Goal: Task Accomplishment & Management: Manage account settings

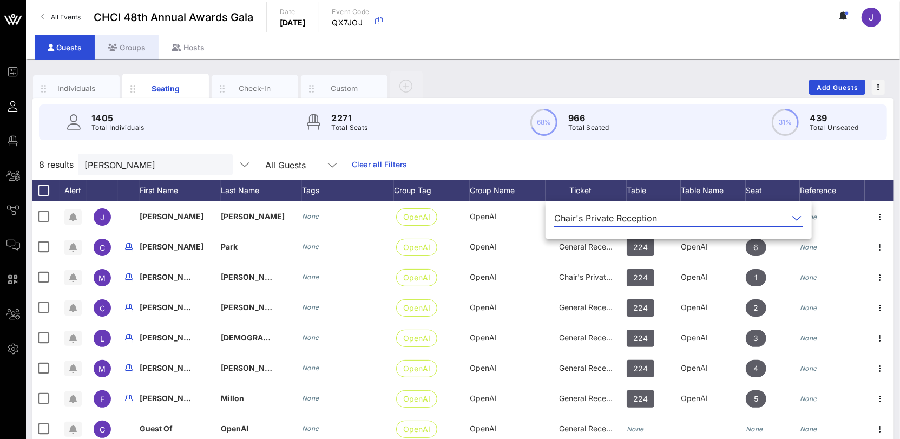
click at [136, 50] on div "Groups" at bounding box center [127, 47] width 64 height 24
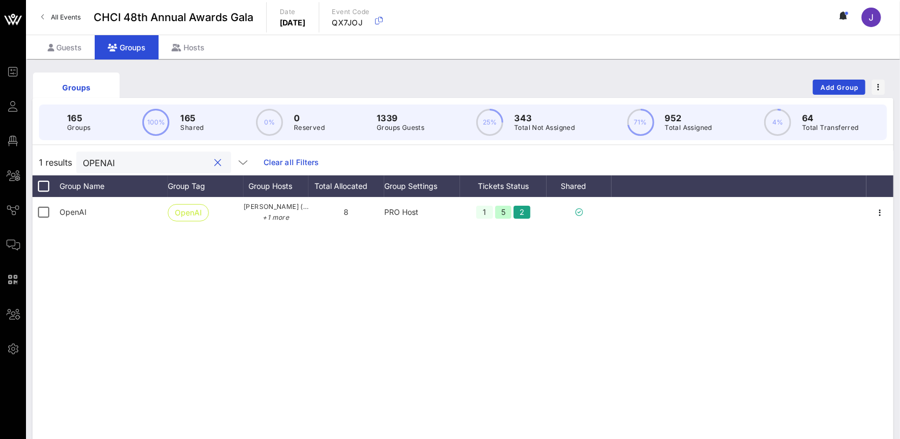
click at [120, 161] on input "OPENAI" at bounding box center [146, 162] width 127 height 14
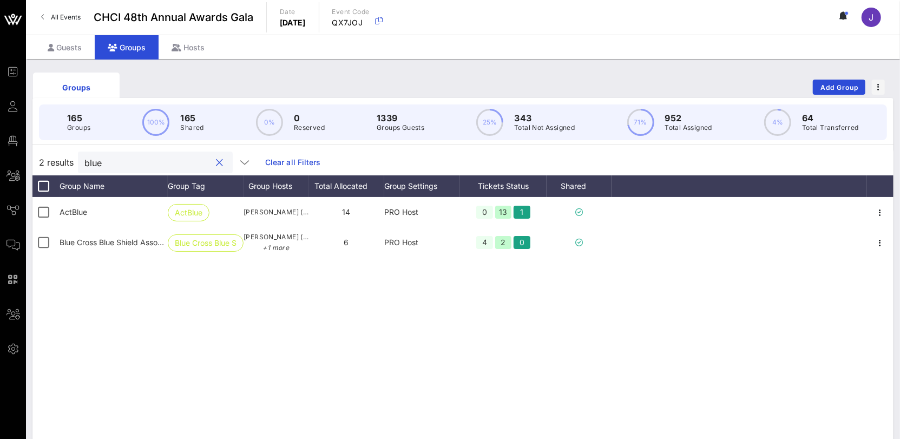
type input "blue"
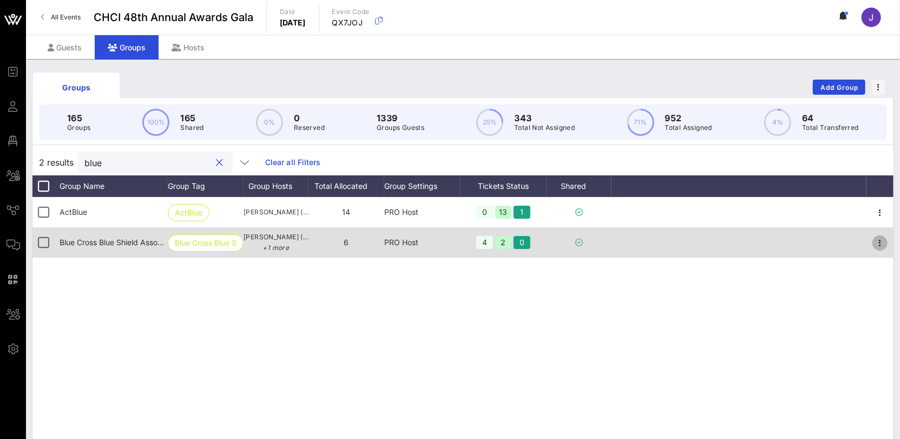
click at [882, 244] on icon "button" at bounding box center [880, 243] width 13 height 13
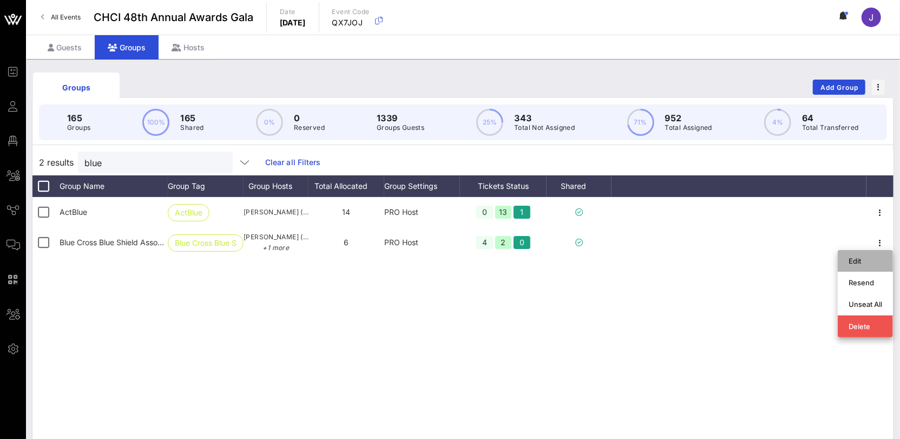
click at [858, 260] on div "Edit" at bounding box center [866, 261] width 34 height 9
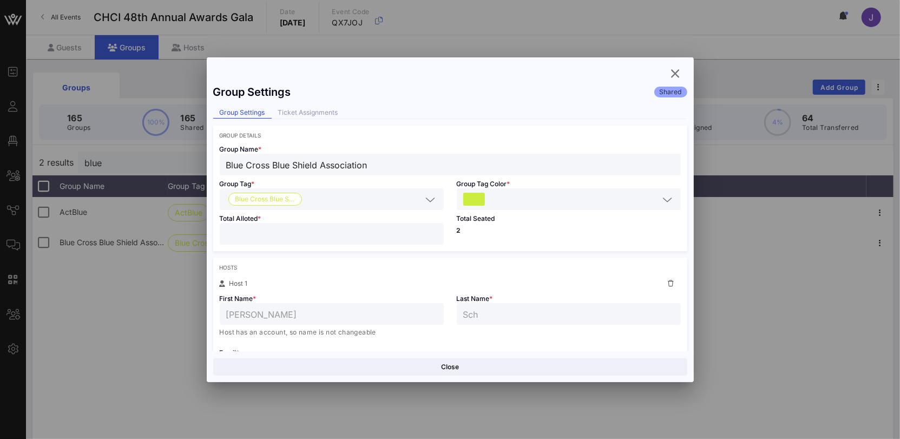
drag, startPoint x: 224, startPoint y: 226, endPoint x: 187, endPoint y: 228, distance: 36.8
click at [211, 227] on div "Group Settings Shared Group Settings Ticket Assignments Group Details Group Nam…" at bounding box center [450, 215] width 487 height 272
click at [233, 232] on input "*" at bounding box center [331, 234] width 211 height 14
drag, startPoint x: 225, startPoint y: 233, endPoint x: 220, endPoint y: 232, distance: 5.5
click at [220, 232] on div "*" at bounding box center [332, 234] width 224 height 22
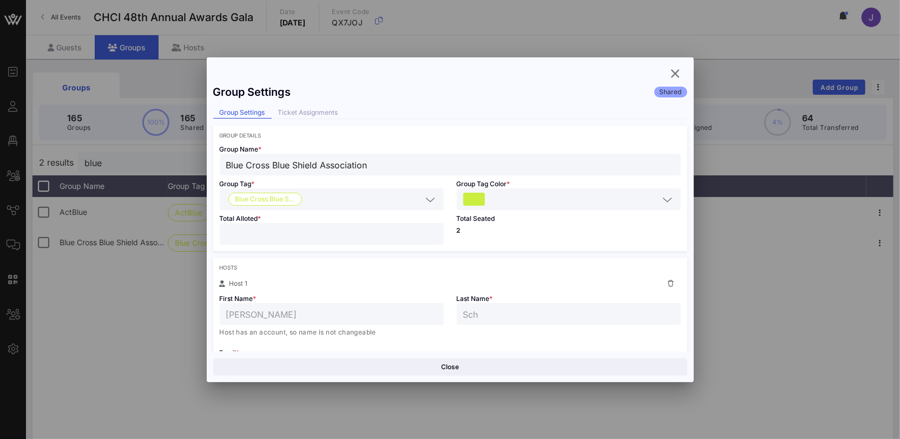
drag, startPoint x: 230, startPoint y: 234, endPoint x: 221, endPoint y: 234, distance: 9.2
click at [221, 234] on div "*" at bounding box center [332, 234] width 224 height 22
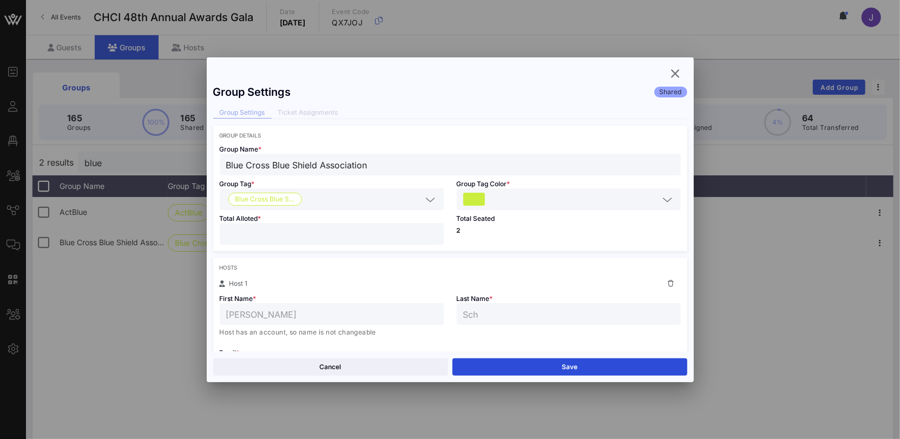
scroll to position [249, 0]
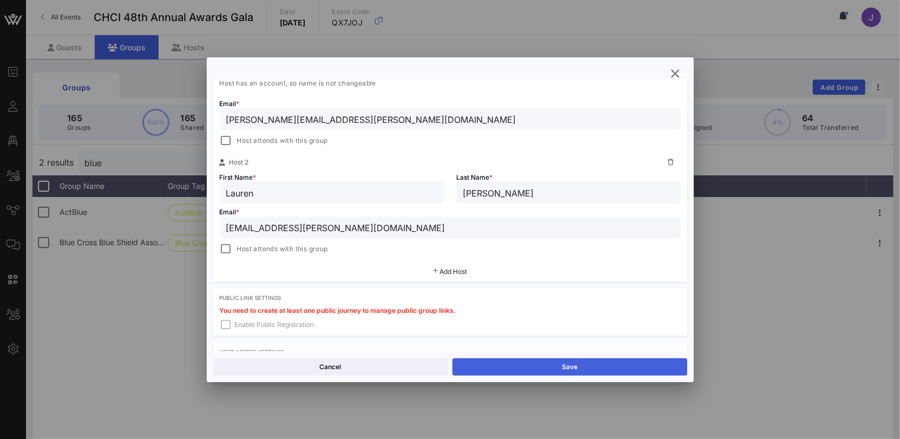
type input "*"
click at [525, 366] on button "Save" at bounding box center [569, 366] width 235 height 17
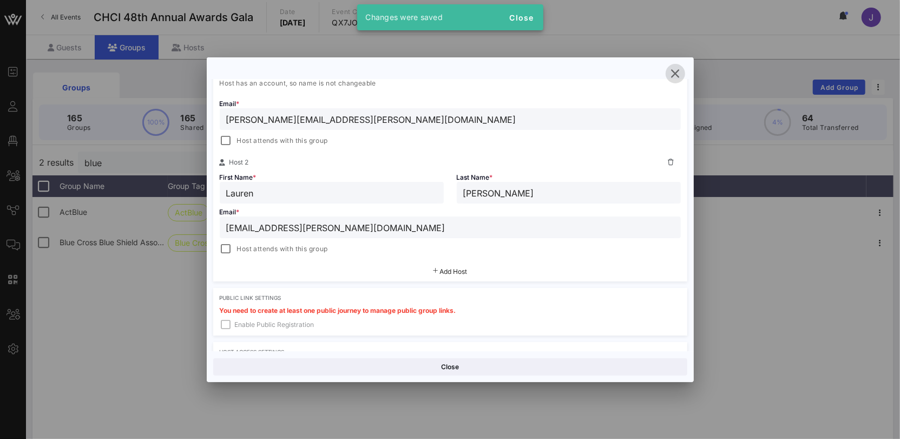
click at [670, 75] on icon "button" at bounding box center [675, 73] width 13 height 13
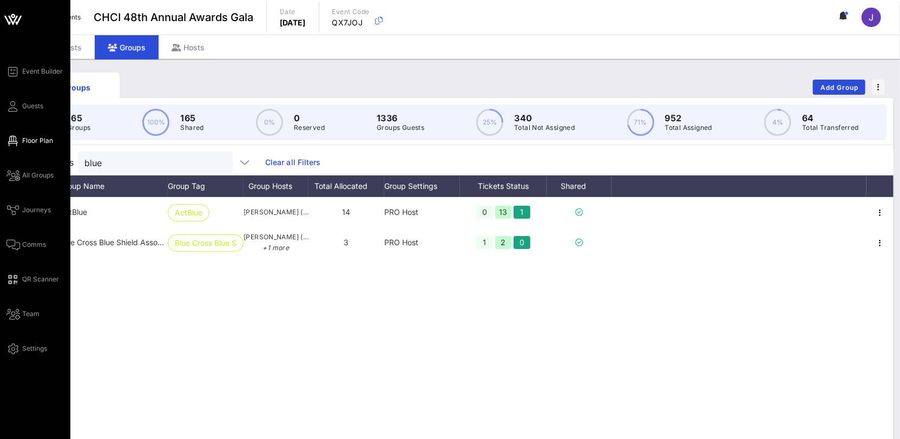
click at [31, 141] on span "Floor Plan" at bounding box center [37, 141] width 31 height 10
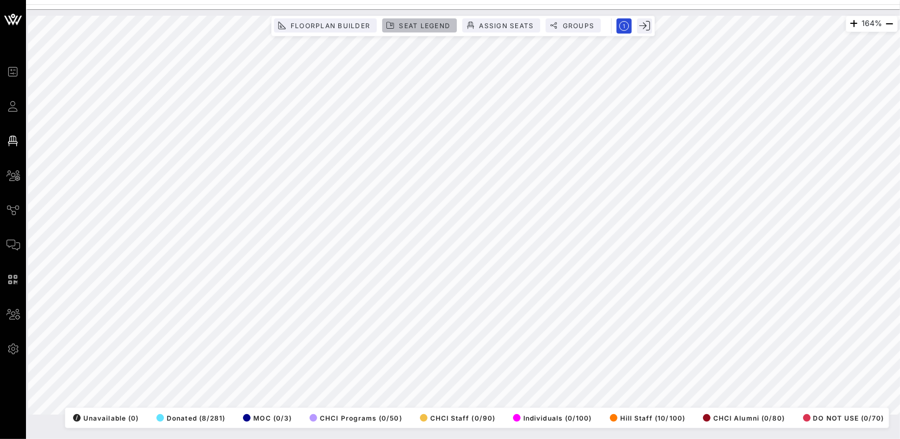
click at [434, 26] on span "Seat Legend" at bounding box center [424, 26] width 52 height 8
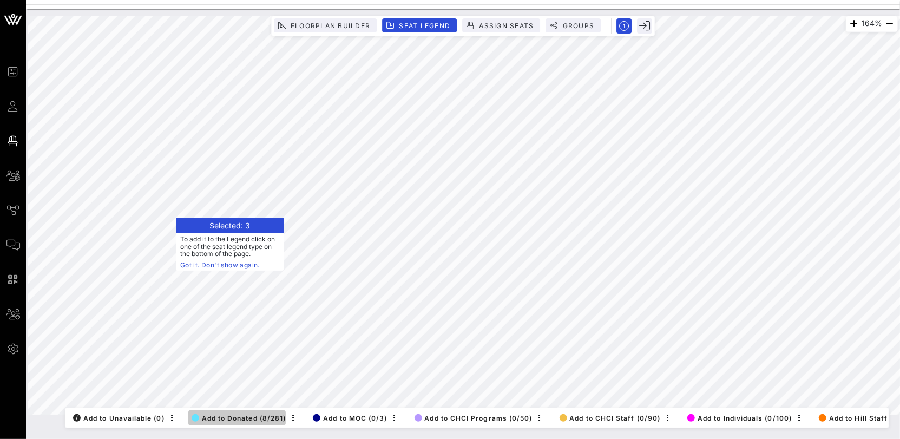
click at [237, 414] on span "Add to Donated (8/281)" at bounding box center [239, 418] width 95 height 8
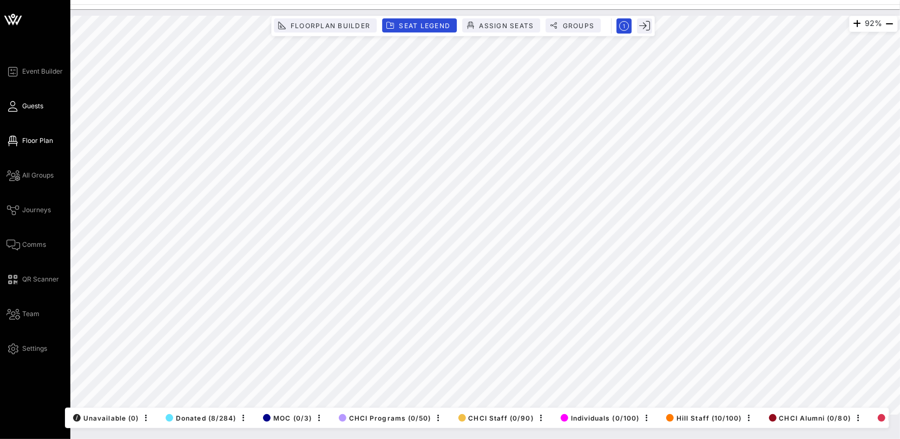
click at [28, 109] on span "Guests" at bounding box center [32, 106] width 21 height 10
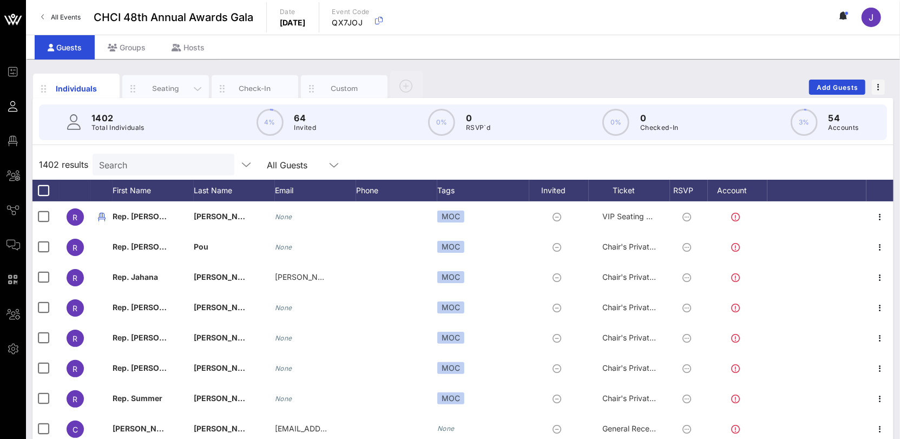
click at [160, 87] on div "Seating" at bounding box center [166, 88] width 48 height 10
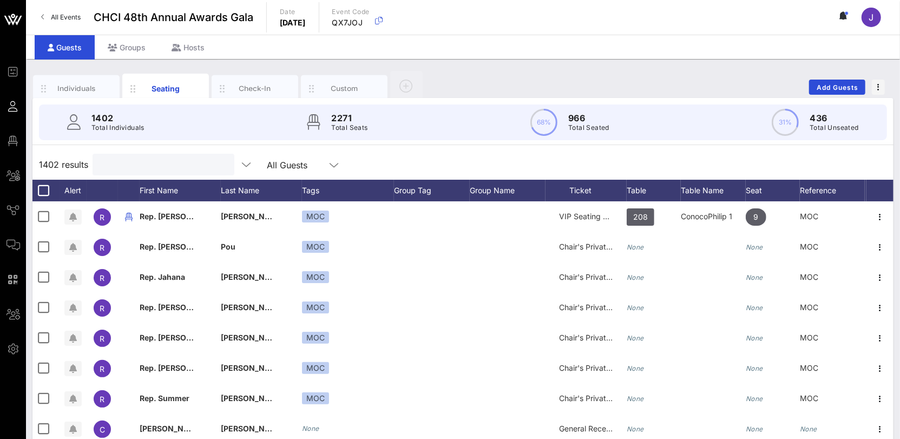
click at [142, 168] on input "text" at bounding box center [162, 165] width 127 height 14
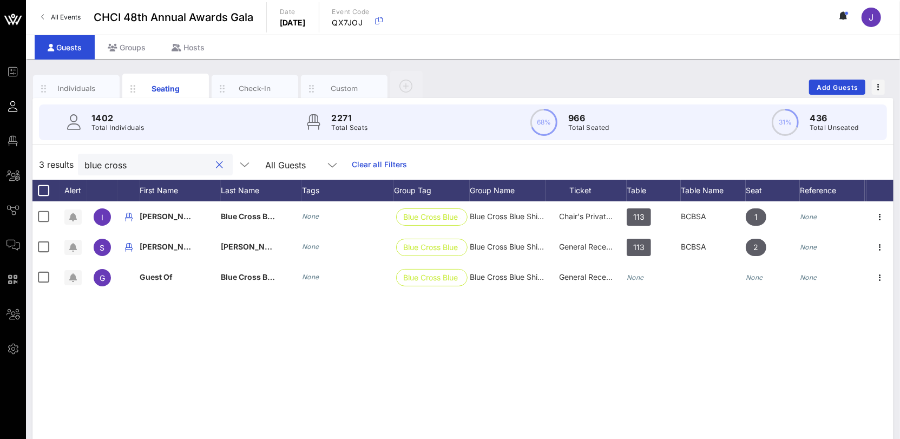
drag, startPoint x: 127, startPoint y: 160, endPoint x: 76, endPoint y: 157, distance: 50.9
click at [77, 157] on div "3 results blue cross All Guests Clear all Filters" at bounding box center [462, 164] width 861 height 30
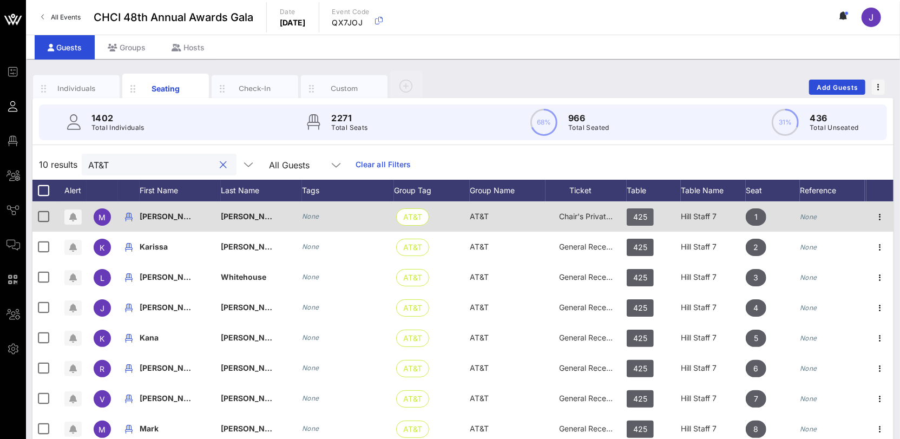
click at [641, 221] on span "425" at bounding box center [640, 216] width 14 height 17
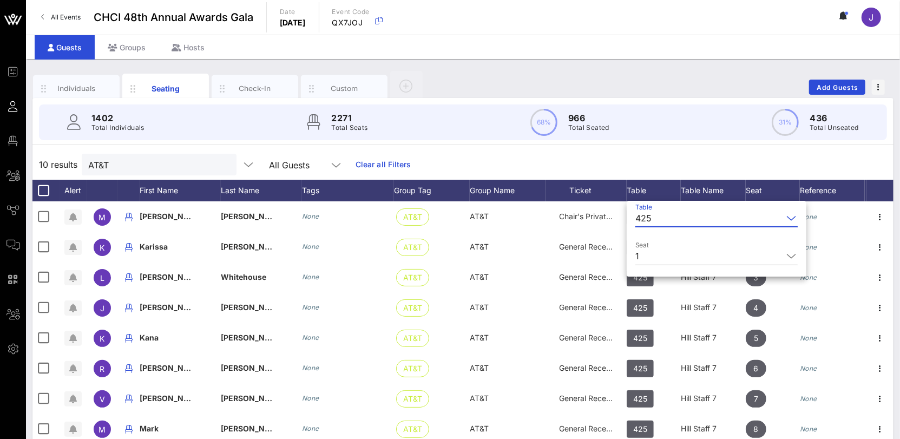
click at [645, 219] on div "425" at bounding box center [643, 218] width 16 height 10
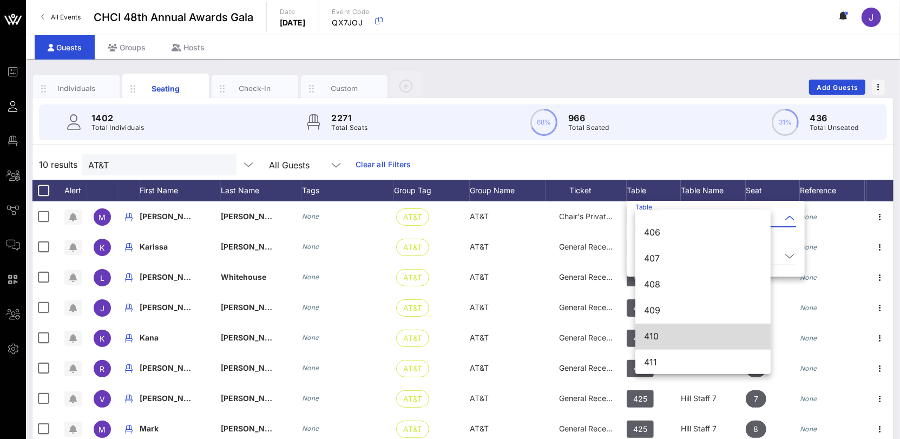
scroll to position [3398, 0]
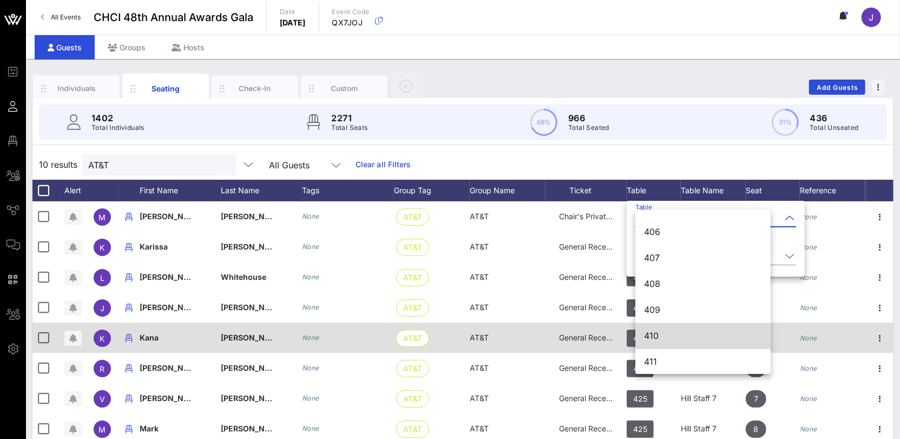
click at [666, 339] on div "410" at bounding box center [703, 336] width 118 height 10
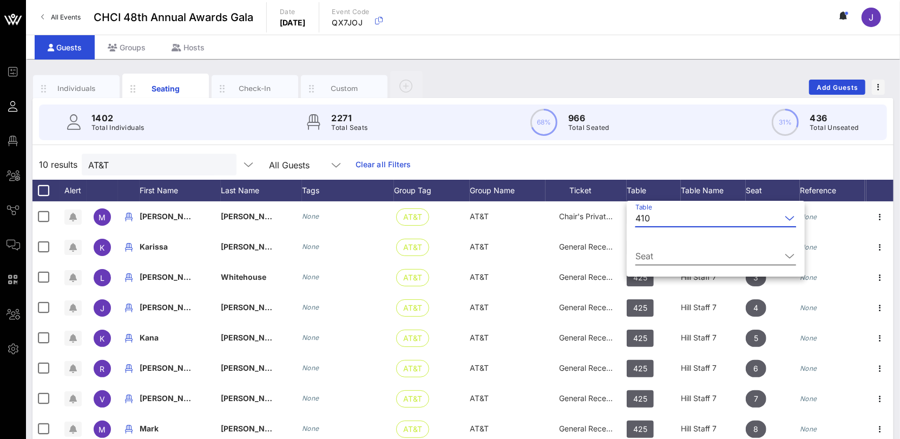
click at [667, 251] on input "Seat" at bounding box center [708, 255] width 146 height 17
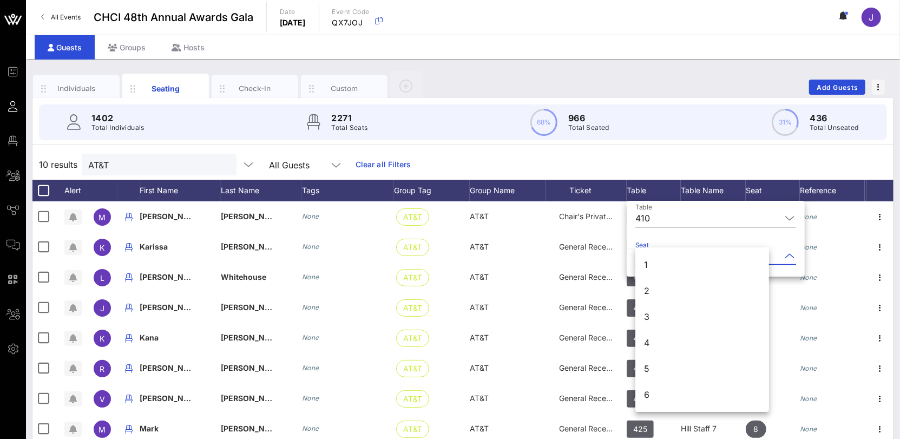
click at [659, 261] on div "1" at bounding box center [702, 265] width 134 height 26
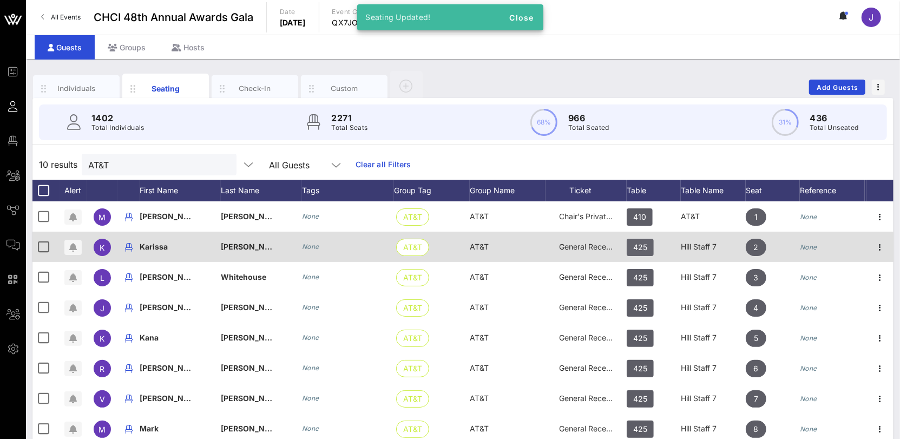
click at [648, 243] on span "425" at bounding box center [640, 247] width 27 height 17
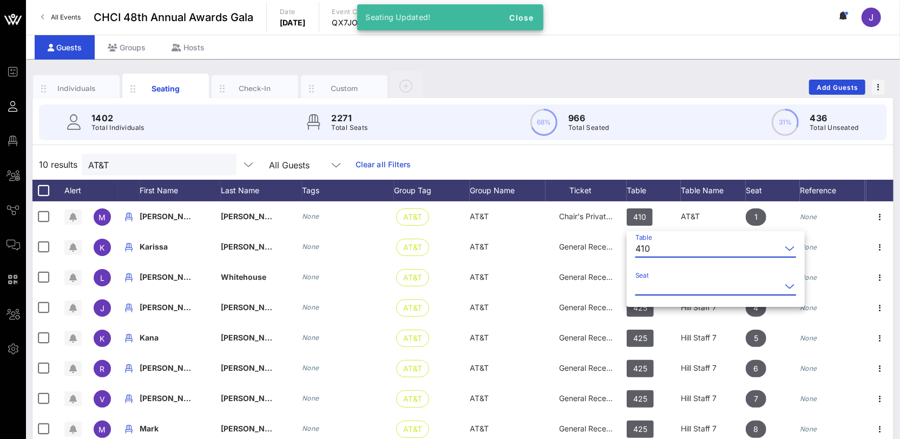
click at [652, 286] on input "Seat" at bounding box center [708, 286] width 146 height 17
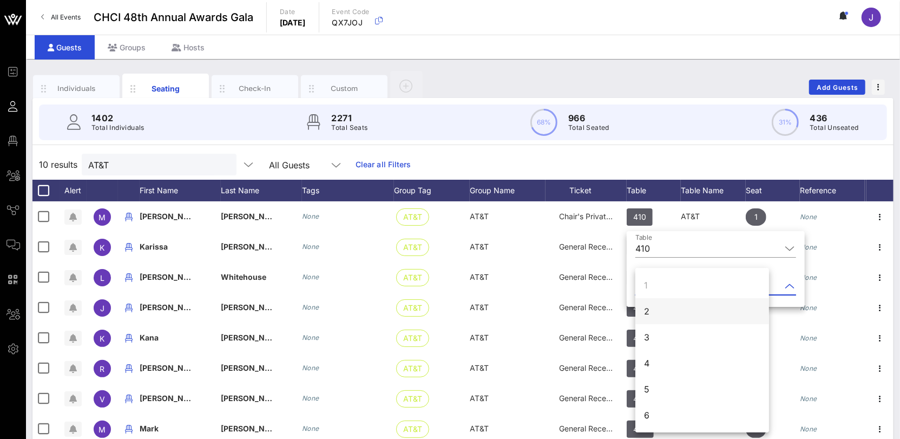
click at [651, 312] on div "2" at bounding box center [702, 311] width 134 height 26
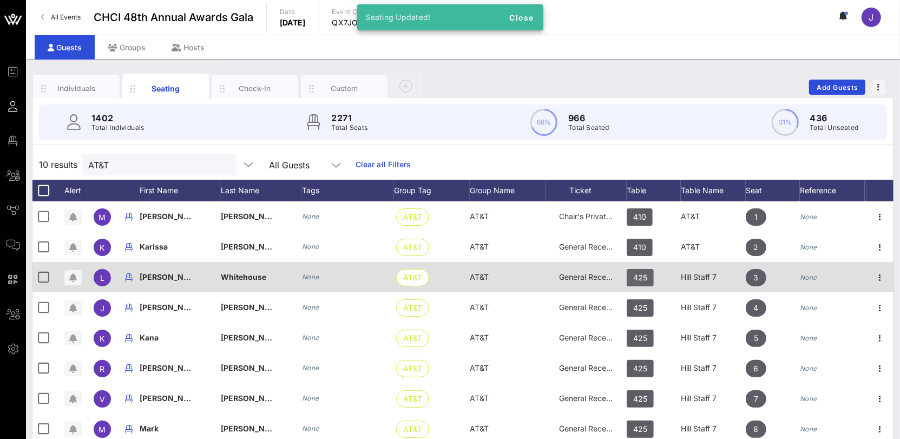
click at [637, 274] on span "425" at bounding box center [640, 277] width 14 height 17
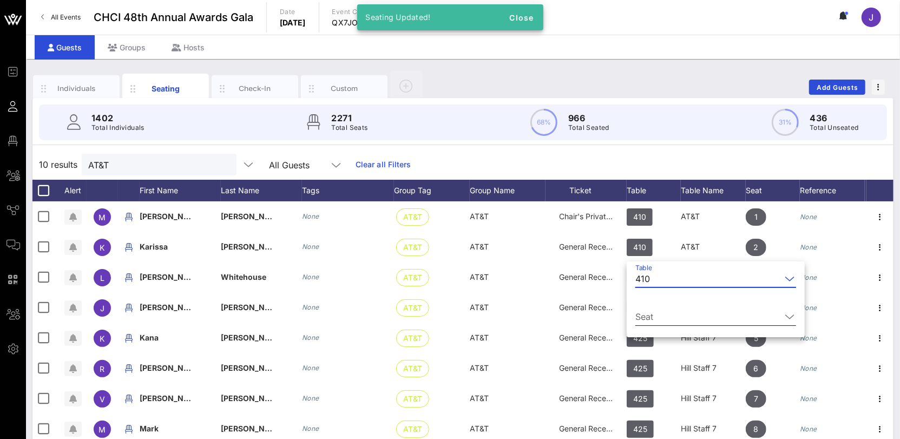
click at [656, 307] on div "Seat" at bounding box center [715, 319] width 161 height 36
click at [653, 312] on input "Seat" at bounding box center [708, 316] width 146 height 17
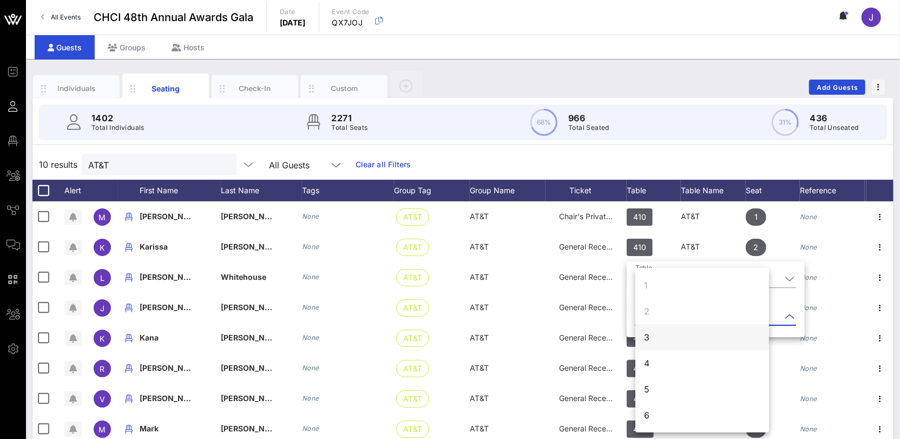
click at [665, 342] on div "3" at bounding box center [702, 337] width 134 height 26
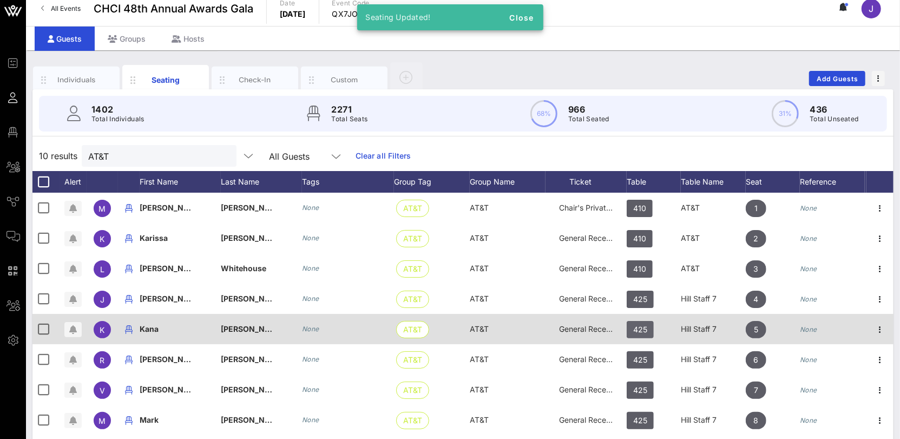
scroll to position [25, 0]
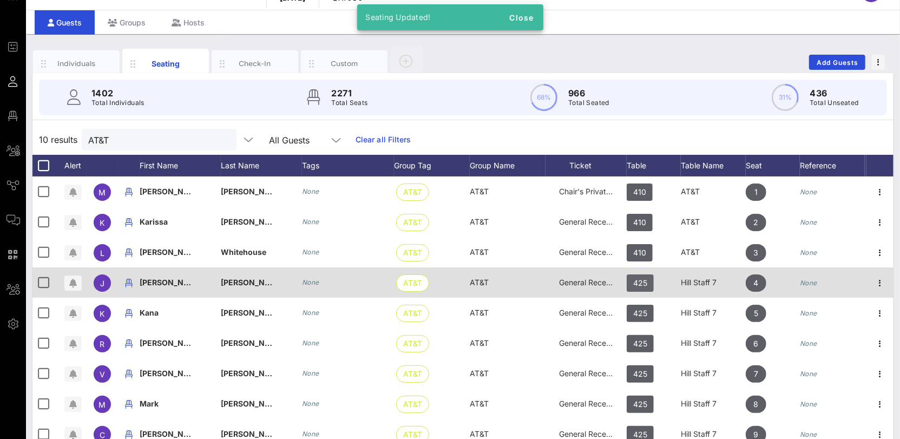
click at [646, 287] on span "425" at bounding box center [640, 282] width 14 height 17
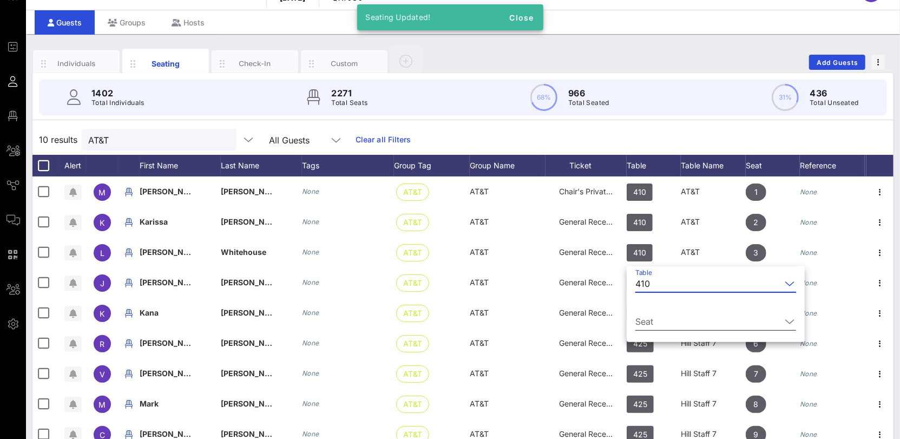
click at [655, 313] on input "Seat" at bounding box center [708, 321] width 146 height 17
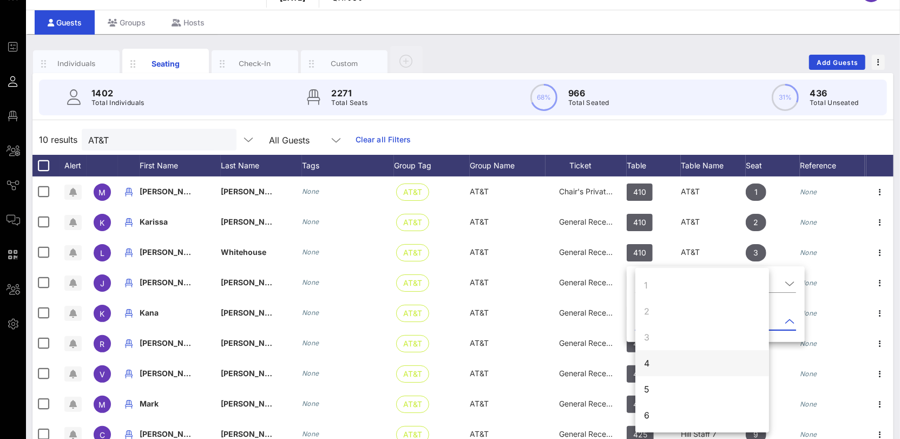
click at [654, 362] on div "4" at bounding box center [702, 363] width 134 height 26
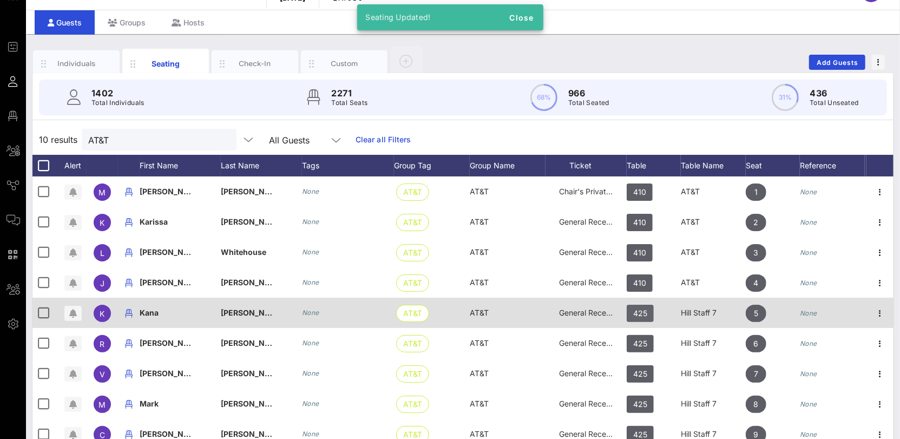
click at [647, 307] on span "425" at bounding box center [640, 313] width 14 height 17
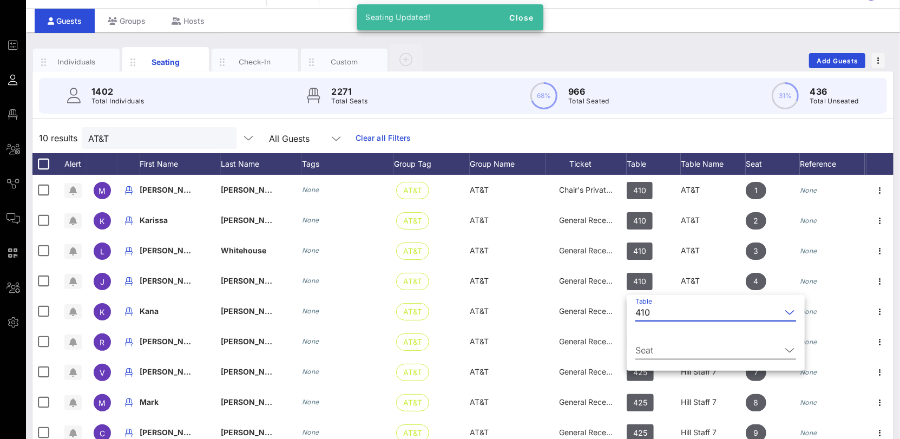
scroll to position [27, 0]
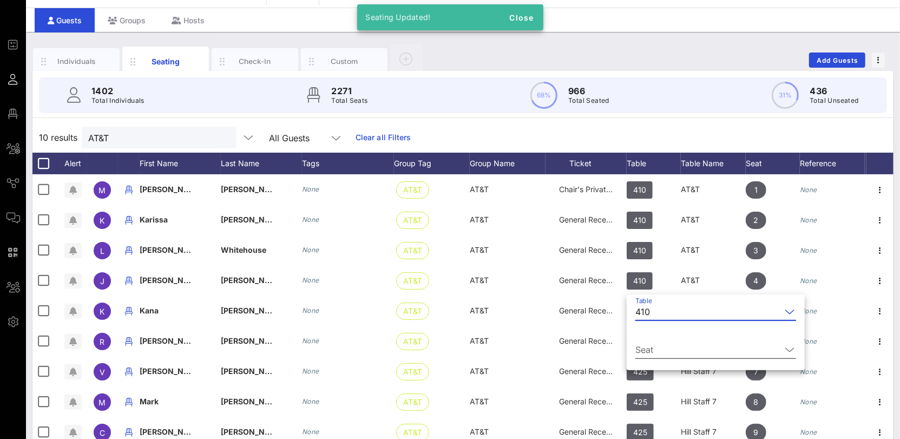
click at [662, 350] on input "Seat" at bounding box center [708, 349] width 146 height 17
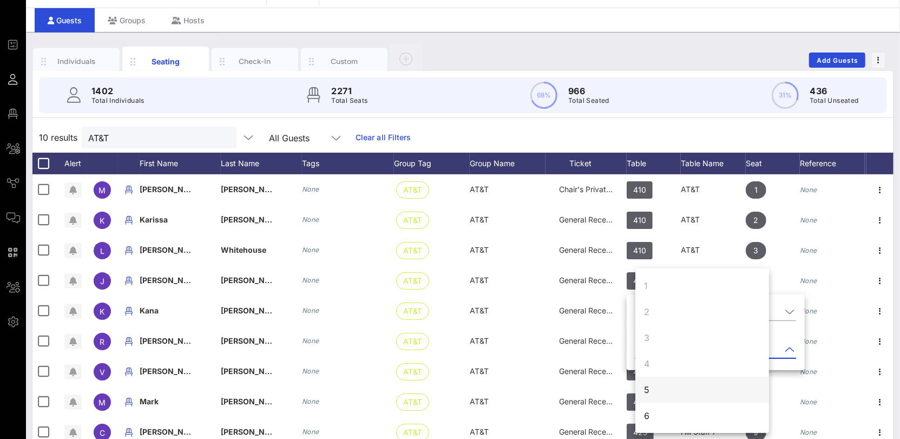
click at [656, 395] on div "5" at bounding box center [702, 390] width 134 height 26
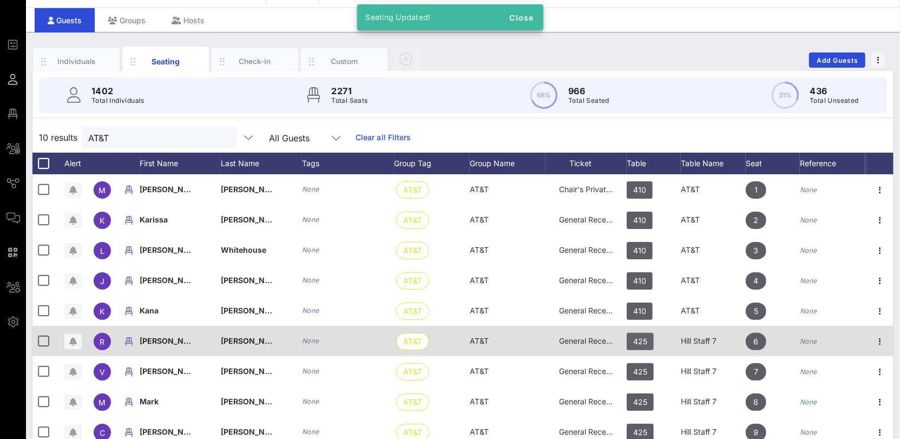
click at [651, 339] on span "425" at bounding box center [640, 341] width 27 height 17
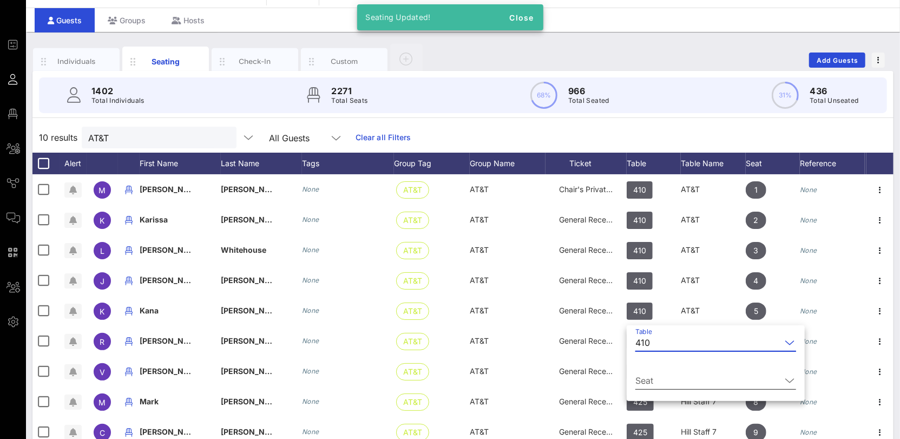
click at [673, 380] on input "Seat" at bounding box center [708, 380] width 146 height 17
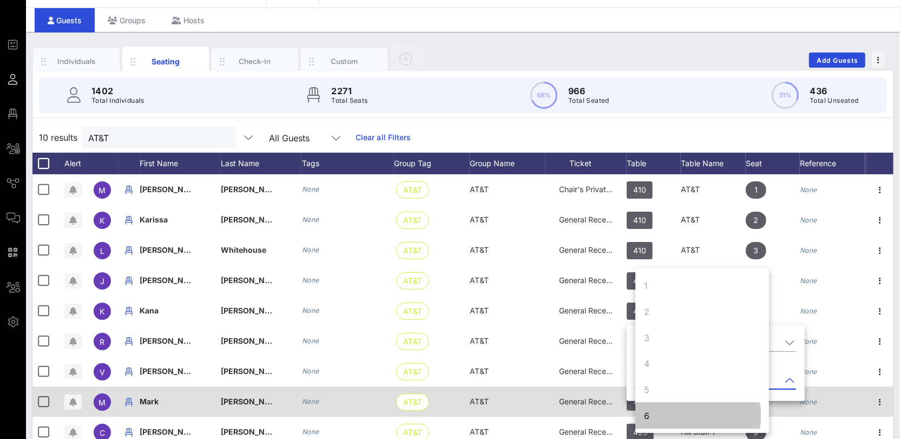
click at [657, 415] on div "6" at bounding box center [702, 416] width 134 height 26
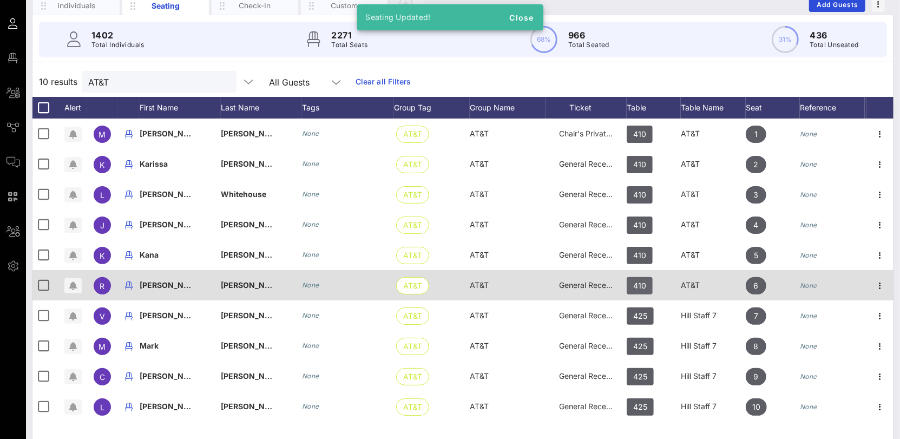
scroll to position [97, 0]
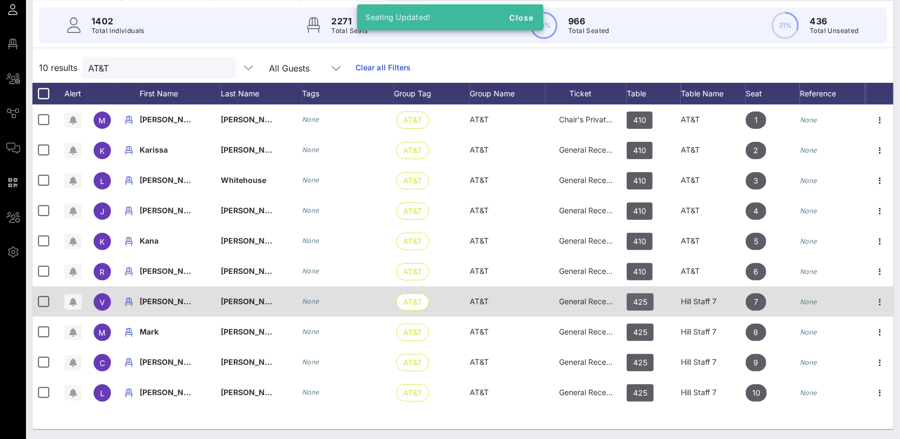
click at [647, 294] on span "425" at bounding box center [640, 301] width 14 height 17
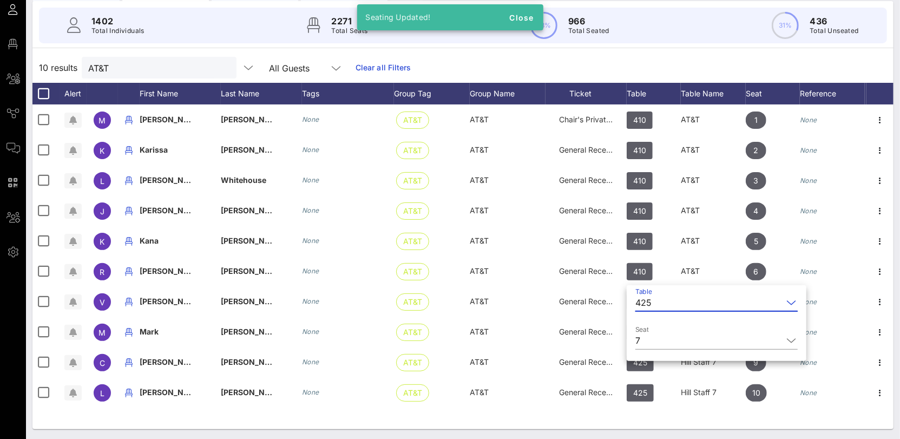
click at [650, 298] on div "425" at bounding box center [643, 303] width 16 height 10
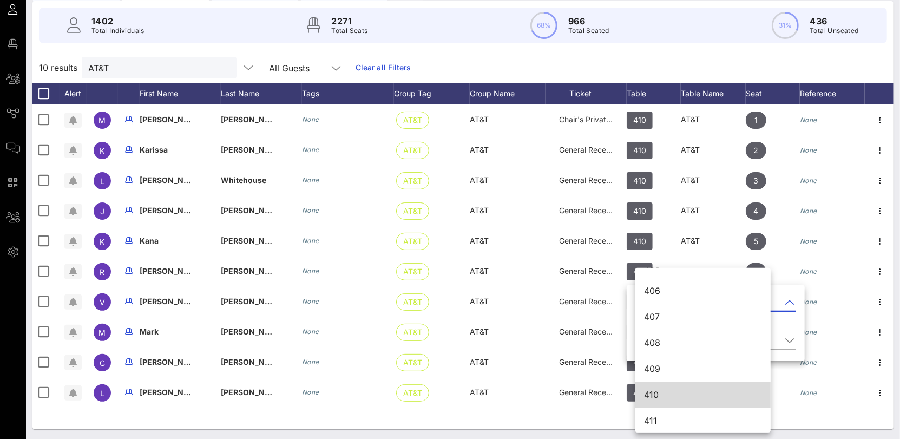
scroll to position [3398, 0]
click at [675, 395] on div "410" at bounding box center [703, 394] width 118 height 10
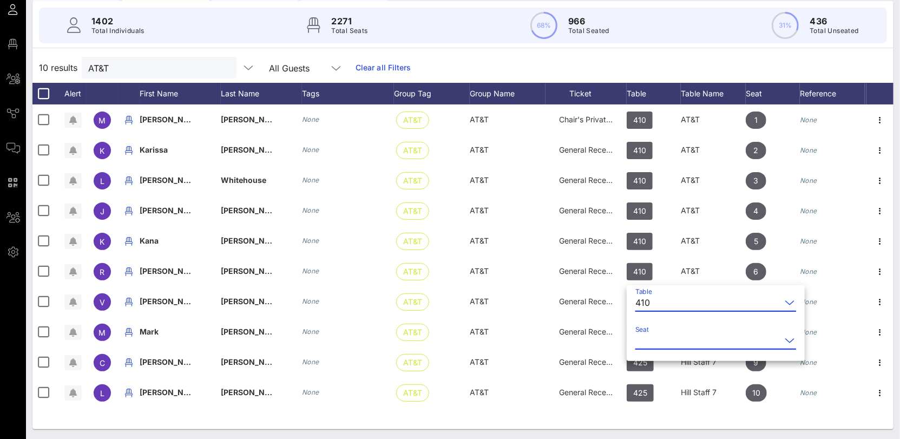
click at [684, 340] on input "Seat" at bounding box center [708, 340] width 146 height 17
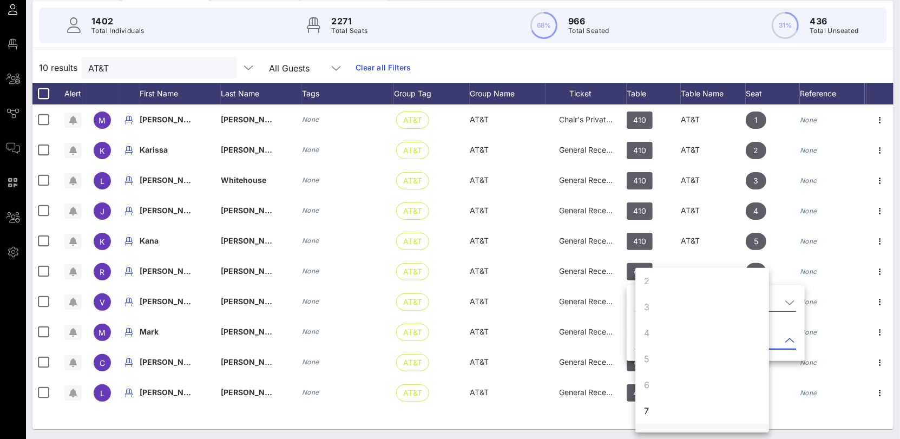
scroll to position [104, 0]
click at [661, 338] on div "7" at bounding box center [702, 337] width 134 height 26
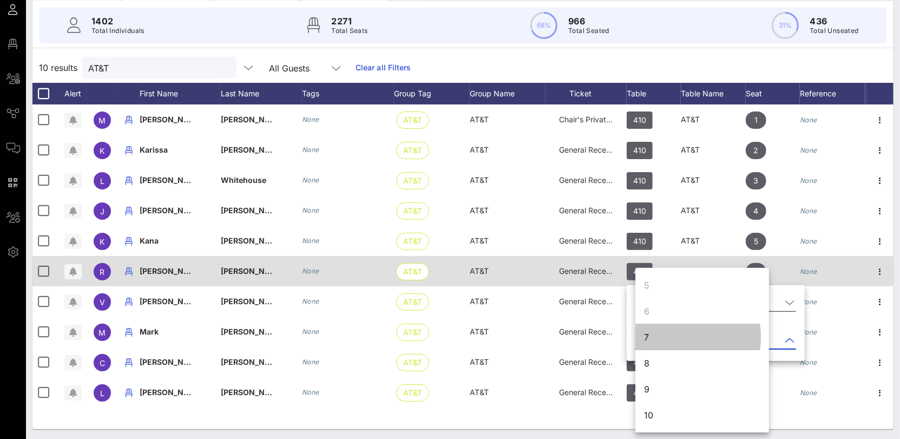
scroll to position [0, 0]
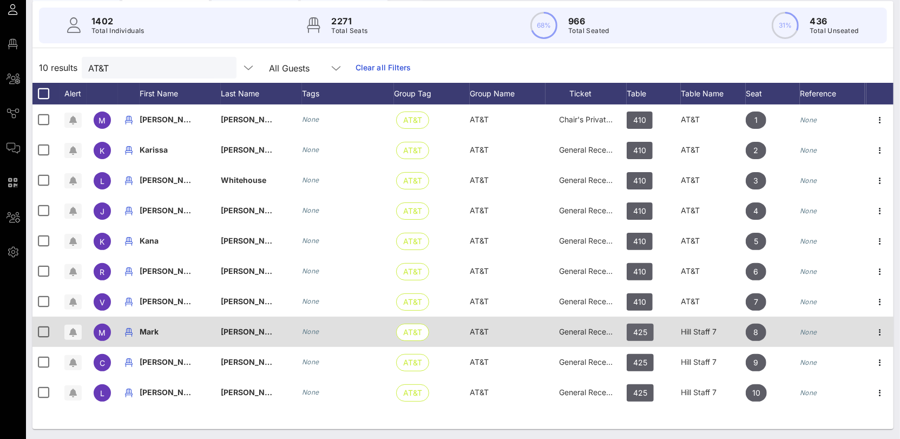
click at [641, 333] on span "425" at bounding box center [640, 332] width 14 height 17
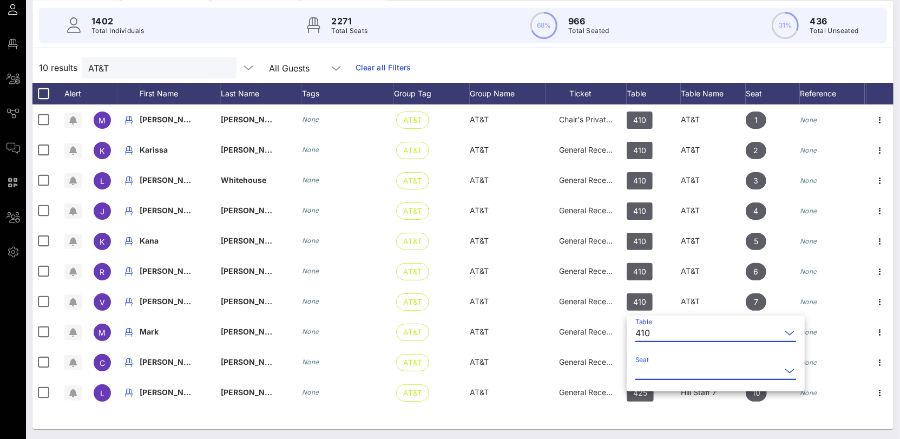
click at [654, 371] on input "Seat" at bounding box center [708, 370] width 146 height 17
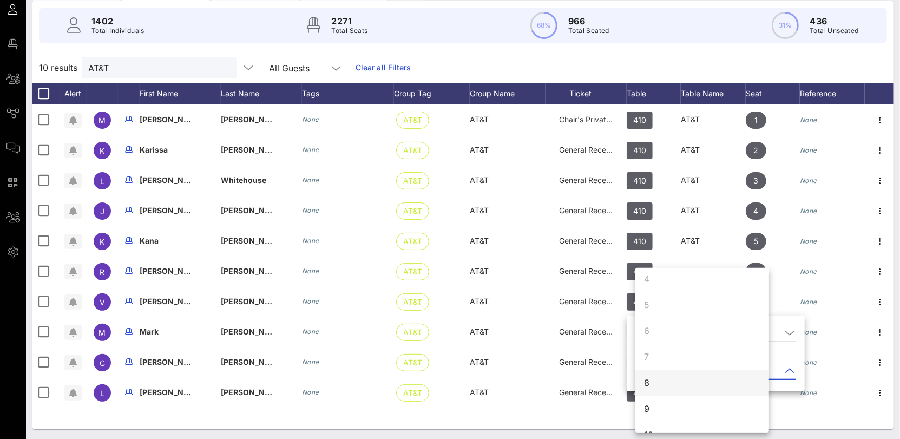
scroll to position [85, 0]
click at [647, 383] on div "8" at bounding box center [646, 382] width 5 height 13
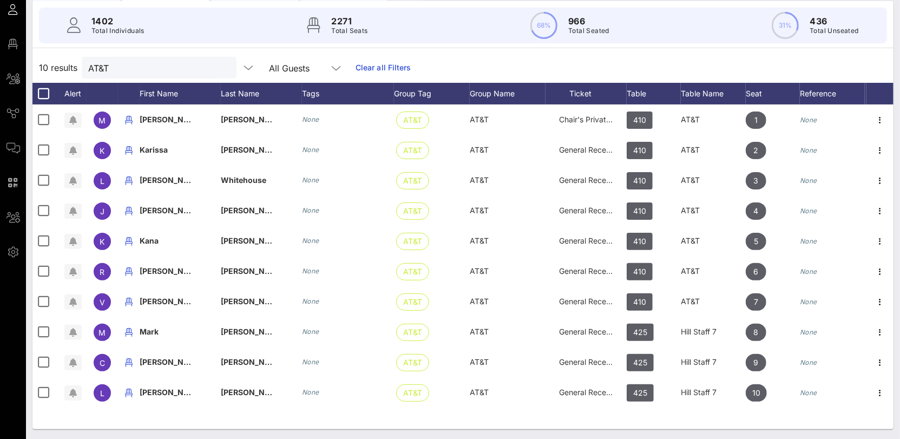
scroll to position [0, 0]
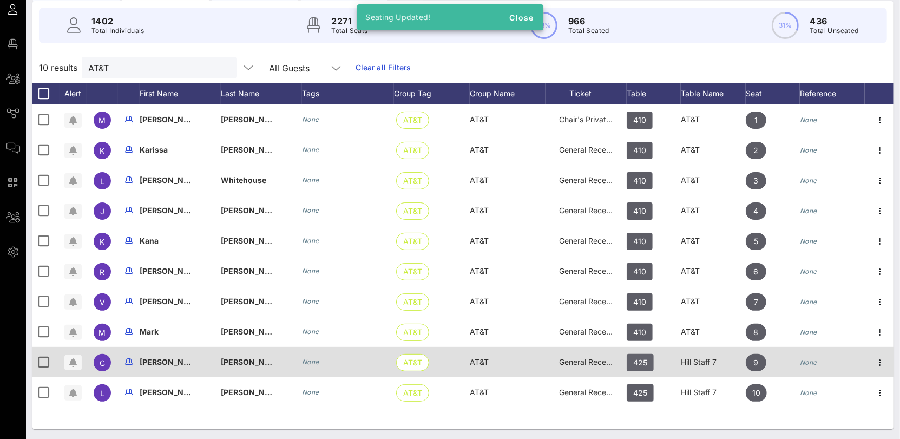
click at [642, 363] on span "425" at bounding box center [640, 362] width 14 height 17
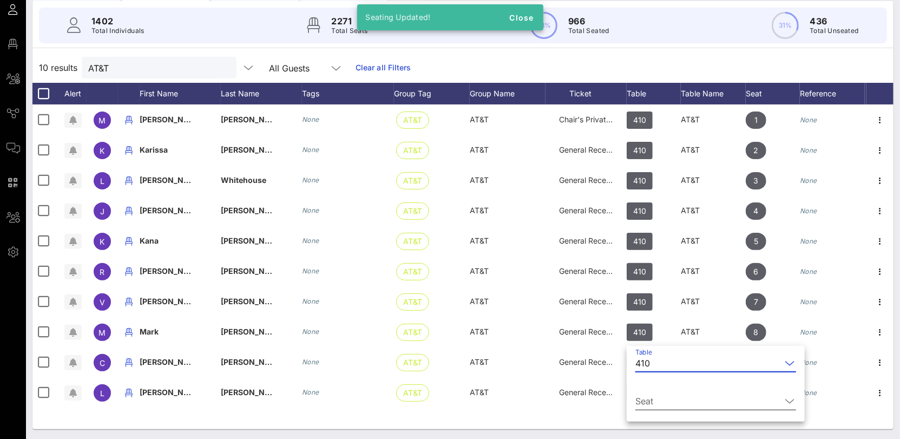
click at [652, 396] on input "Seat" at bounding box center [708, 400] width 146 height 17
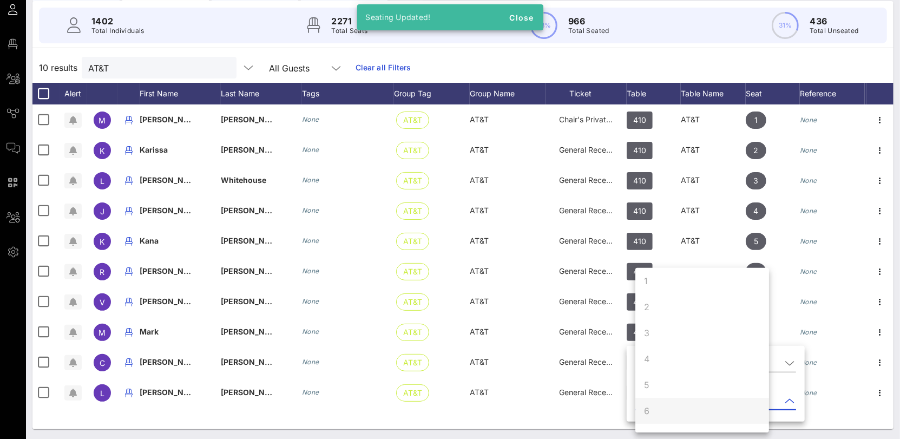
scroll to position [88, 0]
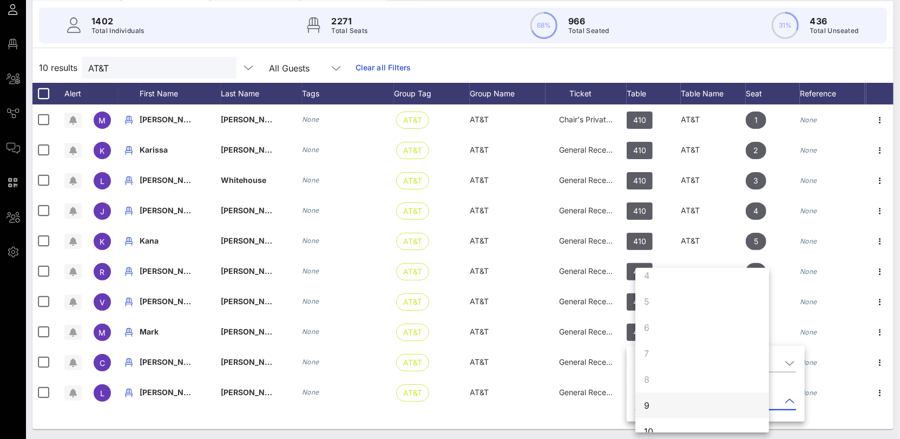
click at [653, 404] on div "9" at bounding box center [702, 405] width 134 height 26
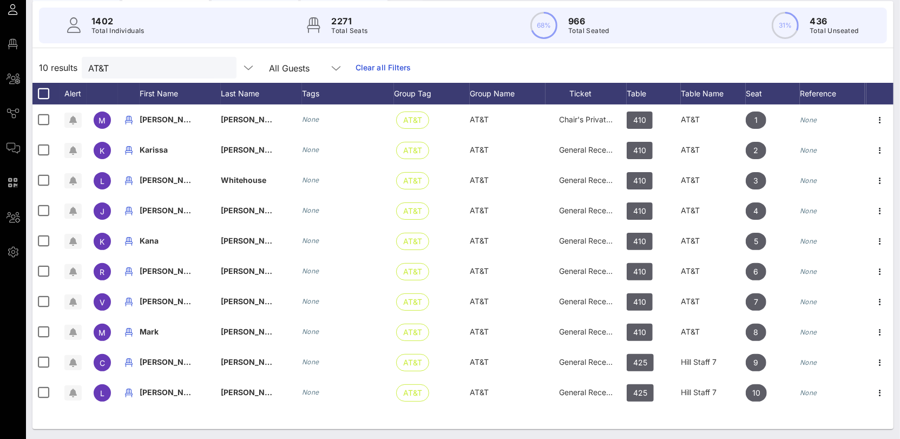
scroll to position [0, 0]
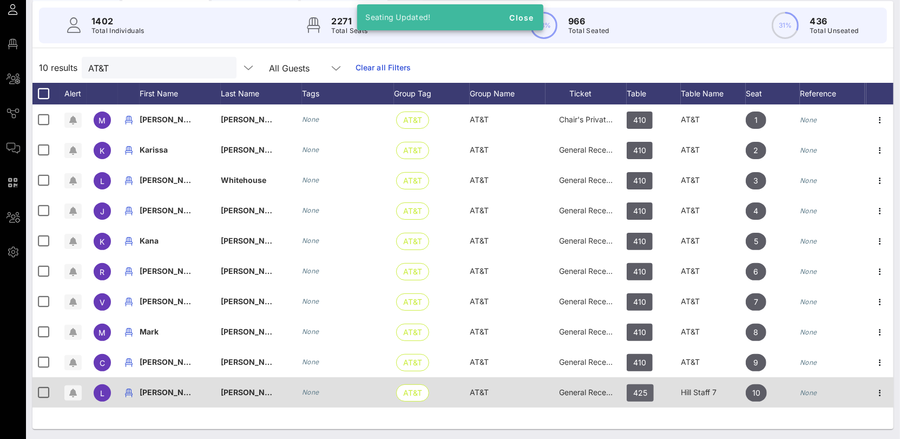
click at [644, 393] on span "425" at bounding box center [640, 392] width 14 height 17
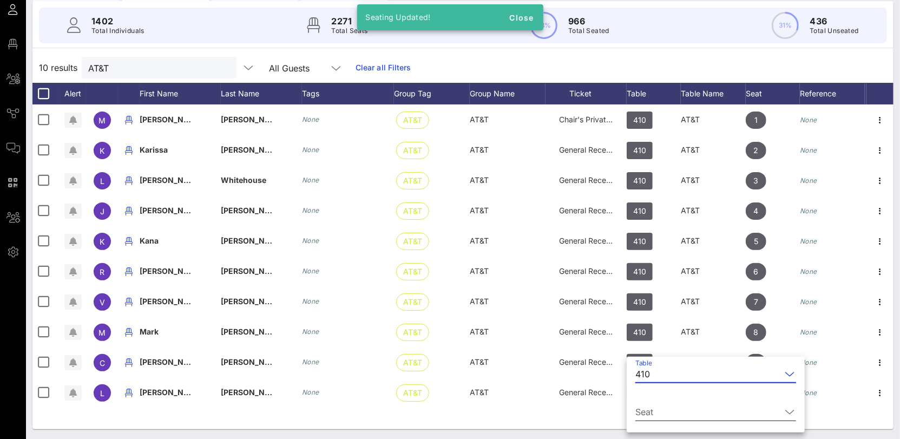
click at [646, 401] on div "Seat" at bounding box center [715, 415] width 161 height 36
click at [646, 406] on input "Seat" at bounding box center [708, 411] width 146 height 17
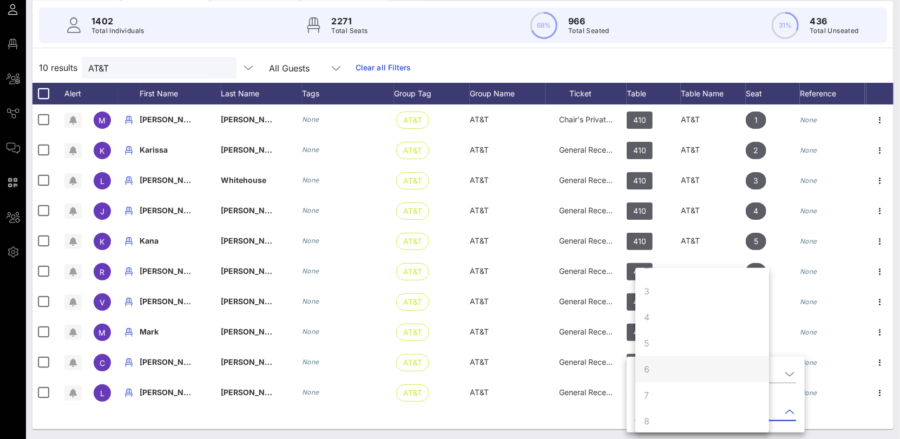
scroll to position [104, 0]
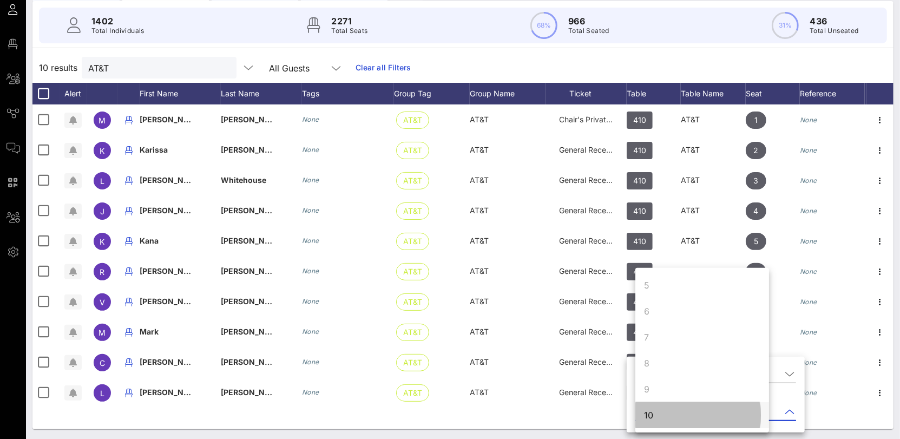
click at [656, 416] on div "10" at bounding box center [702, 415] width 134 height 26
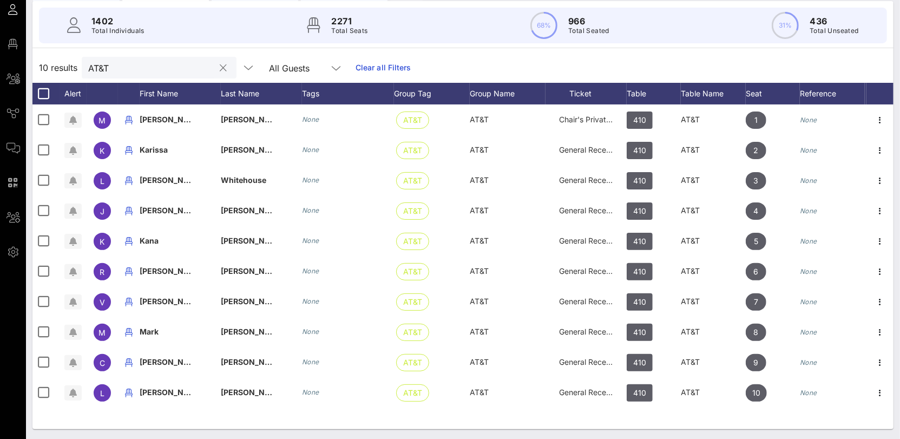
click at [110, 71] on input "AT&T" at bounding box center [151, 68] width 127 height 14
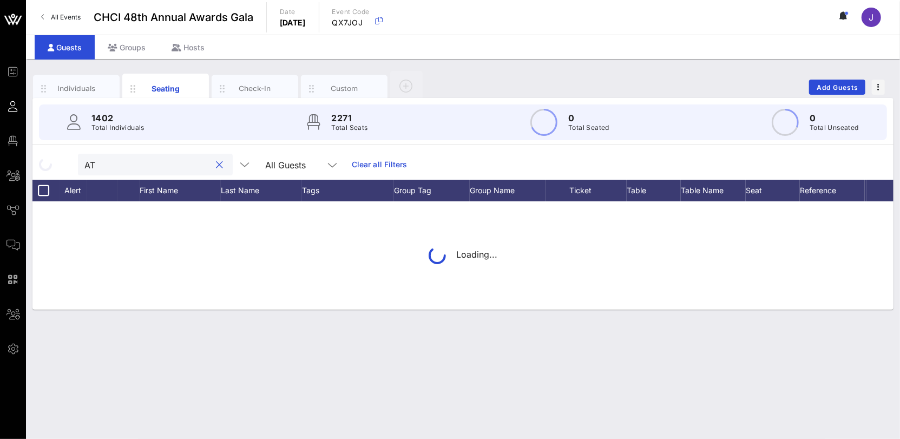
type input "A"
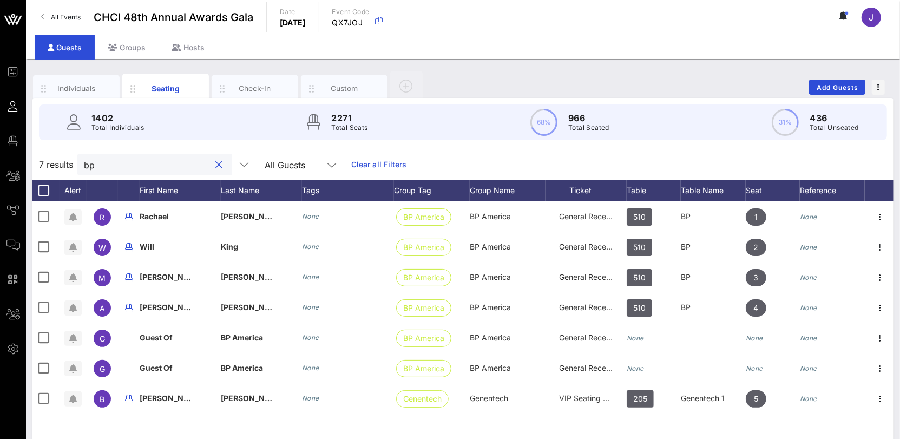
click at [97, 166] on input "bp" at bounding box center [147, 165] width 127 height 14
click at [95, 166] on input "bp" at bounding box center [147, 165] width 127 height 14
click at [90, 165] on input "bp" at bounding box center [147, 165] width 127 height 14
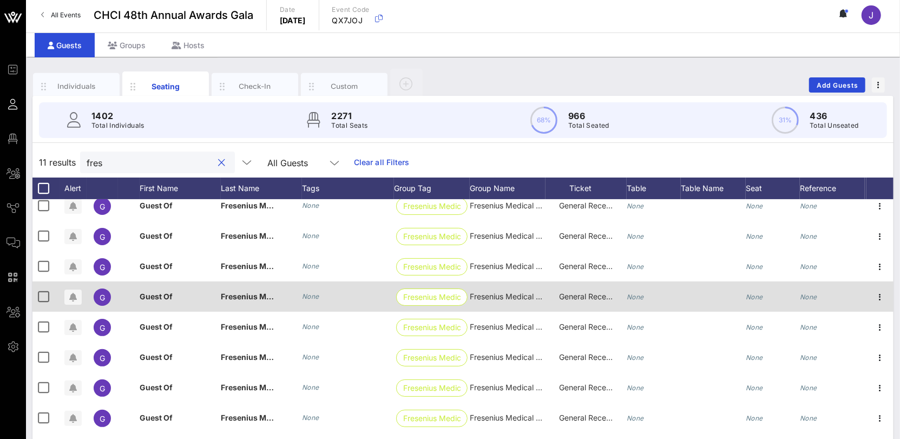
scroll to position [17, 0]
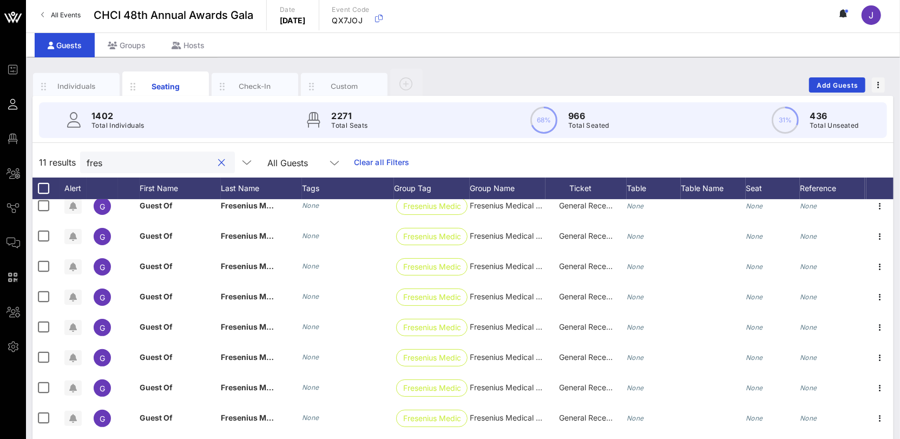
type input "fres"
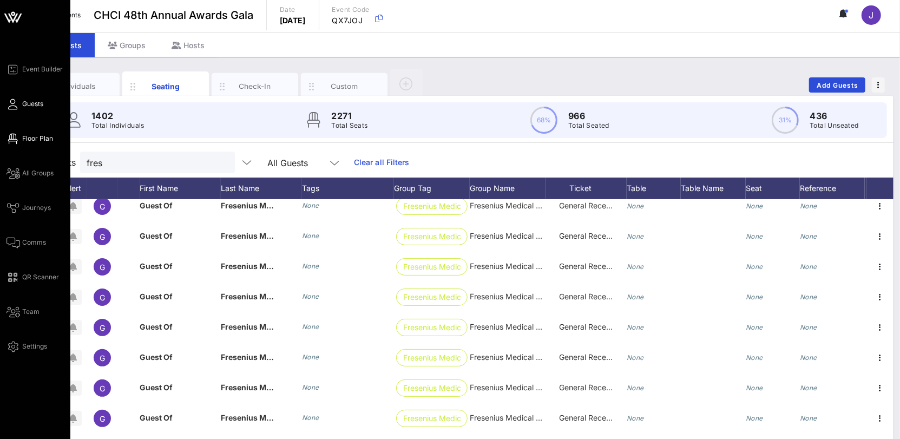
click at [33, 137] on span "Floor Plan" at bounding box center [37, 139] width 31 height 10
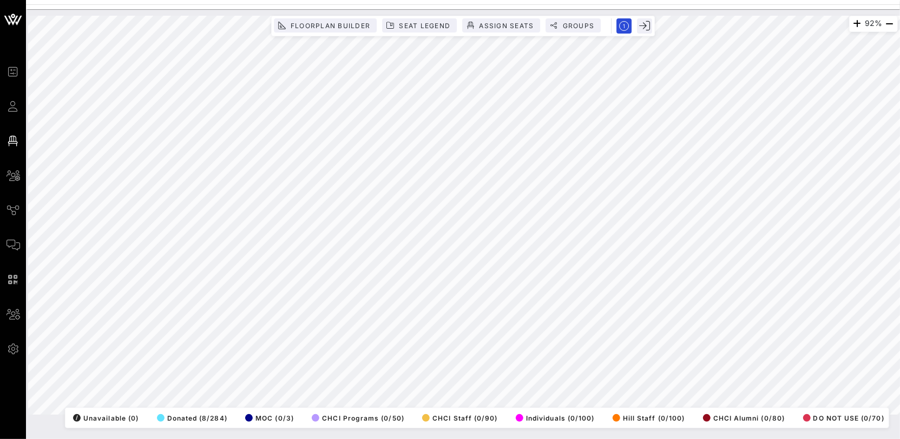
click at [426, 0] on html "Event Builder Guests Floor Plan All Groups Journeys Comms QR Scanner Team Setti…" at bounding box center [450, 219] width 900 height 439
click at [366, 0] on html "Event Builder Guests Floor Plan All Groups Journeys Comms QR Scanner Team Setti…" at bounding box center [450, 219] width 900 height 439
click at [435, 415] on div "87% Floorplan Builder Seat Legend Assign Seats Groups Exit All Reserved Shared …" at bounding box center [463, 215] width 870 height 399
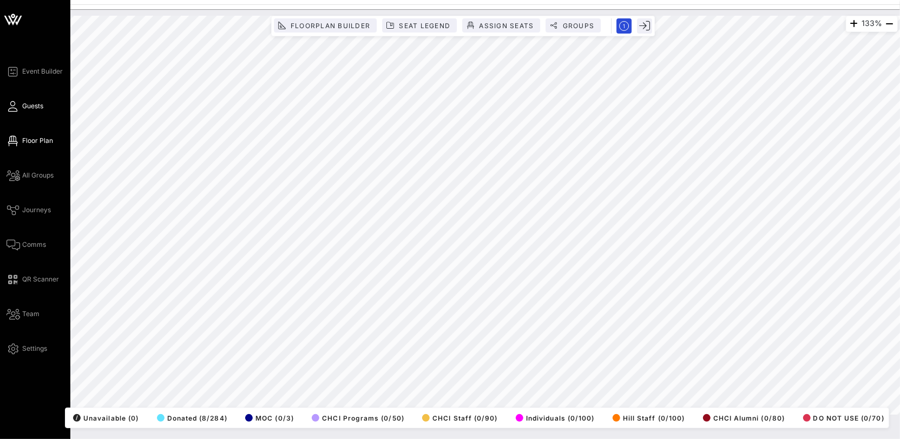
click at [36, 111] on link "Guests" at bounding box center [24, 106] width 37 height 13
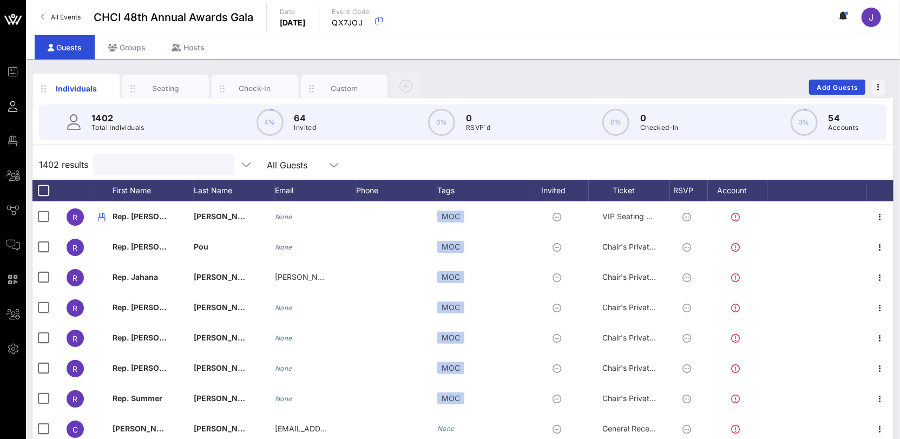
click at [123, 162] on input "text" at bounding box center [162, 165] width 127 height 14
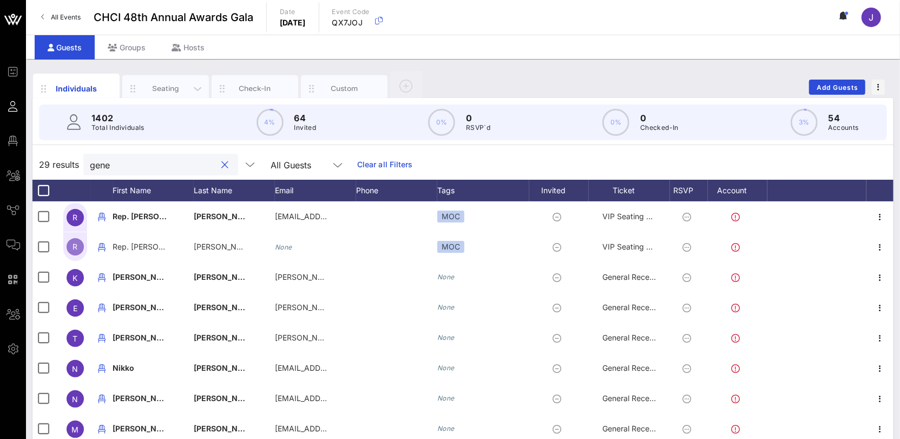
click at [163, 87] on div "Seating" at bounding box center [166, 88] width 48 height 10
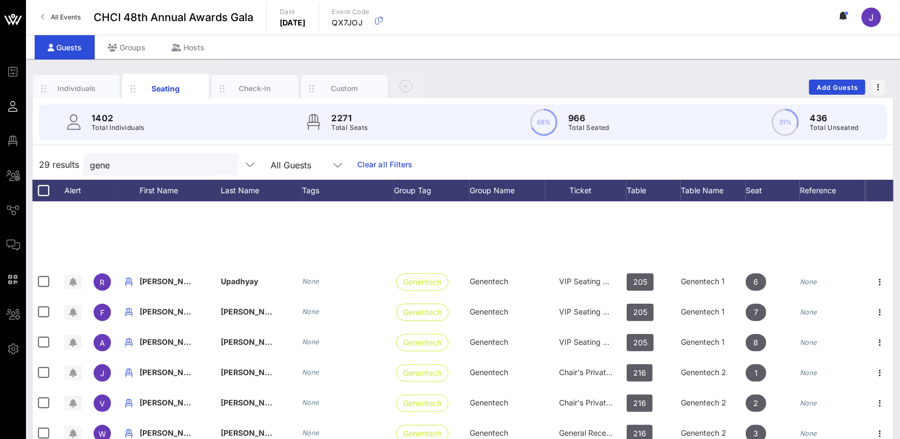
scroll to position [563, 0]
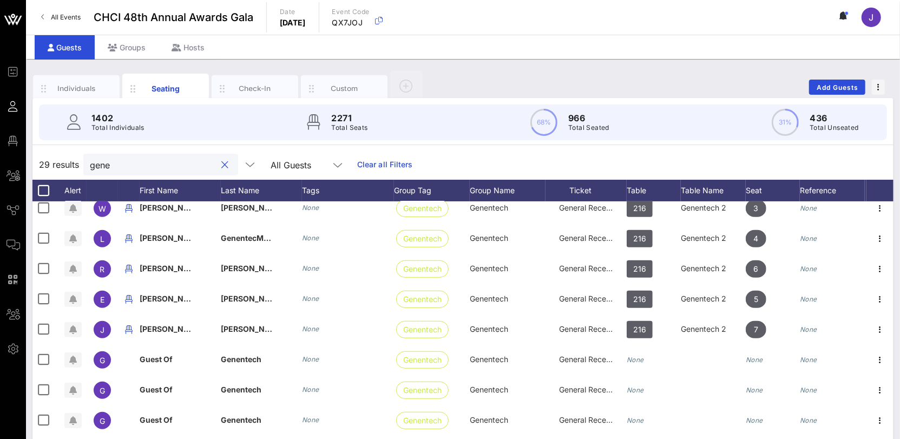
click at [110, 162] on input "gene" at bounding box center [153, 165] width 127 height 14
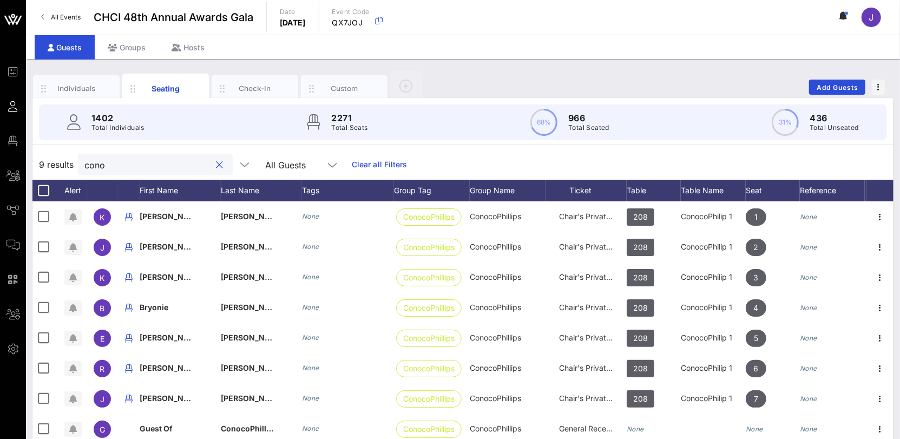
scroll to position [0, 0]
type input "conoco"
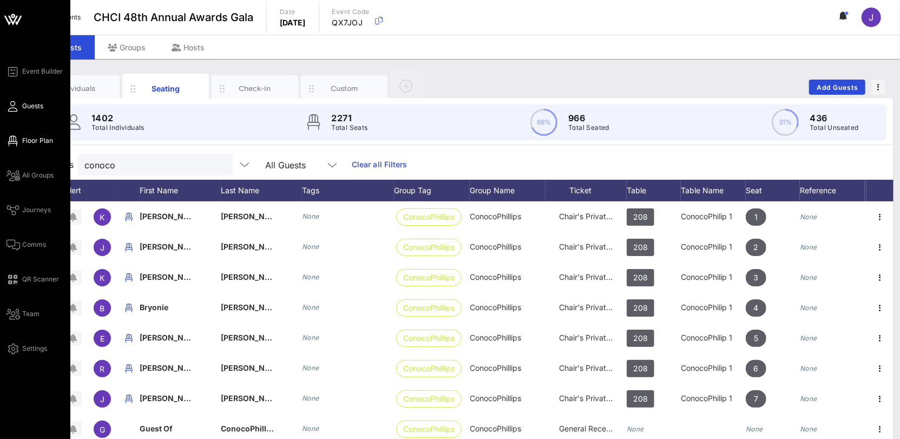
click at [15, 140] on icon at bounding box center [13, 141] width 14 height 2
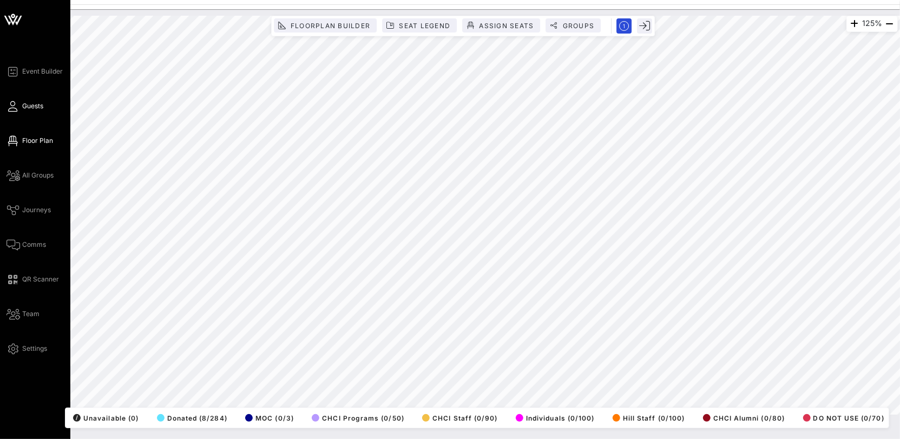
click at [25, 103] on span "Guests" at bounding box center [32, 106] width 21 height 10
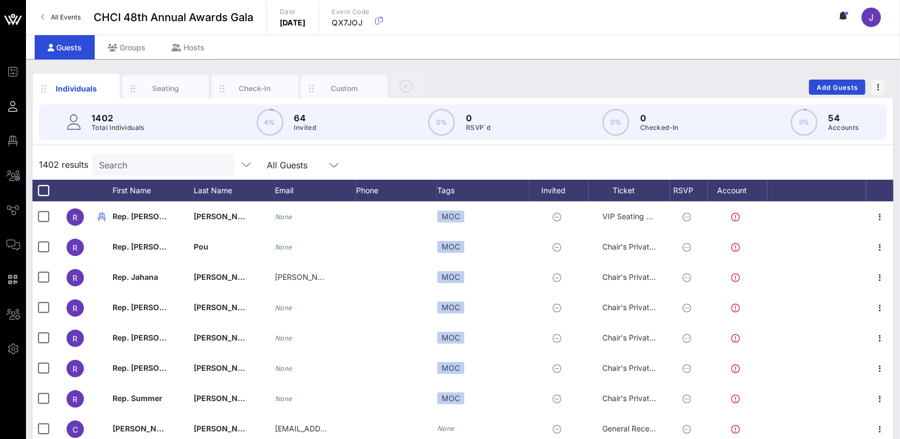
click at [133, 162] on input "Search" at bounding box center [162, 165] width 127 height 14
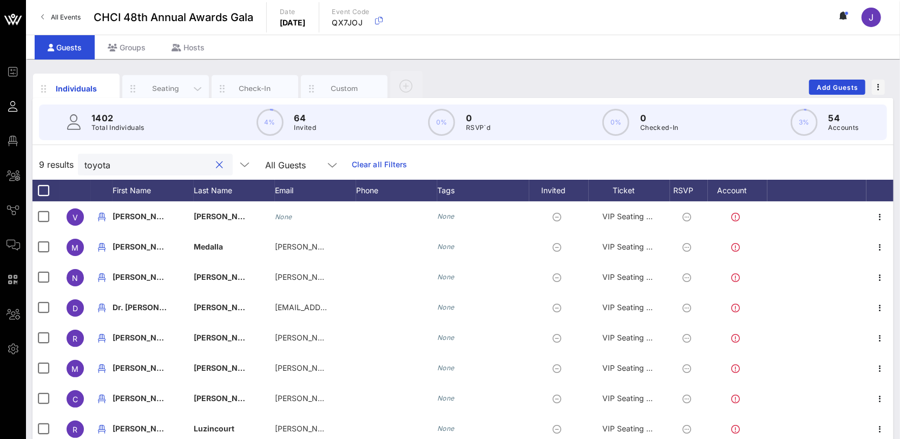
type input "toyota"
click at [168, 89] on div "Seating" at bounding box center [166, 88] width 48 height 10
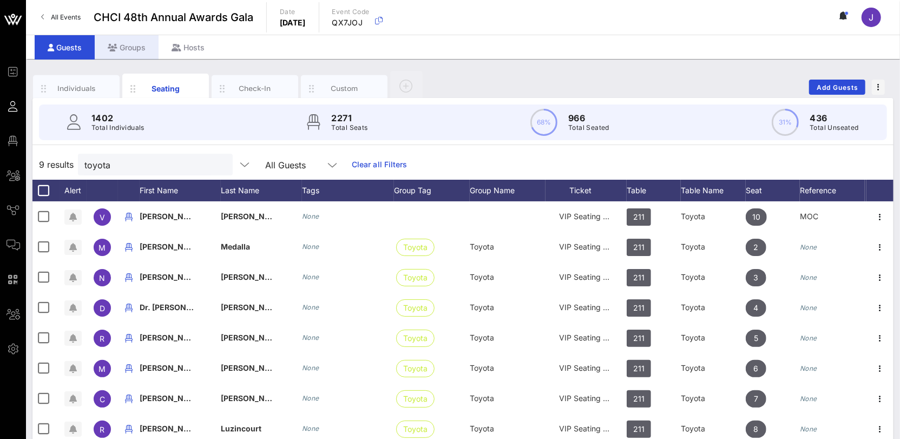
click at [127, 44] on div "Groups" at bounding box center [127, 47] width 64 height 24
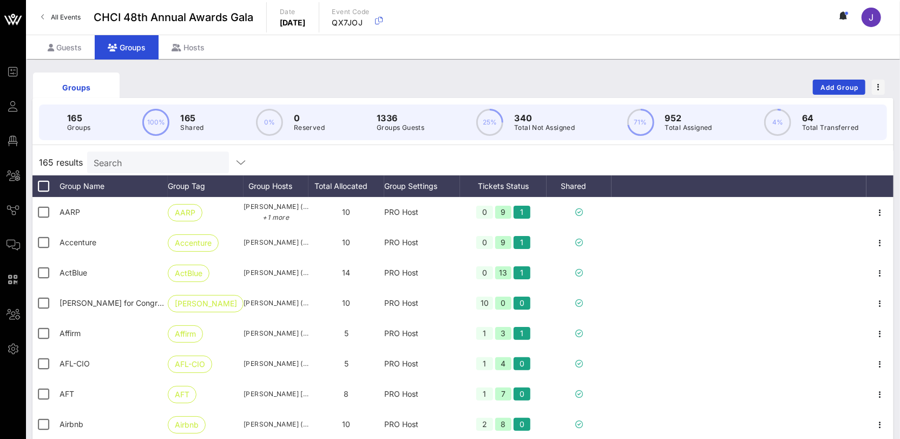
click at [135, 160] on input "Search" at bounding box center [157, 162] width 127 height 14
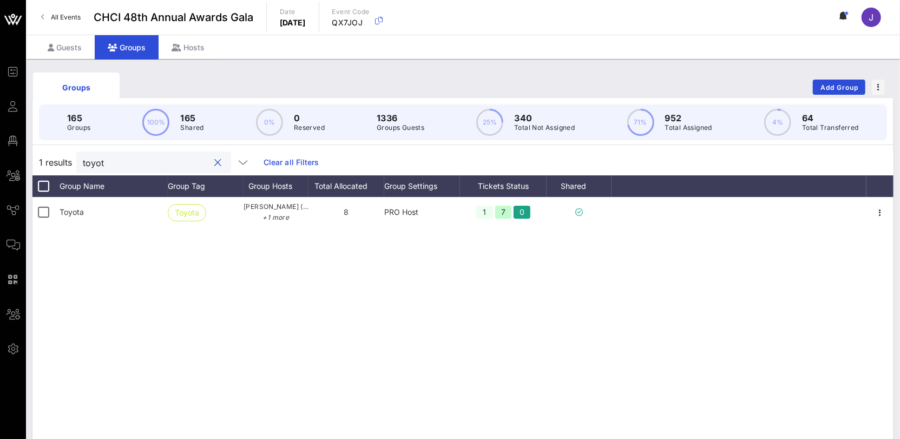
click at [90, 161] on input "toyot" at bounding box center [146, 162] width 127 height 14
type input "ufcw"
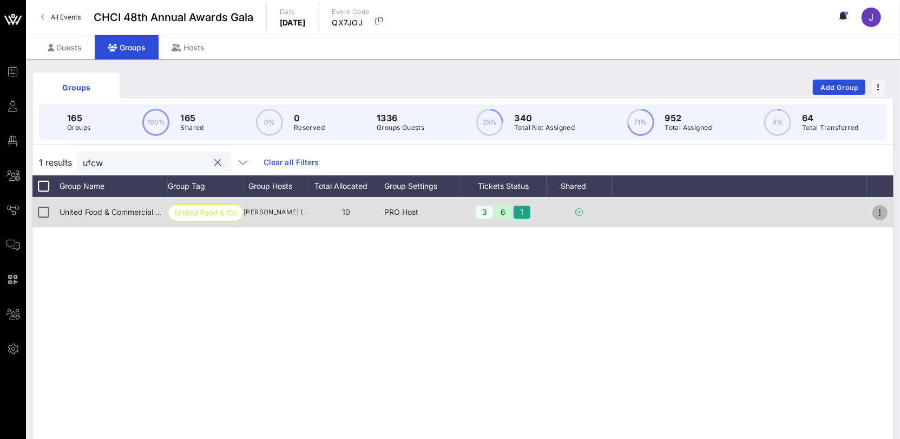
click at [877, 213] on icon "button" at bounding box center [880, 212] width 13 height 13
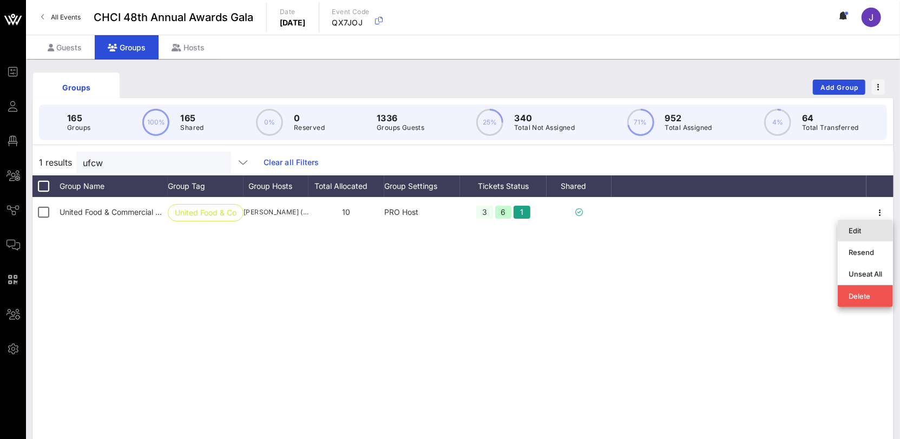
click at [841, 234] on div "Edit" at bounding box center [865, 231] width 55 height 22
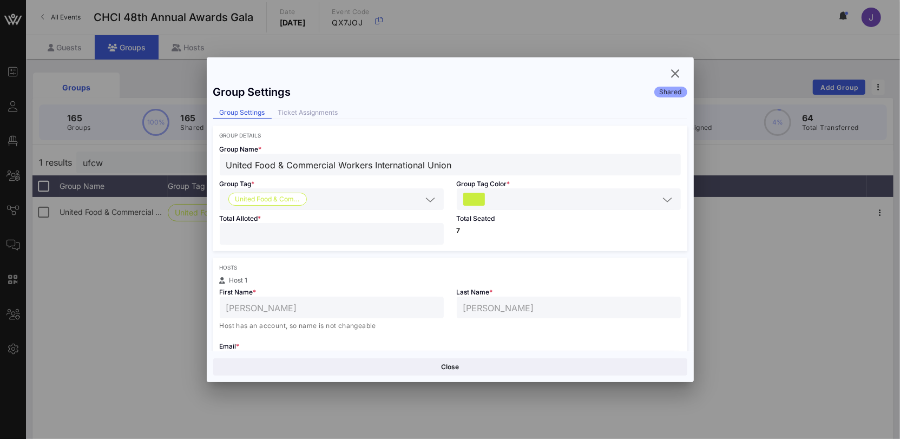
drag, startPoint x: 252, startPoint y: 231, endPoint x: 204, endPoint y: 229, distance: 48.7
click at [208, 229] on div "Group Settings Shared Group Settings Ticket Assignments Group Details Group Nam…" at bounding box center [450, 215] width 487 height 272
drag, startPoint x: 242, startPoint y: 231, endPoint x: 211, endPoint y: 227, distance: 31.1
click at [214, 227] on div "Total Alloted * **" at bounding box center [331, 230] width 237 height 41
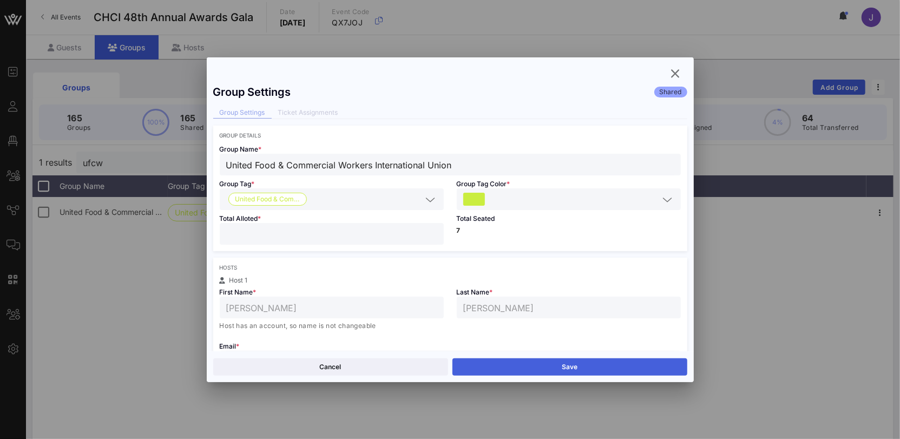
type input "*"
click at [524, 362] on button "Save" at bounding box center [569, 366] width 235 height 17
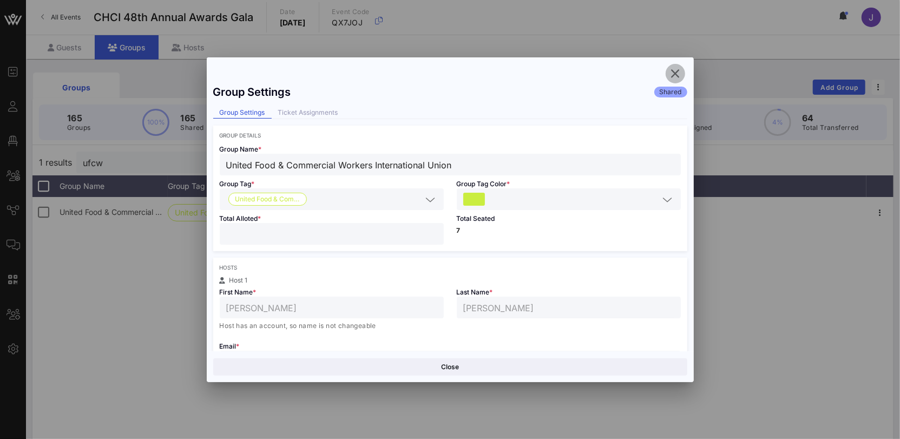
click at [674, 77] on icon "button" at bounding box center [675, 73] width 13 height 13
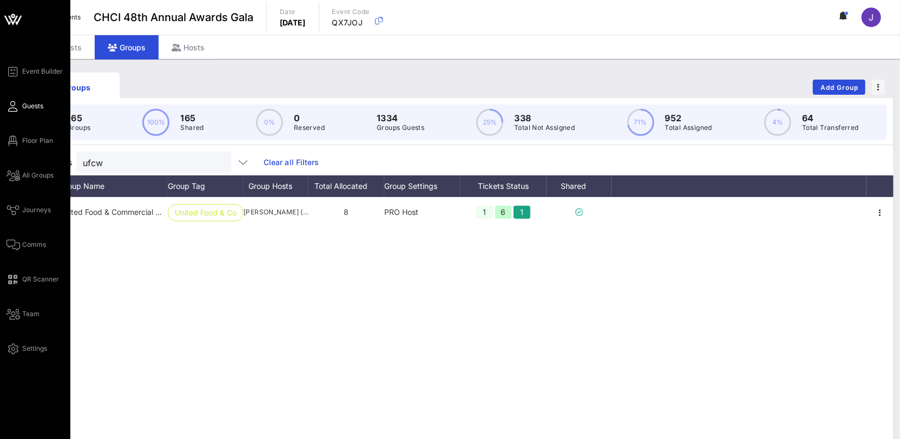
drag, startPoint x: 14, startPoint y: 110, endPoint x: 36, endPoint y: 107, distance: 22.4
click at [14, 107] on icon at bounding box center [13, 107] width 14 height 2
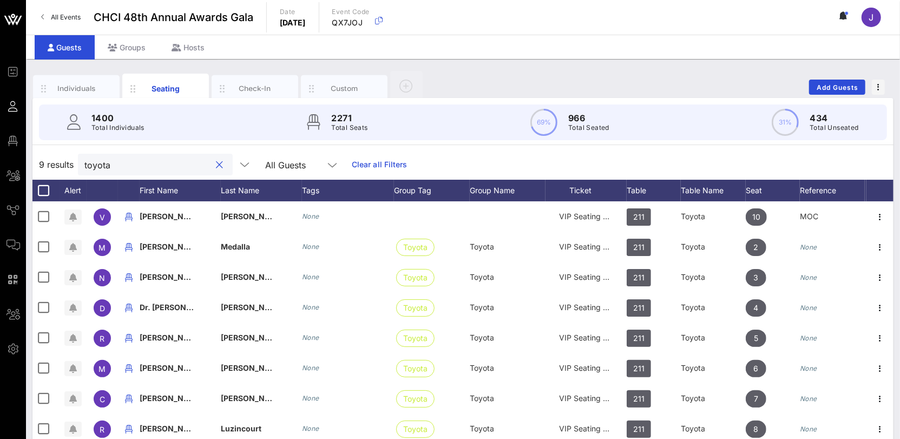
click at [101, 168] on input "toyota" at bounding box center [147, 165] width 127 height 14
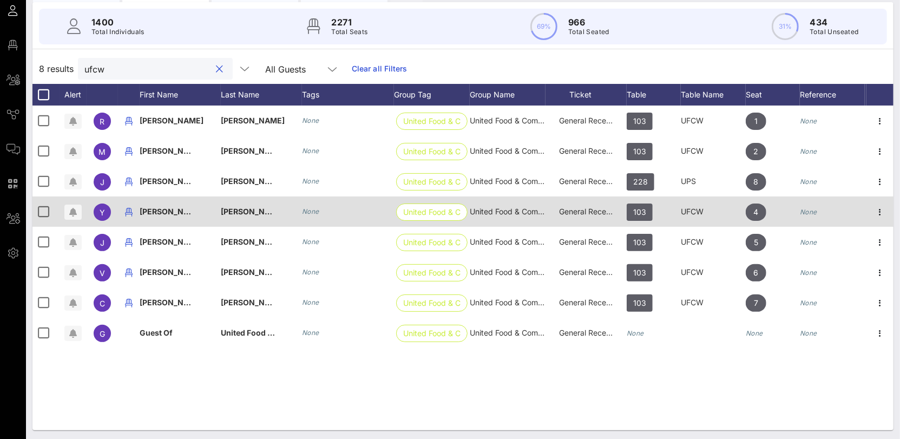
scroll to position [97, 0]
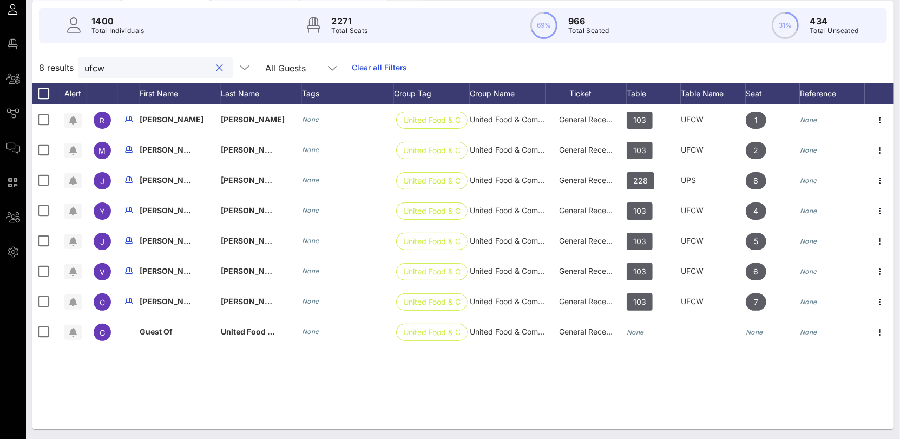
type input "ufcw"
click at [96, 65] on input "ufcw" at bounding box center [147, 68] width 127 height 14
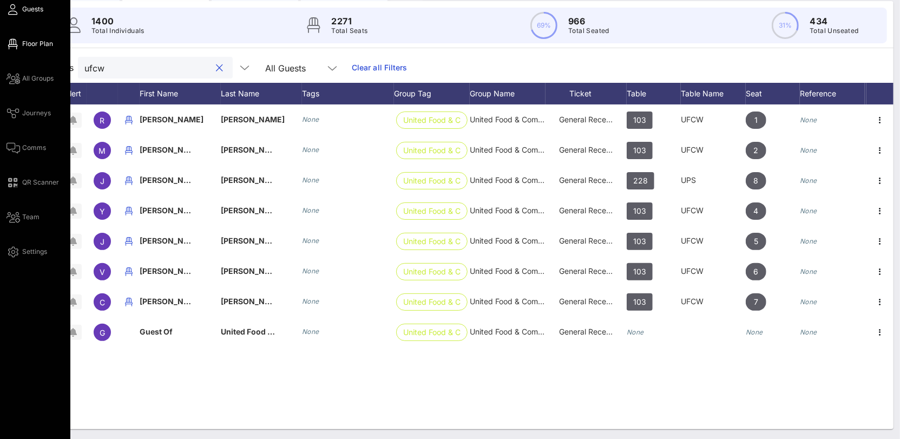
click at [38, 48] on span "Floor Plan" at bounding box center [37, 44] width 31 height 10
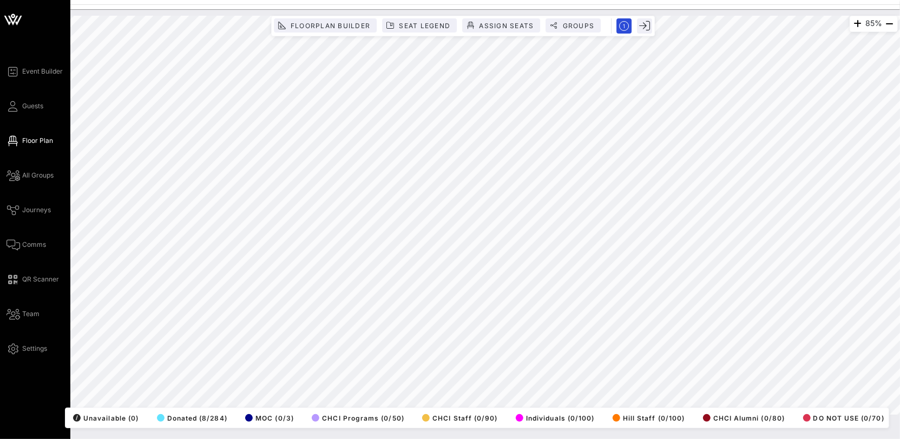
click at [15, 107] on icon at bounding box center [13, 107] width 14 height 2
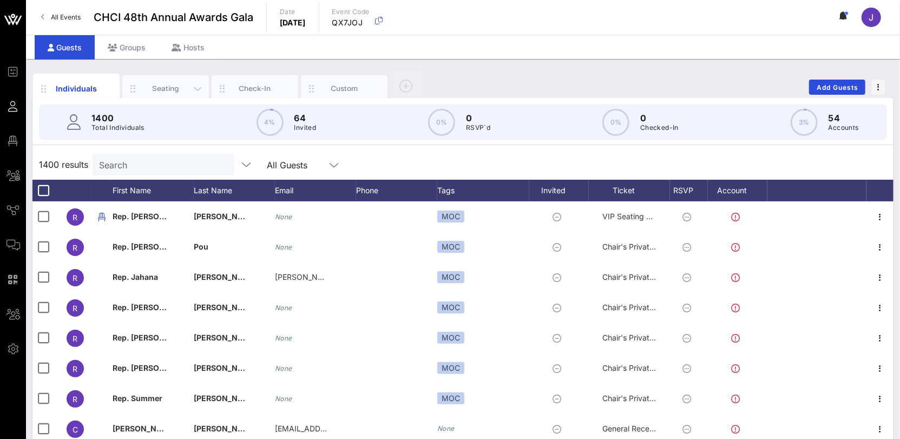
click at [150, 84] on div "Seating" at bounding box center [166, 88] width 48 height 10
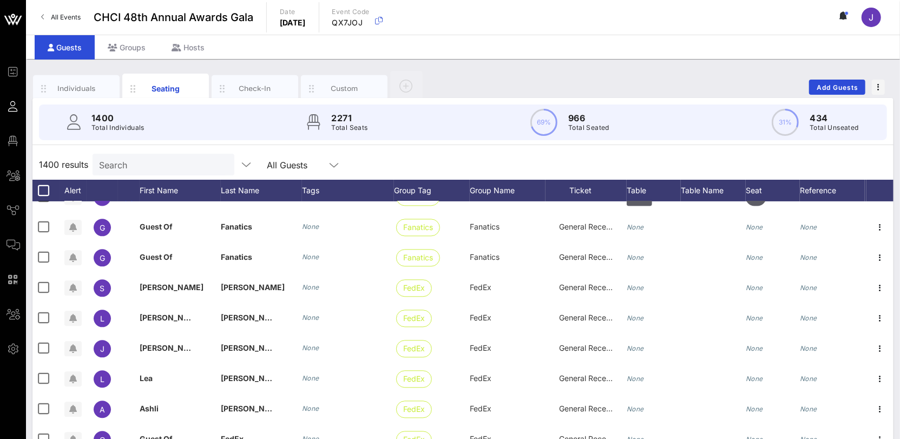
scroll to position [7116, 0]
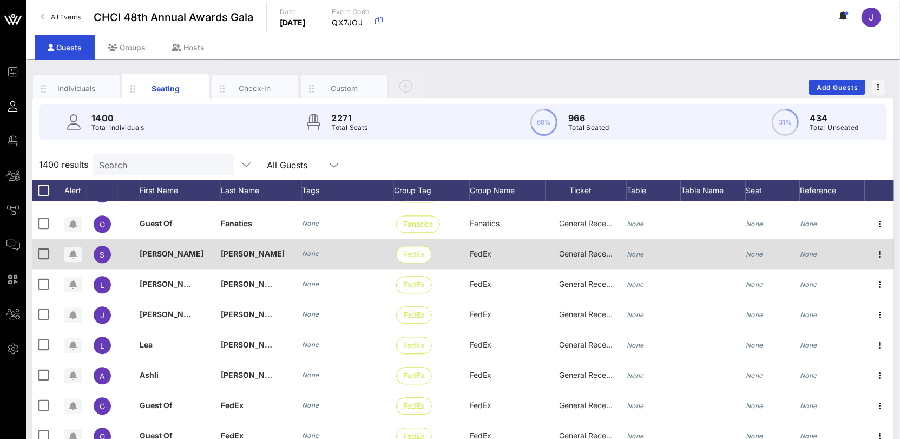
click at [638, 255] on icon "None" at bounding box center [635, 254] width 17 height 8
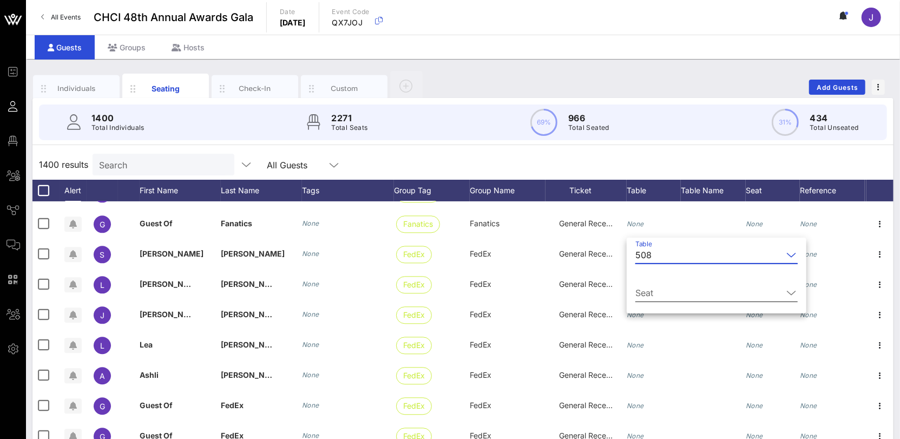
click at [645, 290] on input "Seat" at bounding box center [708, 292] width 147 height 17
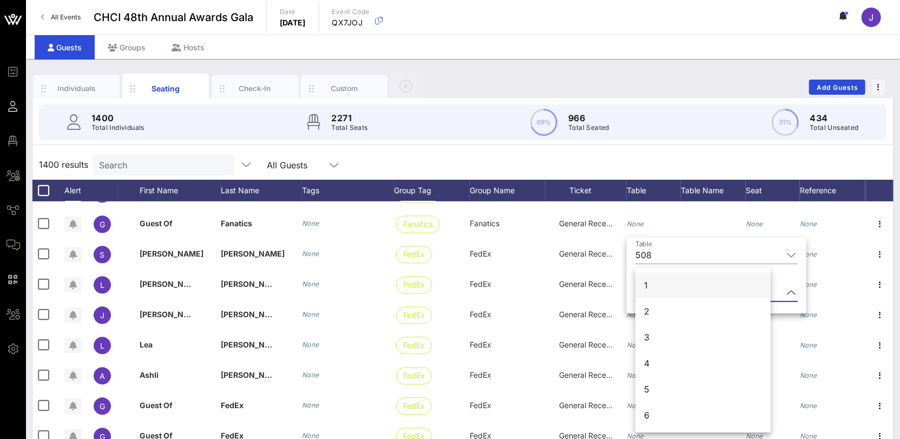
click at [650, 293] on div "1" at bounding box center [702, 285] width 135 height 26
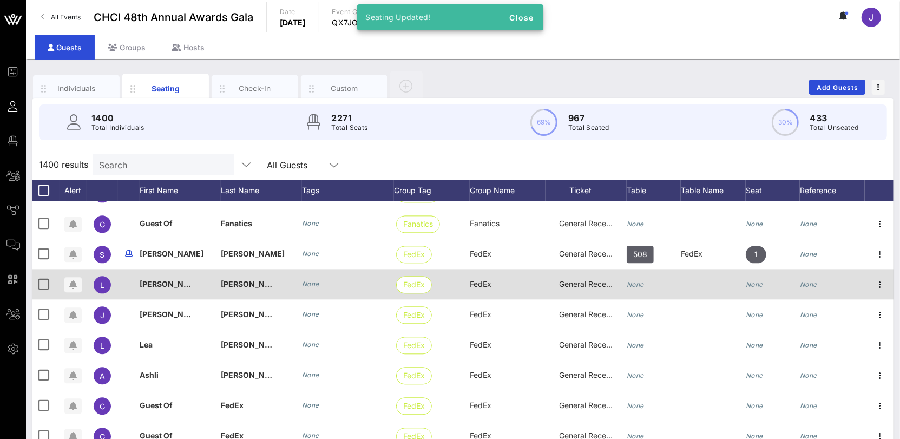
click at [640, 287] on icon "None" at bounding box center [635, 284] width 17 height 8
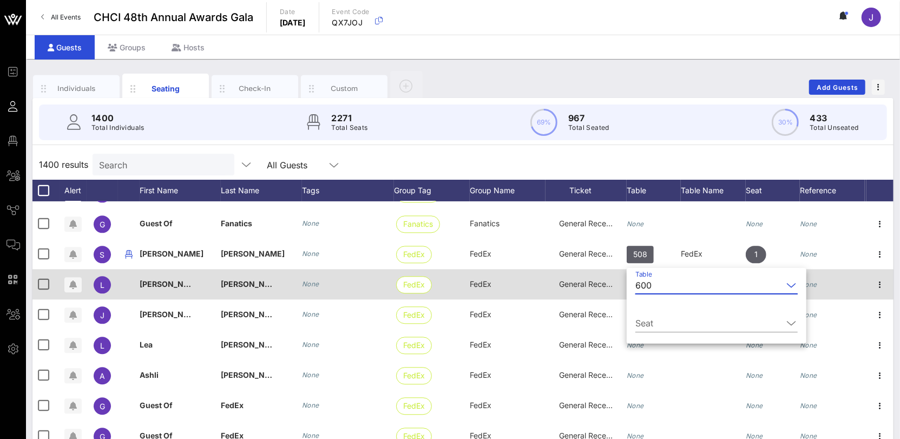
click at [640, 287] on div "600" at bounding box center [643, 285] width 16 height 10
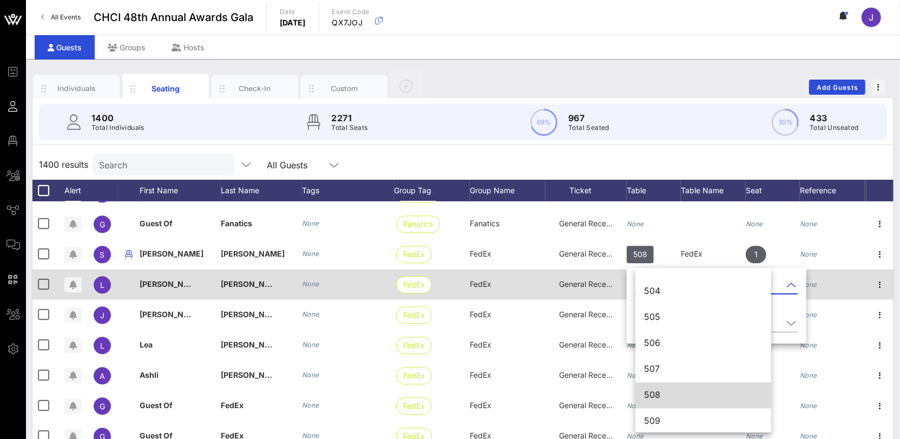
scroll to position [4100, 0]
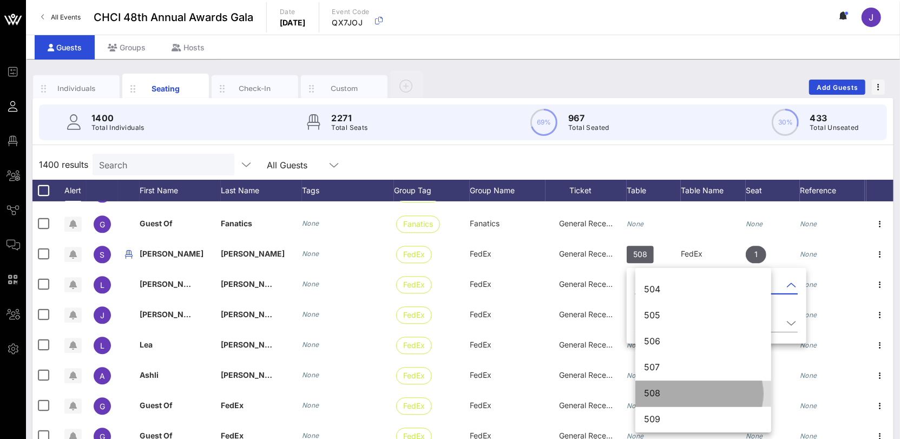
click at [659, 391] on div "508" at bounding box center [703, 394] width 119 height 10
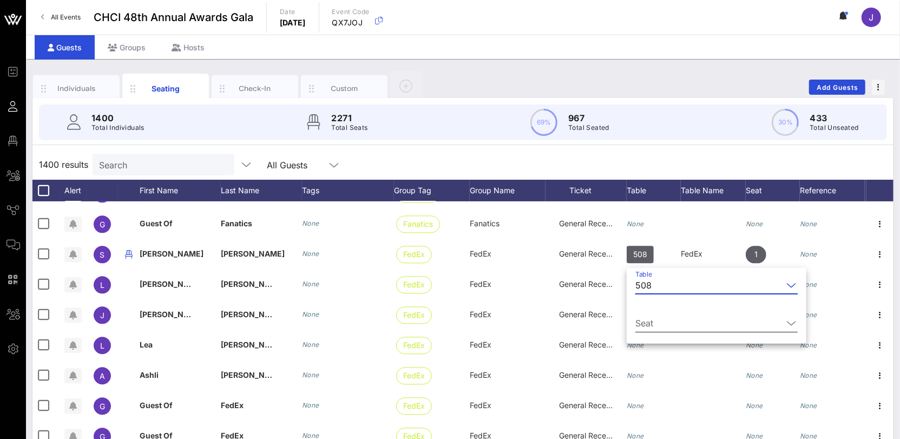
click at [646, 320] on input "Seat" at bounding box center [708, 322] width 147 height 17
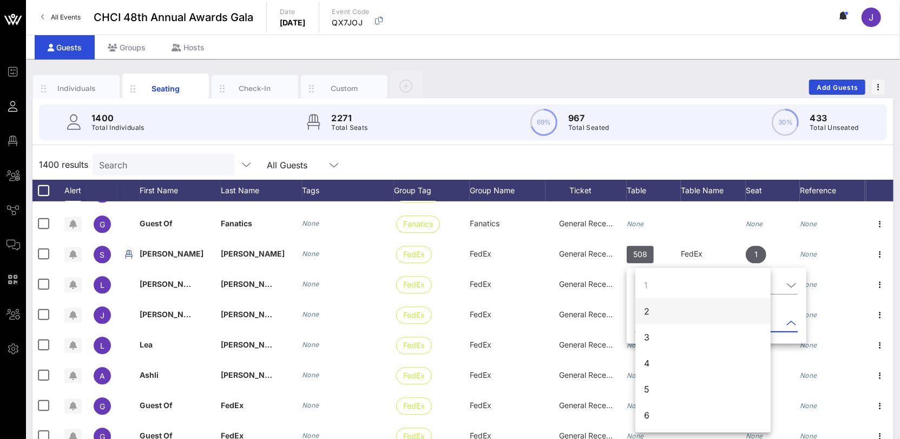
click at [655, 313] on div "2" at bounding box center [702, 311] width 135 height 26
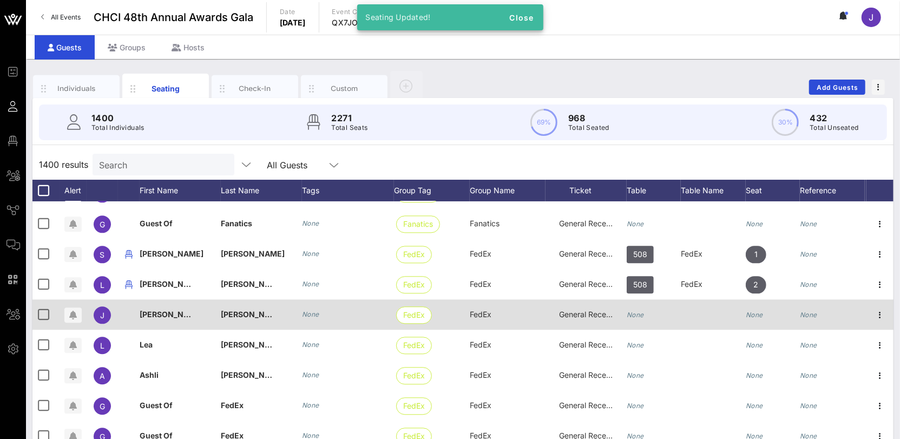
click at [639, 312] on icon "None" at bounding box center [635, 315] width 17 height 8
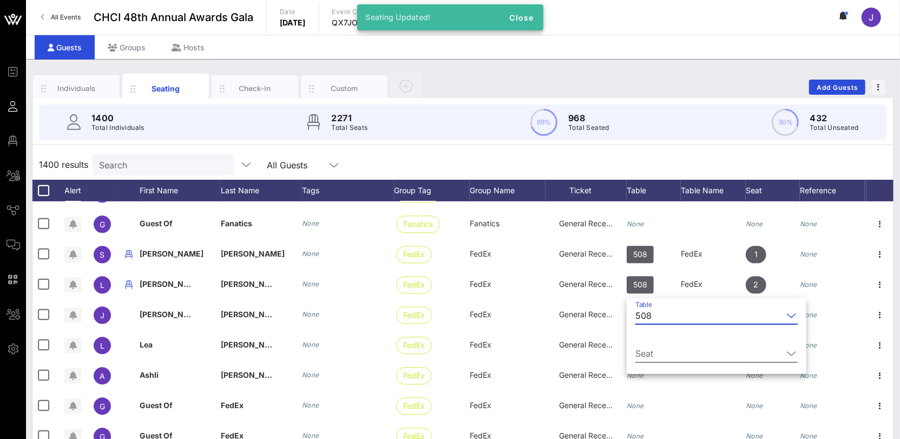
click at [651, 354] on input "Seat" at bounding box center [708, 353] width 147 height 17
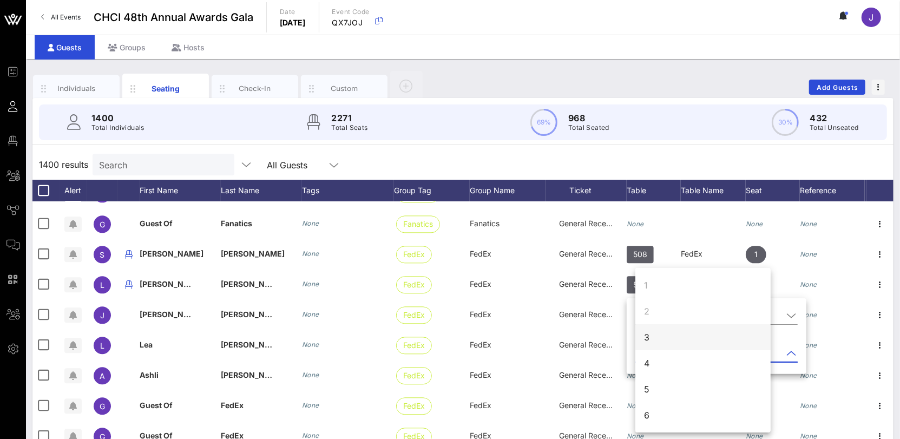
click at [652, 344] on div "3" at bounding box center [702, 337] width 135 height 26
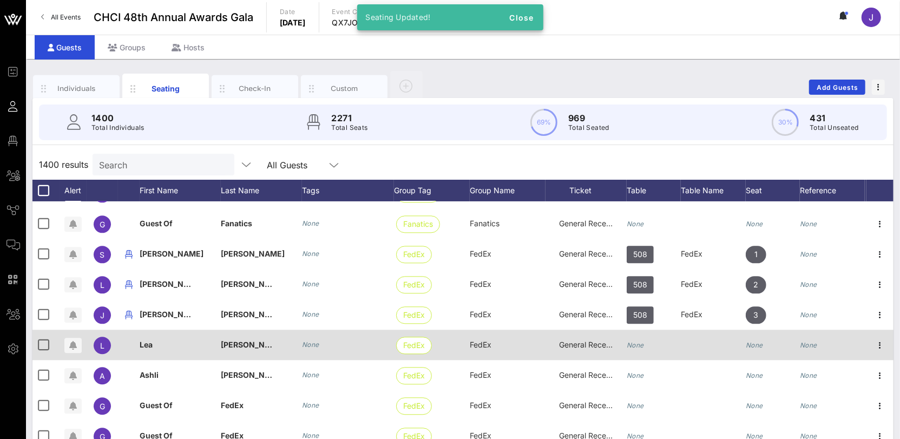
click at [642, 343] on icon "None" at bounding box center [635, 345] width 17 height 8
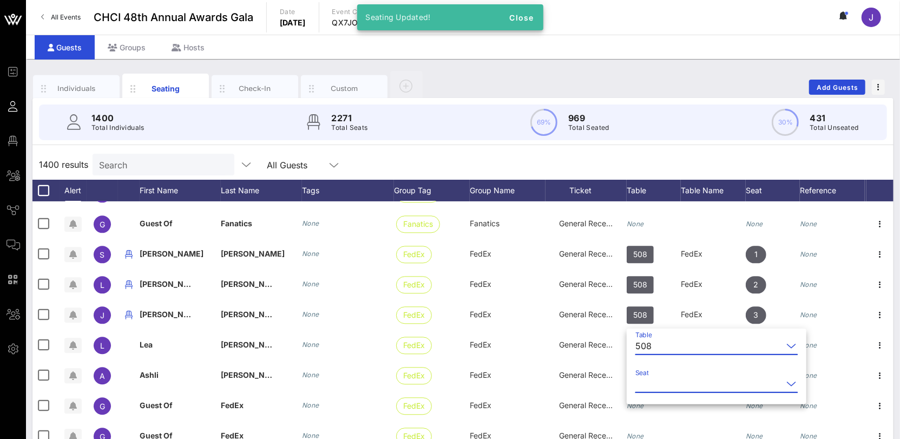
click at [652, 392] on input "Seat" at bounding box center [708, 383] width 147 height 17
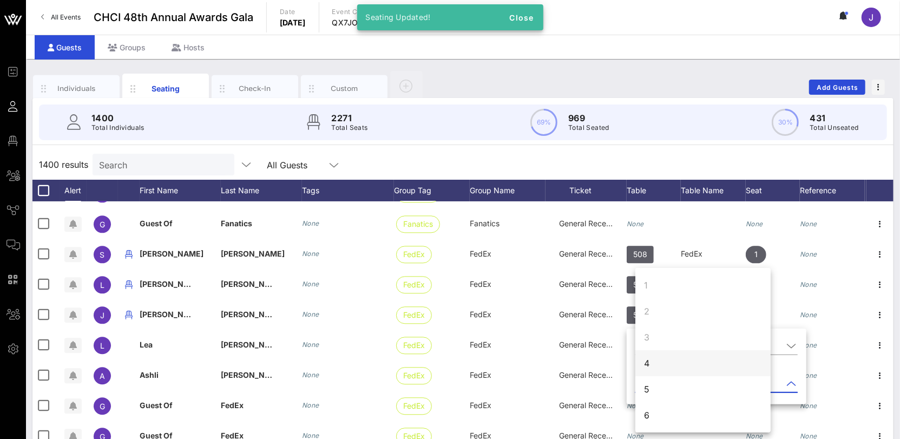
click at [657, 366] on div "4" at bounding box center [702, 363] width 135 height 26
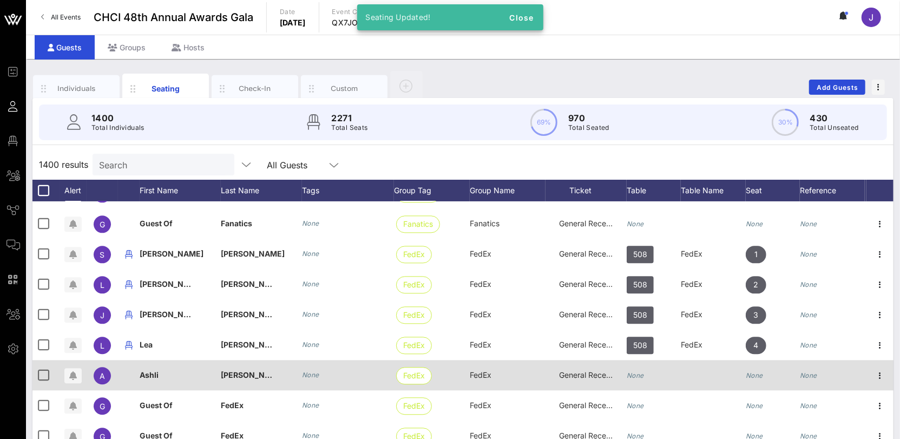
click at [635, 368] on div "None" at bounding box center [635, 375] width 17 height 30
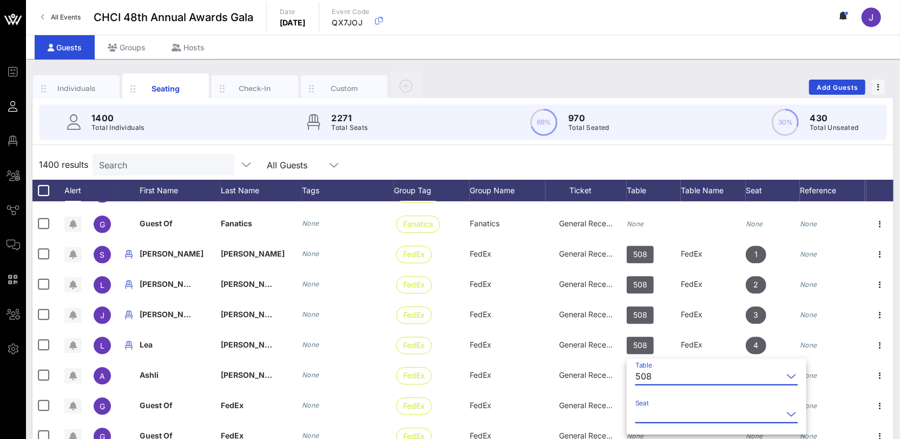
click at [643, 407] on input "Seat" at bounding box center [708, 413] width 147 height 17
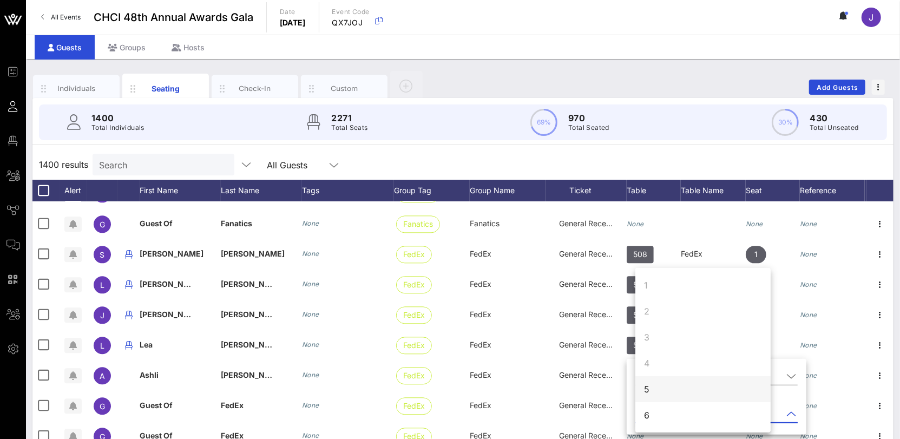
click at [651, 386] on div "5" at bounding box center [702, 389] width 135 height 26
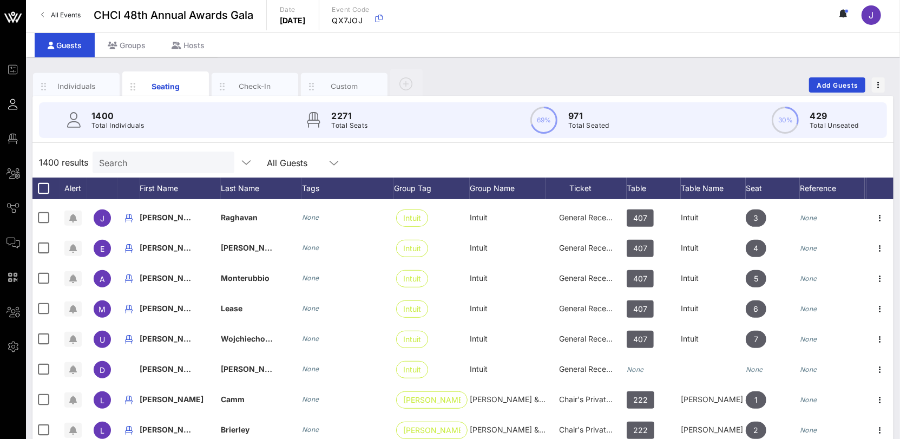
scroll to position [8672, 0]
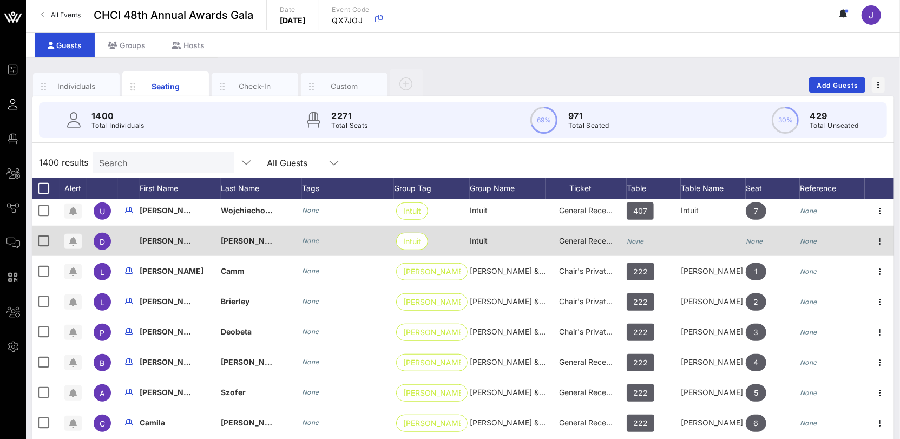
click at [641, 237] on icon "None" at bounding box center [635, 241] width 17 height 8
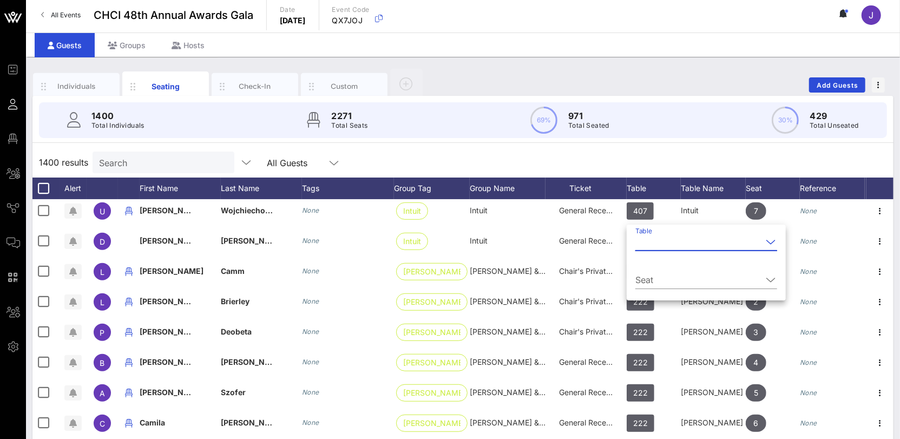
click at [642, 246] on input "Table" at bounding box center [698, 241] width 127 height 17
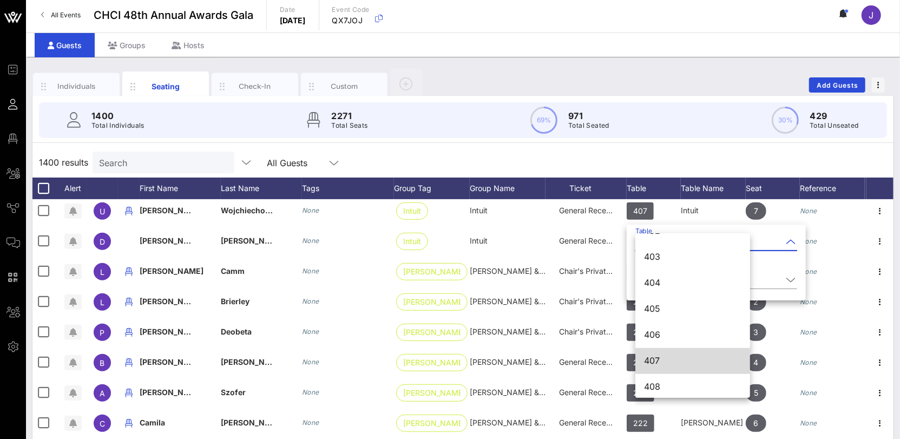
scroll to position [3321, 0]
click at [674, 362] on div "407" at bounding box center [692, 359] width 97 height 10
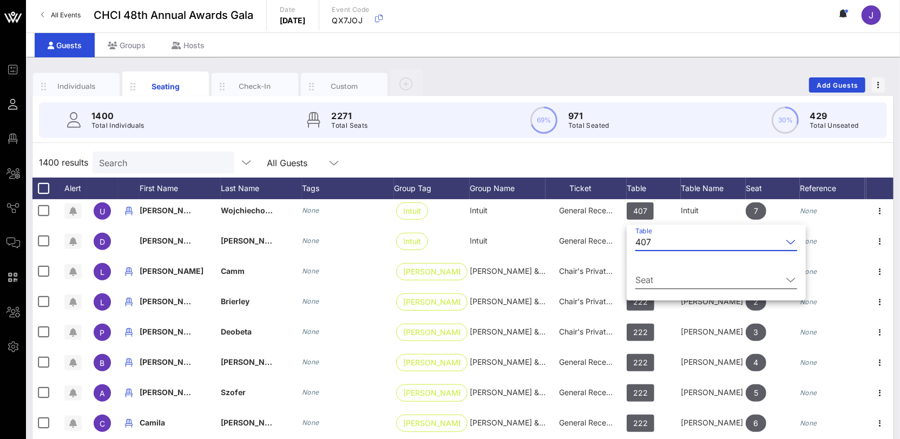
click at [676, 283] on input "Seat" at bounding box center [708, 279] width 147 height 17
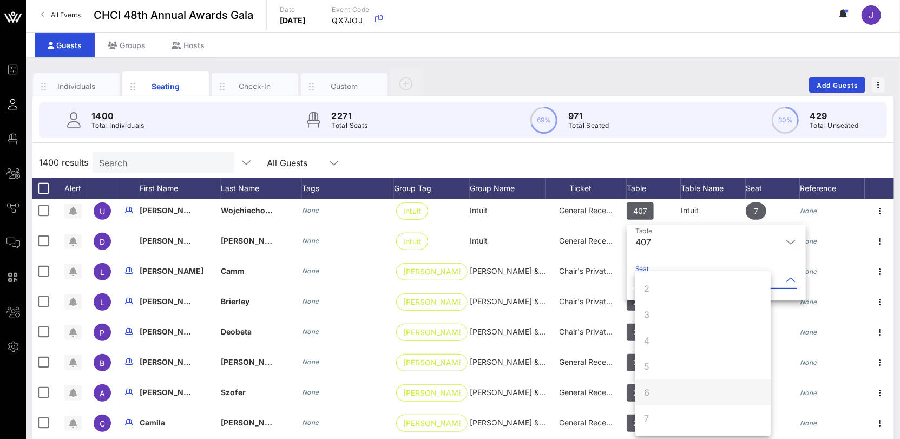
scroll to position [104, 0]
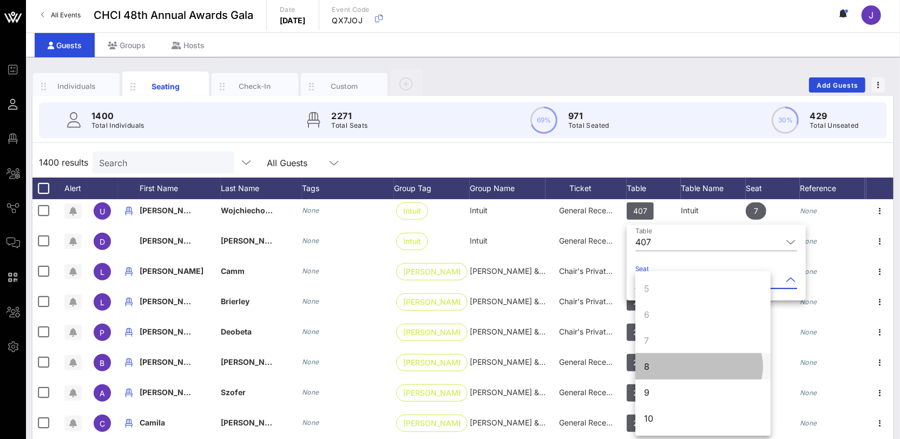
click at [658, 364] on div "8" at bounding box center [702, 366] width 135 height 26
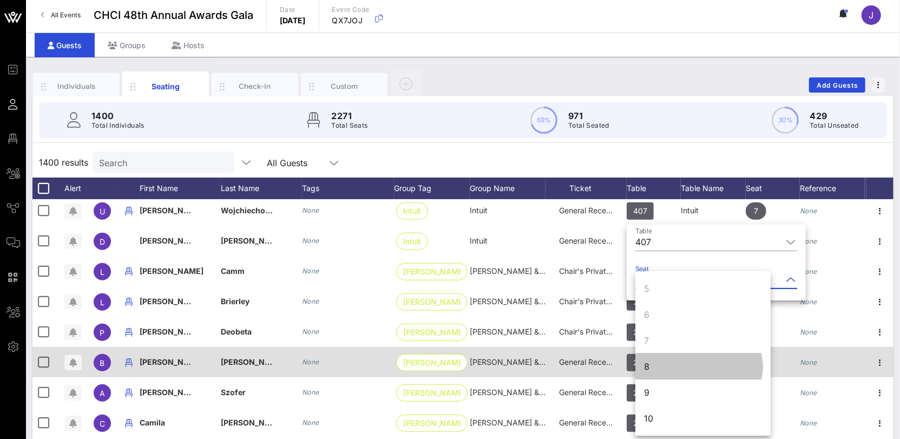
scroll to position [0, 0]
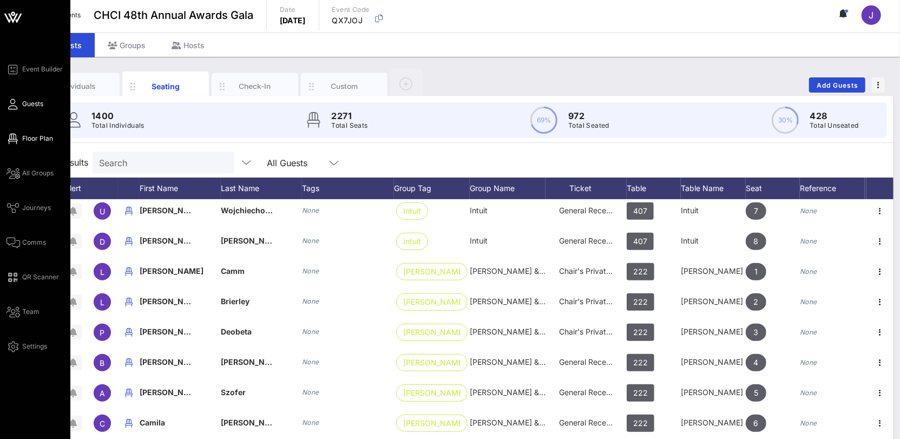
click at [12, 138] on icon at bounding box center [13, 139] width 14 height 2
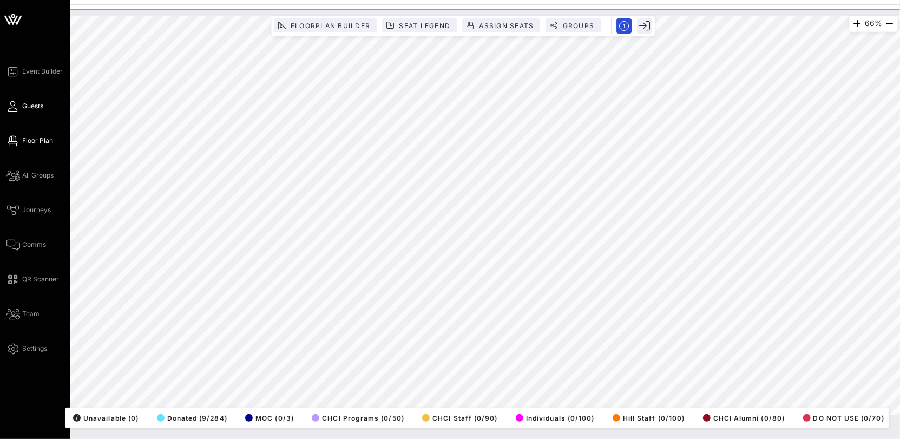
click at [20, 106] on link "Guests" at bounding box center [24, 106] width 37 height 13
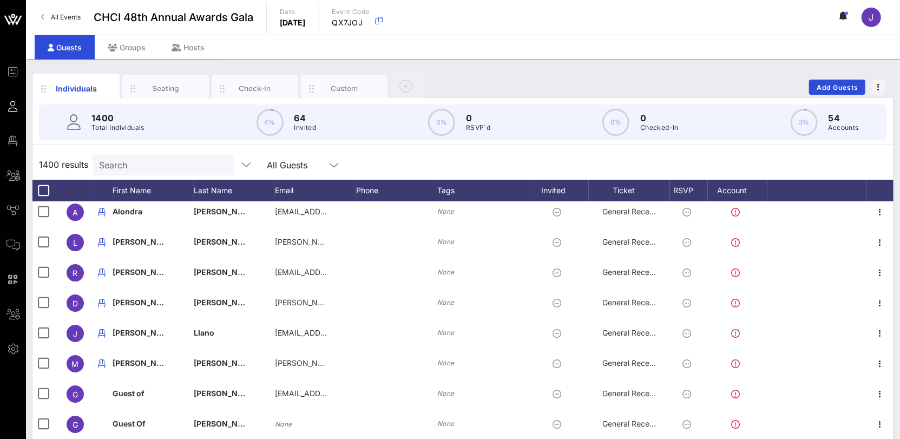
scroll to position [11070, 0]
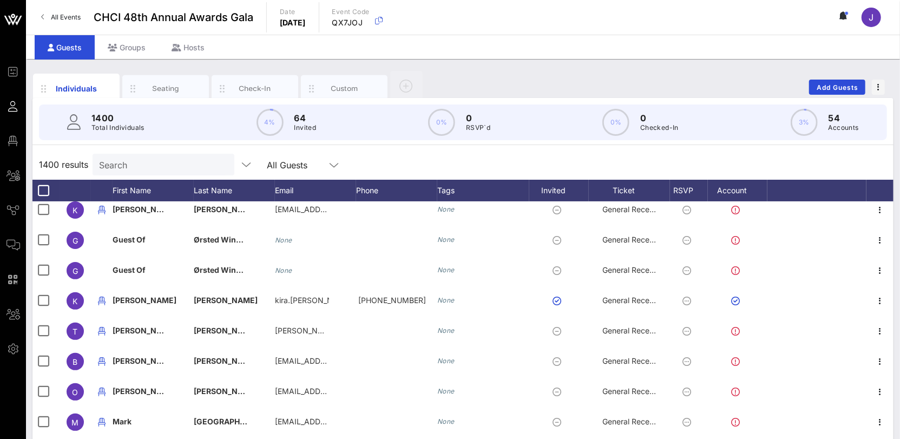
click at [170, 98] on div "1400 Total Individuals 4% 64 Invited 0% 0 RSVP`d 0% 0 Checked-In 3% 54 Accounts" at bounding box center [463, 122] width 874 height 49
click at [169, 94] on div "Seating" at bounding box center [165, 88] width 87 height 27
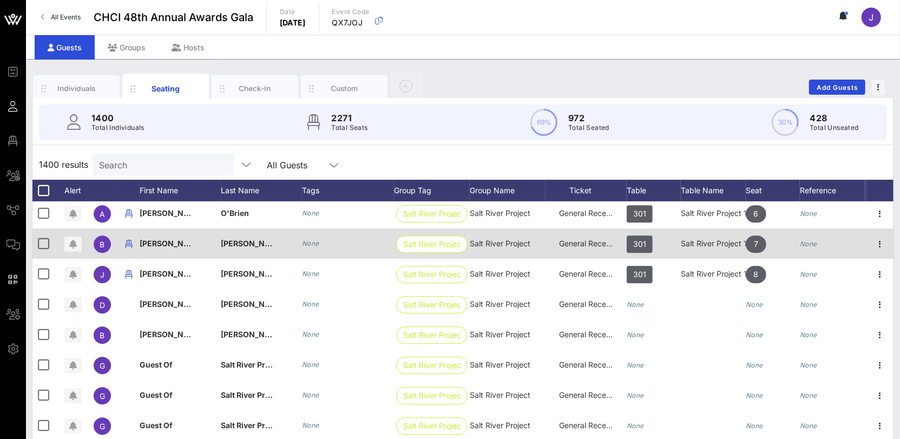
scroll to position [12916, 0]
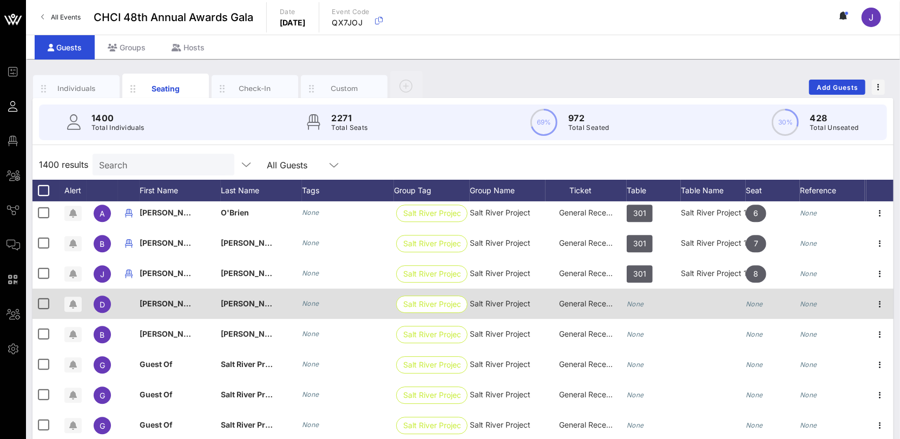
click at [635, 300] on icon "None" at bounding box center [635, 304] width 17 height 8
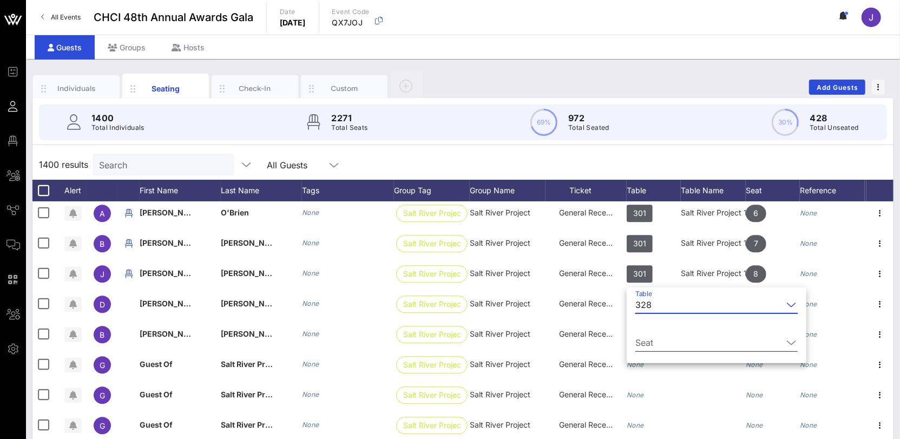
click at [660, 339] on input "Seat" at bounding box center [708, 342] width 147 height 17
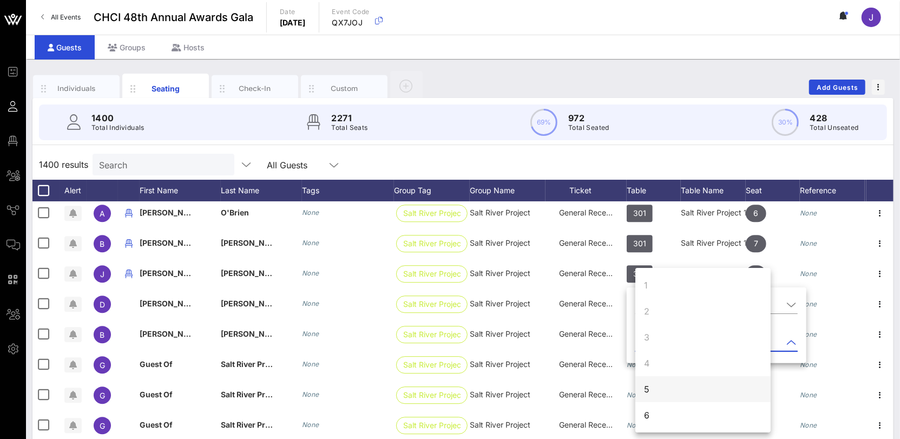
click at [656, 386] on div "5" at bounding box center [702, 389] width 135 height 26
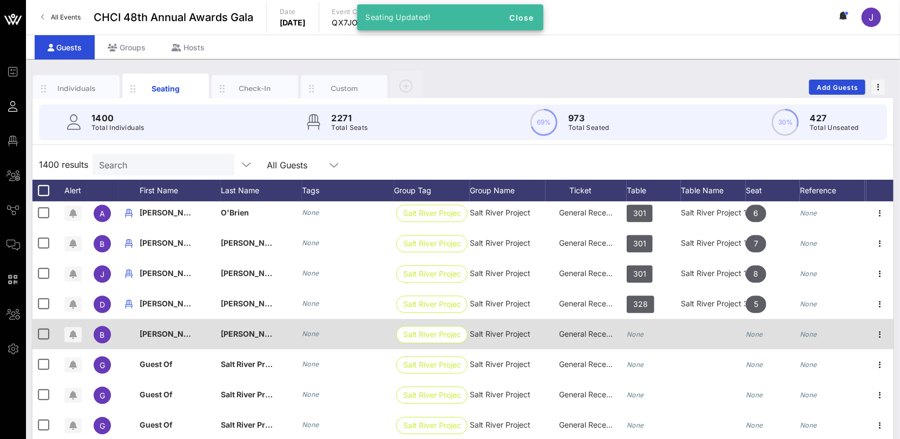
click at [641, 327] on div "None" at bounding box center [635, 334] width 17 height 30
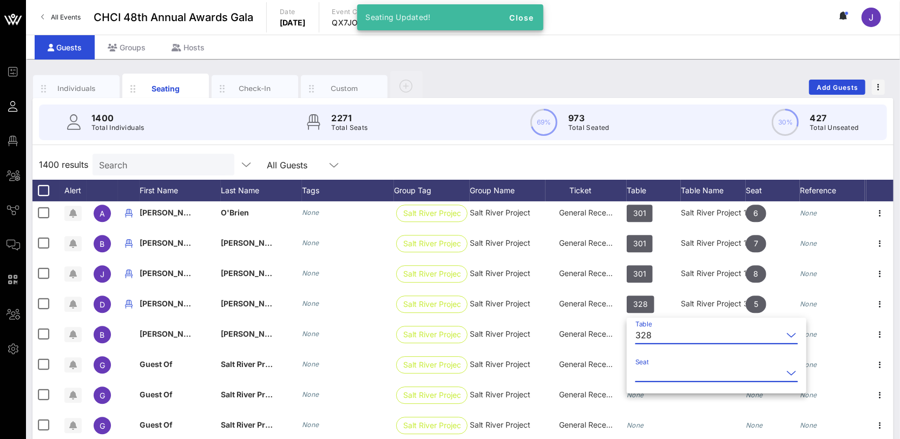
click at [650, 365] on input "Seat" at bounding box center [708, 372] width 147 height 17
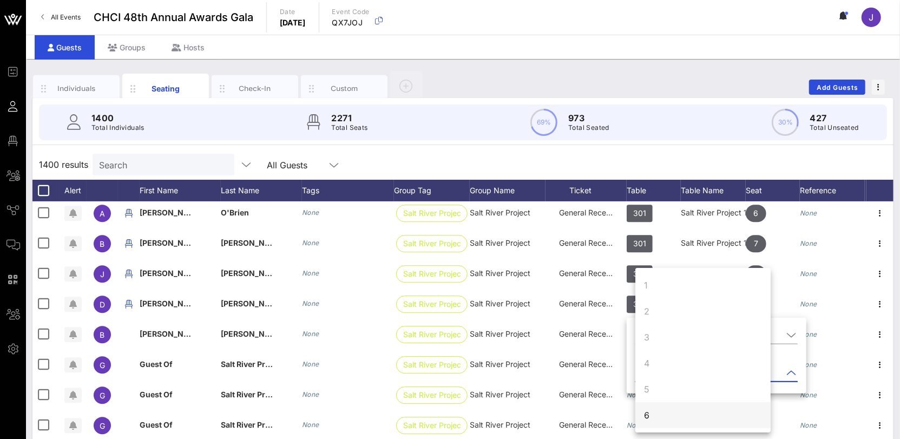
click at [661, 412] on div "6" at bounding box center [702, 415] width 135 height 26
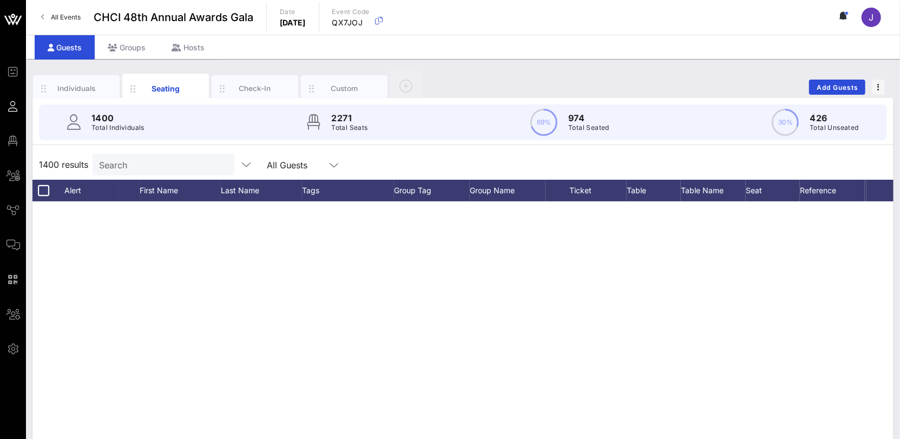
scroll to position [0, 0]
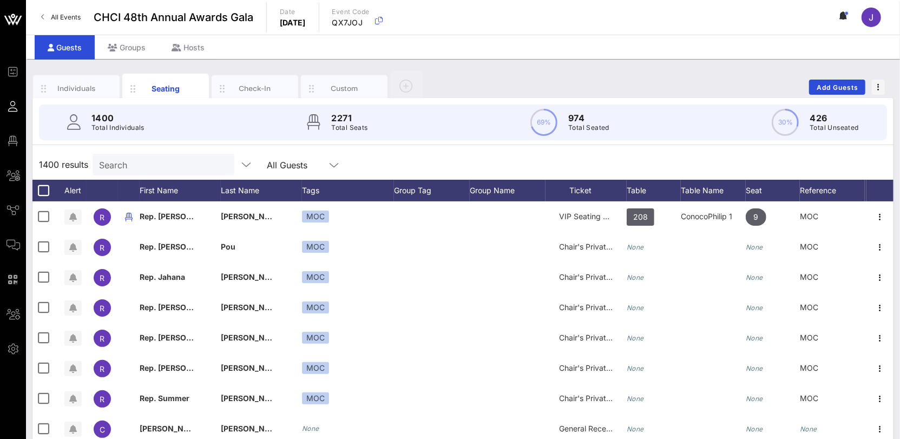
click at [136, 159] on input "Search" at bounding box center [162, 165] width 127 height 14
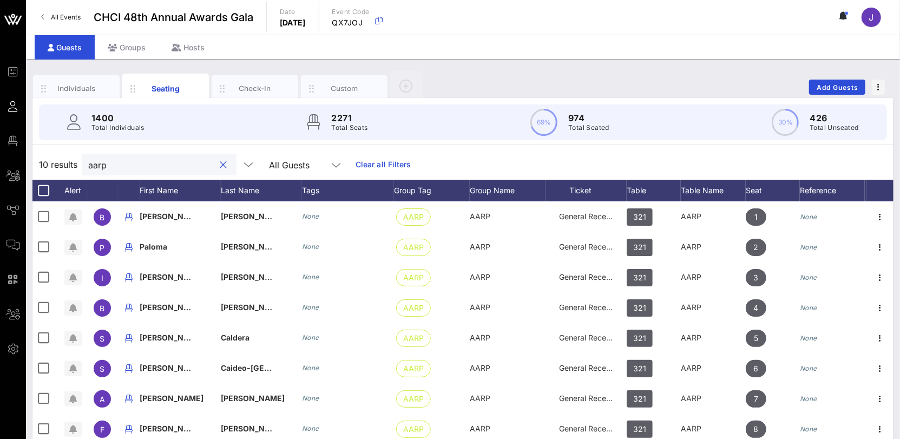
type input "aarp"
click at [131, 49] on div "Groups" at bounding box center [127, 47] width 64 height 24
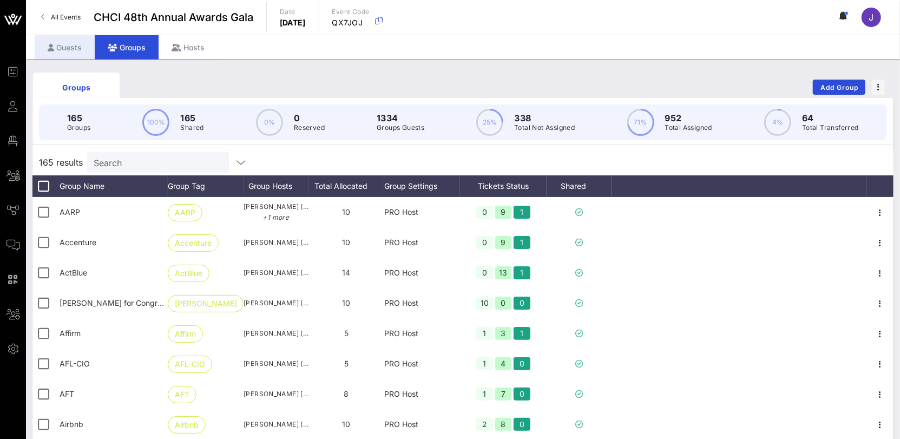
click at [71, 42] on div "Guests" at bounding box center [65, 47] width 60 height 24
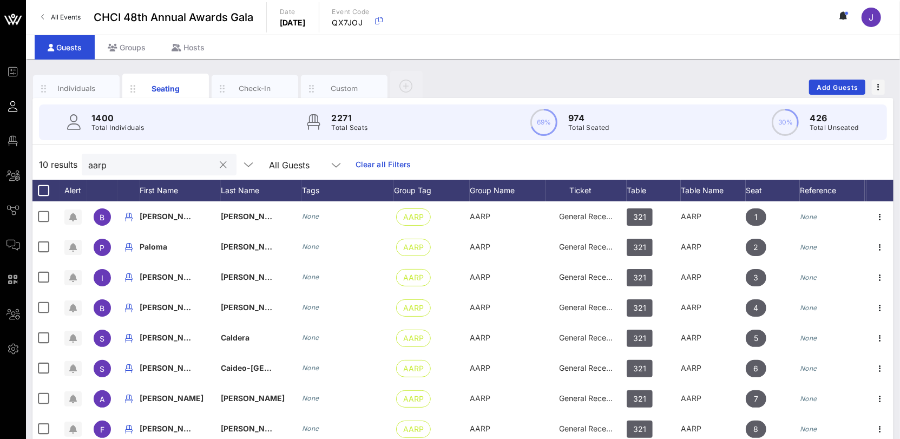
click at [109, 166] on input "aarp" at bounding box center [151, 165] width 127 height 14
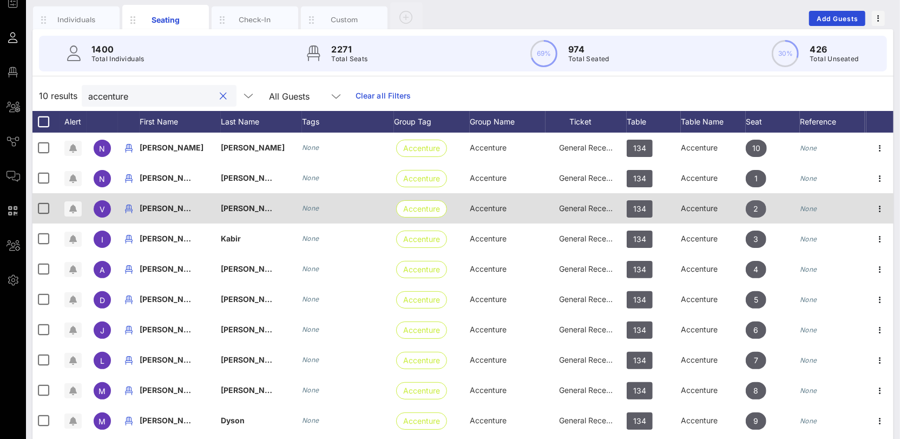
scroll to position [68, 0]
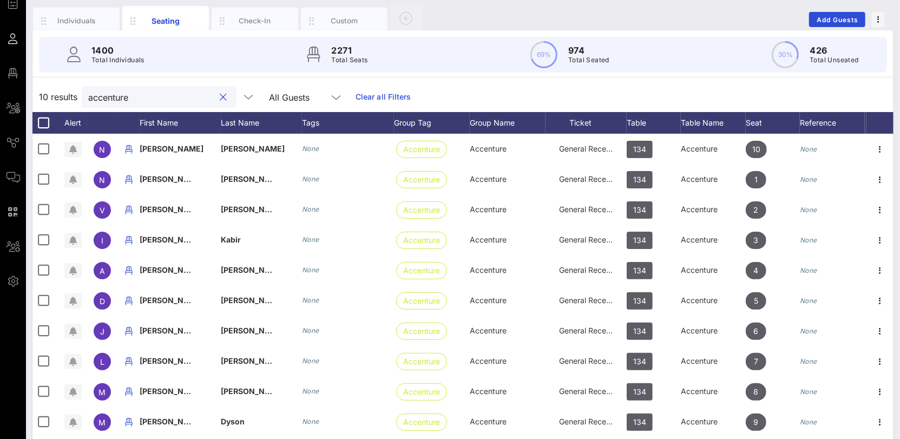
click at [100, 99] on input "accenture" at bounding box center [151, 97] width 127 height 14
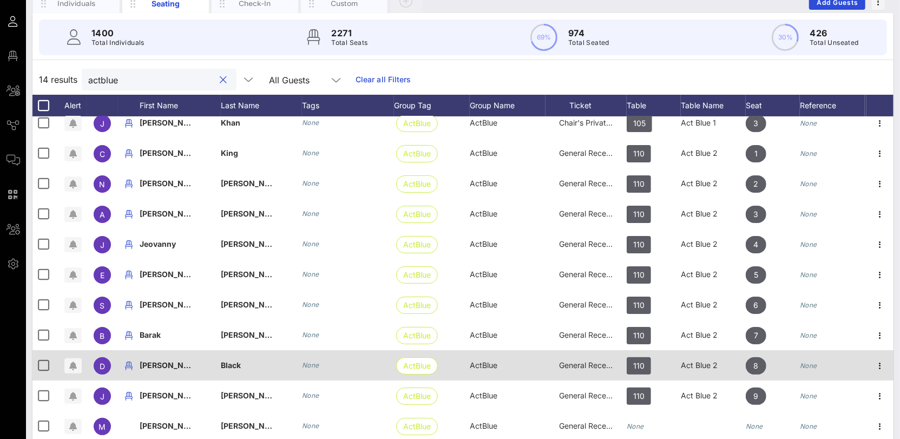
scroll to position [97, 0]
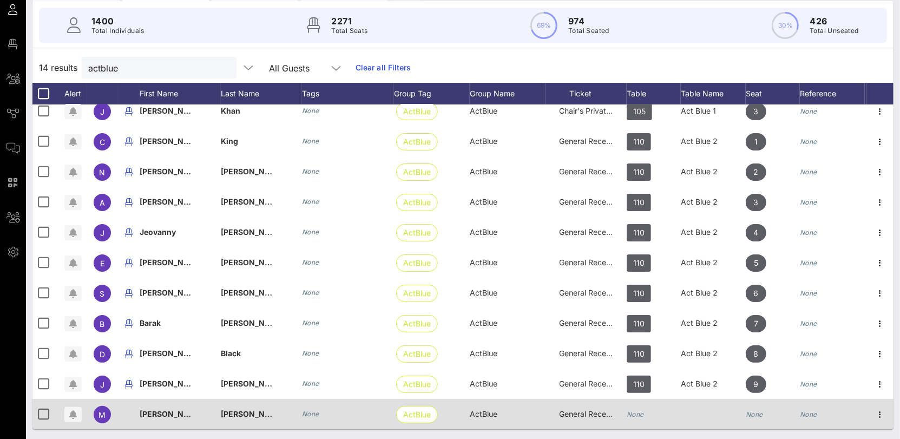
click at [635, 410] on icon "None" at bounding box center [635, 414] width 17 height 8
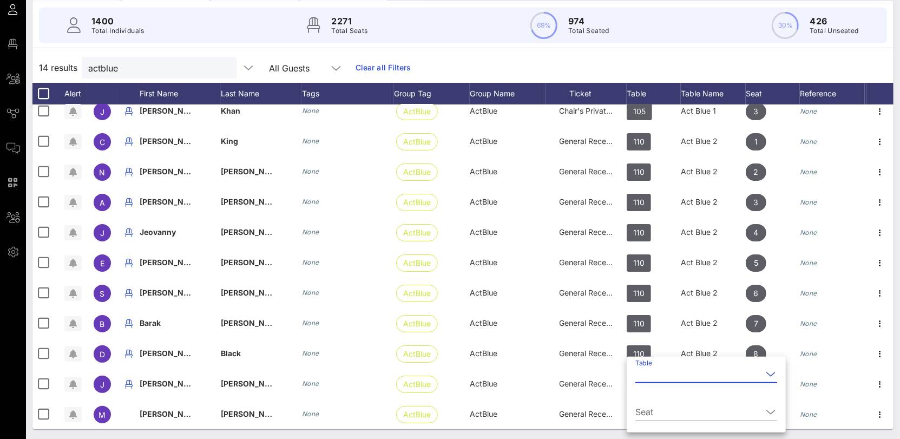
click at [658, 380] on input "Table" at bounding box center [698, 373] width 127 height 17
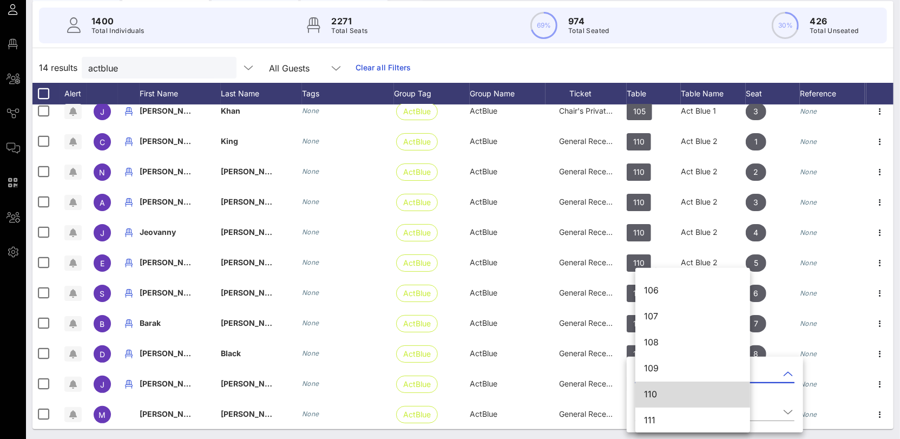
scroll to position [152, 0]
click at [664, 393] on div "110" at bounding box center [692, 393] width 97 height 10
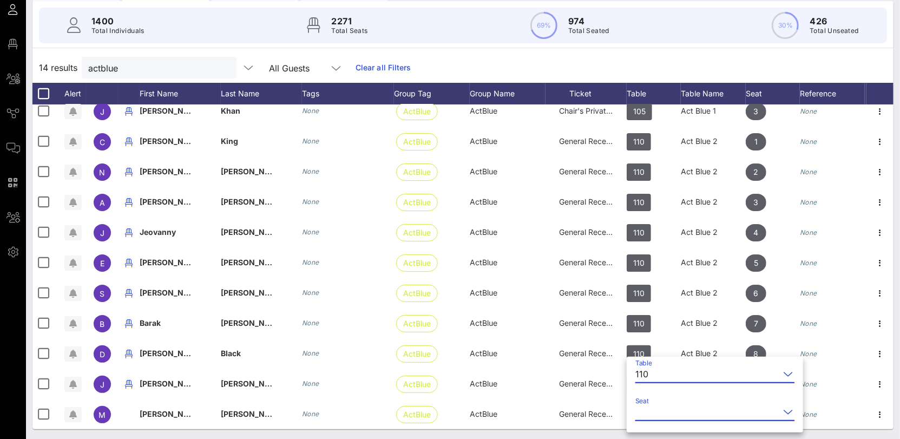
click at [707, 408] on input "Seat" at bounding box center [707, 411] width 144 height 17
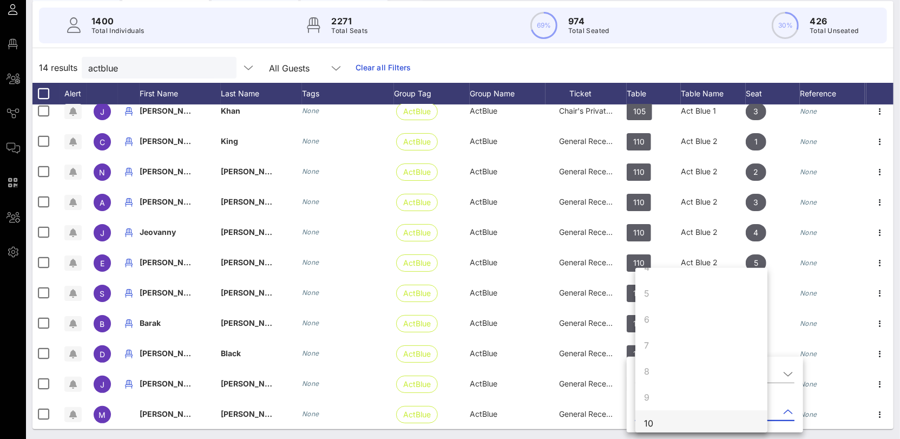
scroll to position [104, 0]
click at [685, 409] on div "10" at bounding box center [701, 415] width 132 height 26
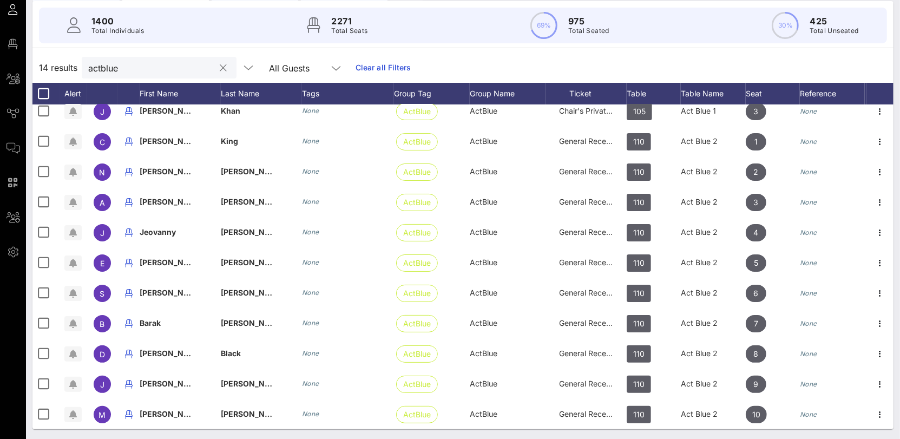
click at [100, 67] on input "actblue" at bounding box center [151, 68] width 127 height 14
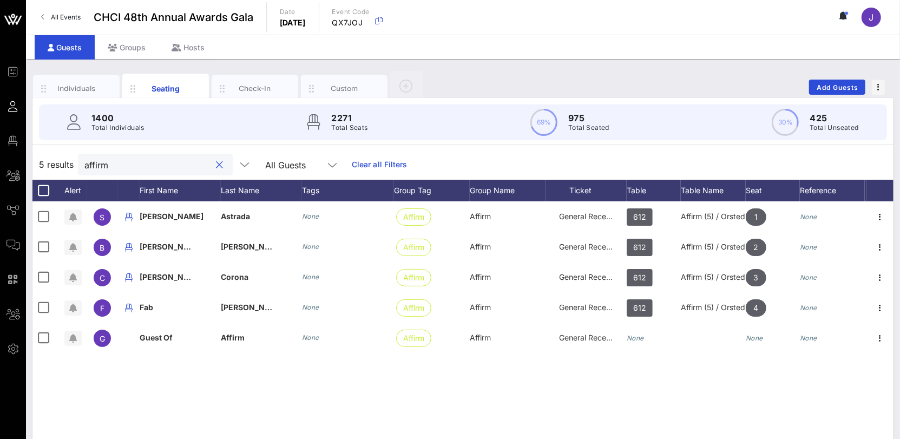
click at [91, 163] on input "affirm" at bounding box center [147, 165] width 127 height 14
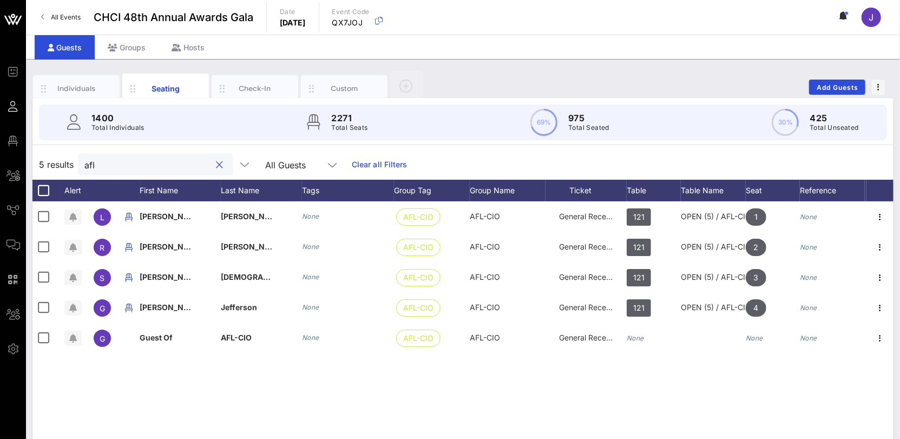
click at [108, 170] on input "afl" at bounding box center [147, 165] width 127 height 14
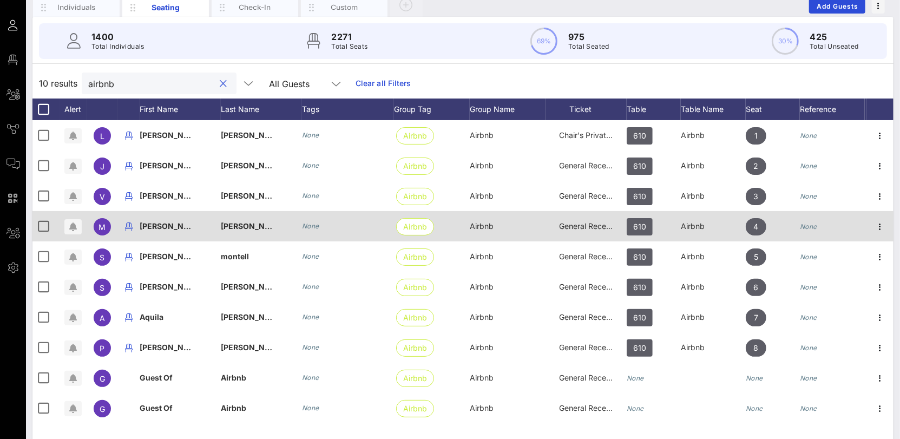
scroll to position [97, 0]
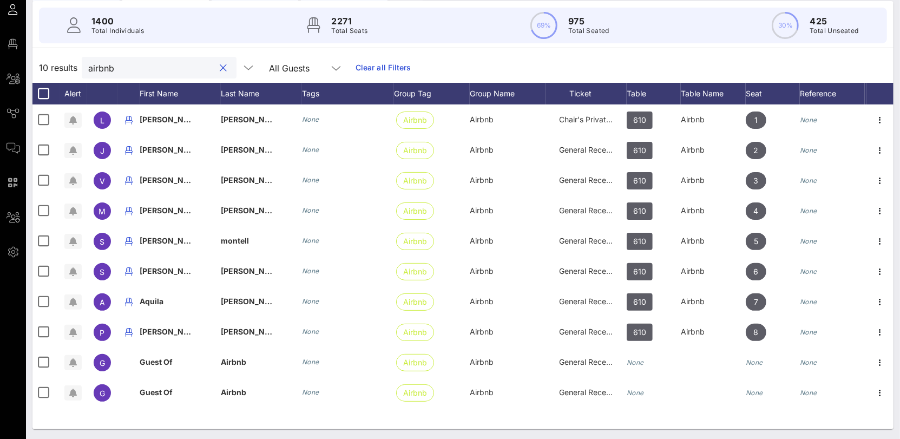
click at [99, 73] on input "airbnb" at bounding box center [151, 68] width 127 height 14
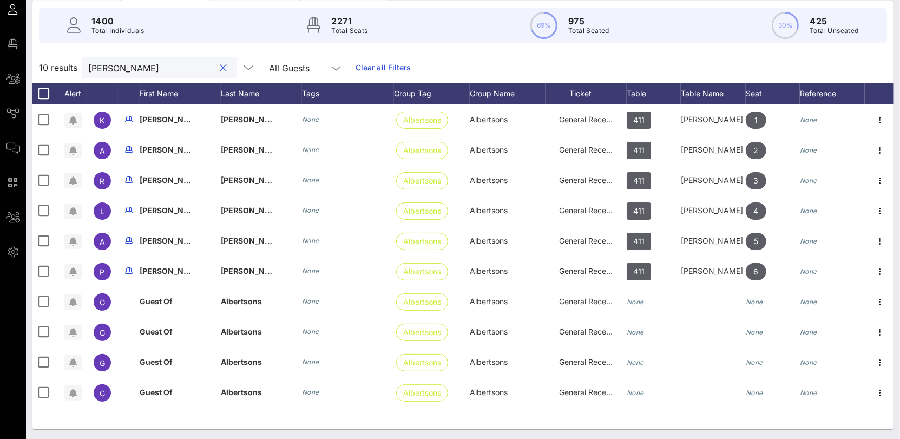
click at [120, 69] on input "[PERSON_NAME]" at bounding box center [151, 68] width 127 height 14
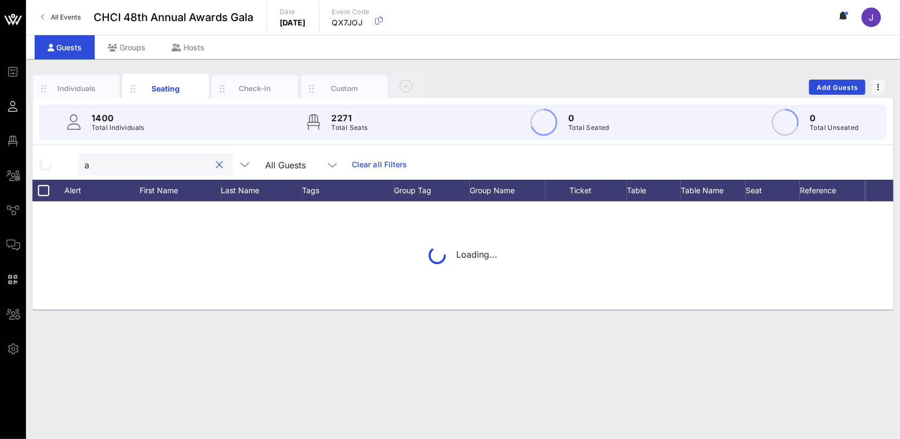
scroll to position [0, 0]
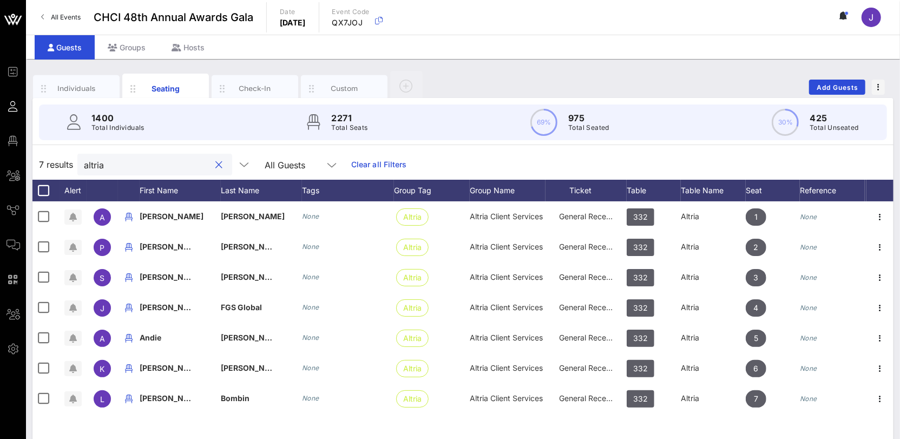
click at [104, 168] on input "altria" at bounding box center [147, 165] width 127 height 14
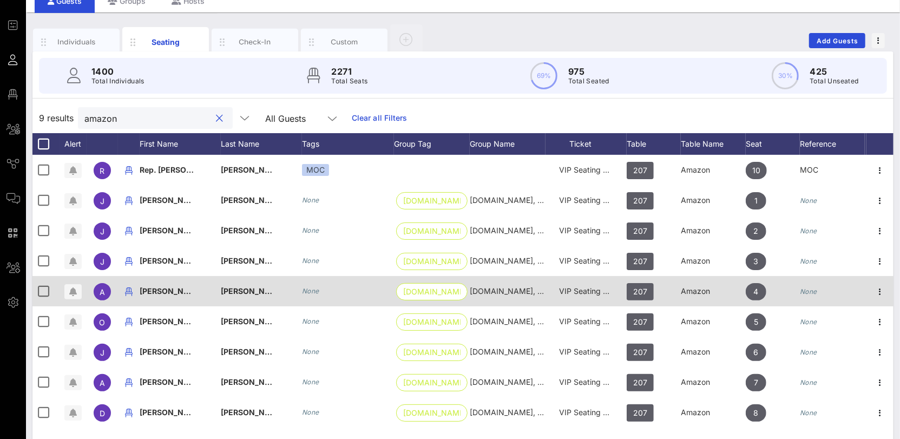
scroll to position [97, 0]
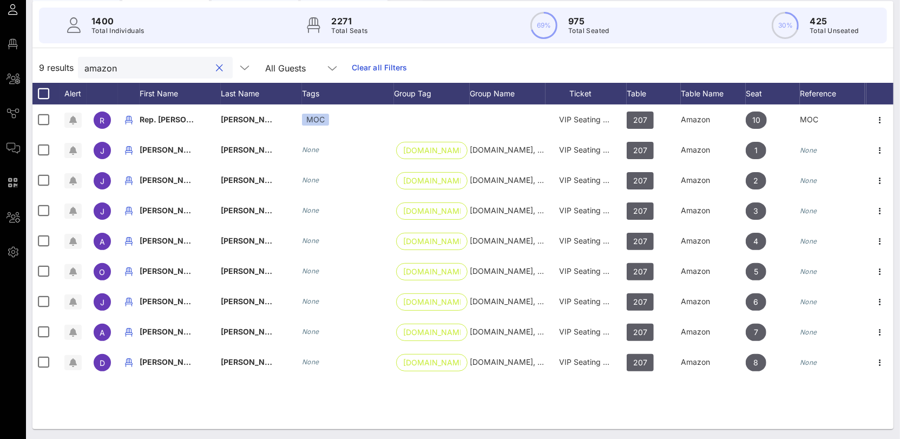
click at [102, 72] on input "amazon" at bounding box center [147, 68] width 127 height 14
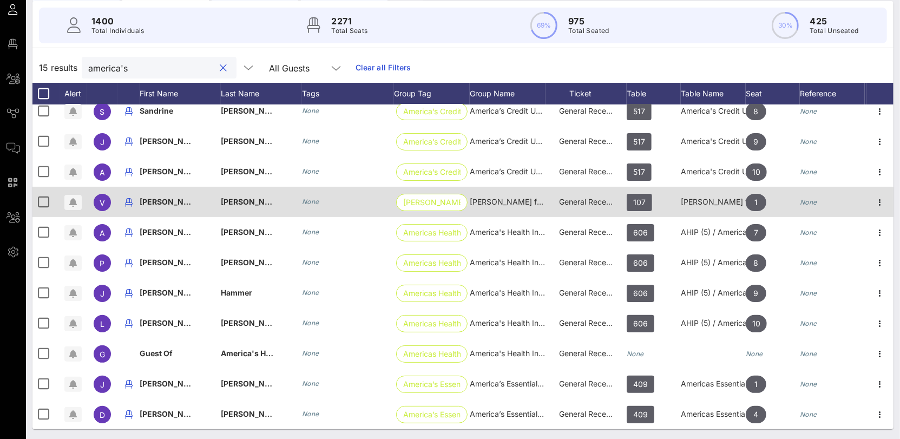
scroll to position [139, 0]
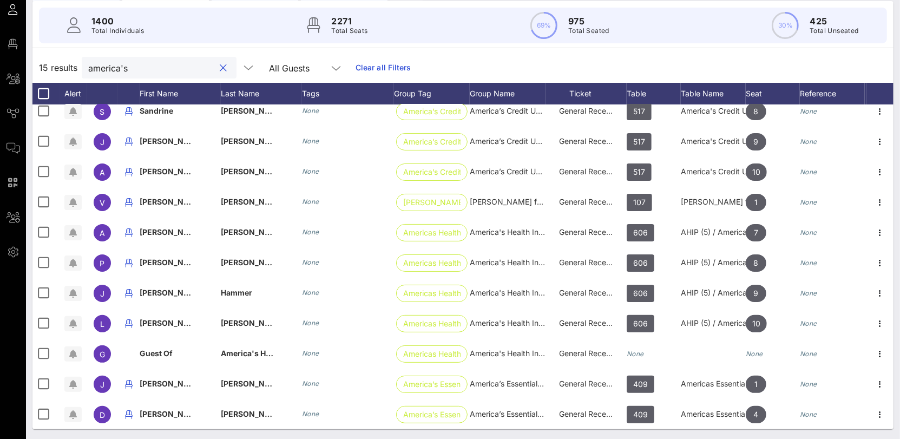
type input "america's"
click at [220, 69] on button "clear icon" at bounding box center [223, 68] width 7 height 11
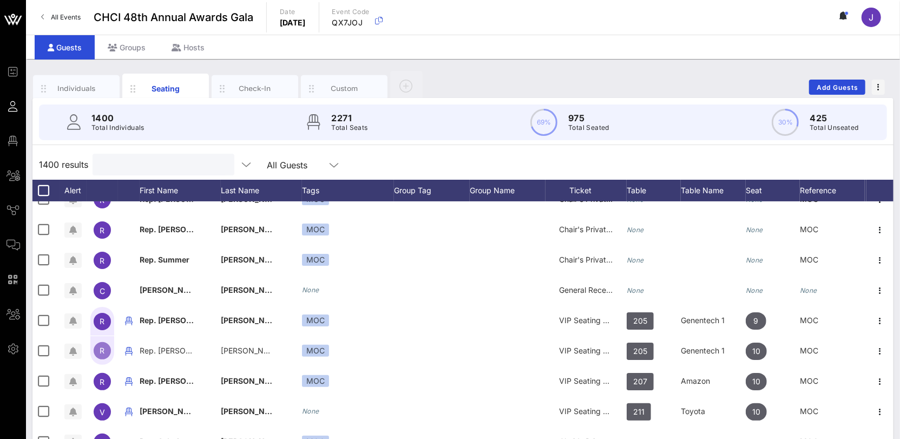
click at [110, 166] on input "text" at bounding box center [162, 165] width 127 height 14
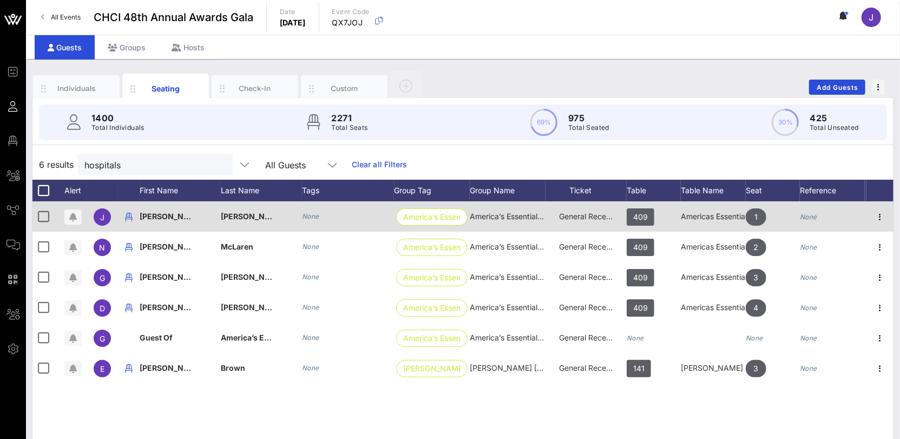
click at [716, 215] on div "Americas Essential Hospitals (5) / Ford Motor Company (5)" at bounding box center [713, 216] width 65 height 30
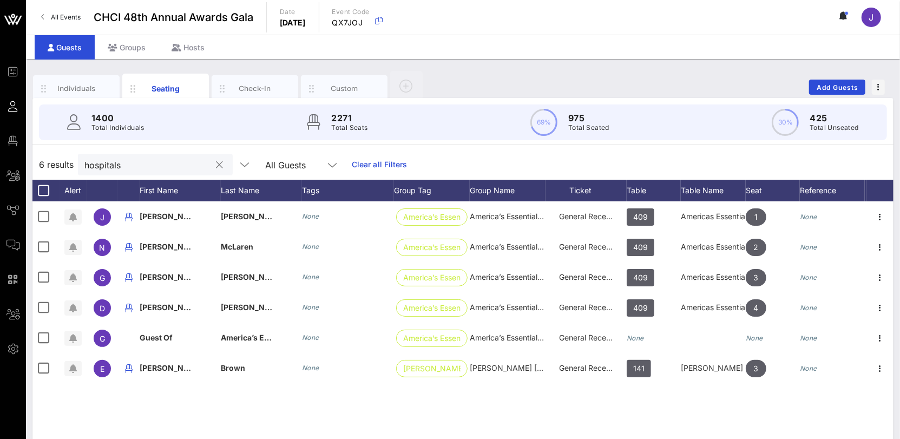
click at [115, 168] on input "hospitals" at bounding box center [147, 165] width 127 height 14
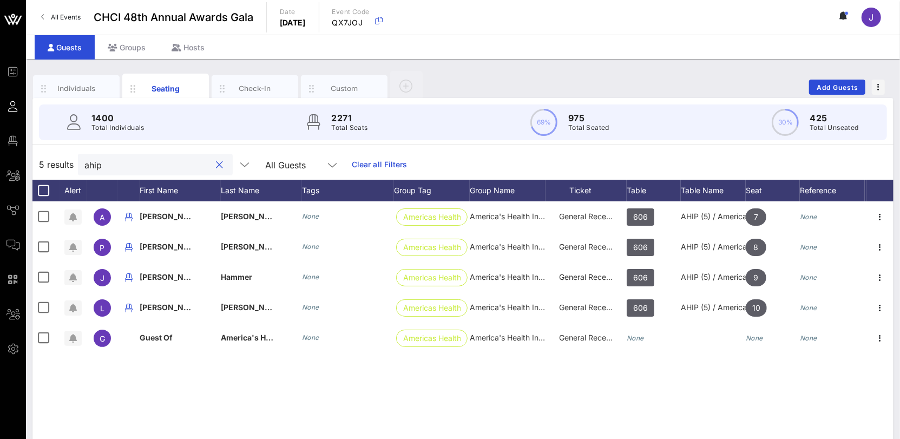
type input "ahip"
click at [103, 170] on div "ahip" at bounding box center [147, 165] width 127 height 22
click at [217, 166] on button "clear icon" at bounding box center [220, 165] width 7 height 11
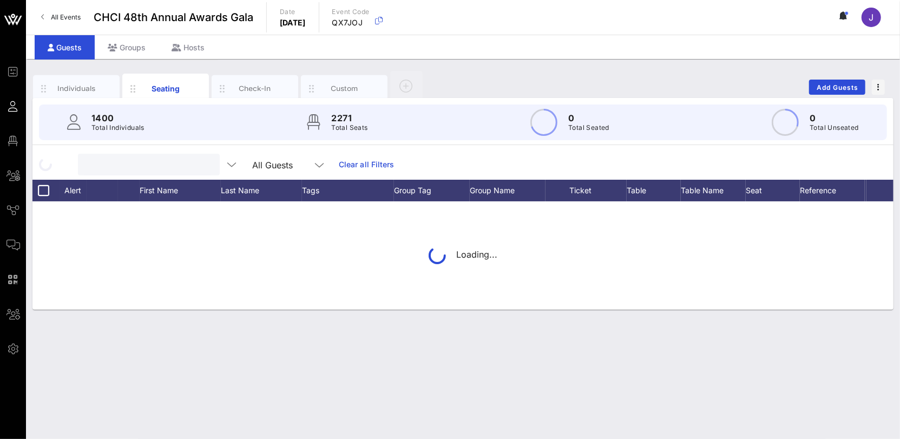
click at [141, 166] on input "text" at bounding box center [147, 165] width 127 height 14
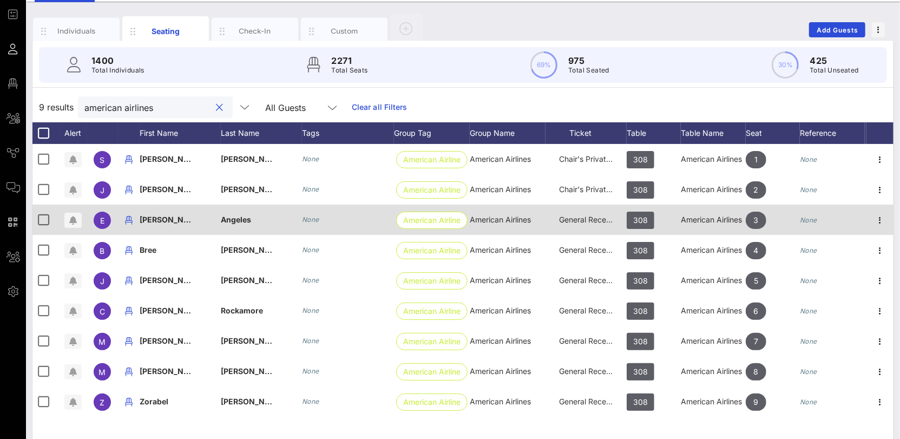
scroll to position [97, 0]
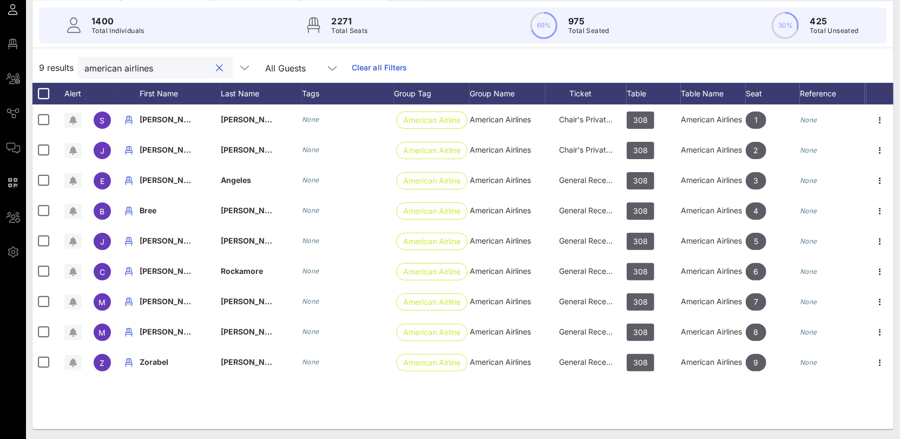
type input "american airlines"
click at [217, 72] on button "clear icon" at bounding box center [220, 68] width 7 height 11
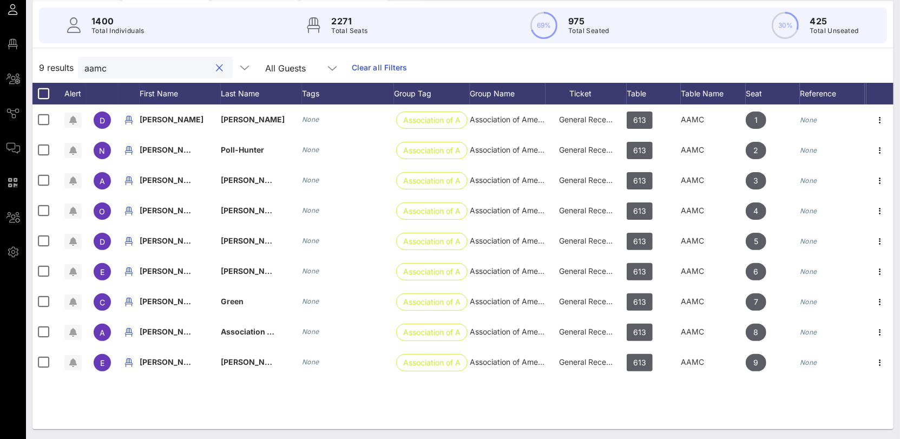
click at [90, 69] on input "aamc" at bounding box center [147, 68] width 127 height 14
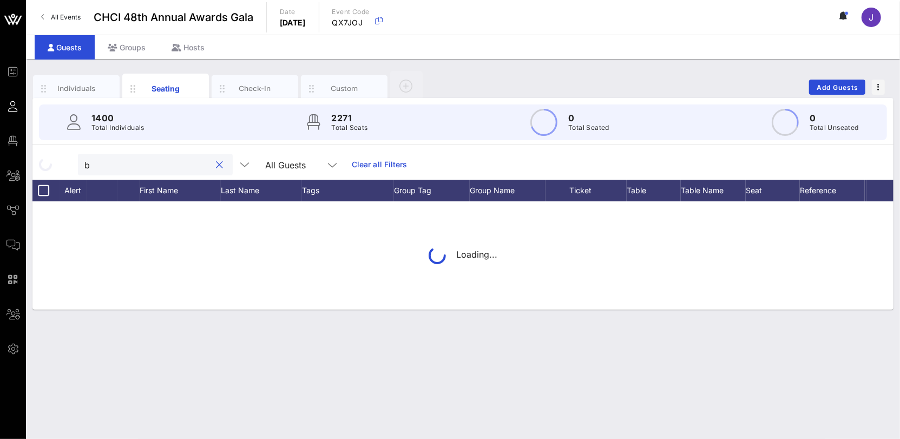
scroll to position [0, 0]
type input "b"
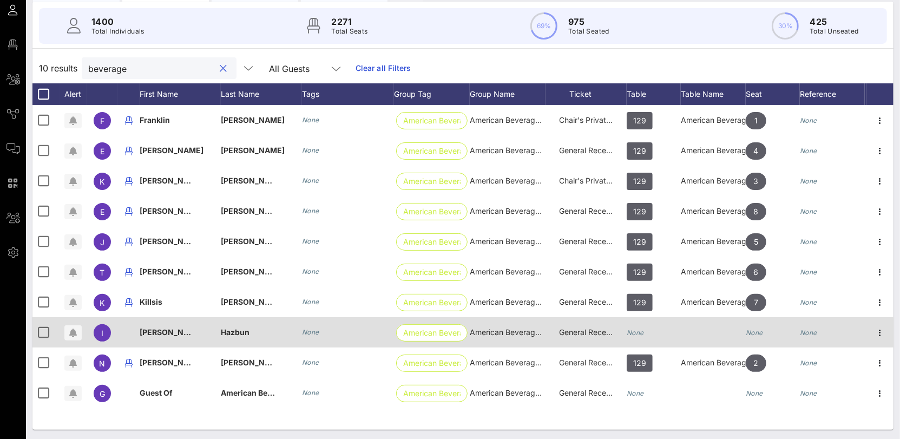
scroll to position [97, 0]
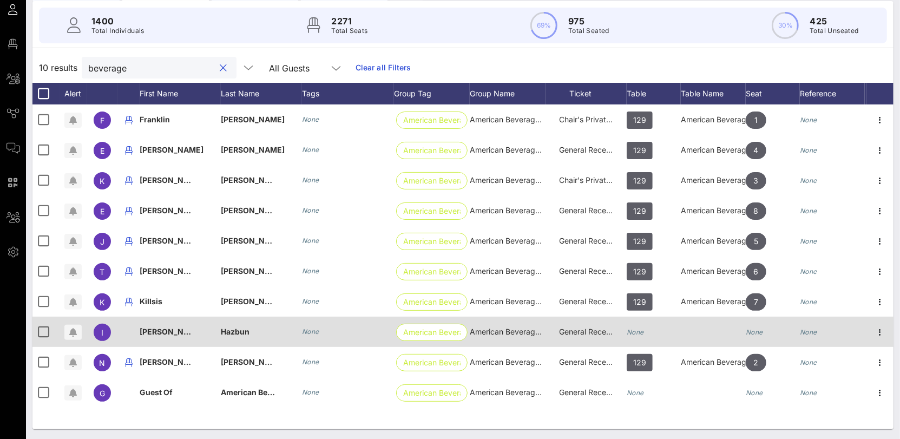
click at [638, 331] on icon "None" at bounding box center [635, 332] width 17 height 8
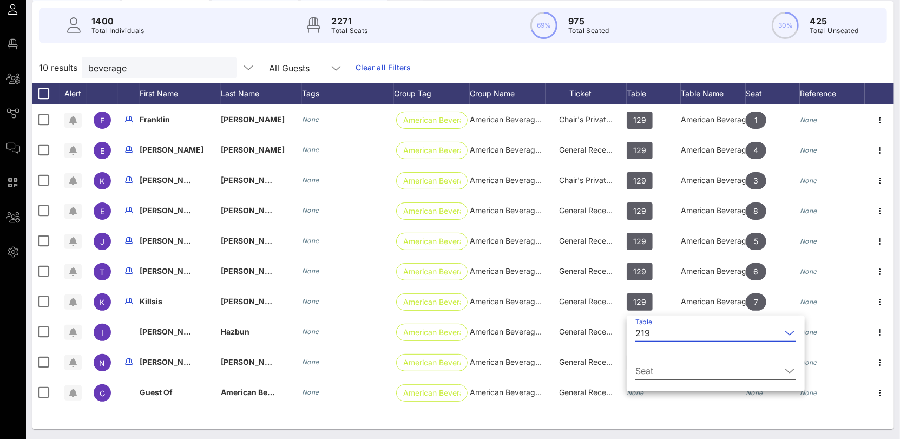
click at [662, 364] on input "Seat" at bounding box center [708, 370] width 146 height 17
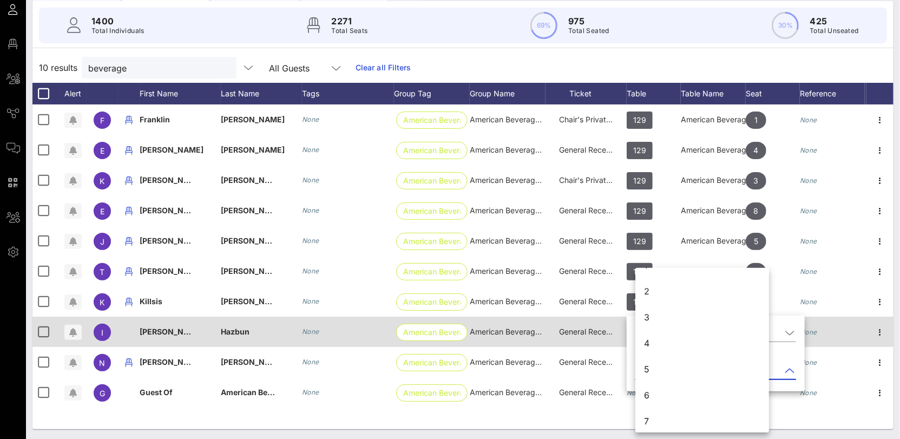
scroll to position [12, 0]
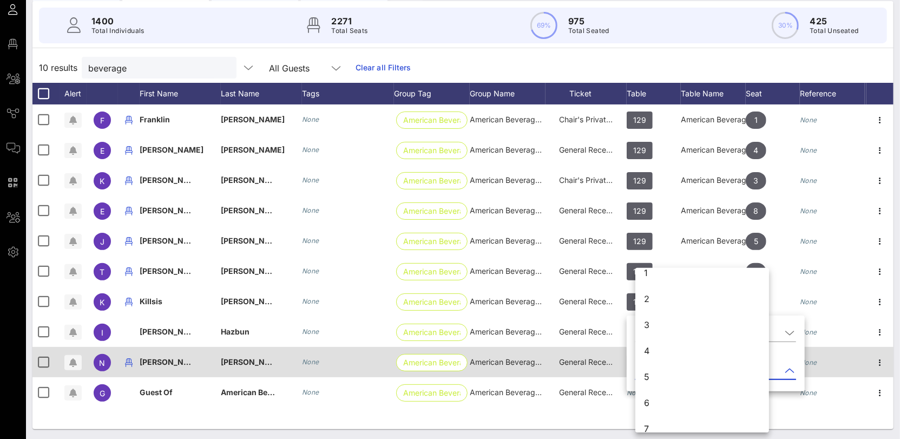
click at [615, 349] on div "General Reception" at bounding box center [586, 368] width 81 height 43
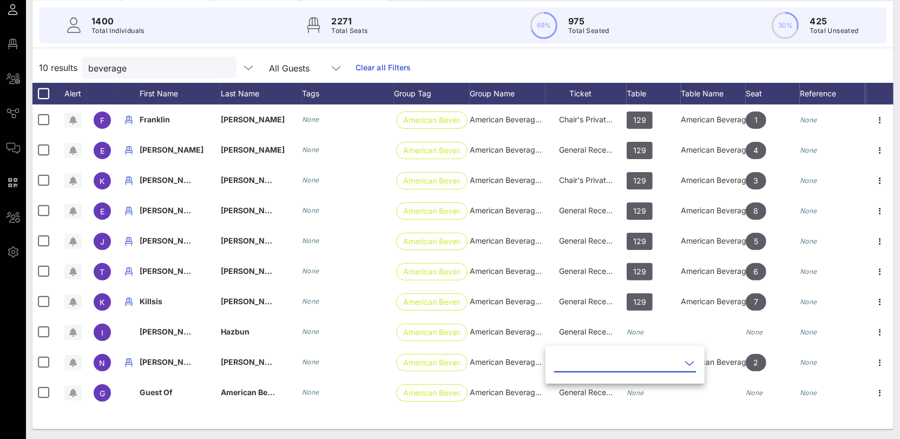
click at [701, 422] on div "[PERSON_NAME] None American Beverage… American Beverage Association Chair's Pri…" at bounding box center [462, 266] width 861 height 325
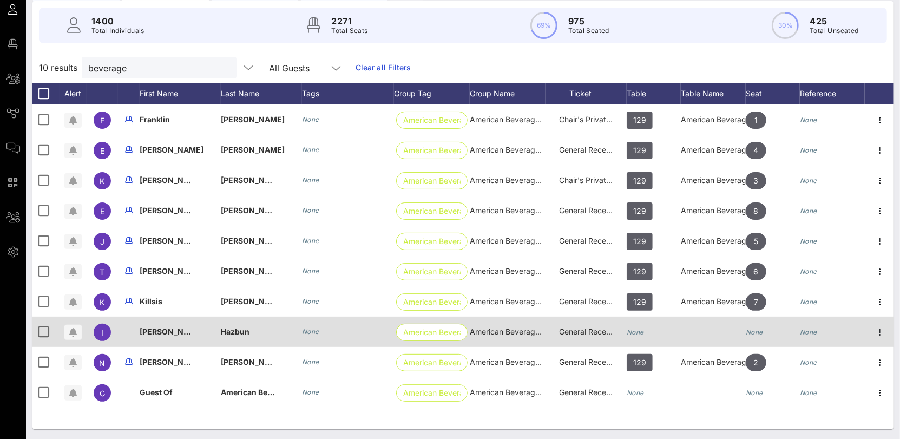
click at [641, 337] on div "None" at bounding box center [635, 332] width 17 height 30
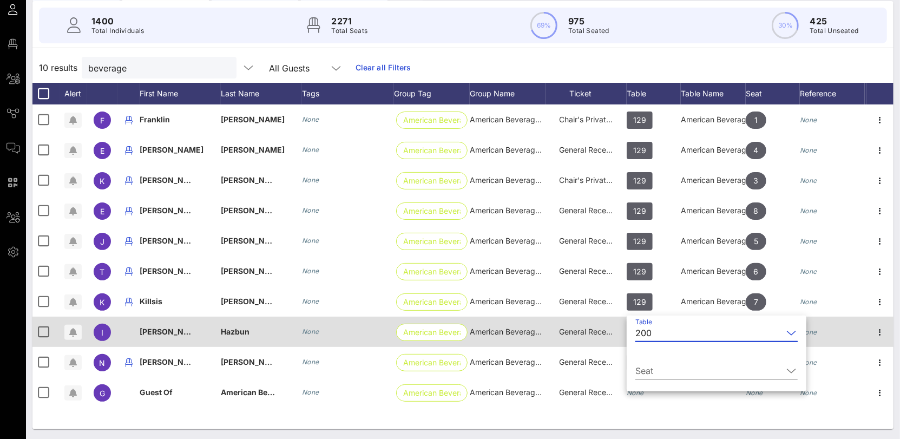
click at [641, 337] on div "200" at bounding box center [643, 333] width 16 height 10
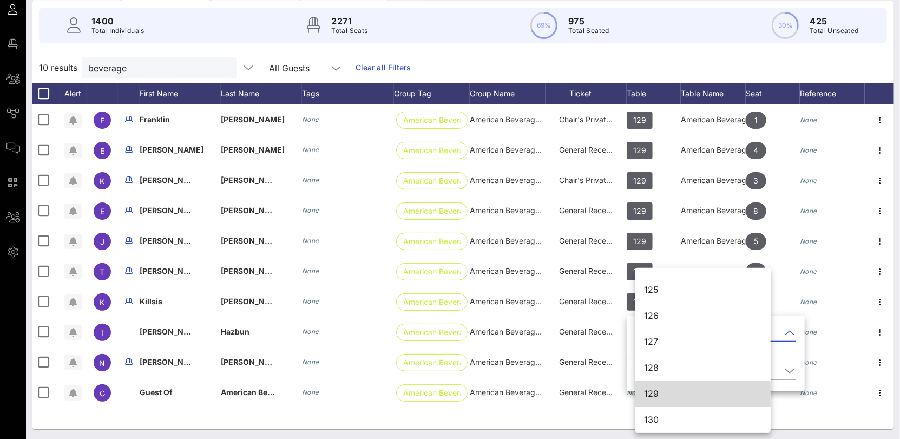
scroll to position [645, 0]
click at [667, 392] on div "129" at bounding box center [703, 393] width 118 height 10
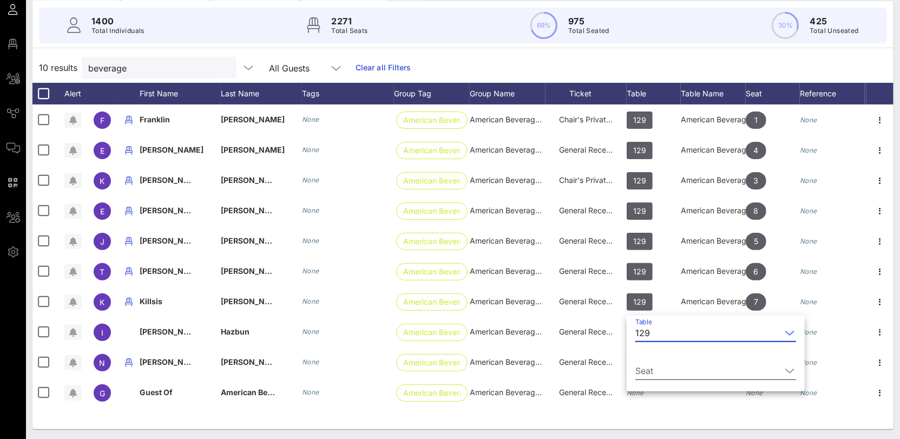
click at [659, 366] on input "Seat" at bounding box center [708, 370] width 146 height 17
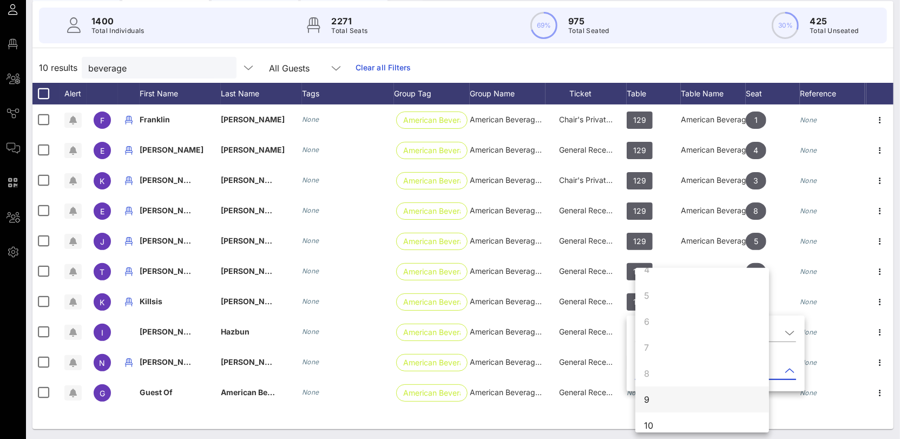
scroll to position [104, 0]
click at [659, 387] on div "9" at bounding box center [702, 389] width 134 height 26
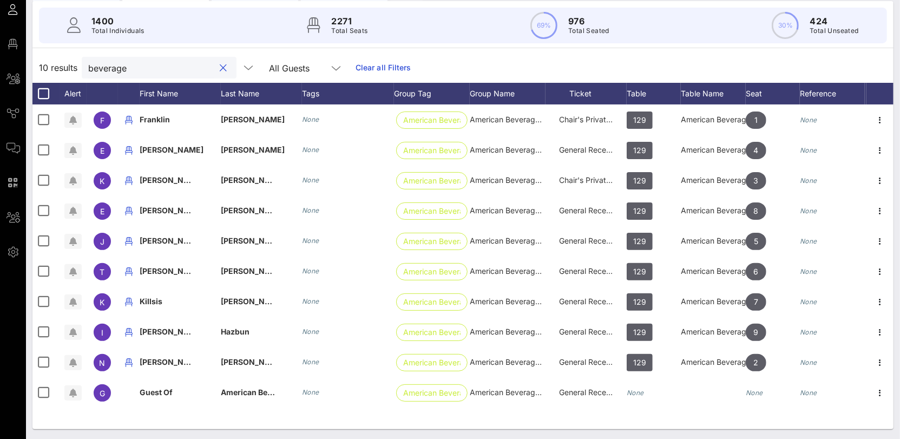
click at [110, 67] on input "beverage" at bounding box center [151, 68] width 127 height 14
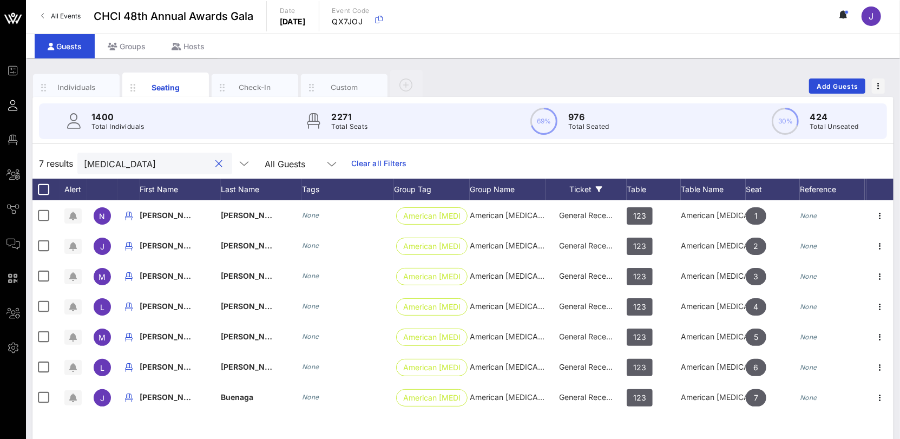
scroll to position [2, 0]
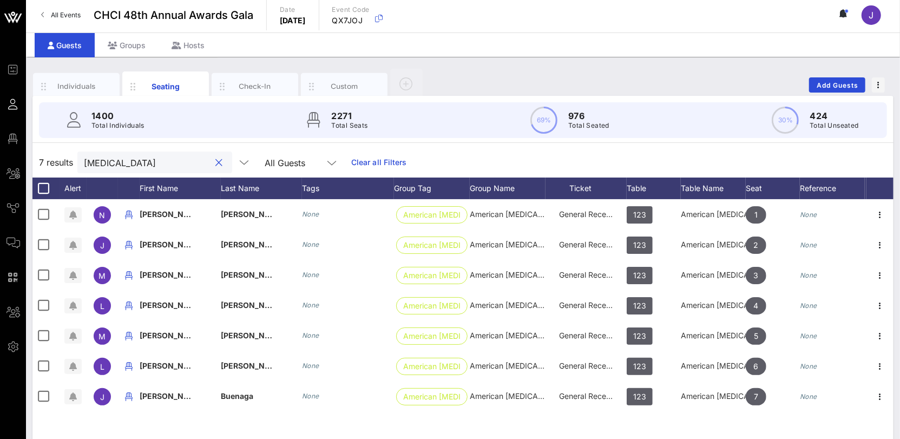
click at [103, 165] on input "[MEDICAL_DATA]" at bounding box center [147, 162] width 127 height 14
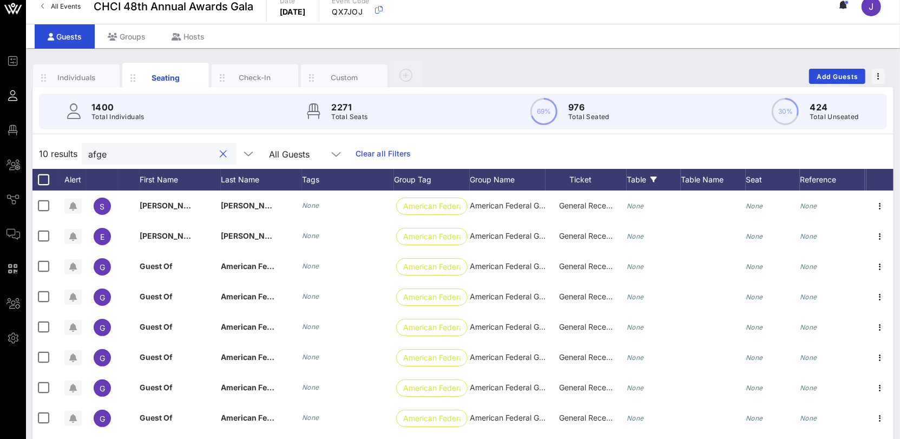
scroll to position [8, 0]
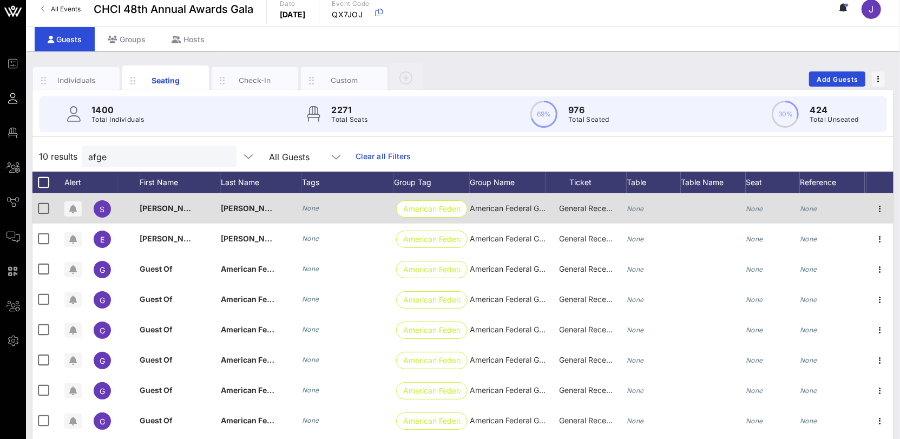
click at [634, 208] on icon "None" at bounding box center [635, 209] width 17 height 8
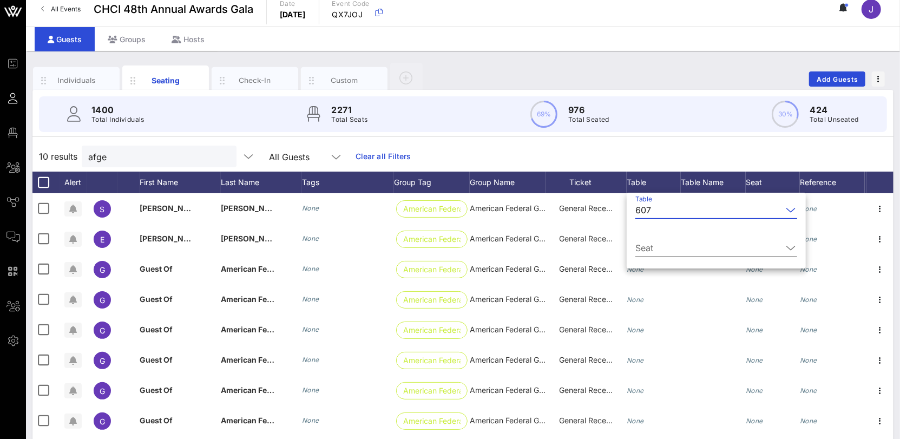
drag, startPoint x: 666, startPoint y: 232, endPoint x: 661, endPoint y: 239, distance: 9.0
click at [665, 237] on div "Table 607 Seat" at bounding box center [716, 232] width 179 height 74
click at [661, 241] on input "Seat" at bounding box center [708, 247] width 147 height 17
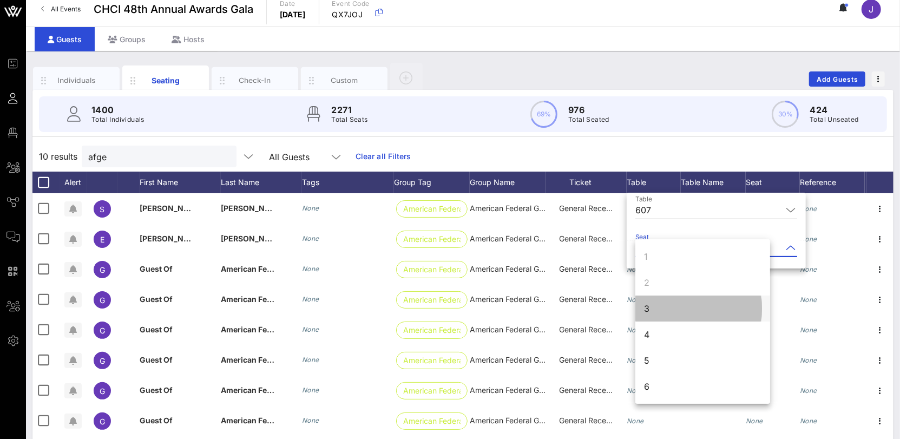
click at [655, 308] on div "3" at bounding box center [702, 309] width 135 height 26
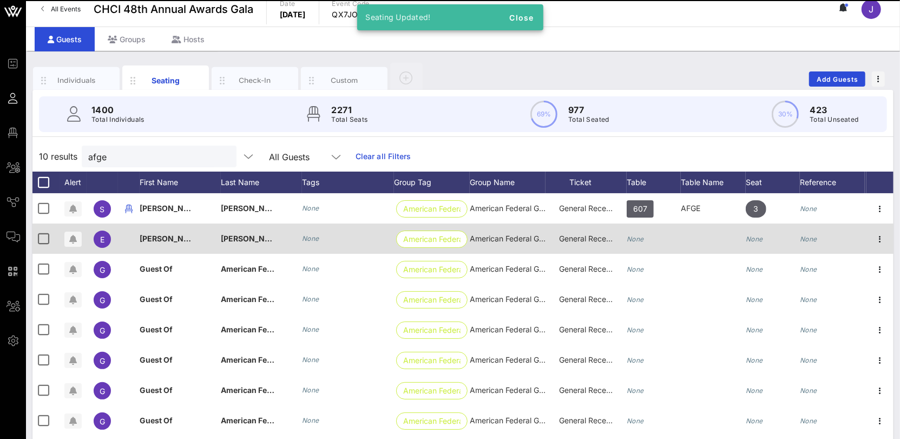
click at [641, 240] on icon "None" at bounding box center [635, 239] width 17 height 8
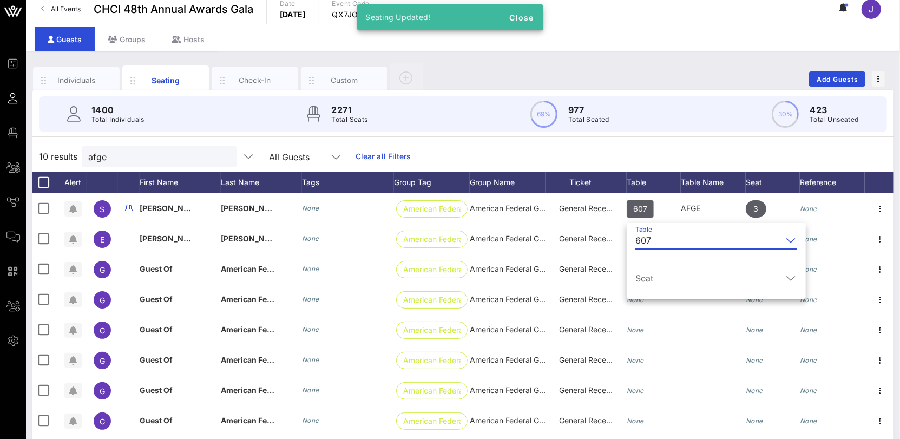
click at [658, 278] on input "Seat" at bounding box center [708, 278] width 147 height 17
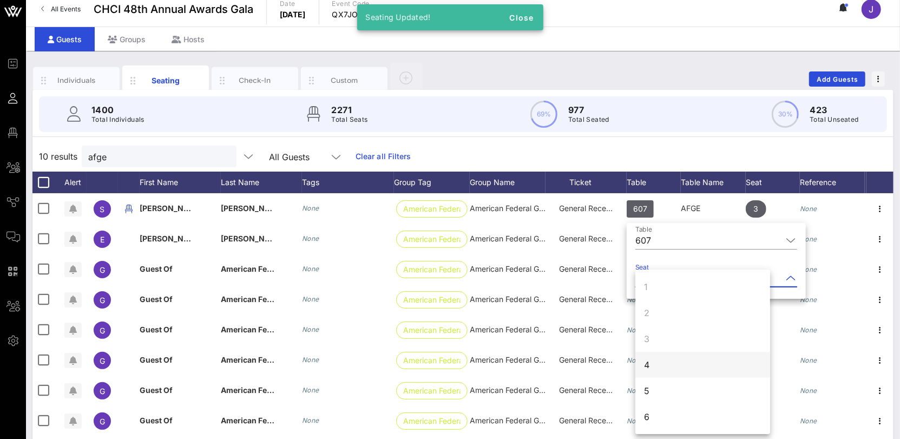
click at [654, 360] on div "4" at bounding box center [702, 365] width 135 height 26
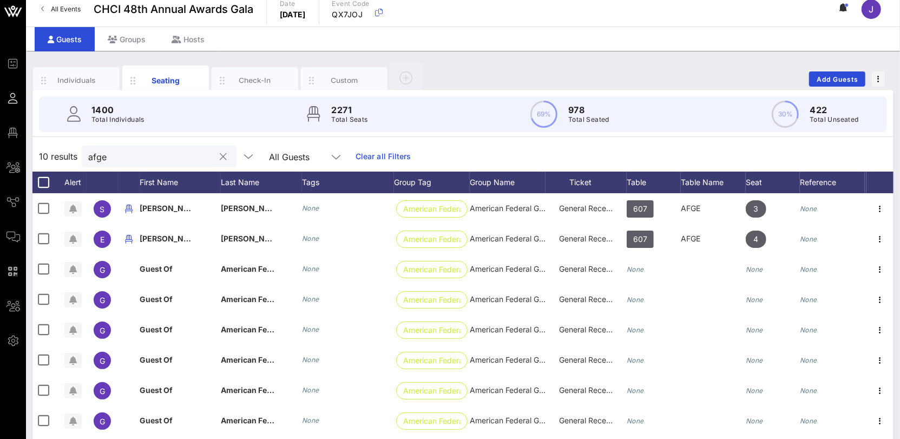
click at [101, 161] on input "afge" at bounding box center [151, 156] width 127 height 14
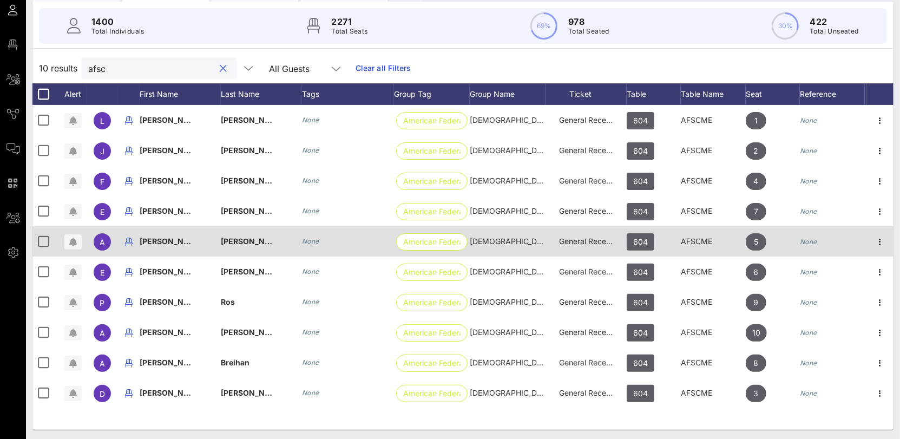
scroll to position [97, 0]
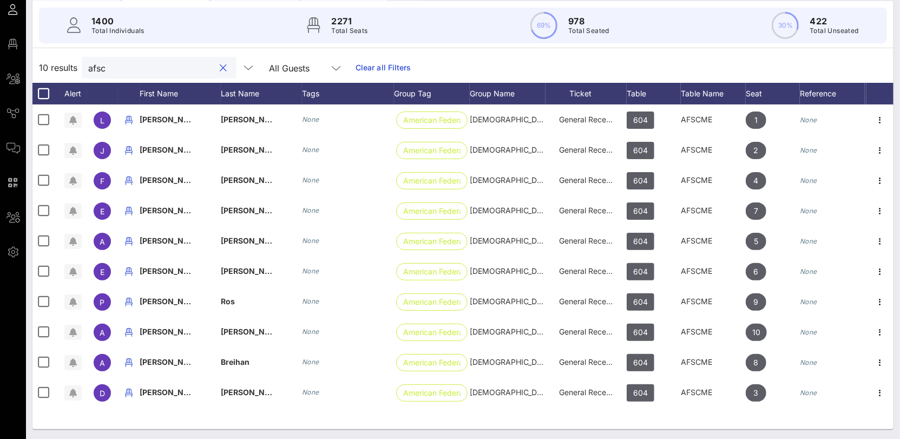
click at [106, 67] on input "afsc" at bounding box center [151, 68] width 127 height 14
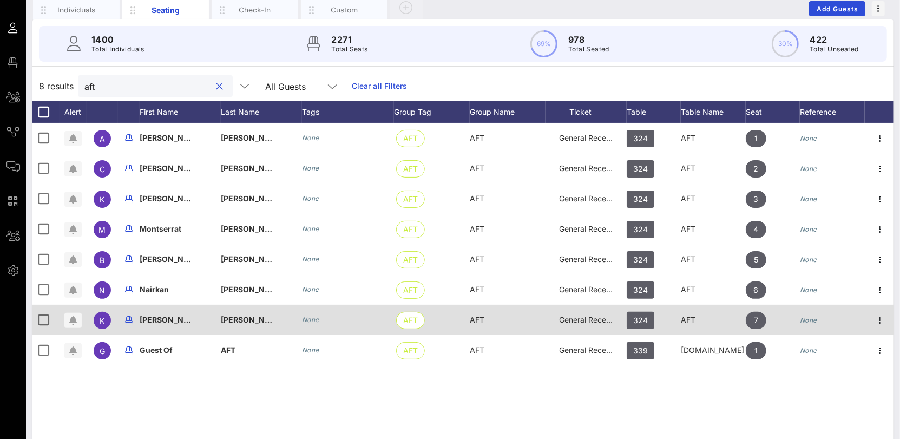
scroll to position [76, 0]
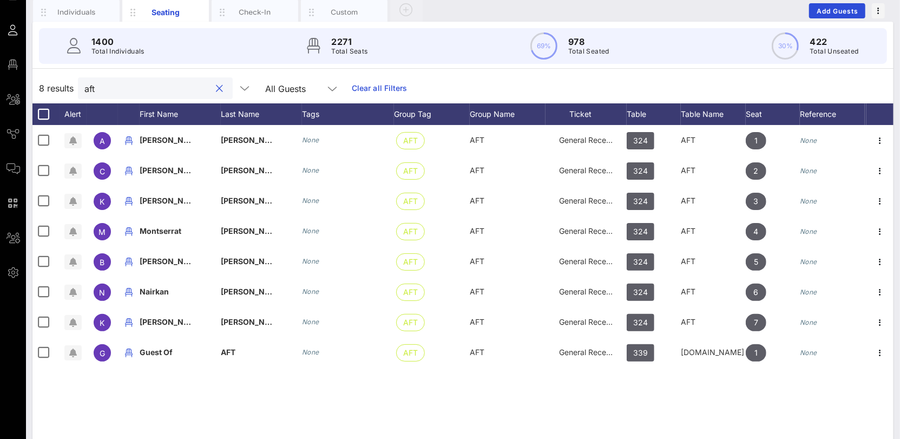
click at [90, 89] on input "aft" at bounding box center [147, 88] width 127 height 14
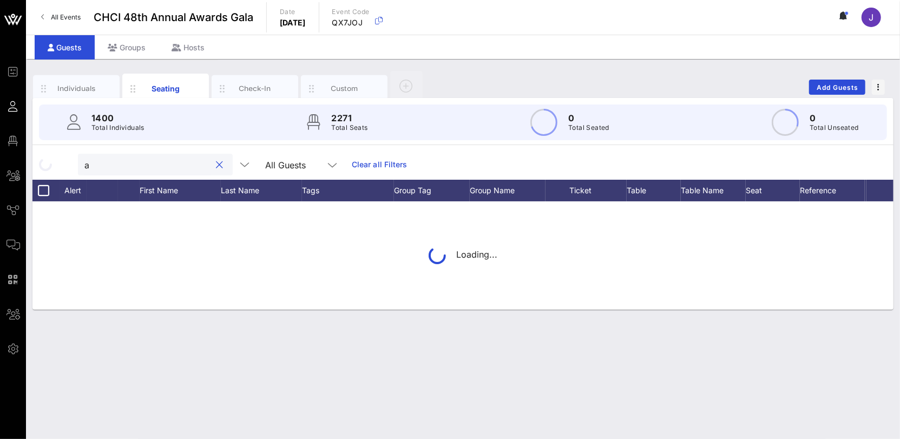
scroll to position [0, 0]
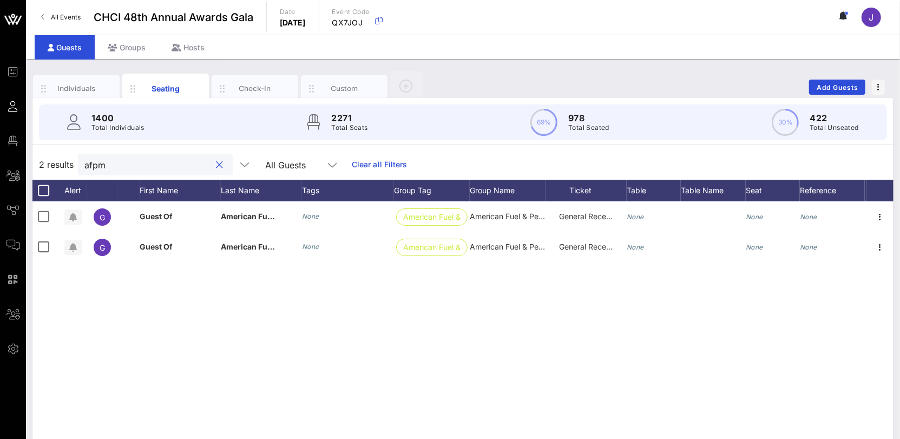
click at [94, 163] on input "afpm" at bounding box center [147, 165] width 127 height 14
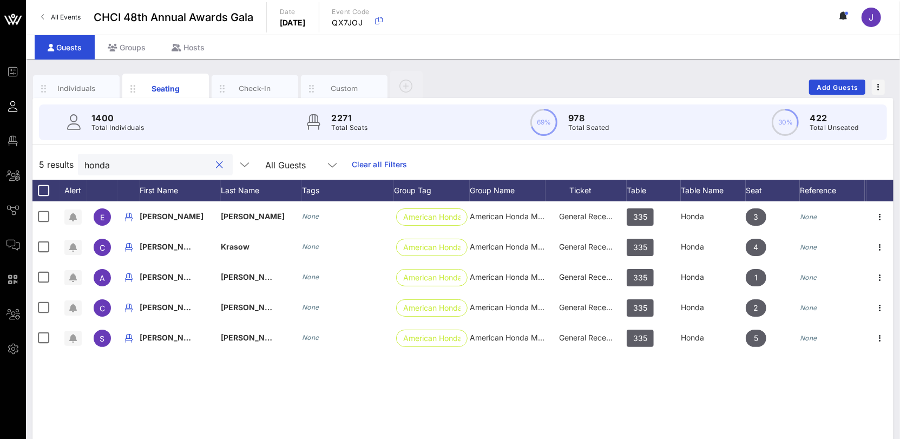
click at [102, 166] on input "honda" at bounding box center [147, 165] width 127 height 14
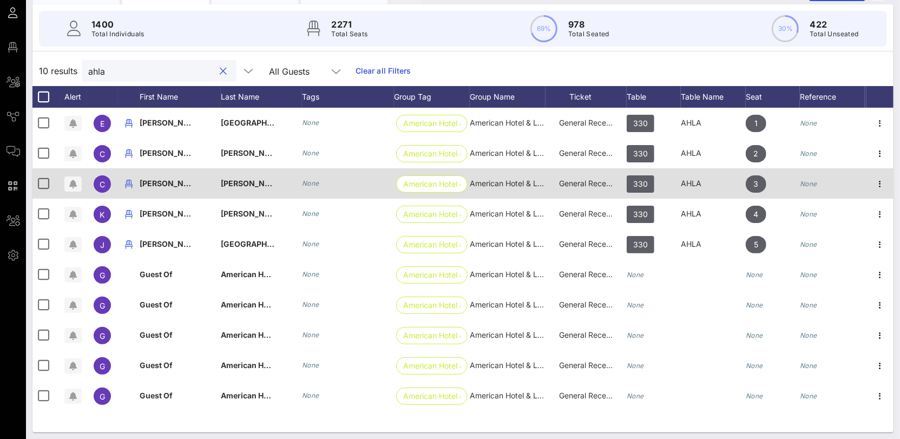
scroll to position [97, 0]
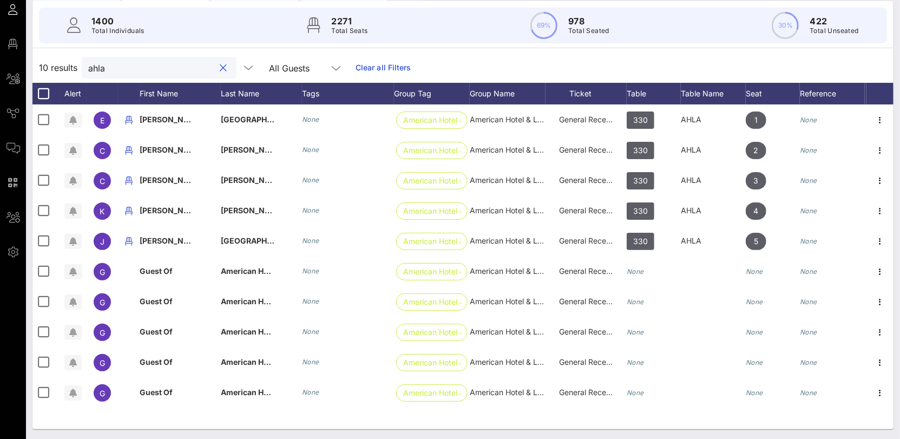
click at [112, 65] on input "ahla" at bounding box center [151, 68] width 127 height 14
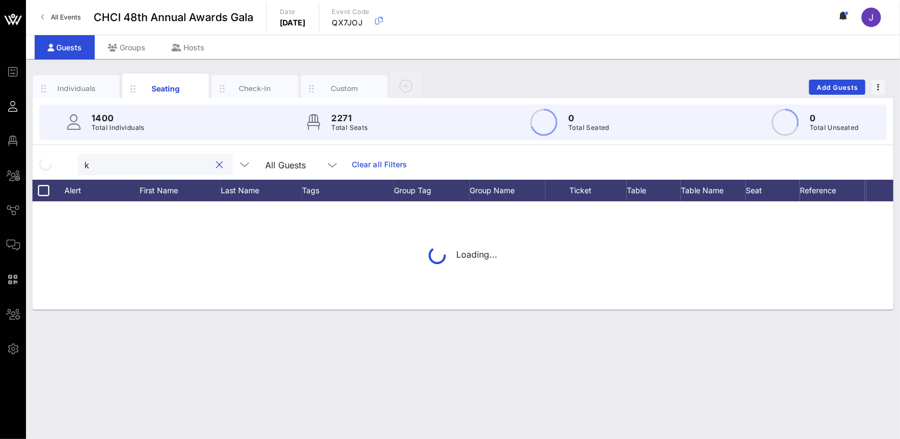
scroll to position [0, 0]
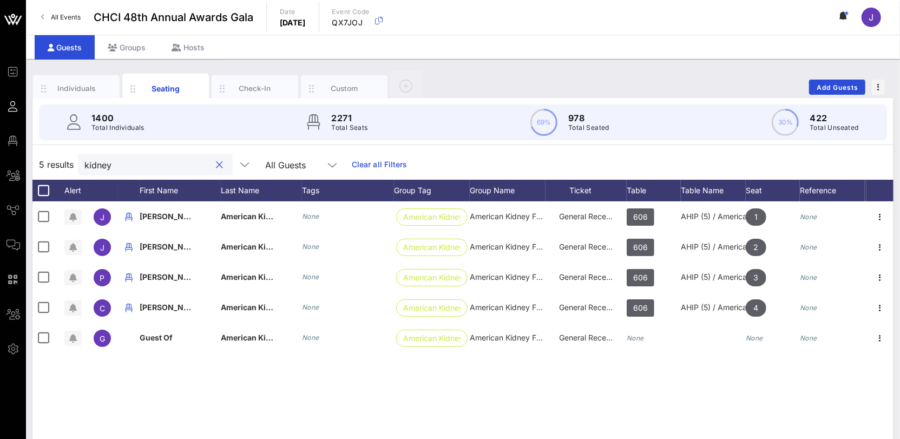
click at [108, 163] on input "kidney" at bounding box center [147, 165] width 127 height 14
click at [87, 165] on input "sugar" at bounding box center [147, 165] width 127 height 14
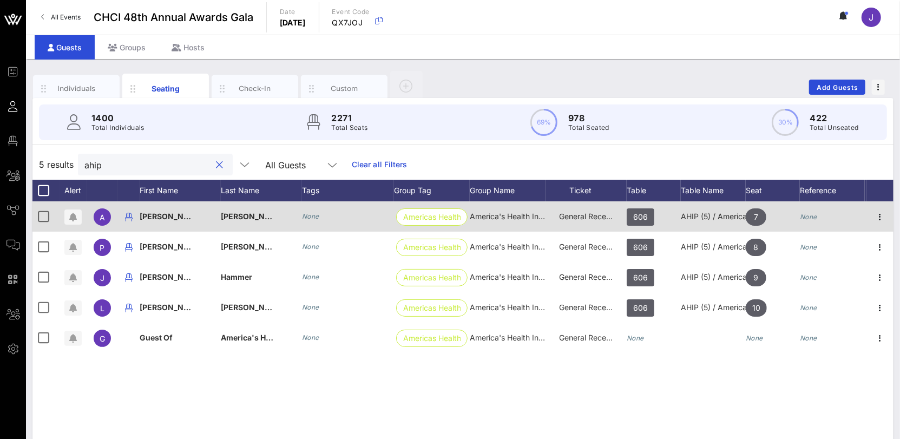
click at [725, 216] on div "AHIP (5) / American Kidney Fund (5)" at bounding box center [713, 216] width 65 height 30
click at [725, 217] on div "AHIP (5) / American Kidney Fund (5)" at bounding box center [713, 216] width 65 height 30
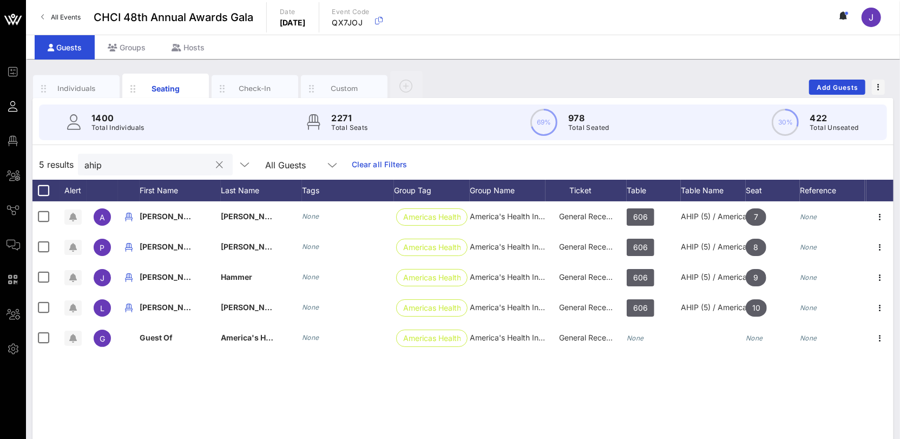
click at [89, 165] on input "ahip" at bounding box center [147, 165] width 127 height 14
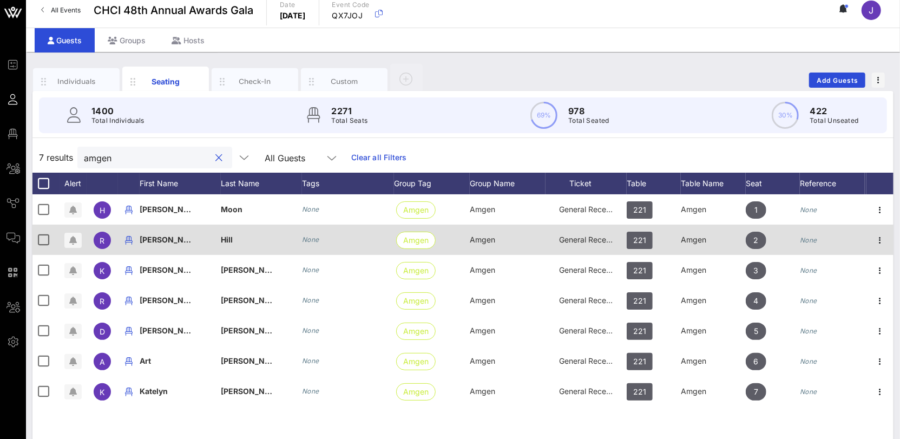
scroll to position [10, 0]
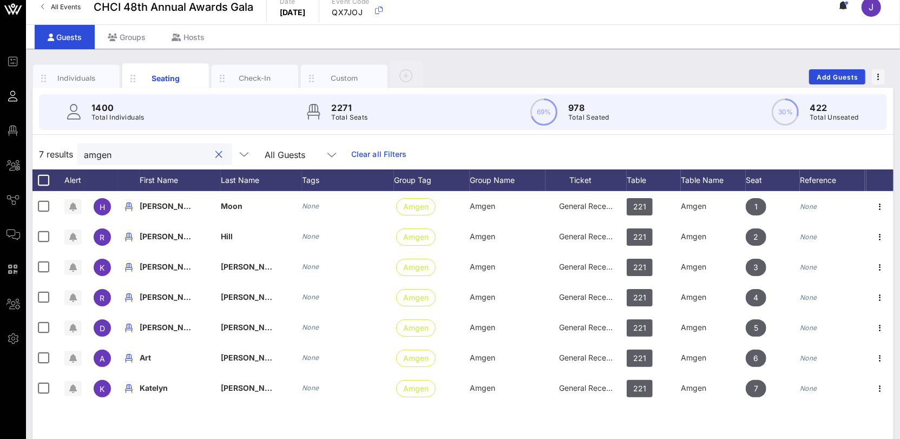
click at [113, 154] on input "amgen" at bounding box center [147, 154] width 127 height 14
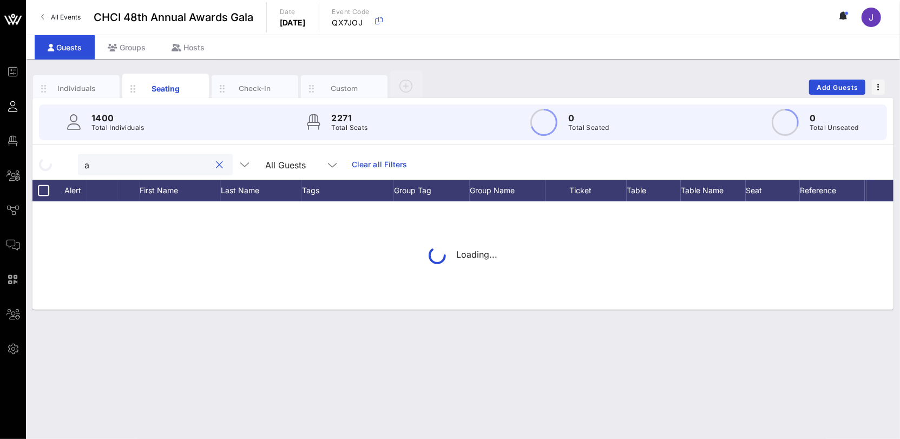
scroll to position [0, 0]
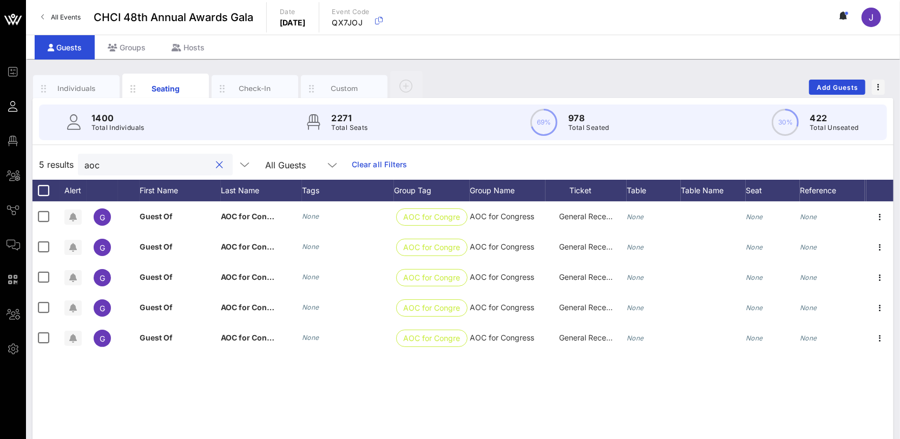
click at [95, 167] on input "aoc" at bounding box center [147, 165] width 127 height 14
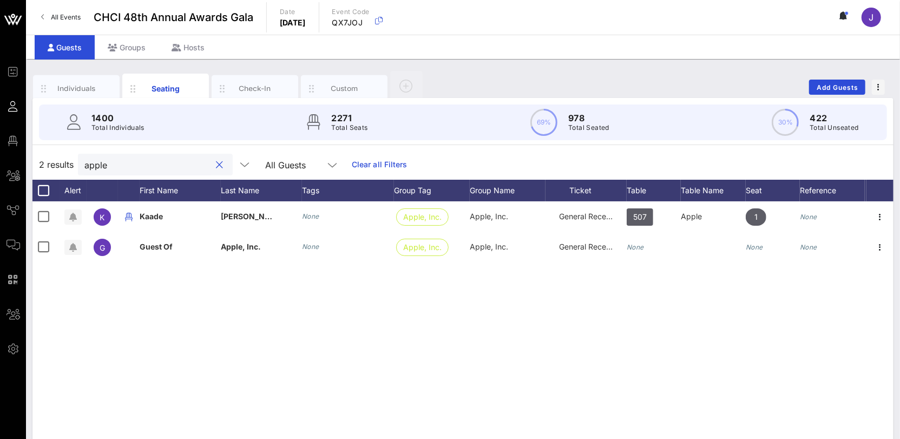
click at [92, 169] on input "apple" at bounding box center [147, 165] width 127 height 14
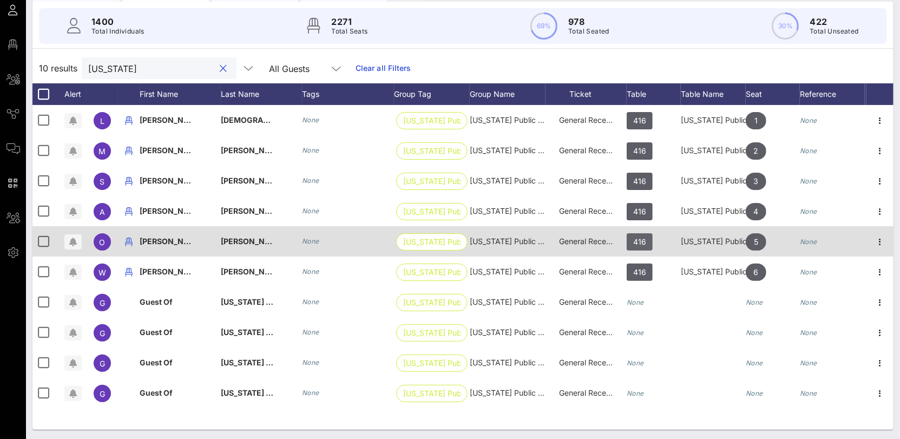
scroll to position [97, 0]
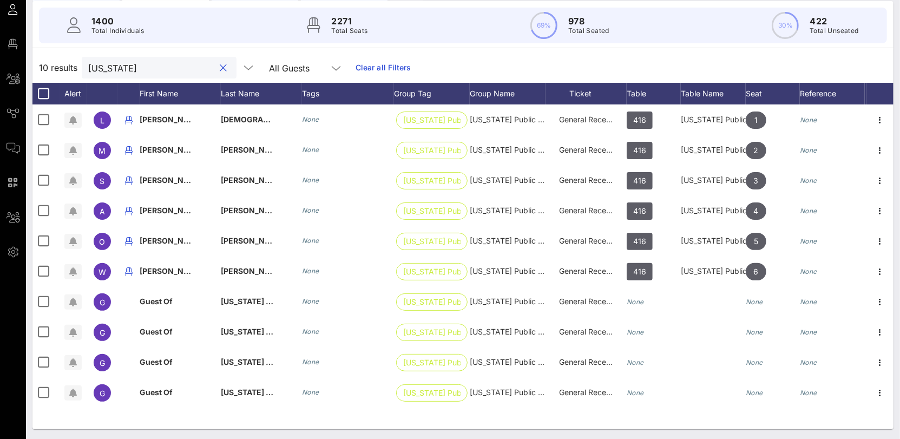
click at [102, 63] on input "[US_STATE]" at bounding box center [151, 68] width 127 height 14
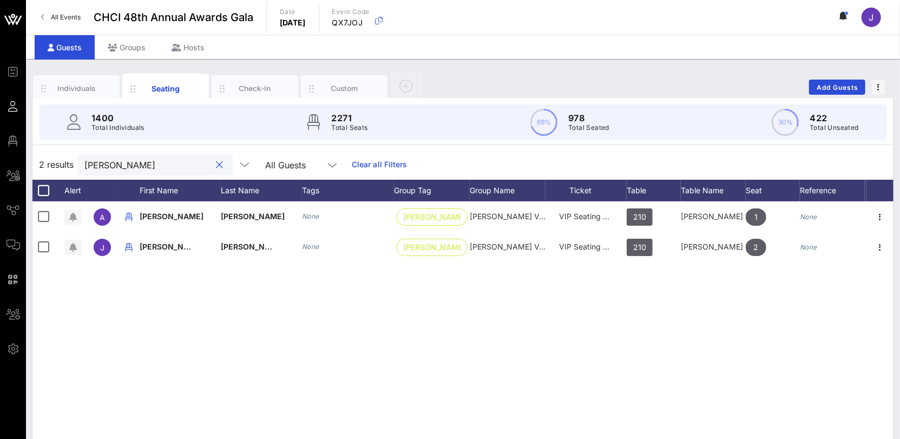
click at [92, 163] on input "[PERSON_NAME]" at bounding box center [147, 165] width 127 height 14
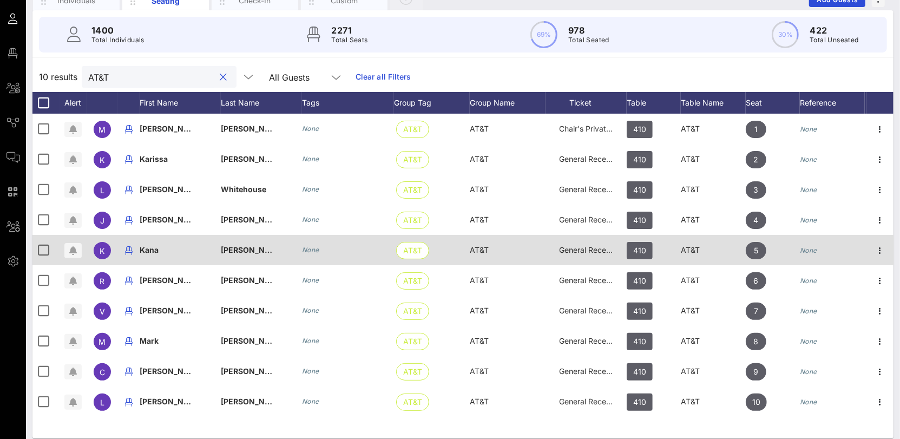
scroll to position [97, 0]
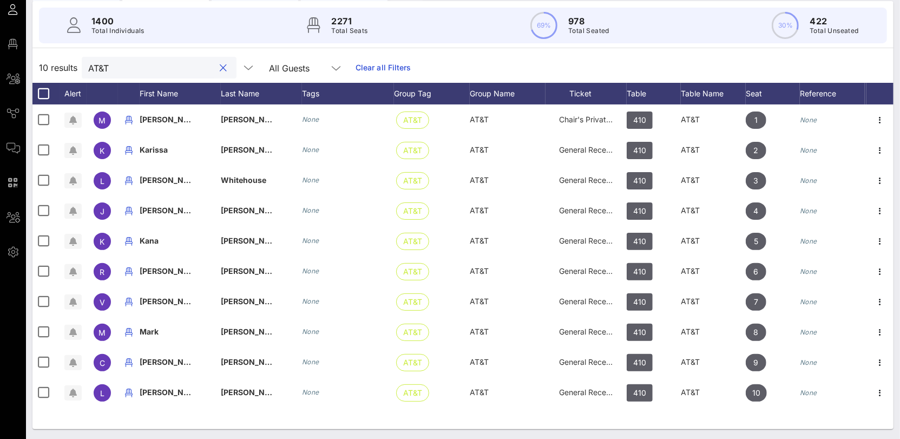
click at [95, 72] on input "AT&T" at bounding box center [151, 68] width 127 height 14
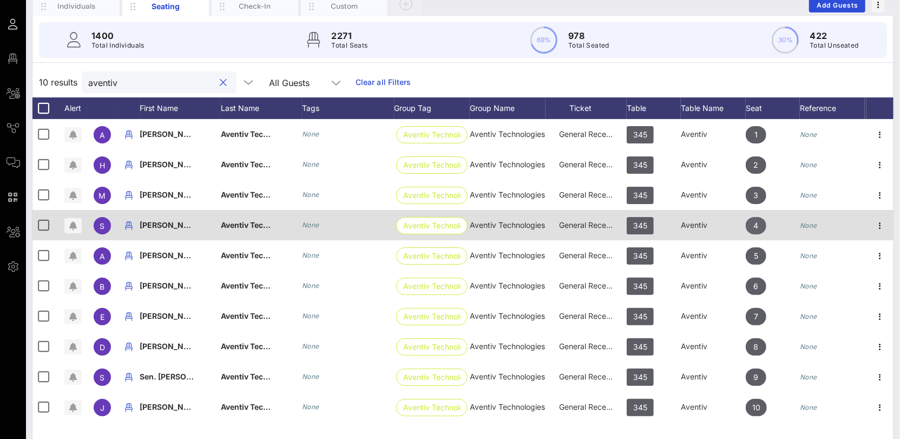
scroll to position [87, 0]
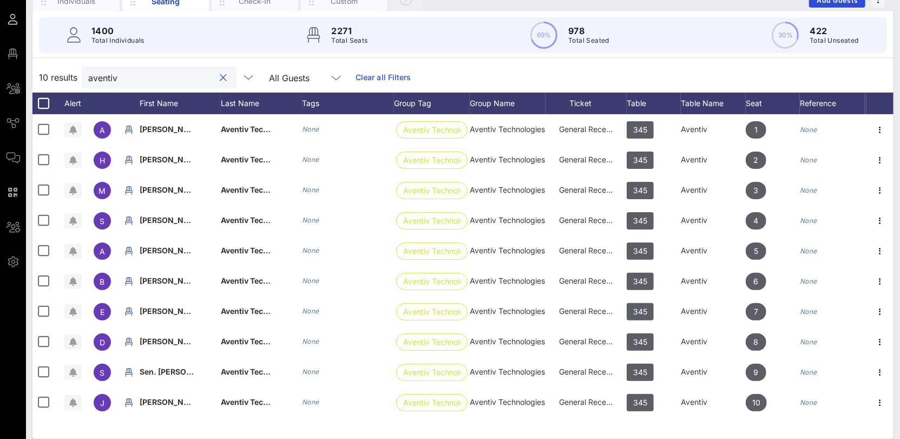
click at [95, 75] on input "aventiv" at bounding box center [151, 77] width 127 height 14
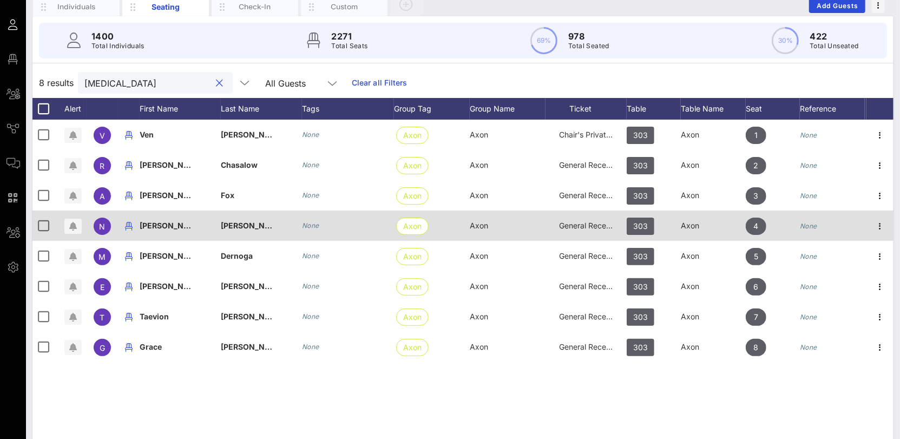
scroll to position [97, 0]
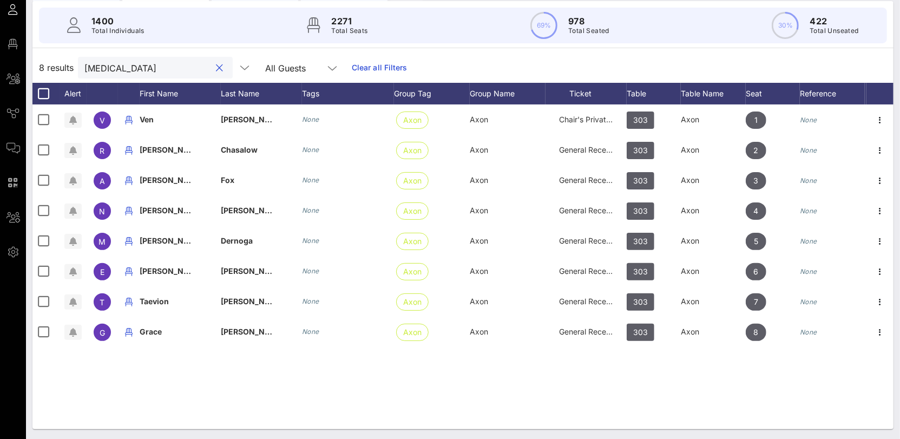
click at [94, 64] on input "[MEDICAL_DATA]" at bounding box center [147, 68] width 127 height 14
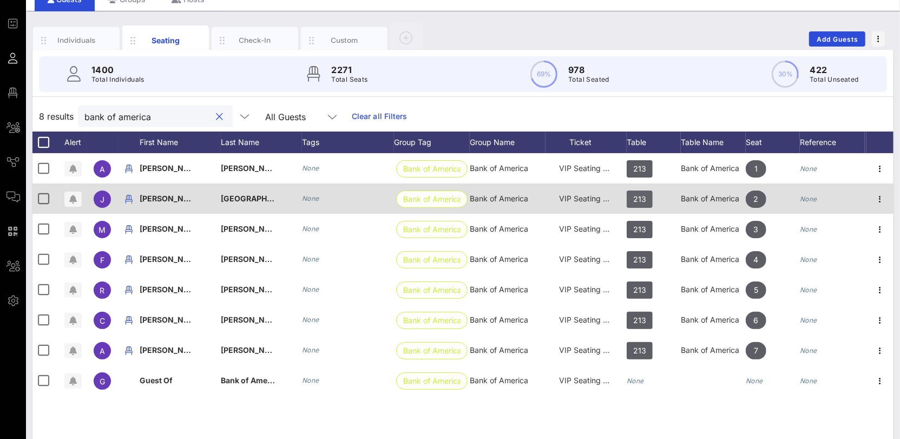
scroll to position [94, 0]
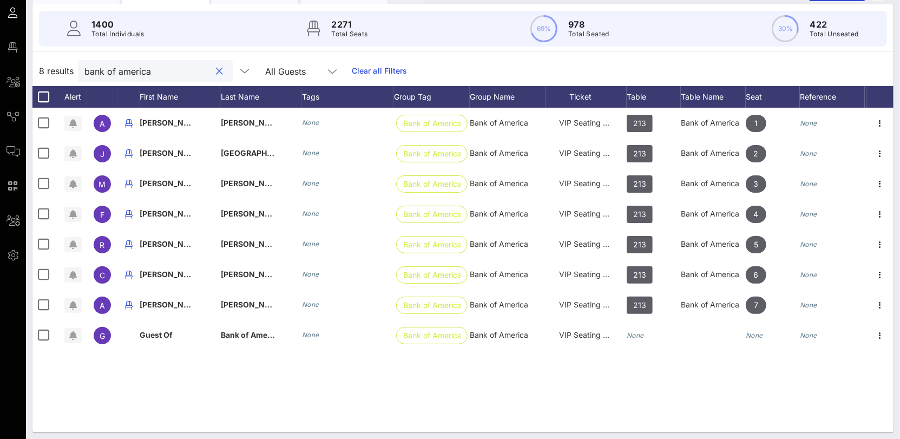
type input "bank of america"
click at [217, 70] on button "clear icon" at bounding box center [220, 71] width 7 height 11
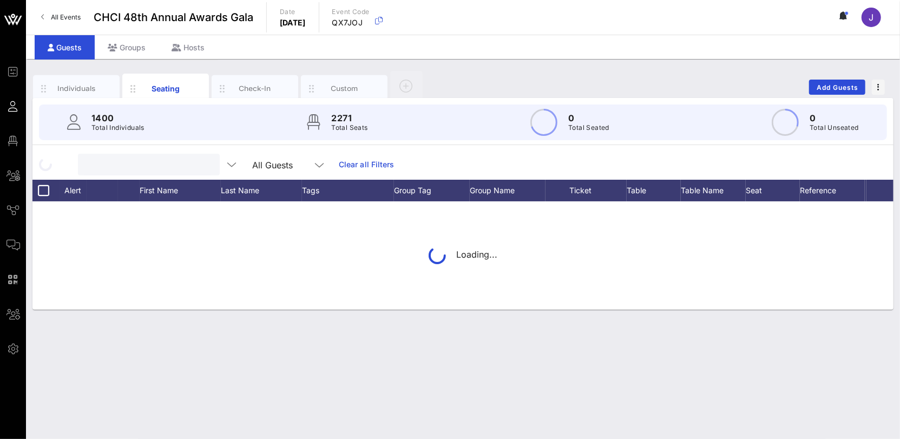
scroll to position [0, 0]
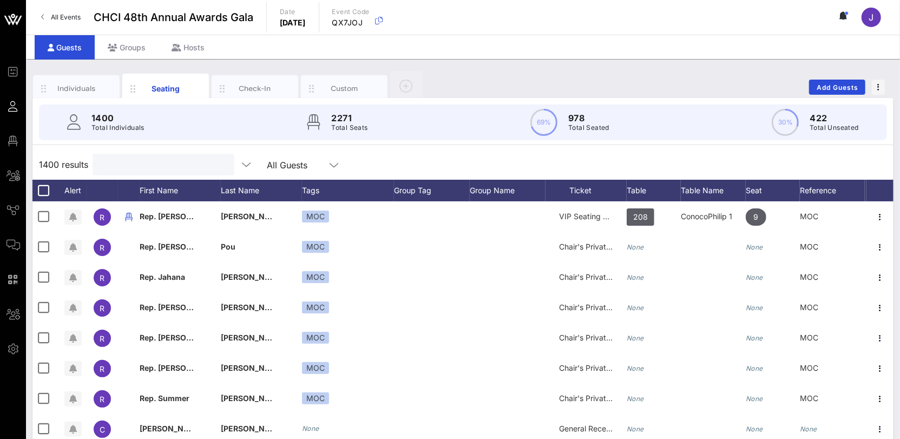
click at [139, 163] on input "text" at bounding box center [162, 165] width 127 height 14
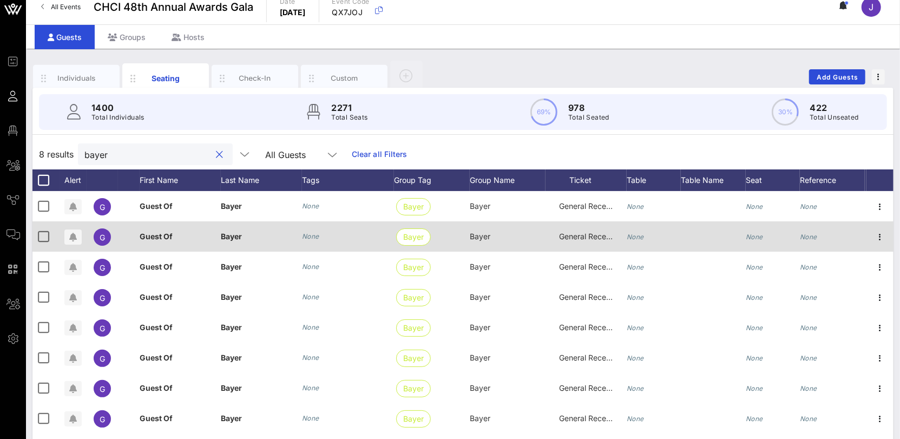
scroll to position [78, 0]
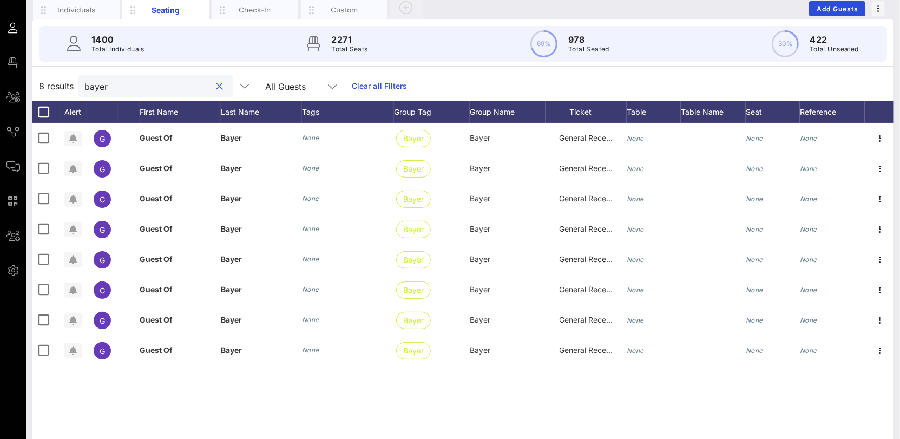
click at [92, 82] on input "bayer" at bounding box center [147, 86] width 127 height 14
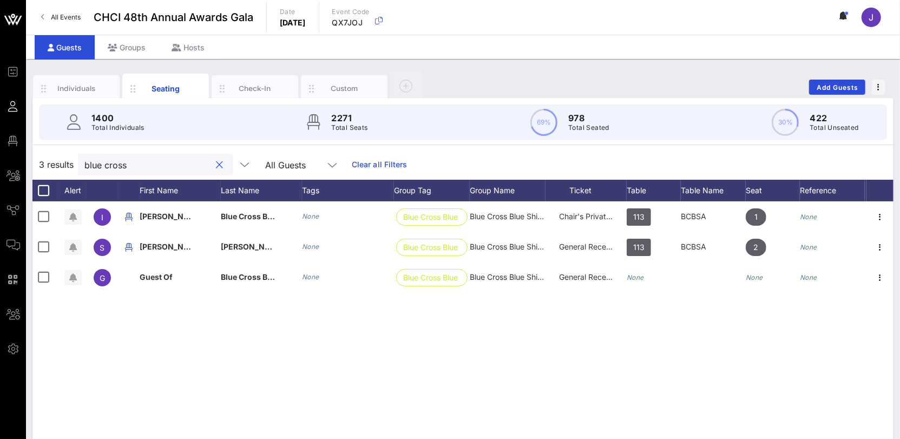
click at [98, 165] on input "blue cross" at bounding box center [147, 165] width 127 height 14
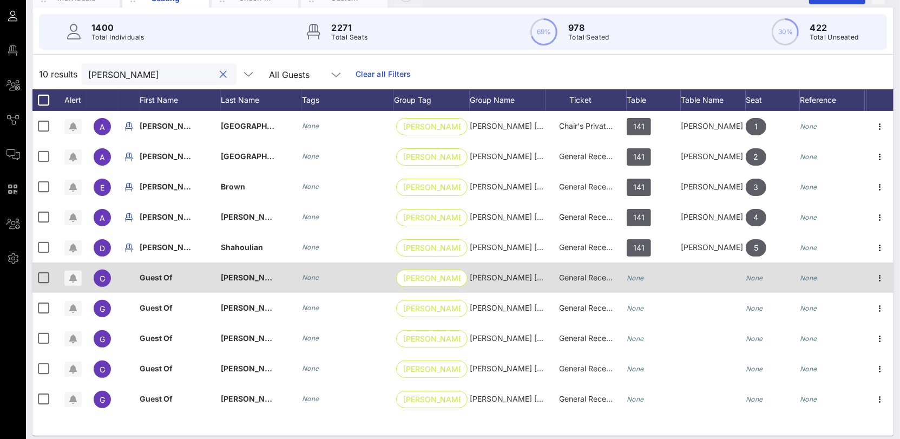
scroll to position [97, 0]
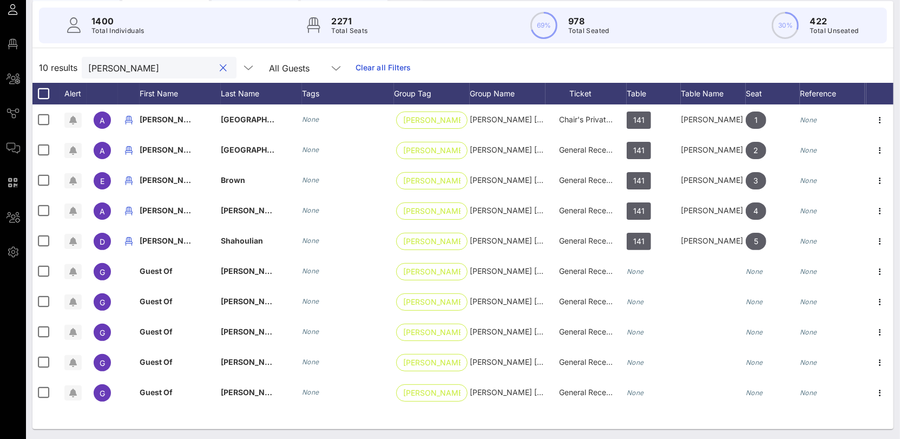
click at [112, 69] on input "[PERSON_NAME]" at bounding box center [151, 68] width 127 height 14
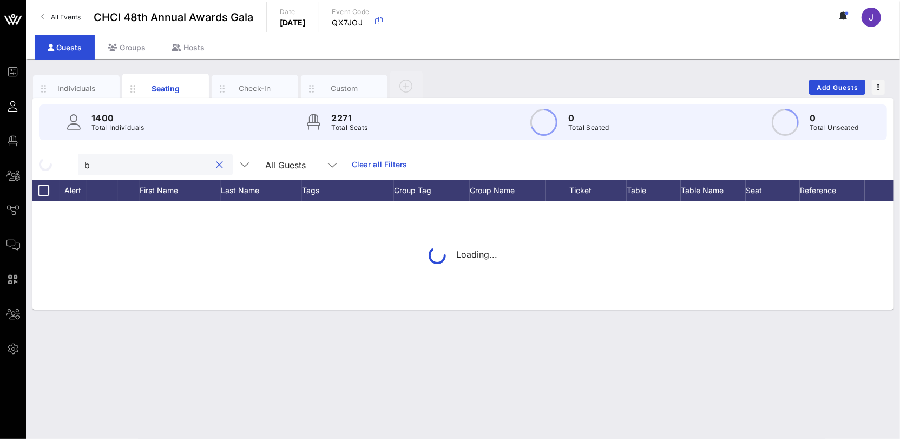
scroll to position [0, 0]
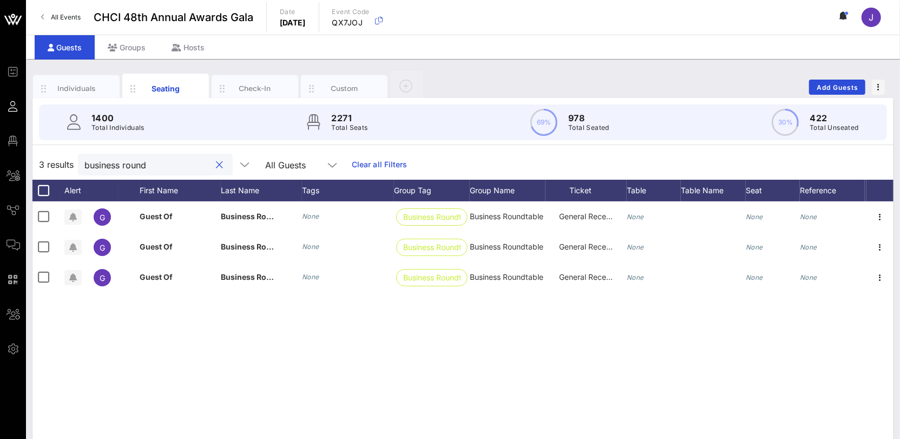
click at [124, 162] on input "business round" at bounding box center [147, 165] width 127 height 14
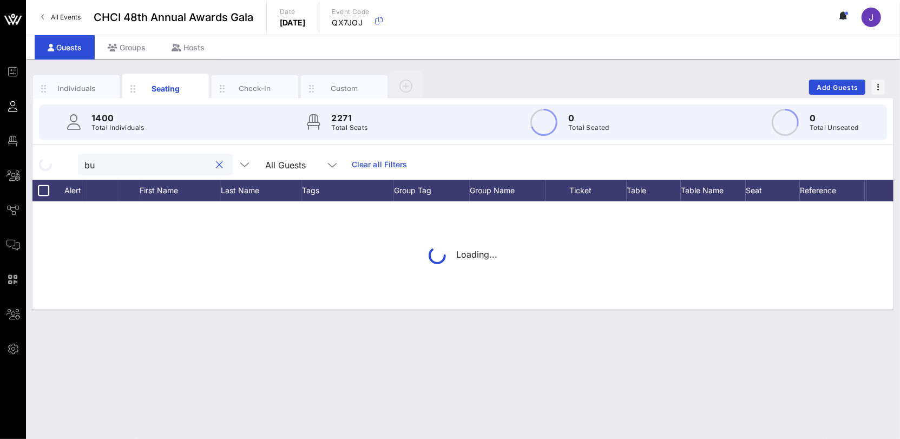
type input "b"
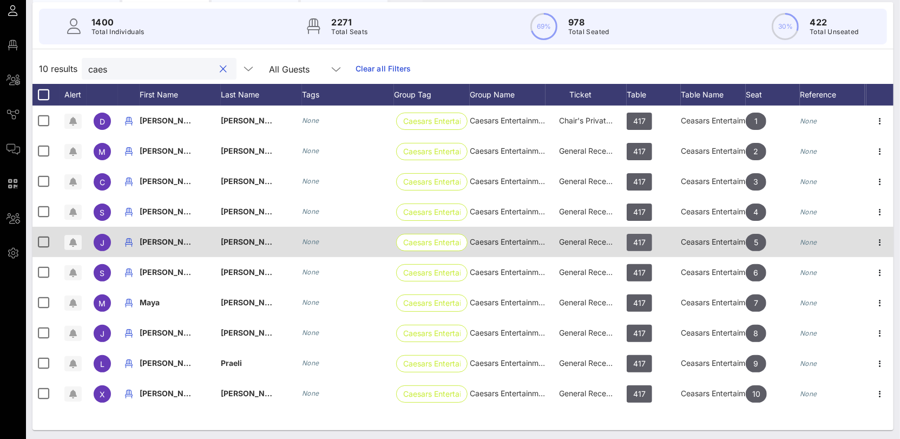
scroll to position [97, 0]
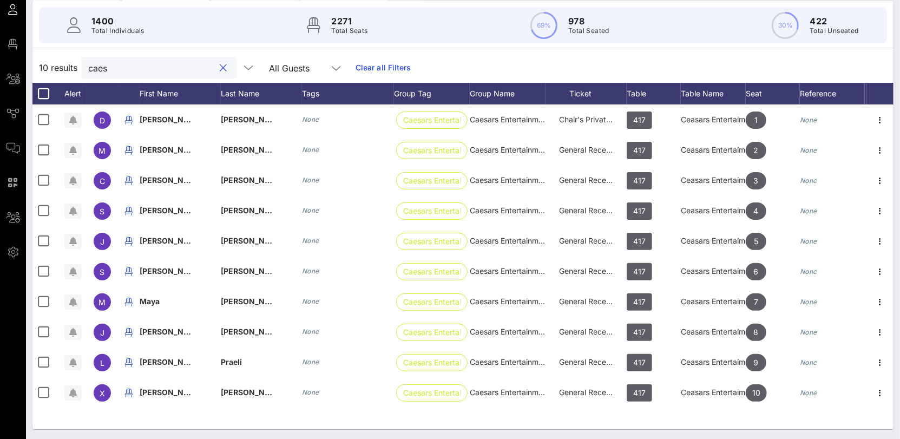
click at [101, 71] on input "caes" at bounding box center [151, 68] width 127 height 14
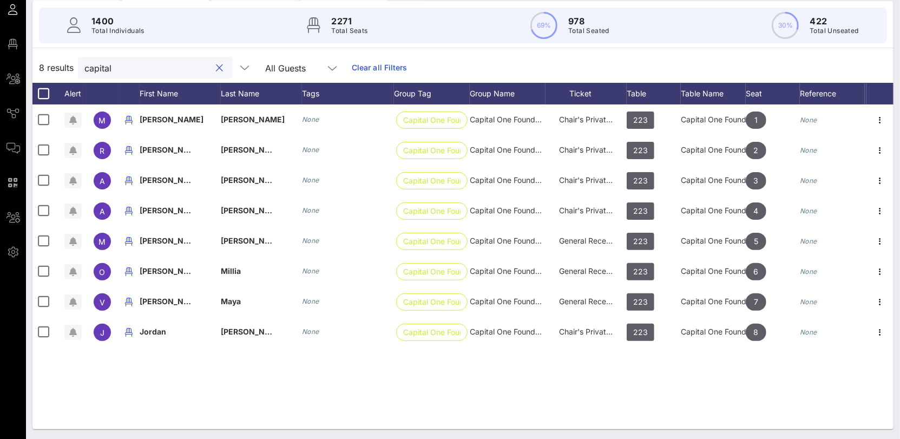
click at [110, 66] on input "capital" at bounding box center [147, 68] width 127 height 14
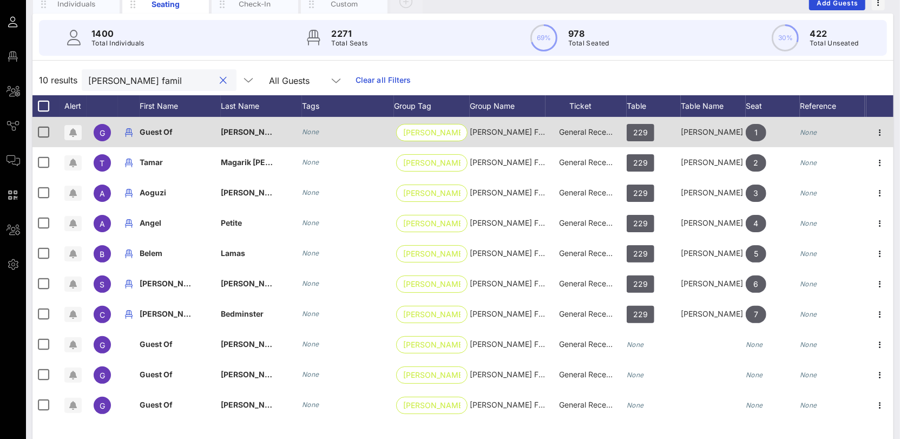
scroll to position [96, 0]
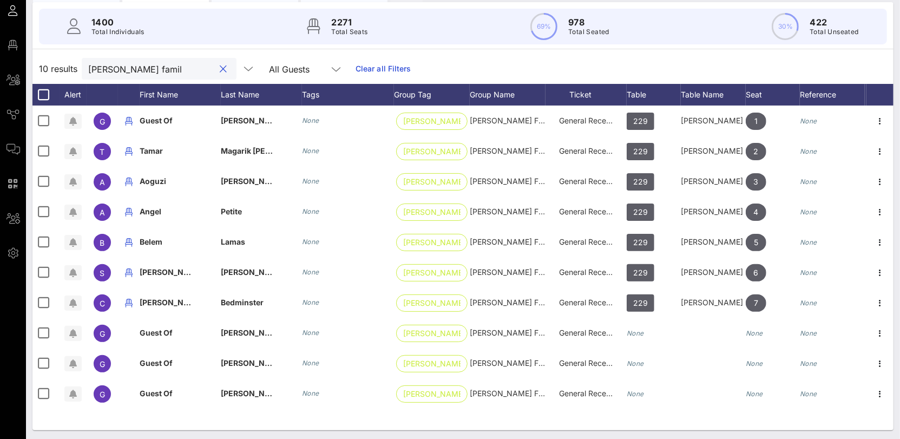
type input "[PERSON_NAME] famil"
click at [220, 67] on button "clear icon" at bounding box center [223, 69] width 7 height 11
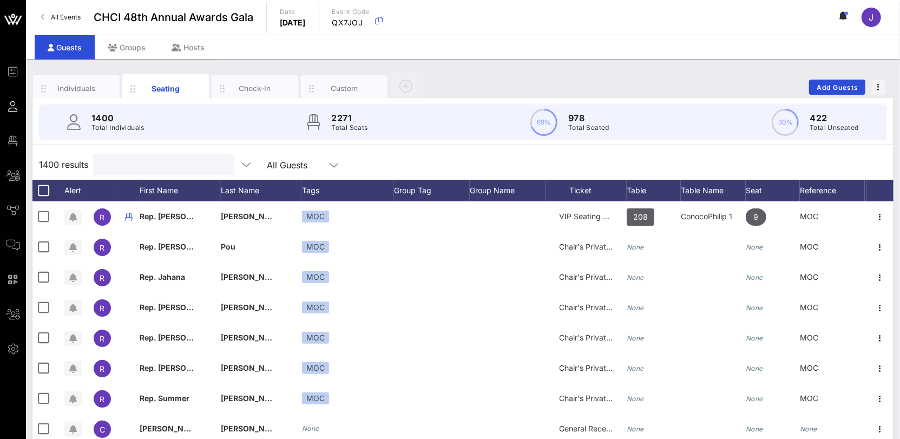
click at [126, 168] on input "text" at bounding box center [162, 165] width 127 height 14
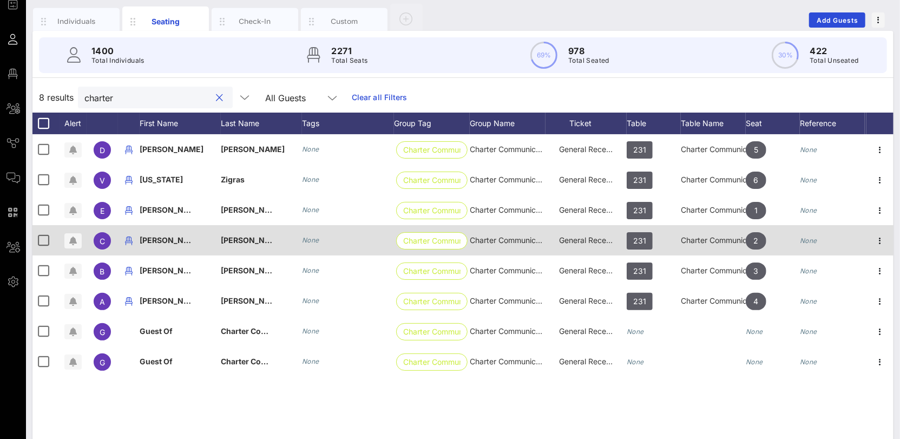
scroll to position [68, 0]
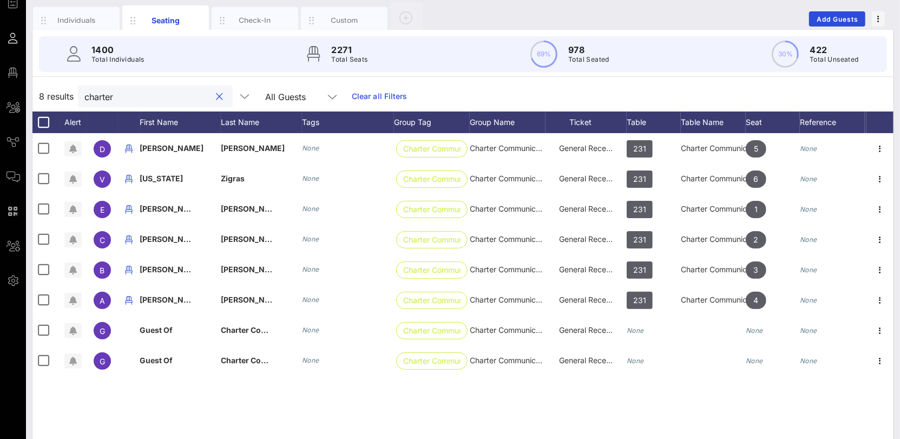
click at [113, 94] on input "charter" at bounding box center [147, 96] width 127 height 14
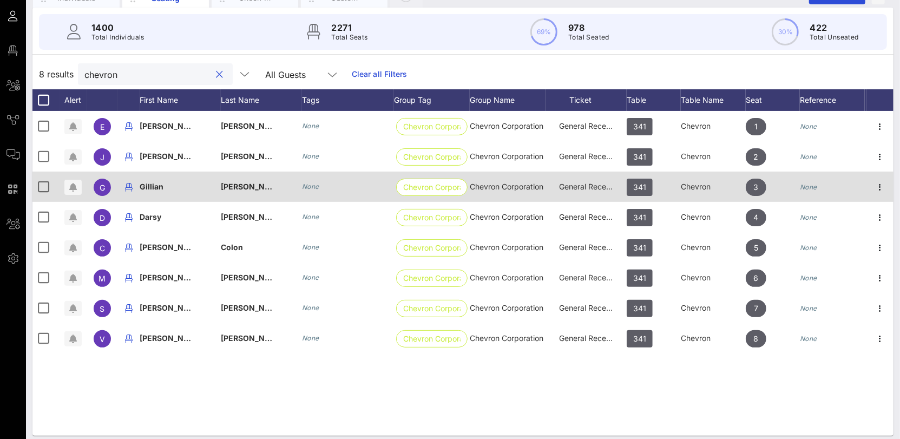
scroll to position [97, 0]
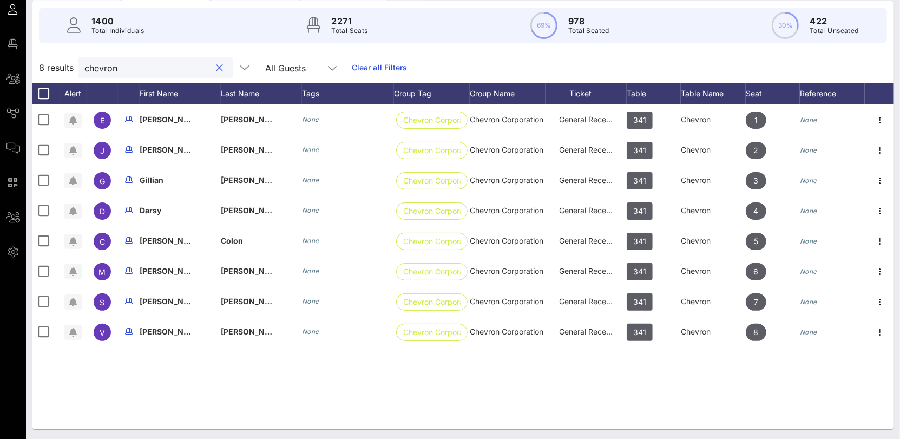
click at [101, 67] on input "chevron" at bounding box center [147, 68] width 127 height 14
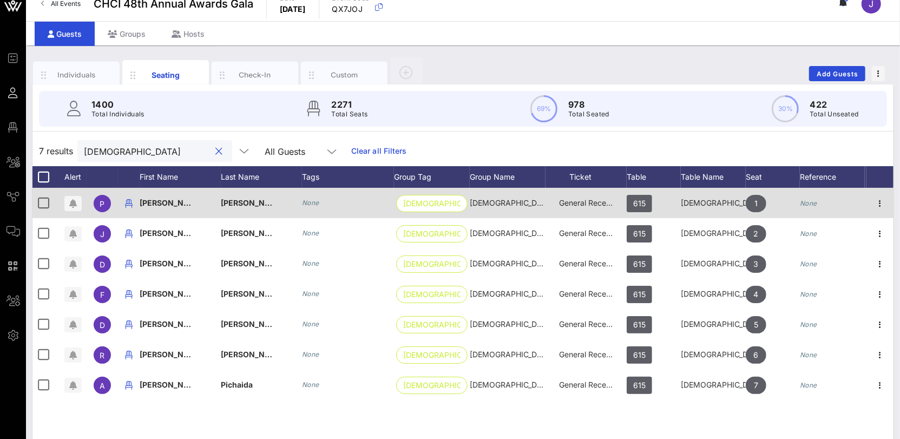
scroll to position [26, 0]
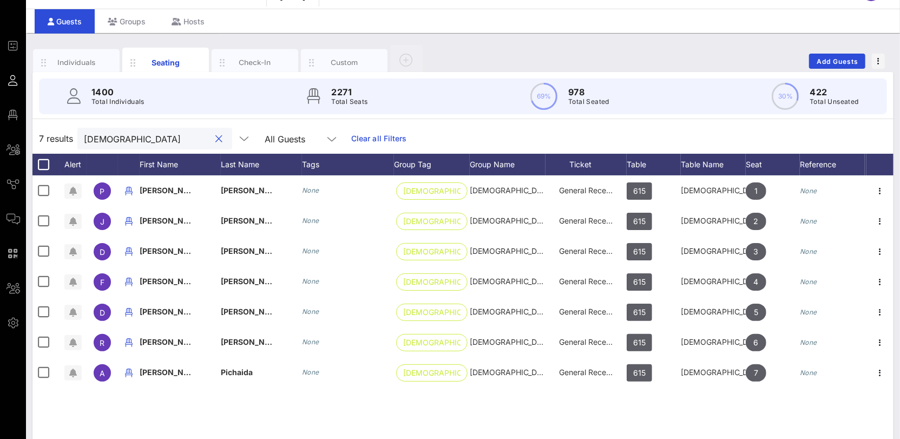
click at [110, 137] on input "[DEMOGRAPHIC_DATA]" at bounding box center [147, 139] width 127 height 14
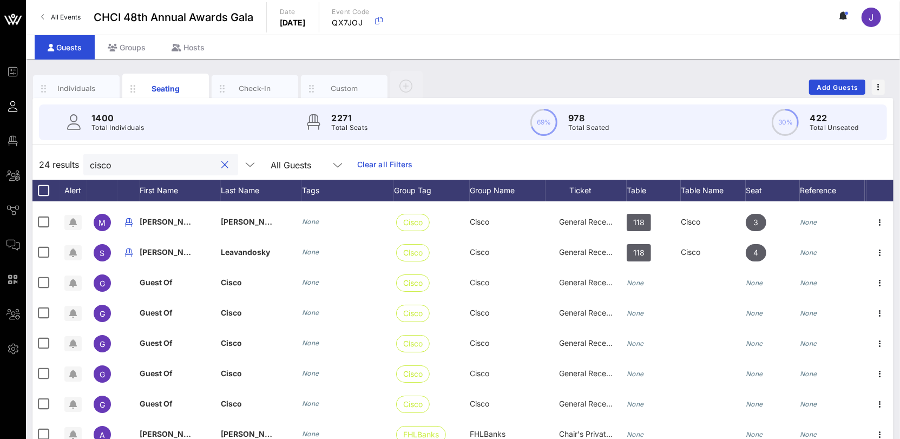
scroll to position [0, 0]
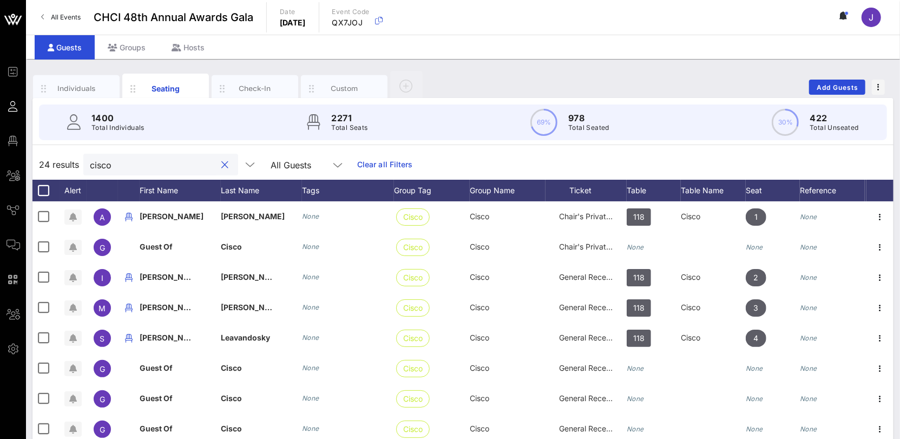
type input "cisco"
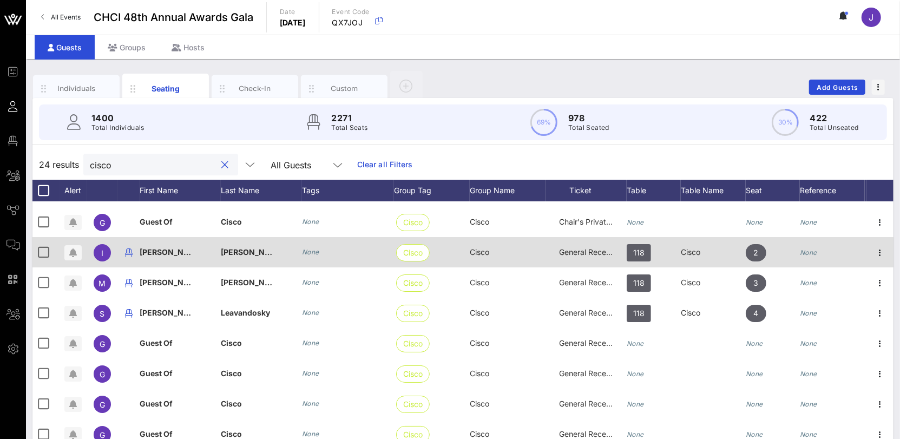
scroll to position [25, 0]
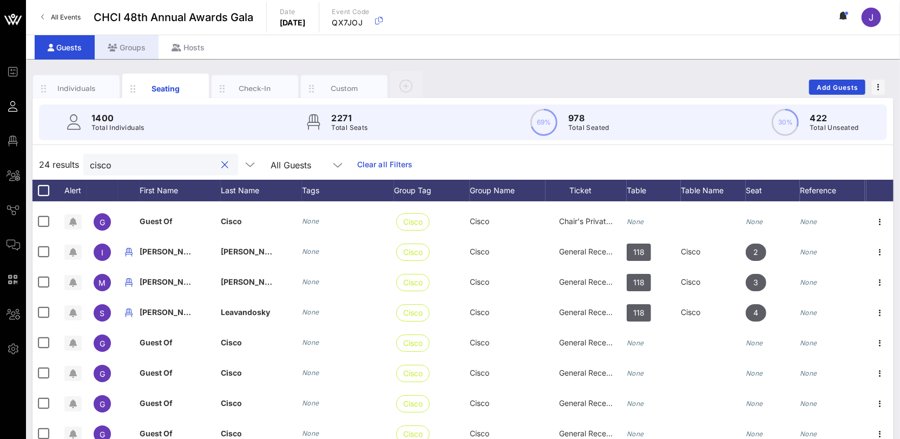
click at [128, 40] on div "Groups" at bounding box center [127, 47] width 64 height 24
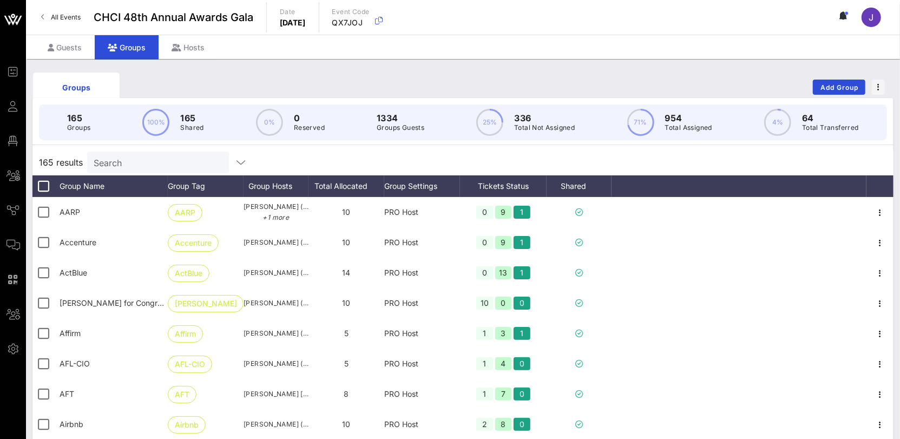
click at [139, 166] on input "Search" at bounding box center [157, 162] width 127 height 14
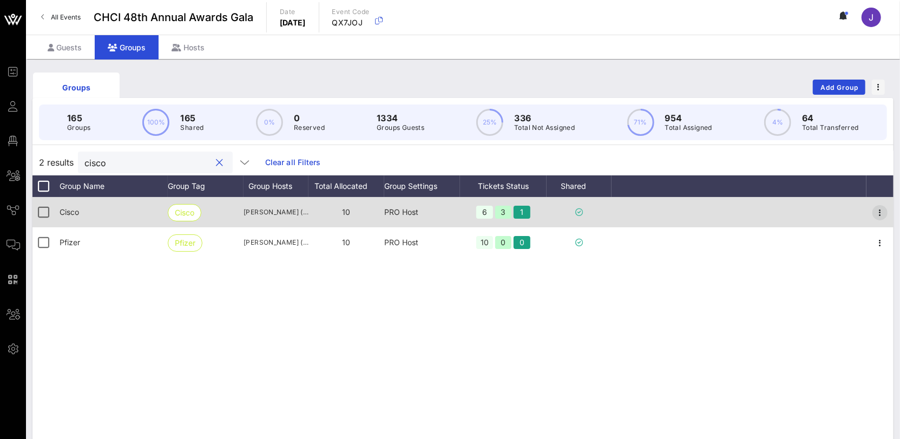
type input "cisco"
click at [878, 212] on icon "button" at bounding box center [880, 212] width 13 height 13
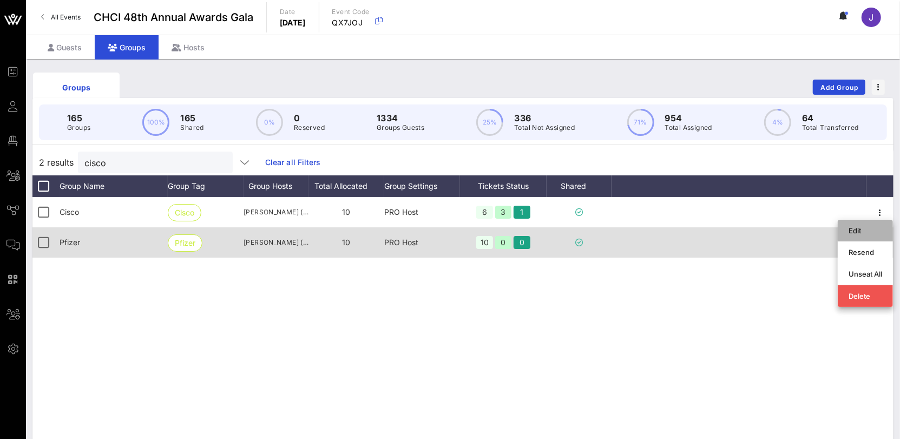
click at [868, 229] on div "Edit" at bounding box center [866, 230] width 34 height 9
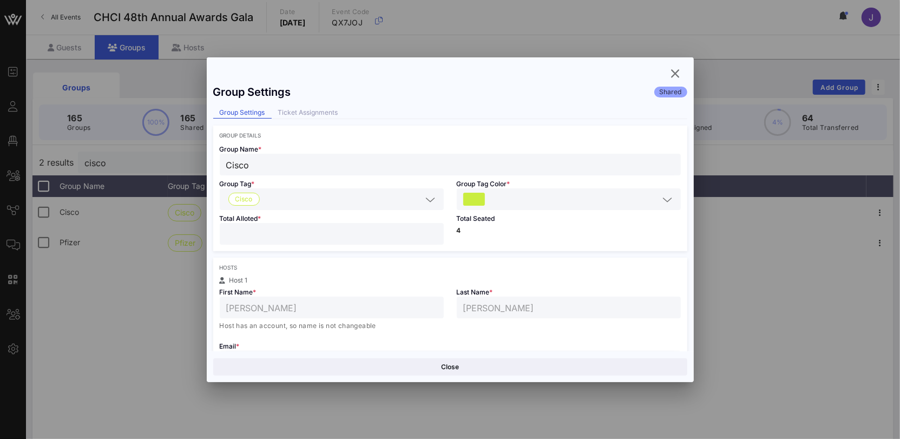
drag, startPoint x: 251, startPoint y: 238, endPoint x: 209, endPoint y: 226, distance: 43.3
click at [211, 226] on div "Group Settings Shared Group Settings Ticket Assignments Group Details Group Nam…" at bounding box center [450, 215] width 487 height 272
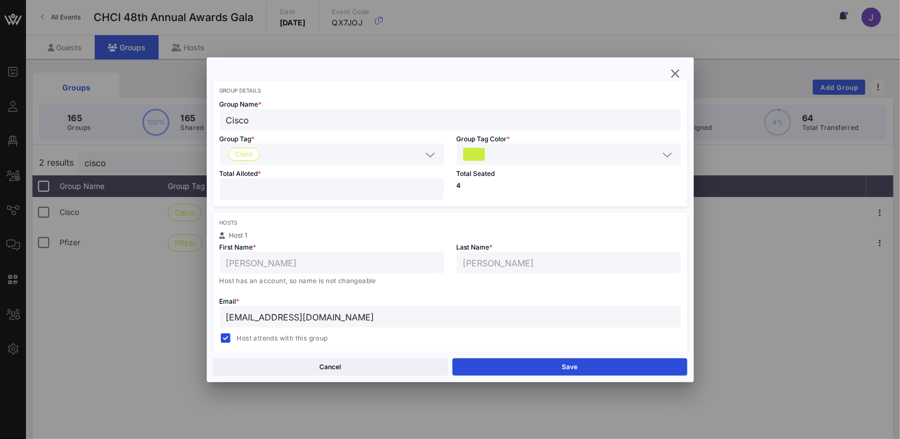
scroll to position [284, 0]
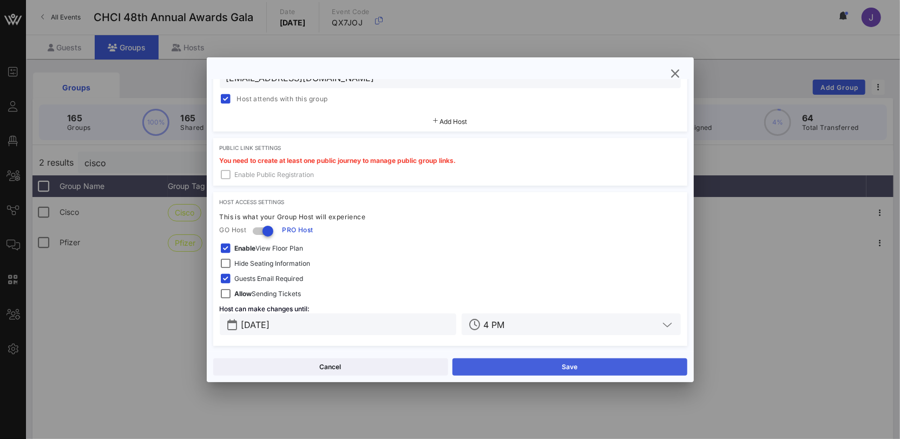
type input "*"
click at [519, 364] on button "Save" at bounding box center [569, 366] width 235 height 17
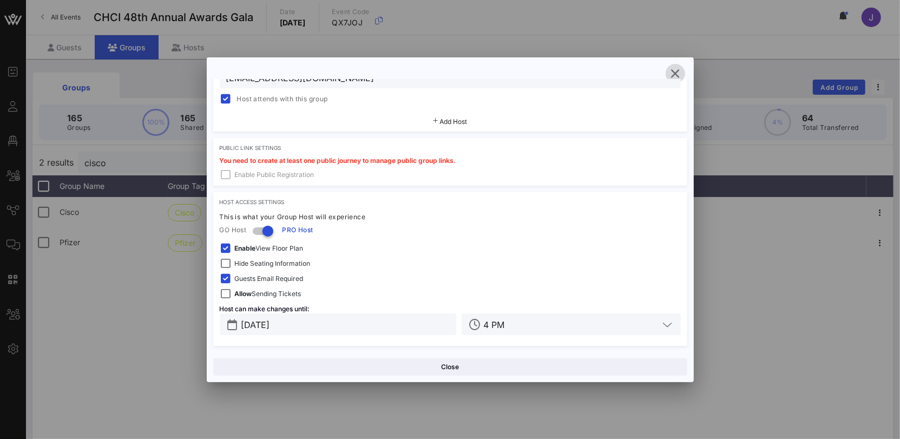
click at [677, 75] on icon "button" at bounding box center [675, 73] width 13 height 13
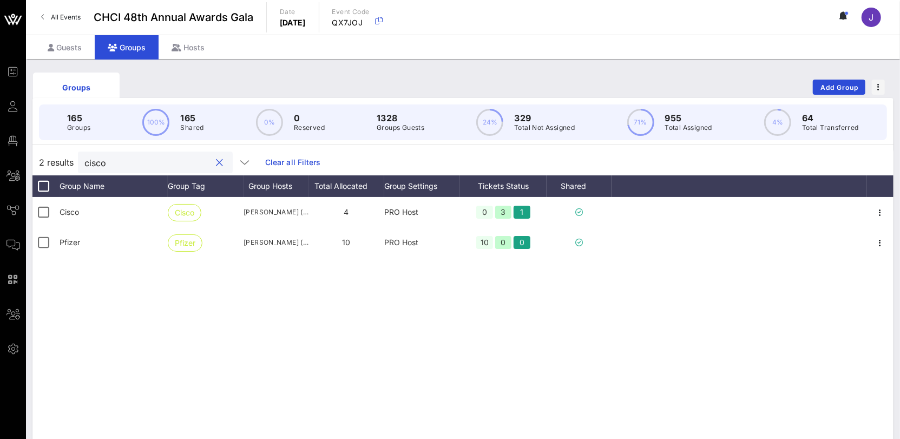
click at [97, 163] on input "cisco" at bounding box center [147, 162] width 127 height 14
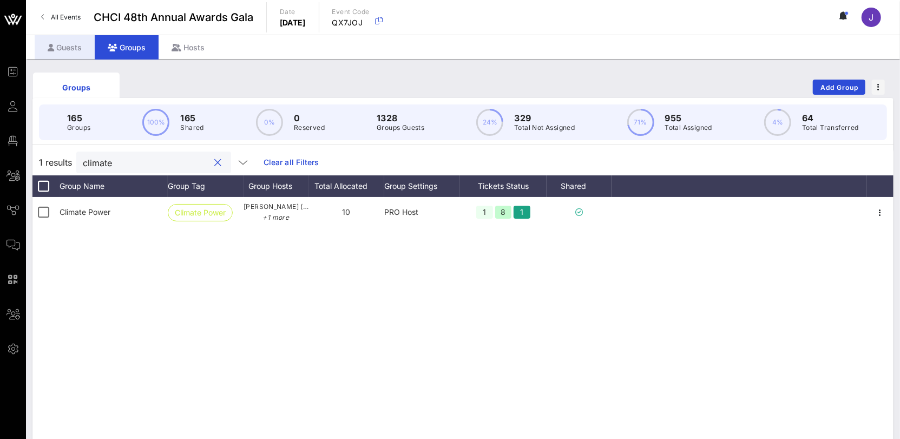
type input "climate"
click at [77, 47] on div "Guests" at bounding box center [65, 47] width 60 height 24
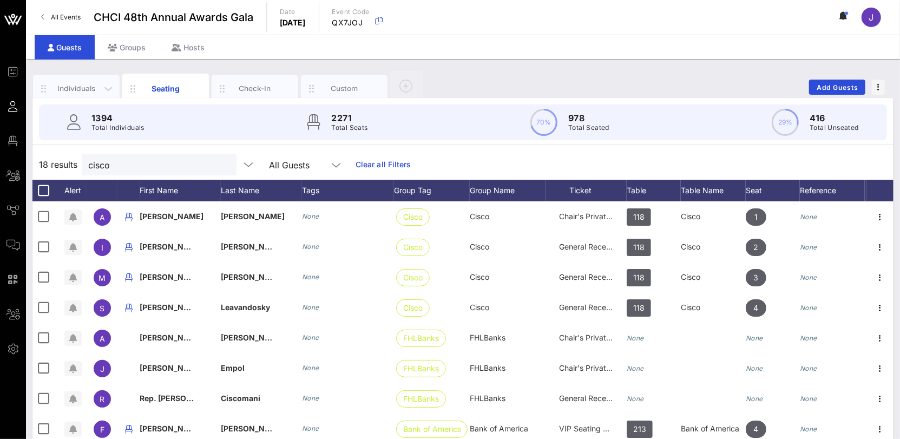
scroll to position [25, 0]
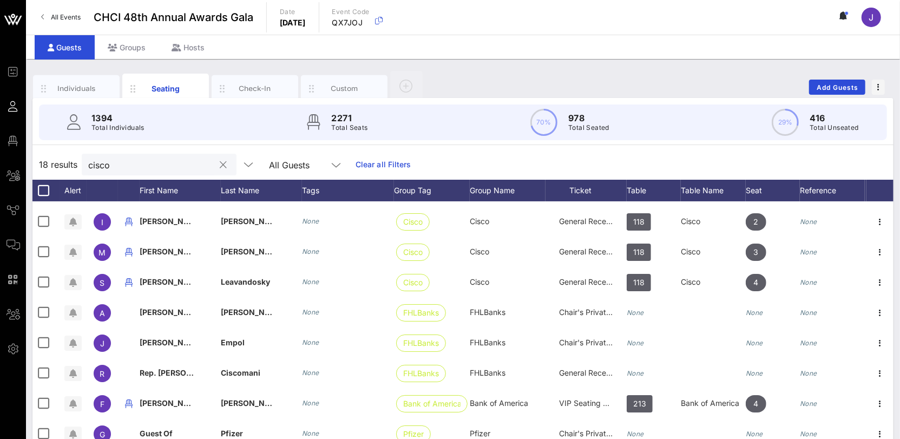
click at [99, 167] on input "cisco" at bounding box center [151, 165] width 127 height 14
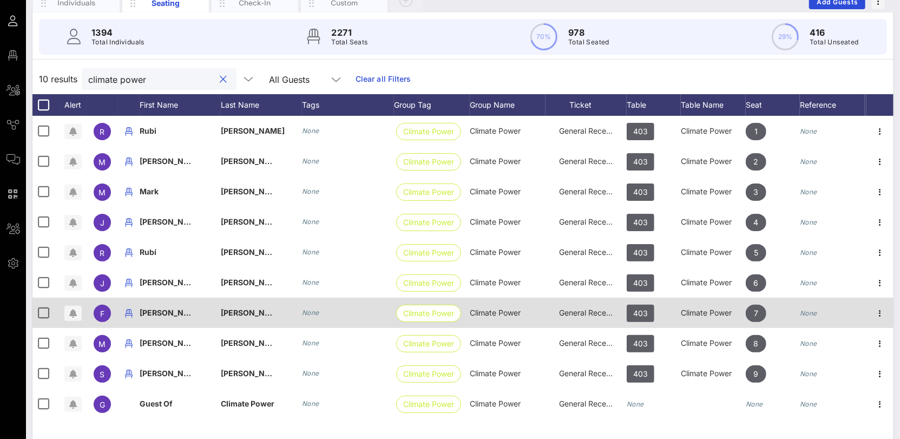
scroll to position [88, 0]
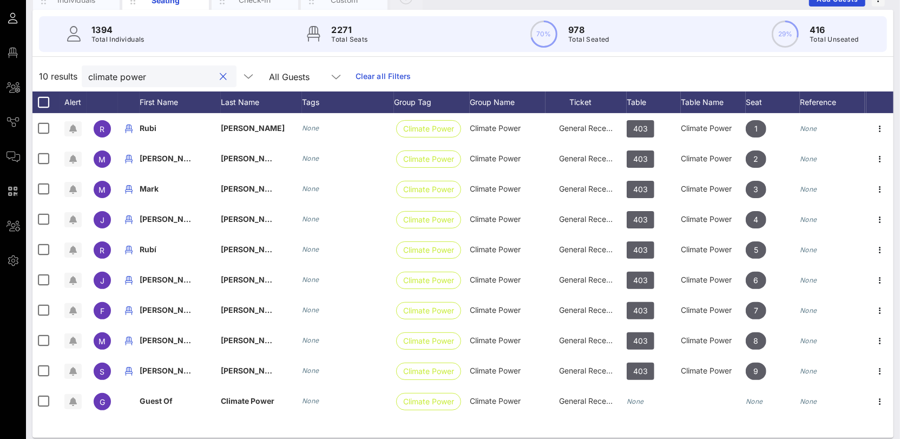
drag, startPoint x: 158, startPoint y: 74, endPoint x: 96, endPoint y: 65, distance: 62.3
click at [97, 65] on div "climate power" at bounding box center [151, 76] width 127 height 22
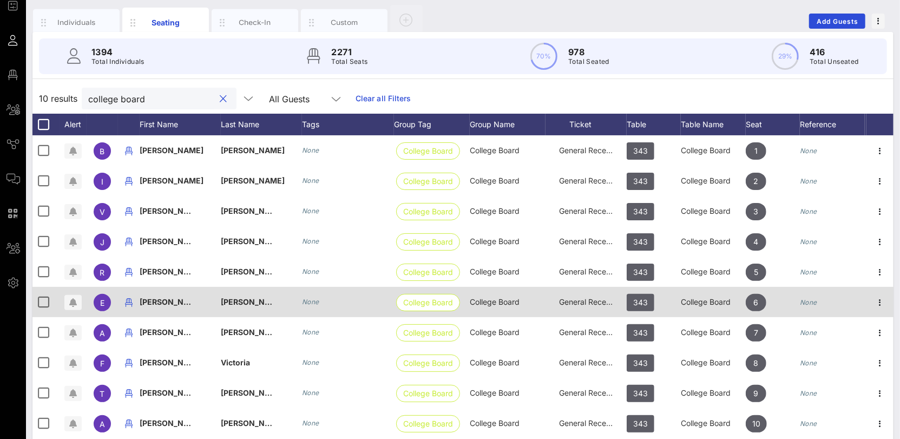
scroll to position [97, 0]
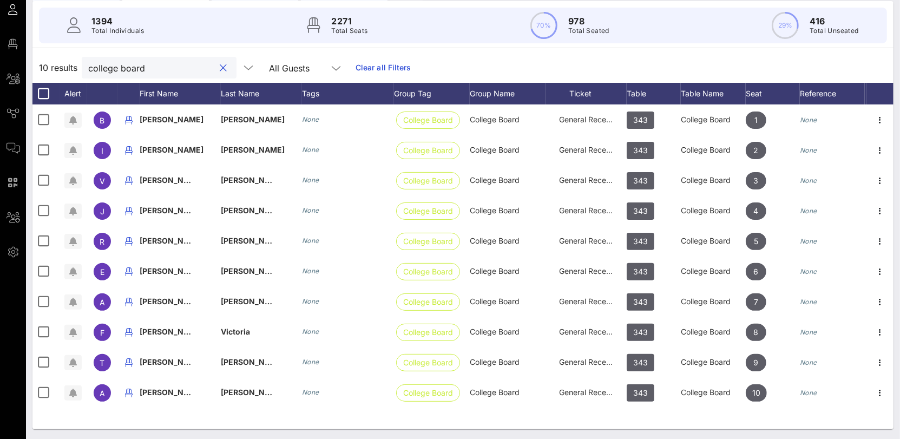
type input "college board"
click at [220, 67] on button "clear icon" at bounding box center [223, 68] width 7 height 11
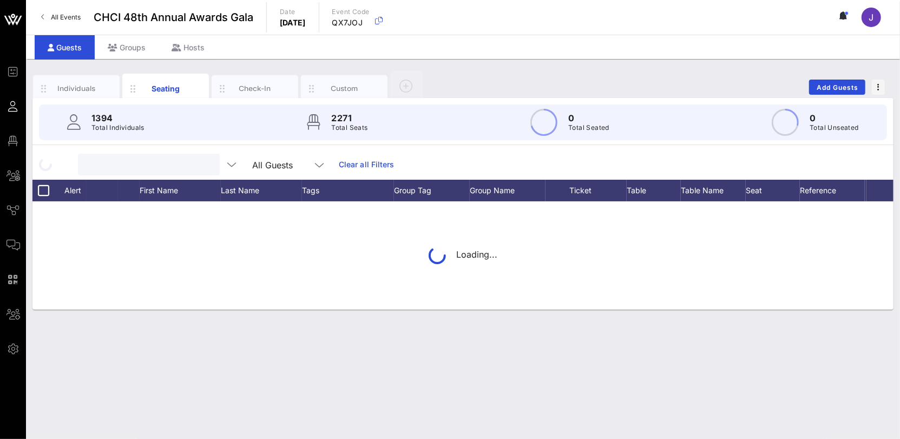
scroll to position [0, 0]
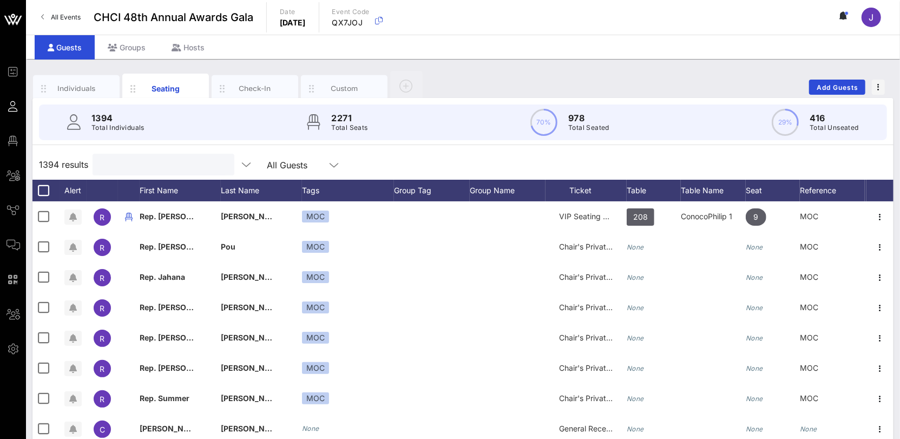
click at [118, 164] on input "text" at bounding box center [162, 165] width 127 height 14
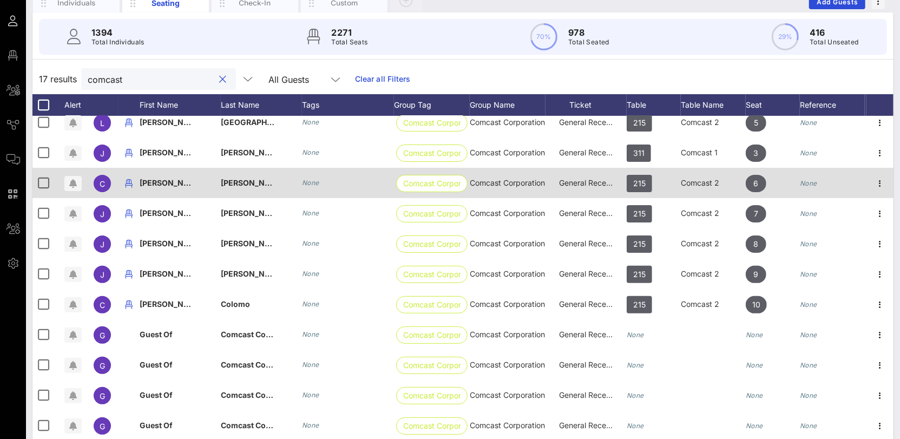
scroll to position [90, 0]
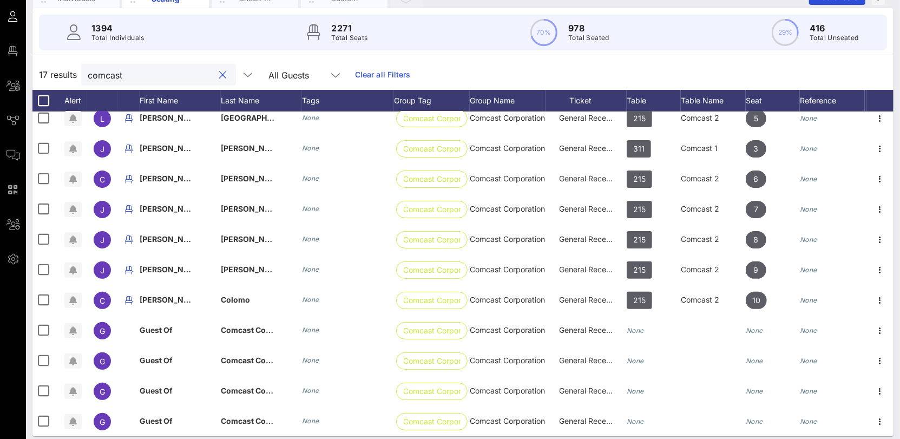
click at [107, 75] on input "comcast" at bounding box center [151, 75] width 127 height 14
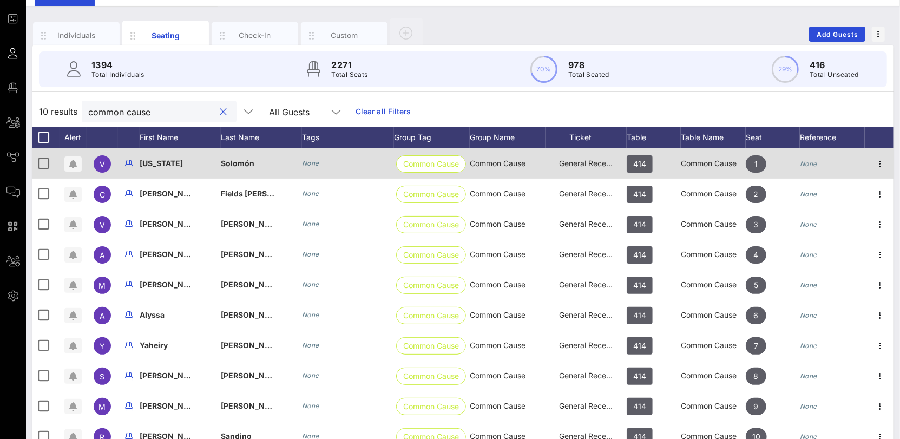
scroll to position [97, 0]
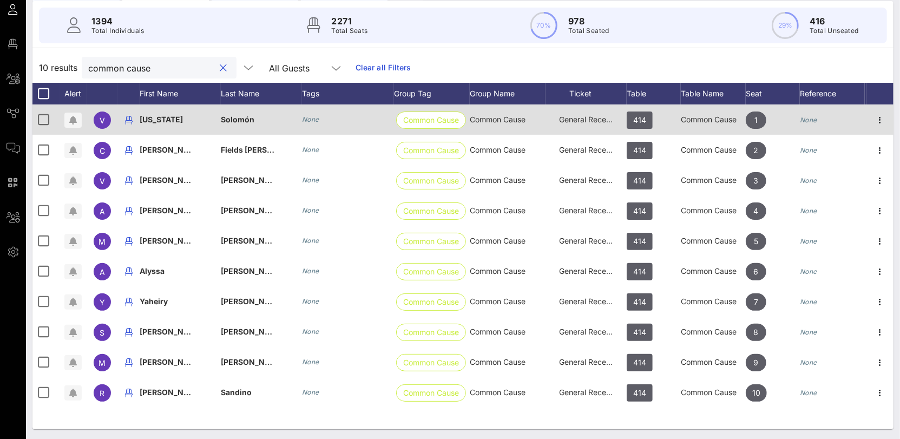
type input "common cause"
click at [584, 115] on span "General Reception" at bounding box center [591, 119] width 65 height 9
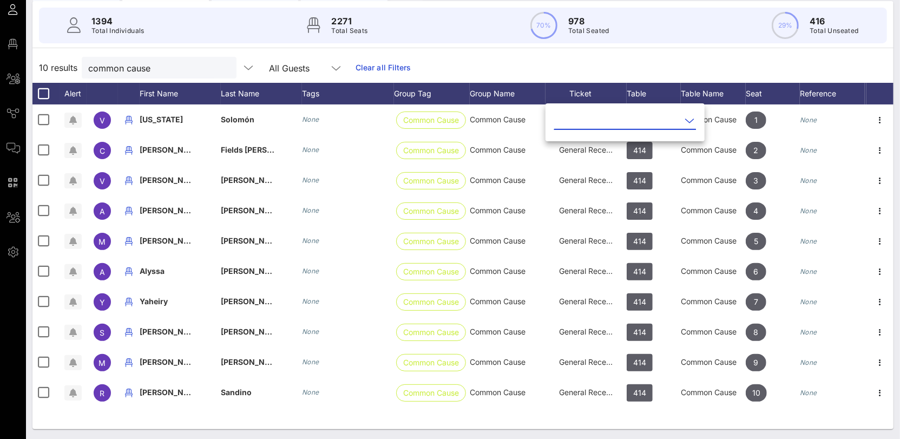
click at [585, 124] on input "text" at bounding box center [617, 120] width 127 height 17
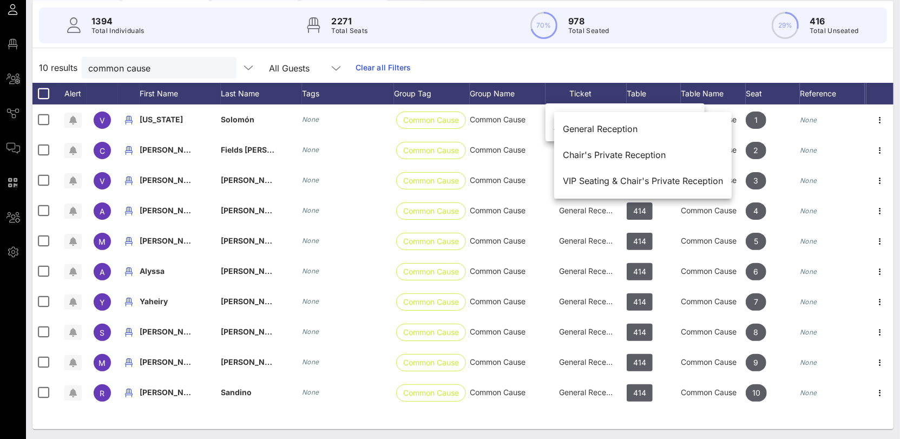
click at [579, 70] on div "10 results common cause All Guests Clear all Filters" at bounding box center [462, 68] width 861 height 30
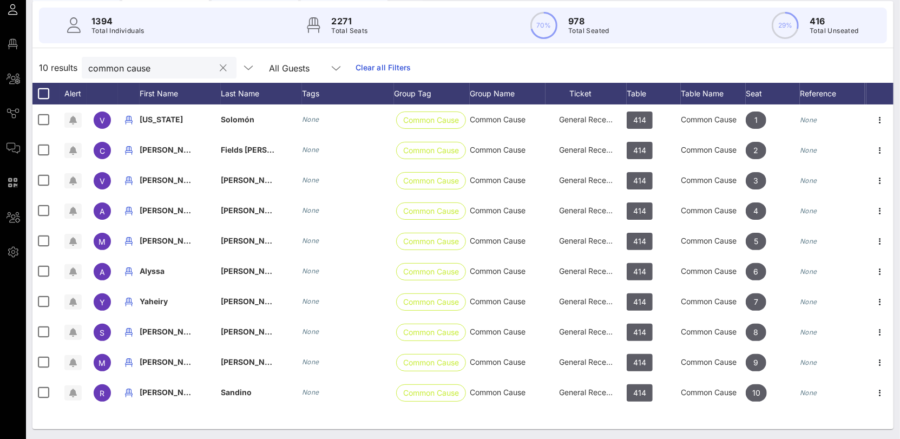
click at [149, 67] on input "common cause" at bounding box center [151, 68] width 127 height 14
click at [220, 65] on button "clear icon" at bounding box center [223, 68] width 7 height 11
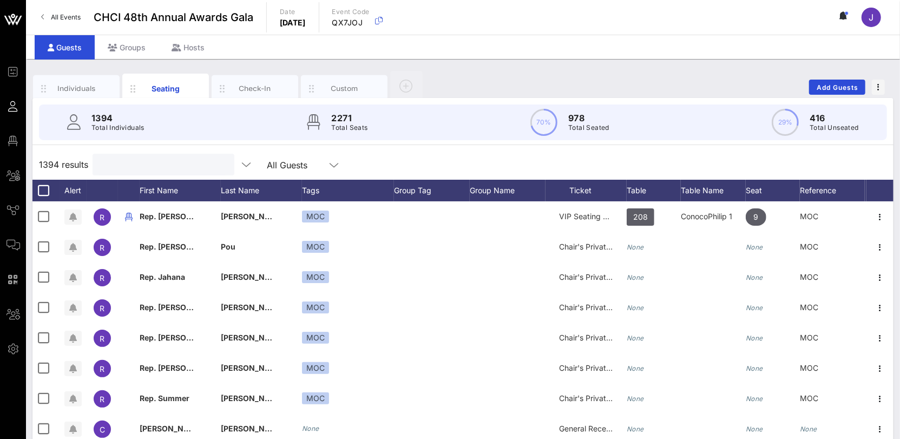
click at [120, 161] on input "text" at bounding box center [162, 165] width 127 height 14
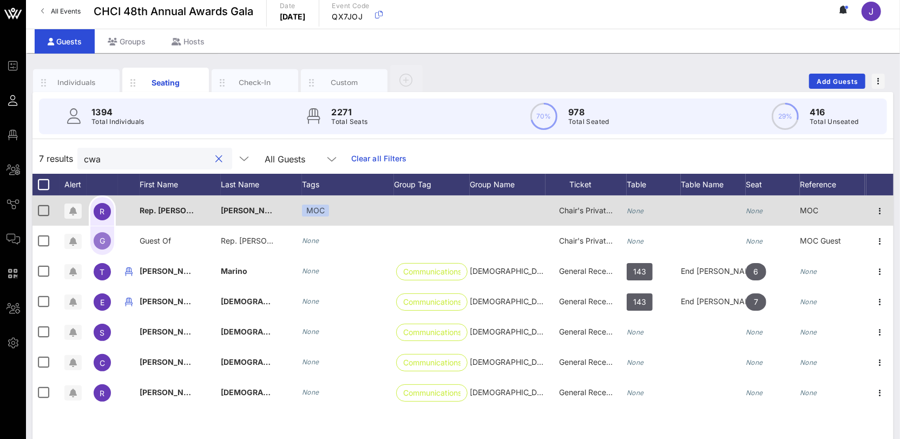
scroll to position [13, 0]
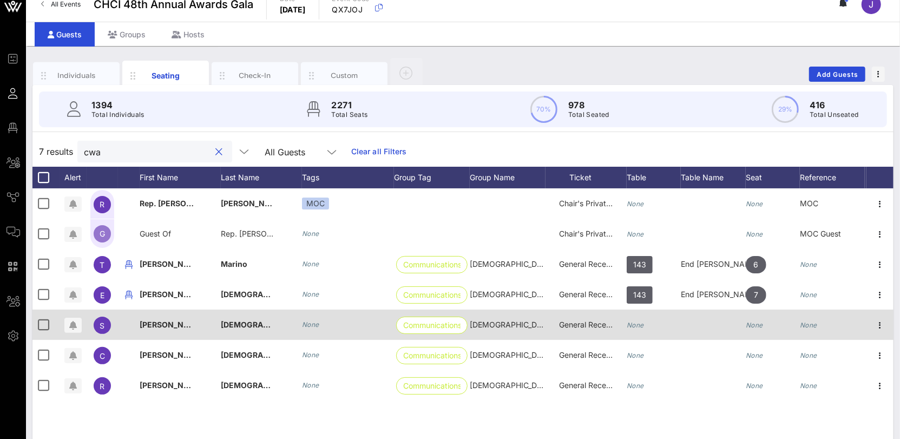
type input "cwa"
click at [643, 333] on div "None" at bounding box center [635, 325] width 17 height 30
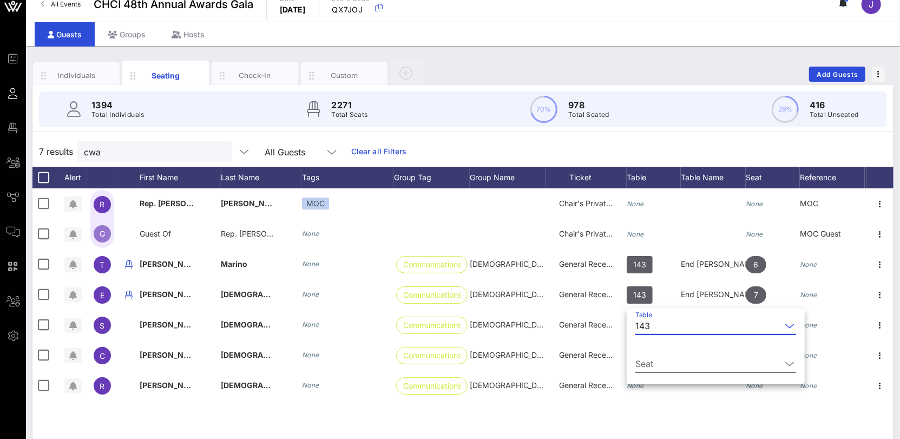
click at [671, 364] on input "Seat" at bounding box center [708, 363] width 146 height 17
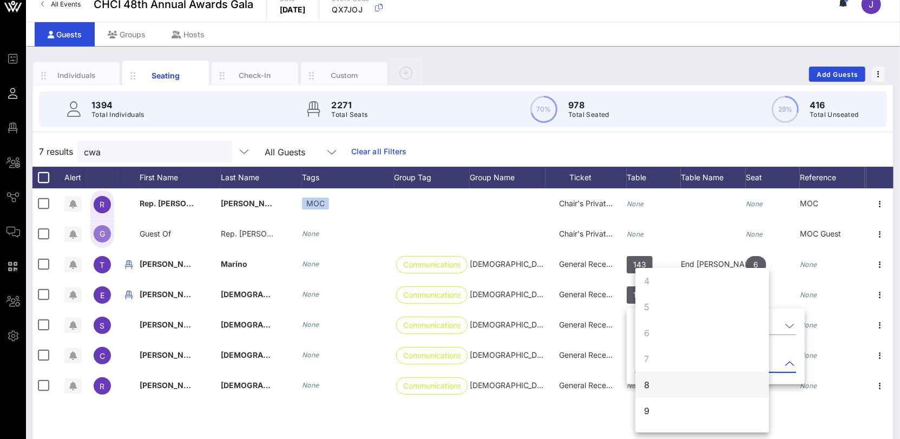
scroll to position [104, 0]
click at [665, 368] on div "8" at bounding box center [702, 363] width 134 height 26
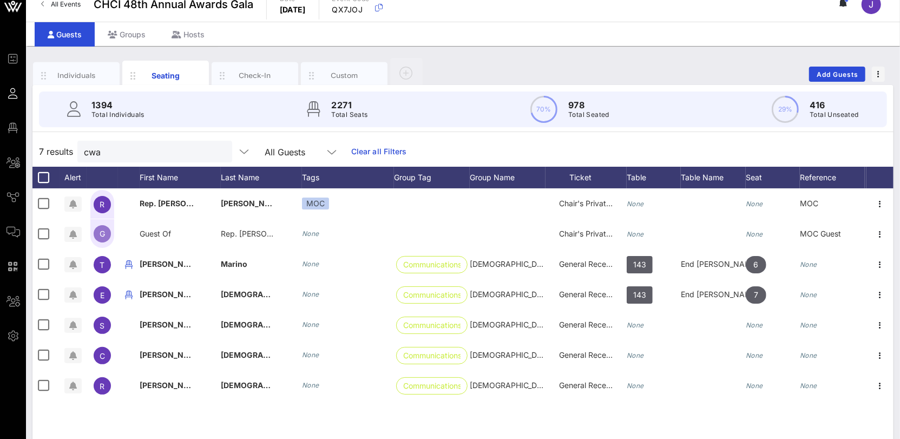
scroll to position [0, 0]
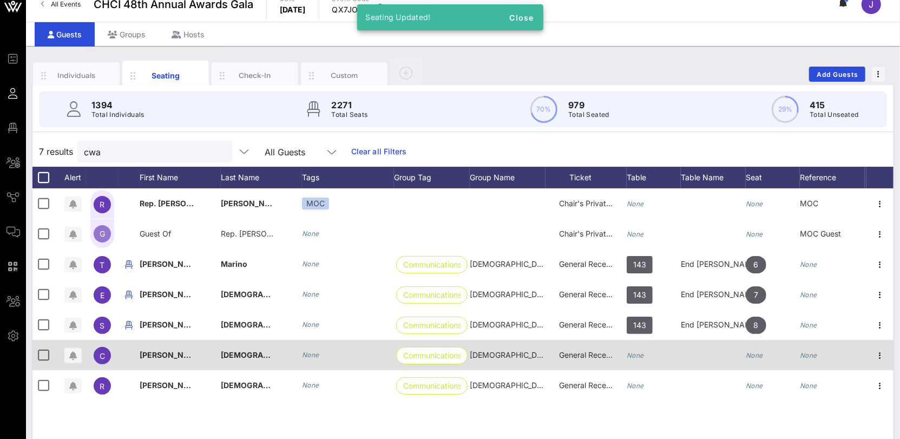
click at [641, 354] on icon "None" at bounding box center [635, 355] width 17 height 8
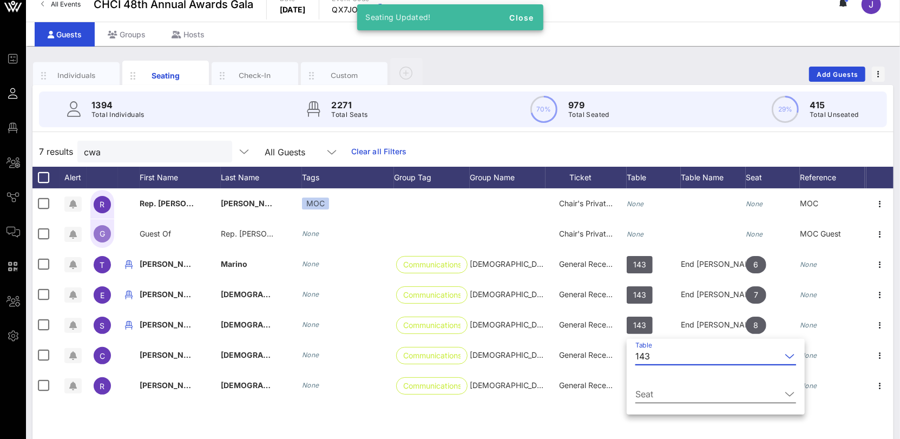
click at [674, 397] on input "Seat" at bounding box center [708, 393] width 146 height 17
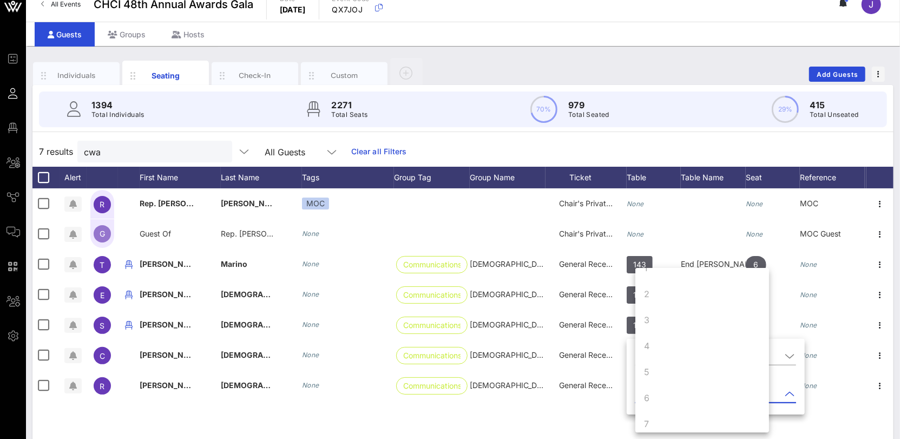
scroll to position [100, 0]
click at [663, 392] on div "9" at bounding box center [702, 393] width 134 height 26
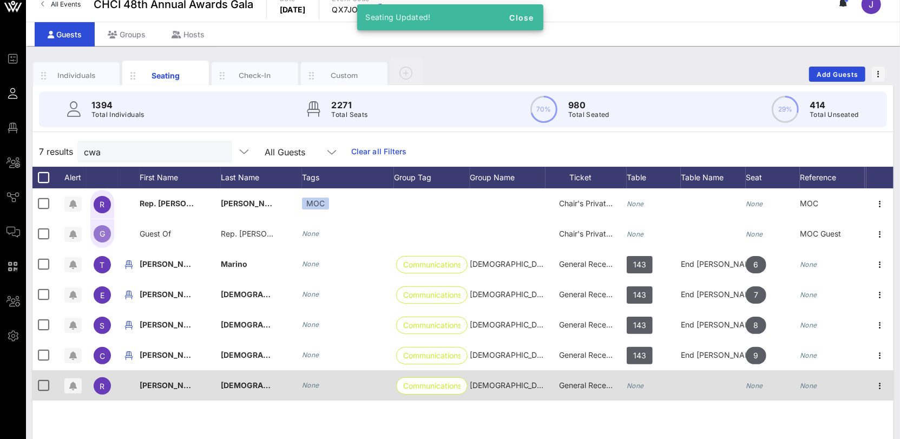
click at [647, 383] on div "None" at bounding box center [654, 391] width 54 height 43
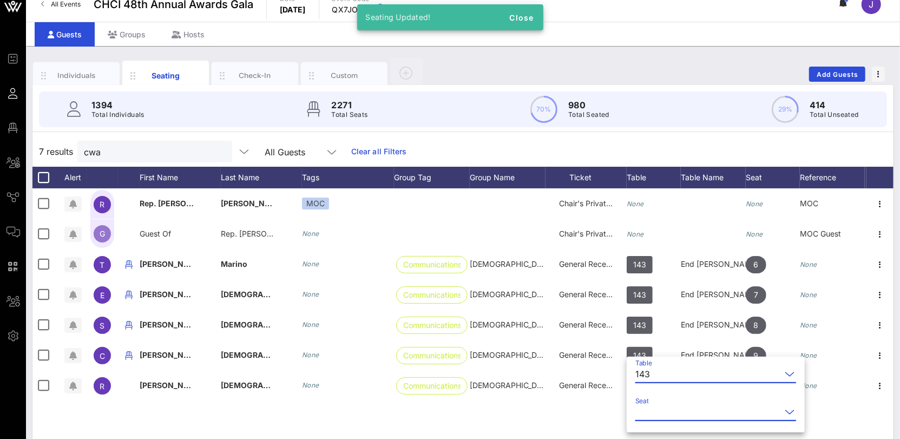
click at [668, 408] on input "Seat" at bounding box center [708, 411] width 146 height 17
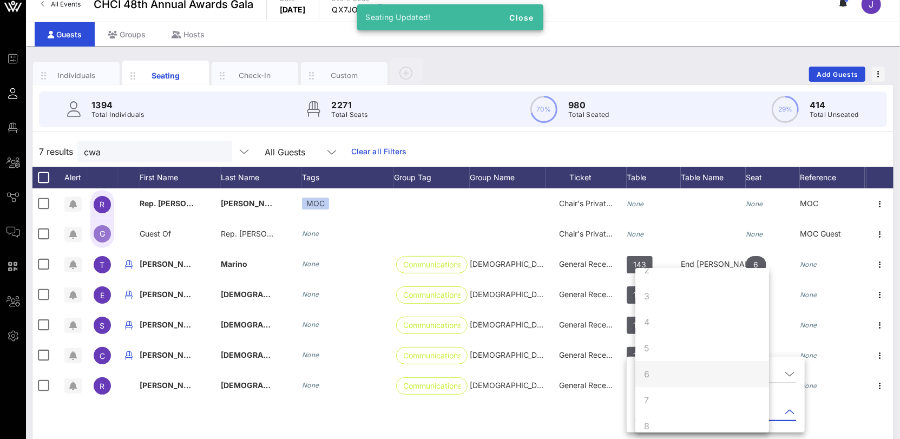
scroll to position [104, 0]
click at [664, 409] on div "10" at bounding box center [702, 415] width 134 height 26
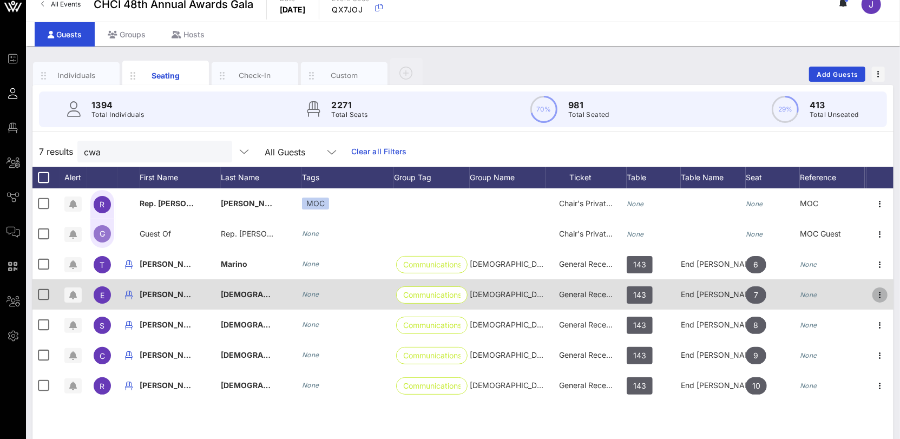
click at [876, 294] on icon "button" at bounding box center [880, 294] width 13 height 13
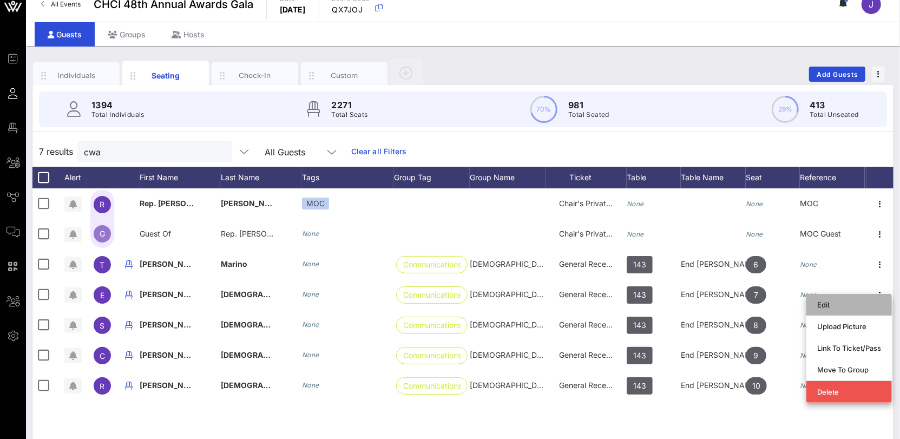
click at [863, 305] on div "Edit" at bounding box center [849, 304] width 64 height 9
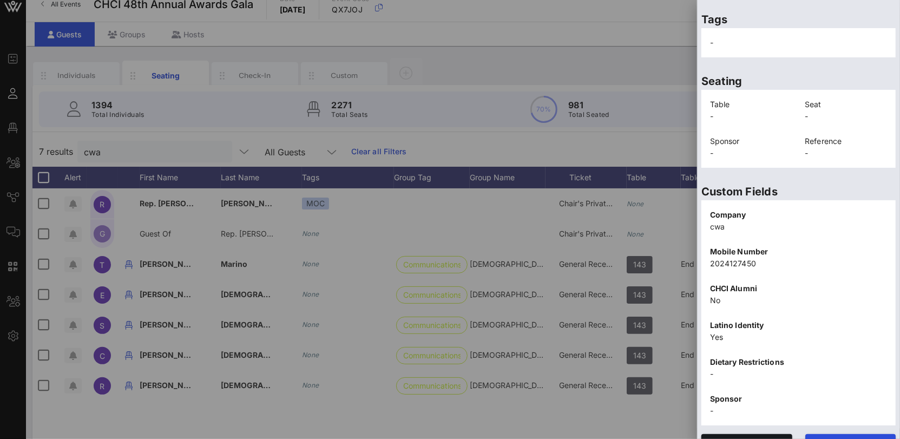
scroll to position [224, 0]
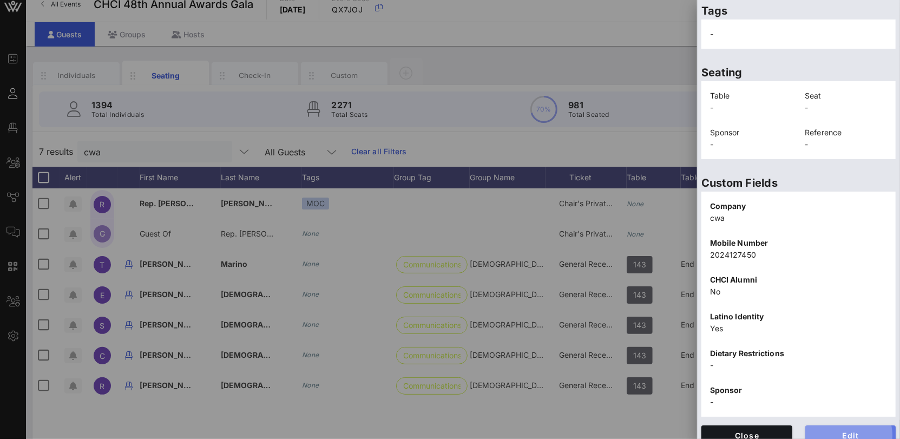
click at [844, 431] on span "Edit" at bounding box center [851, 435] width 74 height 9
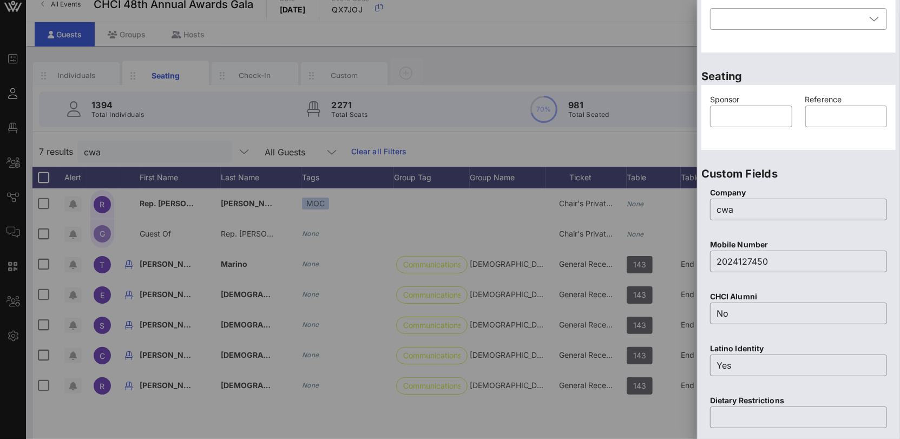
scroll to position [0, 0]
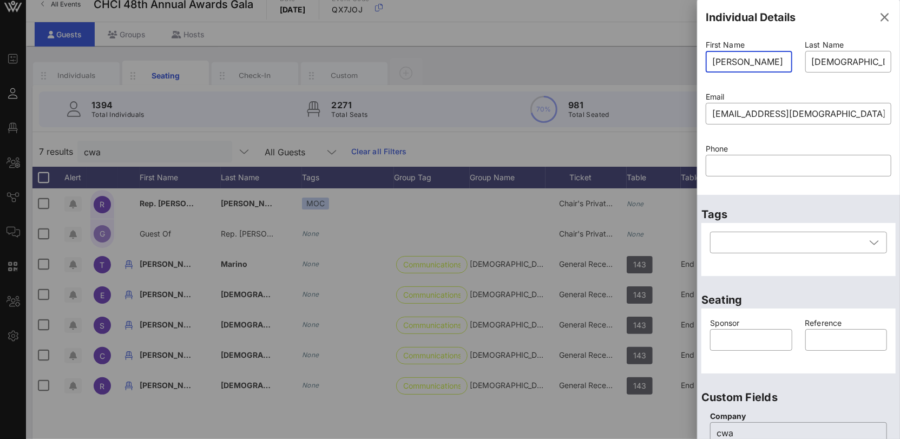
drag, startPoint x: 758, startPoint y: 61, endPoint x: 701, endPoint y: 58, distance: 56.9
click at [701, 58] on div "First Name ​ [PERSON_NAME]" at bounding box center [749, 63] width 100 height 52
type input "[PERSON_NAME]"
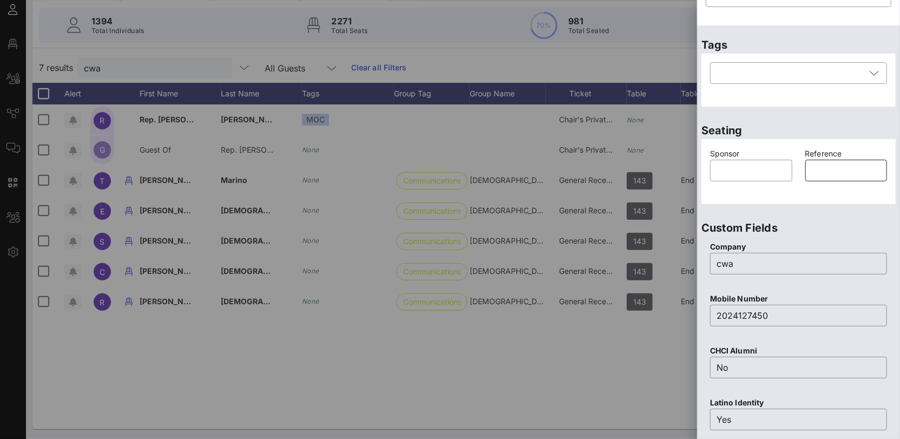
scroll to position [427, 0]
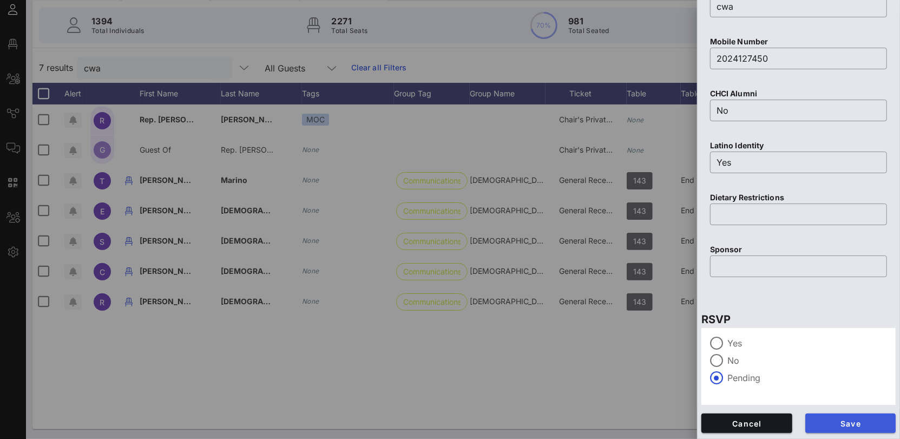
type input "[PERSON_NAME]"
click at [846, 421] on span "Save" at bounding box center [851, 423] width 74 height 9
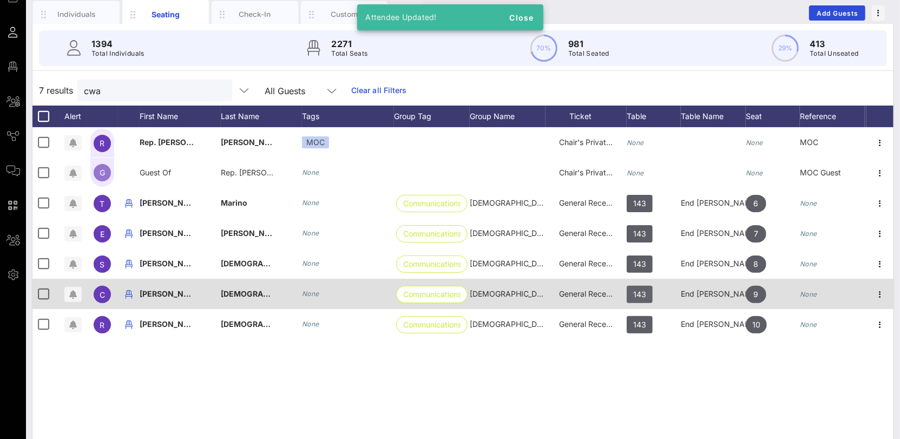
scroll to position [38, 0]
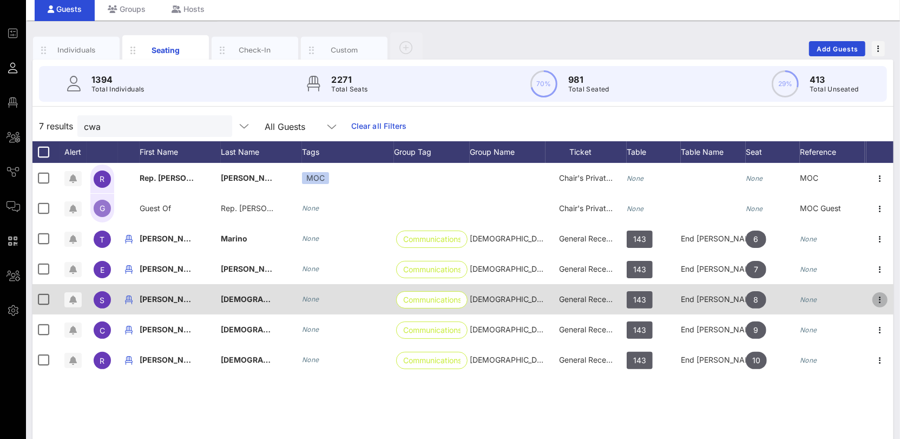
click at [882, 299] on icon "button" at bounding box center [880, 299] width 13 height 13
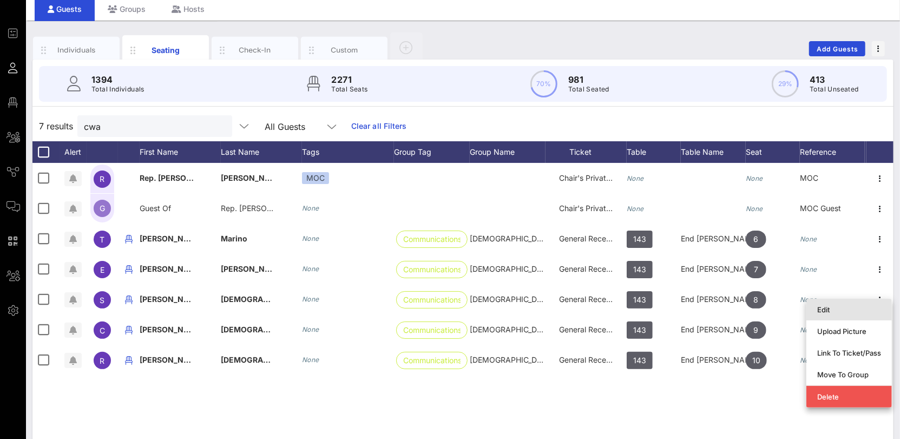
click at [860, 310] on div "Edit" at bounding box center [849, 309] width 64 height 9
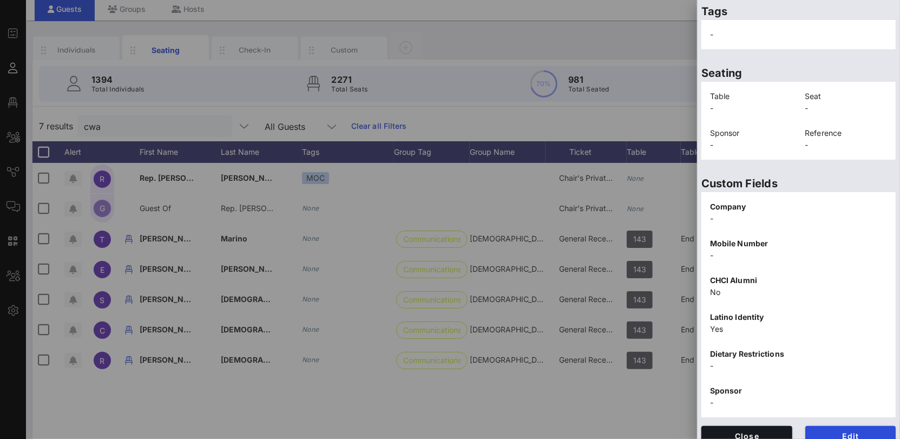
scroll to position [224, 0]
click at [846, 431] on span "Edit" at bounding box center [851, 435] width 74 height 9
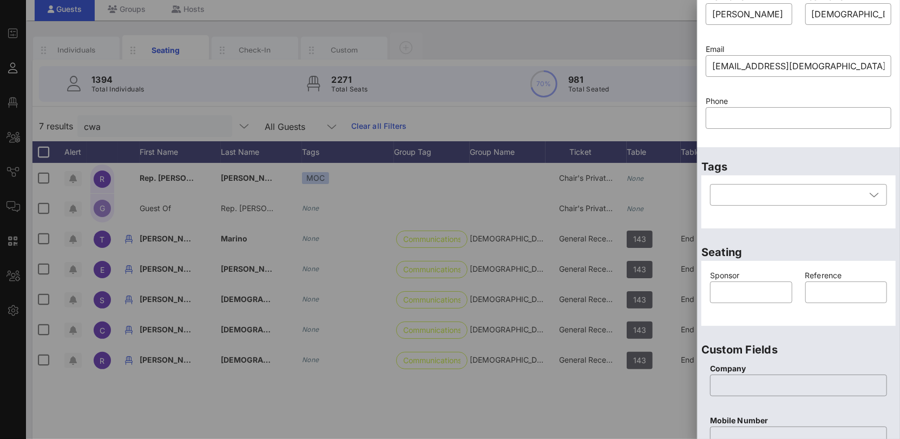
scroll to position [0, 0]
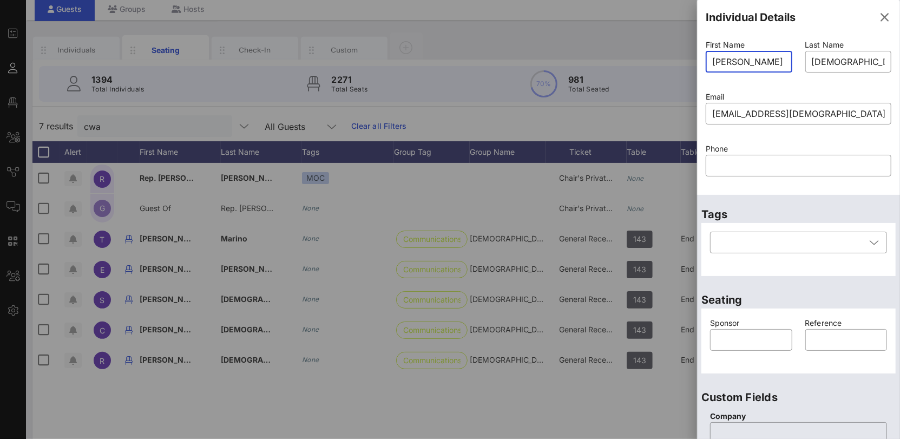
drag, startPoint x: 771, startPoint y: 61, endPoint x: 679, endPoint y: 60, distance: 92.0
click at [681, 60] on div "Event Builder Guests Floor Plan All Groups Journeys Comms QR Scanner Team Setti…" at bounding box center [450, 230] width 900 height 537
type input "[PERSON_NAME]"
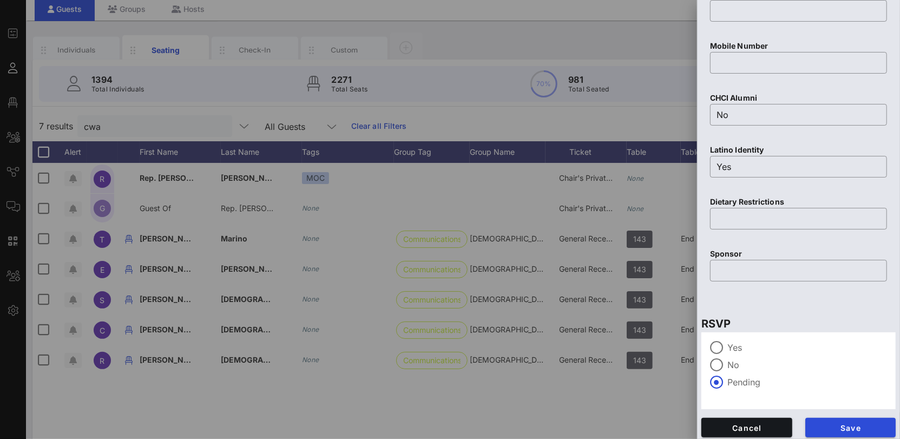
scroll to position [427, 0]
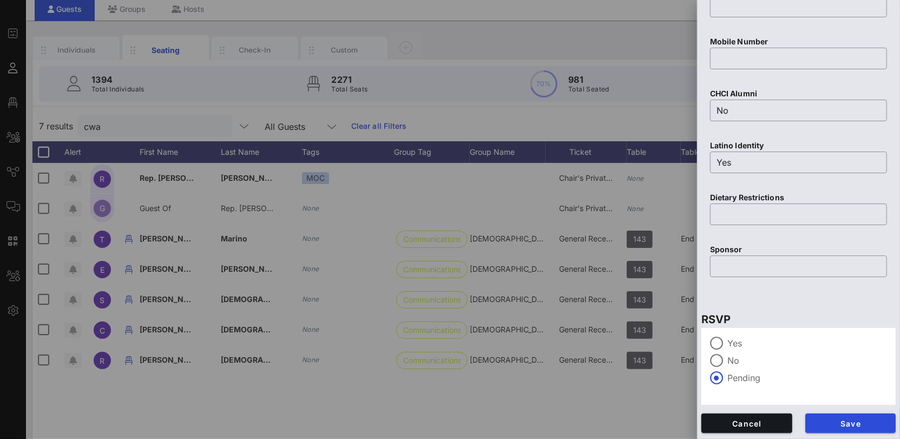
type input "[PERSON_NAME]"
click at [827, 412] on div "Save" at bounding box center [851, 423] width 104 height 32
click at [828, 425] on span "Save" at bounding box center [851, 423] width 74 height 9
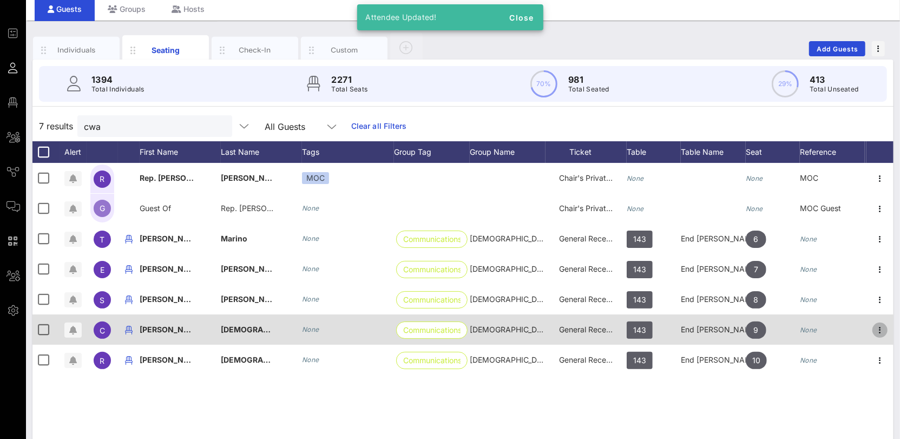
click at [883, 327] on icon "button" at bounding box center [880, 330] width 13 height 13
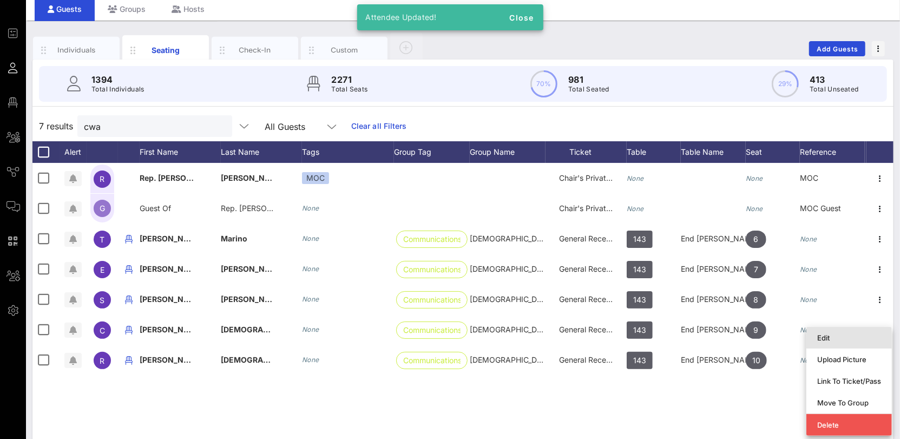
click at [846, 338] on div "Edit" at bounding box center [849, 337] width 64 height 9
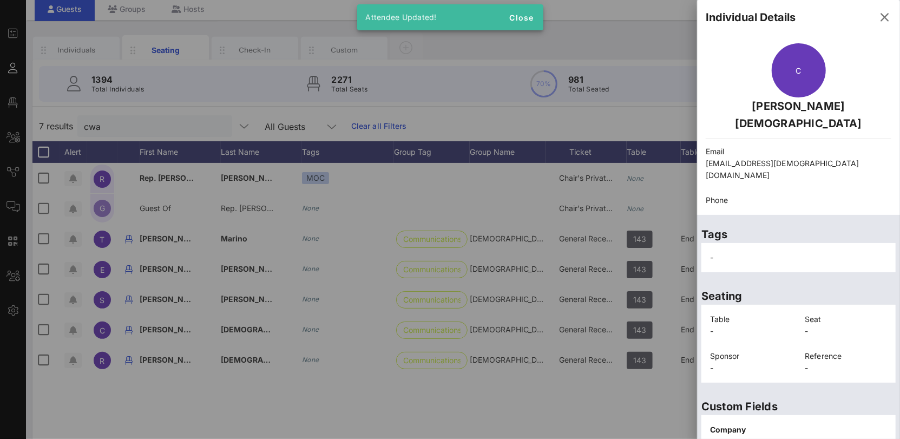
scroll to position [224, 0]
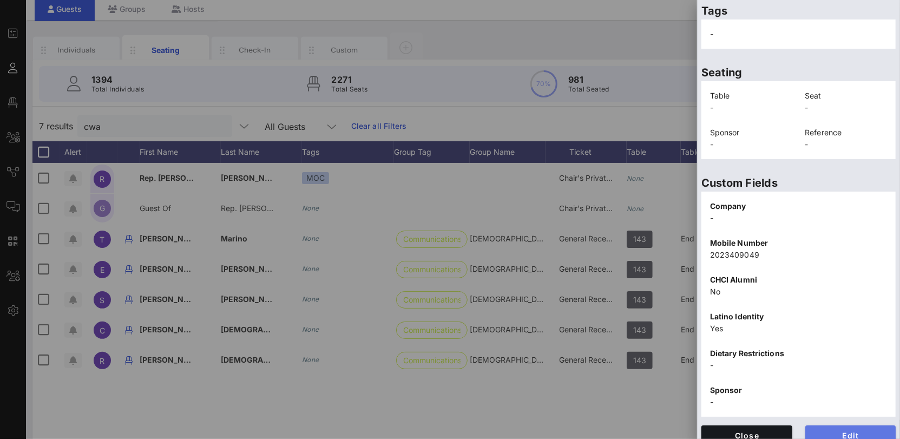
click at [848, 431] on span "Edit" at bounding box center [851, 435] width 74 height 9
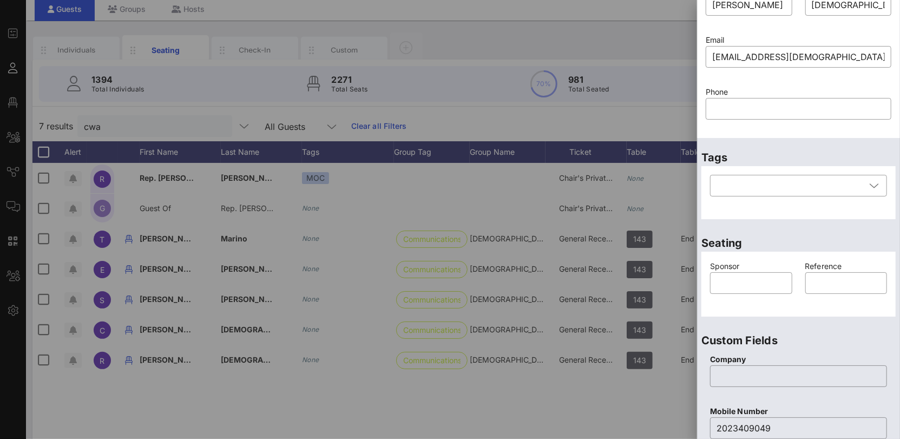
scroll to position [0, 0]
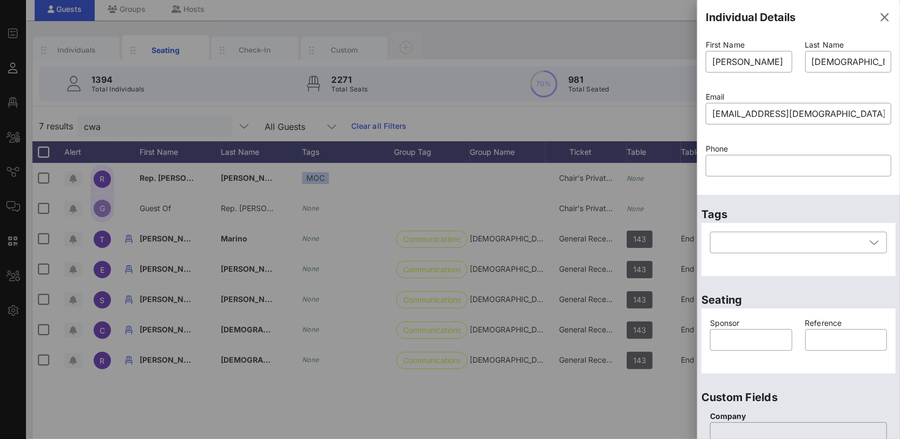
drag, startPoint x: 774, startPoint y: 62, endPoint x: 649, endPoint y: 51, distance: 125.5
click at [667, 54] on div "Event Builder Guests Floor Plan All Groups Journeys Comms QR Scanner Team Setti…" at bounding box center [450, 230] width 900 height 537
type input "[PERSON_NAME]"
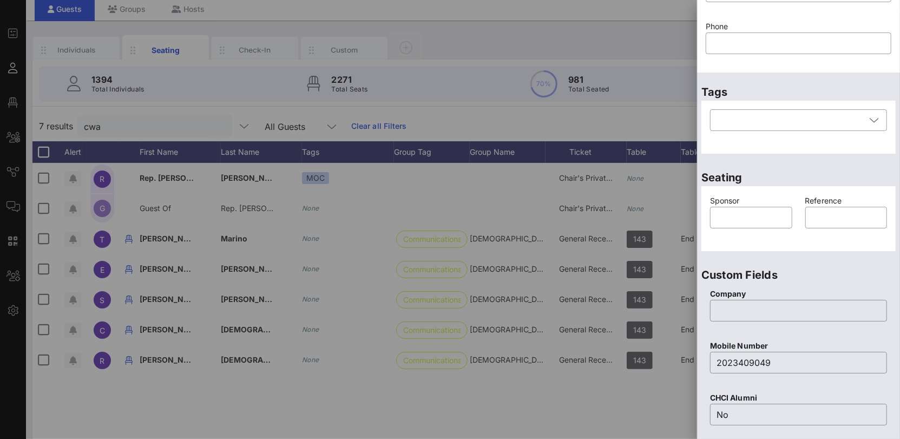
scroll to position [427, 0]
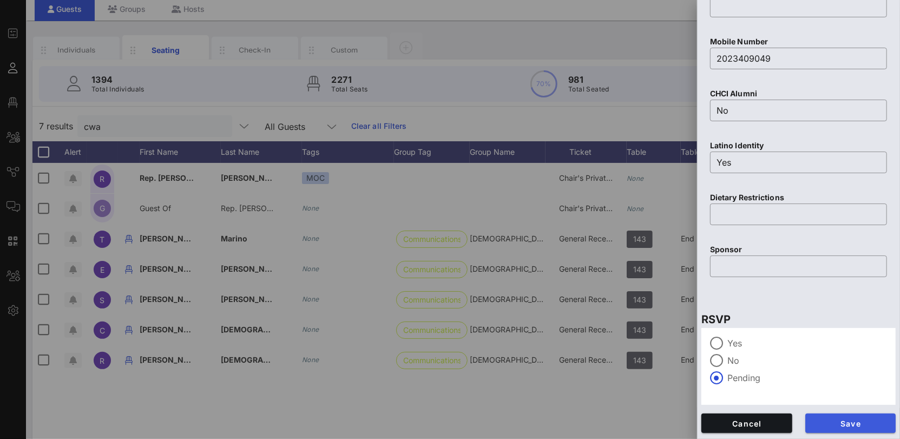
type input "[PERSON_NAME]"
click at [845, 425] on span "Save" at bounding box center [851, 423] width 74 height 9
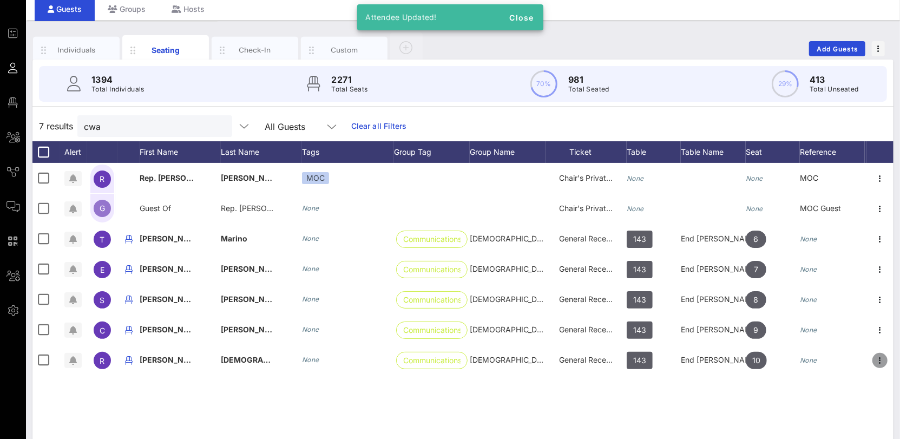
click at [880, 356] on icon "button" at bounding box center [880, 360] width 13 height 13
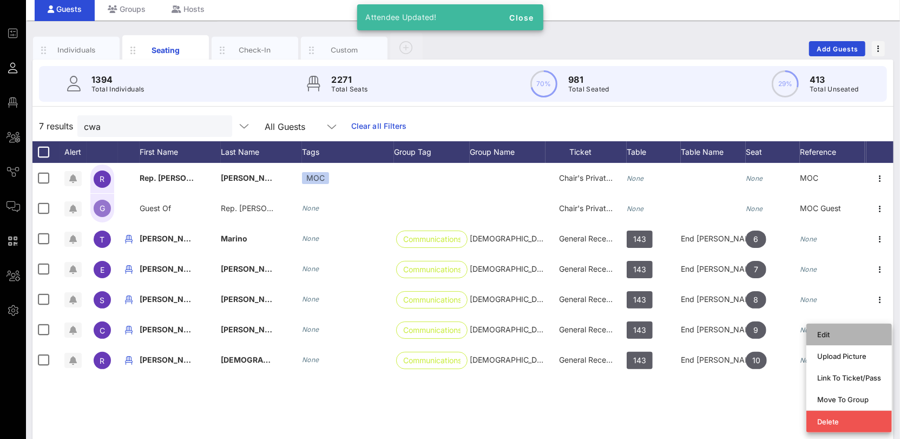
click at [842, 332] on div "Edit" at bounding box center [849, 334] width 64 height 9
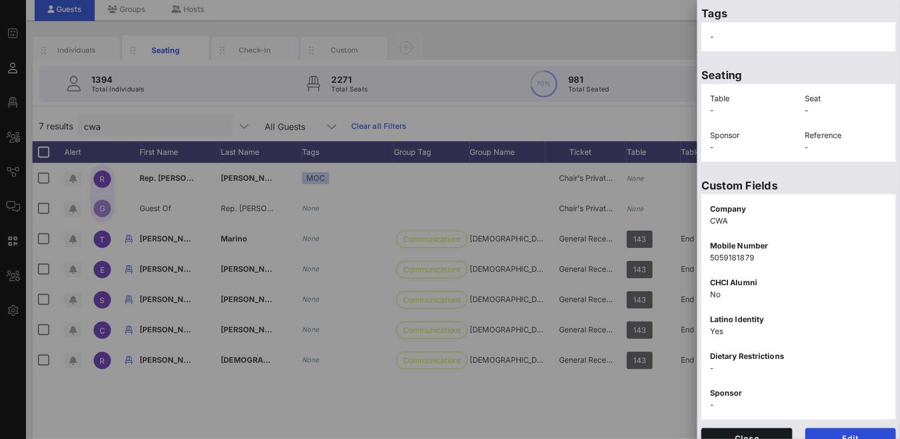
scroll to position [224, 0]
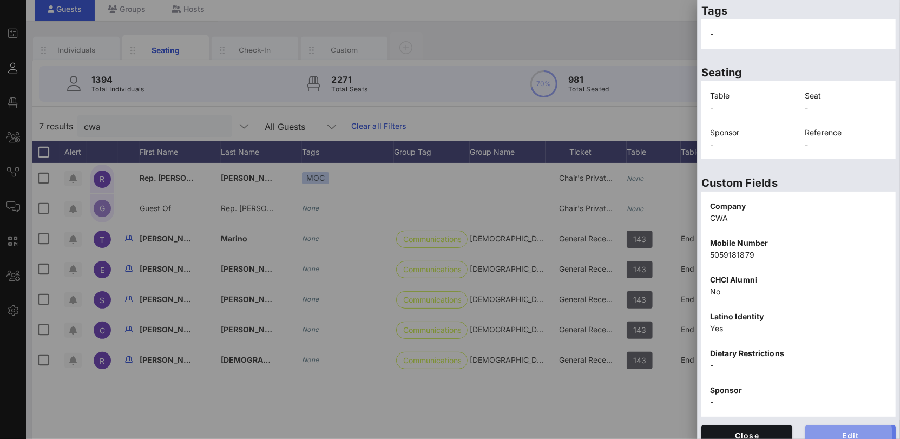
click at [828, 431] on span "Edit" at bounding box center [851, 435] width 74 height 9
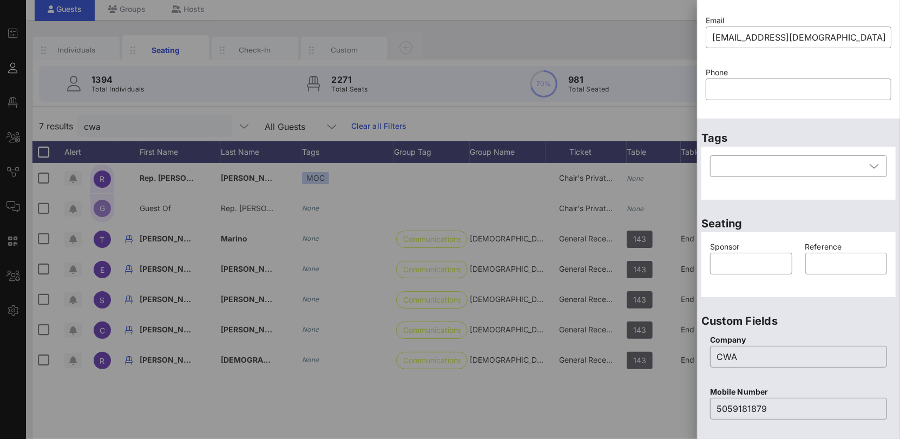
scroll to position [0, 0]
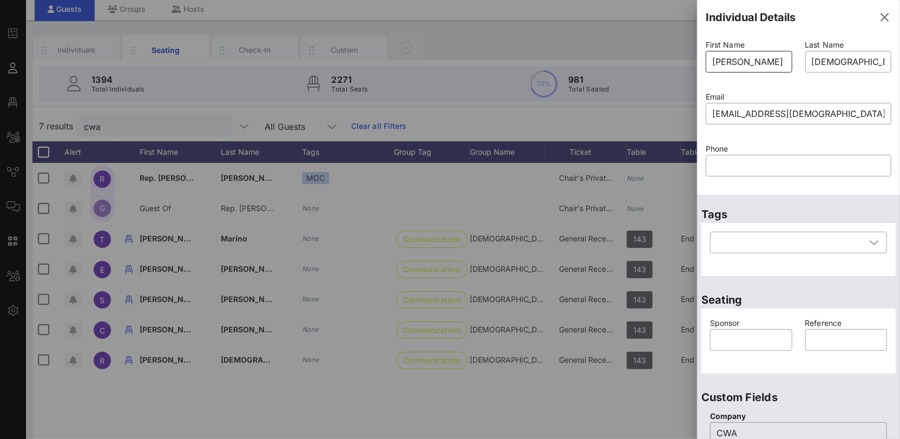
click at [753, 62] on input "[PERSON_NAME]" at bounding box center [749, 61] width 74 height 17
type input "[PERSON_NAME]"
drag, startPoint x: 811, startPoint y: 61, endPoint x: 858, endPoint y: 59, distance: 46.6
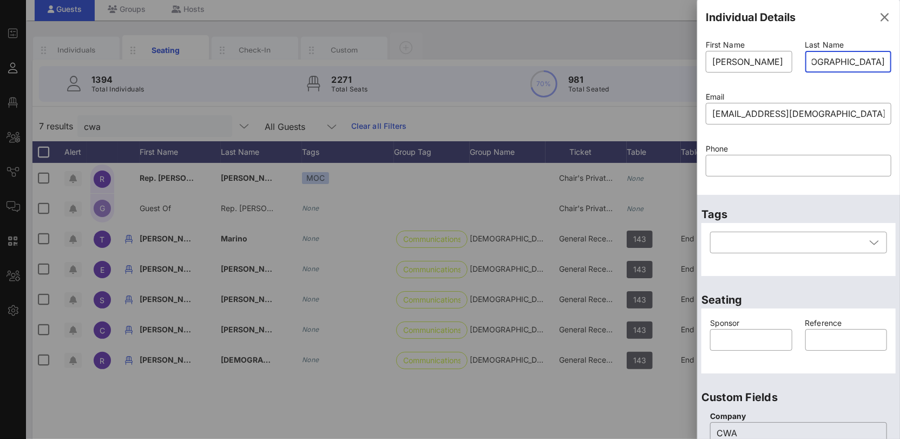
click at [858, 59] on input "[DEMOGRAPHIC_DATA]" at bounding box center [849, 61] width 74 height 17
type input "C"
paste input "[PERSON_NAME]"
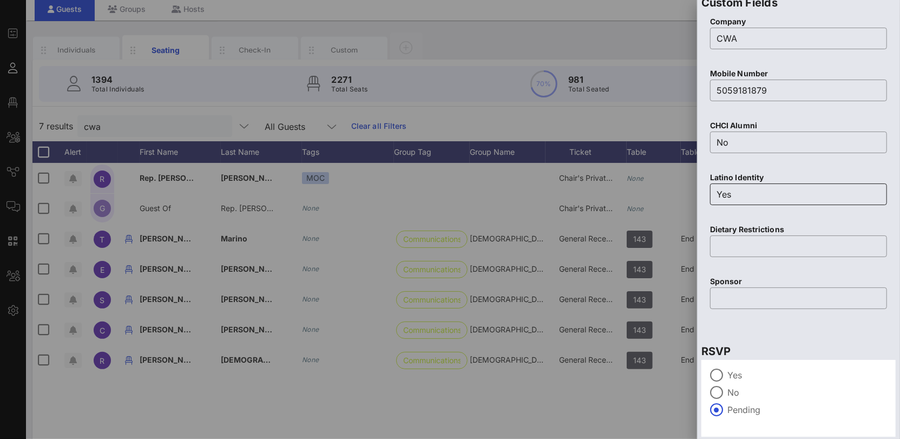
scroll to position [427, 0]
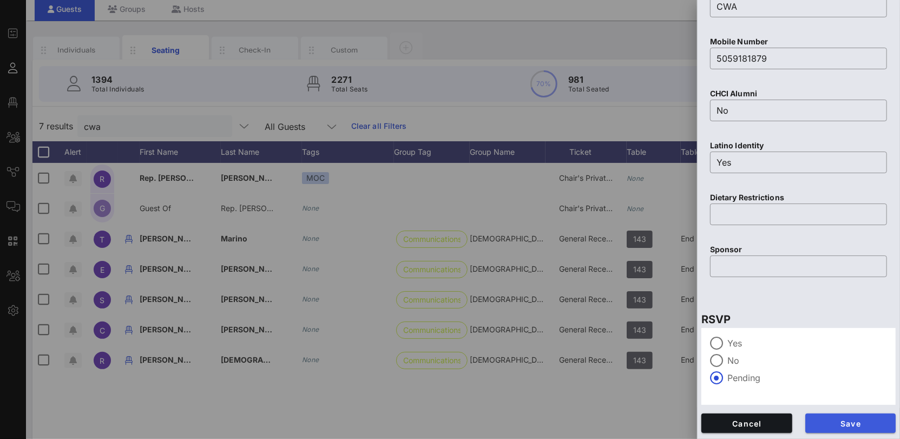
type input "[PERSON_NAME]"
click at [830, 420] on span "Save" at bounding box center [851, 423] width 74 height 9
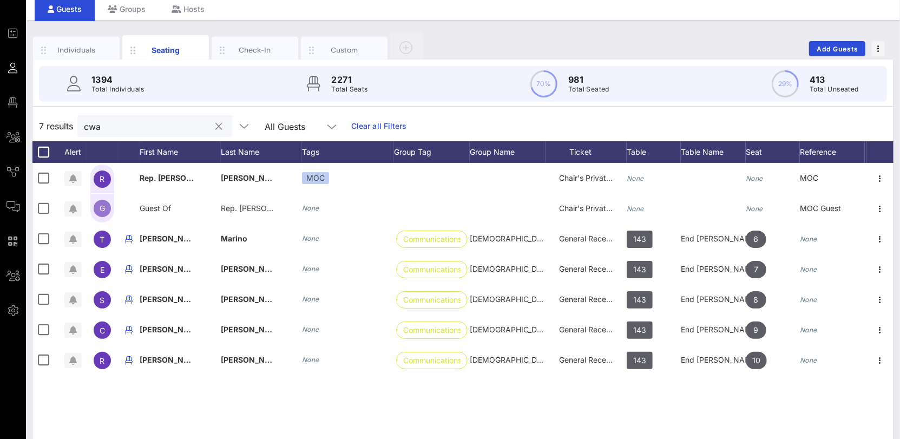
click at [98, 120] on input "cwa" at bounding box center [147, 126] width 127 height 14
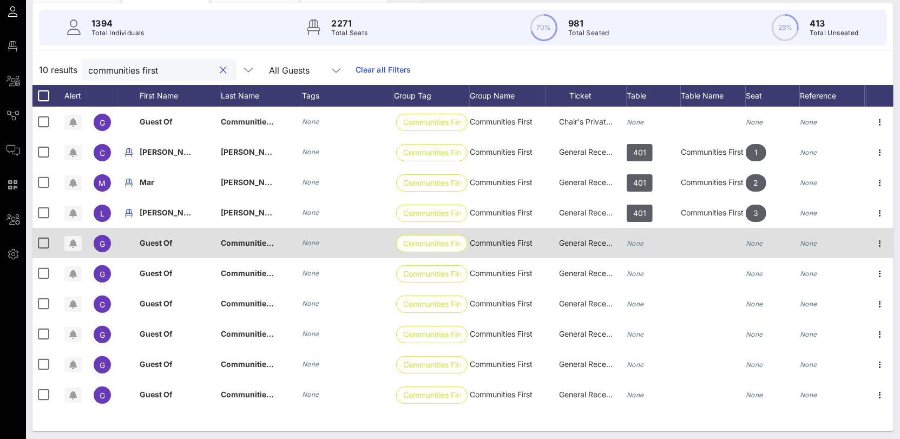
scroll to position [97, 0]
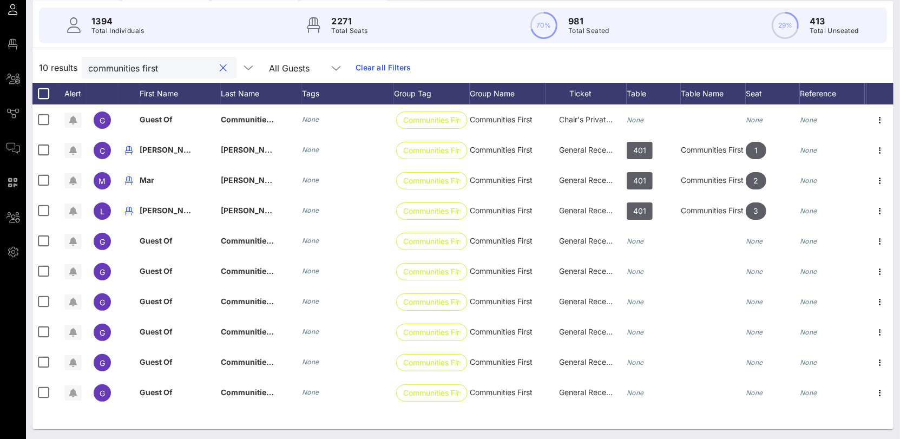
type input "communities first"
drag, startPoint x: 199, startPoint y: 71, endPoint x: 186, endPoint y: 69, distance: 12.6
click at [220, 71] on button "clear icon" at bounding box center [223, 68] width 7 height 11
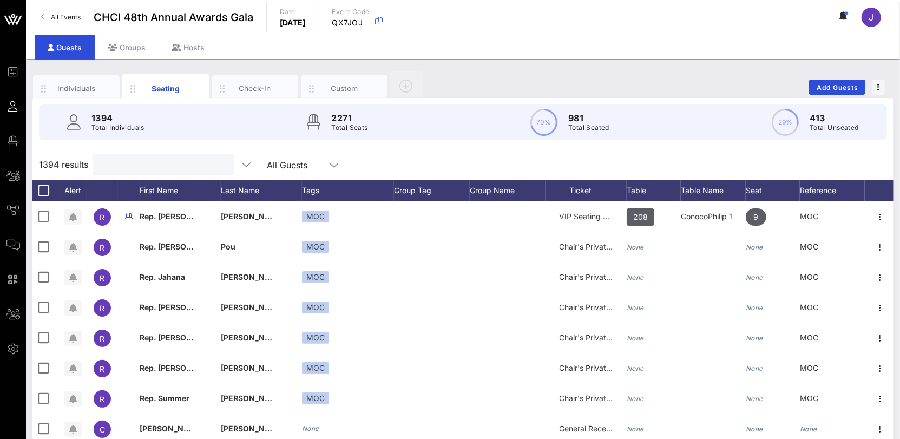
click at [132, 165] on input "text" at bounding box center [162, 165] width 127 height 14
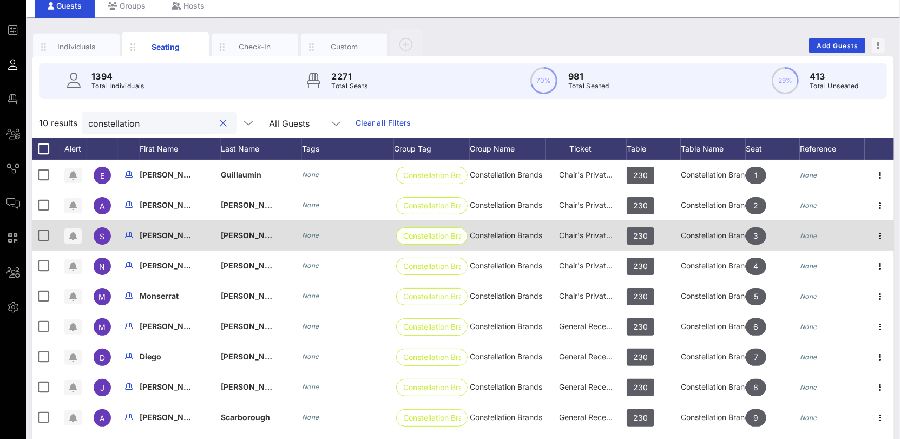
scroll to position [97, 0]
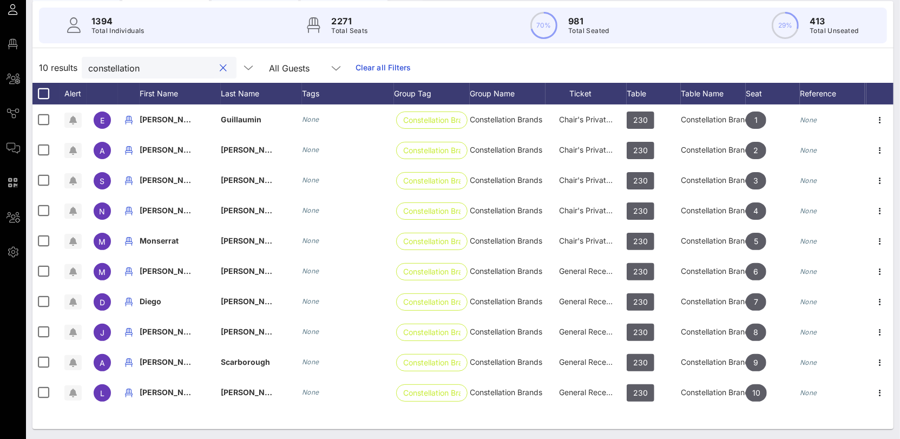
type input "constellation"
drag, startPoint x: 195, startPoint y: 69, endPoint x: 186, endPoint y: 70, distance: 9.8
click at [220, 69] on button "clear icon" at bounding box center [223, 68] width 7 height 11
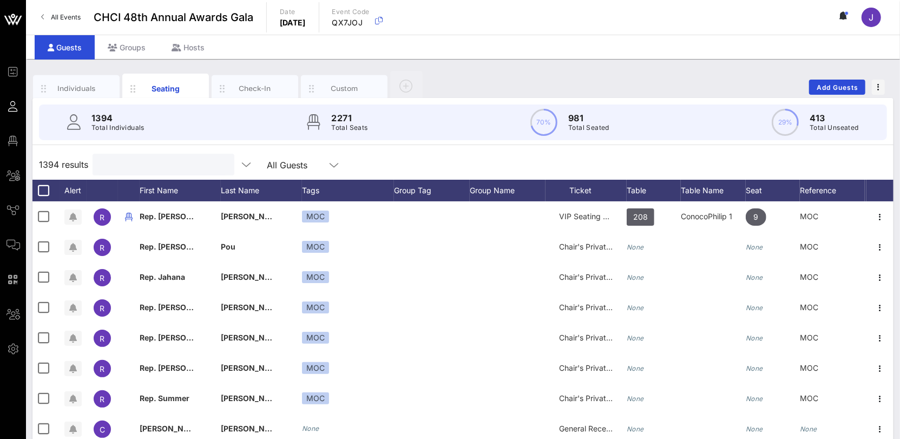
click at [127, 167] on input "text" at bounding box center [162, 165] width 127 height 14
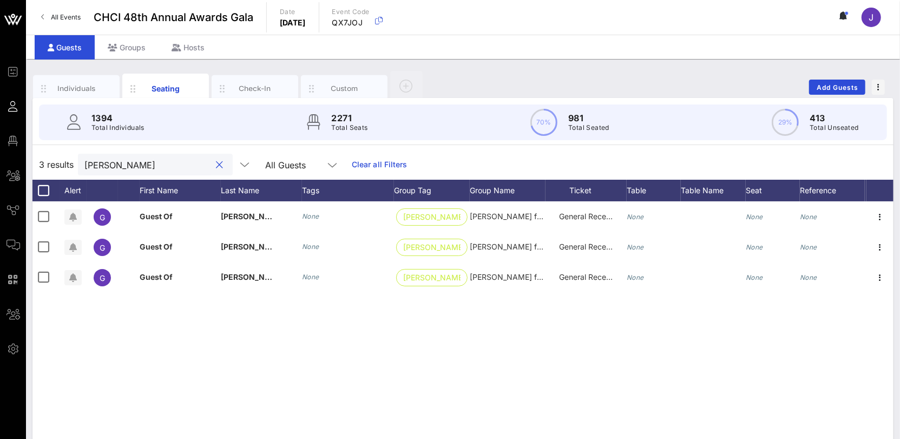
type input "[PERSON_NAME]"
click at [213, 165] on div at bounding box center [219, 165] width 13 height 13
click at [217, 165] on button "clear icon" at bounding box center [220, 165] width 7 height 11
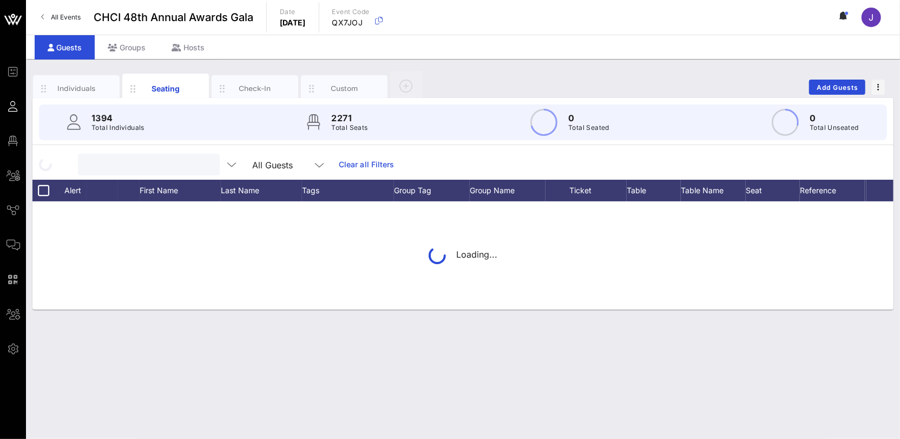
click at [161, 167] on input "text" at bounding box center [147, 165] width 127 height 14
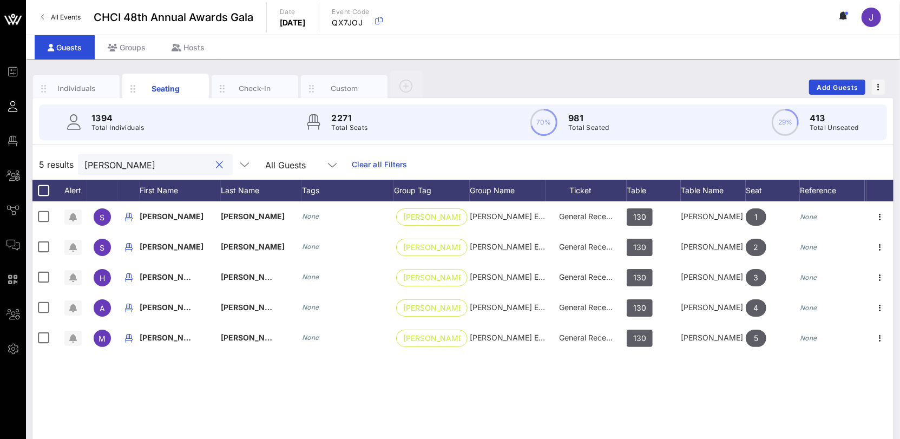
click at [93, 165] on input "[PERSON_NAME]" at bounding box center [147, 165] width 127 height 14
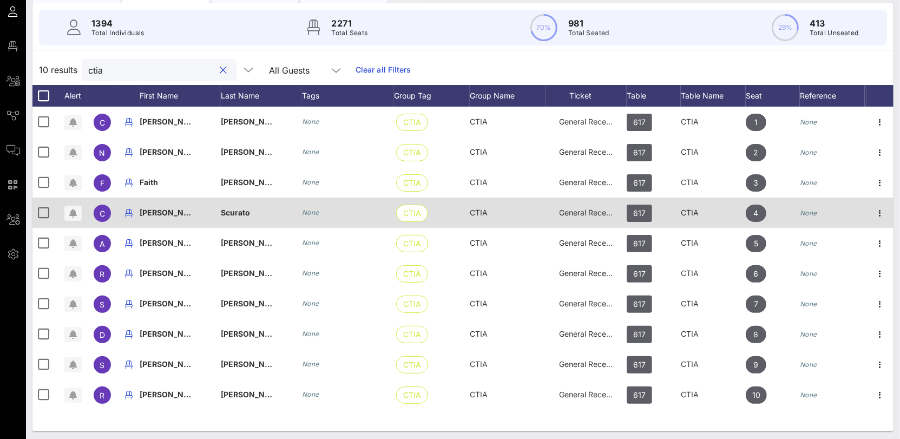
scroll to position [97, 0]
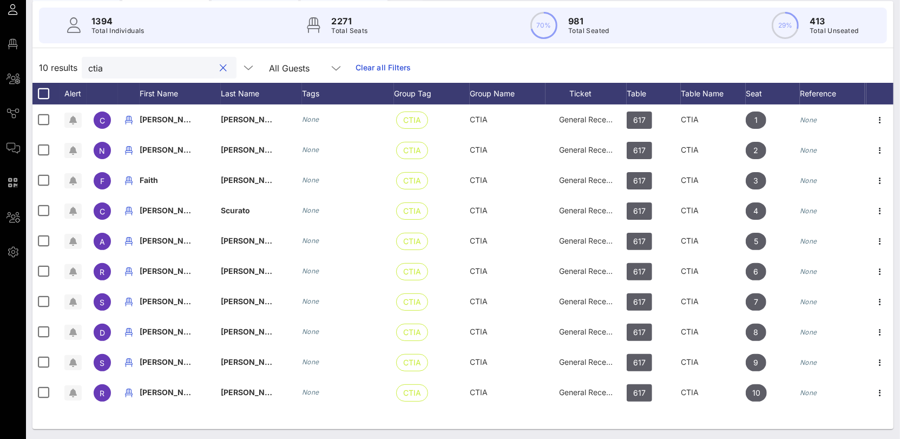
click at [101, 71] on input "ctia" at bounding box center [151, 68] width 127 height 14
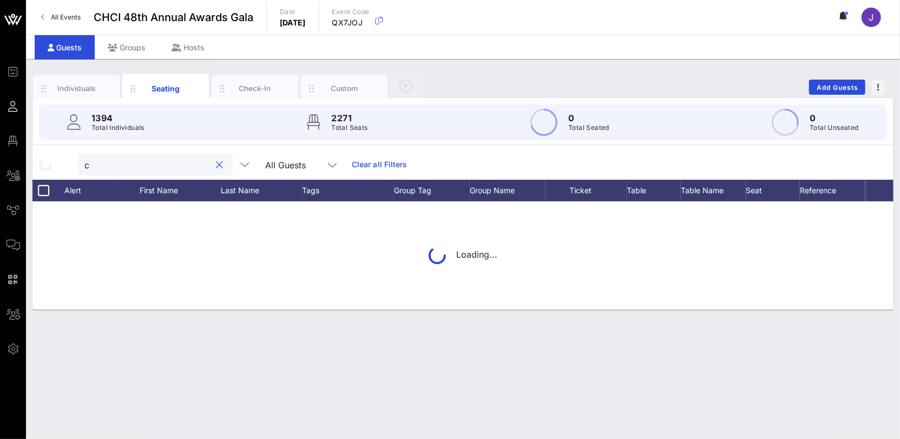
scroll to position [0, 0]
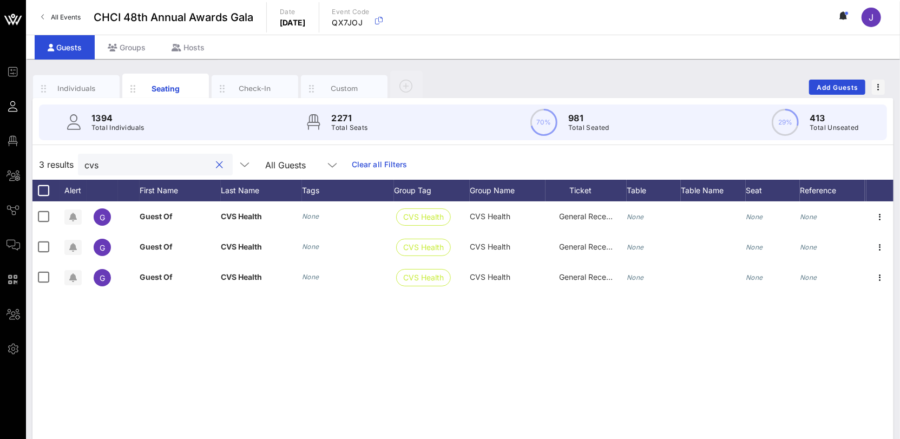
click at [93, 164] on input "cvs" at bounding box center [147, 165] width 127 height 14
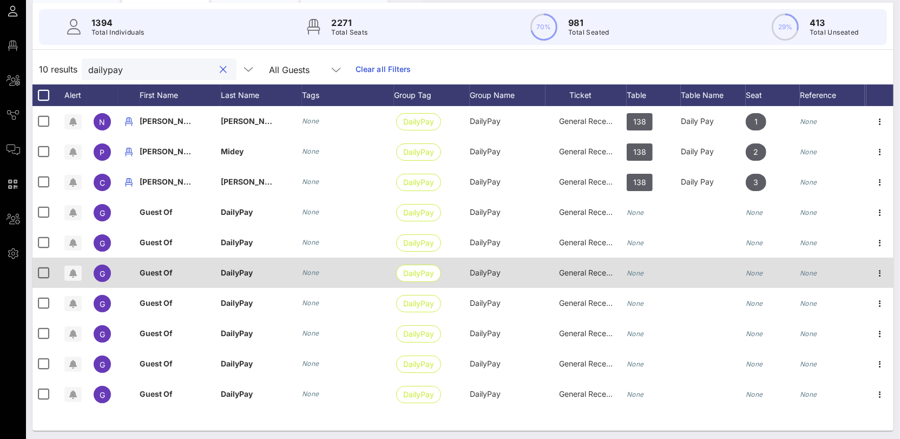
scroll to position [97, 0]
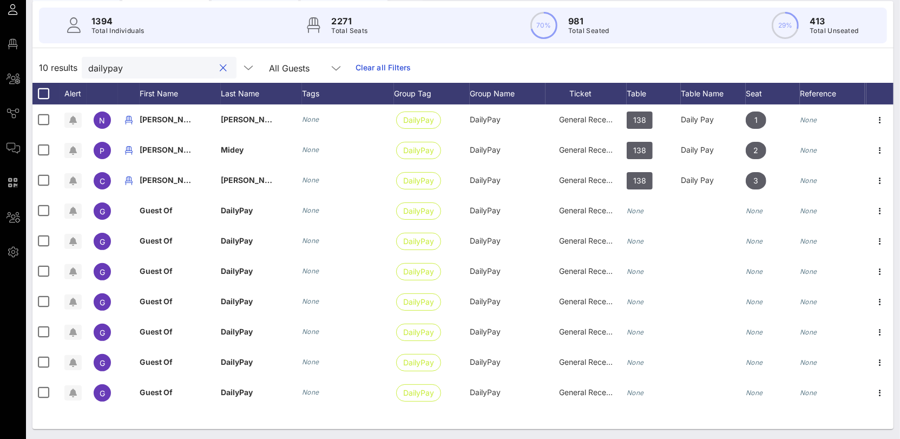
type input "dailypay"
click at [220, 64] on button "clear icon" at bounding box center [223, 68] width 7 height 11
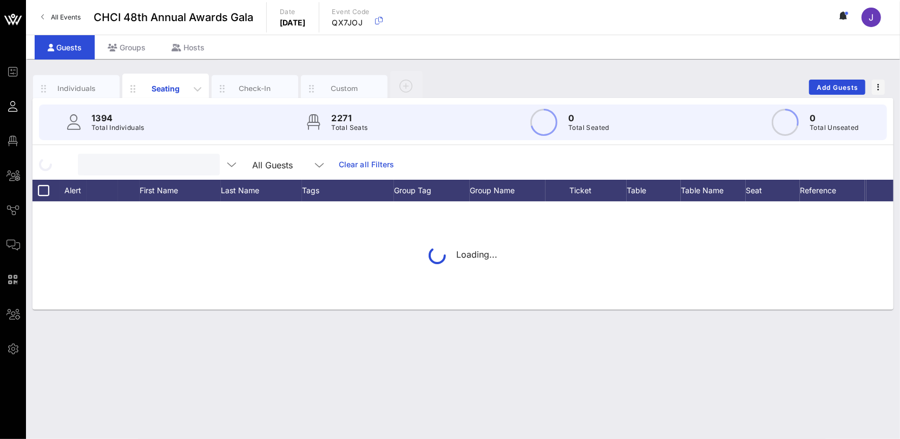
scroll to position [0, 0]
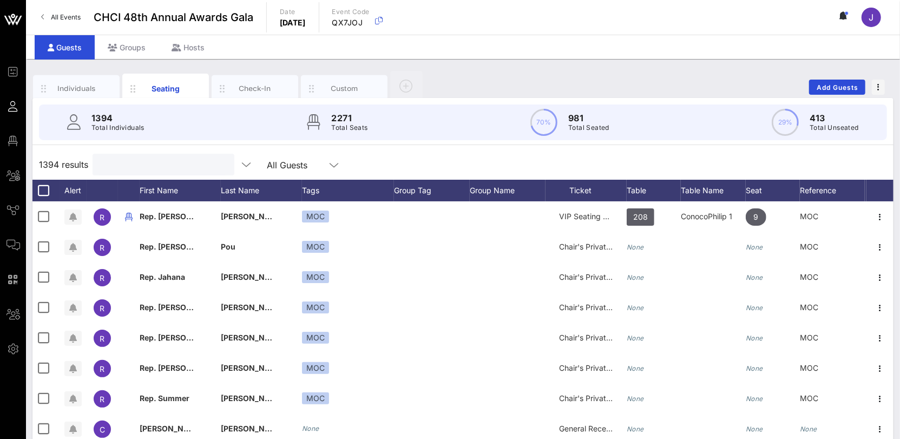
click at [109, 164] on input "text" at bounding box center [162, 165] width 127 height 14
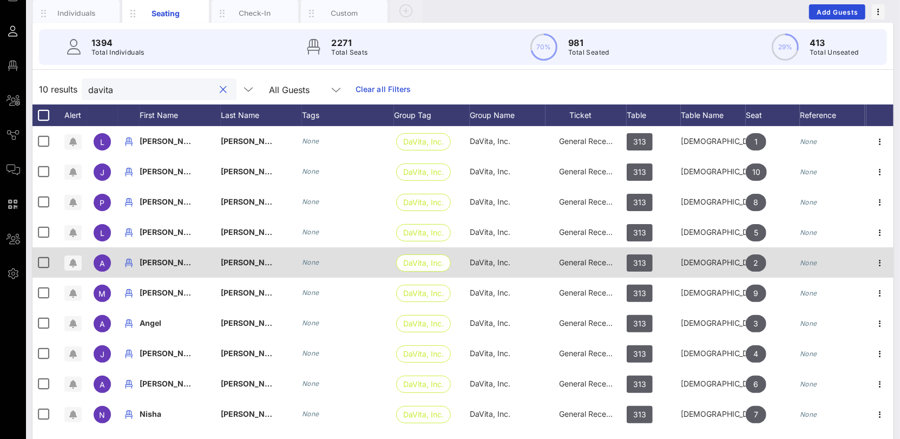
scroll to position [97, 0]
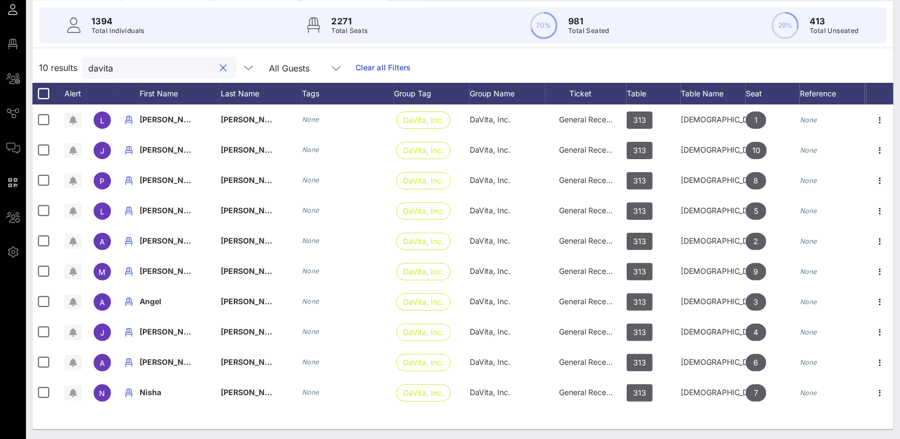
click at [108, 68] on input "davita" at bounding box center [151, 68] width 127 height 14
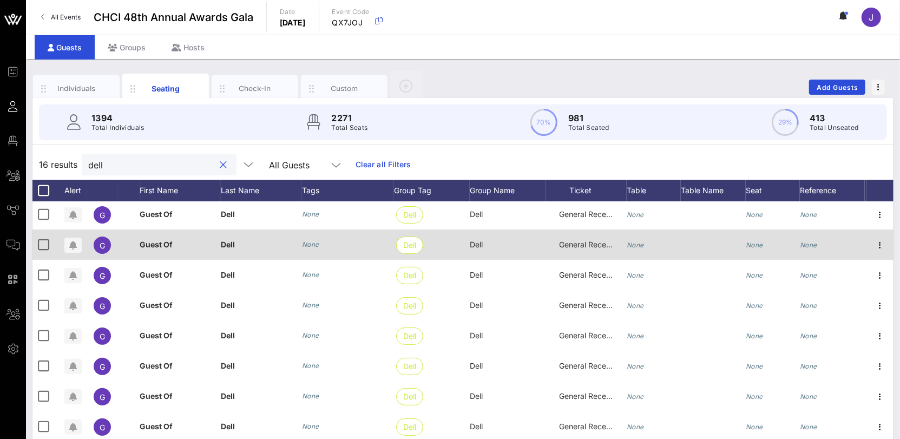
scroll to position [0, 0]
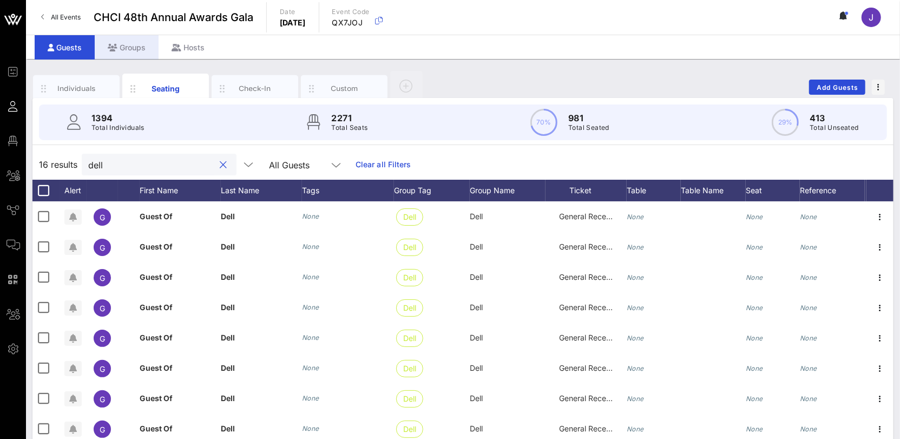
type input "dell"
click at [134, 51] on div "Groups" at bounding box center [127, 47] width 64 height 24
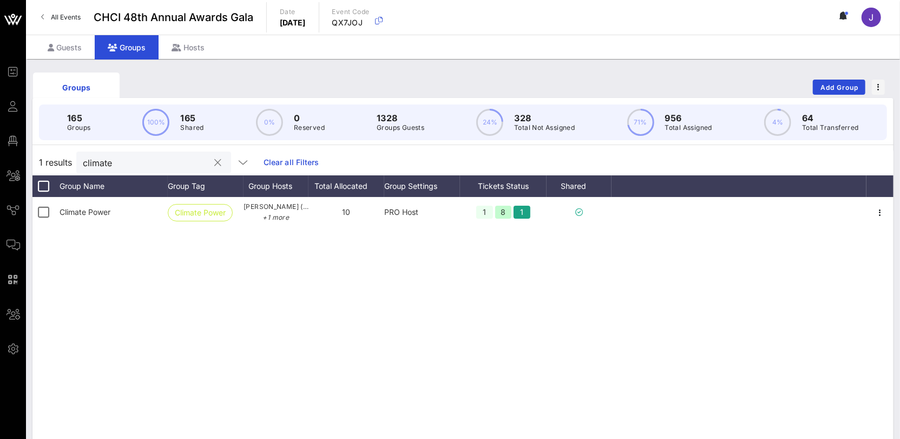
click at [103, 168] on div "climate" at bounding box center [146, 163] width 127 height 22
click at [102, 167] on input "climate" at bounding box center [146, 162] width 127 height 14
click at [101, 166] on input "climate" at bounding box center [146, 162] width 127 height 14
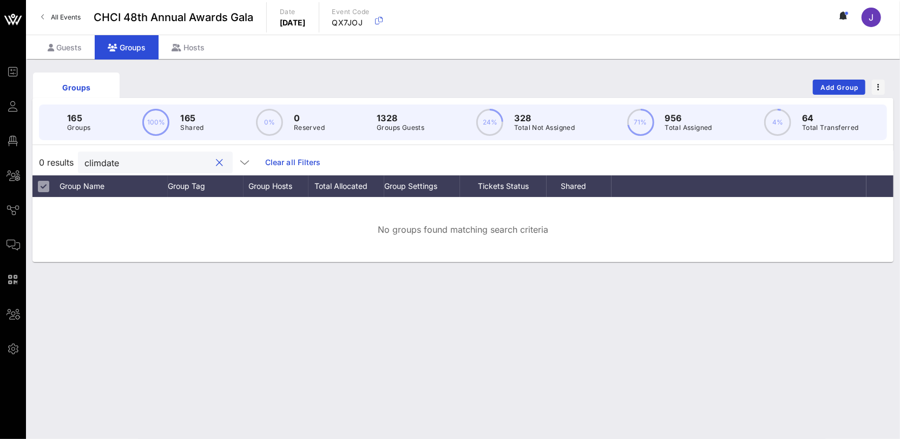
click at [101, 164] on input "climdate" at bounding box center [147, 162] width 127 height 14
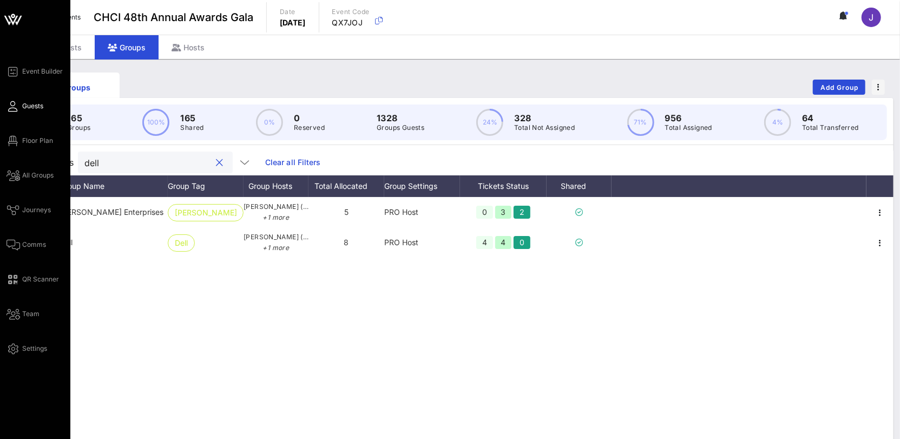
type input "dell"
click at [18, 106] on icon at bounding box center [13, 107] width 14 height 2
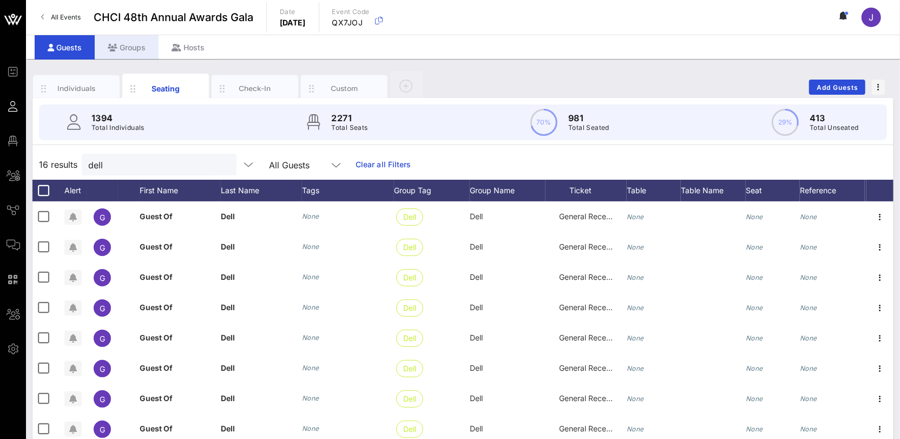
click at [115, 47] on icon at bounding box center [113, 48] width 10 height 8
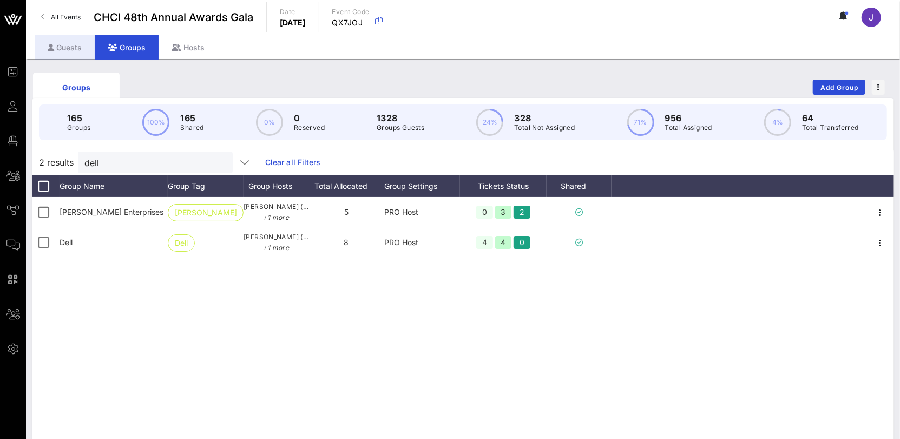
click at [76, 47] on div "Guests" at bounding box center [65, 47] width 60 height 24
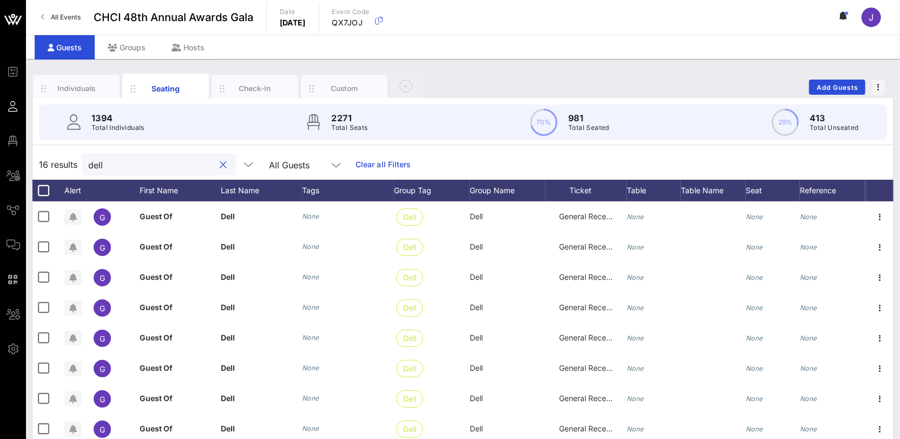
click at [104, 161] on input "dell" at bounding box center [151, 165] width 127 height 14
type input "s"
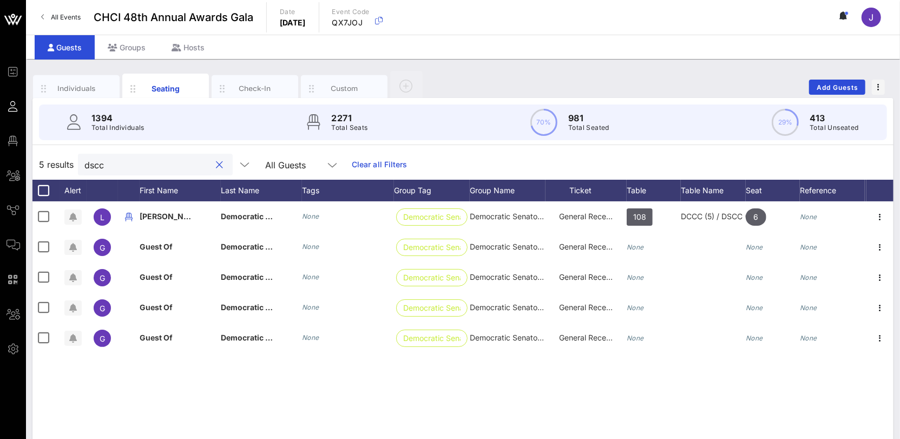
click at [93, 167] on input "dscc" at bounding box center [147, 165] width 127 height 14
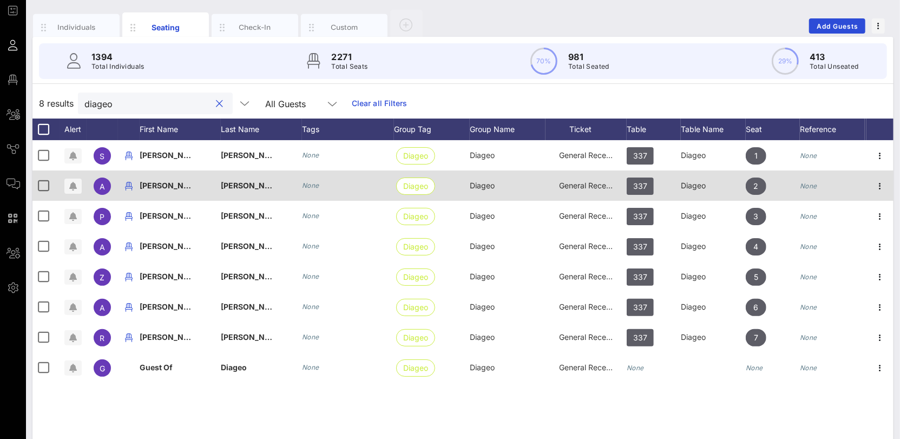
scroll to position [97, 0]
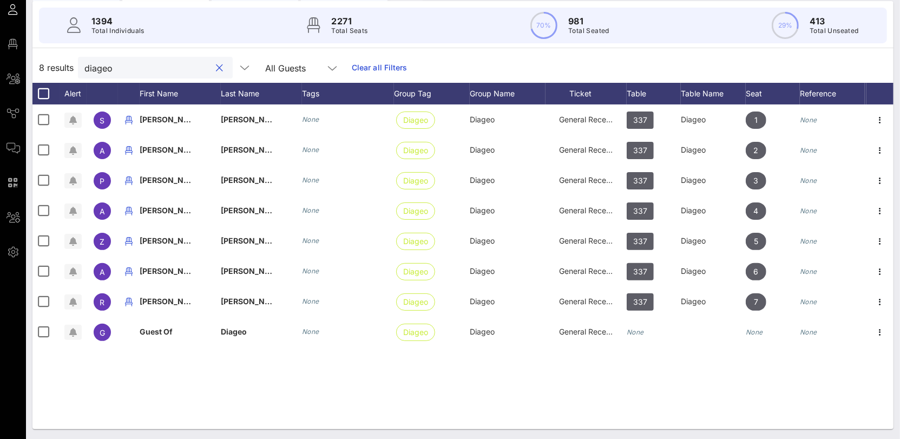
click at [107, 73] on input "diageo" at bounding box center [147, 68] width 127 height 14
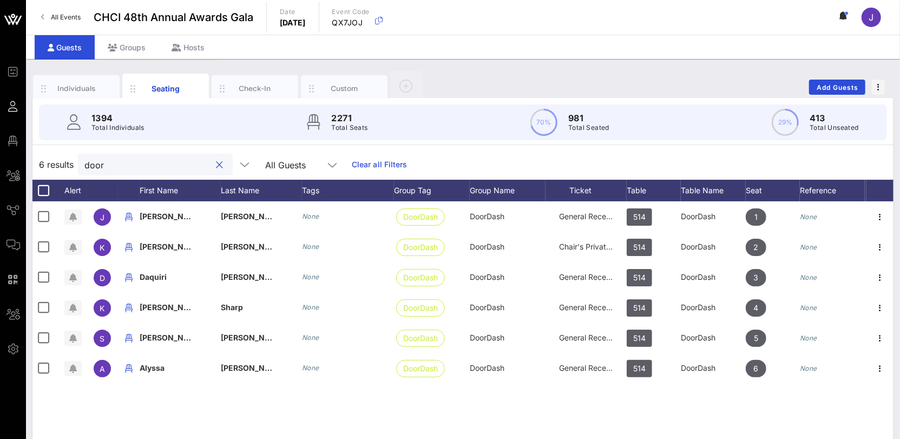
click at [91, 168] on input "door" at bounding box center [147, 165] width 127 height 14
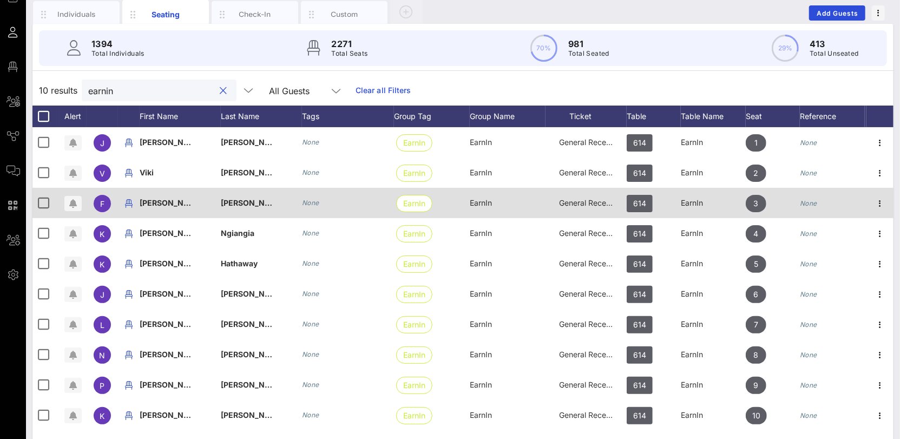
scroll to position [97, 0]
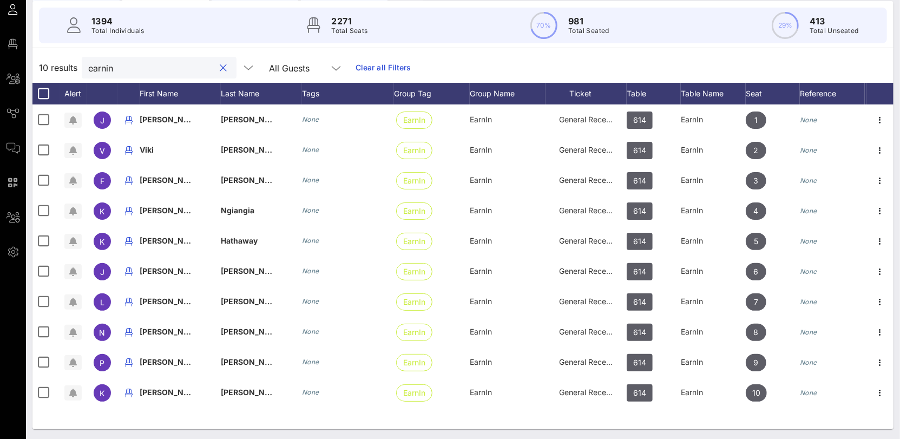
click at [104, 71] on input "earnin" at bounding box center [151, 68] width 127 height 14
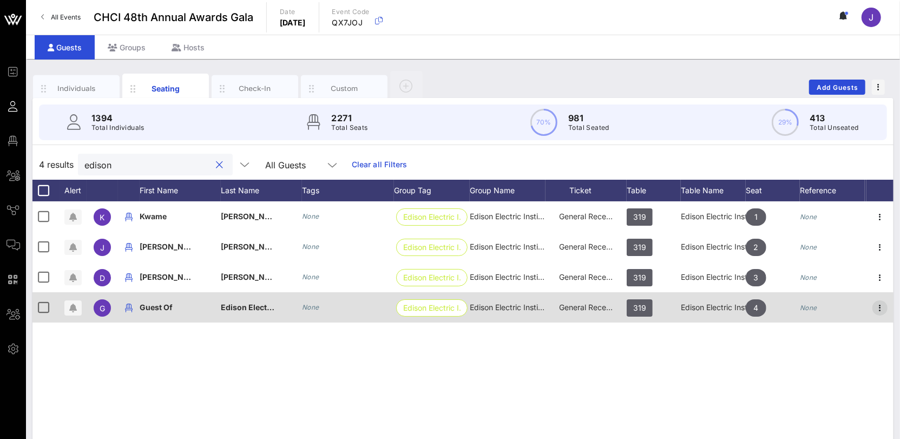
type input "edison"
click at [880, 311] on icon "button" at bounding box center [880, 307] width 13 height 13
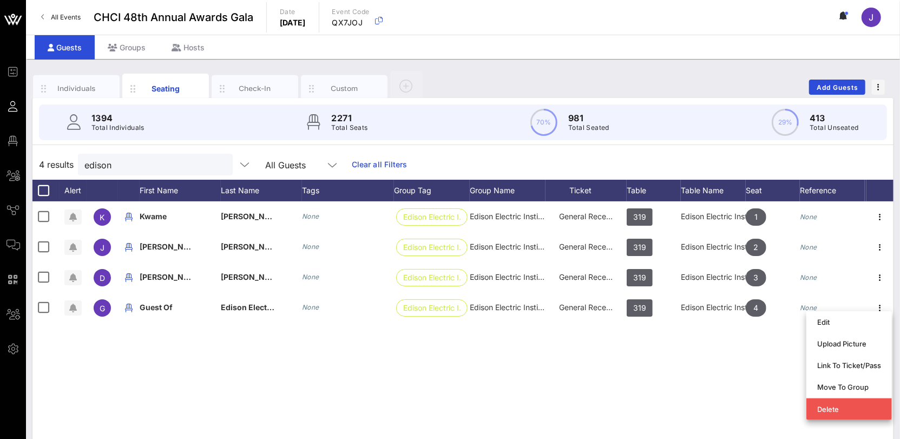
click at [651, 352] on div "K [PERSON_NAME] None Edison Electric I… Edison Electric Institute General Recep…" at bounding box center [462, 363] width 861 height 325
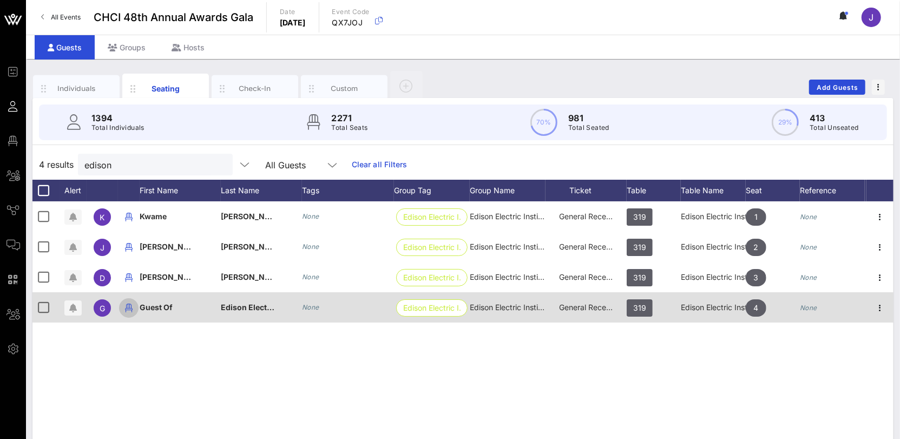
click at [130, 306] on icon "button" at bounding box center [128, 307] width 13 height 13
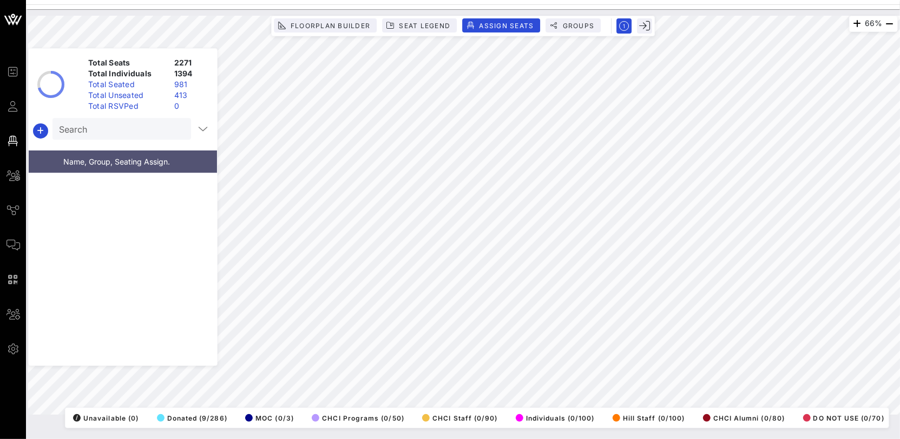
scroll to position [20308, 0]
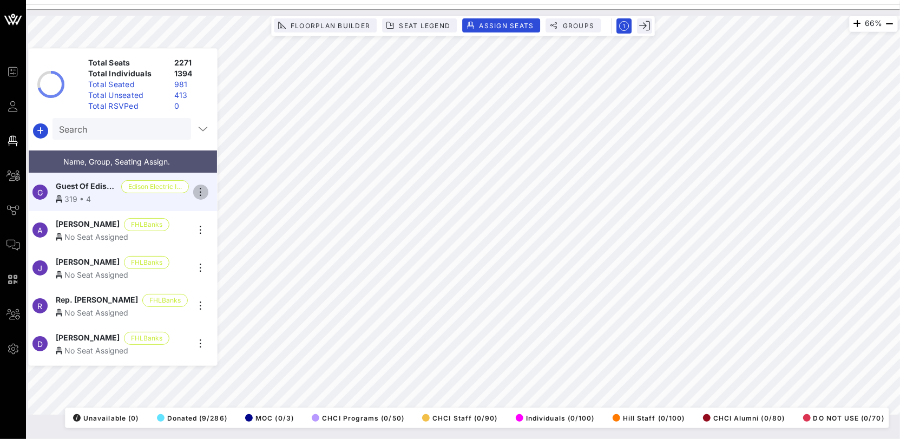
click at [201, 188] on icon "button" at bounding box center [200, 192] width 13 height 13
click at [218, 270] on div "Unseat" at bounding box center [231, 270] width 54 height 9
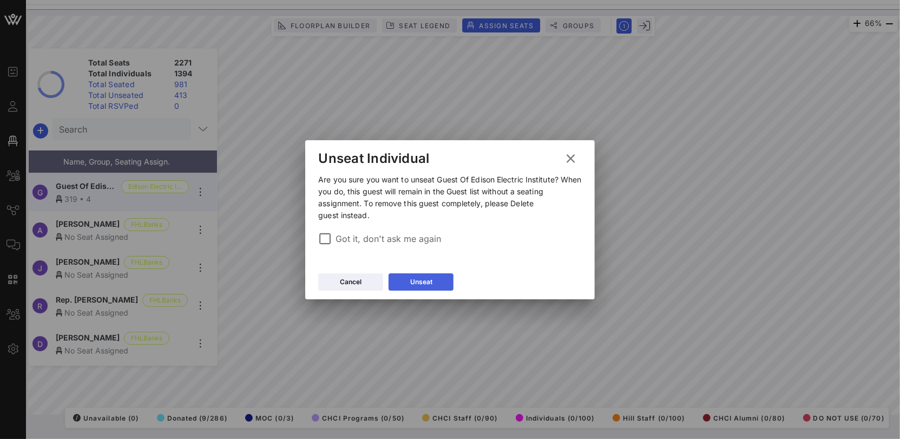
click at [436, 277] on button "Unseat" at bounding box center [421, 281] width 65 height 17
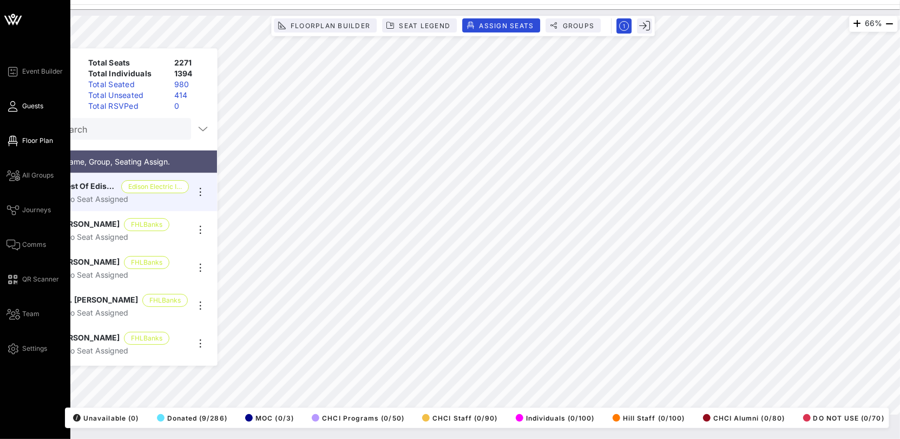
click at [28, 101] on span "Guests" at bounding box center [32, 106] width 21 height 10
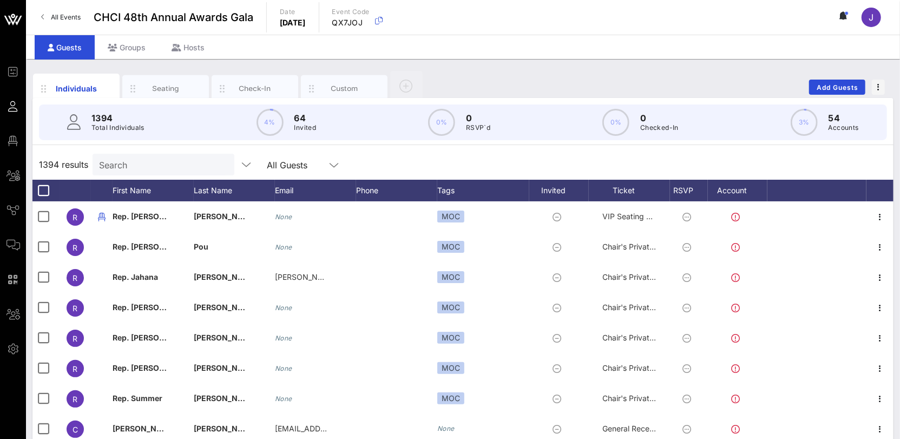
click at [119, 165] on input "Search" at bounding box center [162, 165] width 127 height 14
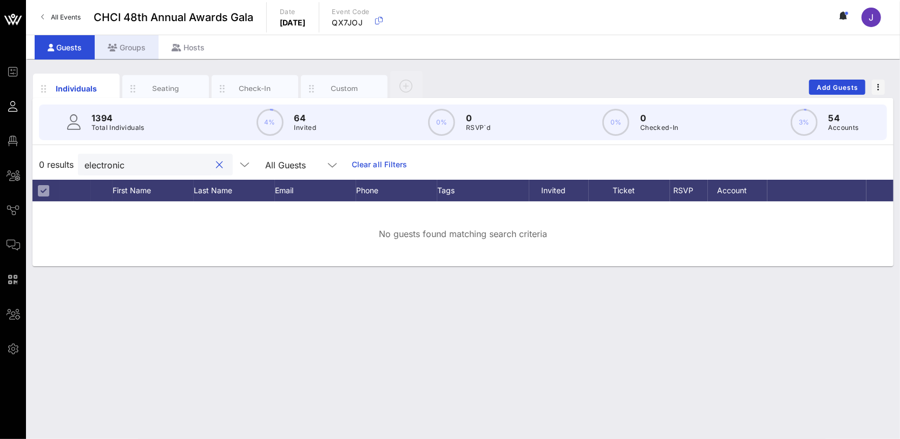
type input "electronic"
click at [134, 47] on div "Groups" at bounding box center [127, 47] width 64 height 24
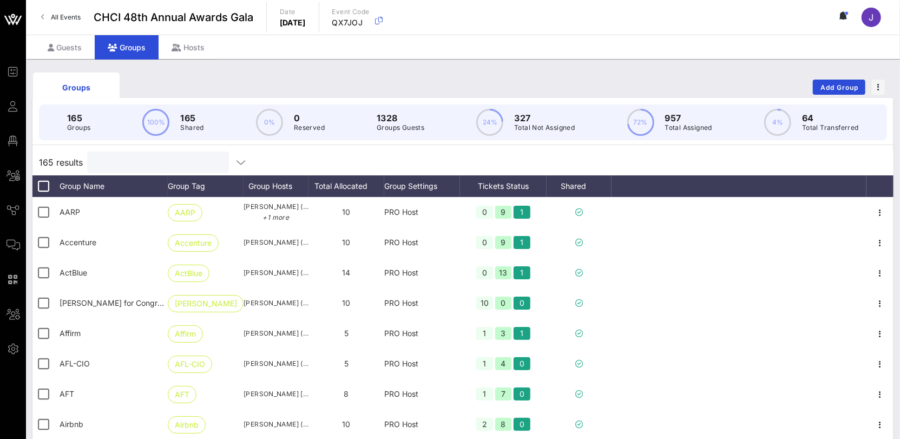
click at [126, 155] on input "text" at bounding box center [157, 162] width 127 height 14
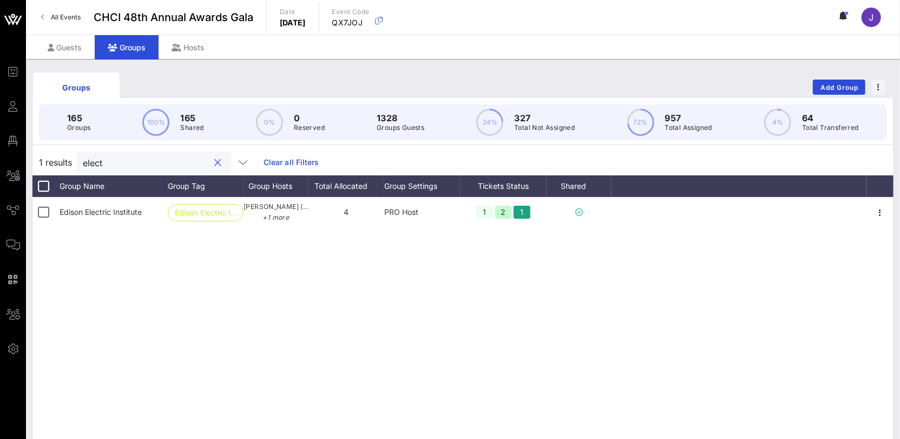
click at [90, 164] on input "elect" at bounding box center [146, 162] width 127 height 14
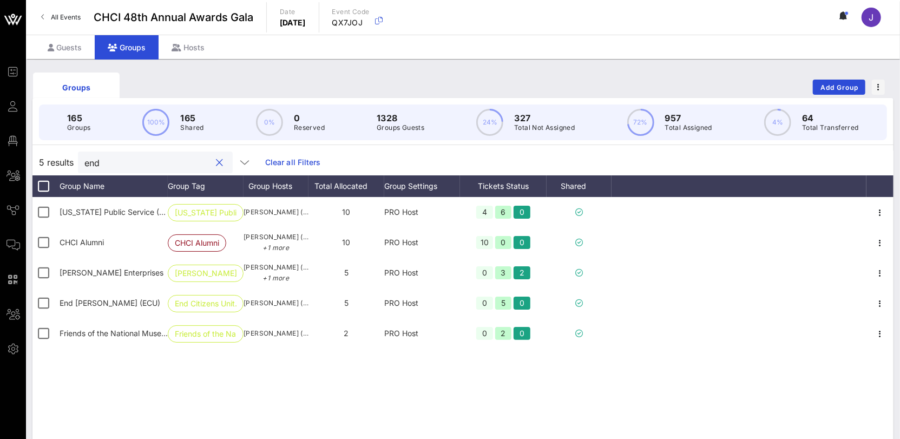
type input "end"
drag, startPoint x: 73, startPoint y: 32, endPoint x: 71, endPoint y: 38, distance: 5.8
click at [71, 36] on header "All Events CHCI 48th Annual Awards Gala Date [DATE] Event Code QX7JOJ J Guests …" at bounding box center [463, 29] width 874 height 59
click at [67, 44] on div "Guests" at bounding box center [65, 47] width 60 height 24
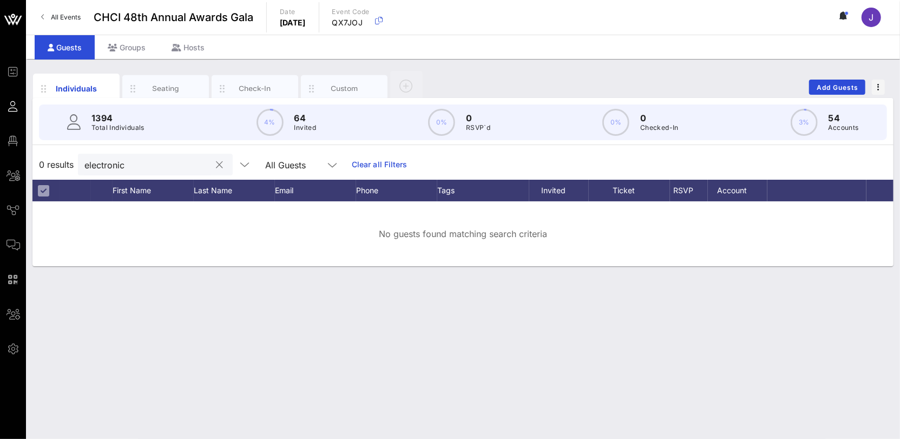
click at [116, 165] on input "electronic" at bounding box center [147, 165] width 127 height 14
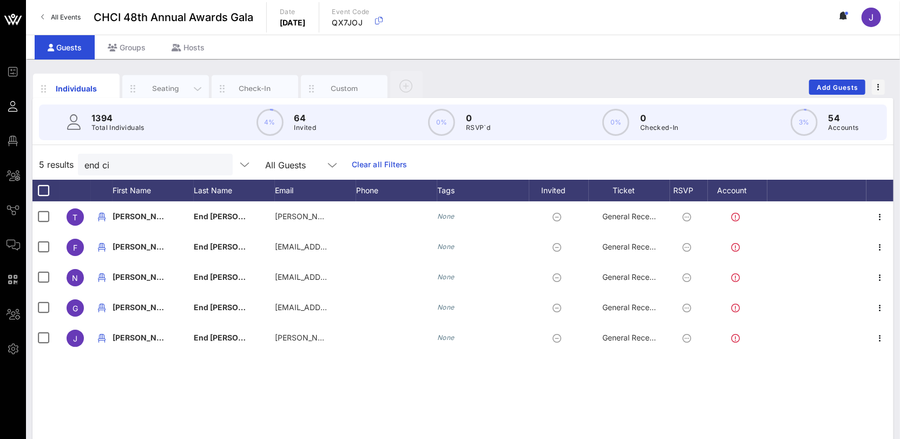
click at [183, 93] on div "Seating" at bounding box center [166, 88] width 48 height 10
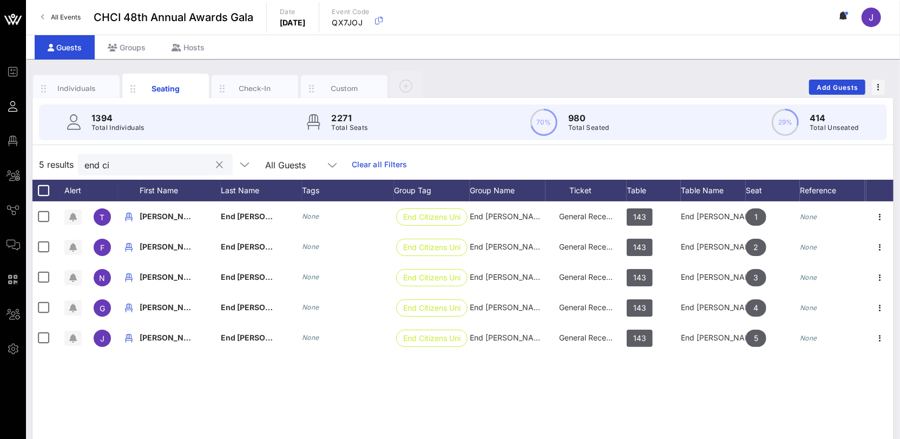
click at [109, 164] on input "end ci" at bounding box center [147, 165] width 127 height 14
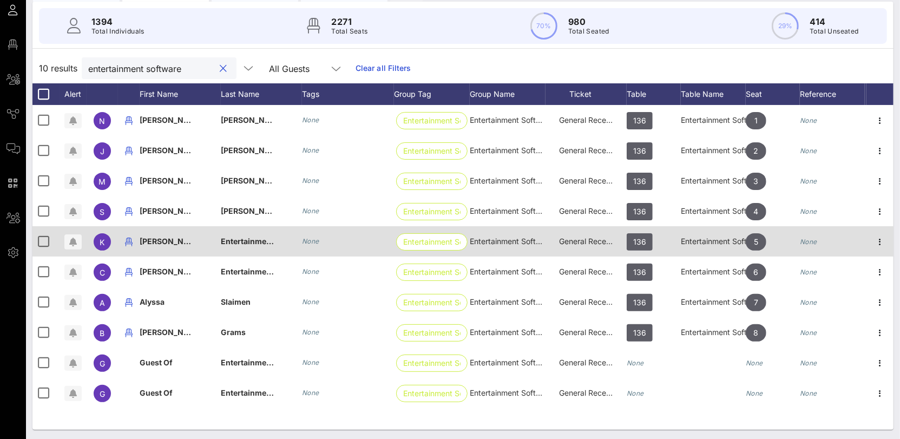
scroll to position [97, 0]
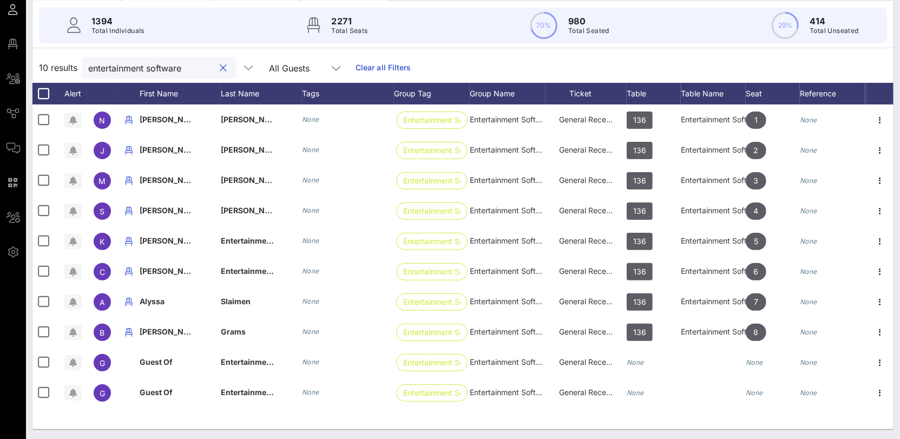
click at [99, 61] on input "entertainment software" at bounding box center [151, 68] width 127 height 14
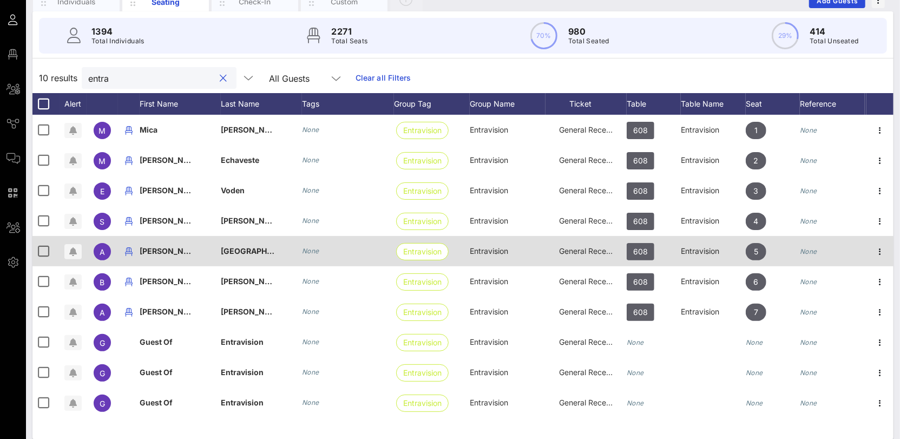
scroll to position [88, 0]
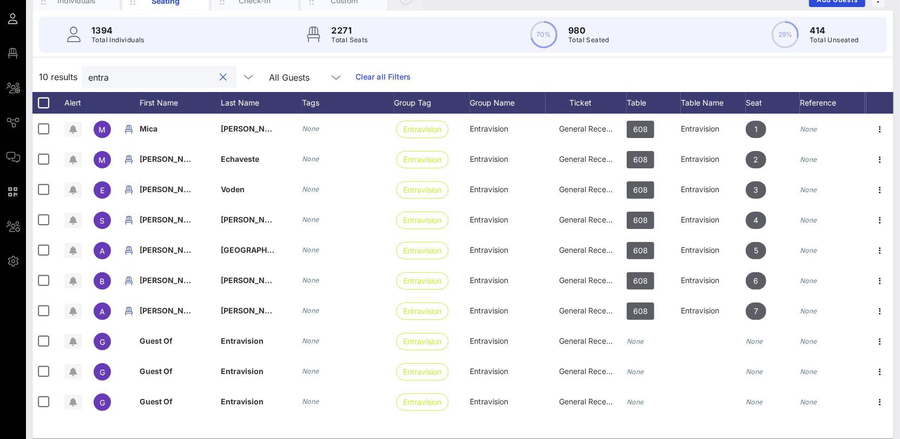
click at [106, 78] on input "entra" at bounding box center [151, 77] width 127 height 14
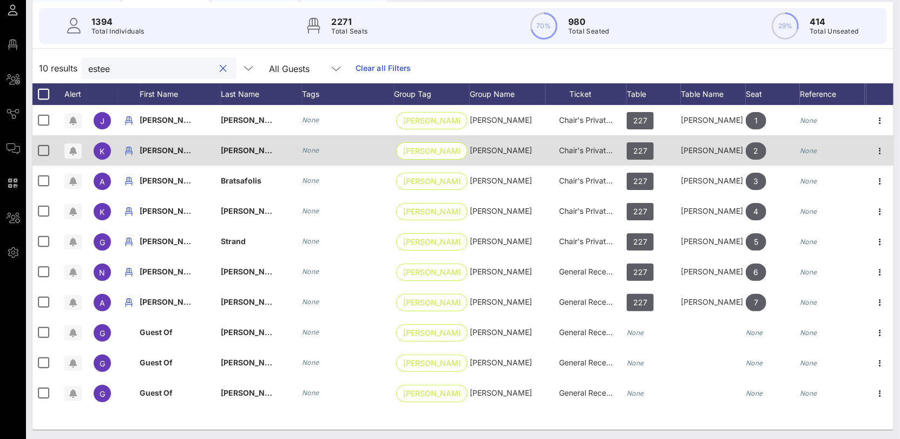
scroll to position [97, 0]
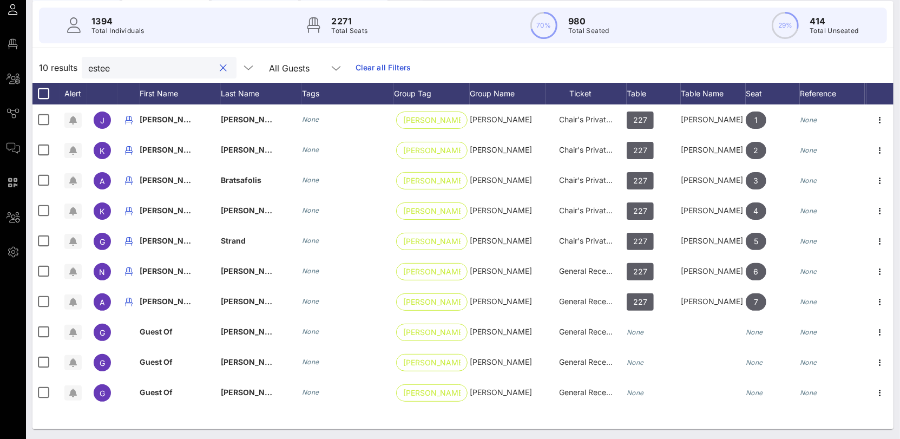
click at [99, 63] on input "estee" at bounding box center [151, 68] width 127 height 14
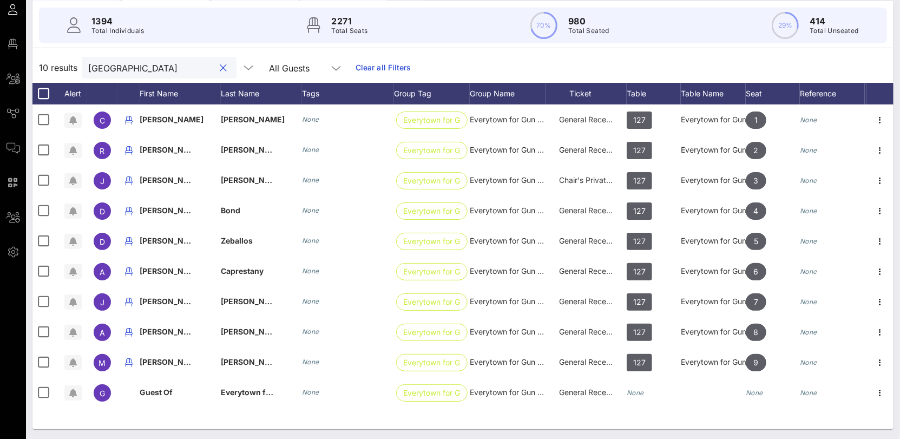
click at [100, 70] on input "[GEOGRAPHIC_DATA]" at bounding box center [151, 68] width 127 height 14
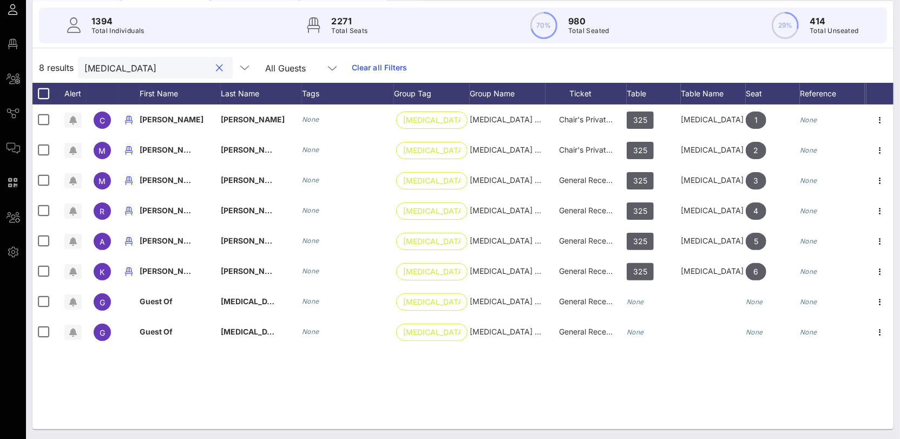
click at [100, 70] on input "[MEDICAL_DATA]" at bounding box center [147, 68] width 127 height 14
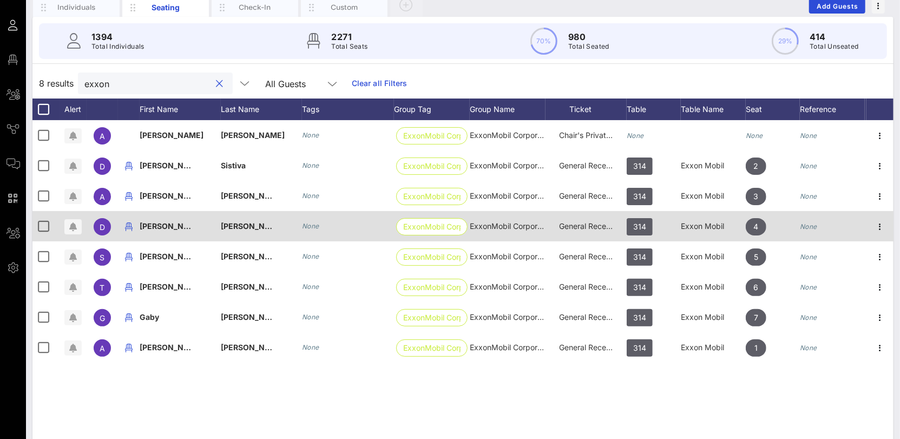
scroll to position [95, 0]
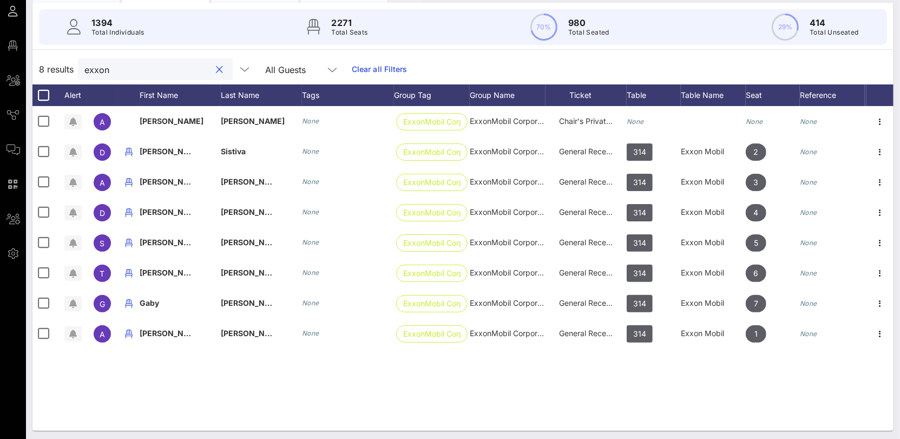
click at [101, 69] on input "exxon" at bounding box center [147, 69] width 127 height 14
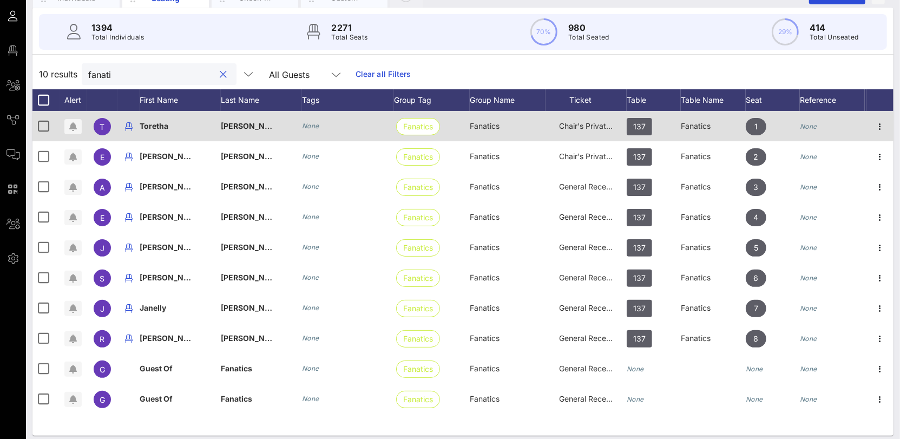
scroll to position [97, 0]
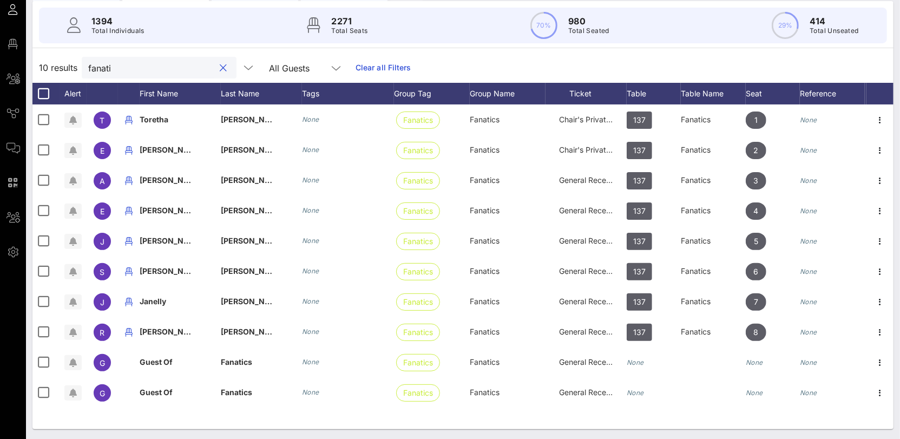
type input "fanati"
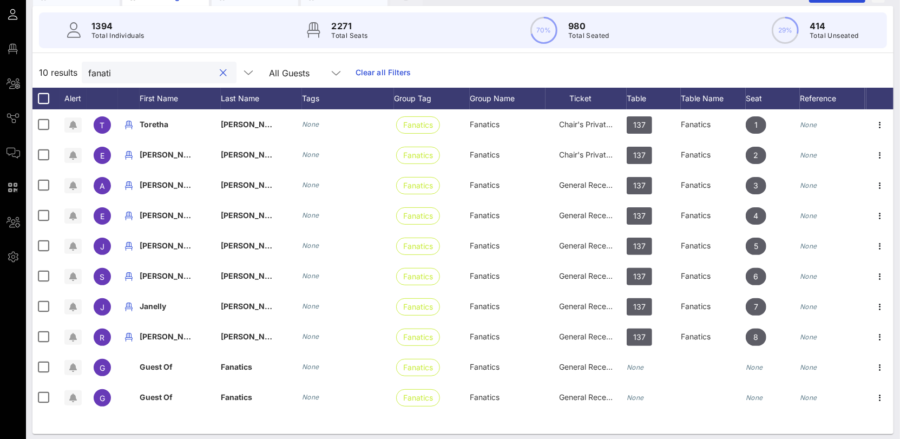
scroll to position [0, 0]
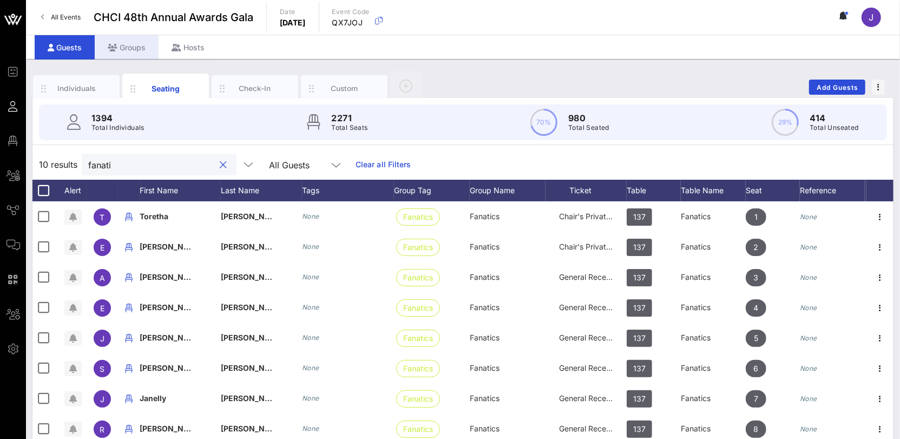
click at [134, 51] on div "Groups" at bounding box center [127, 47] width 64 height 24
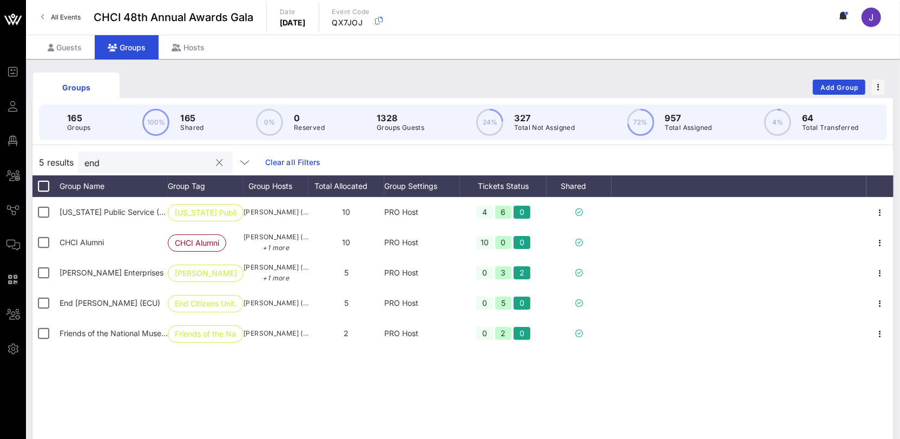
click at [97, 157] on input "end" at bounding box center [147, 162] width 127 height 14
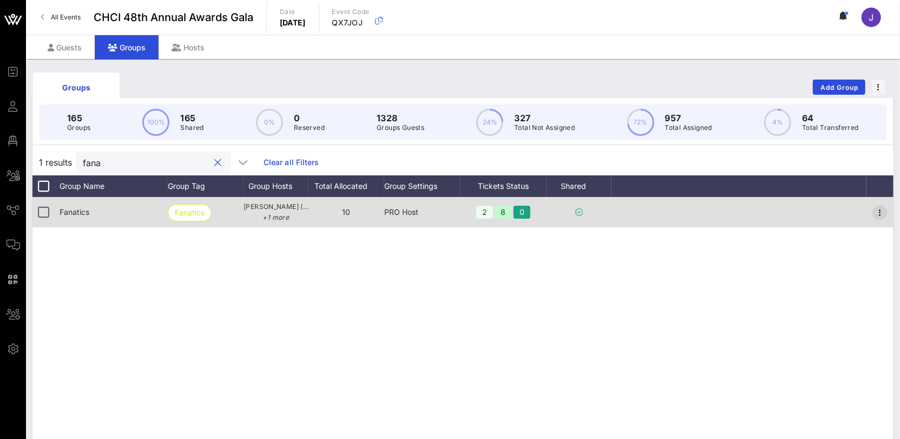
type input "fana"
click at [883, 215] on icon "button" at bounding box center [880, 212] width 13 height 13
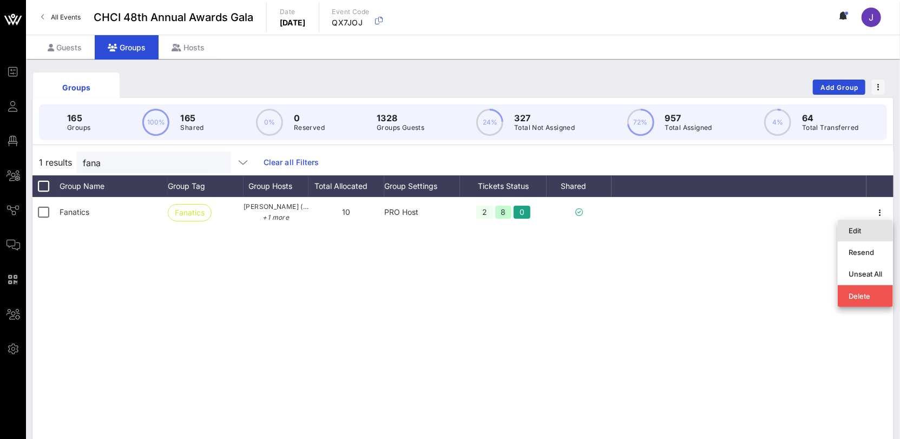
click at [869, 232] on div "Edit" at bounding box center [866, 230] width 34 height 9
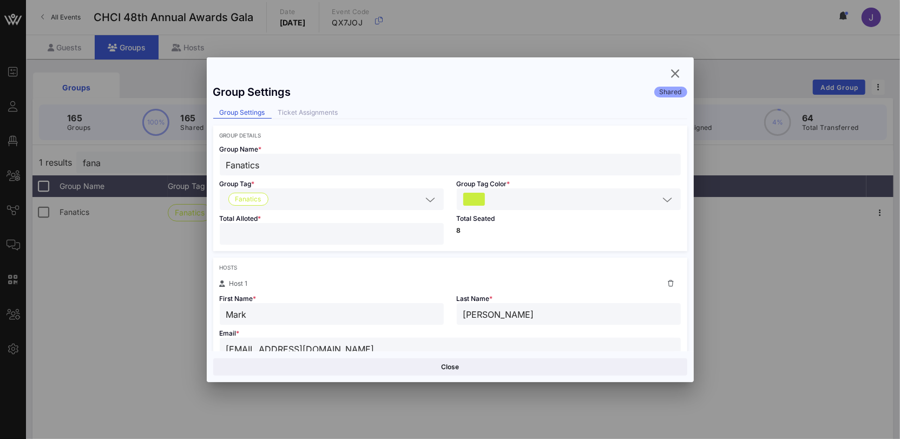
drag, startPoint x: 240, startPoint y: 233, endPoint x: 196, endPoint y: 231, distance: 43.9
click at [201, 231] on div "Event Builder Guests Floor Plan All Groups Journeys Comms QR Scanner Team Setti…" at bounding box center [450, 283] width 900 height 567
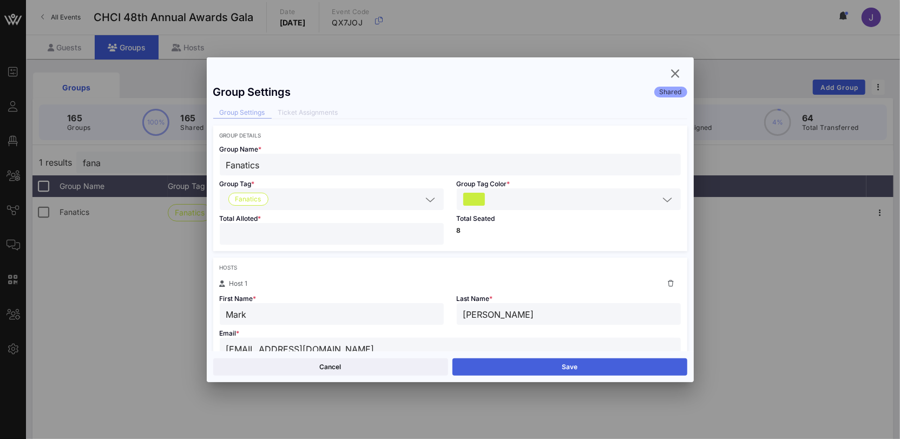
type input "*"
click at [524, 373] on button "Save" at bounding box center [569, 366] width 235 height 17
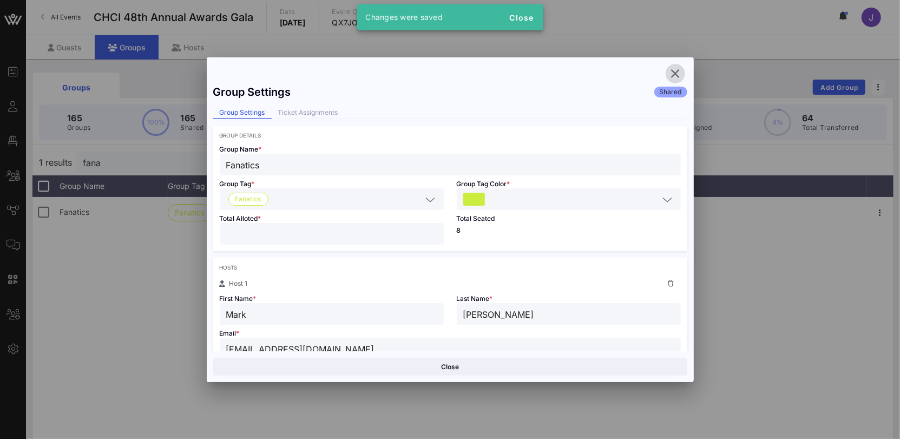
click at [679, 69] on icon "button" at bounding box center [675, 73] width 13 height 13
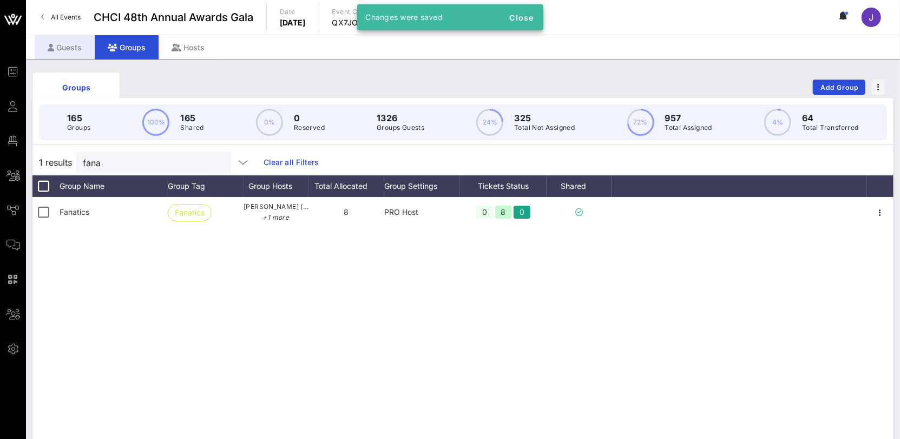
click at [55, 54] on div "Guests" at bounding box center [65, 47] width 60 height 24
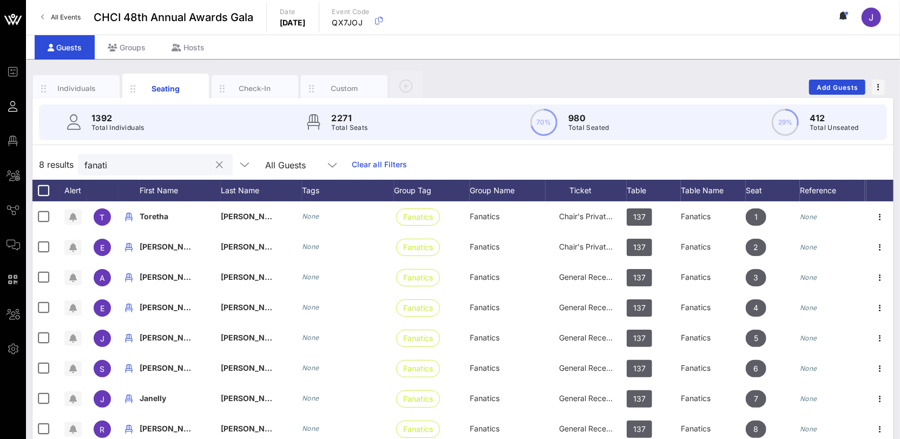
click at [100, 166] on input "fanati" at bounding box center [147, 165] width 127 height 14
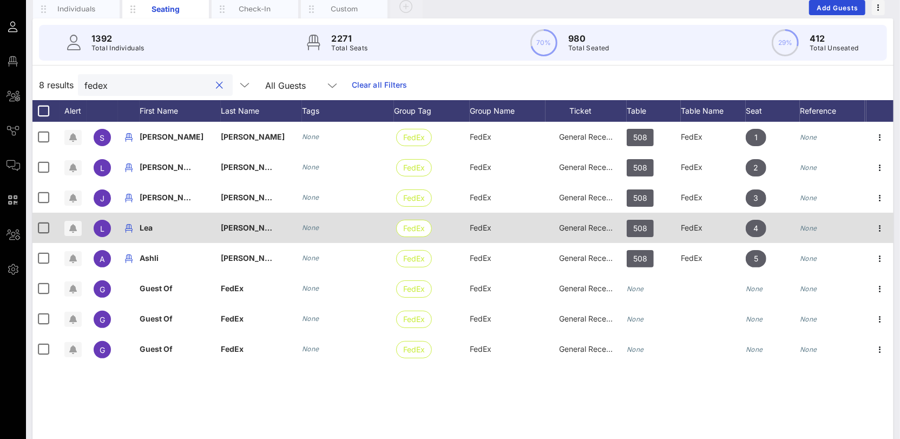
scroll to position [97, 0]
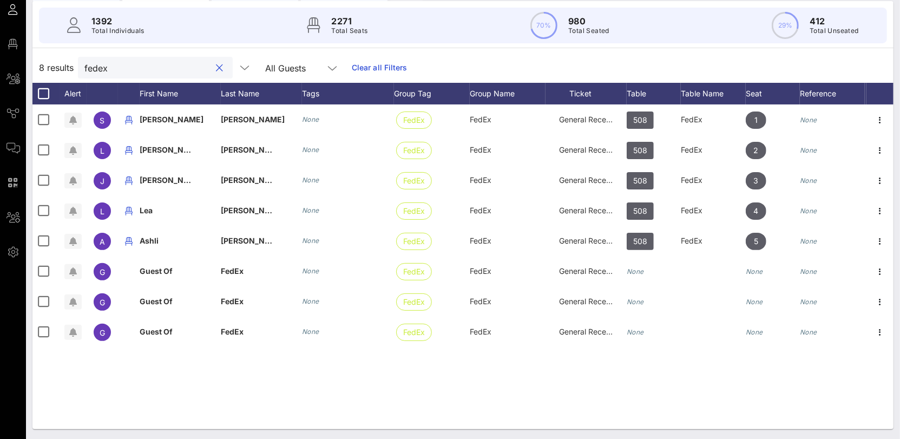
click at [108, 61] on input "fedex" at bounding box center [147, 68] width 127 height 14
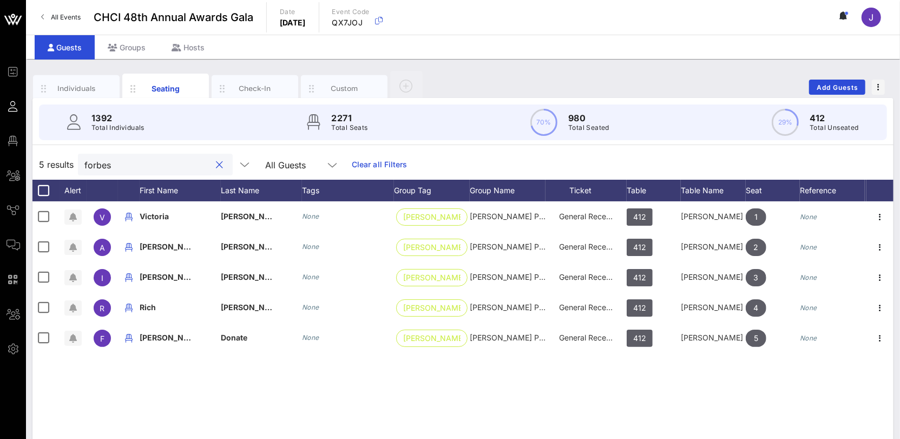
click at [101, 163] on input "forbes" at bounding box center [147, 165] width 127 height 14
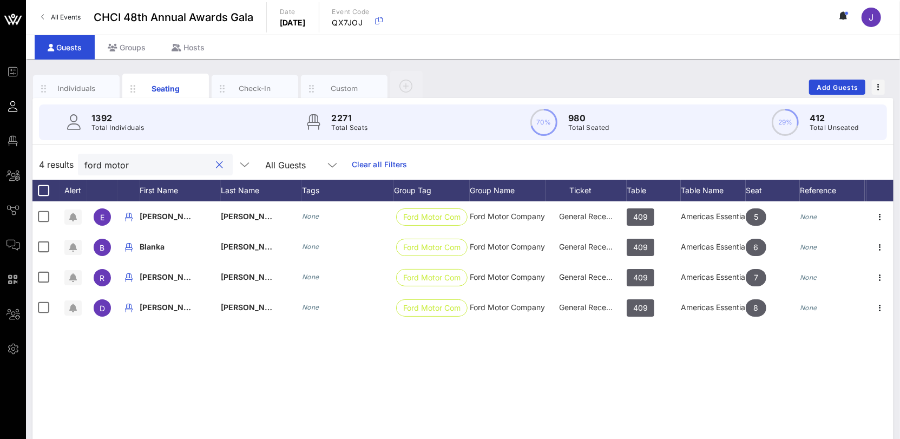
click at [109, 162] on input "ford motor" at bounding box center [147, 165] width 127 height 14
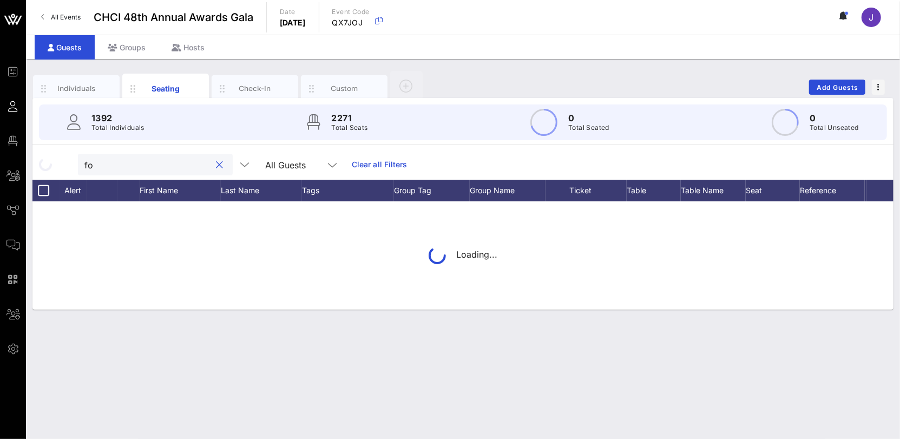
type input "f"
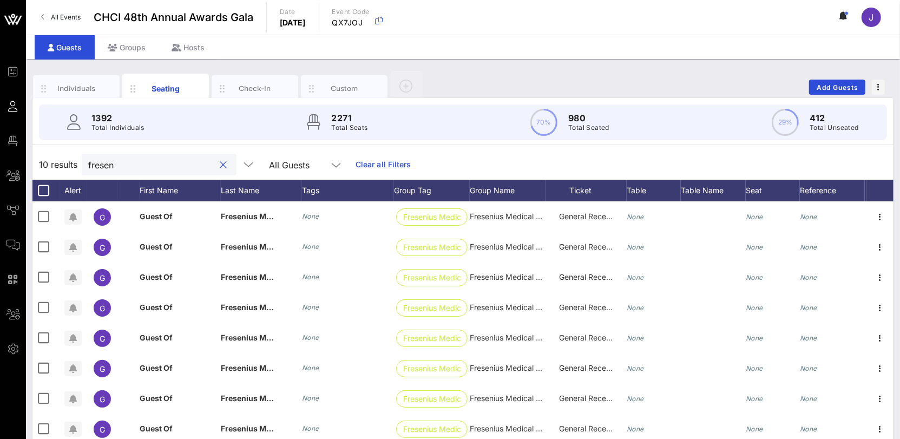
click at [100, 161] on input "fresen" at bounding box center [151, 165] width 127 height 14
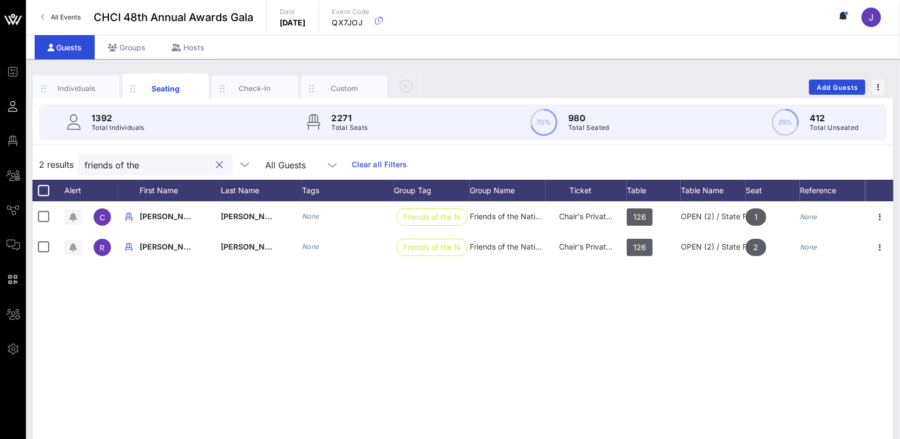
type input "friends of the"
click at [217, 166] on button "clear icon" at bounding box center [220, 165] width 7 height 11
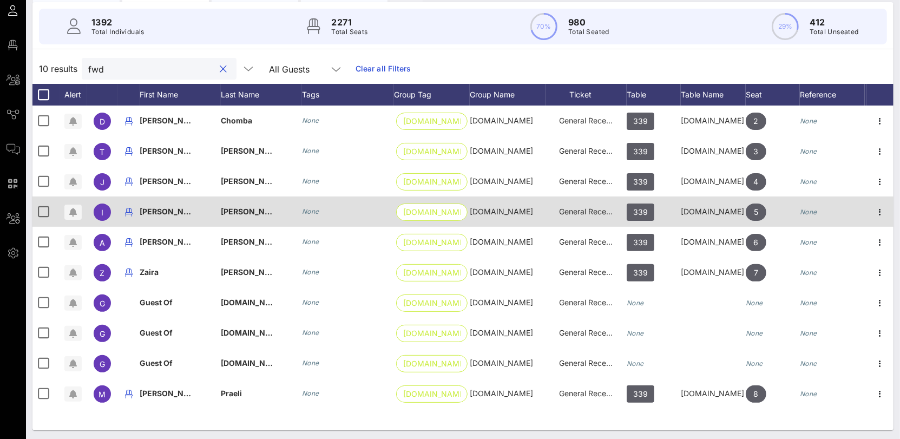
scroll to position [97, 0]
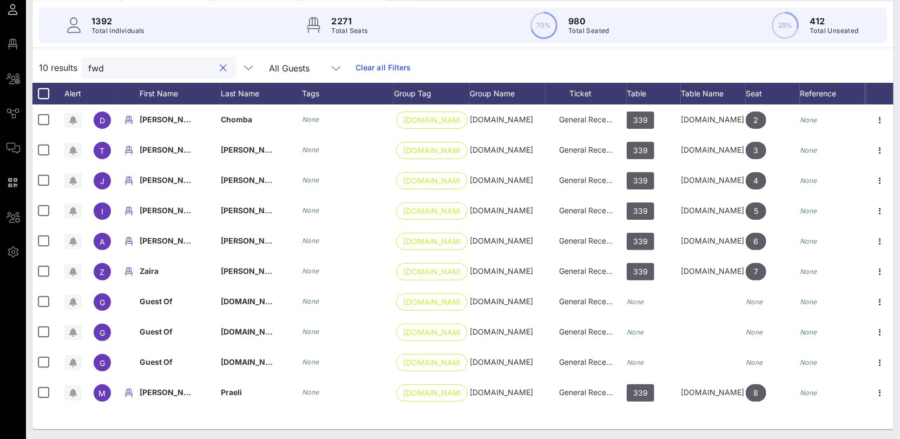
click at [101, 68] on input "fwd" at bounding box center [151, 68] width 127 height 14
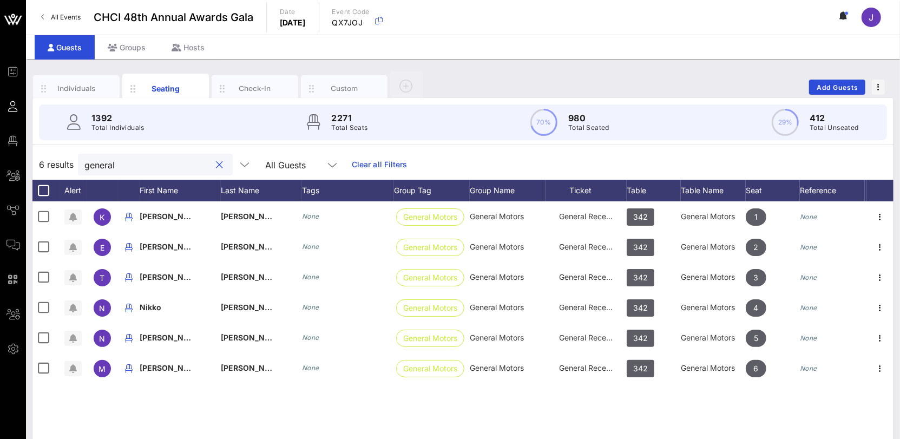
click at [106, 165] on input "general" at bounding box center [147, 165] width 127 height 14
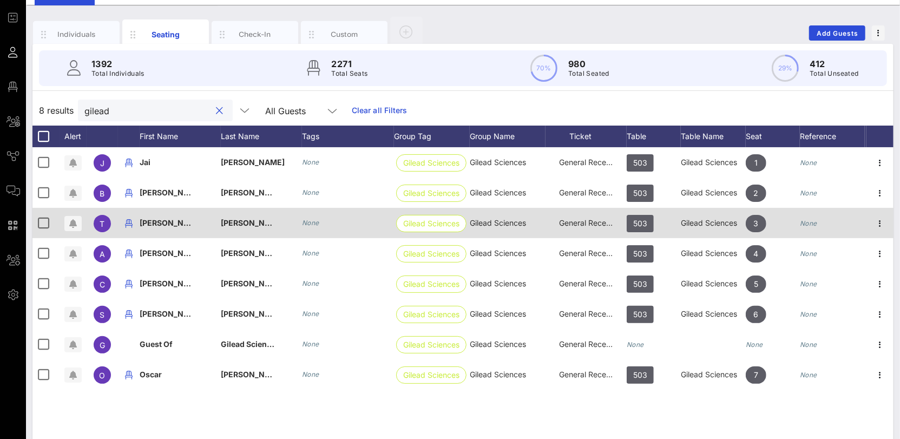
scroll to position [57, 0]
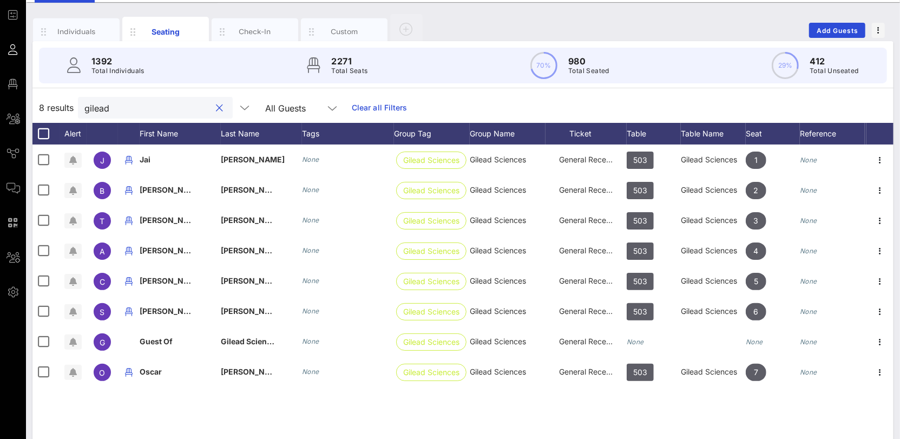
click at [95, 114] on div "gilead" at bounding box center [147, 108] width 127 height 22
click at [99, 108] on input "gilead" at bounding box center [147, 108] width 127 height 14
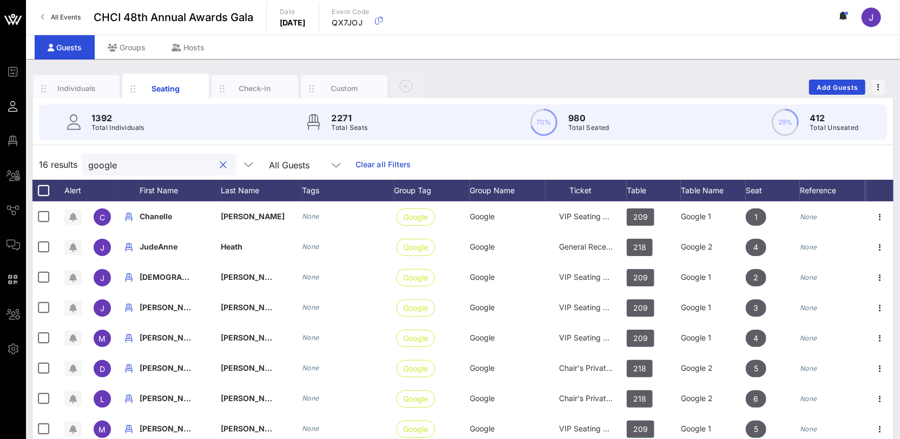
type input "google"
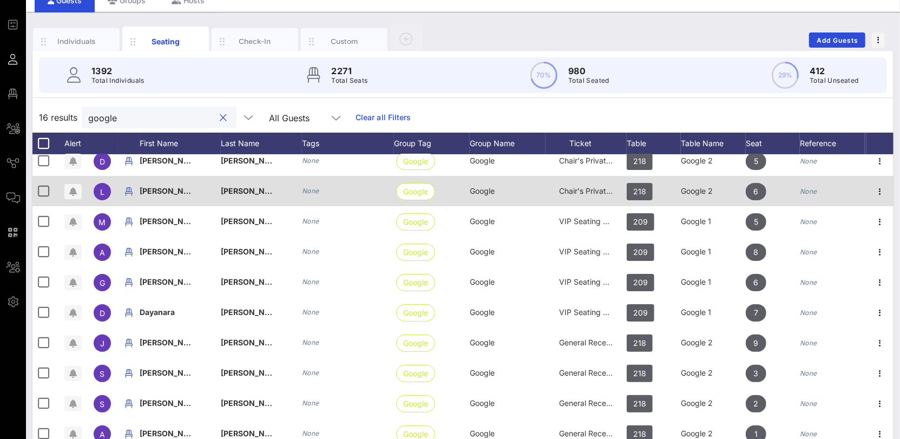
scroll to position [97, 0]
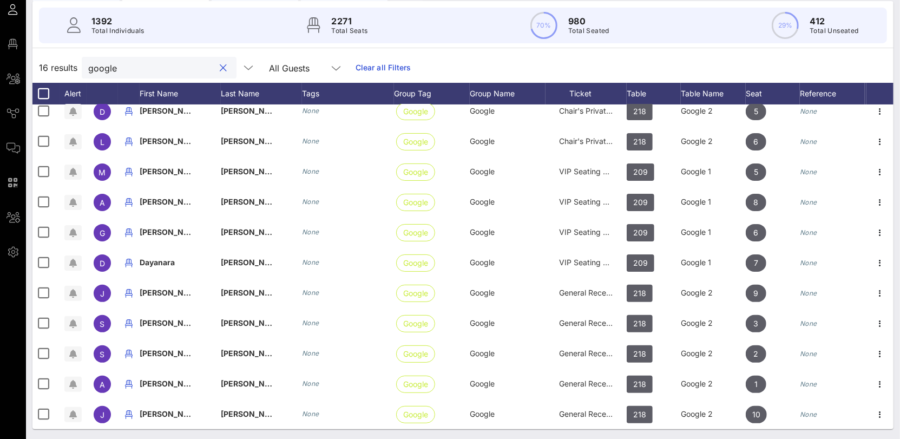
click at [220, 67] on button "clear icon" at bounding box center [223, 68] width 7 height 11
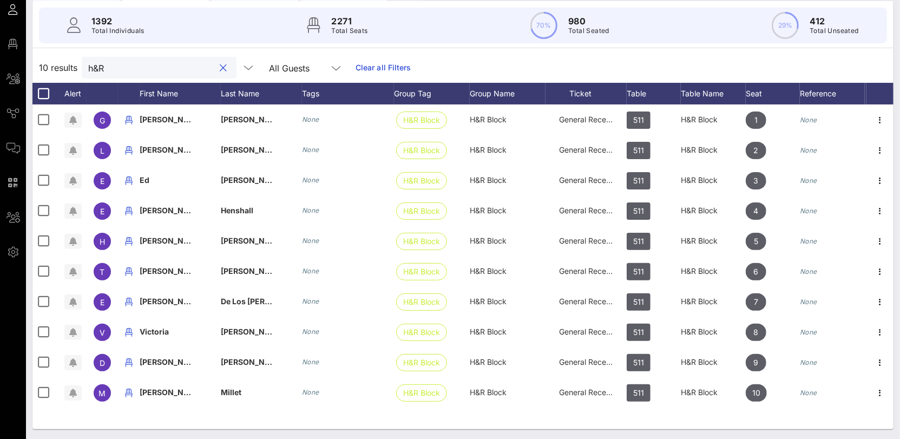
click at [99, 65] on input "h&R" at bounding box center [151, 68] width 127 height 14
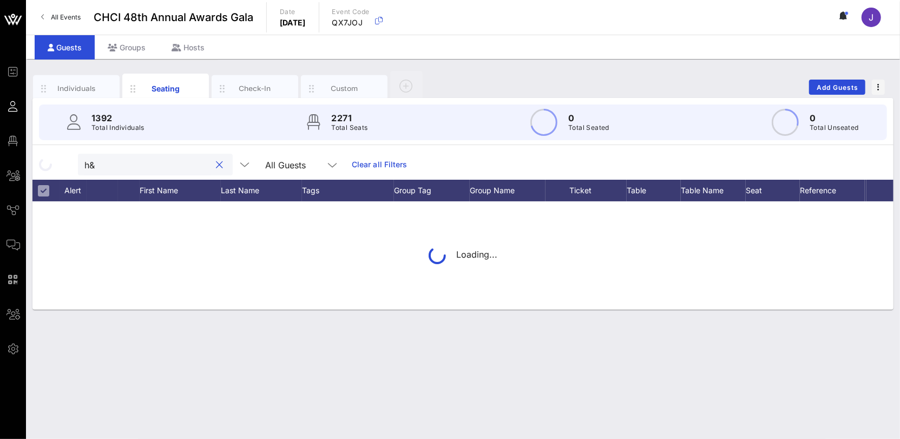
type input "h"
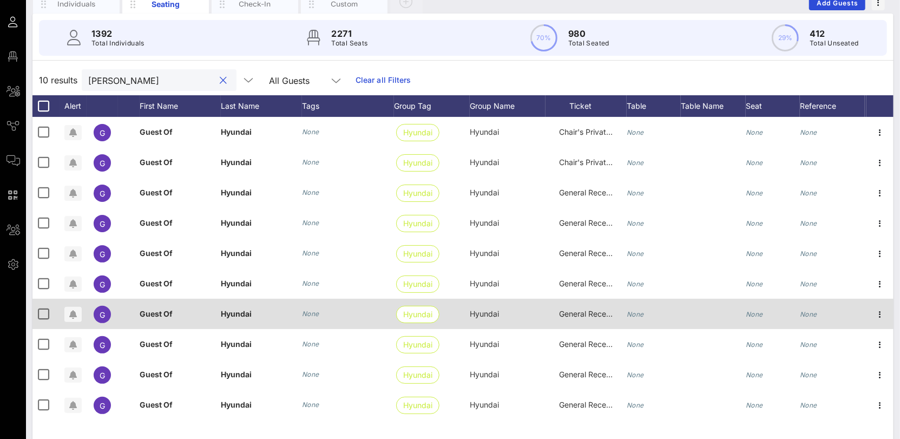
scroll to position [84, 0]
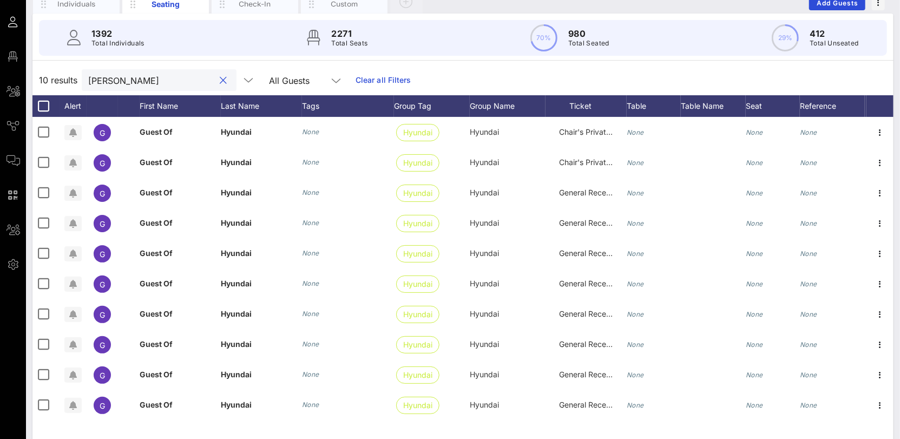
click at [93, 77] on input "[PERSON_NAME]" at bounding box center [151, 80] width 127 height 14
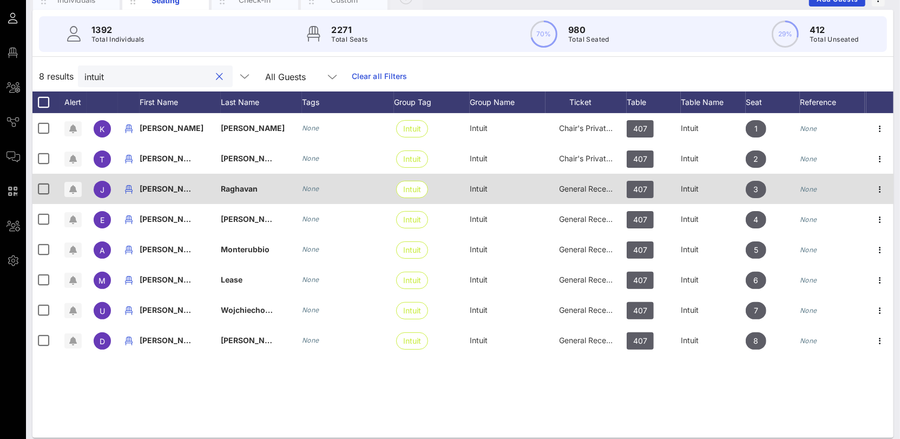
scroll to position [97, 0]
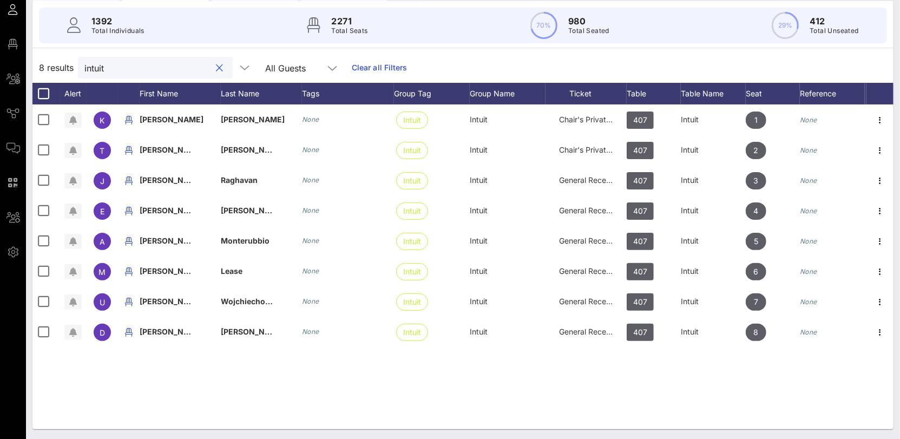
type input "intuit"
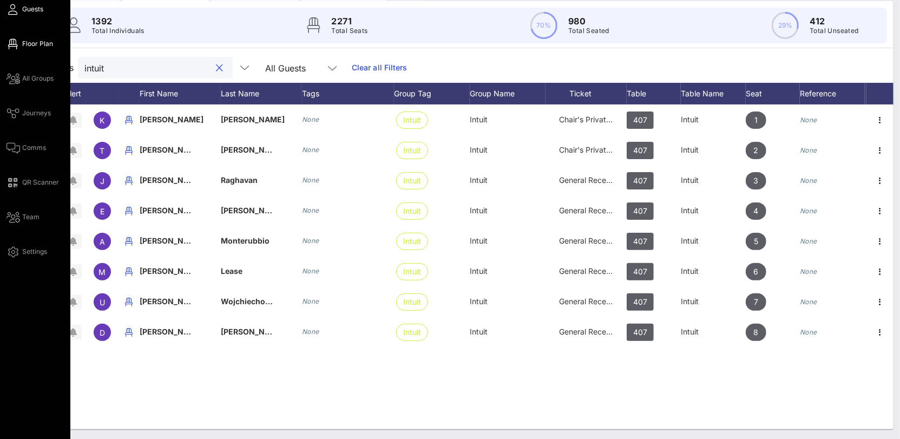
click at [37, 45] on span "Floor Plan" at bounding box center [37, 44] width 31 height 10
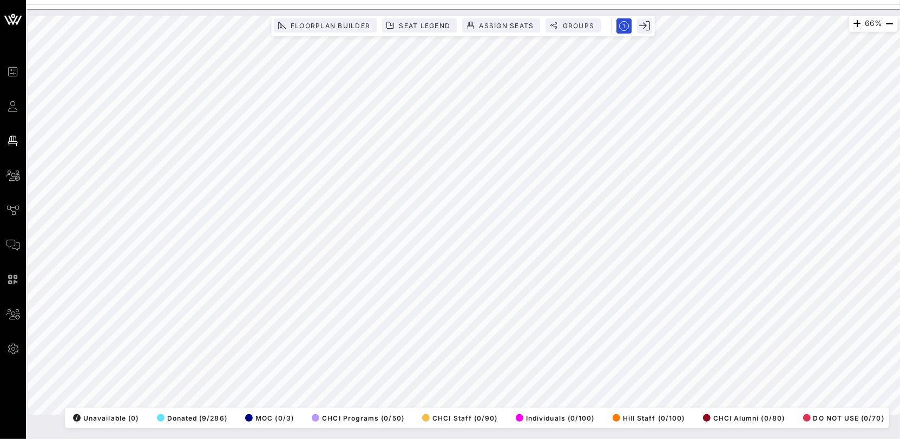
click at [313, 438] on html "Event Builder Guests Floor Plan All Groups Journeys Comms QR Scanner Team Setti…" at bounding box center [450, 219] width 900 height 439
click at [900, 259] on html "Event Builder Guests Floor Plan All Groups Journeys Comms QR Scanner Team Setti…" at bounding box center [450, 219] width 900 height 439
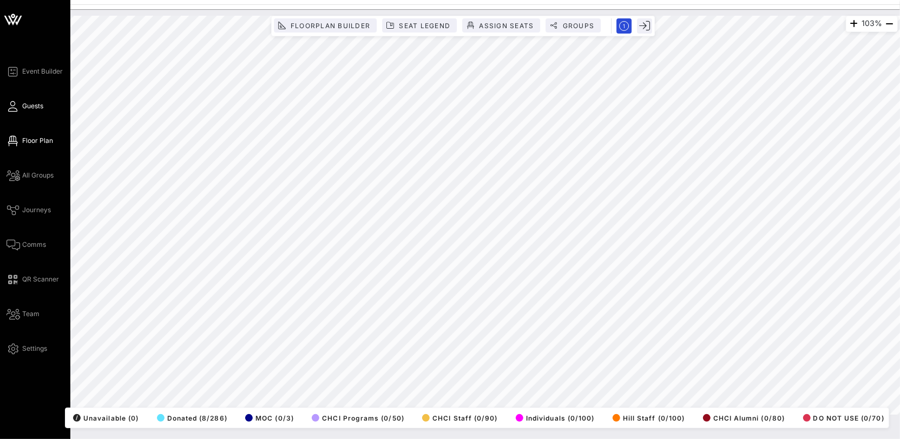
click at [19, 106] on icon at bounding box center [13, 107] width 14 height 2
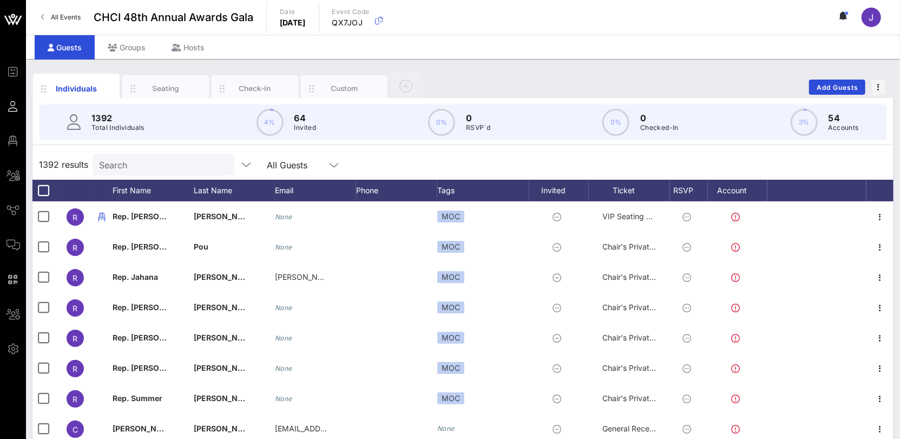
click at [150, 158] on input "Search" at bounding box center [162, 165] width 127 height 14
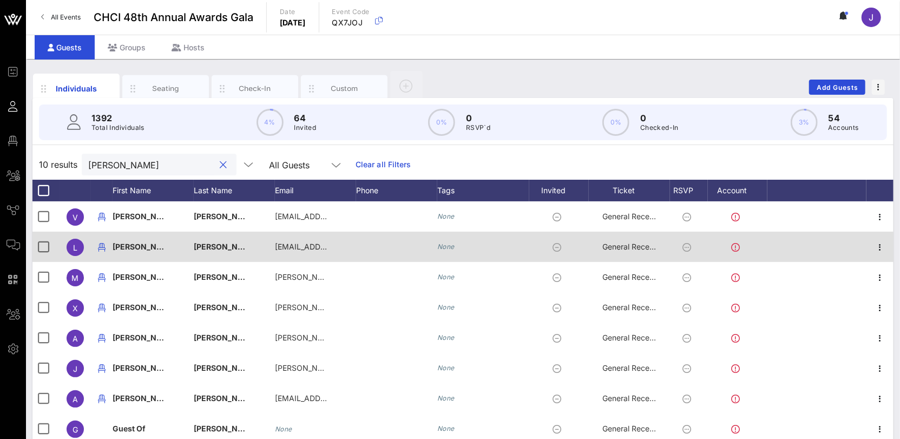
scroll to position [2, 0]
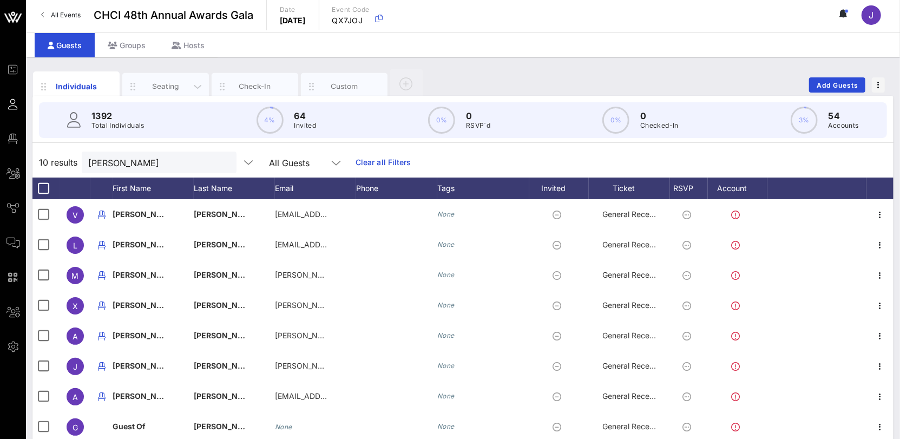
click at [173, 81] on div "Seating" at bounding box center [166, 86] width 48 height 10
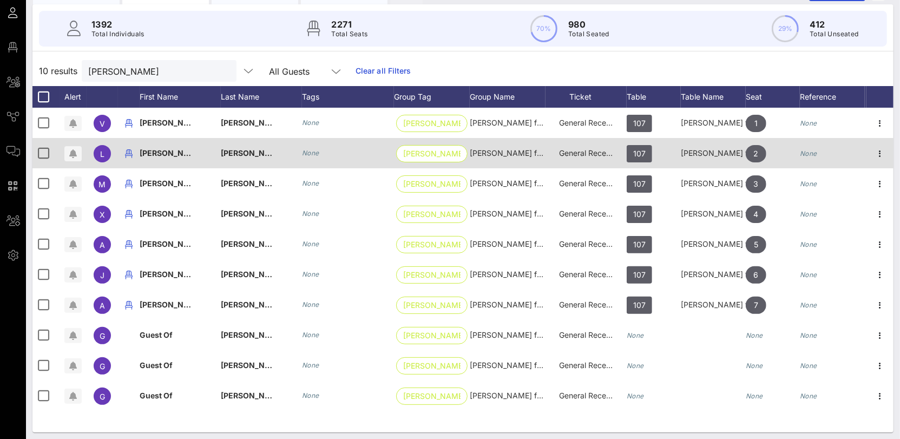
scroll to position [95, 0]
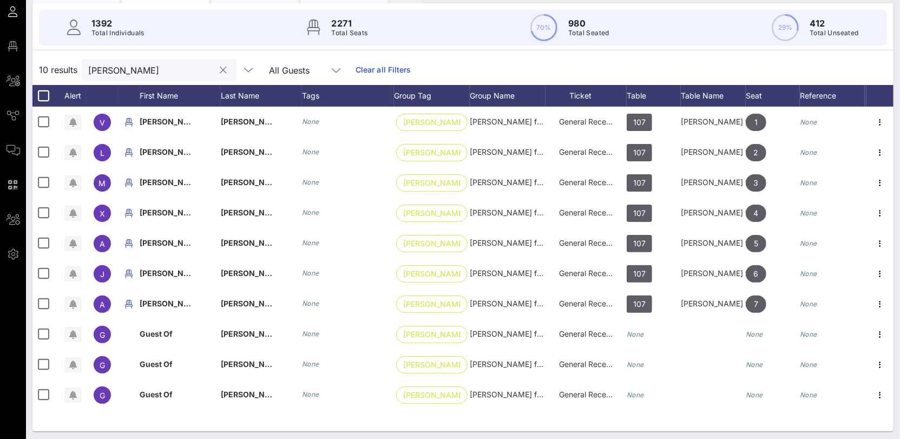
click at [108, 65] on input "[PERSON_NAME]" at bounding box center [151, 70] width 127 height 14
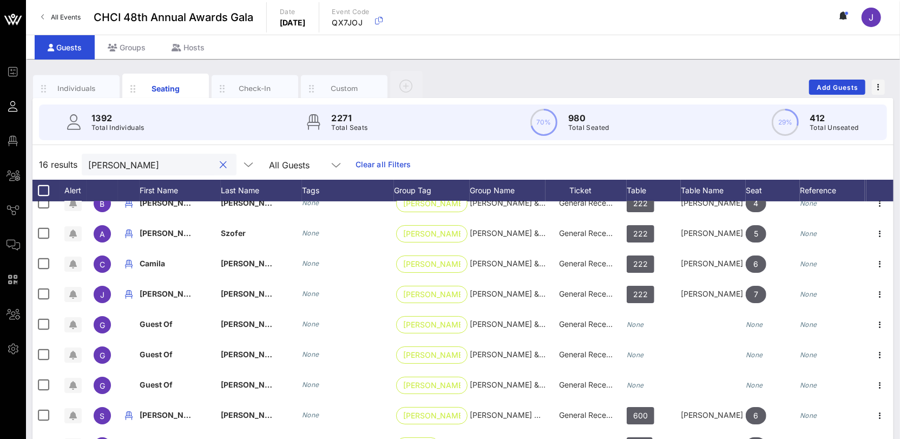
scroll to position [0, 0]
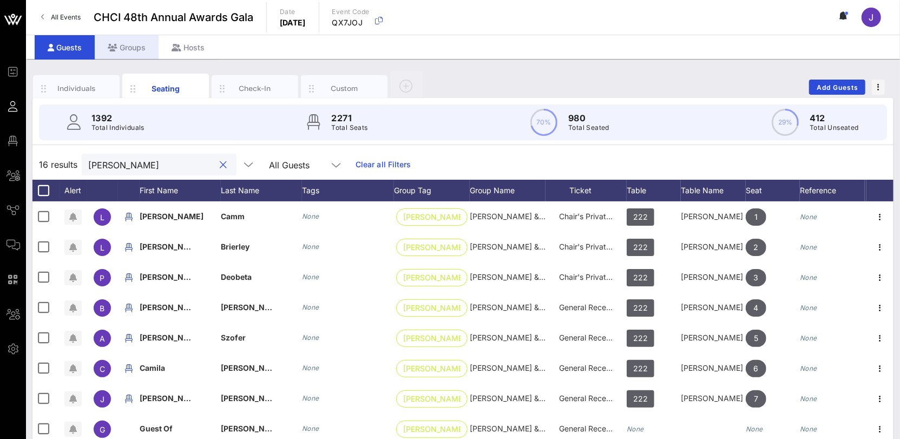
type input "[PERSON_NAME]"
click at [138, 47] on div "Groups" at bounding box center [127, 47] width 64 height 24
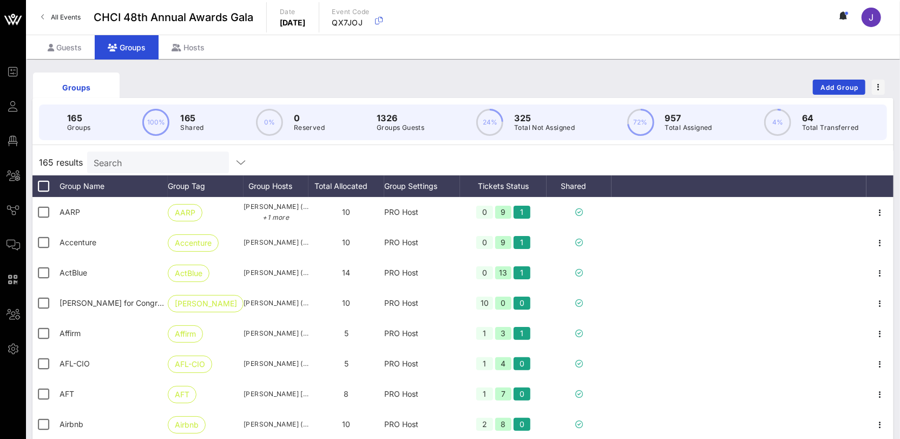
click at [150, 161] on input "Search" at bounding box center [157, 162] width 127 height 14
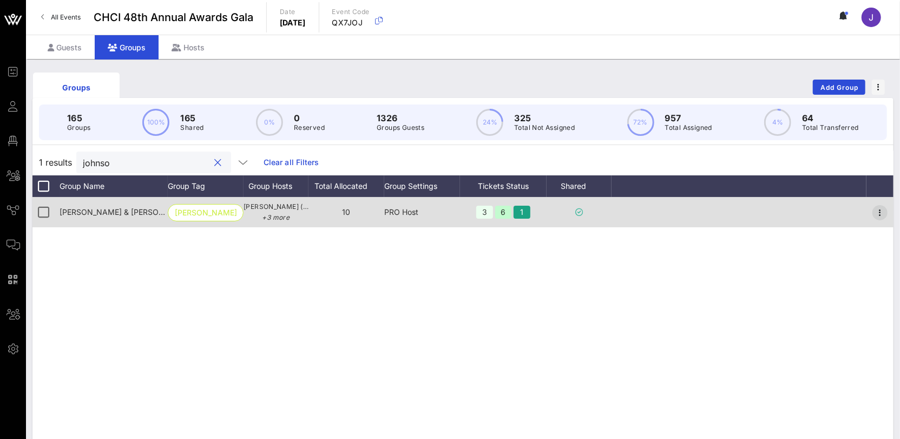
type input "johnso"
click at [881, 211] on icon "button" at bounding box center [880, 212] width 13 height 13
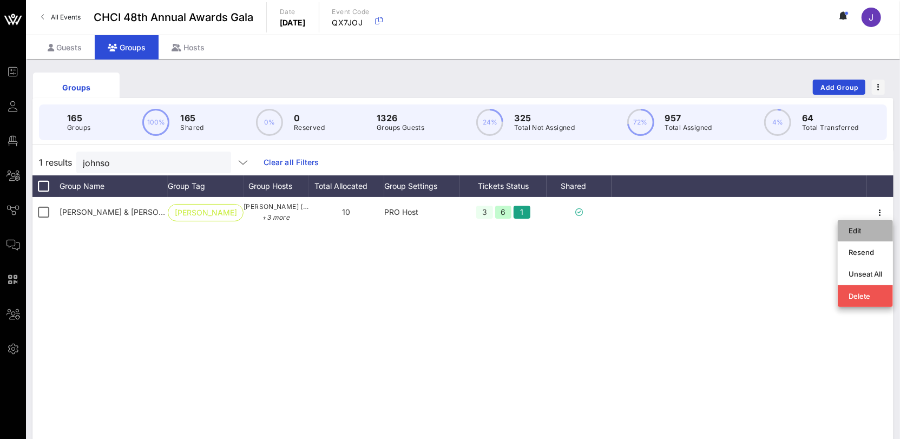
click at [865, 233] on div "Edit" at bounding box center [866, 230] width 34 height 9
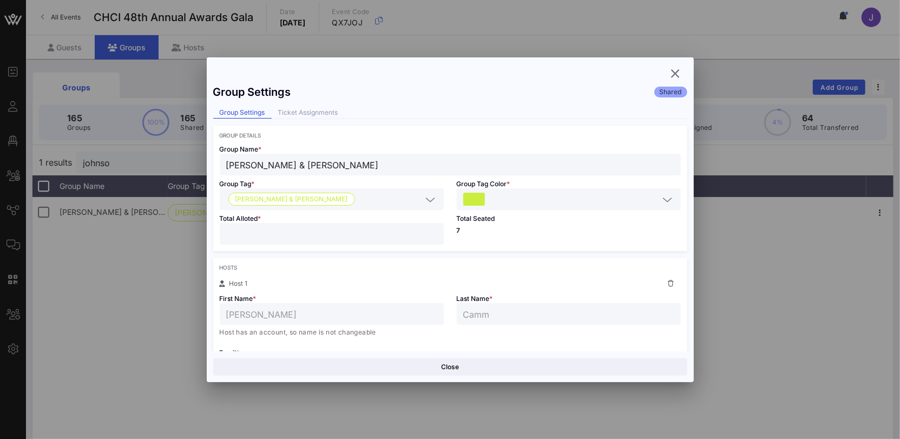
drag, startPoint x: 247, startPoint y: 233, endPoint x: 187, endPoint y: 230, distance: 60.7
click at [192, 230] on div "Event Builder Guests Floor Plan All Groups Journeys Comms QR Scanner Team Setti…" at bounding box center [450, 283] width 900 height 567
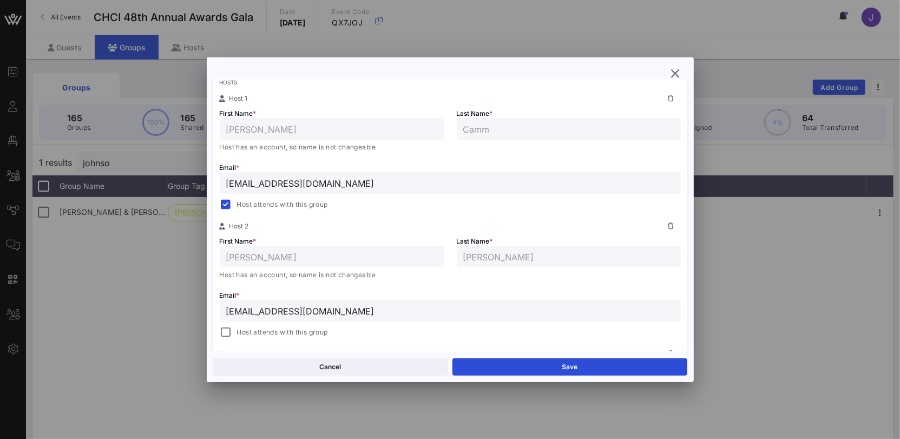
scroll to position [192, 0]
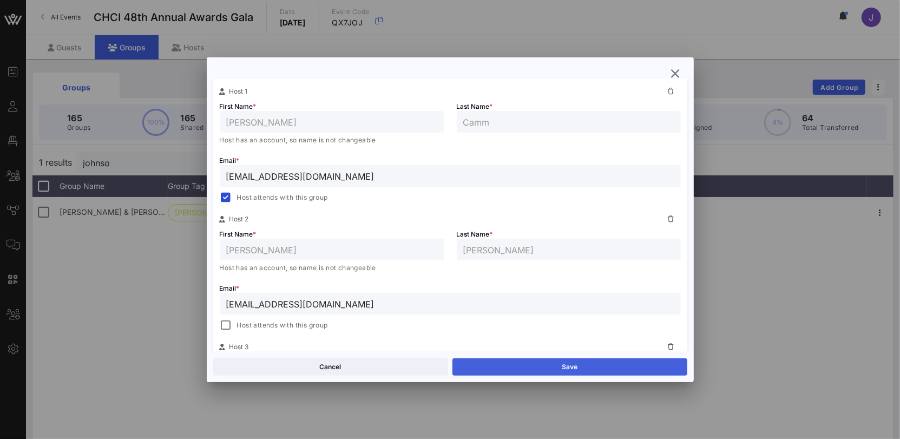
type input "*"
click at [526, 368] on button "Save" at bounding box center [569, 366] width 235 height 17
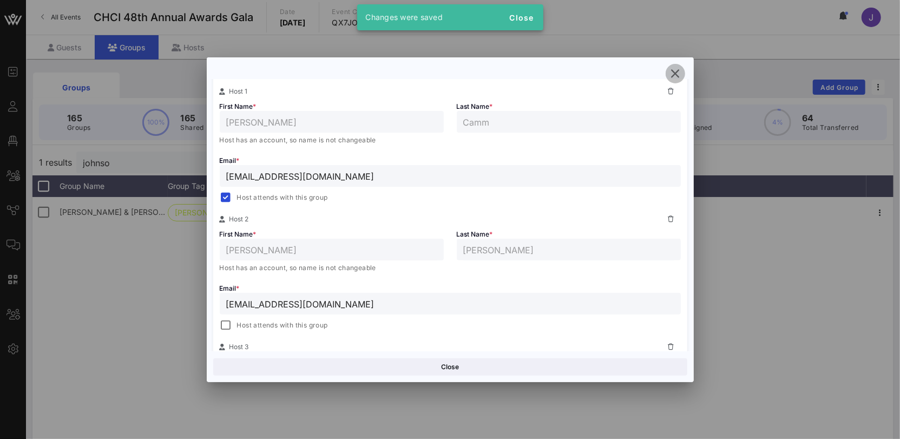
click at [677, 75] on icon "button" at bounding box center [675, 73] width 13 height 13
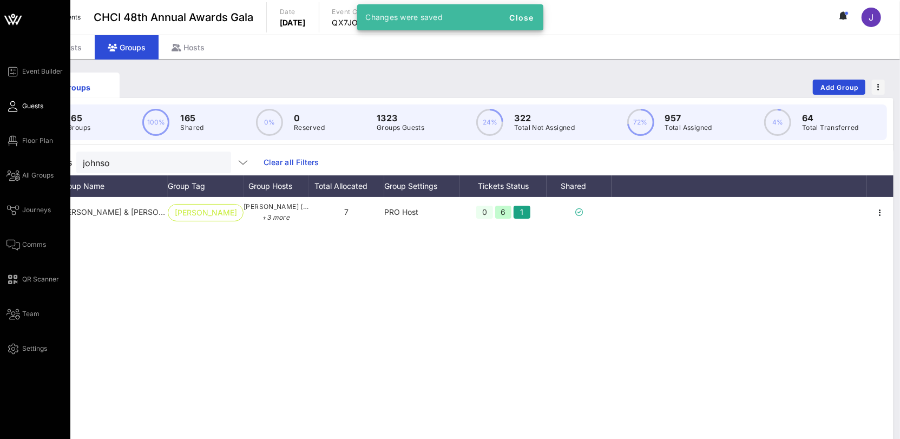
click at [17, 107] on icon at bounding box center [13, 107] width 14 height 2
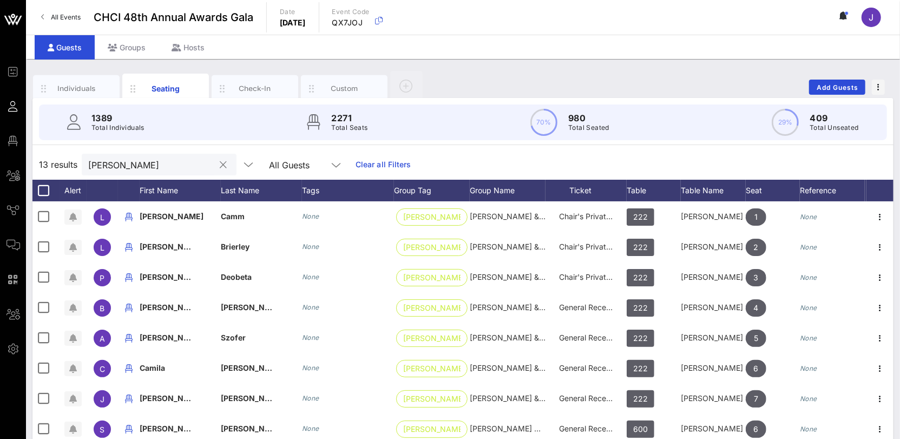
click at [88, 162] on div "[PERSON_NAME]" at bounding box center [159, 165] width 155 height 22
click at [91, 162] on input "[PERSON_NAME]" at bounding box center [151, 165] width 127 height 14
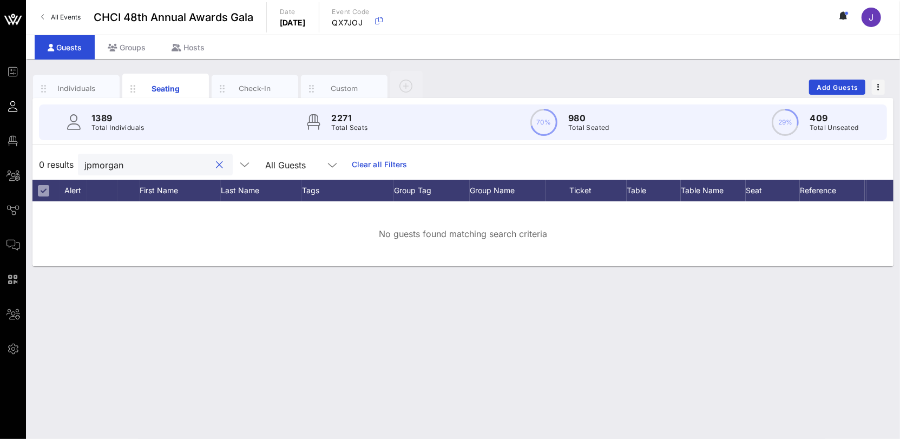
click at [119, 164] on input "jpmorgan" at bounding box center [147, 165] width 127 height 14
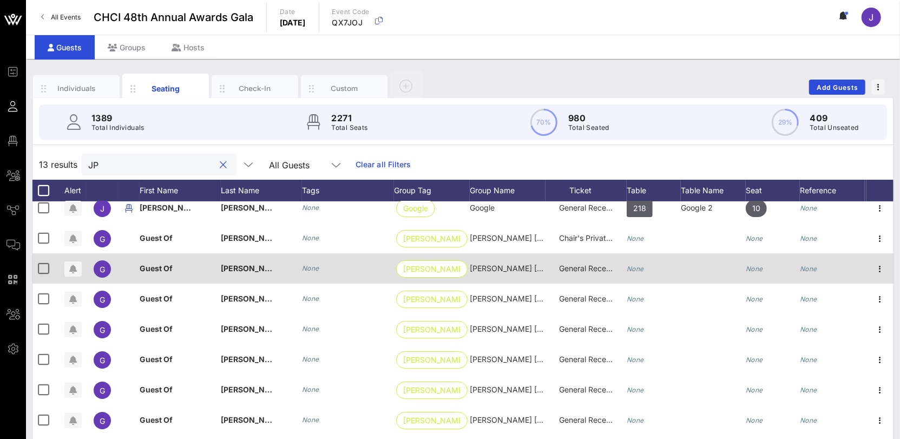
scroll to position [78, 0]
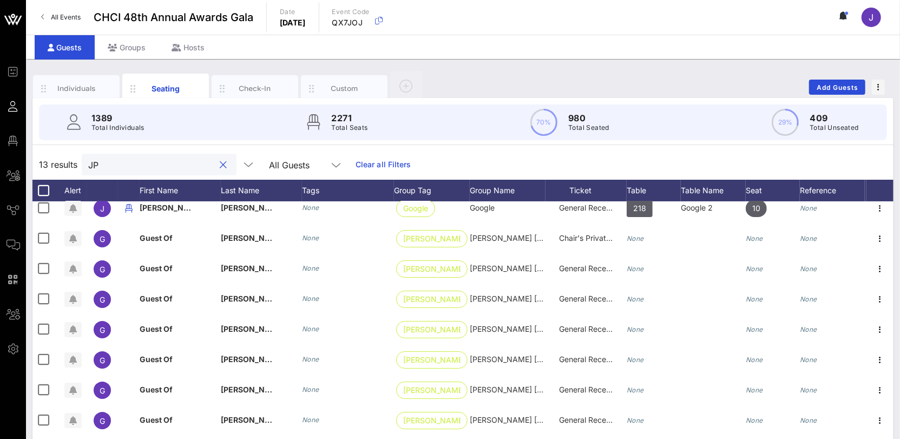
click at [92, 160] on input "JP" at bounding box center [151, 165] width 127 height 14
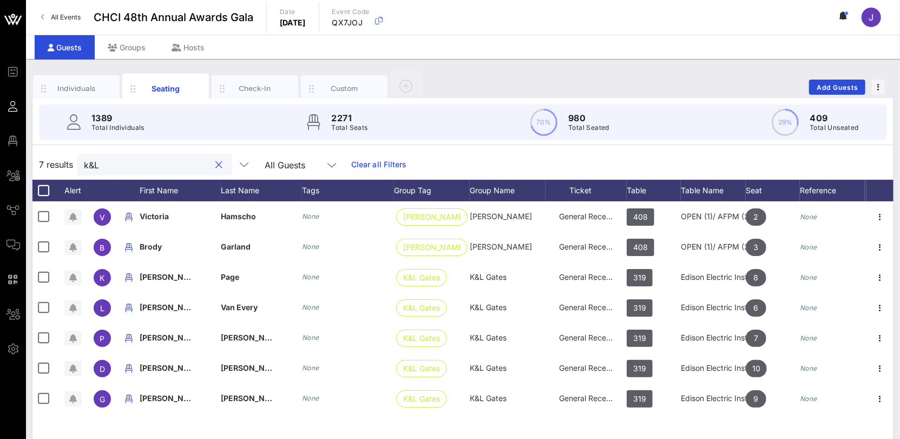
scroll to position [0, 0]
click at [96, 163] on input "k&L gates" at bounding box center [147, 165] width 127 height 14
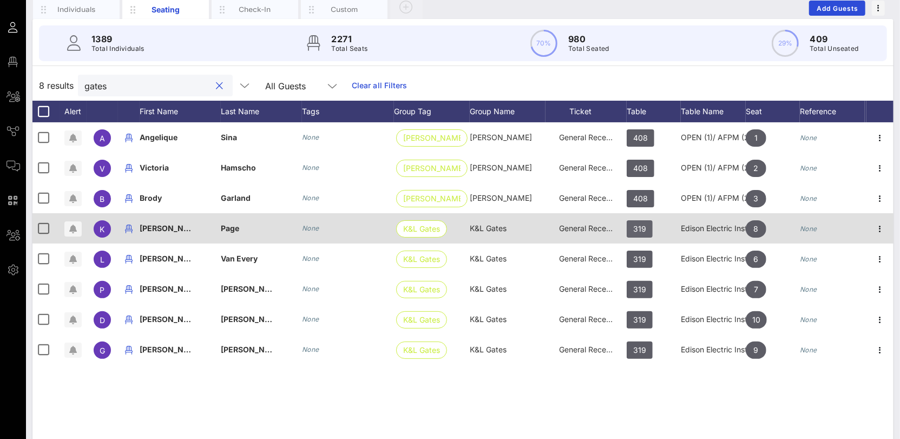
scroll to position [97, 0]
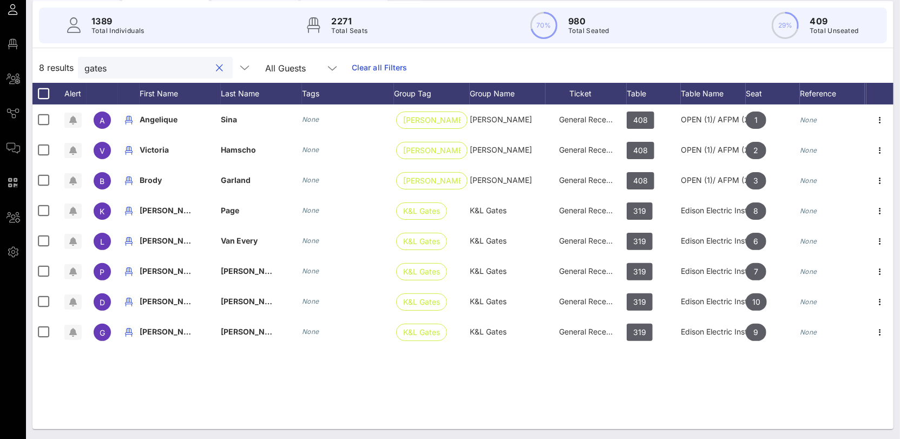
click at [104, 64] on input "gates" at bounding box center [147, 68] width 127 height 14
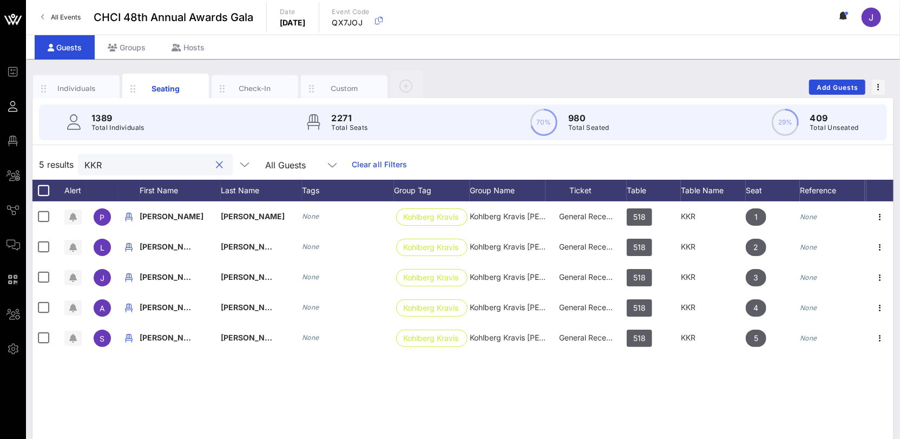
click at [98, 158] on input "KKR" at bounding box center [147, 165] width 127 height 14
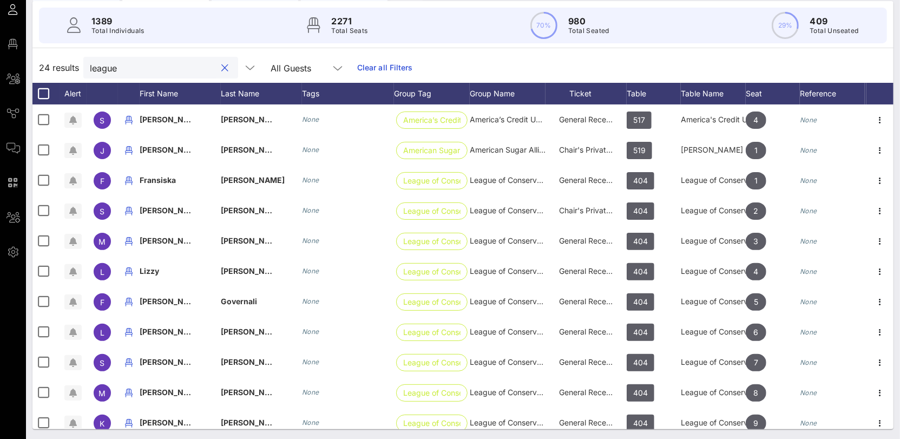
click at [103, 69] on input "league" at bounding box center [153, 68] width 127 height 14
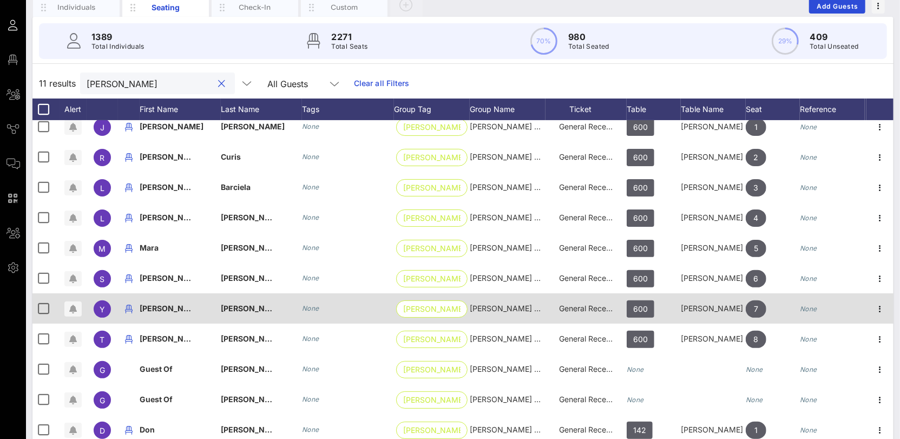
scroll to position [97, 0]
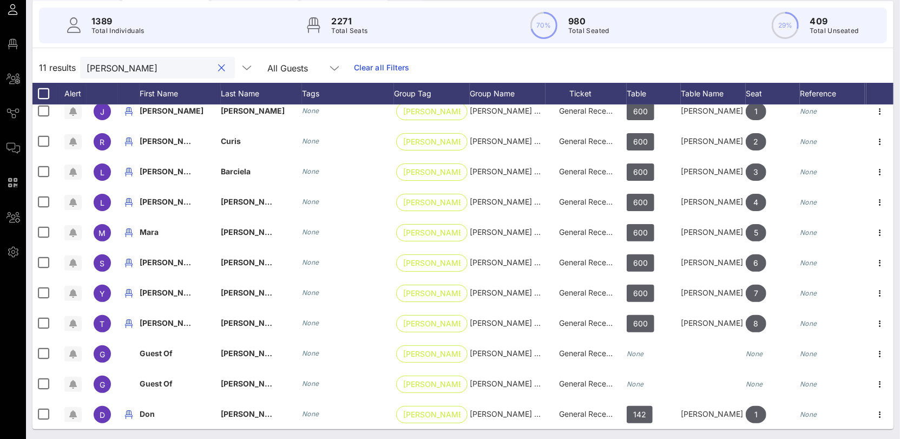
click at [88, 67] on input "[PERSON_NAME]" at bounding box center [150, 68] width 127 height 14
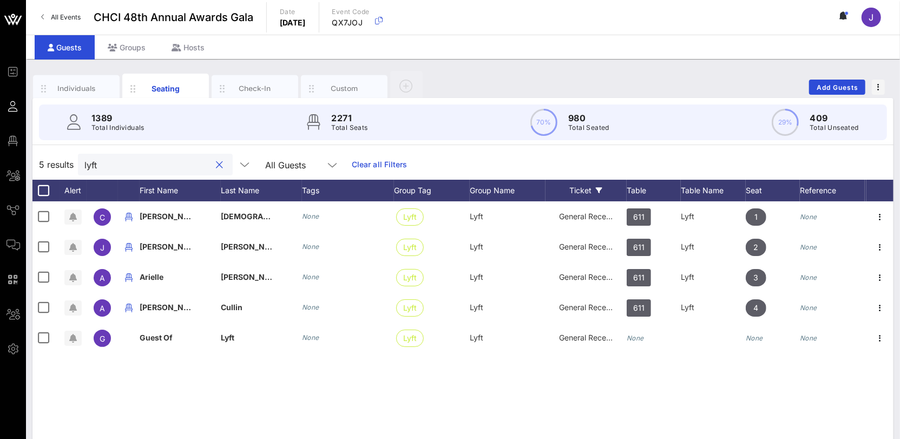
scroll to position [0, 0]
click at [82, 161] on div "lyft" at bounding box center [155, 165] width 155 height 22
click at [84, 161] on div "lyft" at bounding box center [155, 165] width 155 height 22
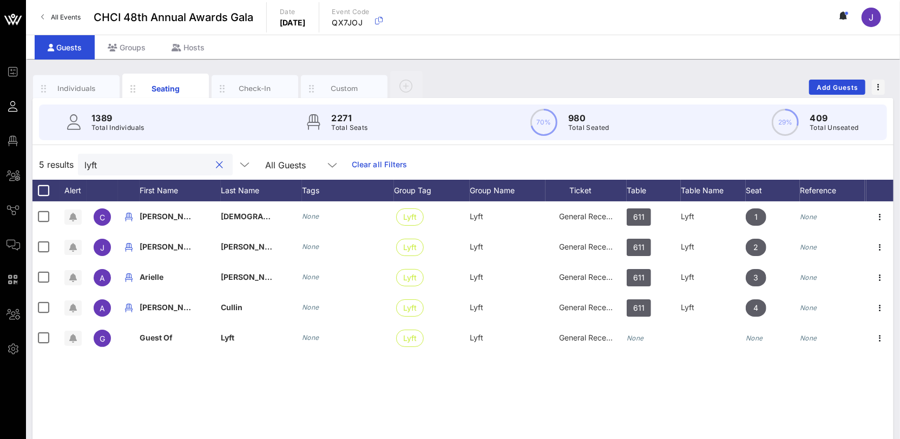
click at [90, 165] on input "lyft" at bounding box center [147, 165] width 127 height 14
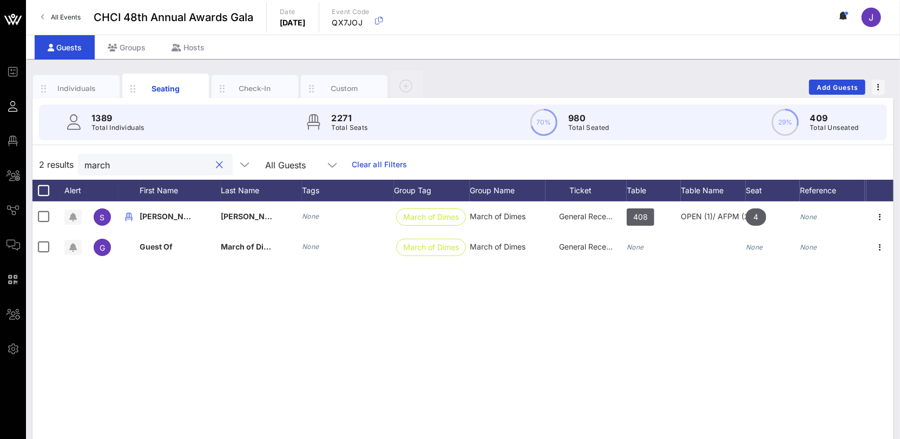
click at [120, 171] on div "march" at bounding box center [147, 165] width 127 height 22
click at [102, 163] on input "march" at bounding box center [147, 165] width 127 height 14
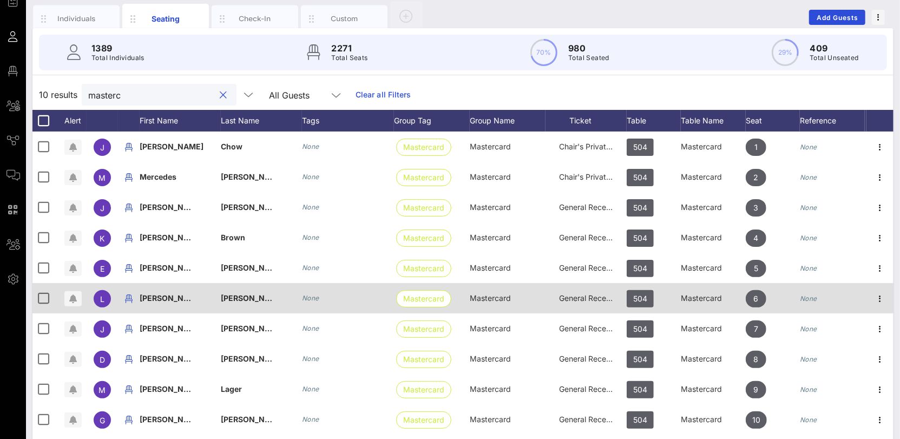
scroll to position [97, 0]
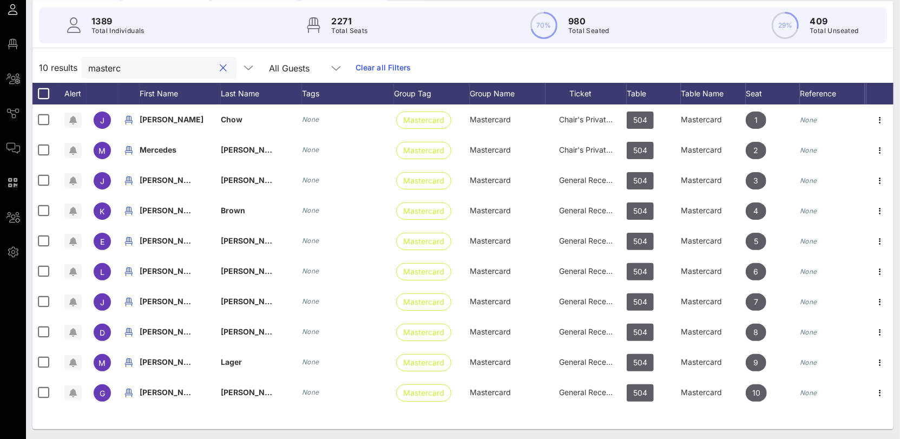
click at [110, 68] on input "masterc" at bounding box center [151, 68] width 127 height 14
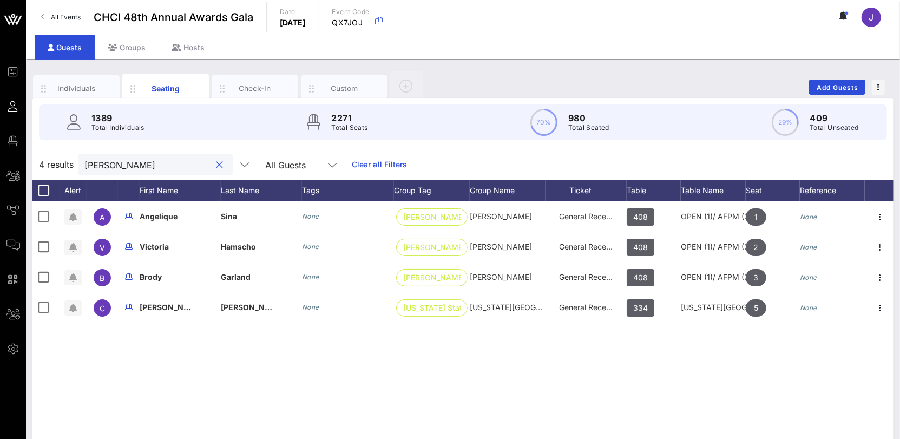
click at [96, 166] on input "[PERSON_NAME]" at bounding box center [147, 165] width 127 height 14
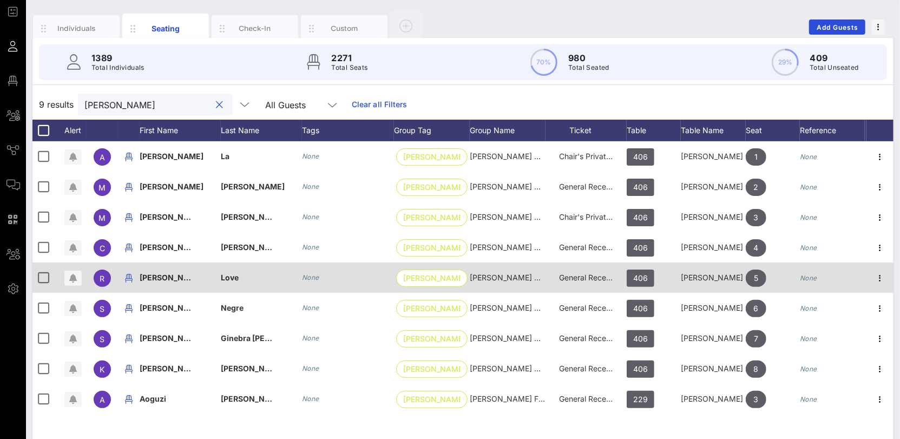
scroll to position [97, 0]
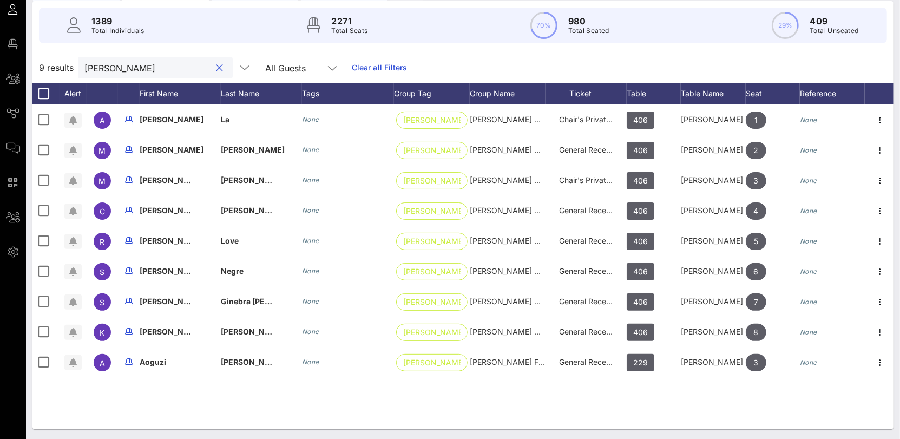
click at [102, 67] on input "[PERSON_NAME]" at bounding box center [147, 68] width 127 height 14
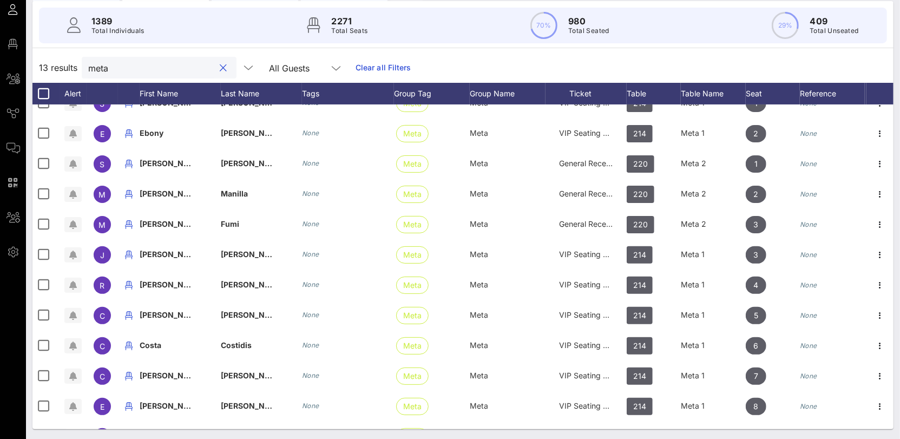
scroll to position [20, 0]
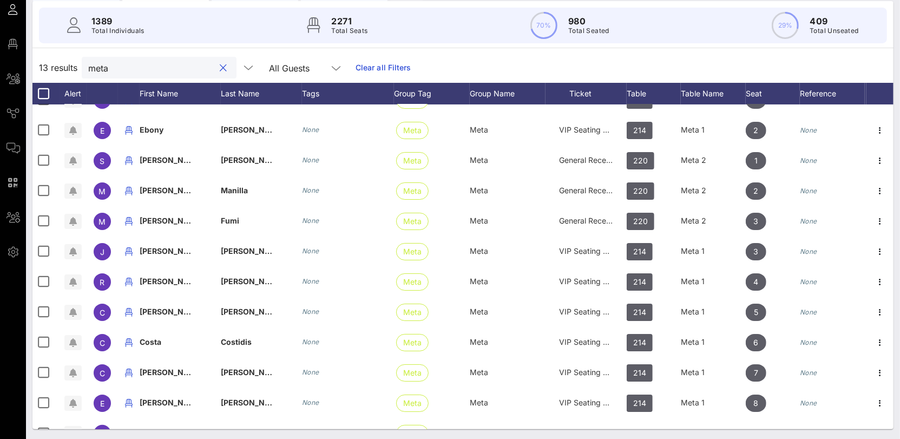
click at [103, 70] on input "meta" at bounding box center [151, 68] width 127 height 14
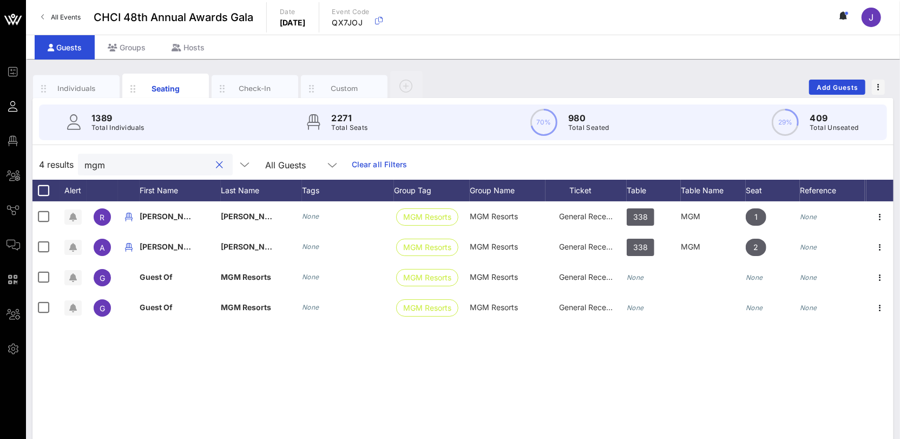
scroll to position [0, 0]
click at [96, 161] on input "mgm" at bounding box center [147, 165] width 127 height 14
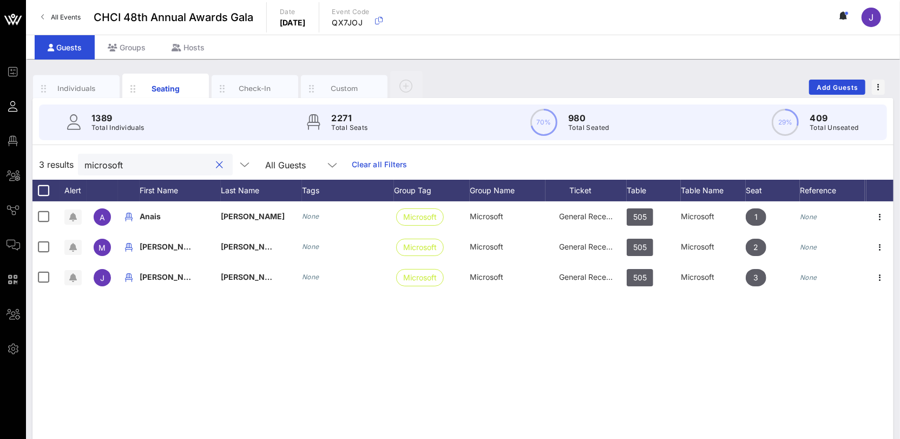
click at [102, 161] on input "microsoft" at bounding box center [147, 165] width 127 height 14
click at [117, 165] on input "moderna" at bounding box center [147, 165] width 127 height 14
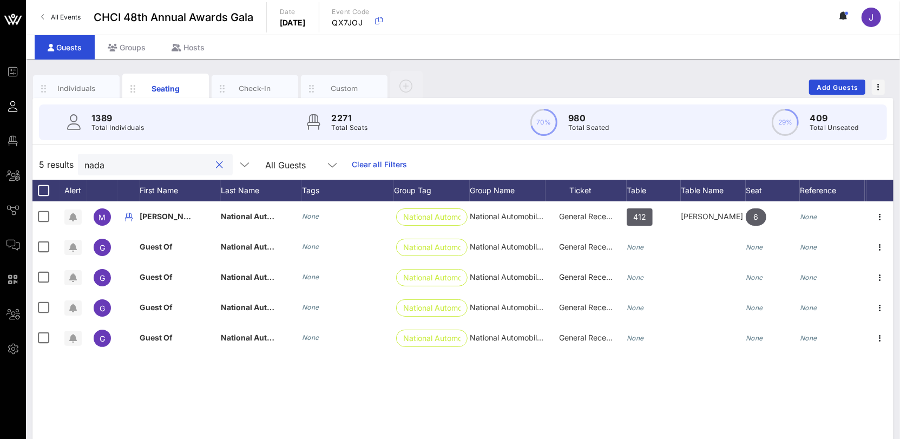
click at [100, 163] on input "nada" at bounding box center [147, 165] width 127 height 14
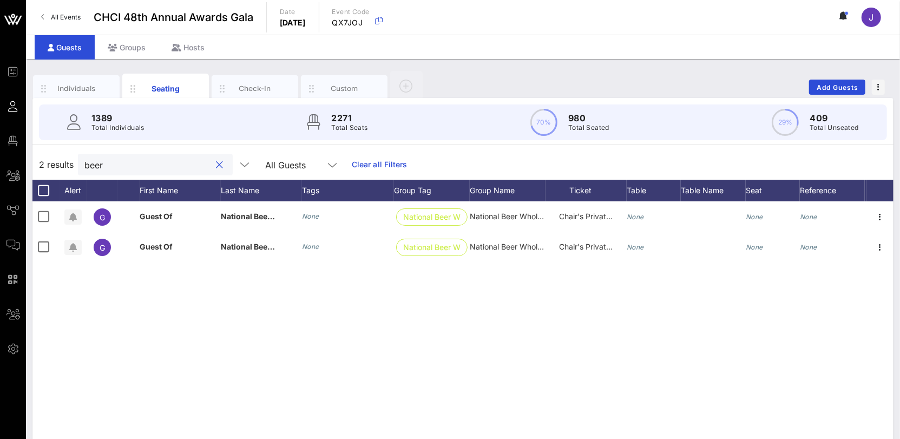
click at [95, 160] on input "beer" at bounding box center [147, 165] width 127 height 14
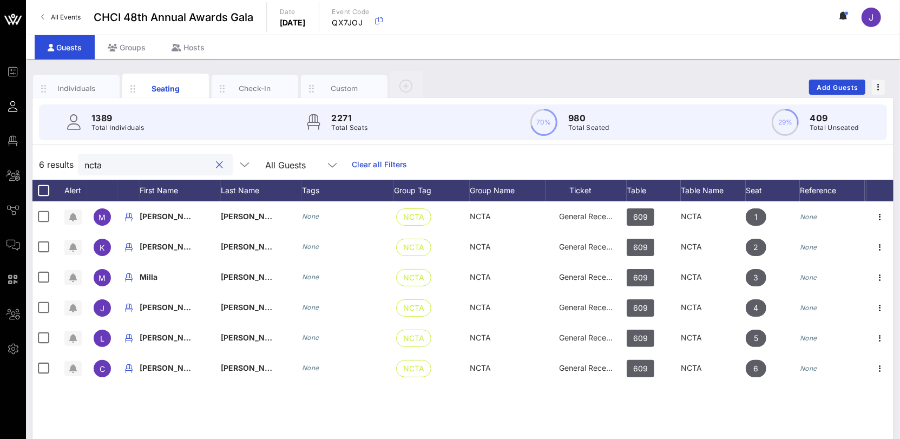
type input "ncta"
click at [217, 165] on button "clear icon" at bounding box center [220, 165] width 7 height 11
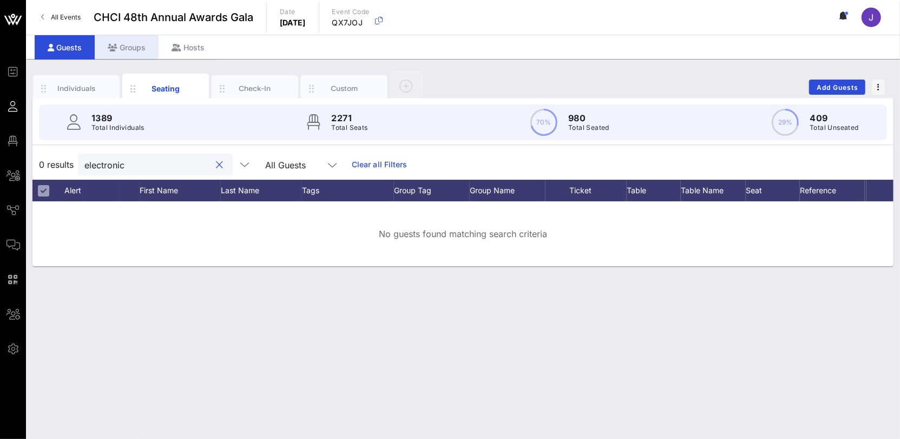
type input "electronic"
click at [135, 51] on div "Groups" at bounding box center [127, 47] width 64 height 24
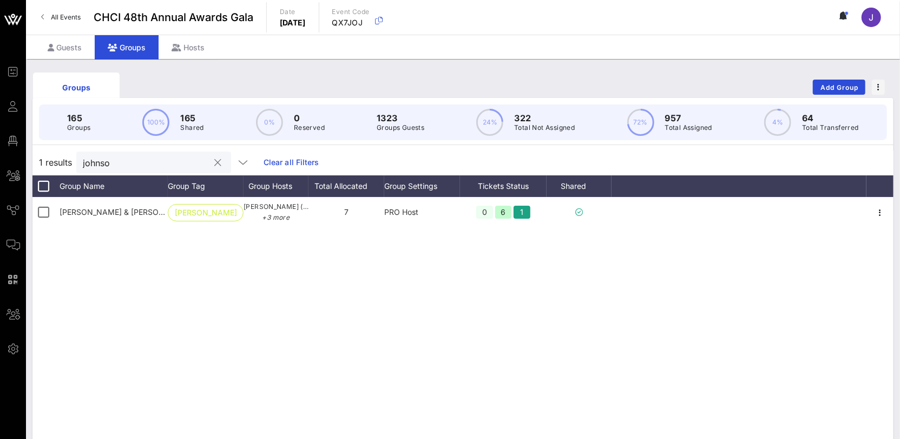
click at [100, 161] on input "johnso" at bounding box center [146, 162] width 127 height 14
click at [100, 162] on input "johnso" at bounding box center [146, 162] width 127 height 14
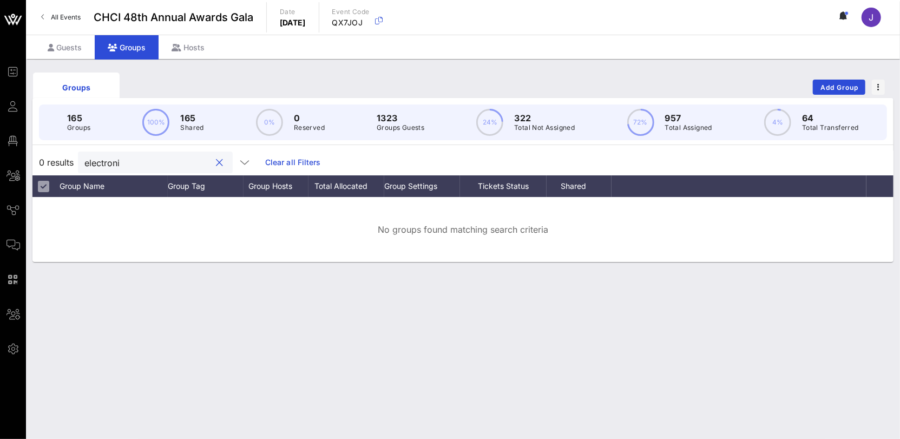
type input "electronic"
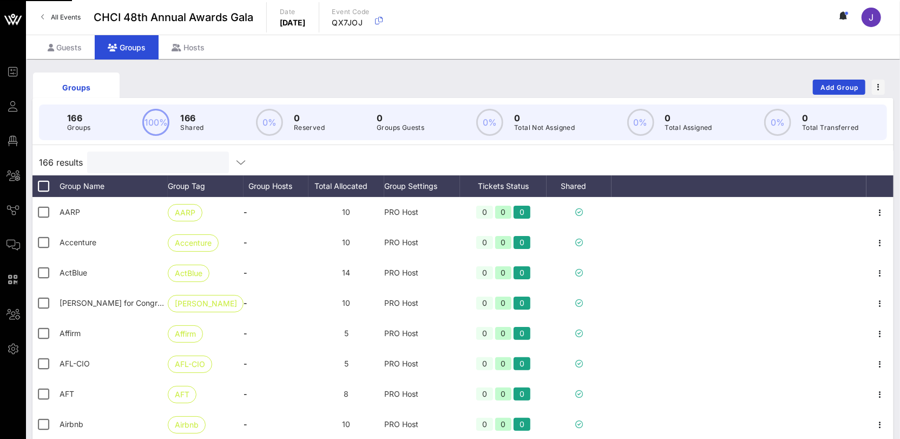
click at [129, 163] on input "text" at bounding box center [157, 162] width 127 height 14
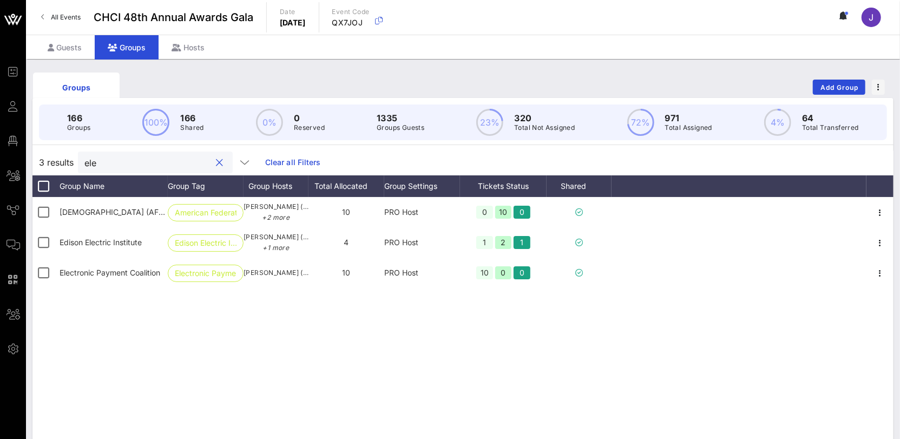
type input "ele"
click at [79, 49] on div "Guests" at bounding box center [65, 47] width 60 height 24
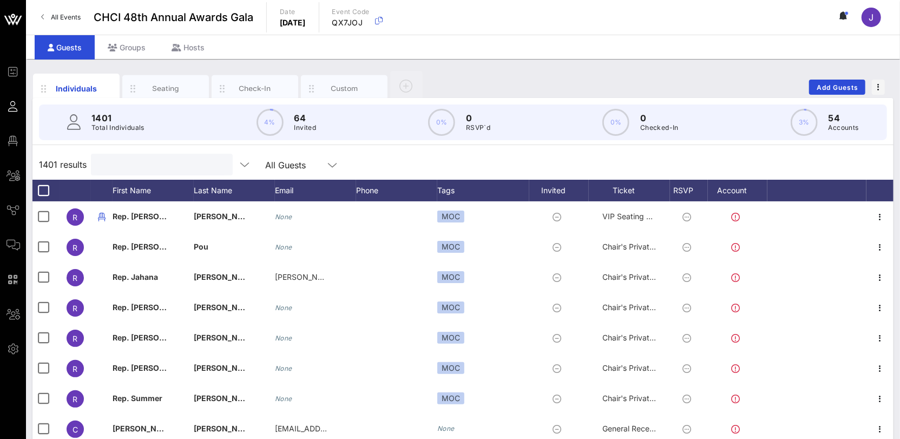
click at [116, 161] on input "text" at bounding box center [160, 165] width 127 height 14
click at [158, 98] on div "1401 Total Individuals 4% 64 Invited 0% 0 RSVP`d 0% 0 Checked-In 3% 54 Accounts" at bounding box center [463, 122] width 874 height 49
click at [159, 83] on div "Seating" at bounding box center [166, 88] width 48 height 10
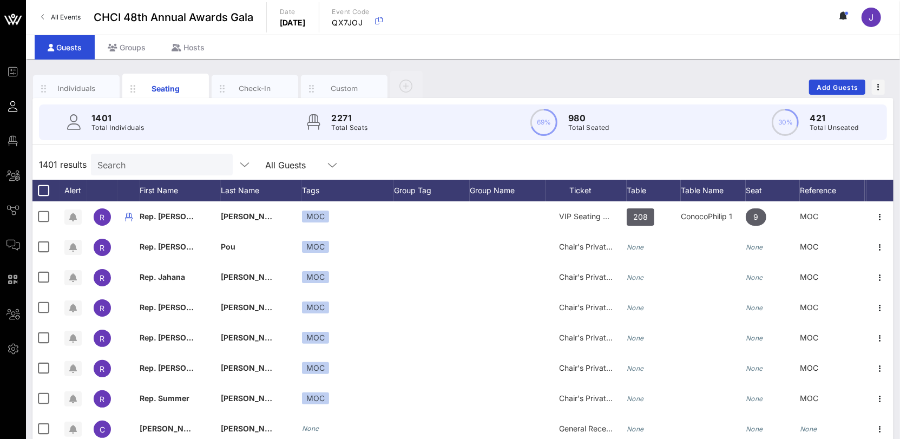
click at [135, 172] on div "Search" at bounding box center [160, 165] width 127 height 22
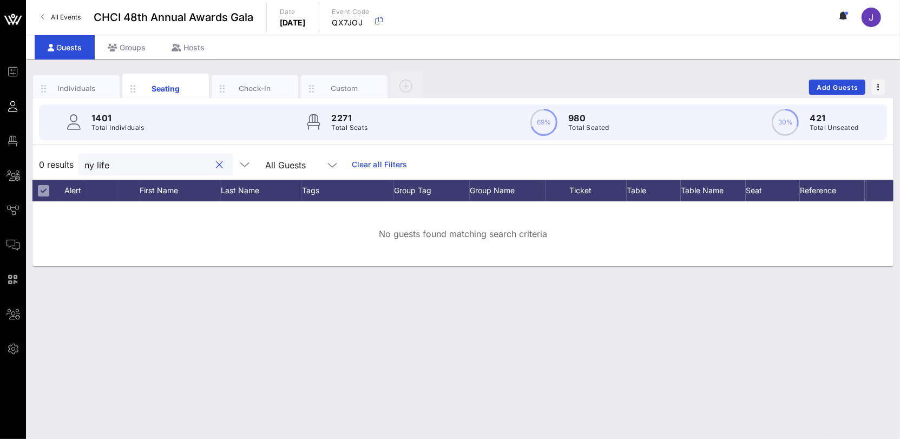
click at [96, 162] on input "ny life" at bounding box center [147, 165] width 127 height 14
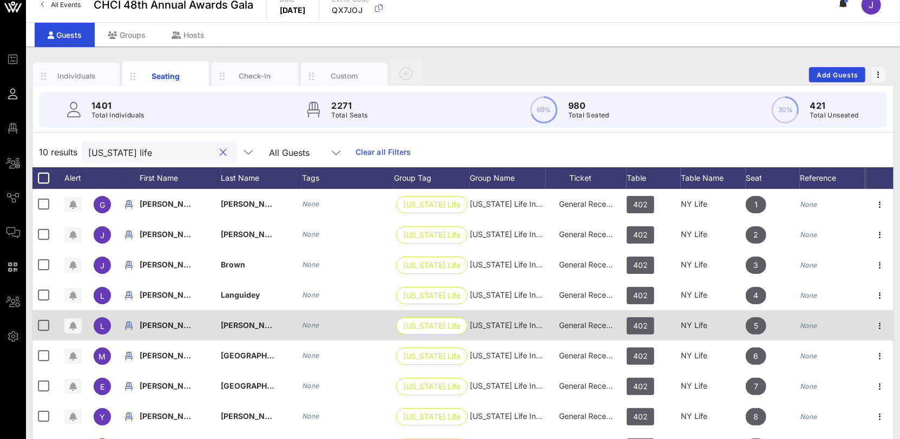
scroll to position [97, 0]
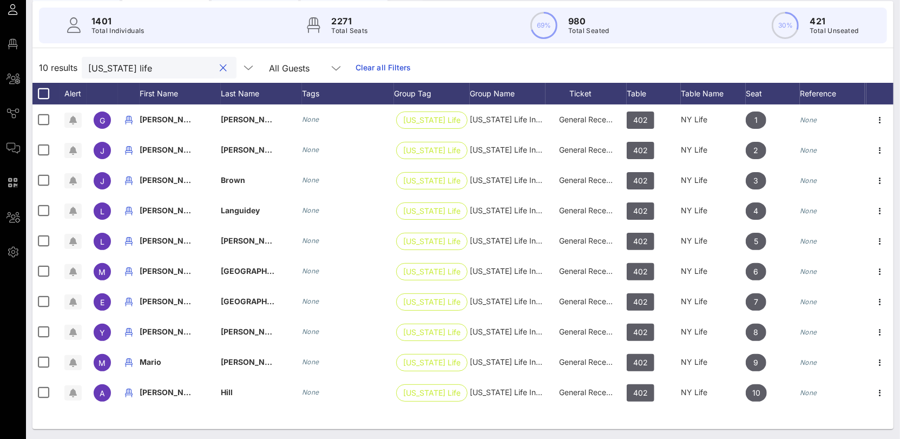
type input "[US_STATE] life"
click at [220, 68] on button "clear icon" at bounding box center [223, 68] width 7 height 11
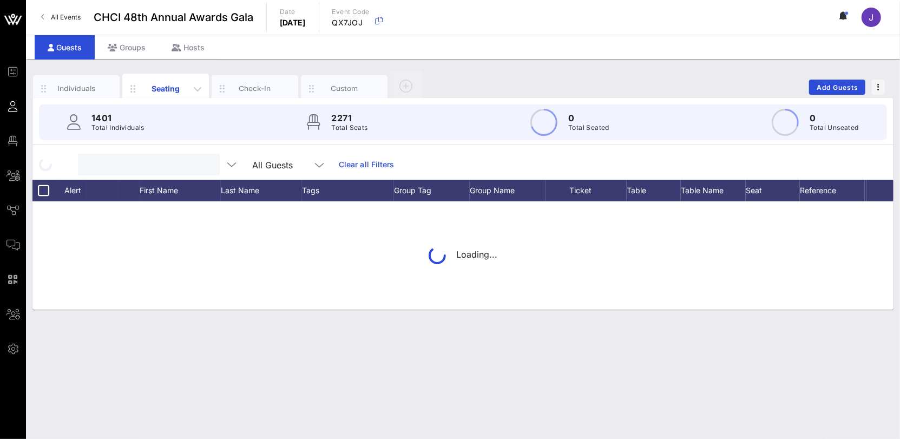
scroll to position [0, 0]
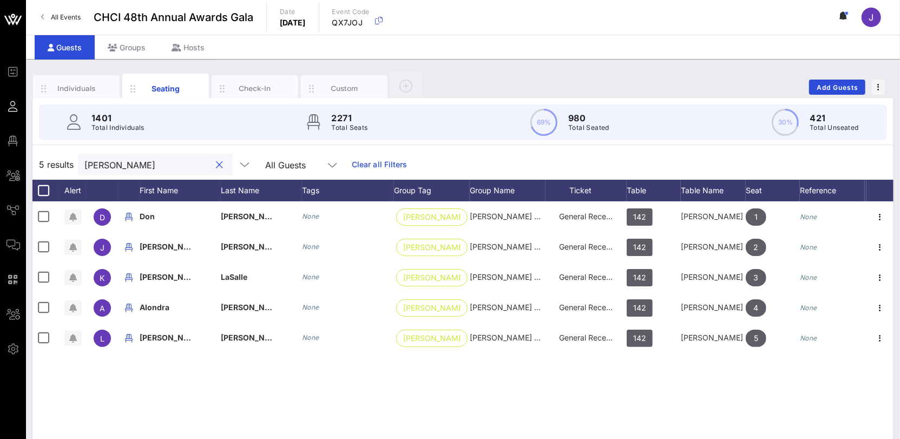
type input "nielsen"
click at [217, 165] on button "clear icon" at bounding box center [220, 165] width 7 height 11
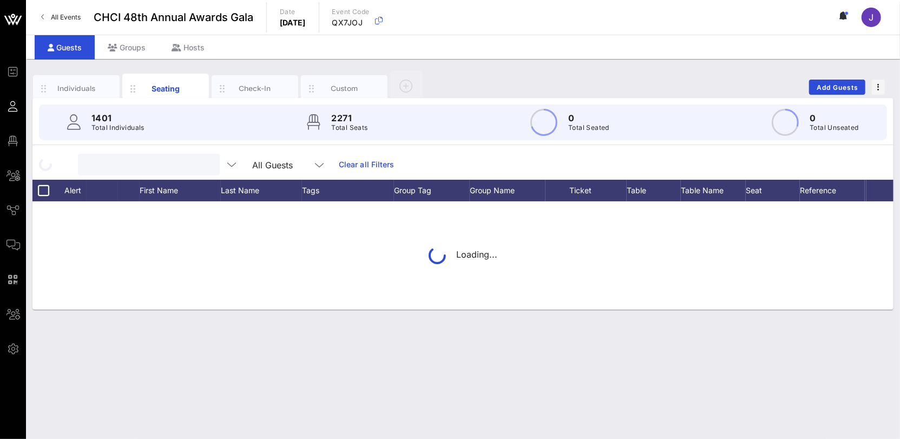
click at [166, 168] on input "text" at bounding box center [147, 165] width 127 height 14
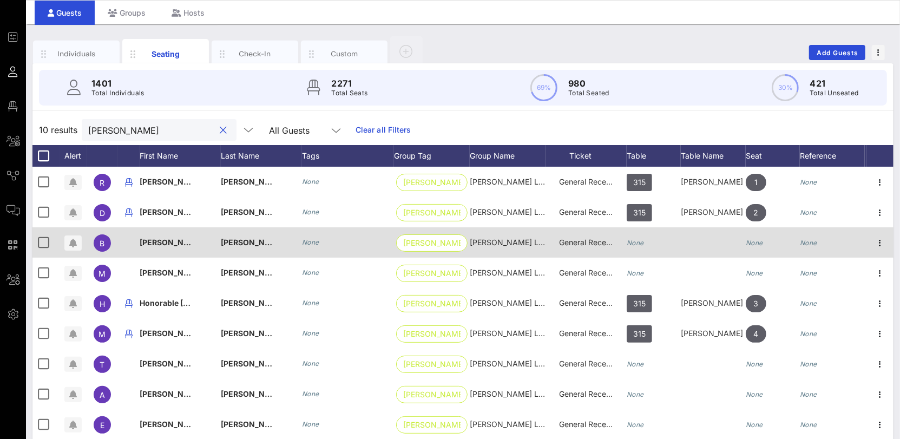
scroll to position [36, 0]
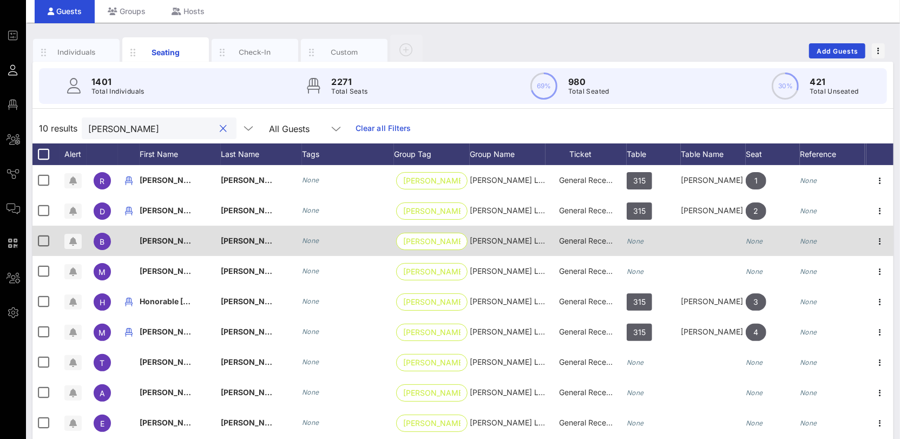
type input "olivarez"
click at [634, 237] on icon "None" at bounding box center [635, 241] width 17 height 8
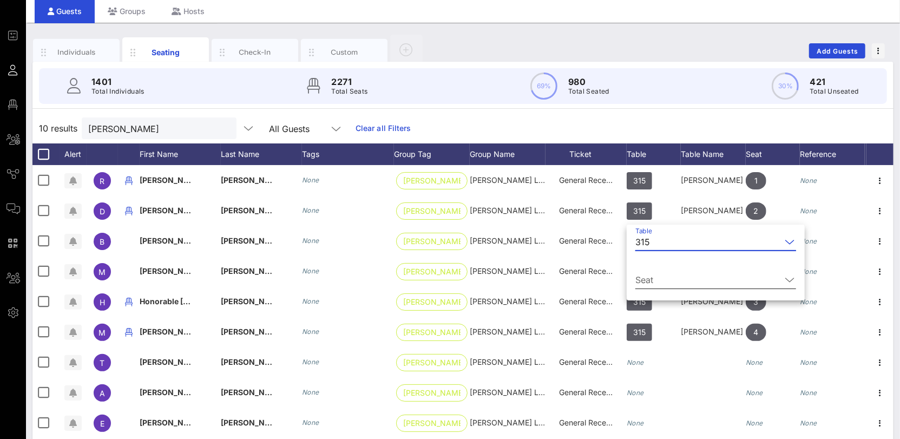
click at [657, 277] on input "Seat" at bounding box center [708, 279] width 146 height 17
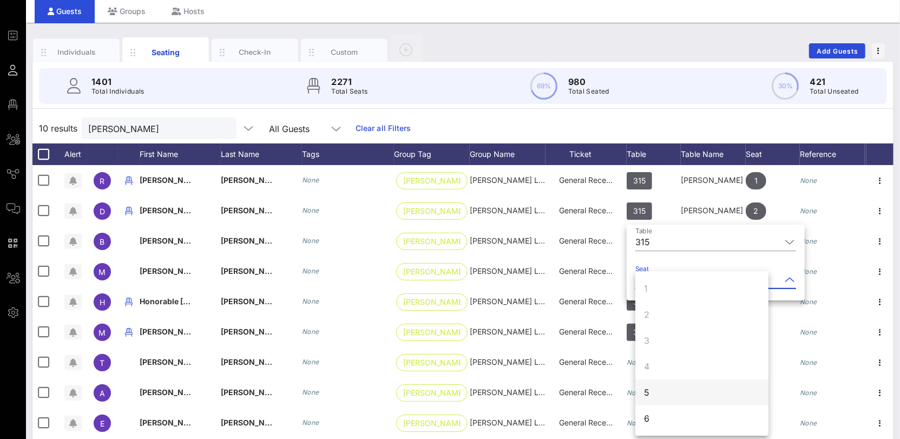
click at [656, 393] on div "5" at bounding box center [701, 392] width 133 height 26
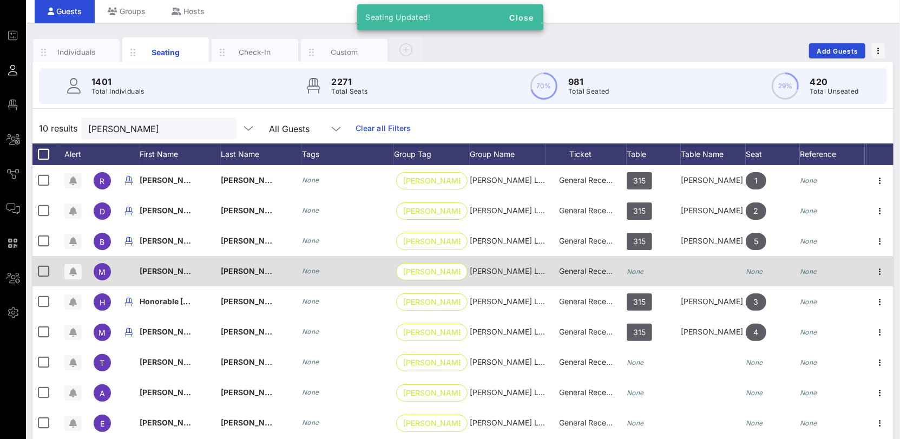
click at [634, 267] on icon "None" at bounding box center [635, 271] width 17 height 8
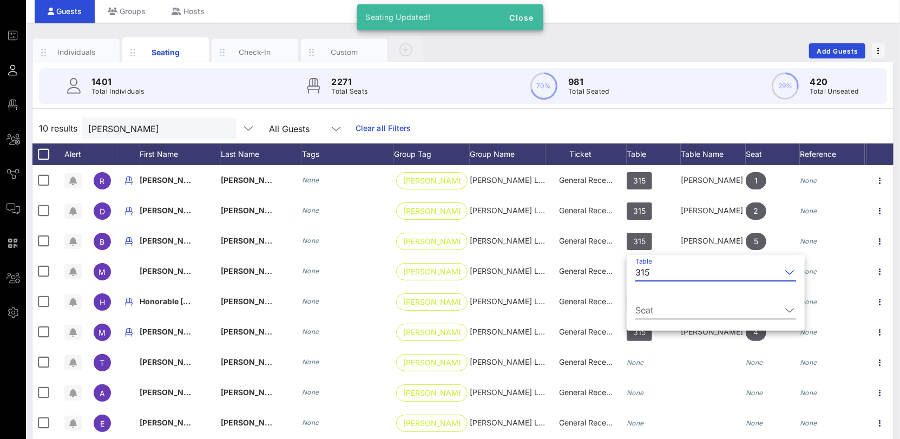
click at [665, 307] on input "Seat" at bounding box center [708, 309] width 146 height 17
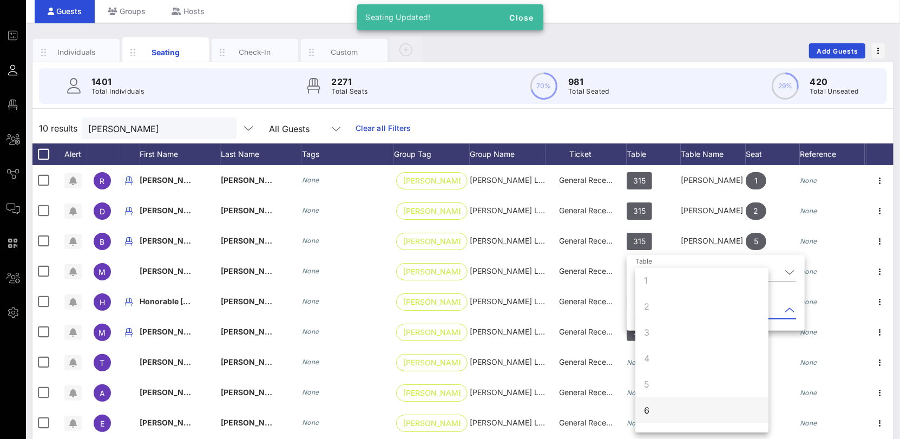
scroll to position [19, 0]
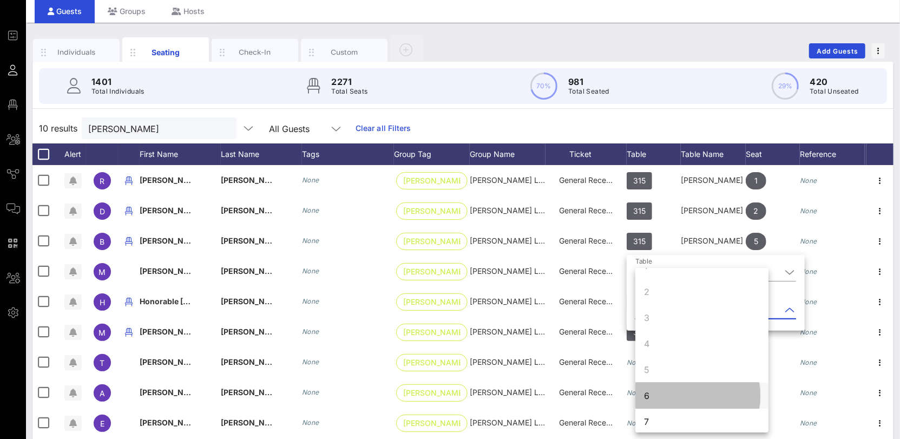
click at [661, 389] on div "6" at bounding box center [701, 396] width 133 height 26
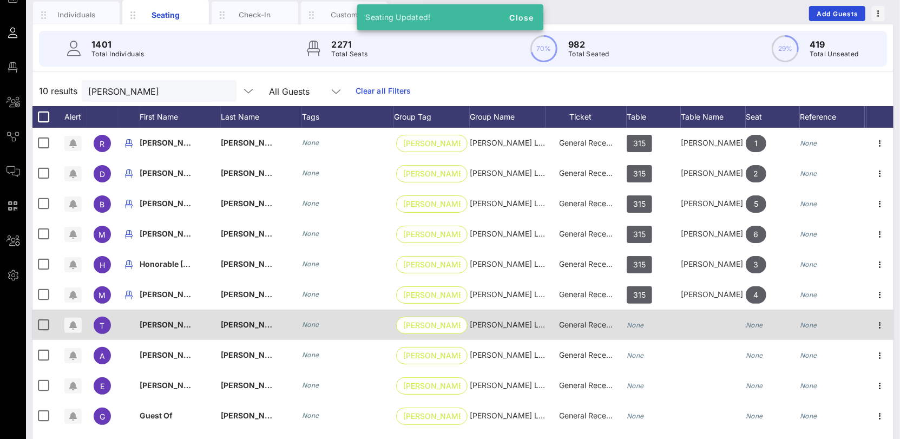
scroll to position [97, 0]
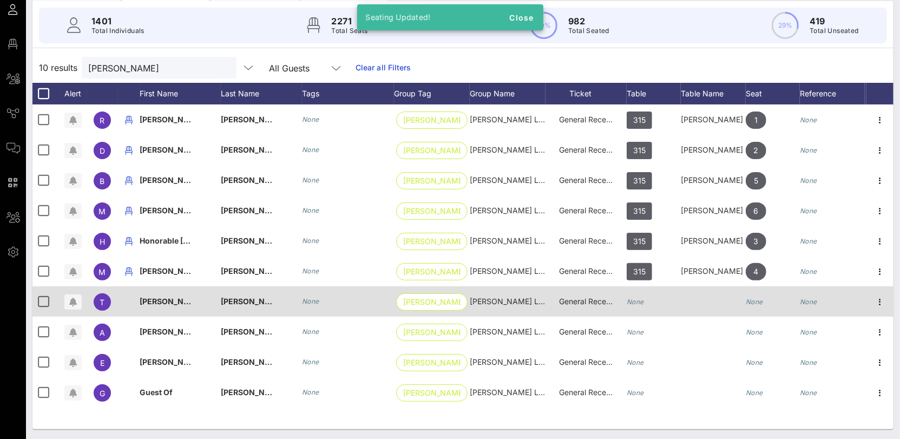
click at [639, 298] on icon "None" at bounding box center [635, 302] width 17 height 8
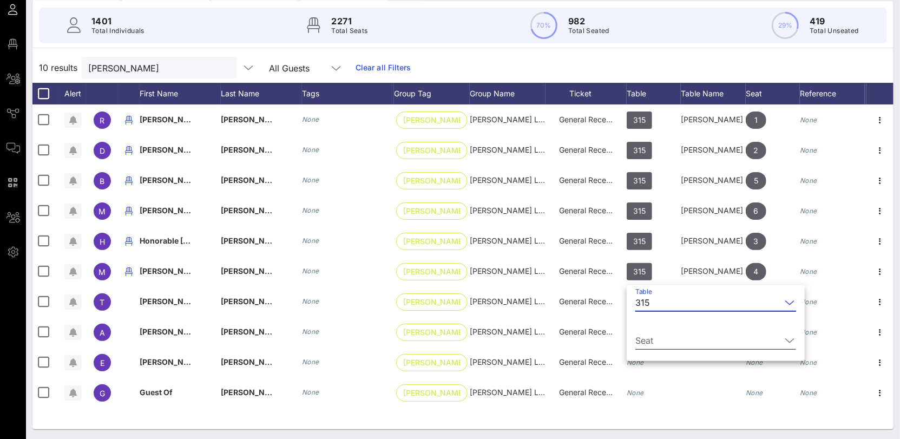
click at [657, 333] on input "Seat" at bounding box center [708, 340] width 146 height 17
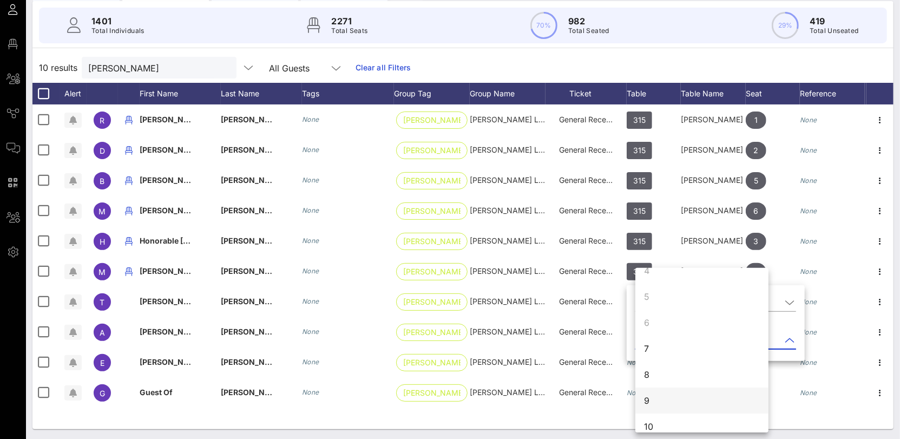
scroll to position [97, 0]
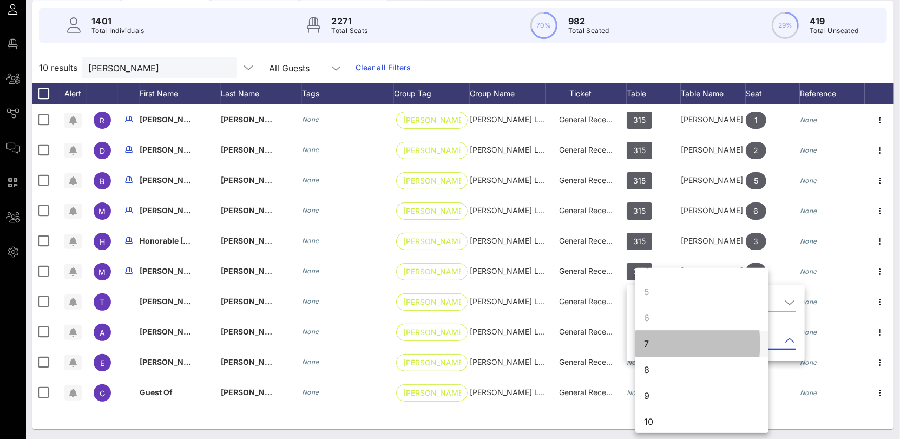
click at [658, 346] on div "7" at bounding box center [701, 344] width 133 height 26
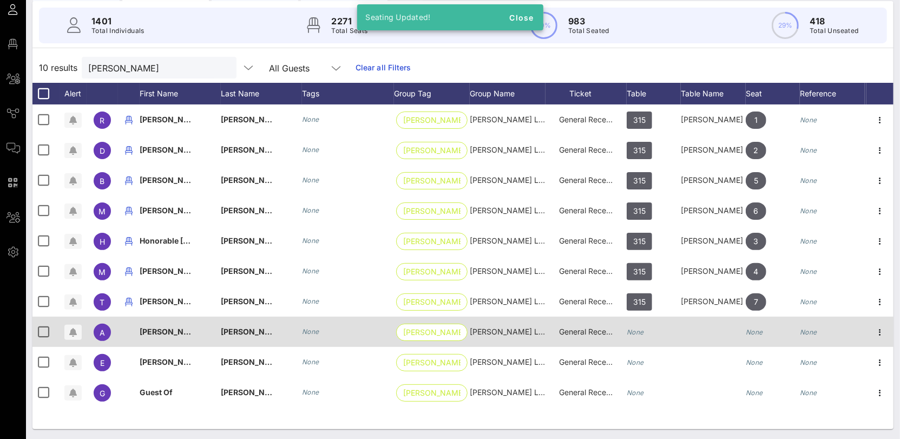
click at [644, 330] on icon "None" at bounding box center [635, 332] width 17 height 8
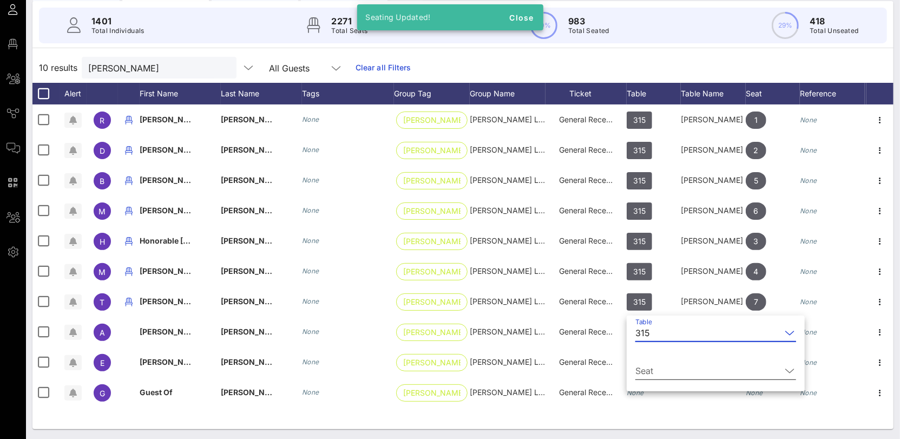
click at [656, 367] on input "Seat" at bounding box center [708, 370] width 146 height 17
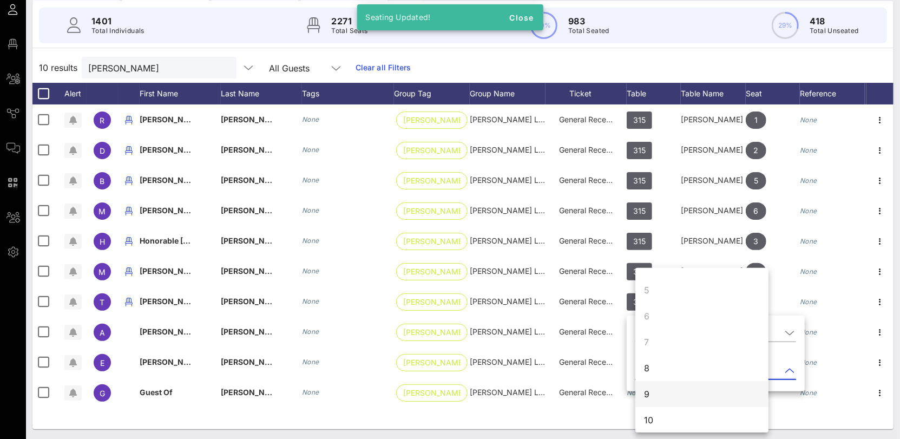
scroll to position [104, 0]
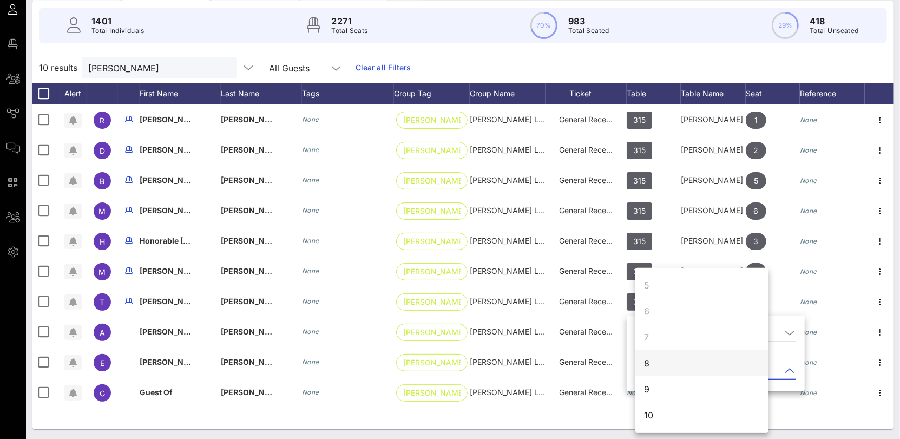
click at [652, 368] on div "8" at bounding box center [701, 363] width 133 height 26
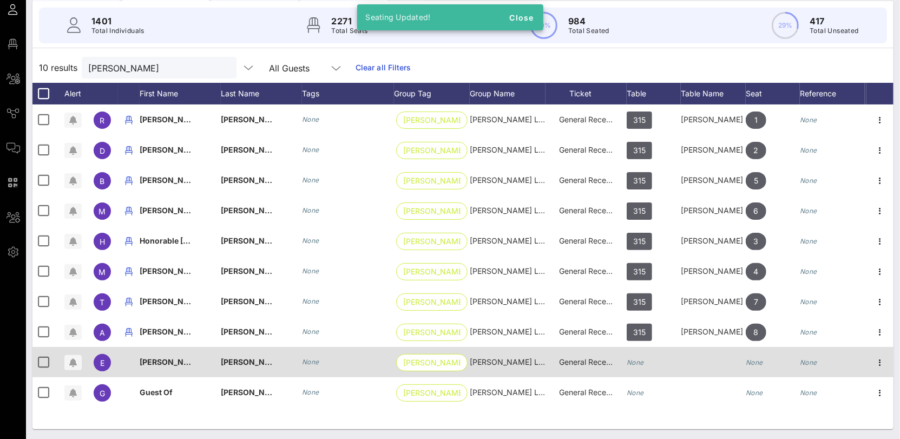
click at [642, 362] on icon "None" at bounding box center [635, 362] width 17 height 8
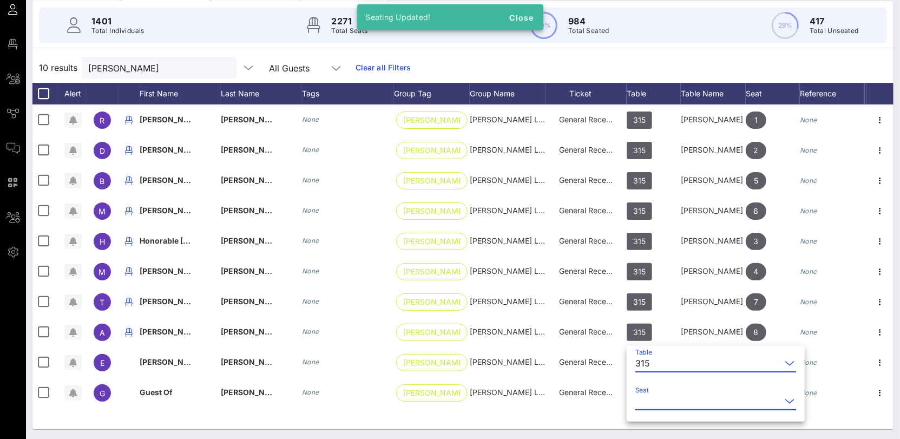
click at [663, 392] on input "Seat" at bounding box center [708, 400] width 146 height 17
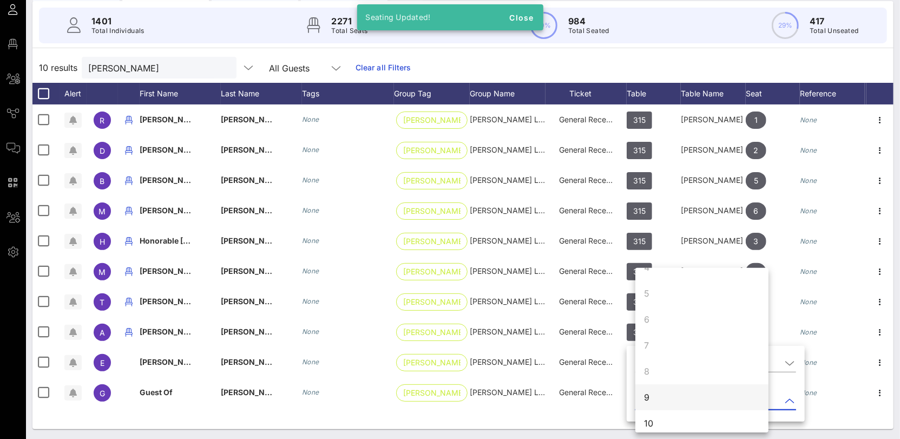
scroll to position [104, 0]
click at [659, 395] on div "9" at bounding box center [701, 389] width 133 height 26
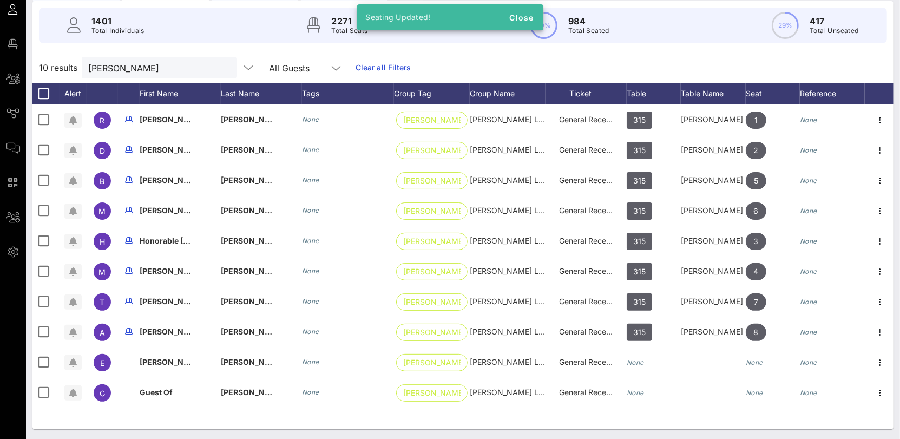
scroll to position [0, 0]
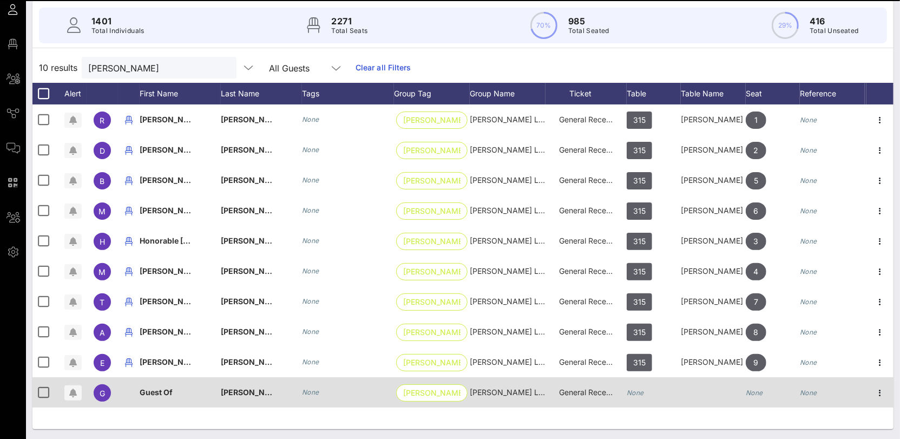
click at [643, 395] on div "None" at bounding box center [635, 392] width 17 height 30
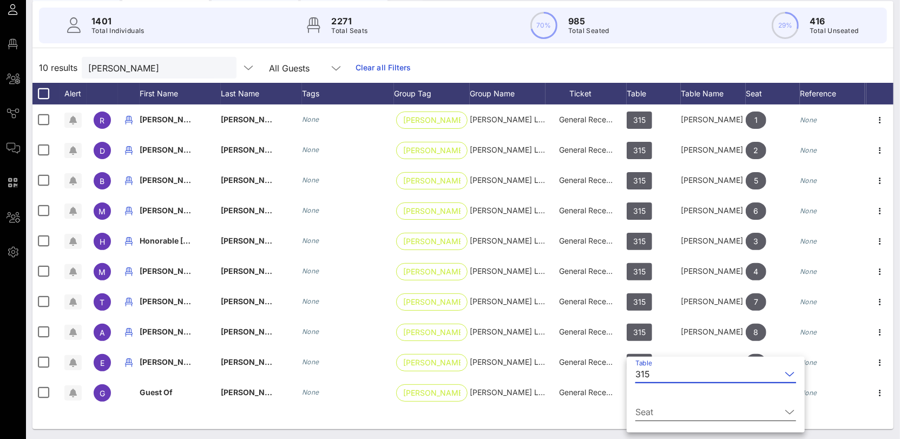
click at [662, 411] on input "Seat" at bounding box center [708, 411] width 146 height 17
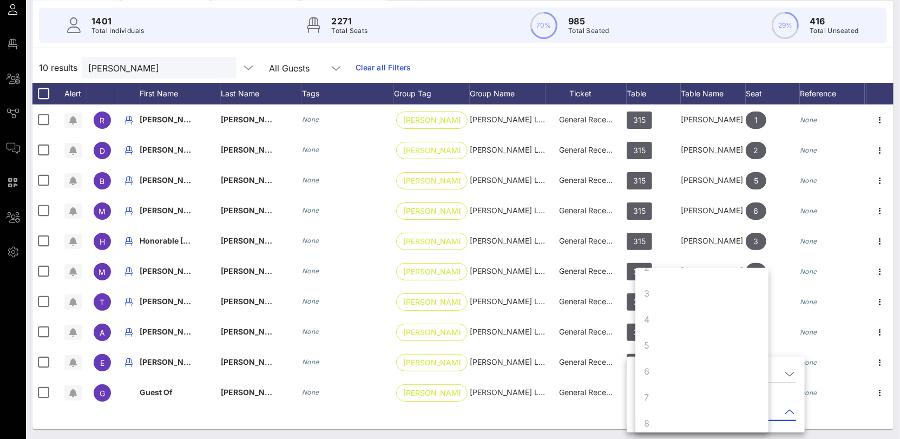
scroll to position [104, 0]
click at [666, 416] on div "10" at bounding box center [701, 415] width 133 height 26
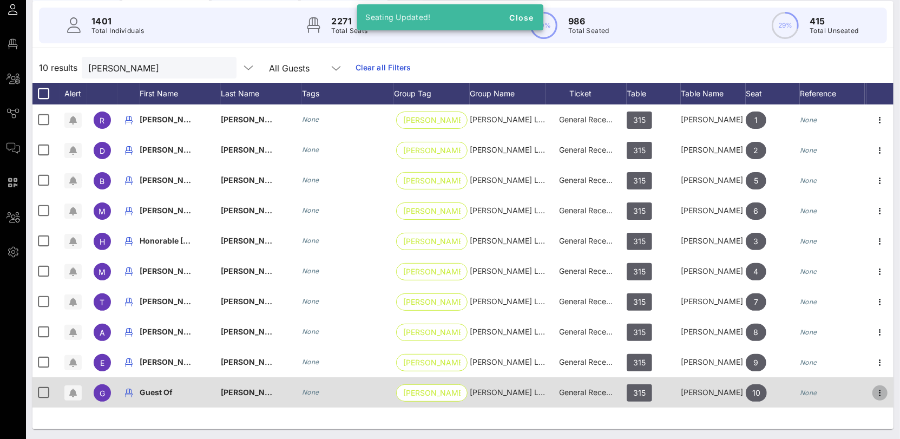
click at [879, 388] on icon "button" at bounding box center [880, 392] width 13 height 13
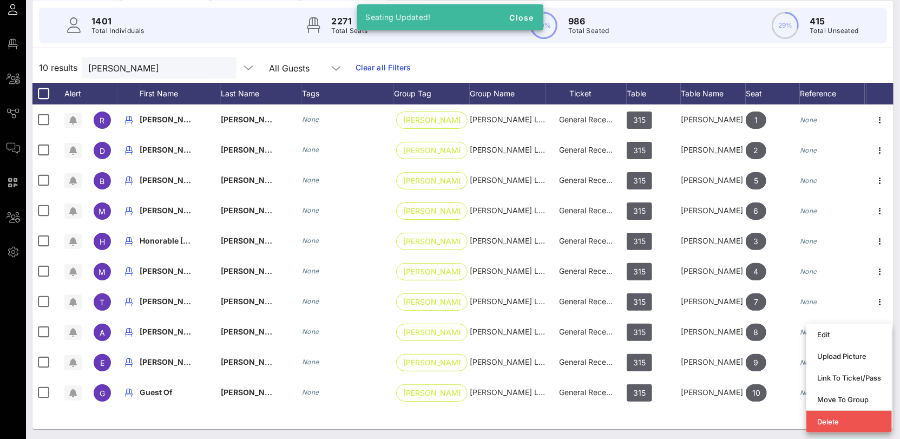
drag, startPoint x: 757, startPoint y: 419, endPoint x: 648, endPoint y: 416, distance: 108.8
click at [756, 419] on div "R Rick Olivarez None Olivarez Madruga … Olivarez Madruga Law Organization, LLP …" at bounding box center [462, 266] width 861 height 325
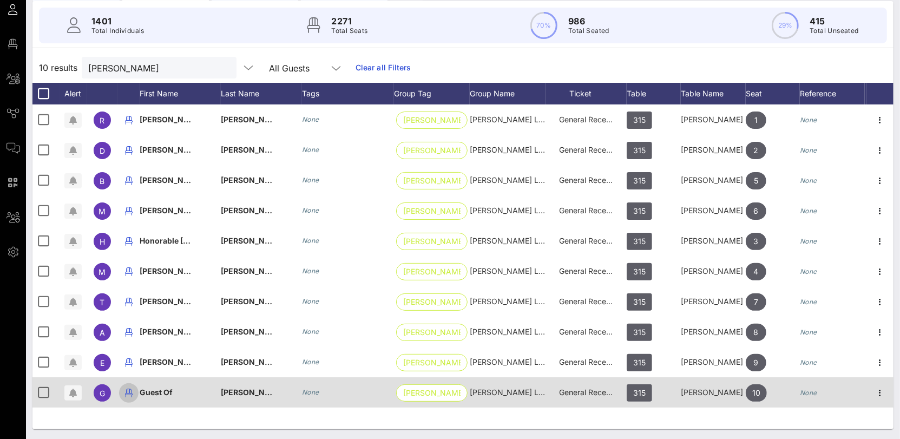
click at [127, 392] on icon "button" at bounding box center [128, 392] width 13 height 13
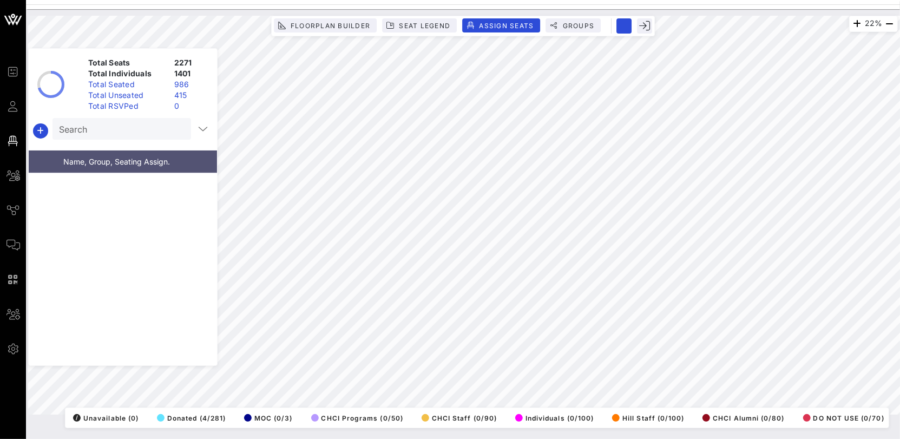
scroll to position [13185, 0]
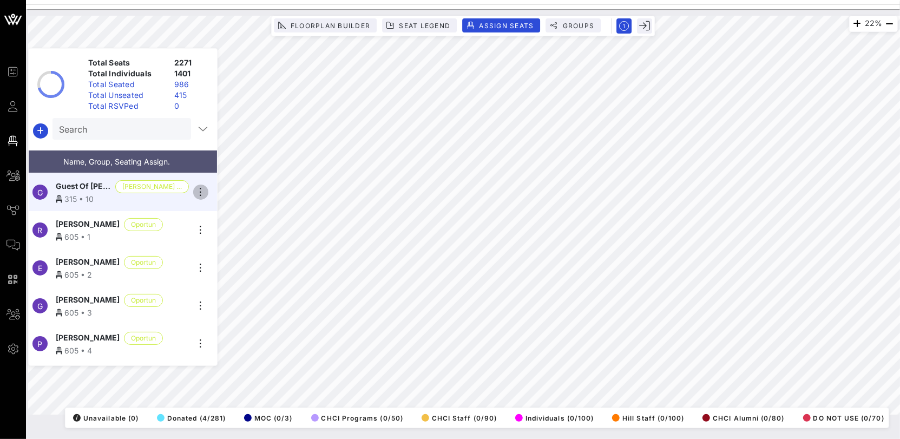
click at [199, 189] on icon "button" at bounding box center [200, 192] width 13 height 13
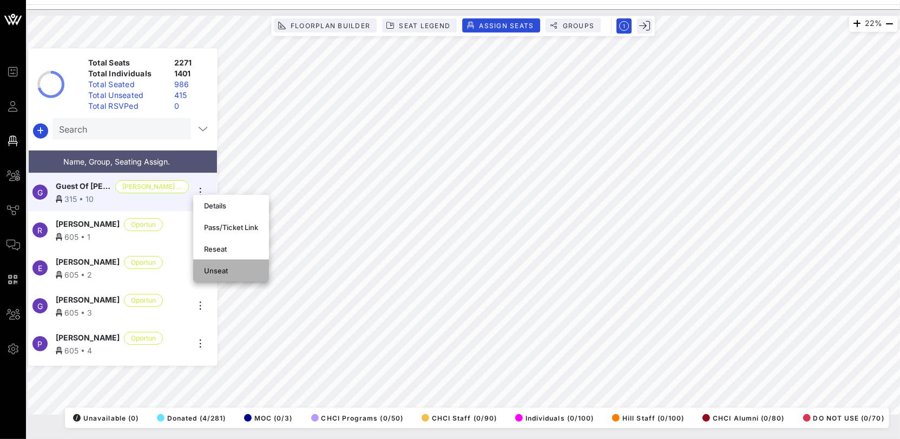
click at [219, 266] on div "Unseat" at bounding box center [231, 270] width 54 height 17
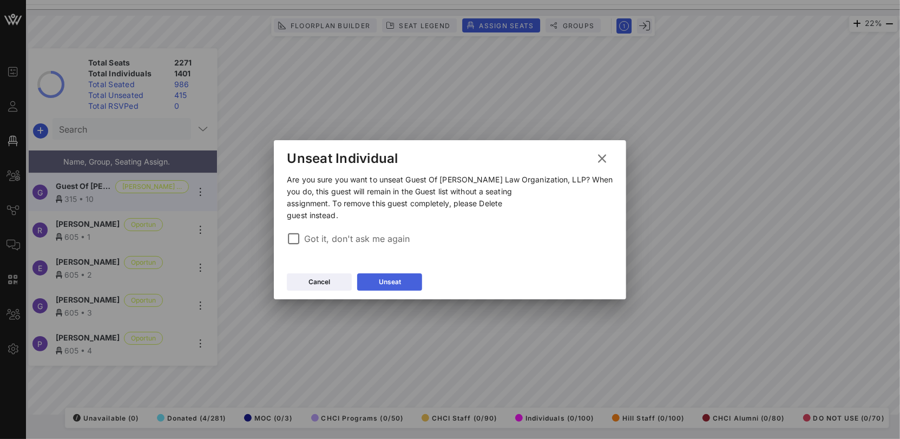
click at [409, 284] on button "Unseat" at bounding box center [389, 281] width 65 height 17
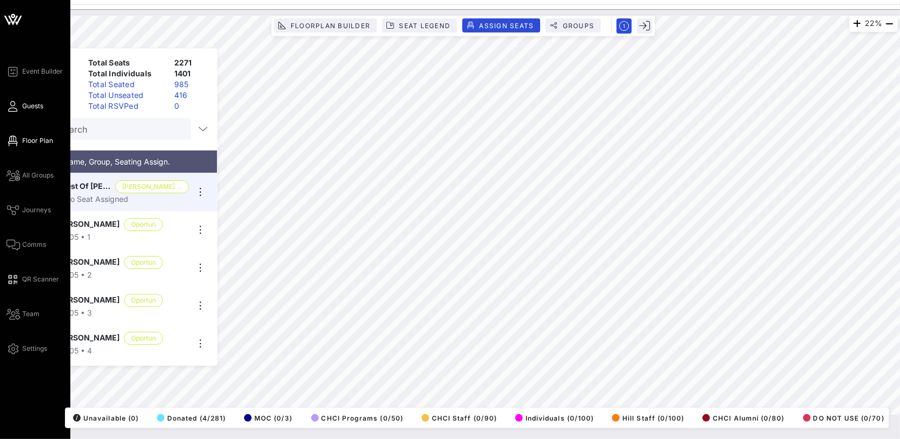
click at [22, 103] on span "Guests" at bounding box center [32, 106] width 21 height 10
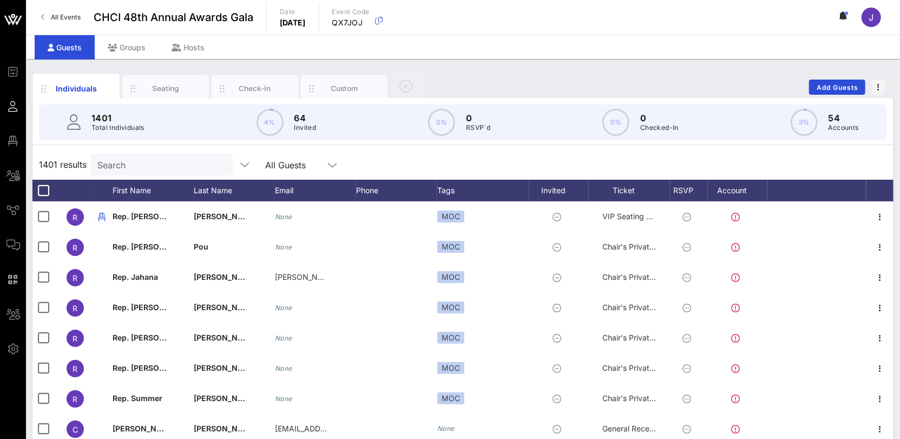
click at [127, 156] on div "Search" at bounding box center [160, 165] width 127 height 22
drag, startPoint x: 167, startPoint y: 88, endPoint x: 129, endPoint y: 121, distance: 50.3
click at [167, 88] on div "Seating" at bounding box center [166, 88] width 48 height 10
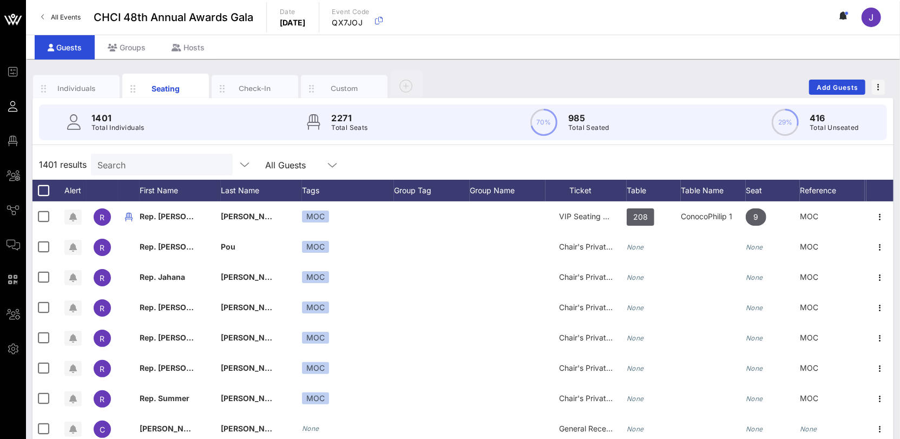
click at [141, 156] on div "Search" at bounding box center [160, 165] width 127 height 22
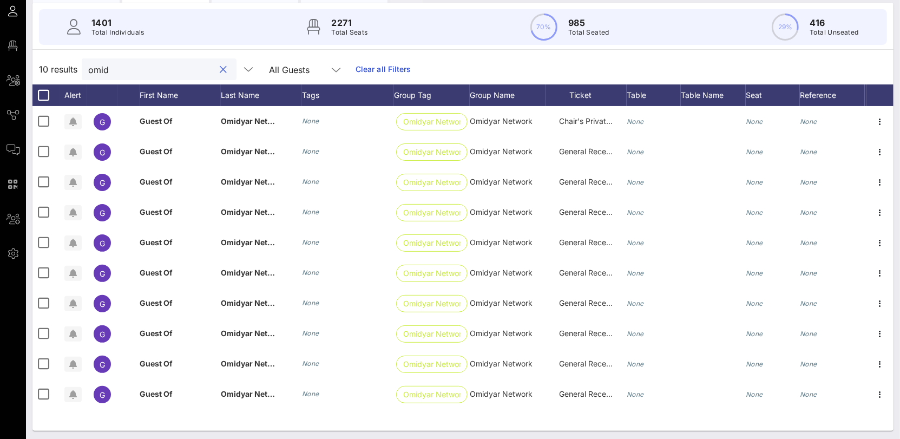
scroll to position [95, 0]
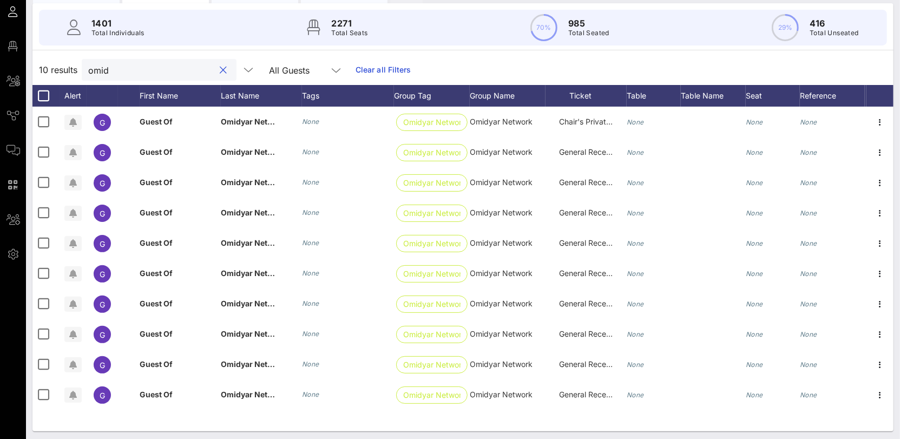
click at [104, 68] on input "omid" at bounding box center [151, 70] width 127 height 14
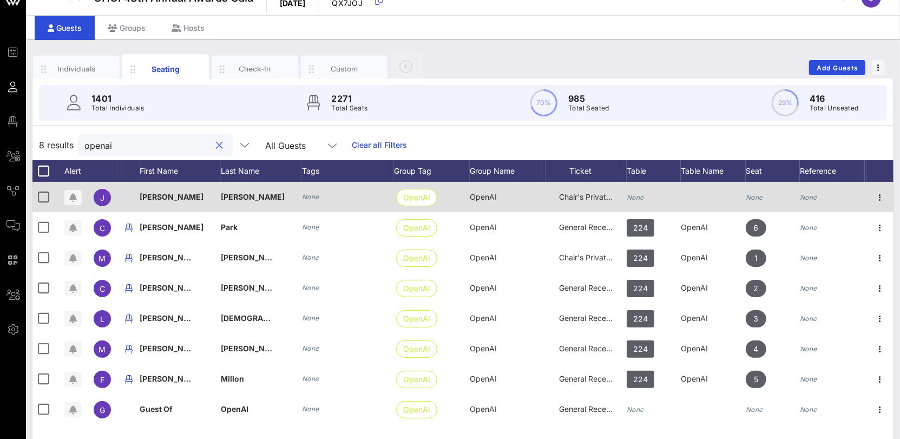
scroll to position [20, 0]
click at [635, 193] on icon "None" at bounding box center [635, 197] width 17 height 8
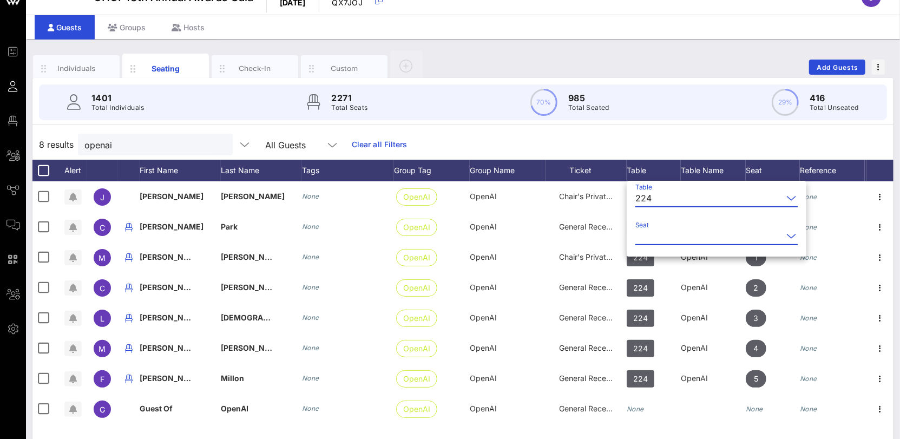
click at [666, 234] on input "Seat" at bounding box center [708, 235] width 147 height 17
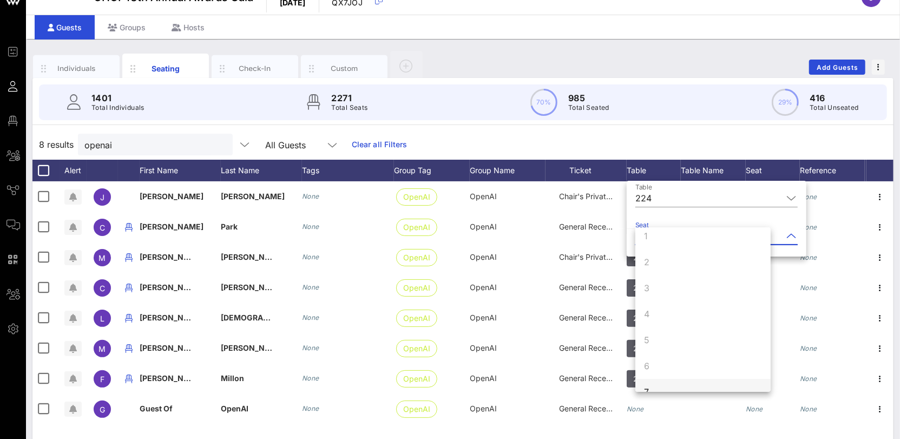
scroll to position [104, 0]
click at [659, 297] on div "7" at bounding box center [702, 297] width 135 height 26
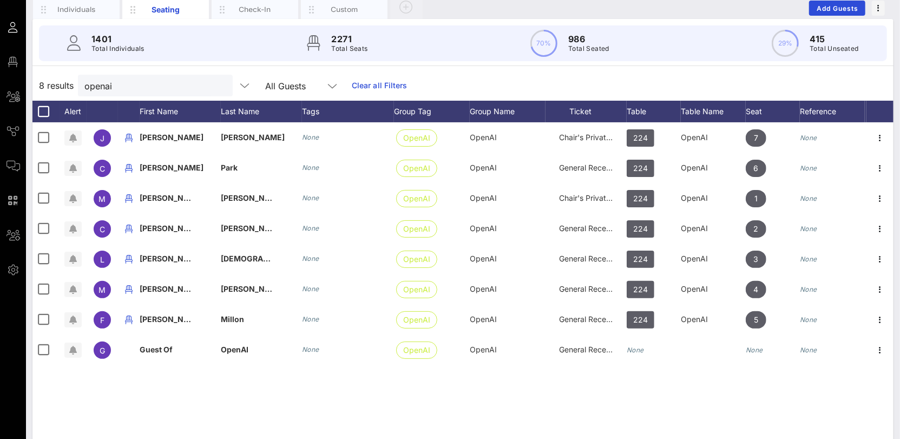
scroll to position [76, 0]
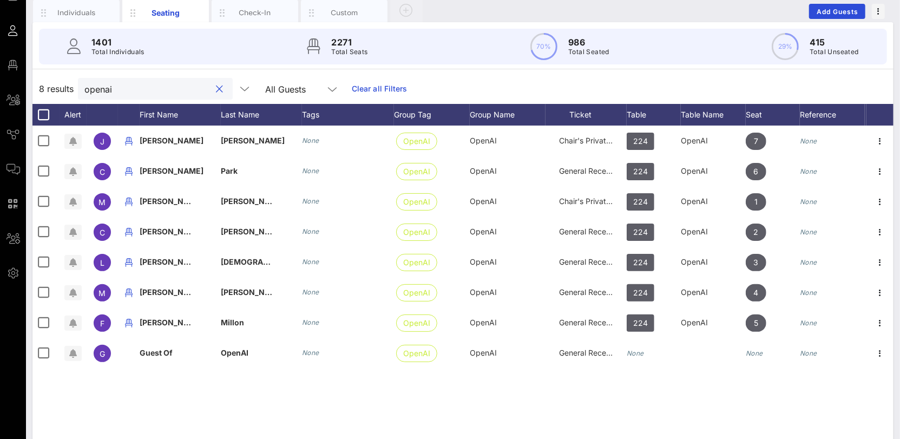
click at [100, 86] on input "openai" at bounding box center [147, 89] width 127 height 14
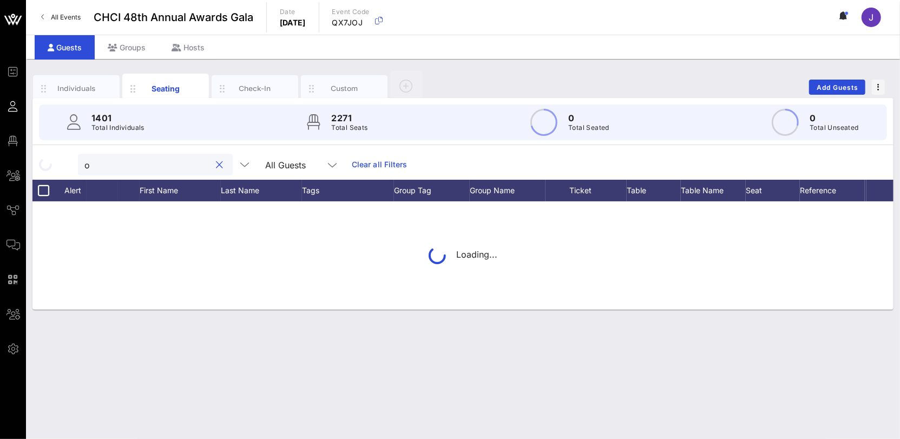
scroll to position [0, 0]
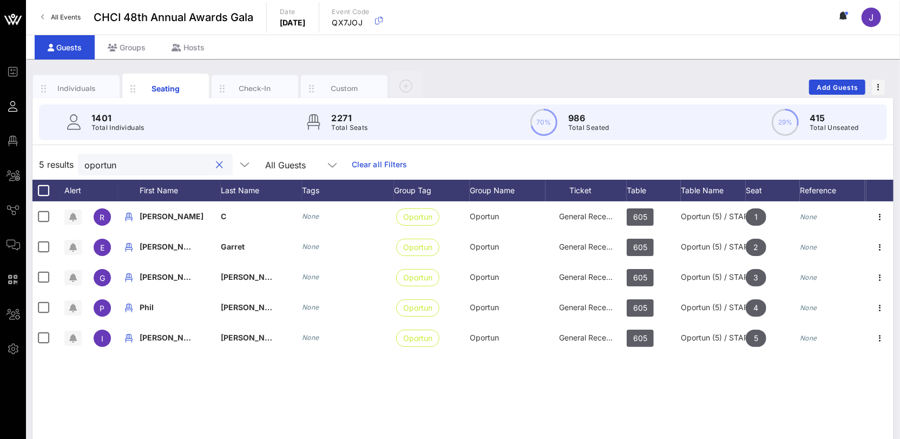
click at [90, 162] on input "oportun" at bounding box center [147, 165] width 127 height 14
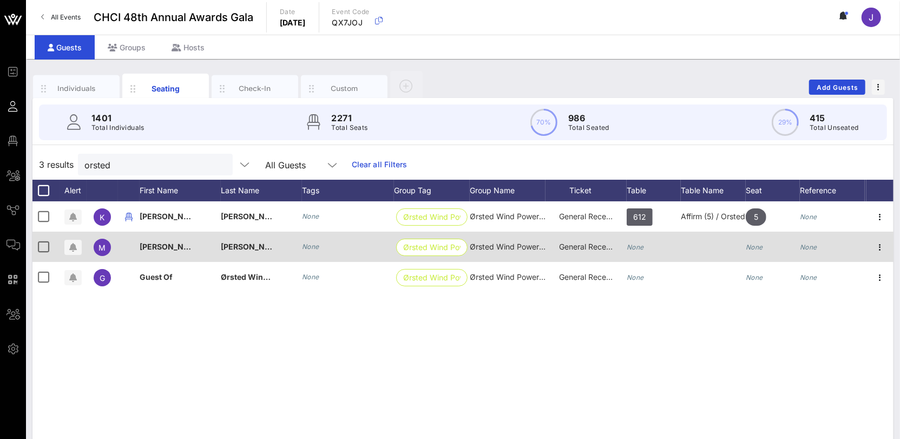
click at [615, 248] on div "General Reception" at bounding box center [586, 253] width 81 height 43
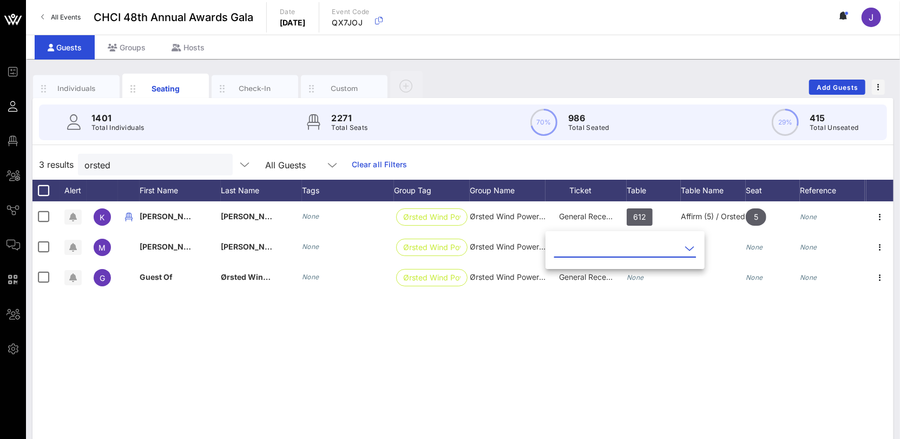
click at [678, 322] on div "K Katherine Lee None Ørsted Wind Power… Ørsted Wind Power North America LLC Gen…" at bounding box center [462, 363] width 861 height 325
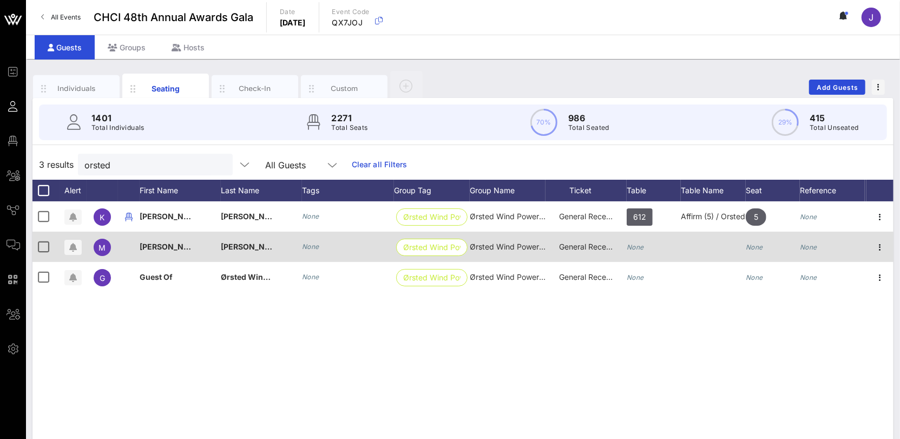
click at [646, 244] on div "None" at bounding box center [654, 253] width 54 height 43
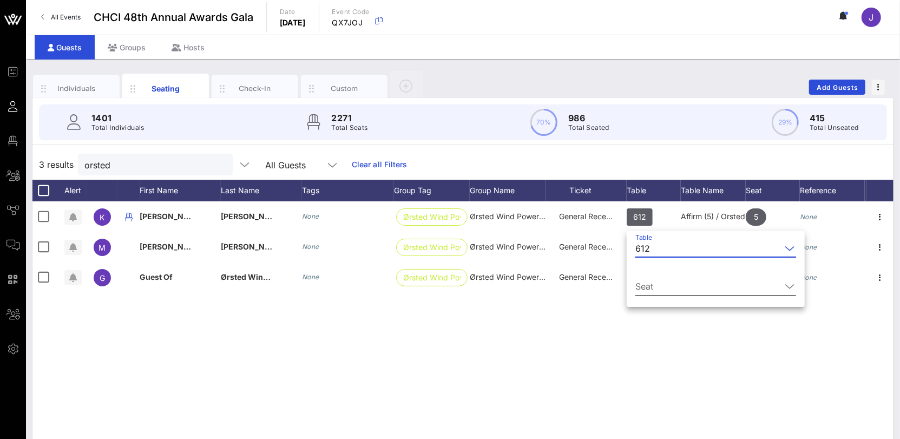
click at [657, 285] on input "Seat" at bounding box center [708, 286] width 146 height 17
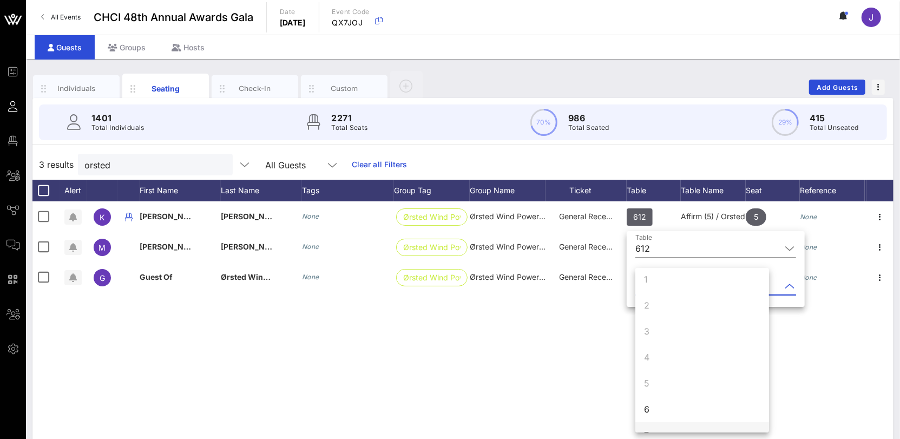
scroll to position [21, 0]
click at [652, 397] on div "6" at bounding box center [702, 394] width 134 height 26
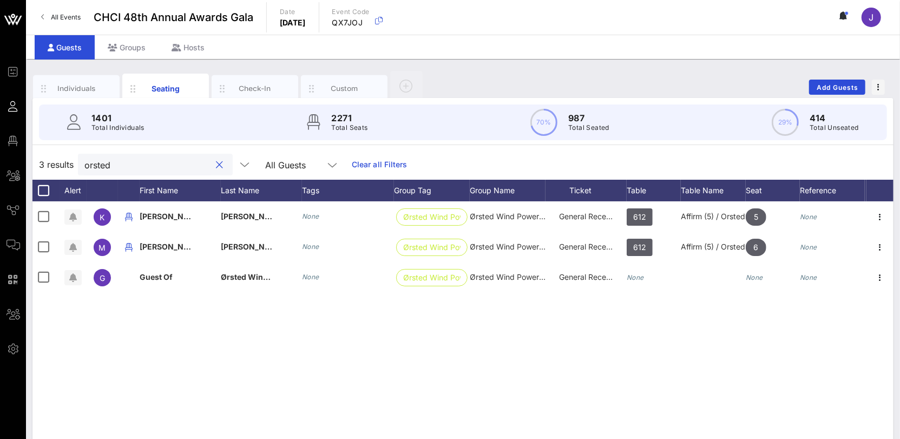
click at [99, 163] on input "orsted" at bounding box center [147, 165] width 127 height 14
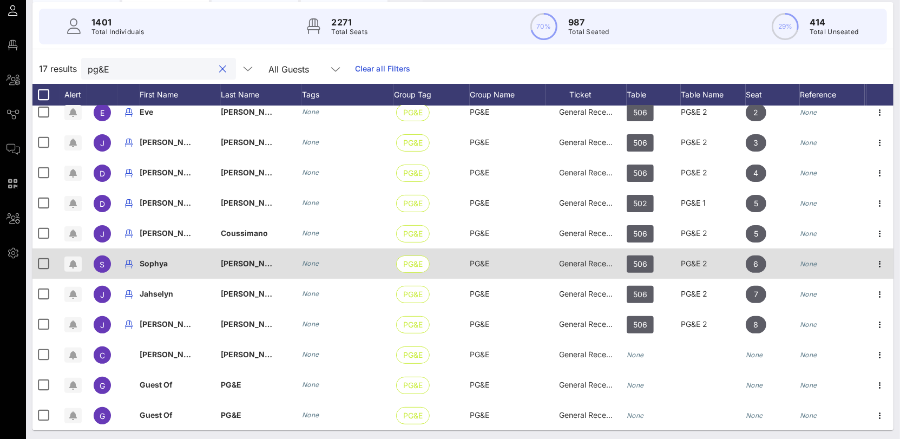
scroll to position [97, 0]
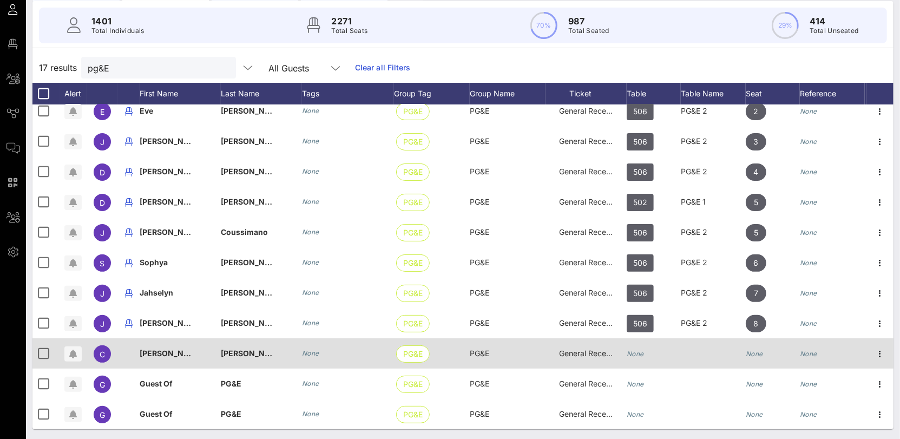
click at [638, 350] on icon "None" at bounding box center [635, 354] width 17 height 8
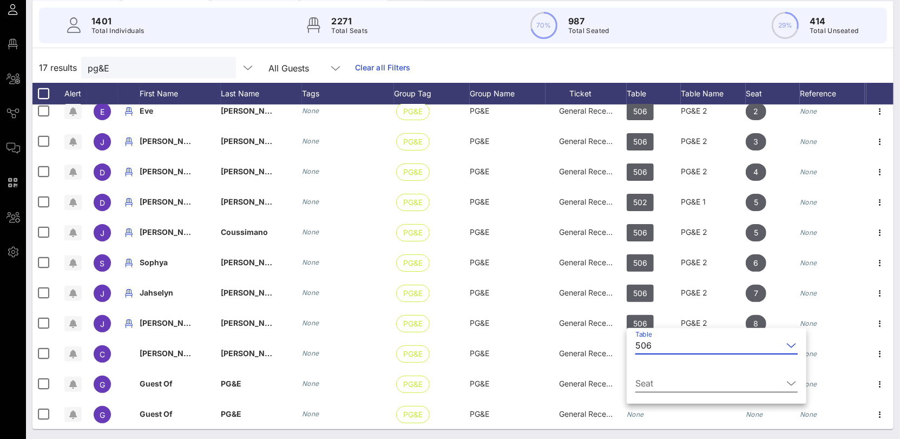
click at [673, 384] on input "Seat" at bounding box center [708, 383] width 147 height 17
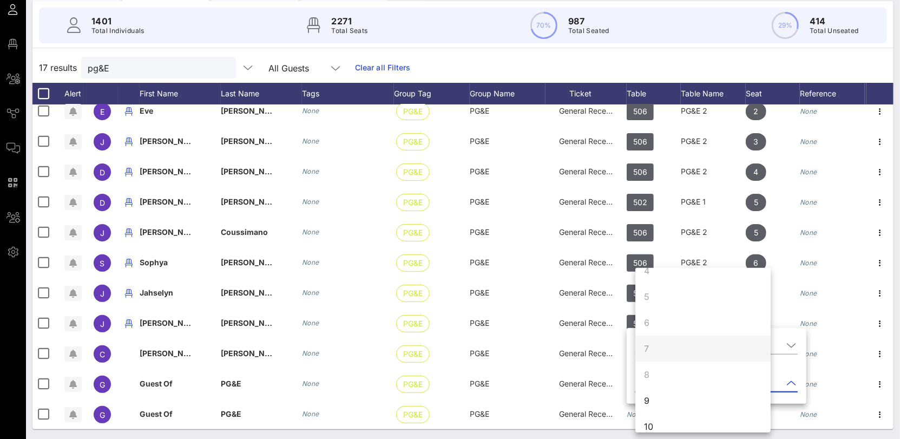
scroll to position [104, 0]
click at [673, 383] on div "9" at bounding box center [702, 389] width 135 height 26
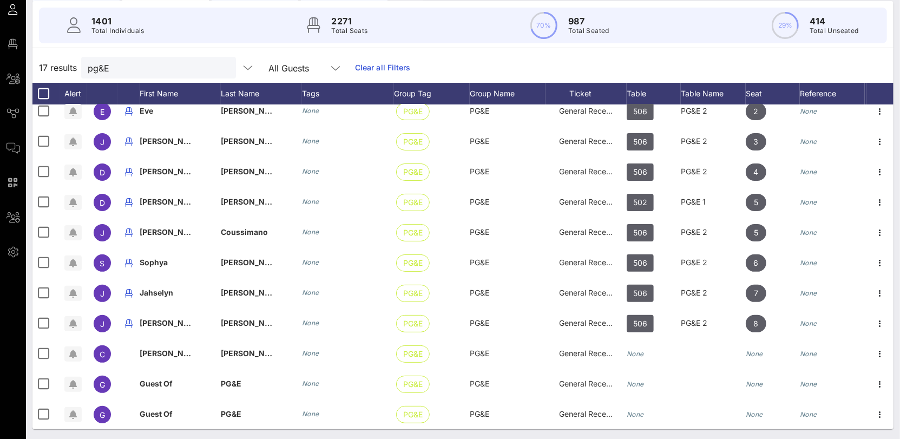
scroll to position [0, 0]
click at [94, 64] on input "pg&E" at bounding box center [151, 68] width 127 height 14
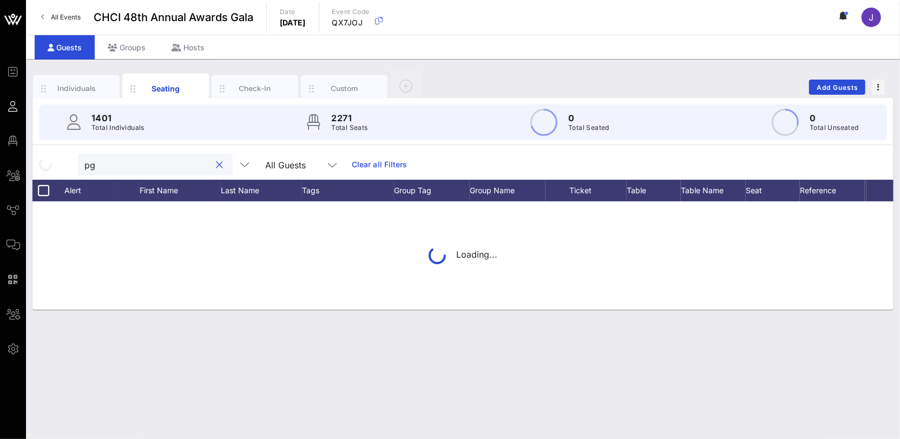
type input "p"
type input "a"
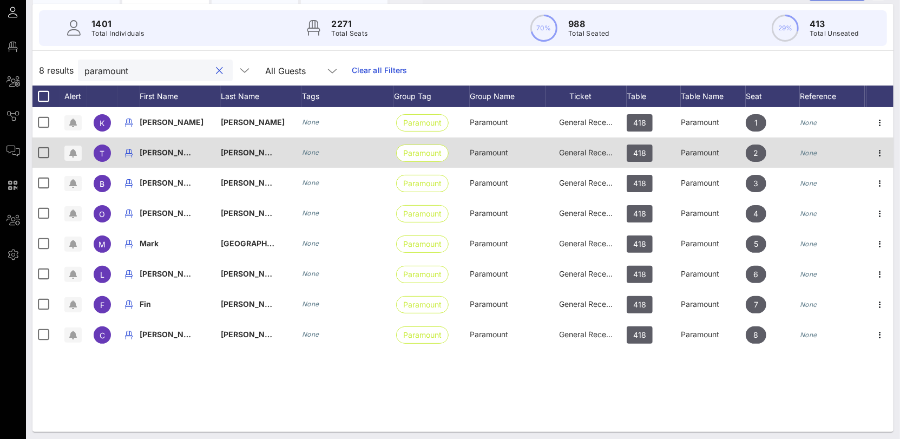
scroll to position [97, 0]
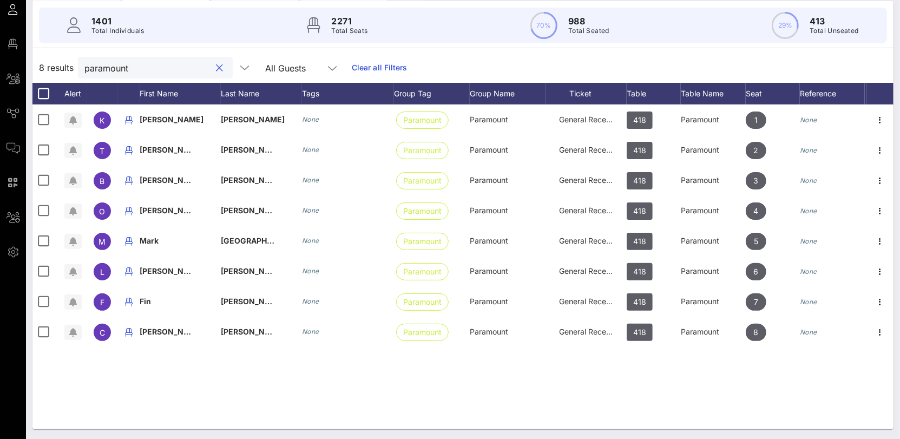
click at [107, 68] on input "paramount" at bounding box center [147, 68] width 127 height 14
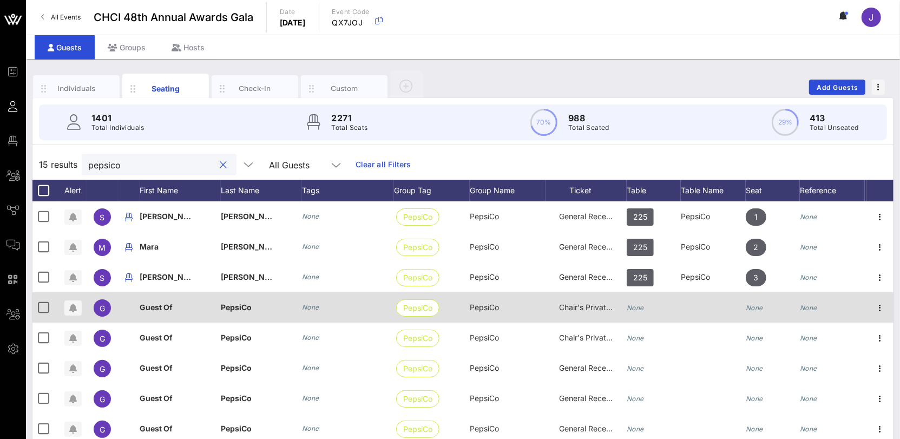
scroll to position [0, 0]
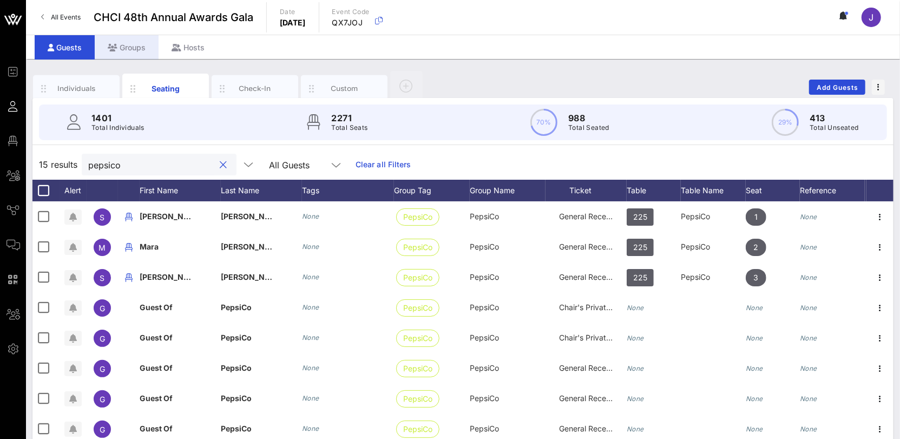
type input "pepsico"
click at [134, 46] on div "Groups" at bounding box center [127, 47] width 64 height 24
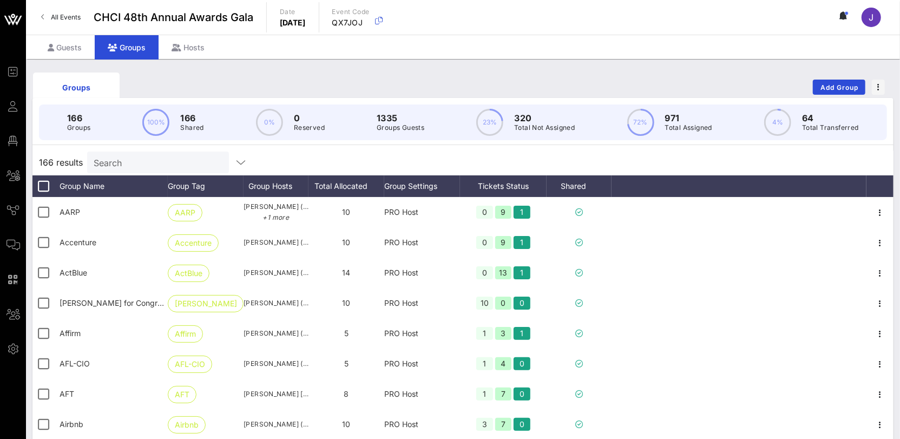
click at [128, 167] on input "Search" at bounding box center [157, 162] width 127 height 14
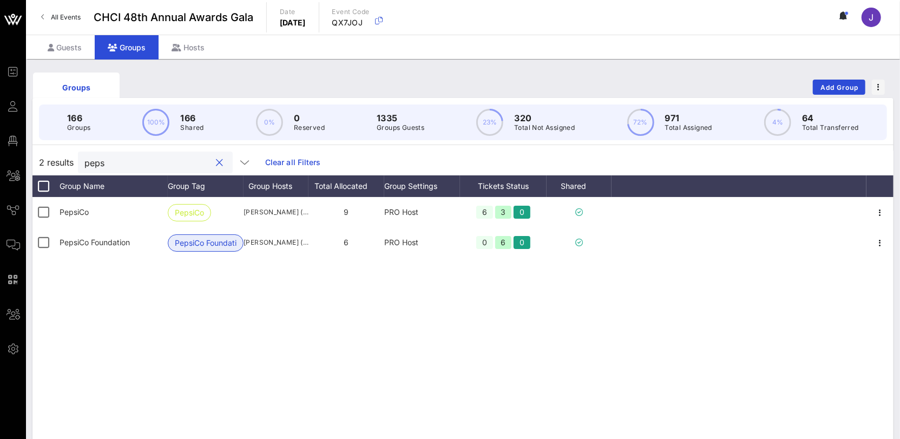
click at [99, 165] on input "peps" at bounding box center [147, 162] width 127 height 14
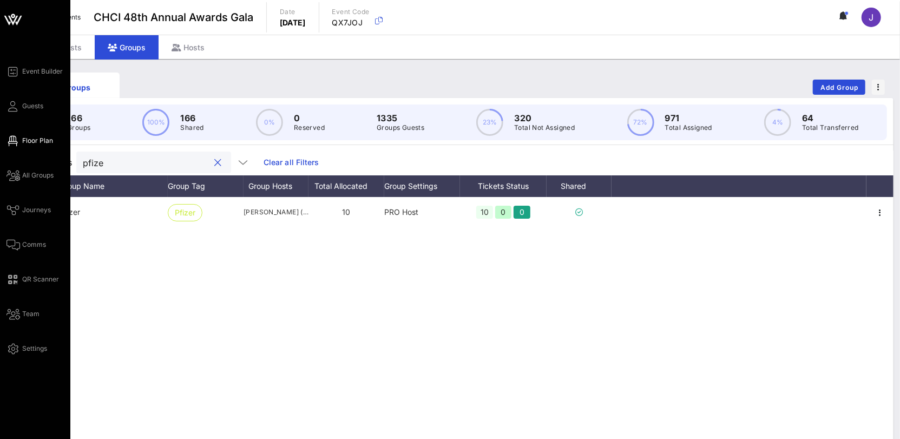
type input "pfize"
click at [18, 141] on icon at bounding box center [13, 141] width 14 height 2
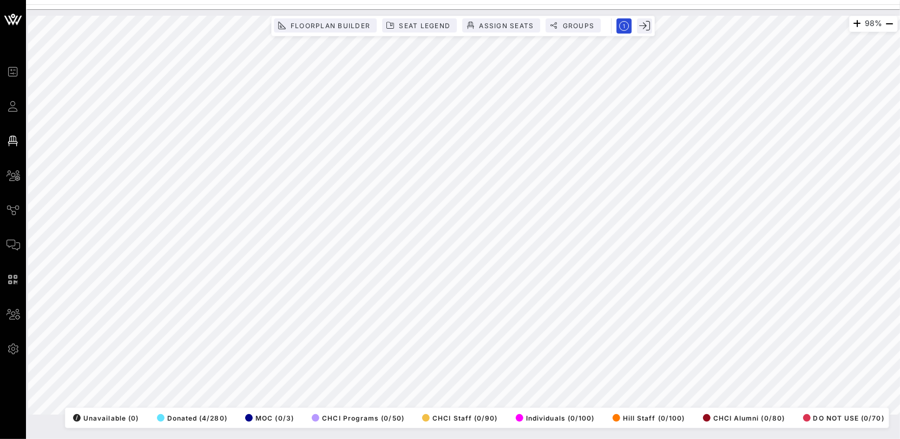
click at [351, 8] on div "Event Builder Guests Floor Plan All Groups Journeys Comms QR Scanner Team Setti…" at bounding box center [450, 219] width 900 height 439
click at [429, 30] on button "Seat Legend" at bounding box center [419, 25] width 75 height 14
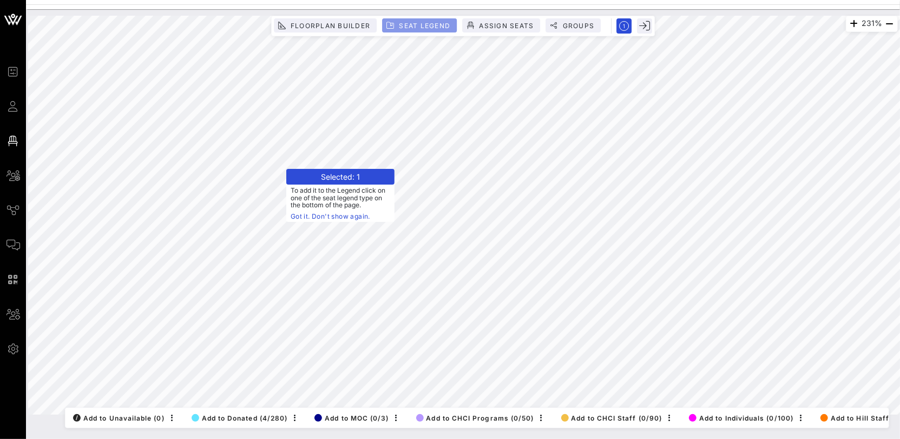
click at [423, 22] on span "Seat Legend" at bounding box center [424, 26] width 52 height 8
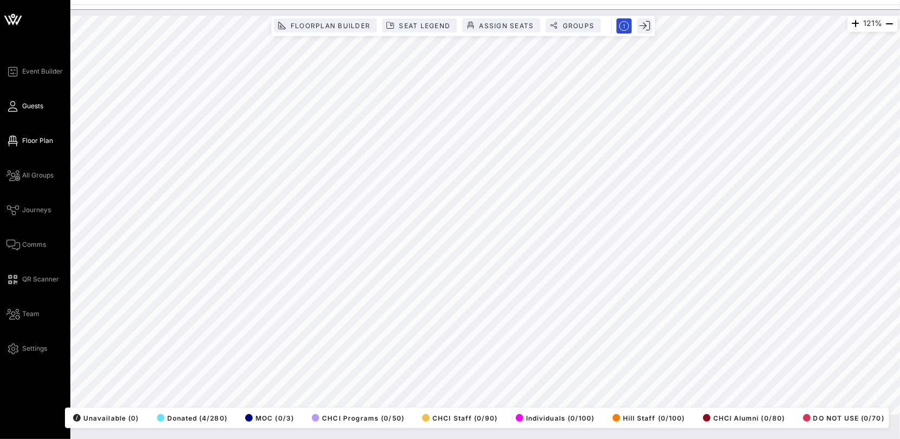
click at [36, 112] on link "Guests" at bounding box center [24, 106] width 37 height 13
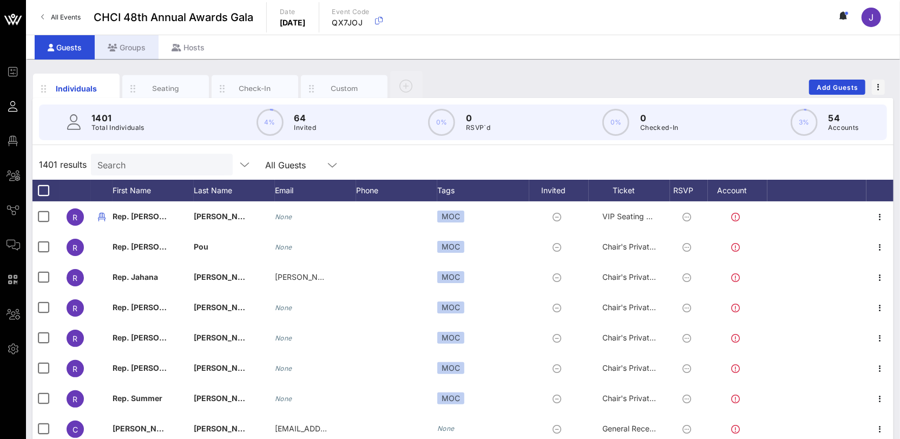
click at [129, 47] on div "Groups" at bounding box center [127, 47] width 64 height 24
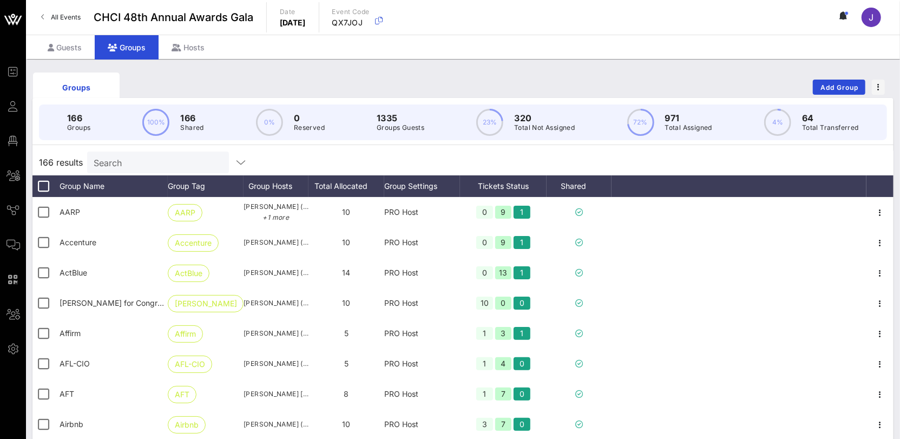
click at [159, 165] on input "Search" at bounding box center [157, 162] width 127 height 14
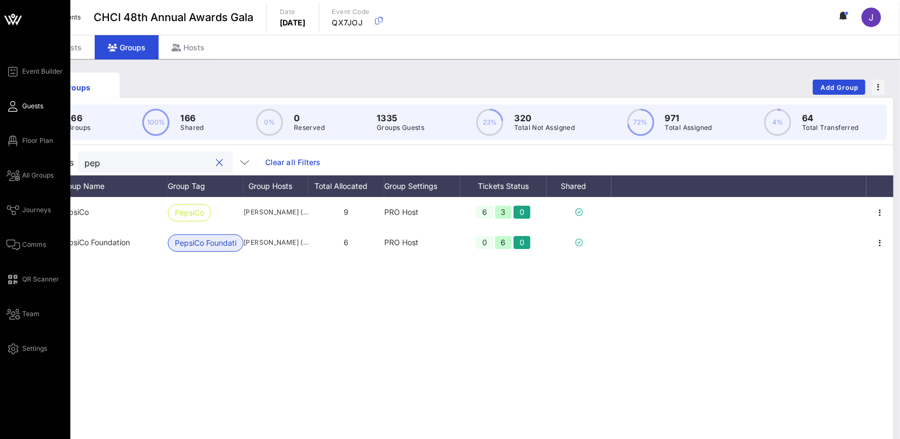
type input "pep"
click at [20, 106] on link "Guests" at bounding box center [24, 106] width 37 height 13
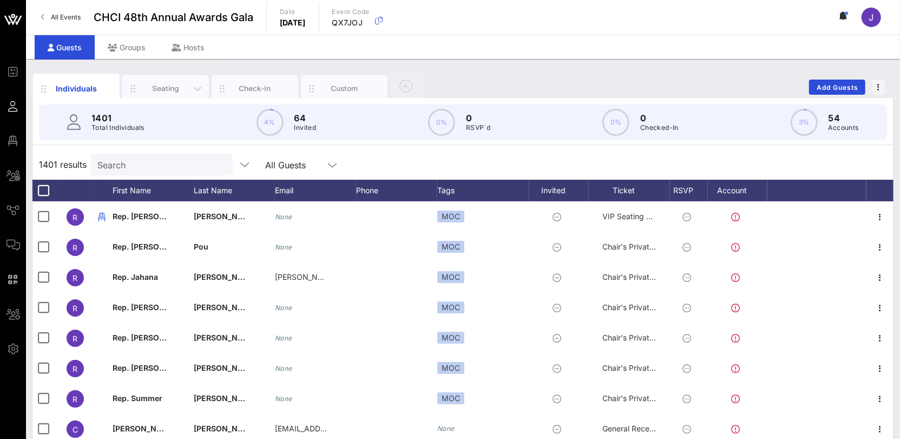
click at [140, 77] on div at bounding box center [133, 88] width 17 height 23
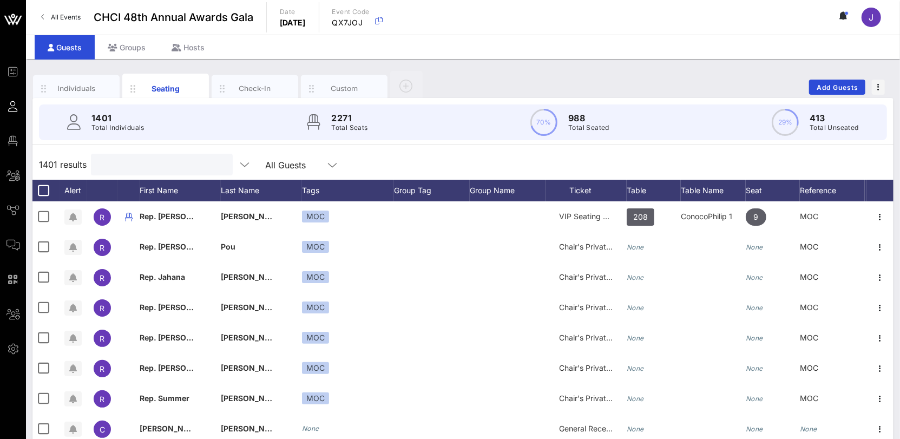
click at [124, 163] on input "text" at bounding box center [160, 165] width 127 height 14
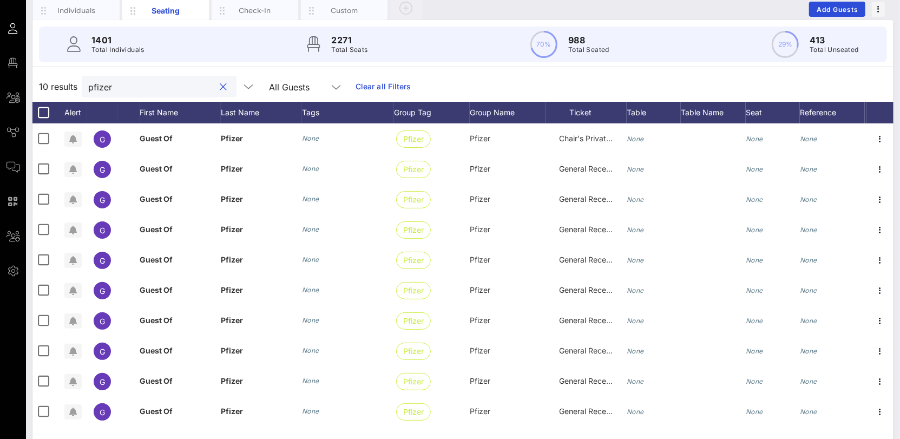
scroll to position [97, 0]
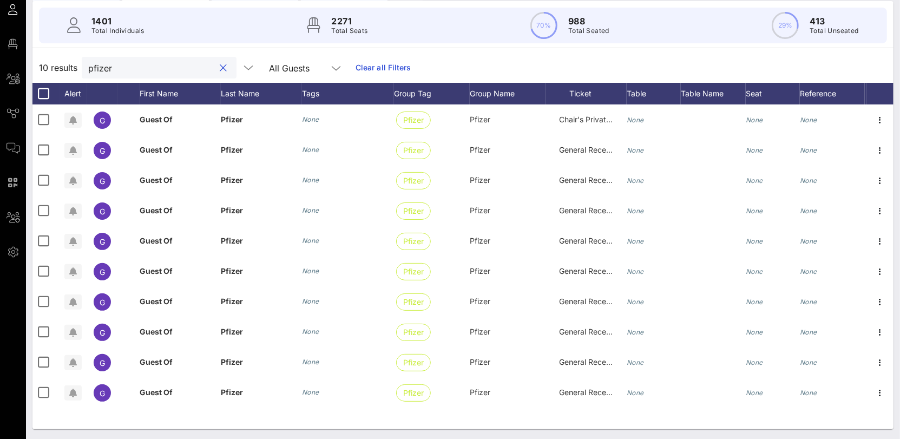
click at [100, 68] on input "pfizer" at bounding box center [151, 68] width 127 height 14
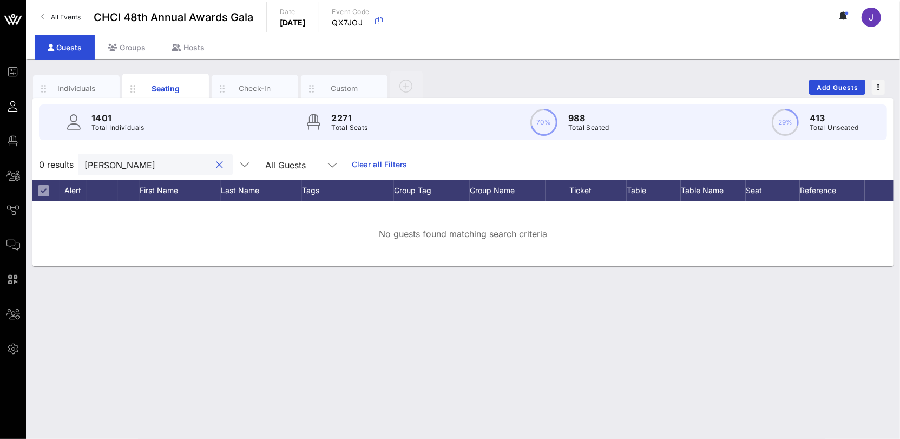
click at [135, 164] on input "phillip morris" at bounding box center [147, 165] width 127 height 14
click at [92, 159] on input "phillip morris" at bounding box center [147, 165] width 127 height 14
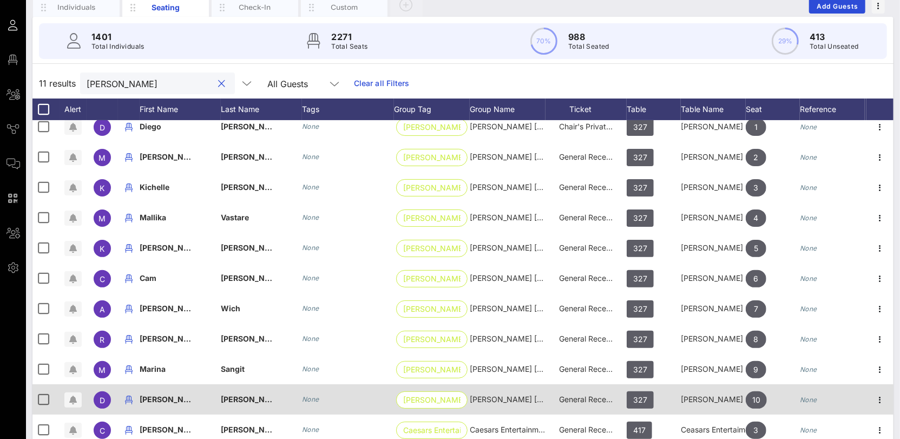
scroll to position [97, 0]
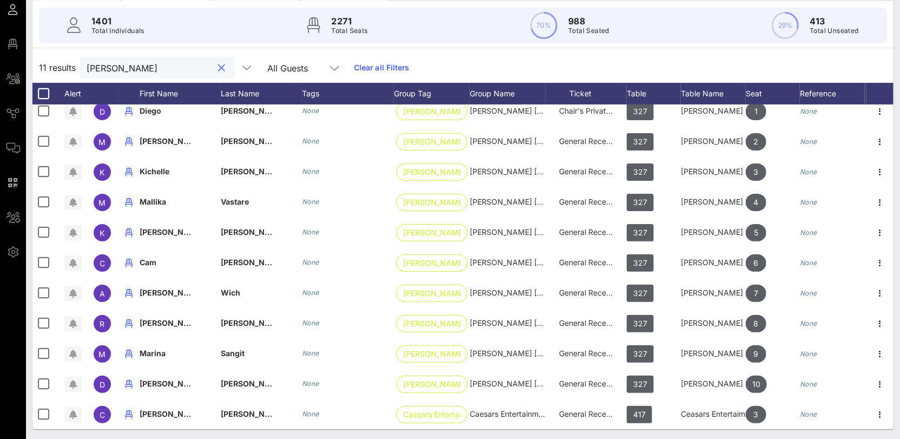
click at [106, 64] on input "morris" at bounding box center [150, 68] width 127 height 14
click at [106, 65] on input "morris" at bounding box center [150, 68] width 127 height 14
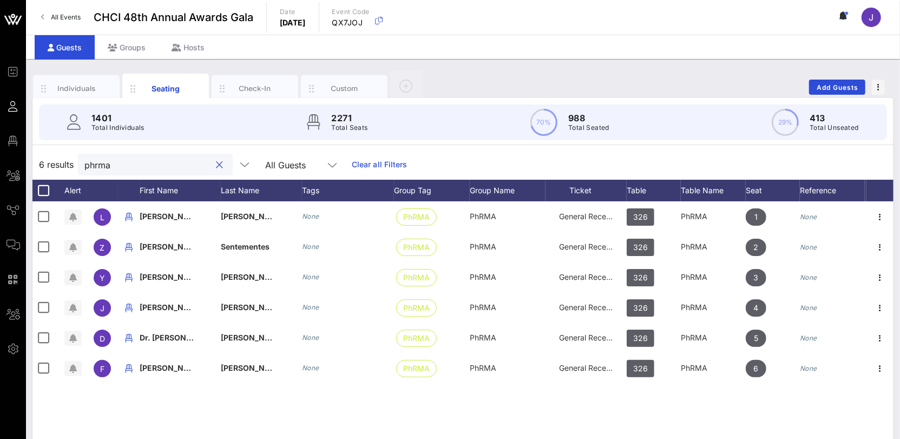
scroll to position [0, 0]
click at [96, 162] on input "phrma" at bounding box center [147, 165] width 127 height 14
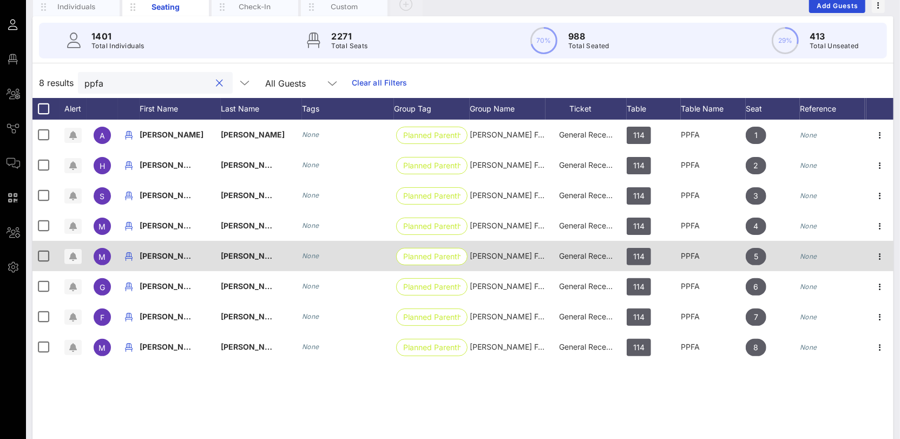
scroll to position [89, 0]
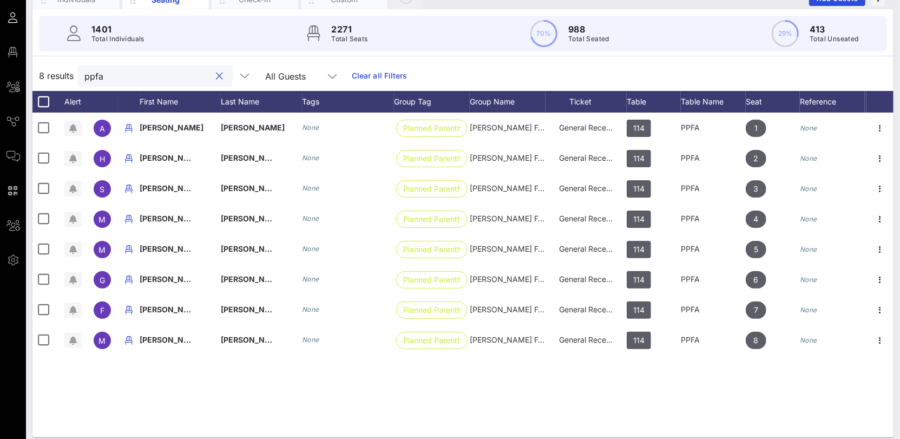
click at [92, 78] on input "ppfa" at bounding box center [147, 76] width 127 height 14
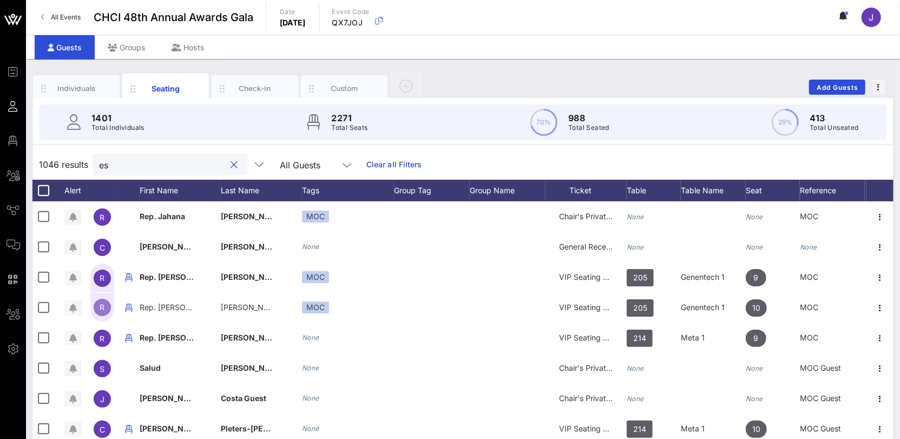
type input "e"
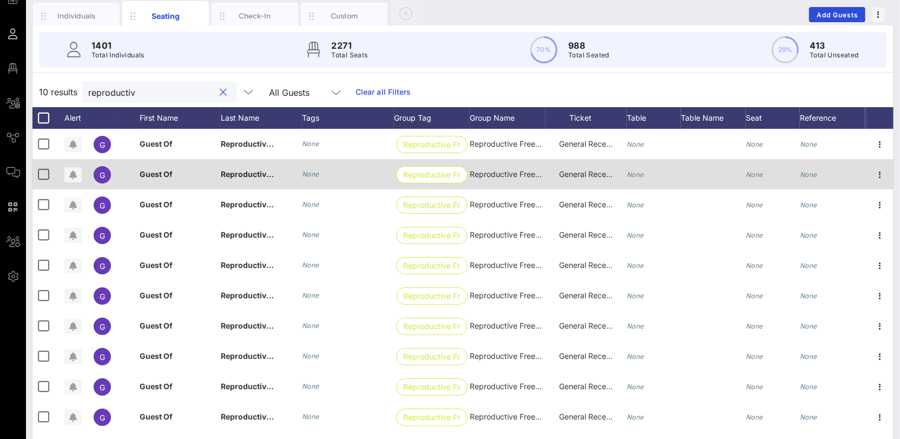
scroll to position [97, 0]
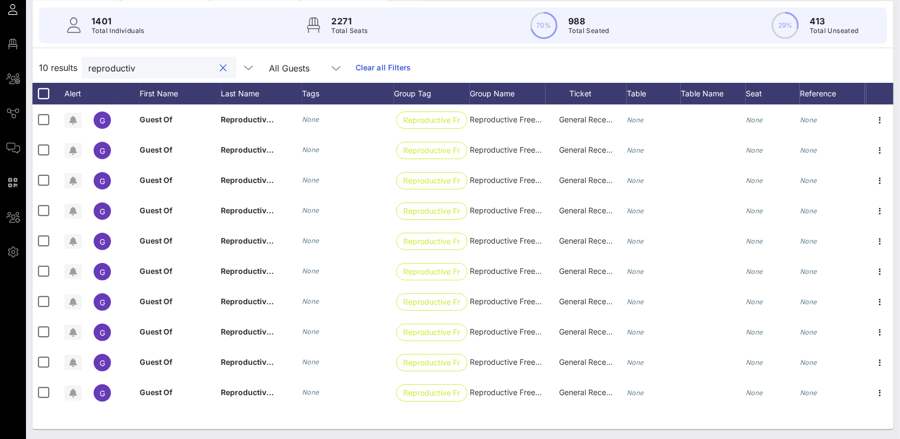
click at [124, 67] on input "reproductiv" at bounding box center [151, 68] width 127 height 14
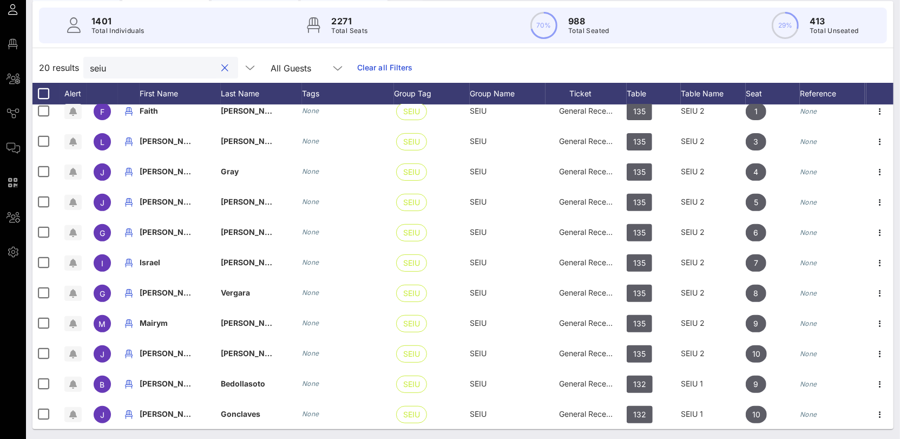
click at [105, 65] on input "seiu" at bounding box center [153, 68] width 127 height 14
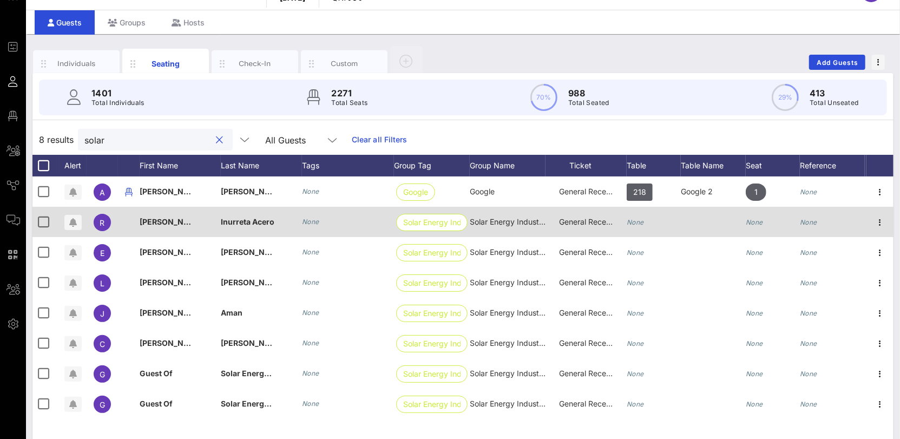
scroll to position [25, 0]
click at [648, 218] on div "None" at bounding box center [654, 228] width 54 height 43
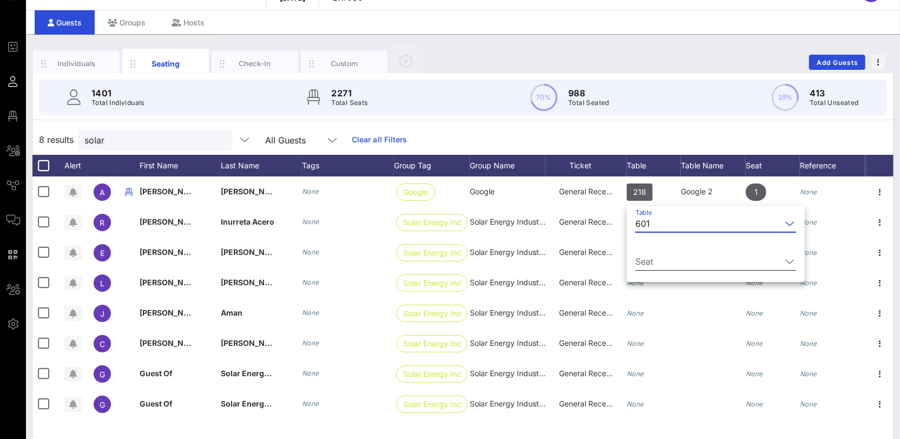
click at [668, 254] on input "Seat" at bounding box center [708, 261] width 146 height 17
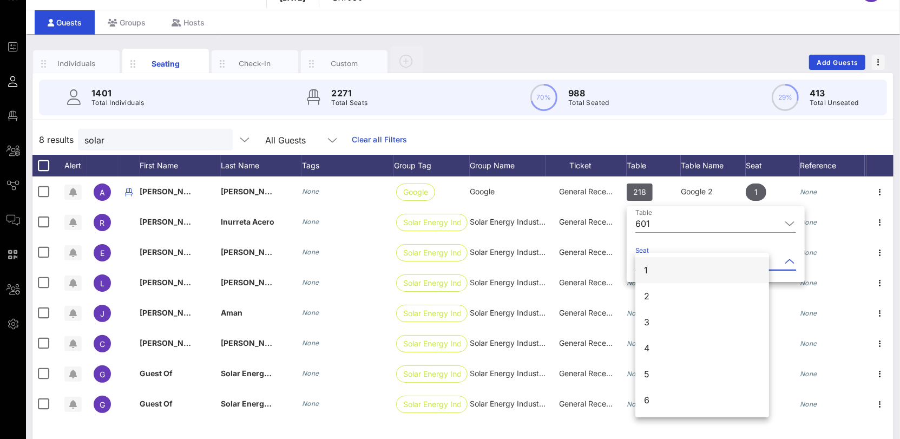
click at [655, 270] on div "1" at bounding box center [702, 270] width 134 height 26
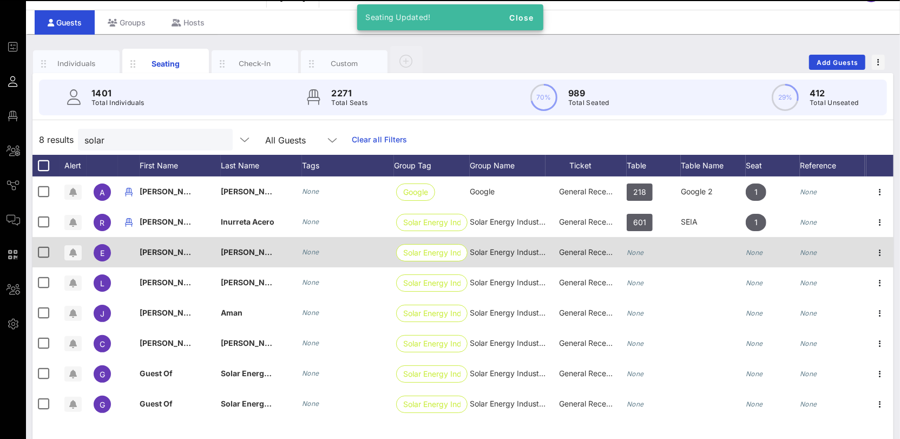
click at [639, 258] on div "None" at bounding box center [635, 252] width 17 height 30
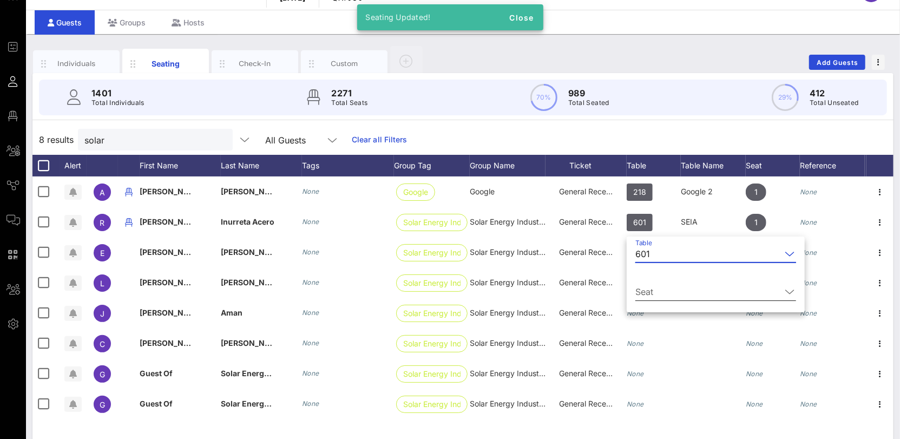
click at [653, 286] on input "Seat" at bounding box center [708, 291] width 146 height 17
click at [650, 318] on div "2" at bounding box center [702, 312] width 134 height 26
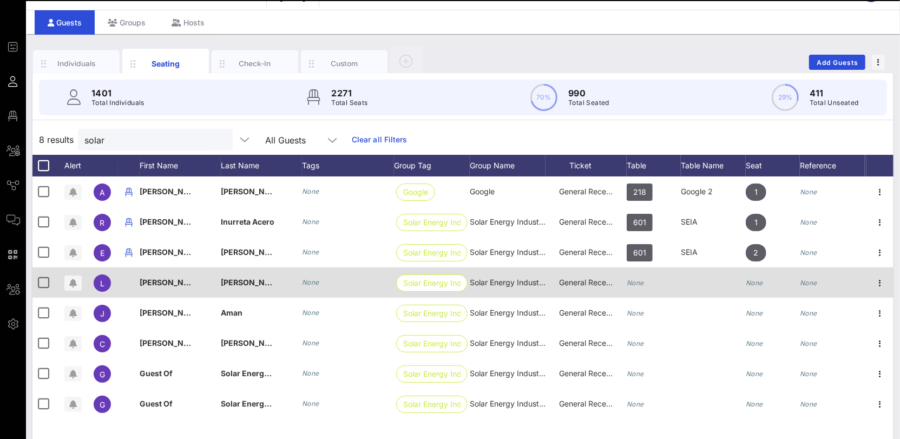
click at [639, 280] on icon "None" at bounding box center [635, 283] width 17 height 8
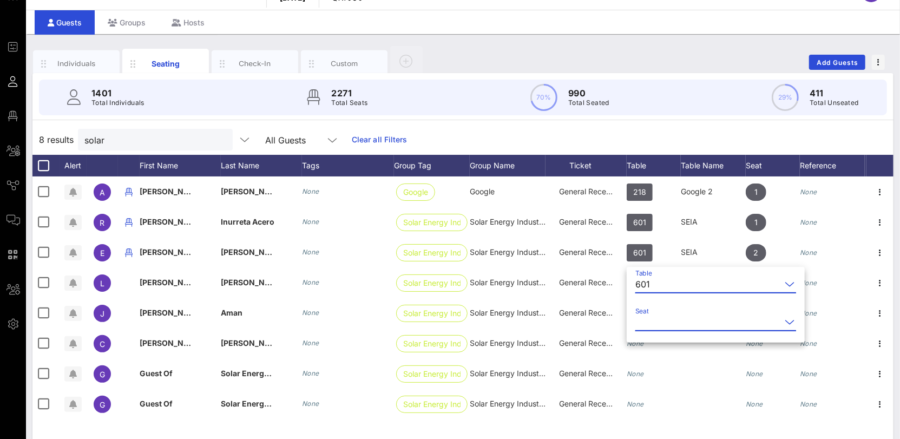
click at [665, 318] on input "Seat" at bounding box center [708, 321] width 146 height 17
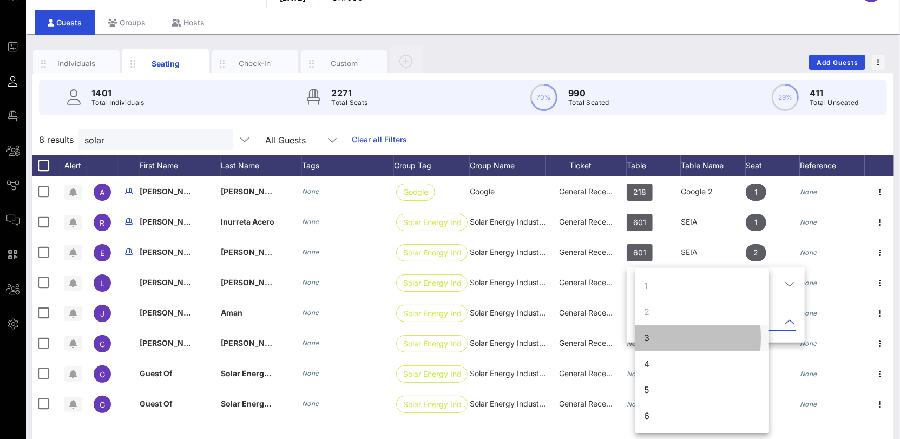
click at [658, 345] on div "3" at bounding box center [702, 338] width 134 height 26
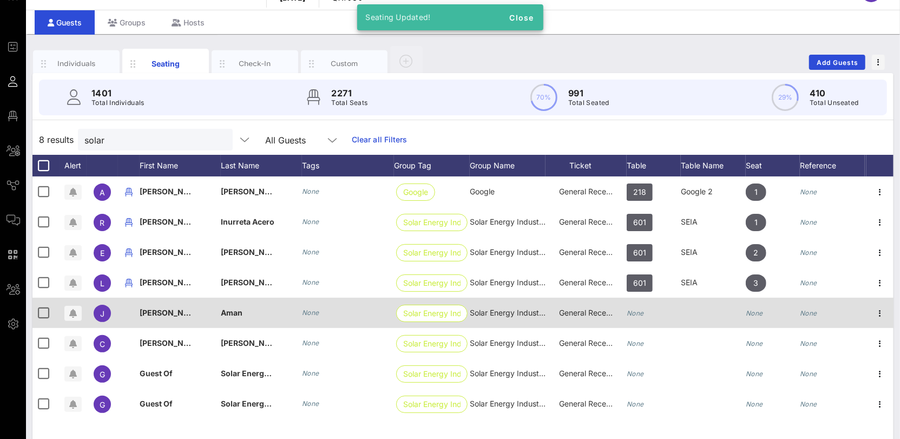
click at [637, 311] on icon "None" at bounding box center [635, 313] width 17 height 8
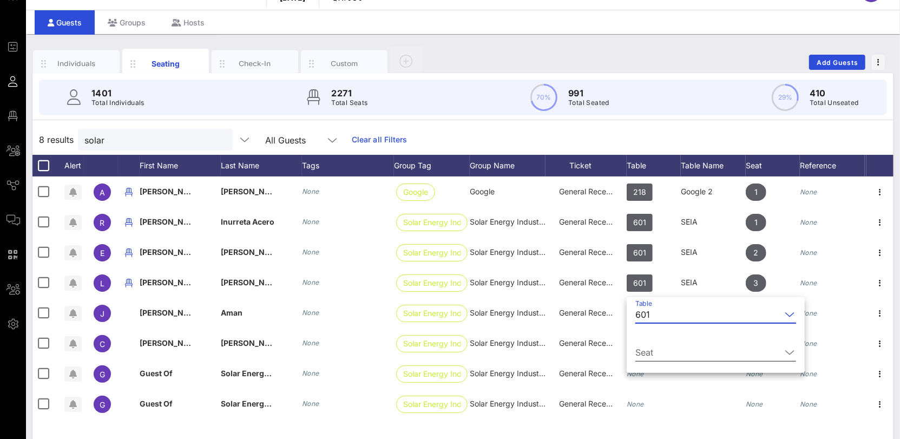
click at [672, 344] on input "Seat" at bounding box center [708, 352] width 146 height 17
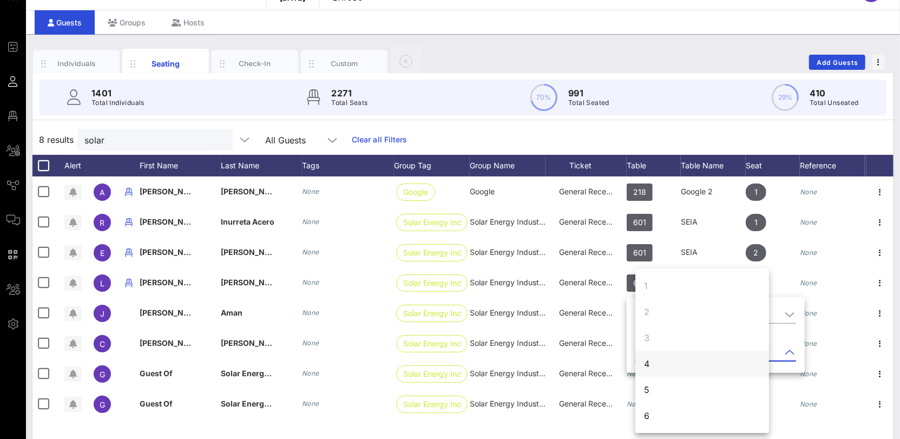
click at [652, 362] on div "4" at bounding box center [702, 364] width 134 height 26
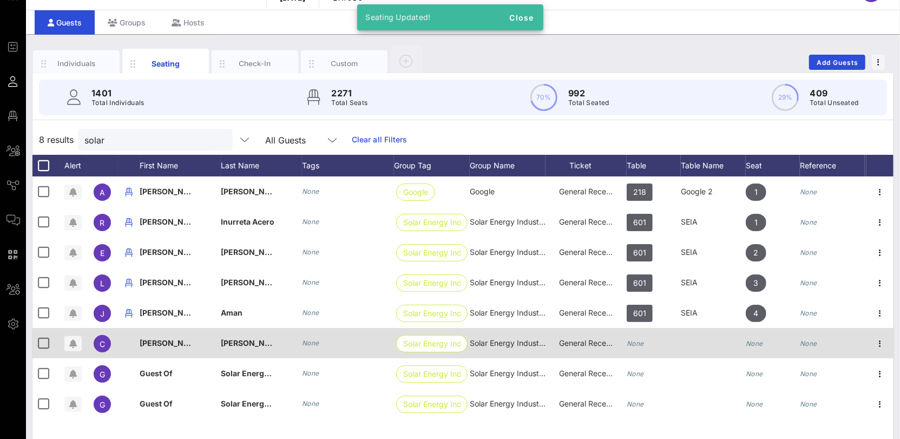
click at [642, 343] on icon "None" at bounding box center [635, 343] width 17 height 8
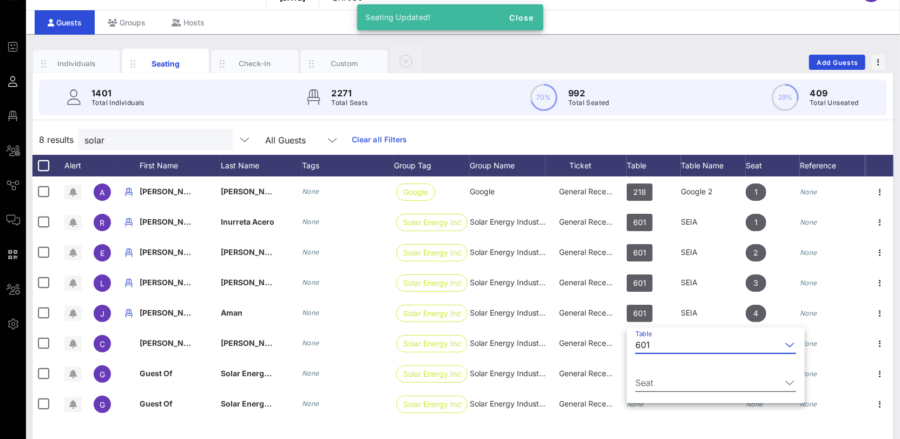
click at [657, 376] on input "Seat" at bounding box center [708, 382] width 146 height 17
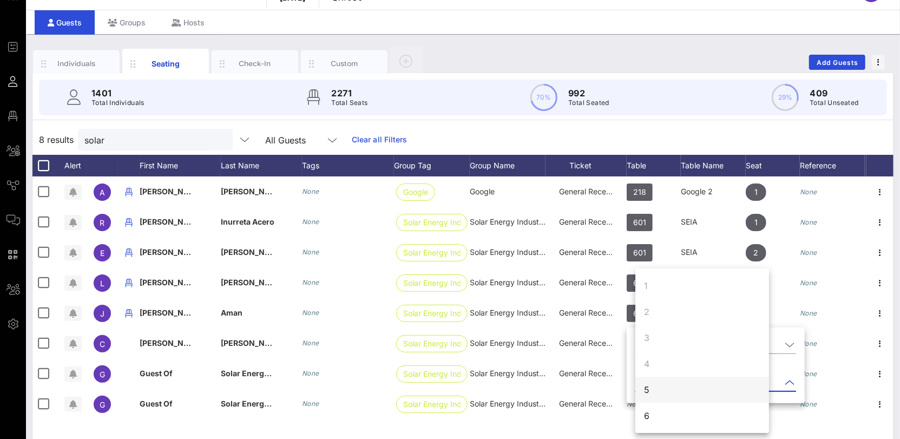
click at [659, 392] on div "5" at bounding box center [702, 390] width 134 height 26
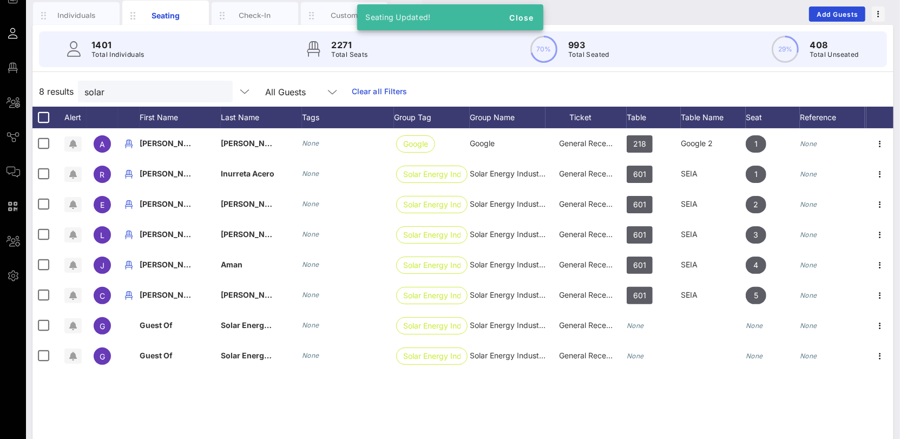
scroll to position [80, 0]
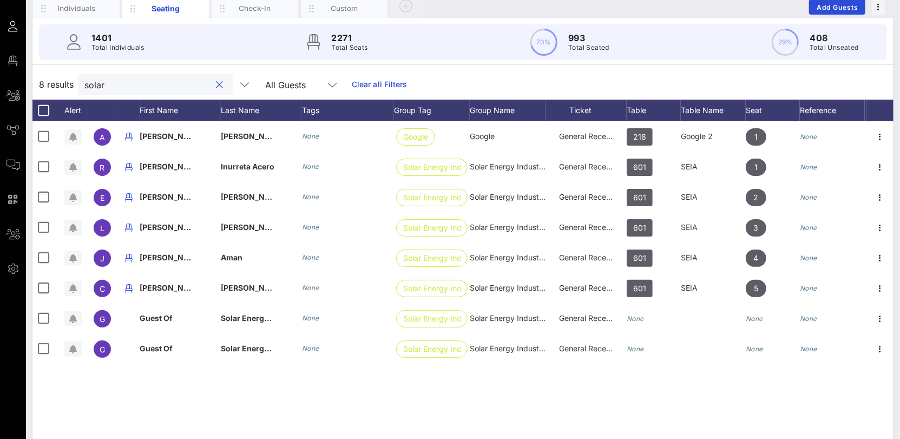
click at [95, 86] on input "solar" at bounding box center [147, 84] width 127 height 14
click at [114, 82] on input "solar" at bounding box center [147, 84] width 127 height 14
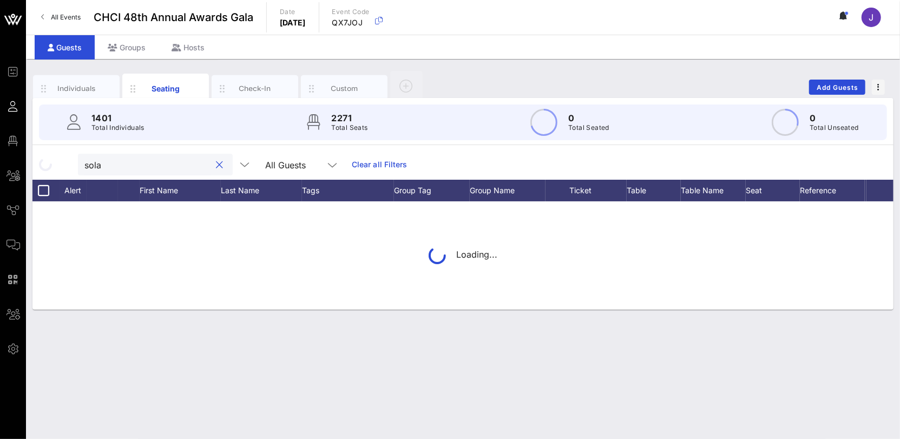
scroll to position [0, 0]
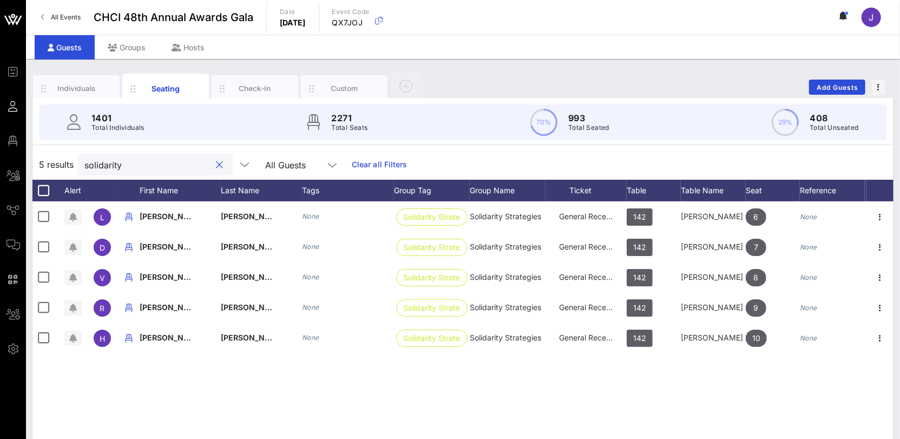
click at [111, 156] on div "solidarity" at bounding box center [147, 165] width 127 height 22
click at [111, 163] on input "solidarity" at bounding box center [147, 165] width 127 height 14
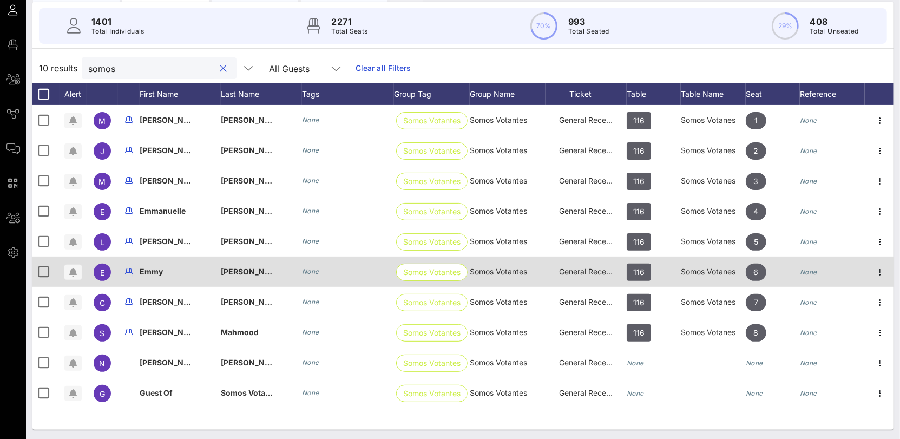
scroll to position [97, 0]
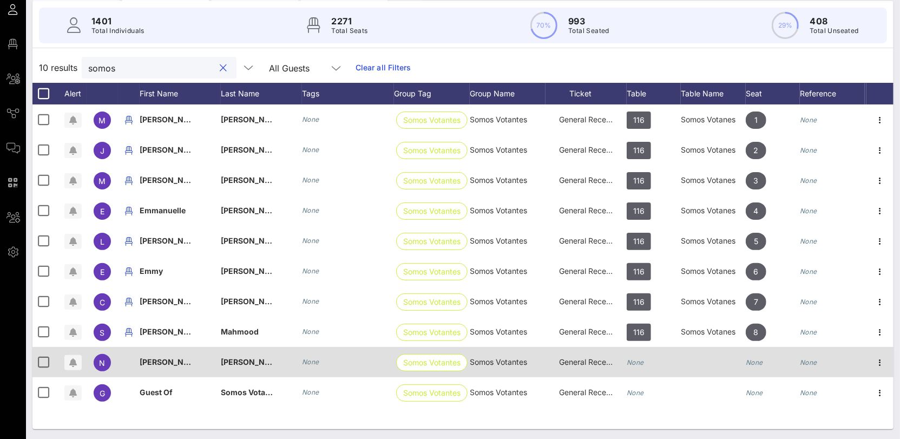
click at [641, 358] on icon "None" at bounding box center [635, 362] width 17 height 8
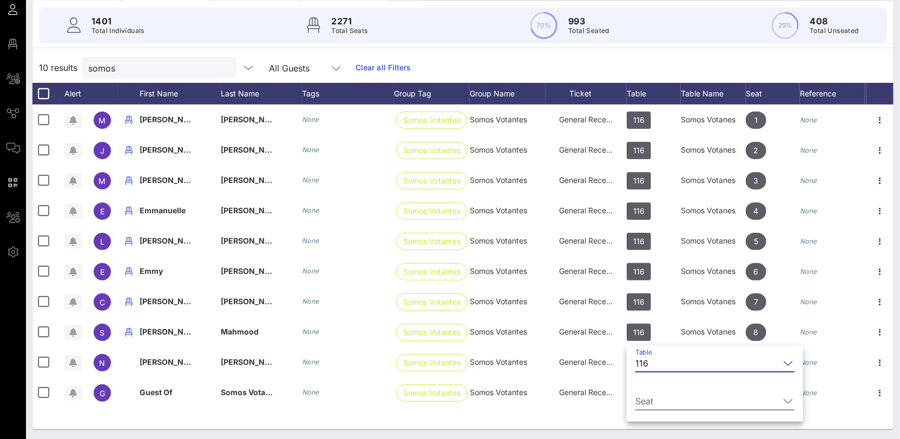
click at [660, 387] on div "Seat" at bounding box center [714, 404] width 159 height 36
click at [655, 393] on input "Seat" at bounding box center [707, 400] width 144 height 17
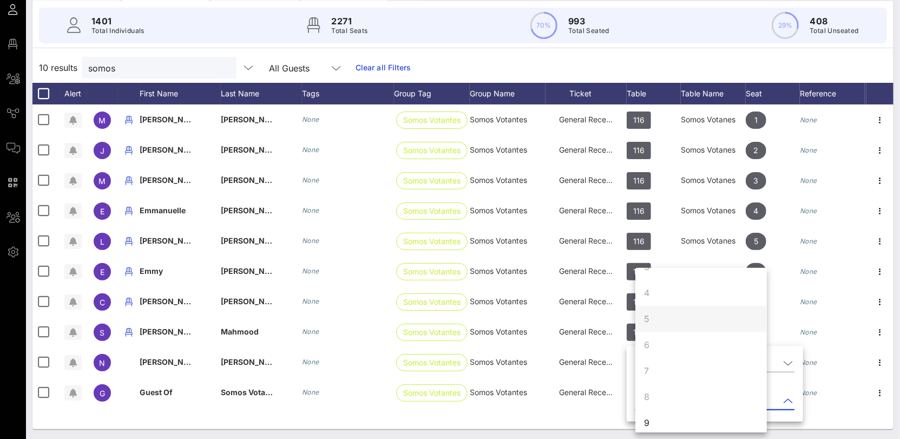
scroll to position [104, 0]
click at [650, 384] on div "9" at bounding box center [701, 389] width 132 height 26
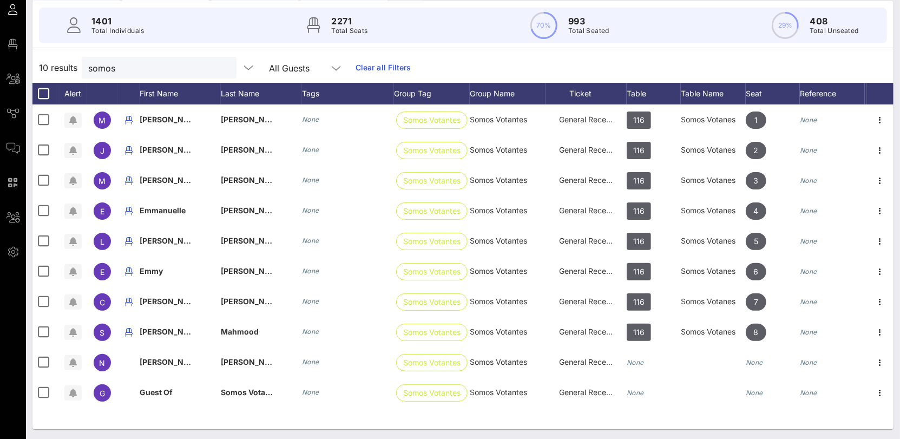
scroll to position [0, 0]
click at [101, 70] on input "somos" at bounding box center [151, 68] width 127 height 14
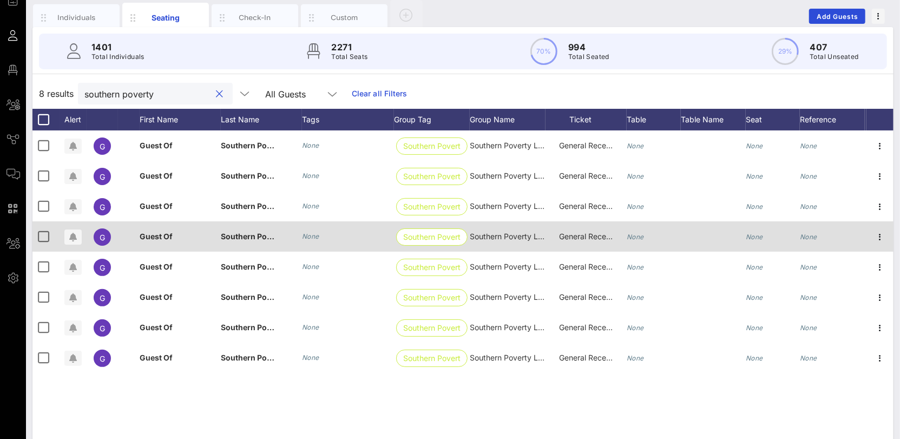
scroll to position [97, 0]
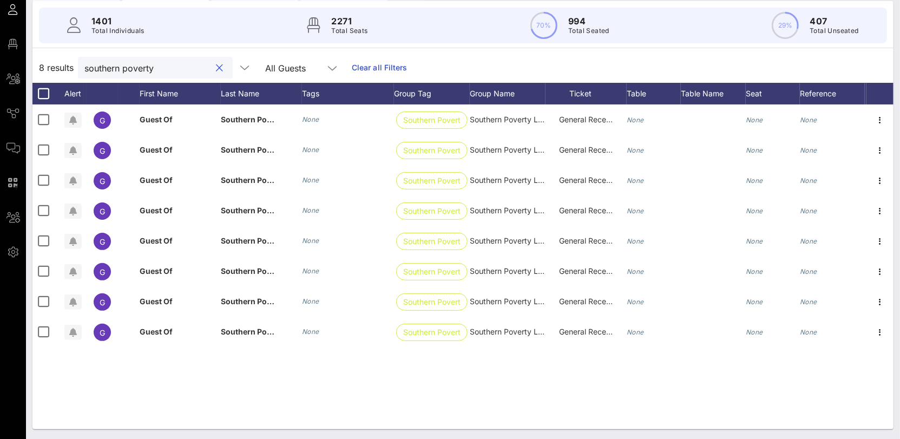
type input "southern poverty"
click at [217, 65] on button "clear icon" at bounding box center [220, 68] width 7 height 11
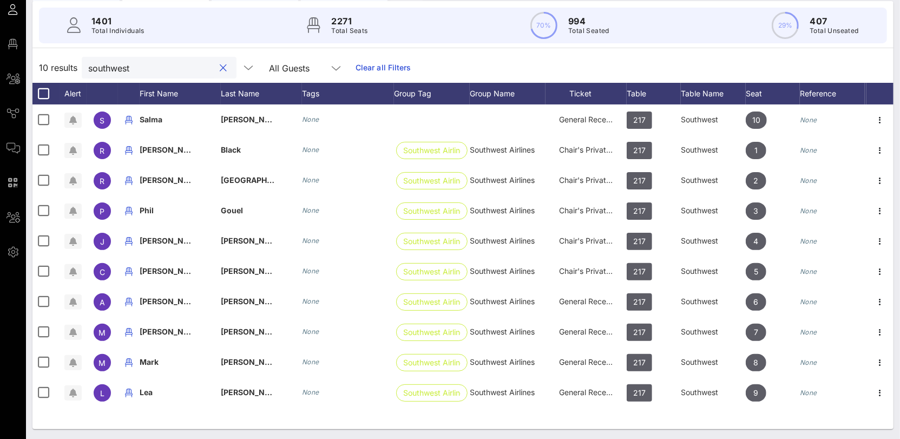
click at [119, 63] on input "southwest" at bounding box center [151, 68] width 127 height 14
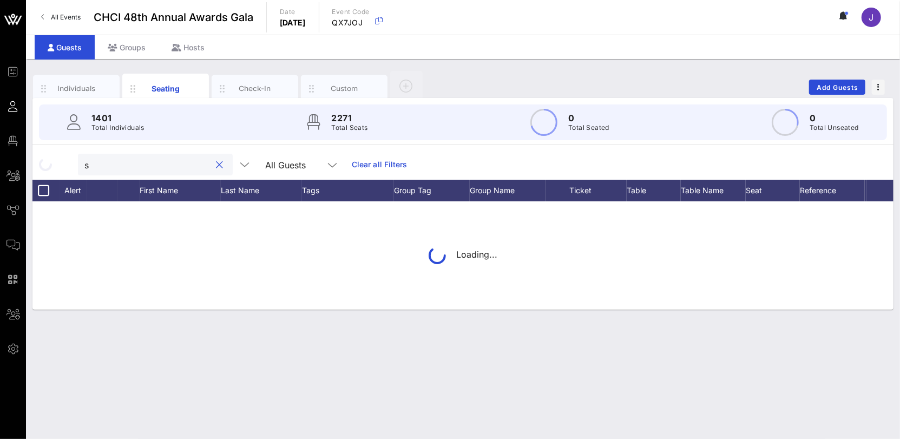
scroll to position [0, 0]
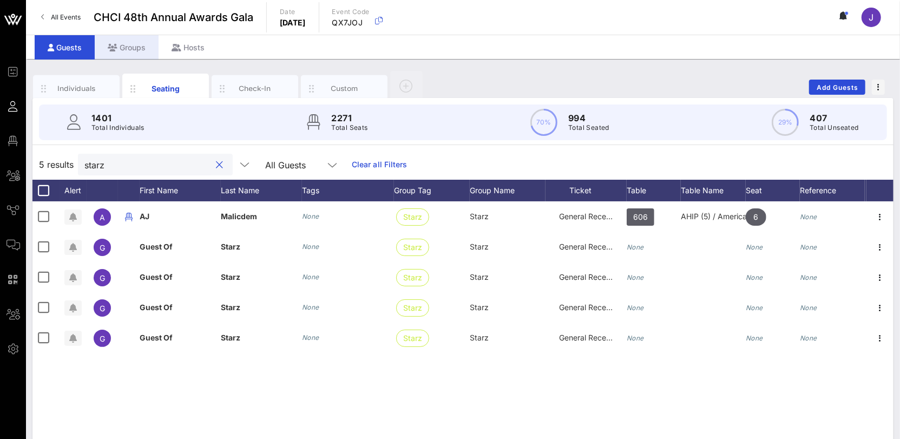
type input "starz"
click at [132, 49] on div "Groups" at bounding box center [127, 47] width 64 height 24
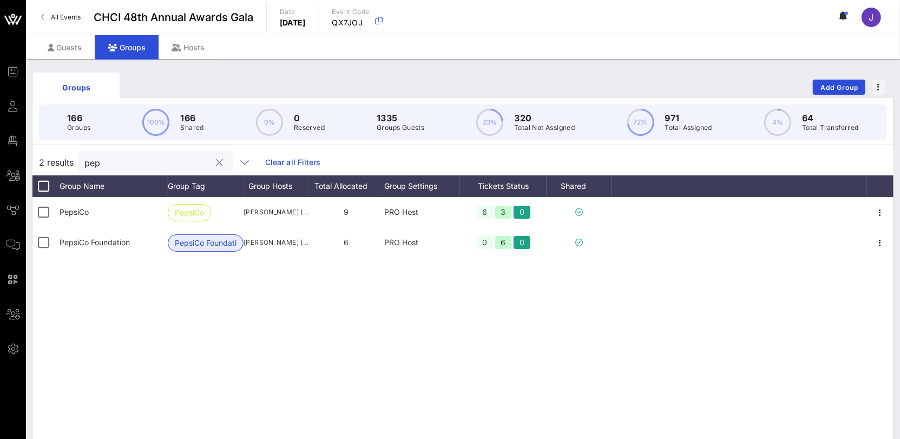
click at [90, 162] on input "pep" at bounding box center [147, 162] width 127 height 14
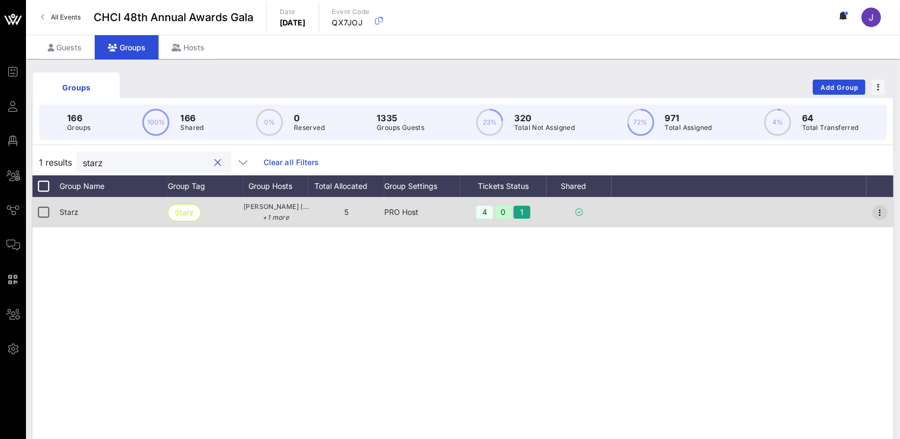
type input "starz"
click at [878, 206] on icon "button" at bounding box center [880, 212] width 13 height 13
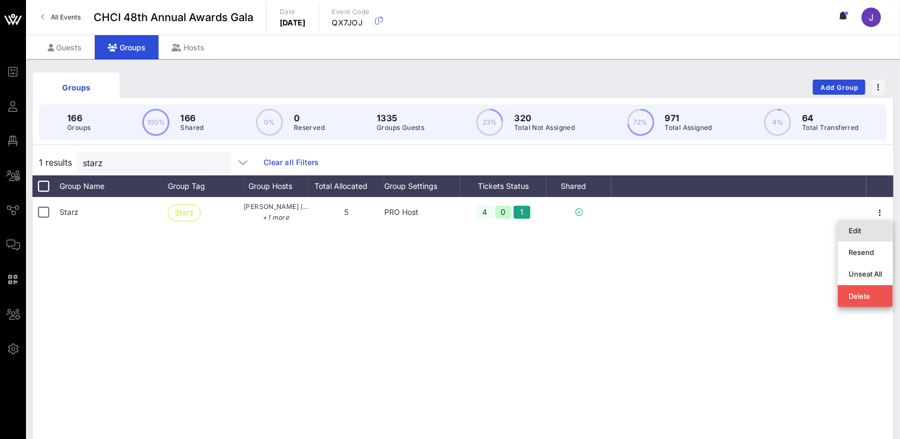
click at [864, 227] on div "Edit" at bounding box center [866, 230] width 34 height 9
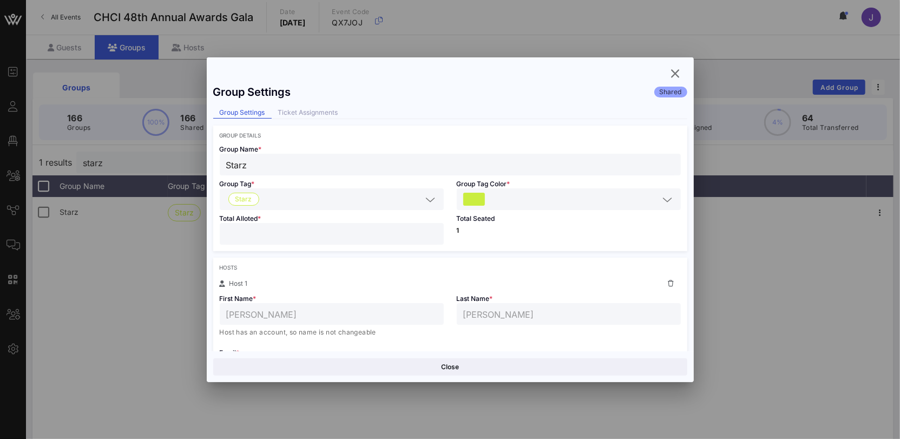
drag, startPoint x: 238, startPoint y: 231, endPoint x: 198, endPoint y: 229, distance: 39.5
click at [201, 231] on div "Event Builder Guests Floor Plan All Groups Journeys Comms QR Scanner Team Setti…" at bounding box center [450, 283] width 900 height 567
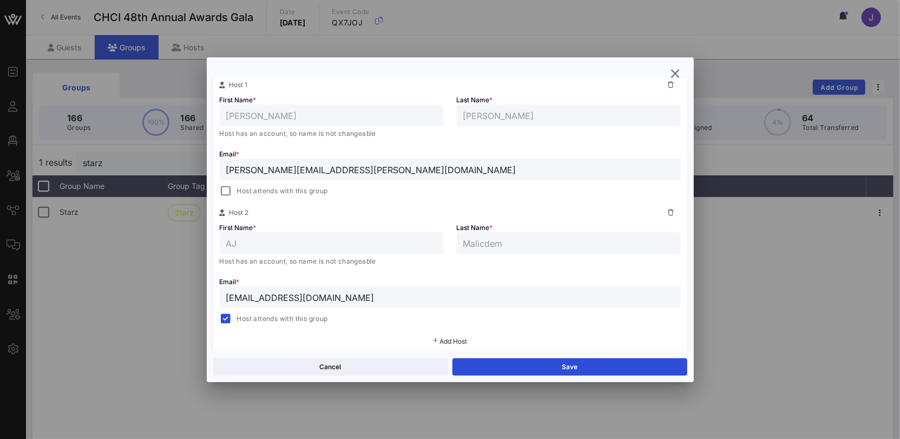
scroll to position [321, 0]
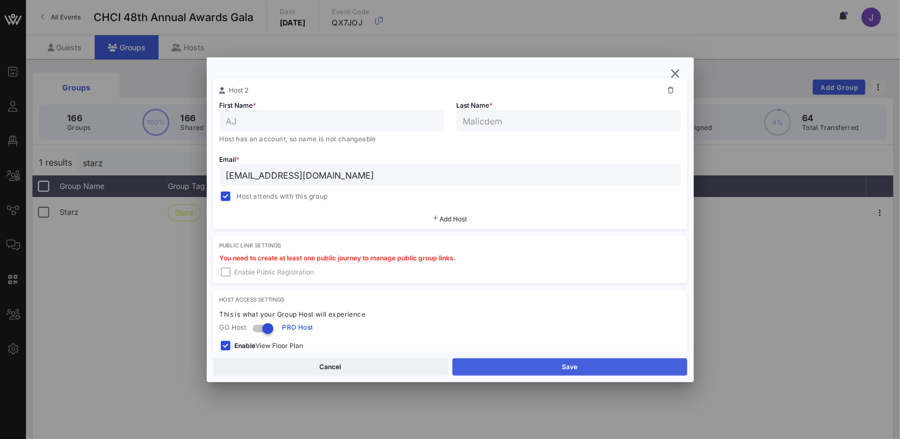
type input "*"
click at [504, 362] on button "Save" at bounding box center [569, 366] width 235 height 17
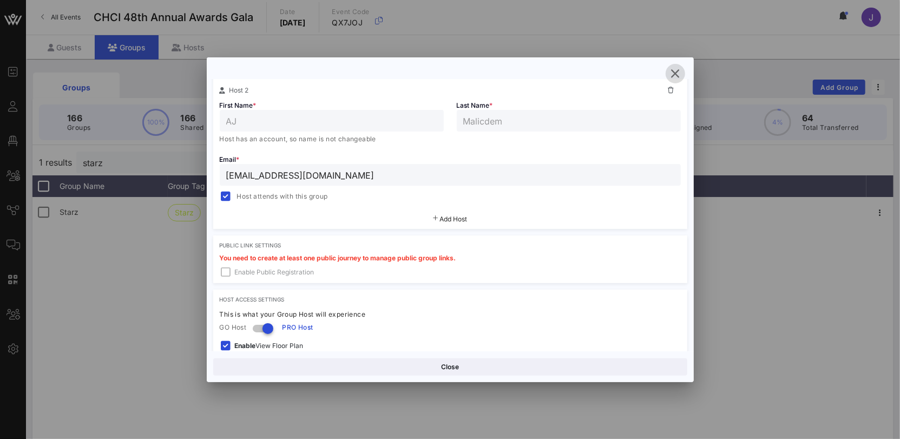
click at [673, 76] on icon "button" at bounding box center [675, 73] width 13 height 13
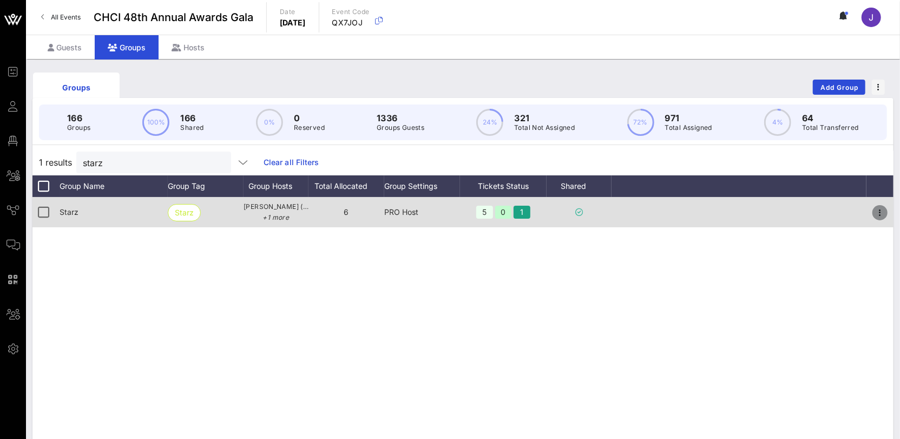
click at [877, 211] on icon "button" at bounding box center [880, 212] width 13 height 13
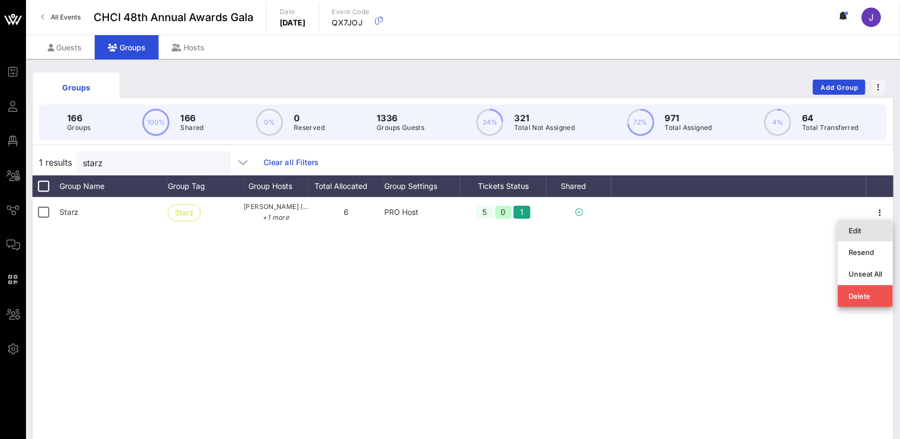
click at [868, 228] on div "Edit" at bounding box center [866, 230] width 34 height 9
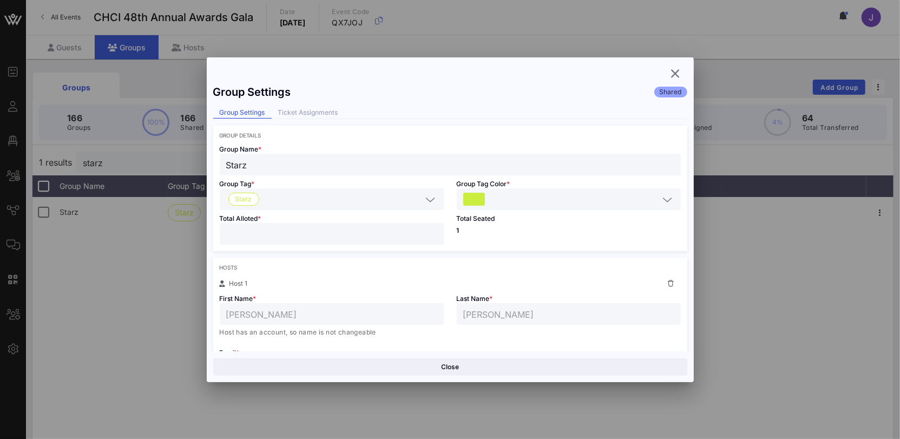
drag, startPoint x: 250, startPoint y: 231, endPoint x: 191, endPoint y: 224, distance: 58.9
click at [193, 224] on div "Event Builder Guests Floor Plan All Groups Journeys Comms QR Scanner Team Setti…" at bounding box center [450, 283] width 900 height 567
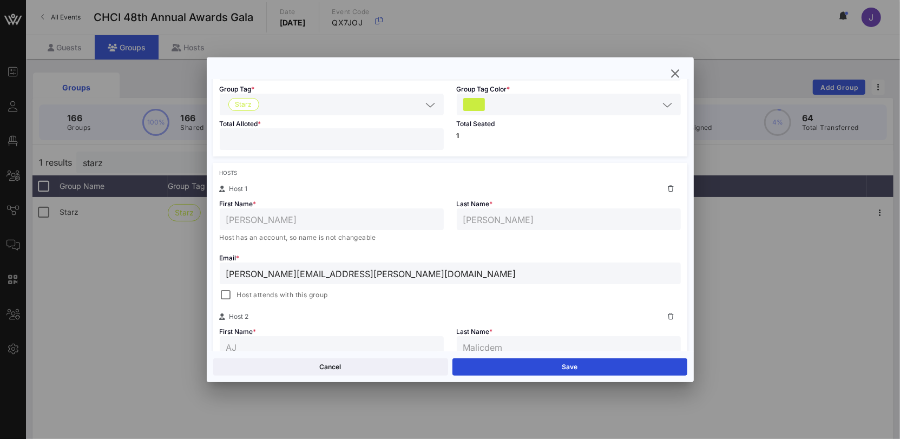
scroll to position [238, 0]
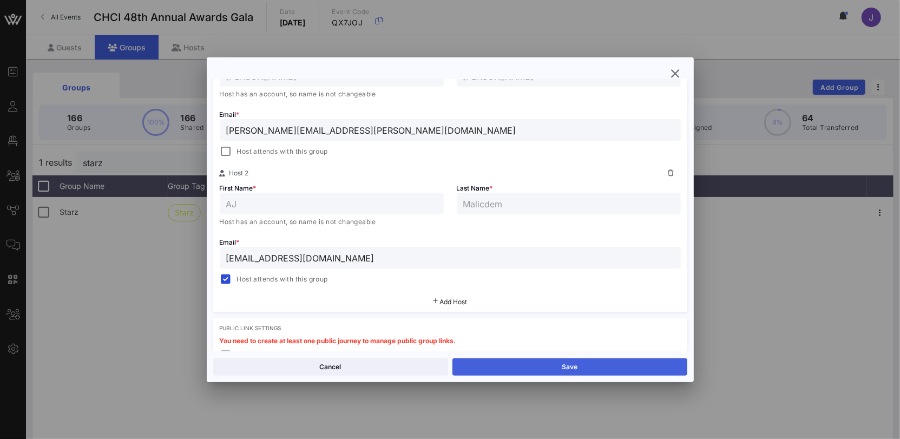
type input "*"
click at [513, 371] on button "Save" at bounding box center [569, 366] width 235 height 17
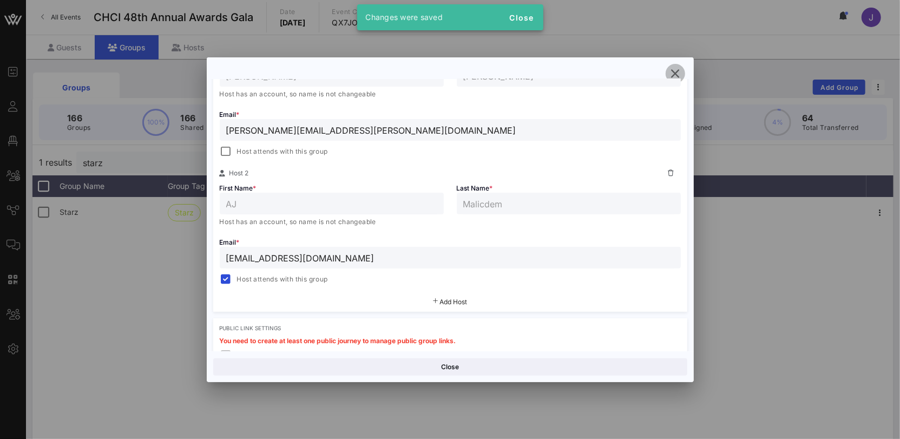
click at [677, 75] on icon "button" at bounding box center [675, 73] width 13 height 13
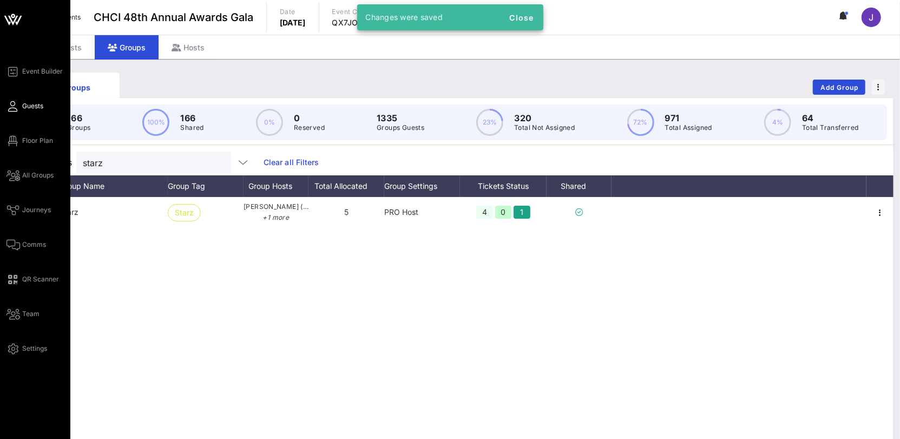
click at [22, 103] on span "Guests" at bounding box center [32, 106] width 21 height 10
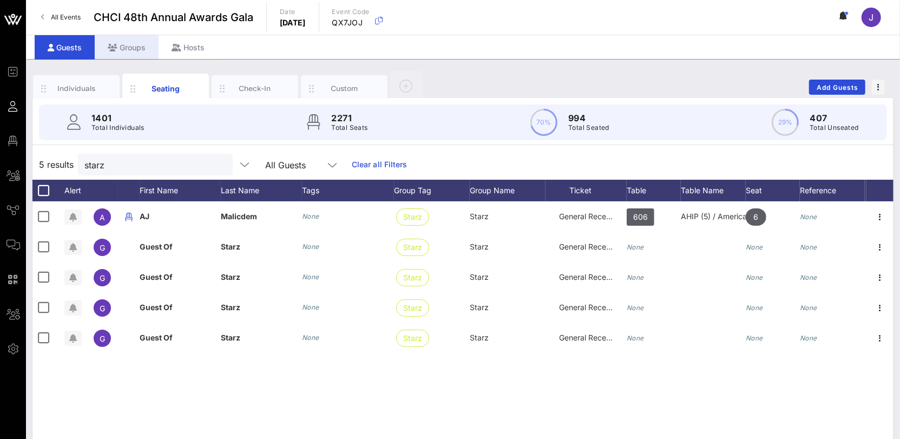
click at [133, 51] on div "Groups" at bounding box center [127, 47] width 64 height 24
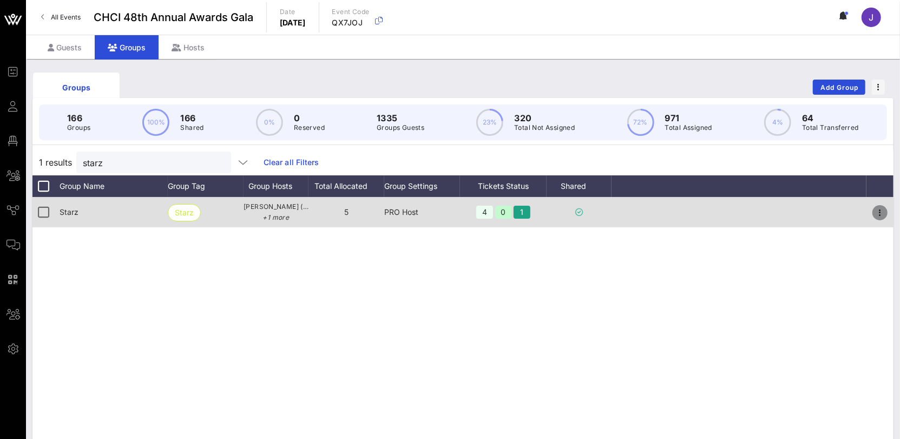
click at [880, 212] on icon "button" at bounding box center [880, 212] width 13 height 13
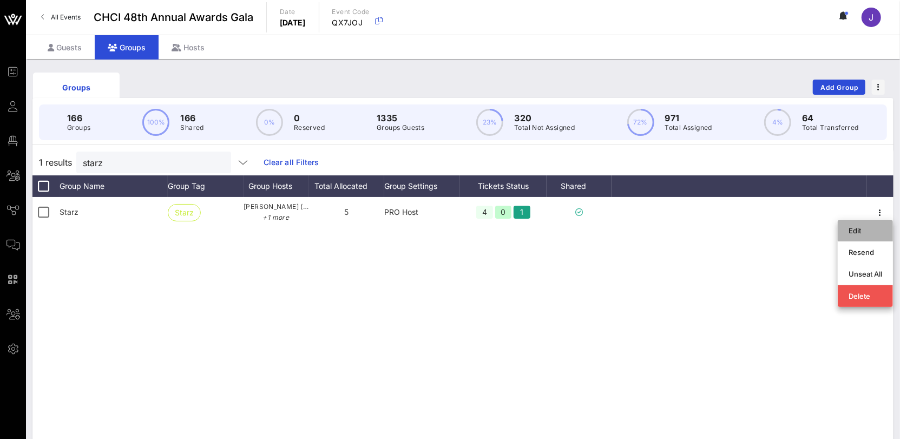
click at [865, 231] on div "Edit" at bounding box center [866, 230] width 34 height 9
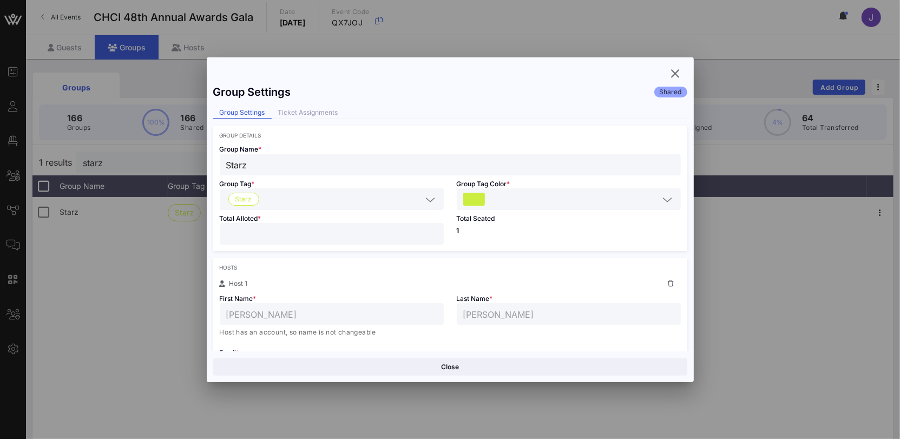
drag, startPoint x: 250, startPoint y: 235, endPoint x: 185, endPoint y: 228, distance: 65.3
click at [192, 228] on div "Event Builder Guests Floor Plan All Groups Journeys Comms QR Scanner Team Setti…" at bounding box center [450, 283] width 900 height 567
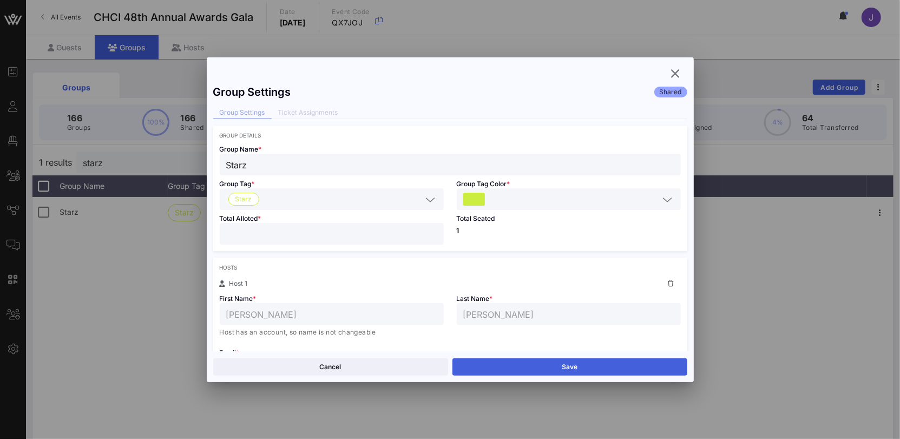
type input "*"
click at [562, 361] on button "Save" at bounding box center [569, 366] width 235 height 17
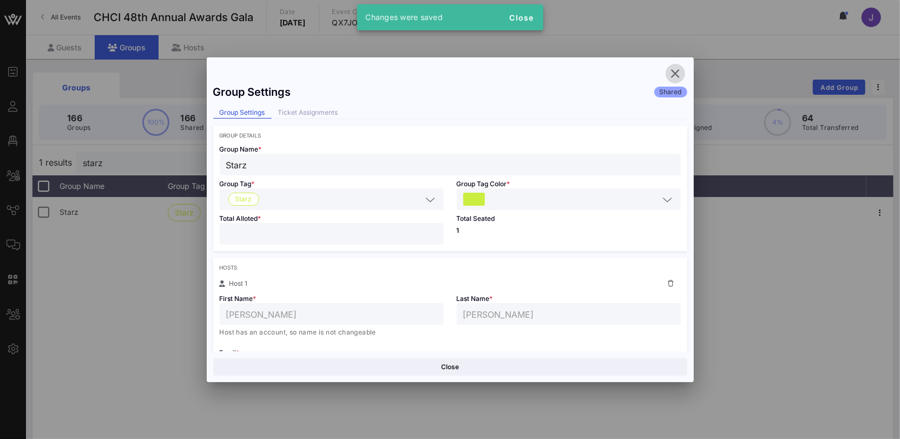
click at [680, 75] on icon "button" at bounding box center [675, 73] width 13 height 13
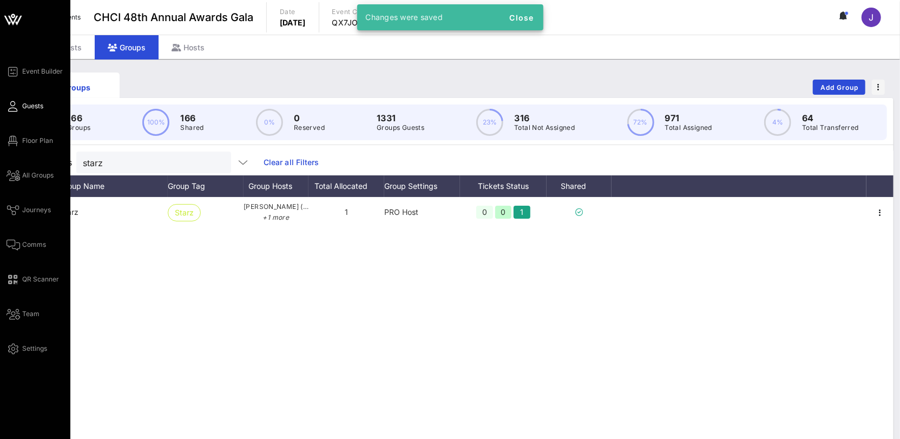
click at [11, 106] on icon at bounding box center [13, 107] width 14 height 2
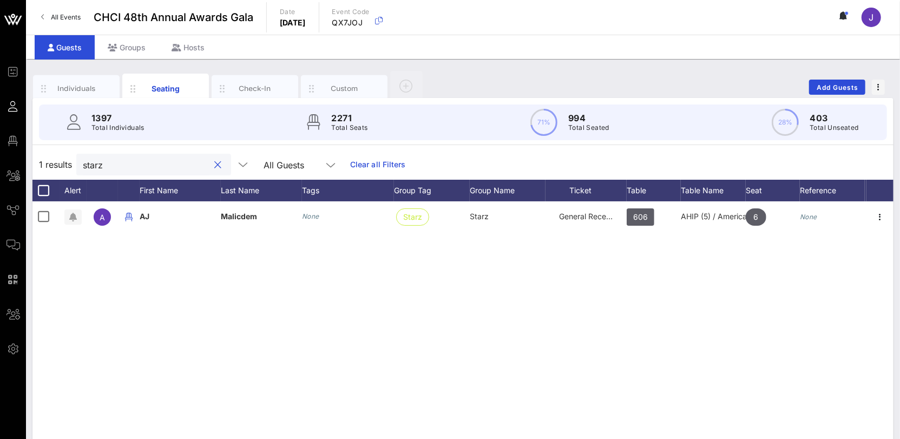
click at [130, 161] on input "starz" at bounding box center [146, 165] width 127 height 14
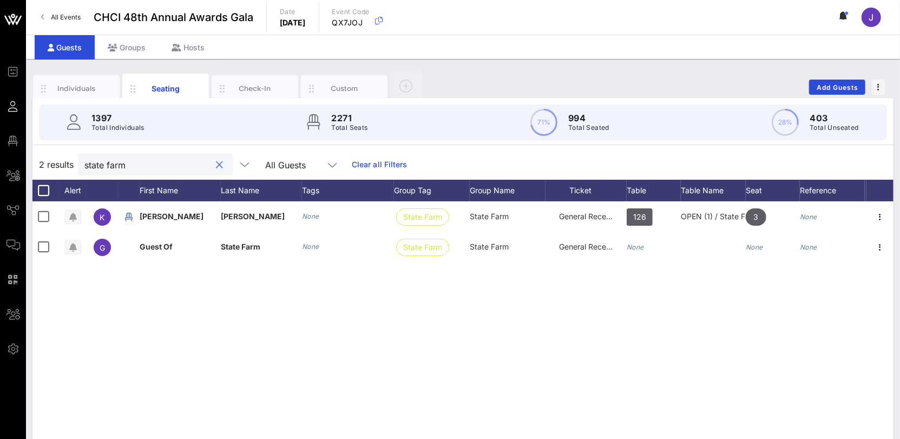
type input "state farm"
click at [93, 171] on div "state farm" at bounding box center [147, 165] width 127 height 22
drag, startPoint x: 139, startPoint y: 165, endPoint x: 27, endPoint y: 153, distance: 112.6
click at [31, 153] on div "Individuals Seating Check-In Custom Add Guests 1397 Total Individuals 2271 Tota…" at bounding box center [463, 298] width 874 height 478
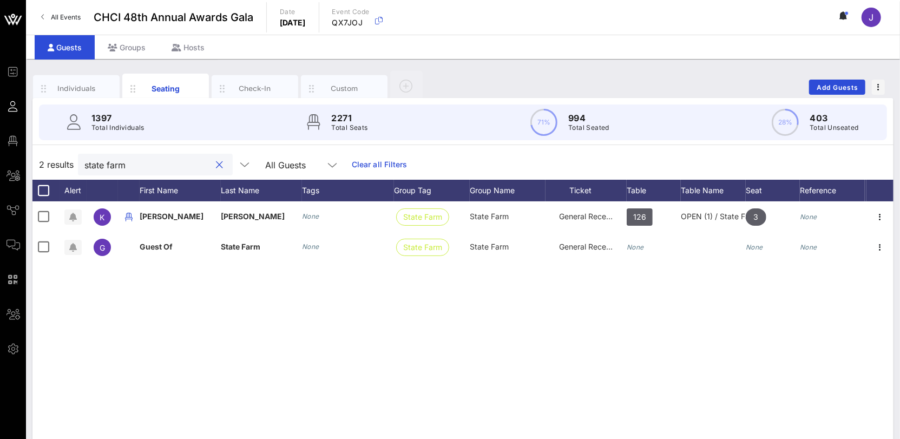
click at [217, 165] on button "clear icon" at bounding box center [220, 165] width 7 height 11
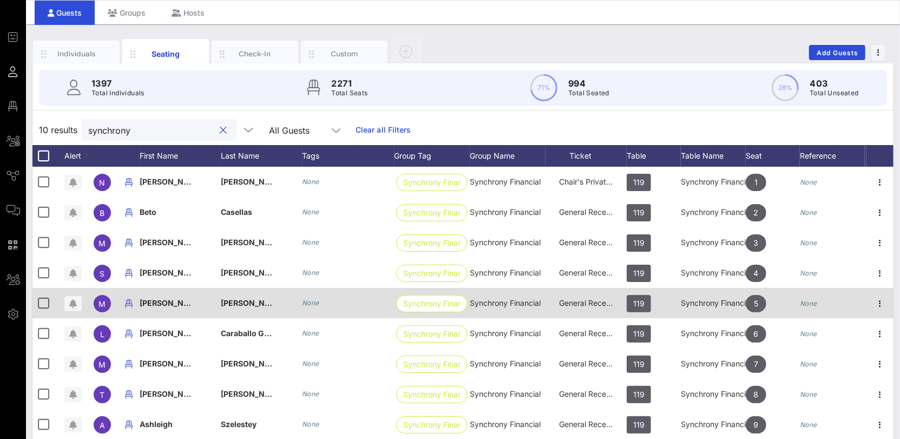
scroll to position [97, 0]
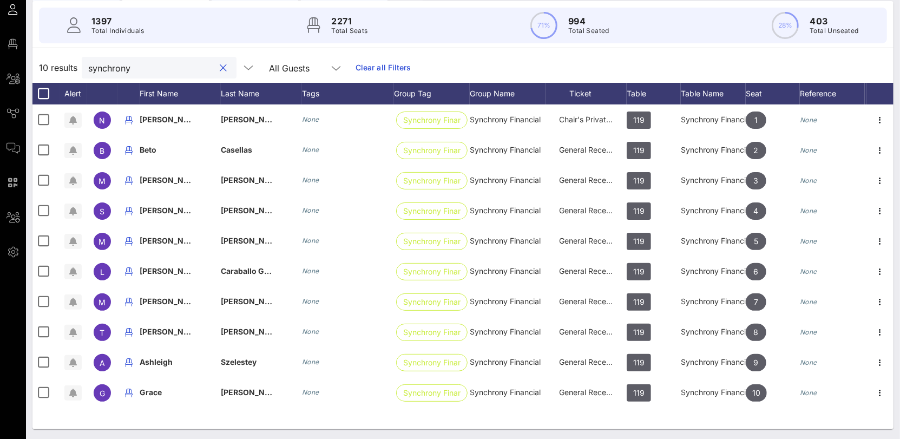
click at [107, 68] on input "synchrony" at bounding box center [151, 68] width 127 height 14
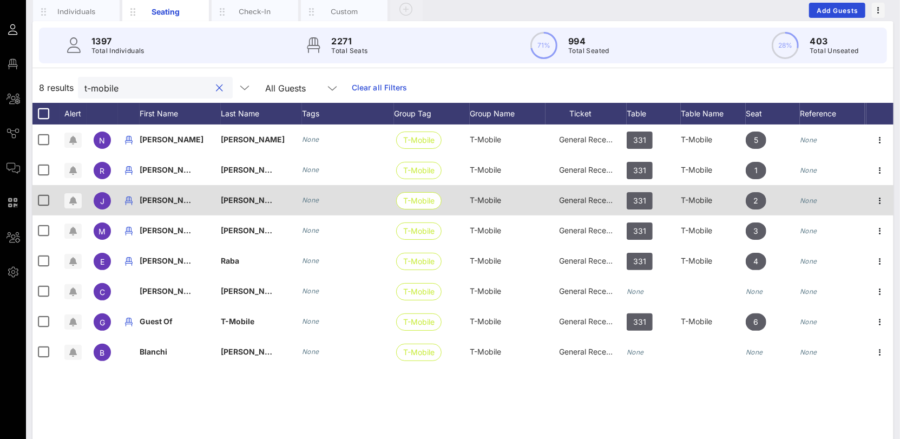
scroll to position [89, 0]
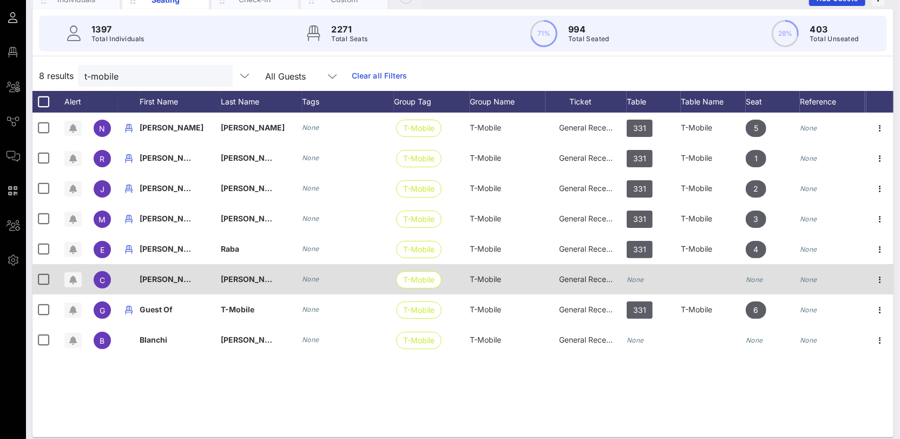
click at [632, 275] on icon "None" at bounding box center [635, 279] width 17 height 8
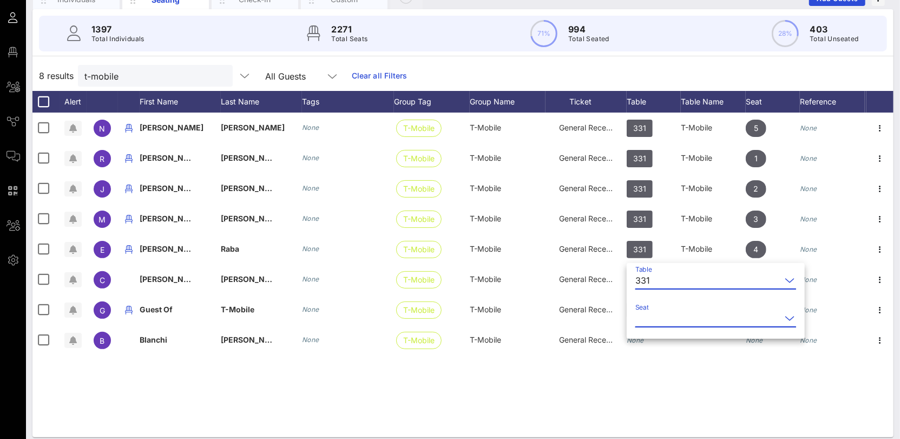
click at [664, 318] on input "Seat" at bounding box center [708, 318] width 146 height 17
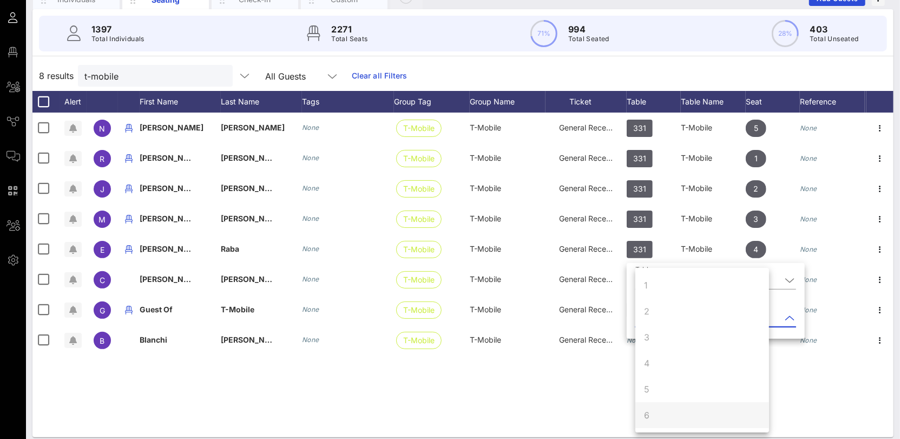
scroll to position [104, 0]
click at [651, 339] on div "7" at bounding box center [702, 337] width 134 height 26
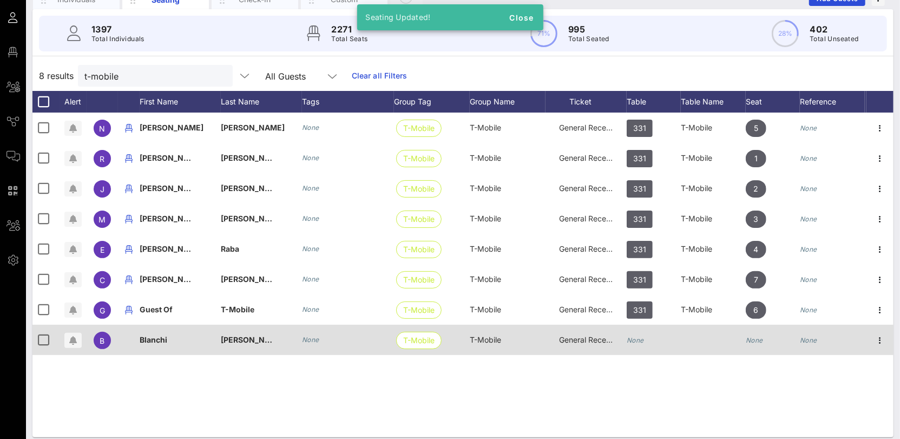
click at [645, 339] on div "None" at bounding box center [654, 346] width 54 height 43
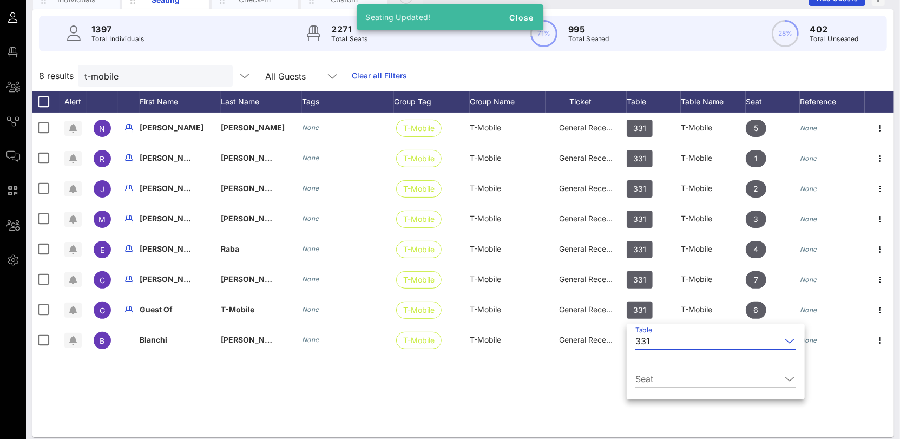
click at [674, 373] on input "Seat" at bounding box center [708, 378] width 146 height 17
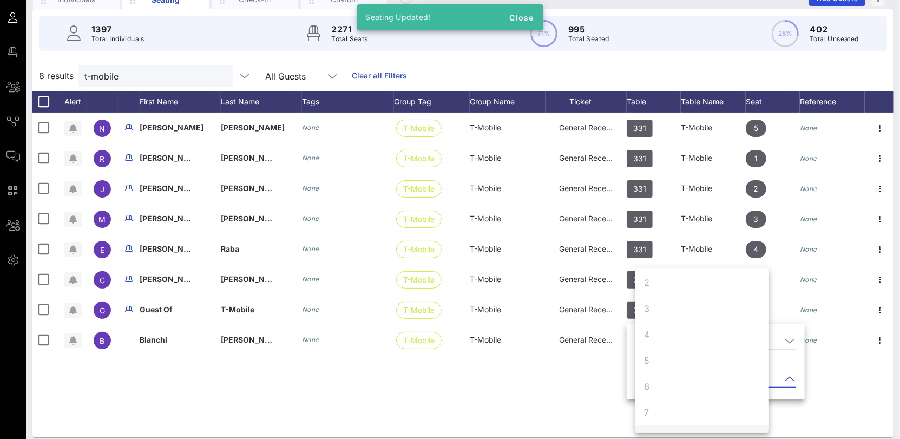
scroll to position [104, 0]
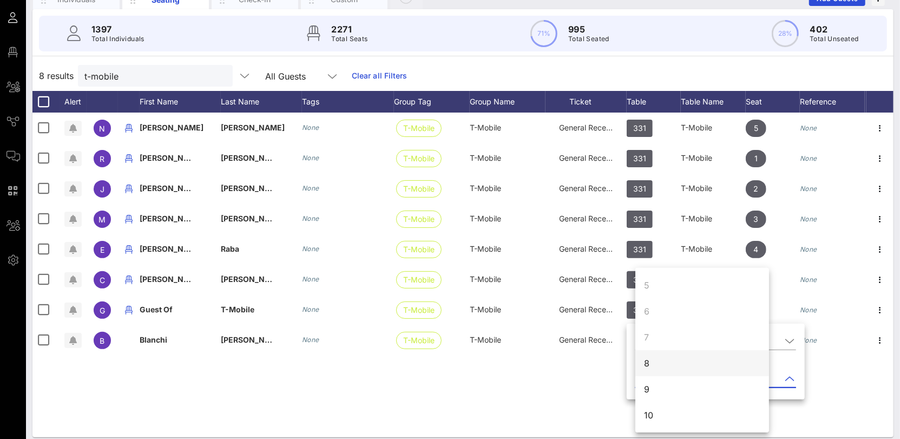
click at [652, 363] on div "8" at bounding box center [702, 363] width 134 height 26
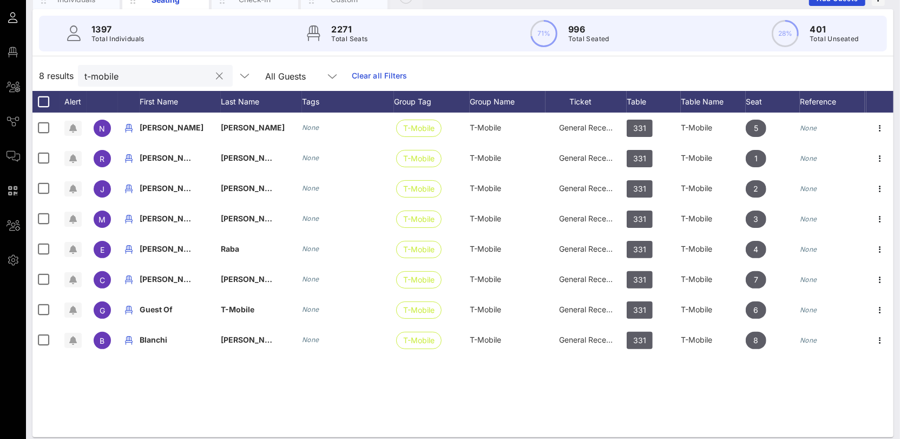
click at [105, 74] on input "t-mobile" at bounding box center [147, 76] width 127 height 14
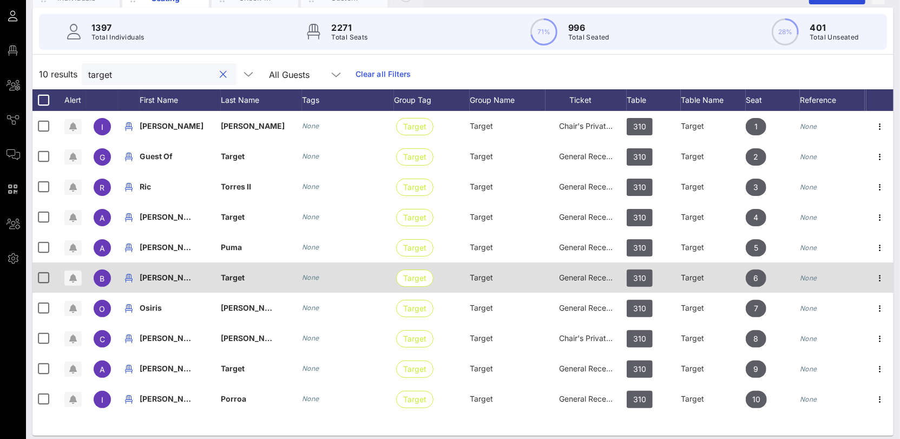
scroll to position [97, 0]
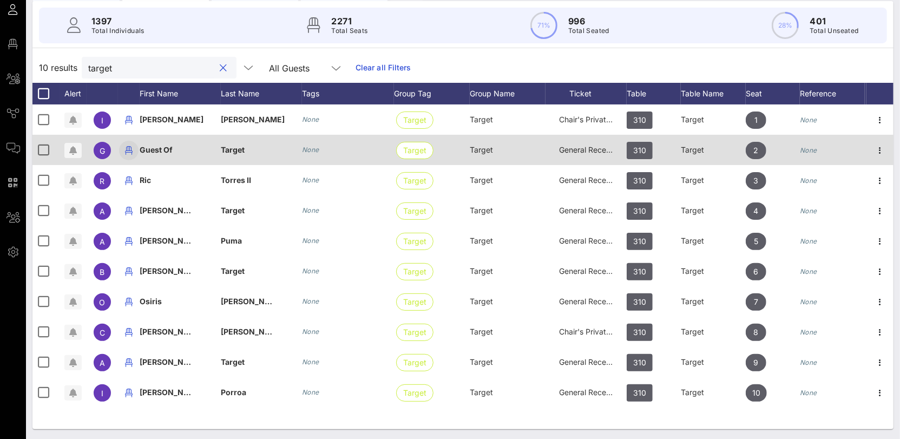
type input "target"
click at [128, 150] on icon "button" at bounding box center [128, 150] width 13 height 13
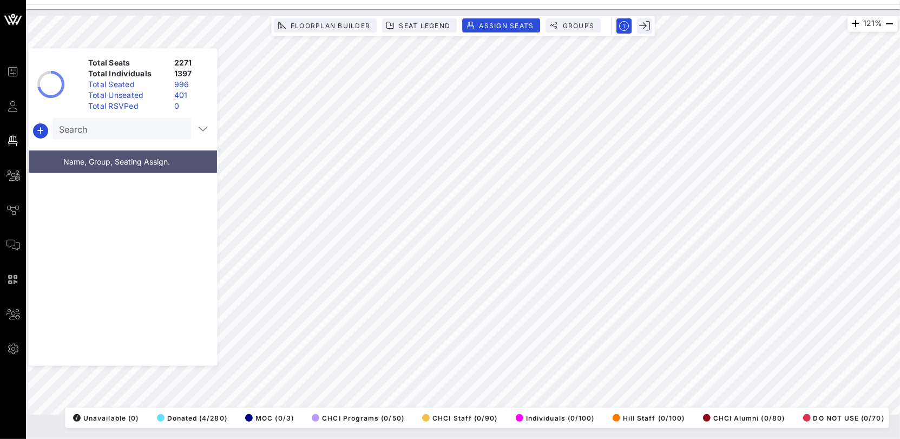
scroll to position [39744, 0]
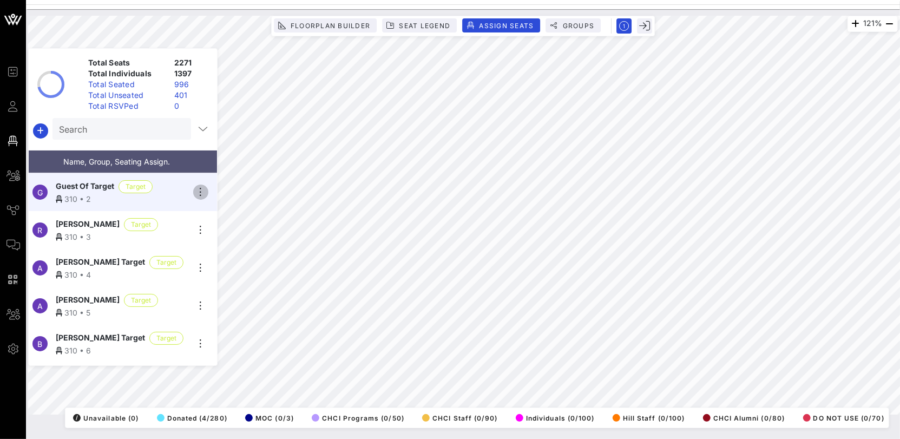
click at [199, 186] on icon "button" at bounding box center [200, 192] width 13 height 13
click at [214, 263] on div "Unseat" at bounding box center [231, 270] width 54 height 17
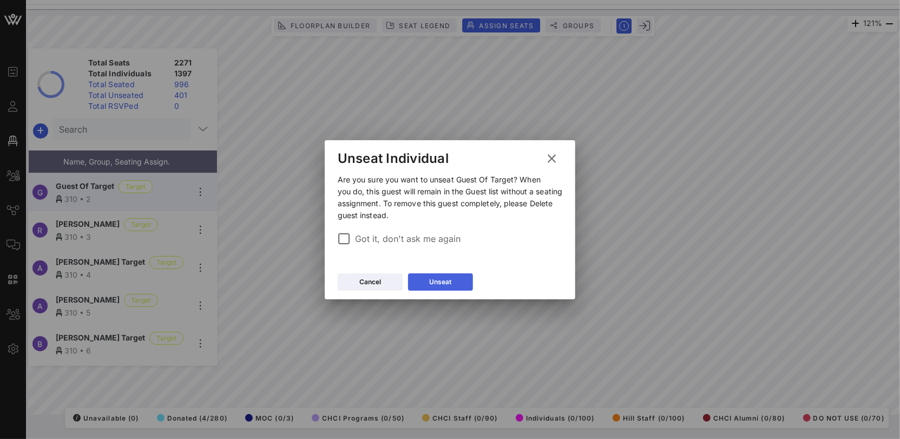
click at [427, 283] on button "Unseat" at bounding box center [440, 281] width 65 height 17
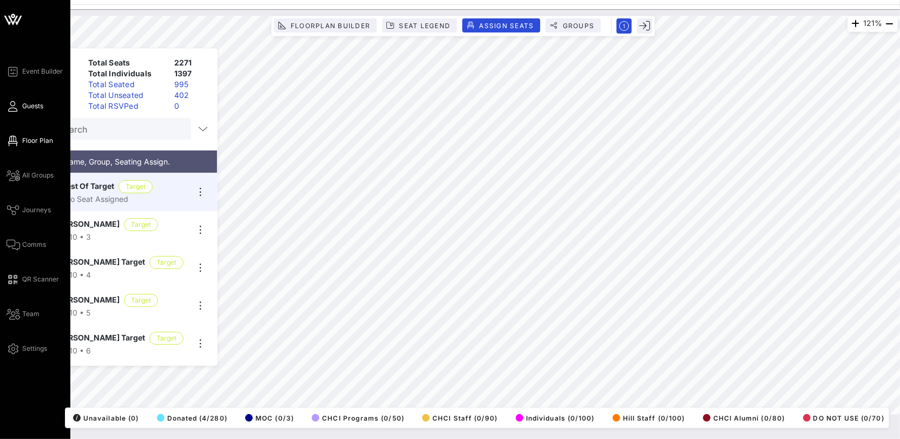
click at [18, 106] on icon at bounding box center [13, 107] width 14 height 2
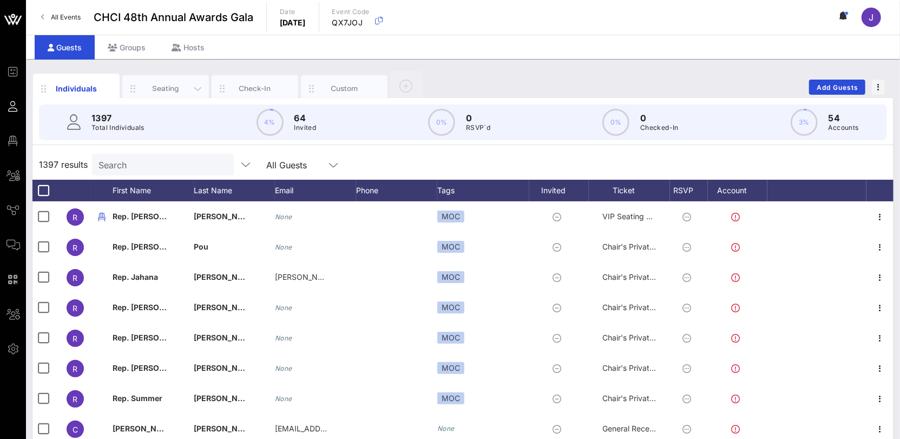
click at [161, 92] on div "Seating" at bounding box center [166, 88] width 48 height 10
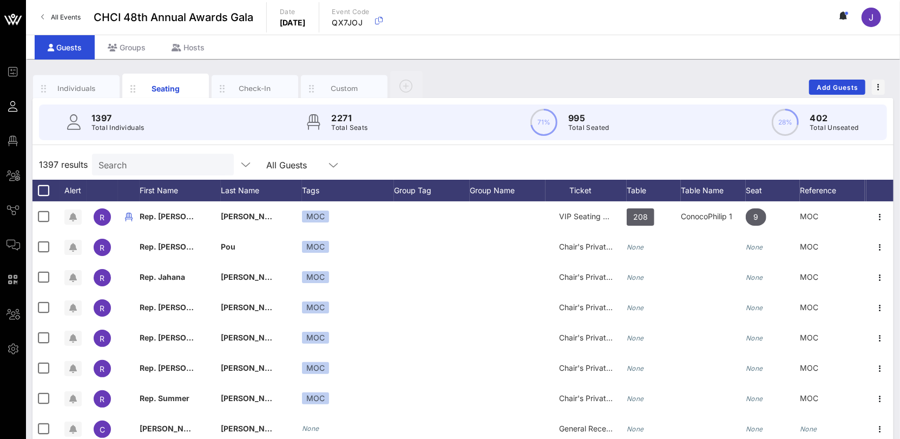
click at [145, 166] on input "Search" at bounding box center [162, 165] width 127 height 14
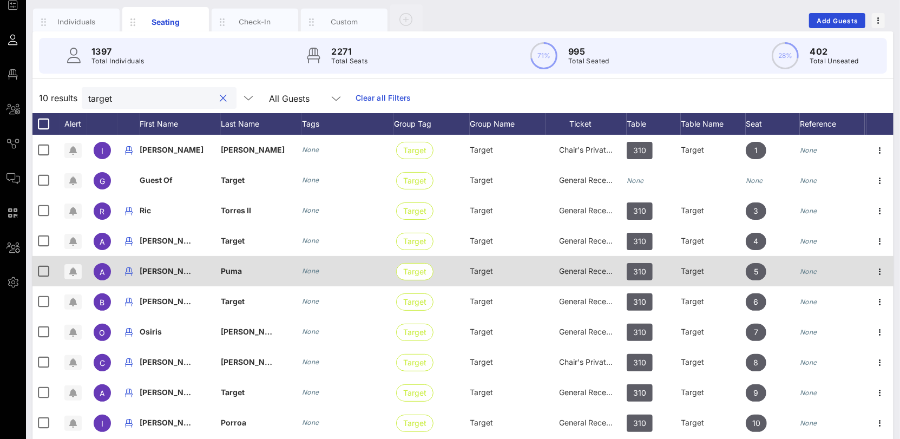
scroll to position [97, 0]
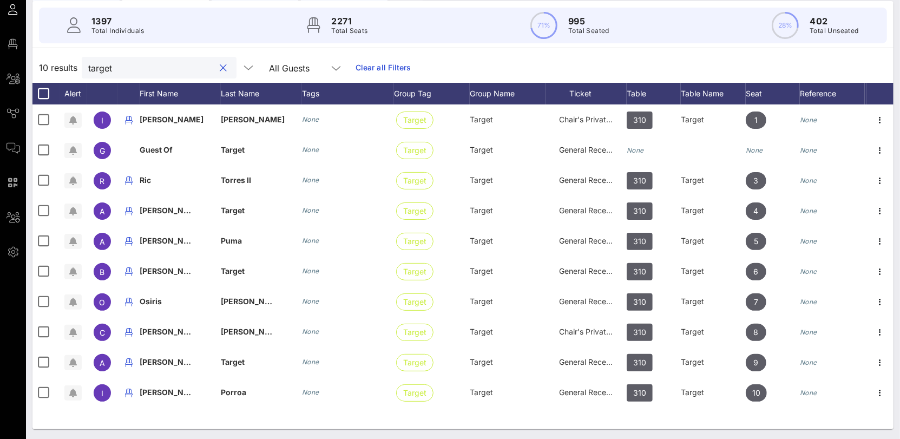
click at [101, 64] on input "target" at bounding box center [151, 68] width 127 height 14
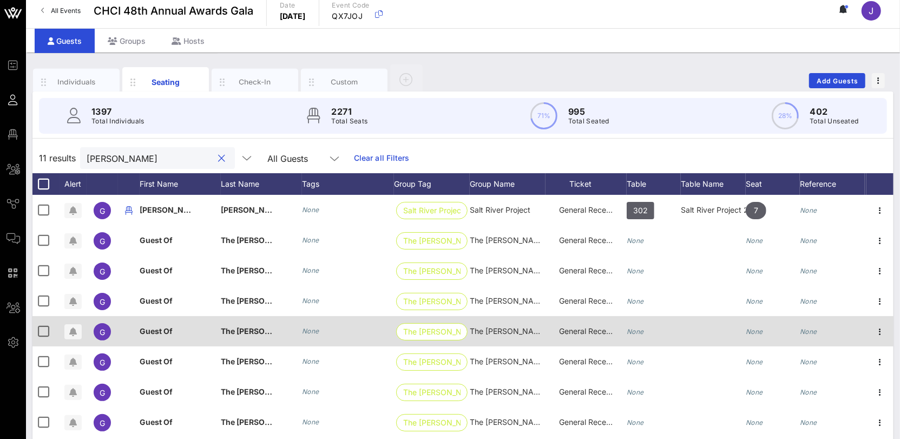
scroll to position [0, 0]
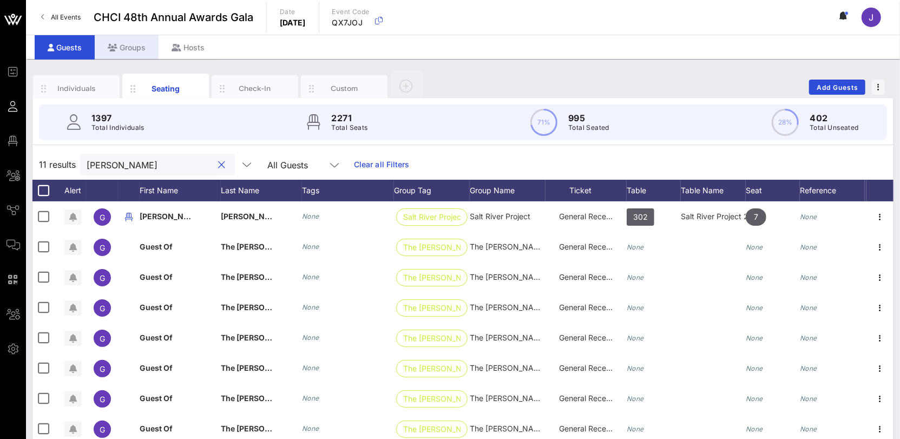
type input "gilbert"
click at [140, 49] on div "Groups" at bounding box center [127, 47] width 64 height 24
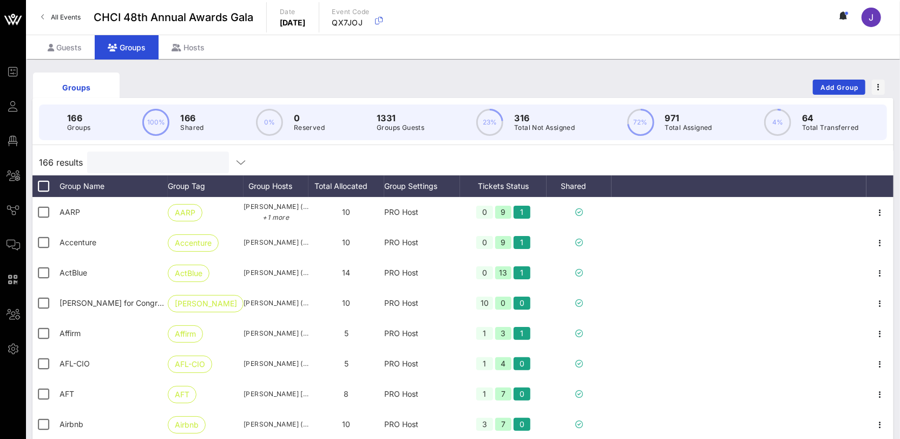
click at [121, 161] on input "text" at bounding box center [157, 162] width 127 height 14
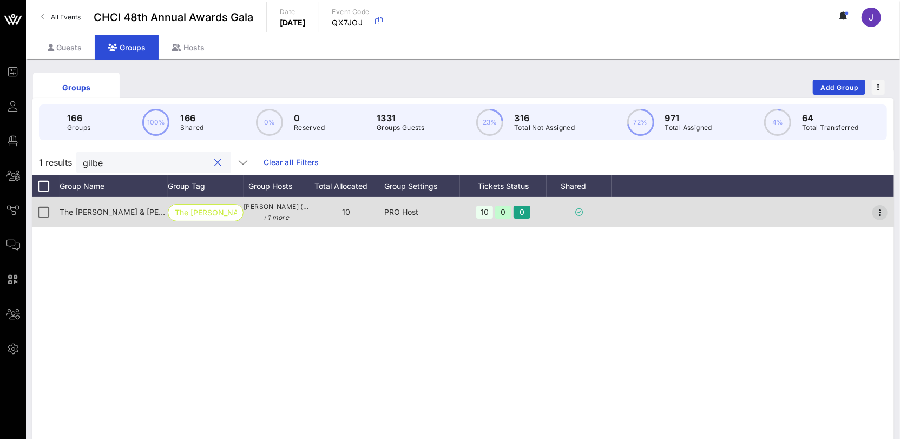
type input "gilbe"
drag, startPoint x: 883, startPoint y: 207, endPoint x: 876, endPoint y: 219, distance: 13.8
click at [883, 207] on icon "button" at bounding box center [880, 212] width 13 height 13
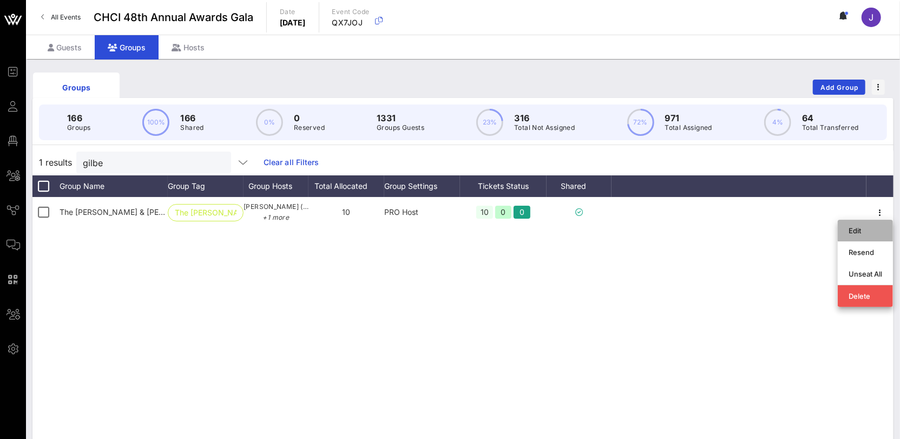
click at [863, 233] on div "Edit" at bounding box center [866, 230] width 34 height 9
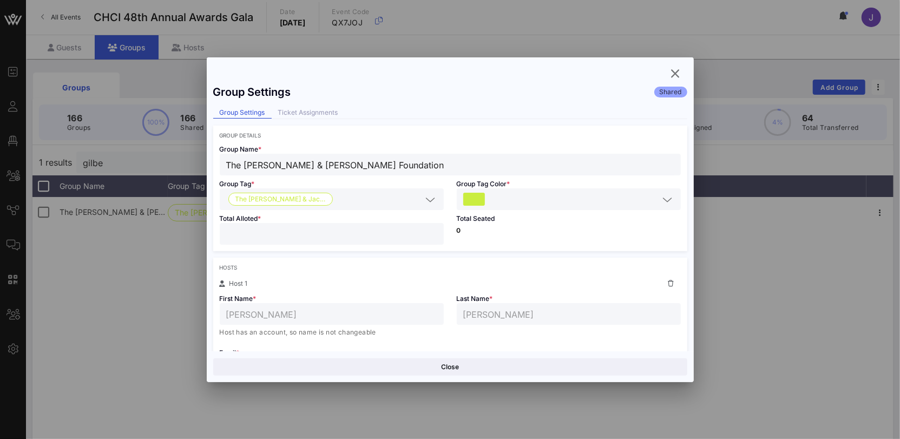
drag, startPoint x: 241, startPoint y: 226, endPoint x: 216, endPoint y: 231, distance: 25.9
click at [220, 231] on div "**" at bounding box center [332, 234] width 224 height 22
drag, startPoint x: 246, startPoint y: 235, endPoint x: 191, endPoint y: 228, distance: 55.1
click at [205, 229] on div "Event Builder Guests Floor Plan All Groups Journeys Comms QR Scanner Team Setti…" at bounding box center [450, 283] width 900 height 567
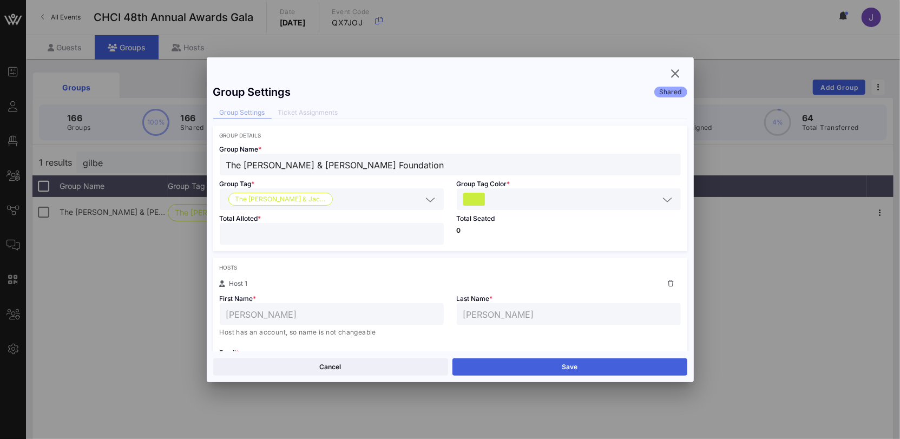
type input "*"
click at [507, 365] on button "Save" at bounding box center [569, 366] width 235 height 17
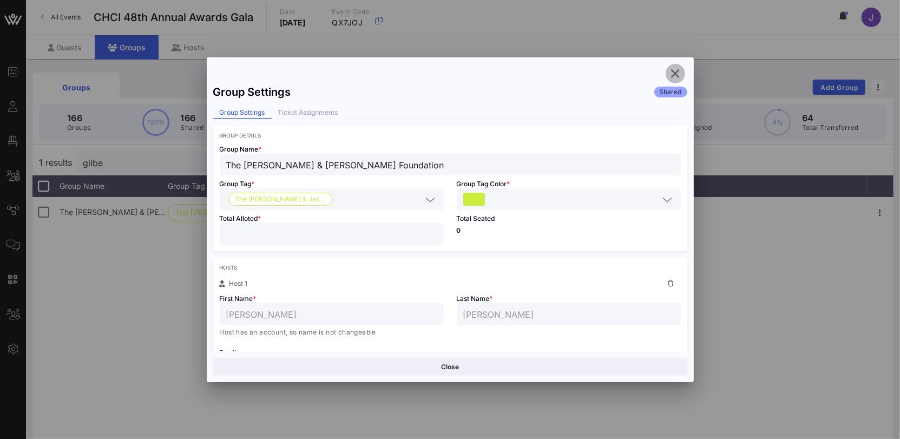
click at [677, 69] on icon "button" at bounding box center [675, 73] width 13 height 13
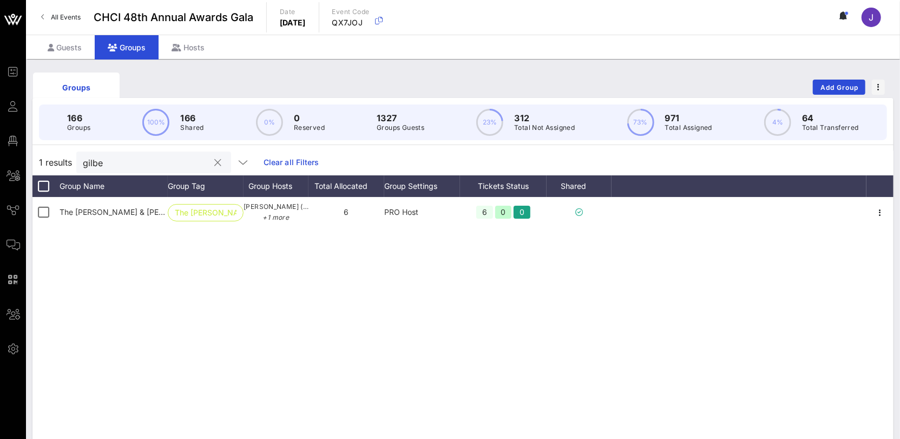
click at [94, 162] on input "gilbe" at bounding box center [146, 162] width 127 height 14
type input "home"
click at [70, 45] on div "Guests" at bounding box center [65, 47] width 60 height 24
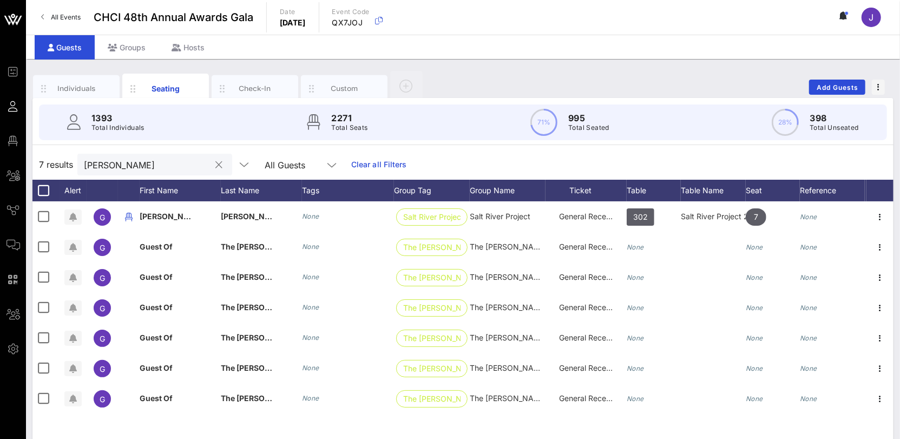
click at [102, 166] on input "gilbert" at bounding box center [147, 165] width 127 height 14
click at [102, 164] on input "gilbert" at bounding box center [147, 165] width 127 height 14
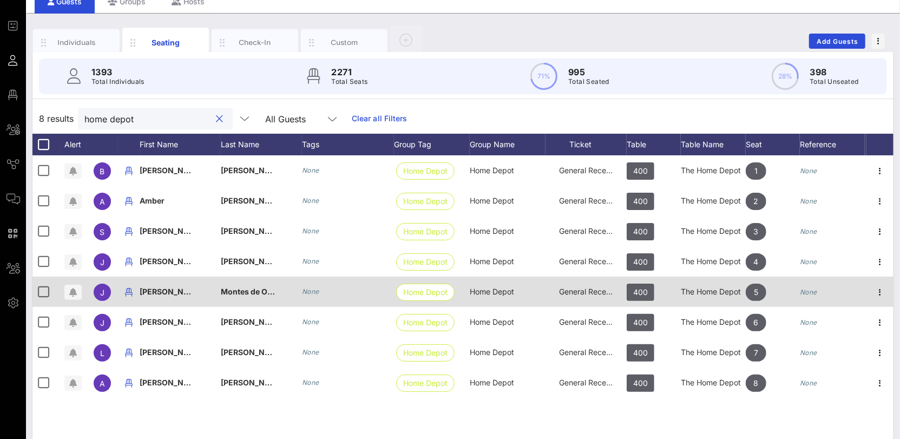
scroll to position [97, 0]
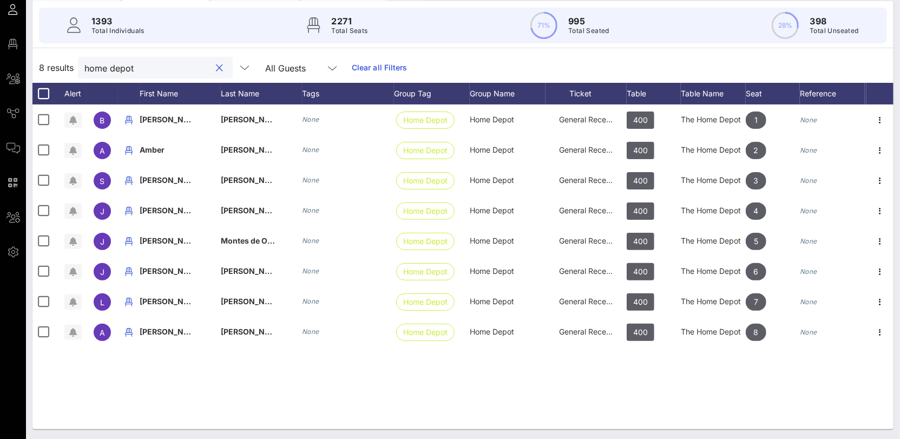
drag, startPoint x: 150, startPoint y: 66, endPoint x: 70, endPoint y: 55, distance: 80.8
click at [70, 55] on div "8 results home depot All Guests Clear all Filters" at bounding box center [462, 68] width 861 height 30
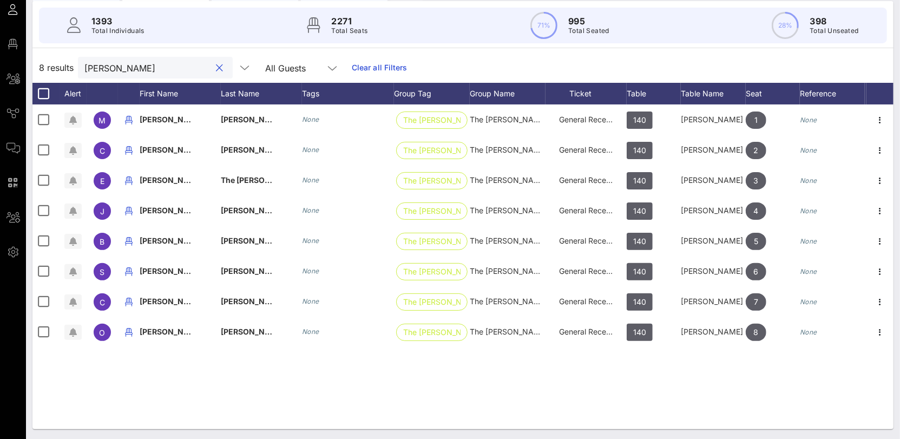
click at [102, 69] on input "smucker" at bounding box center [147, 68] width 127 height 14
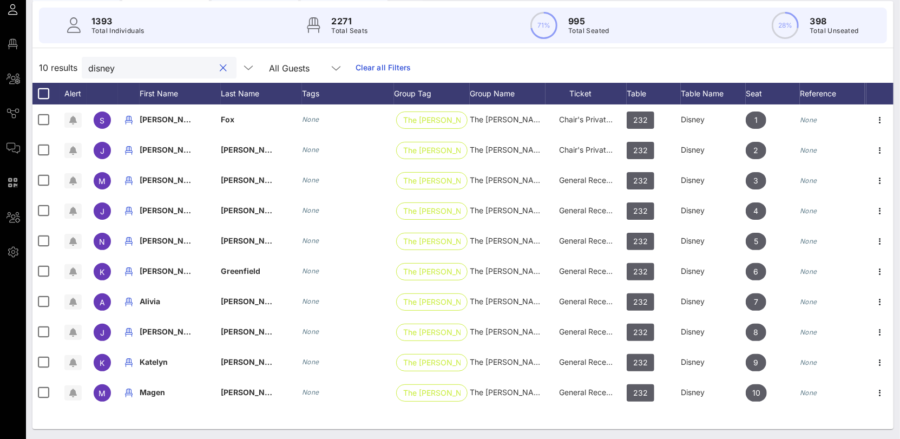
click at [100, 58] on div "disney" at bounding box center [151, 68] width 127 height 22
click at [104, 71] on input "disney" at bounding box center [151, 68] width 127 height 14
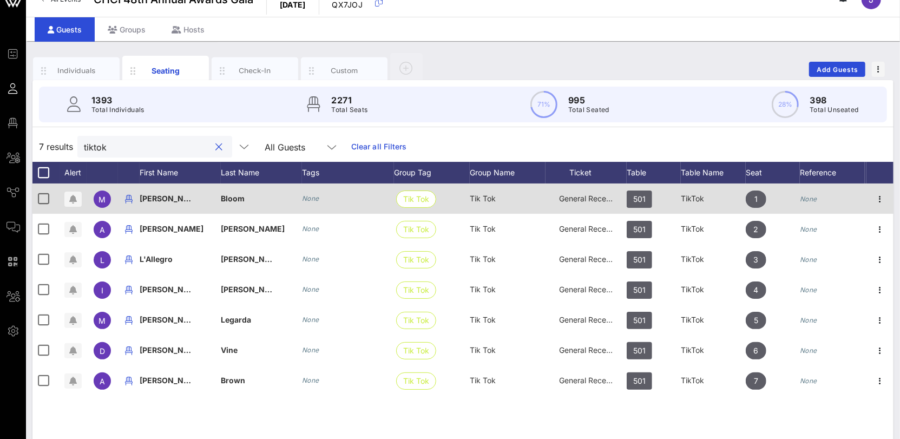
scroll to position [31, 0]
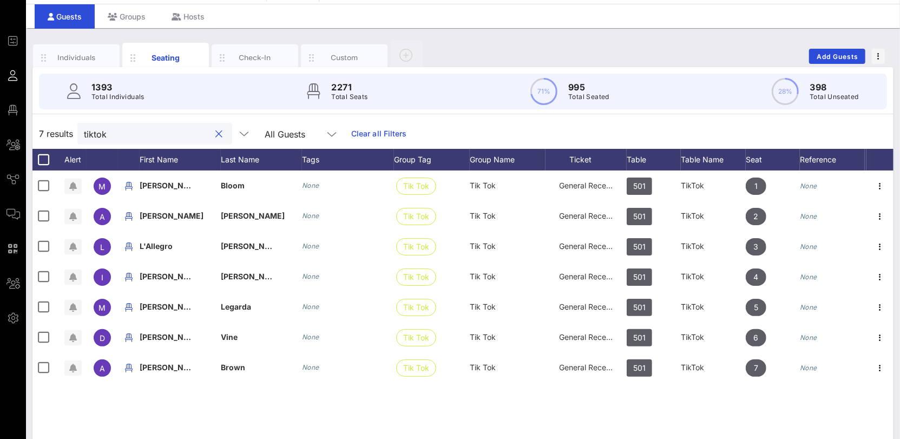
click at [105, 123] on div "tiktok" at bounding box center [147, 134] width 127 height 22
click at [100, 132] on input "tiktok" at bounding box center [147, 134] width 127 height 14
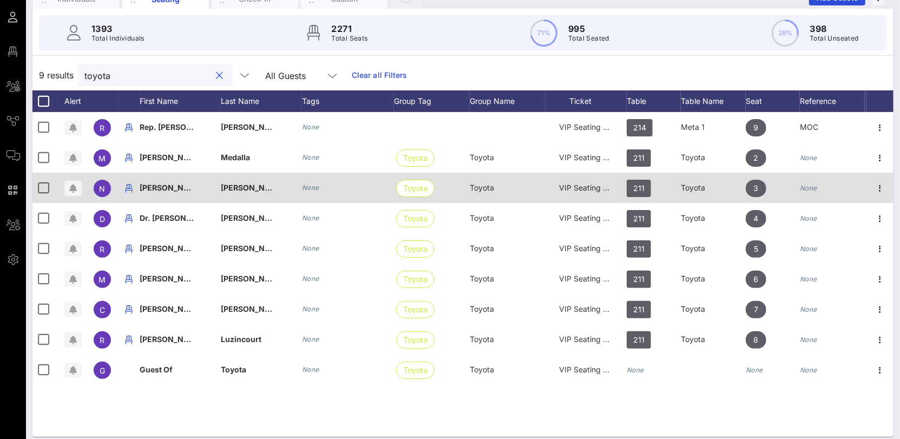
scroll to position [97, 0]
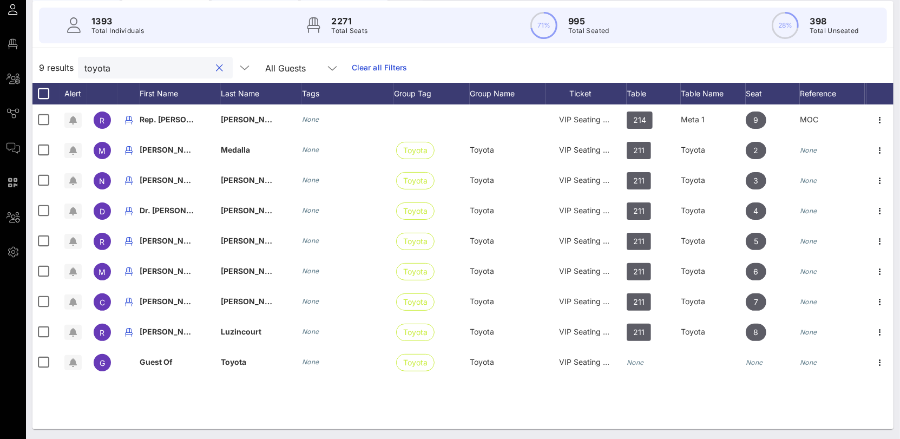
click at [86, 61] on input "toyota" at bounding box center [147, 68] width 127 height 14
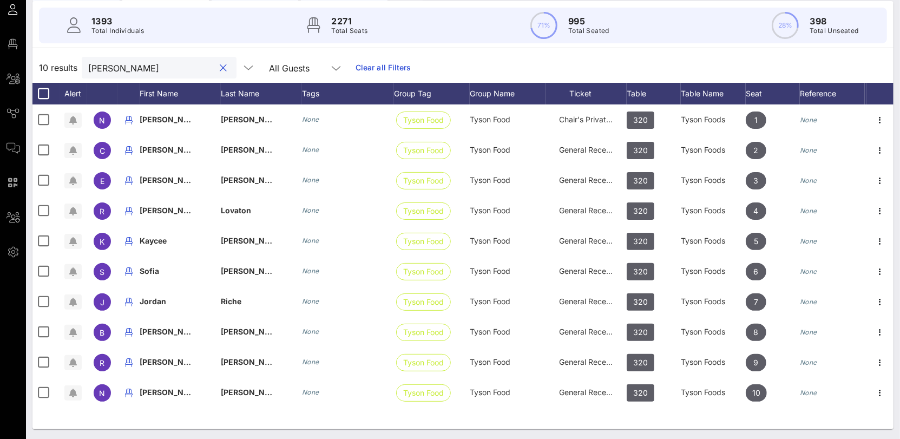
click at [98, 68] on input "tyson" at bounding box center [151, 68] width 127 height 14
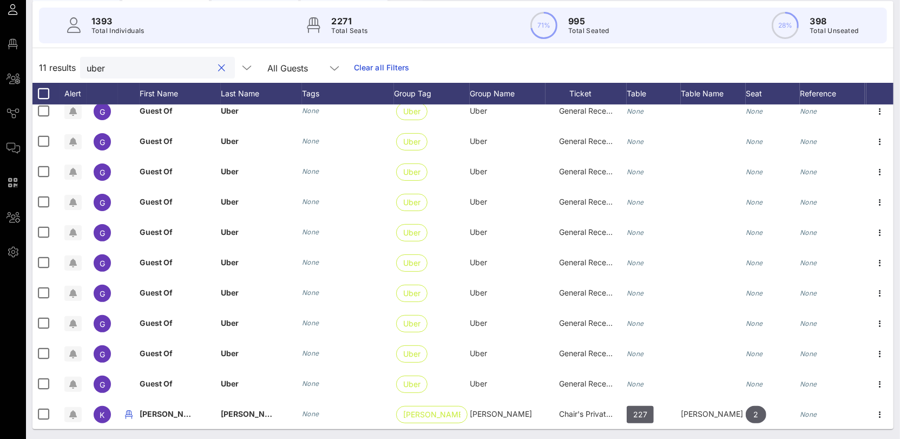
click at [96, 66] on input "uber" at bounding box center [150, 68] width 127 height 14
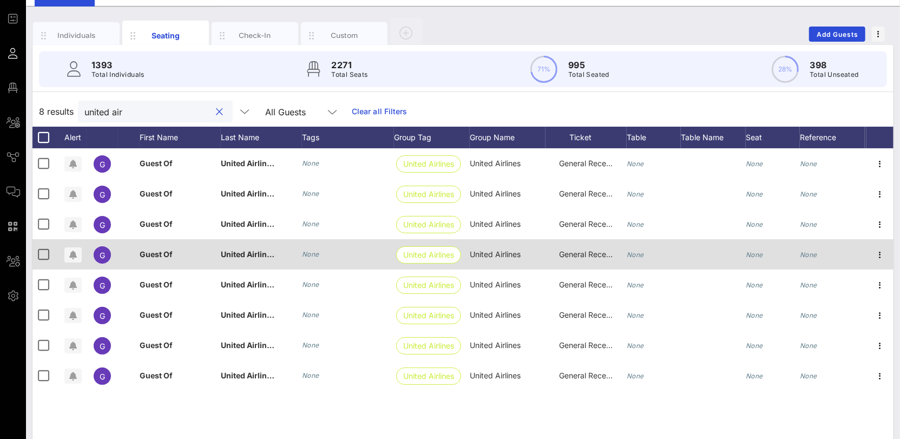
scroll to position [53, 0]
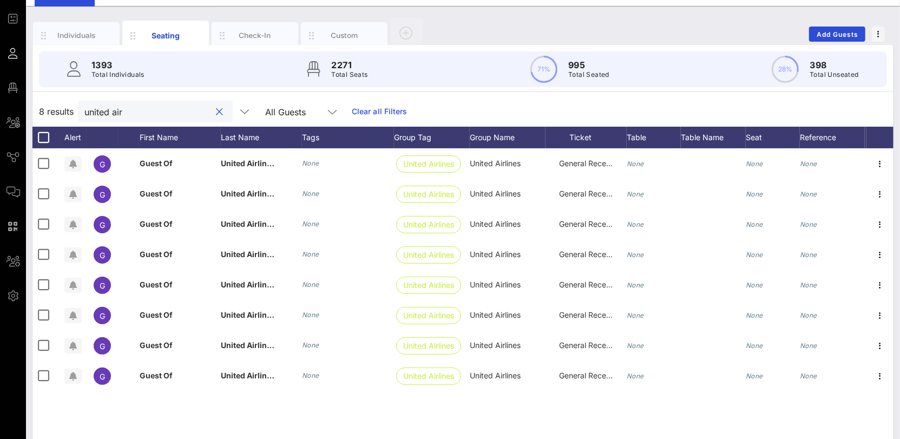
type input "united air"
click at [123, 108] on input "united air" at bounding box center [147, 111] width 127 height 14
click at [217, 111] on button "clear icon" at bounding box center [220, 112] width 7 height 11
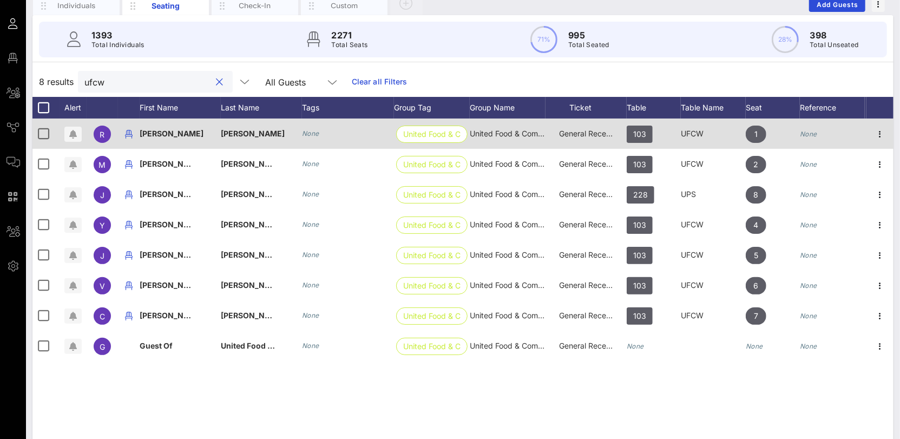
scroll to position [97, 0]
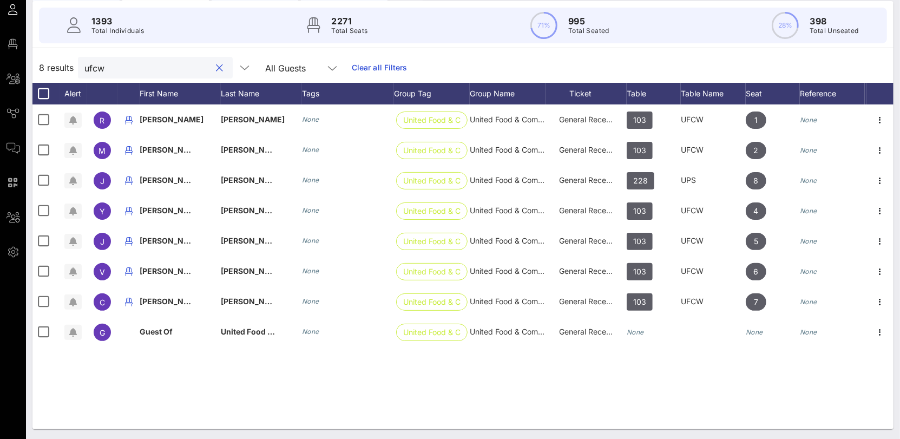
type input "ufcw"
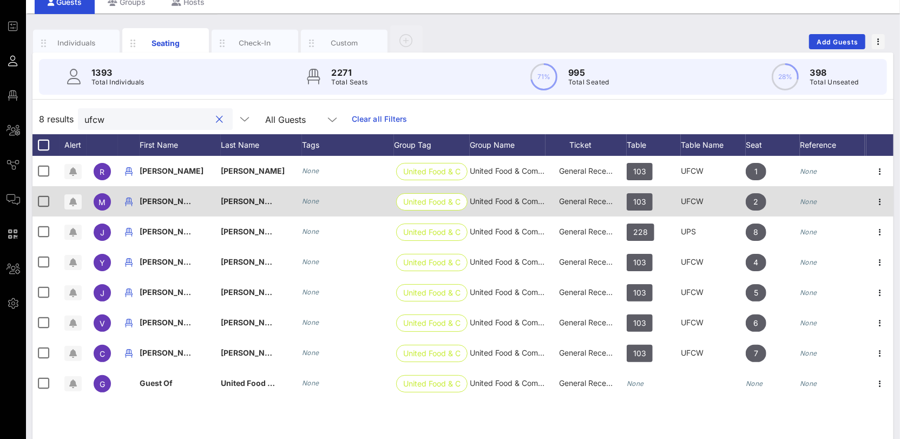
scroll to position [47, 0]
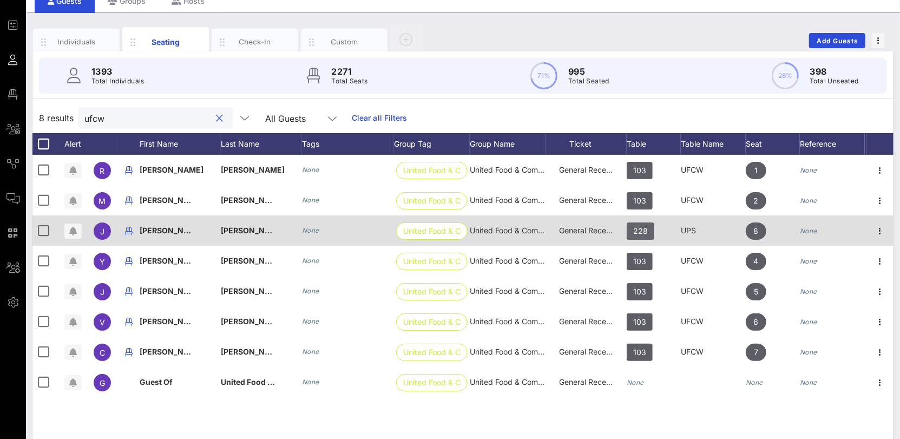
click at [651, 234] on span "228" at bounding box center [641, 230] width 28 height 17
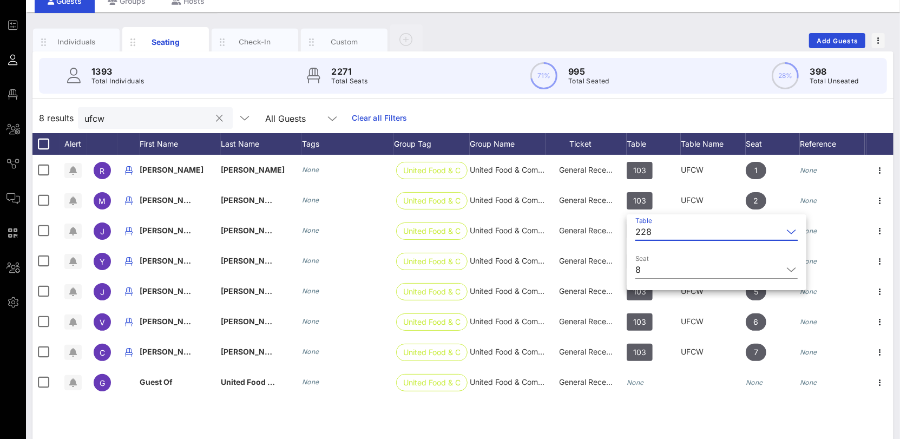
click at [651, 232] on div "228" at bounding box center [643, 232] width 16 height 10
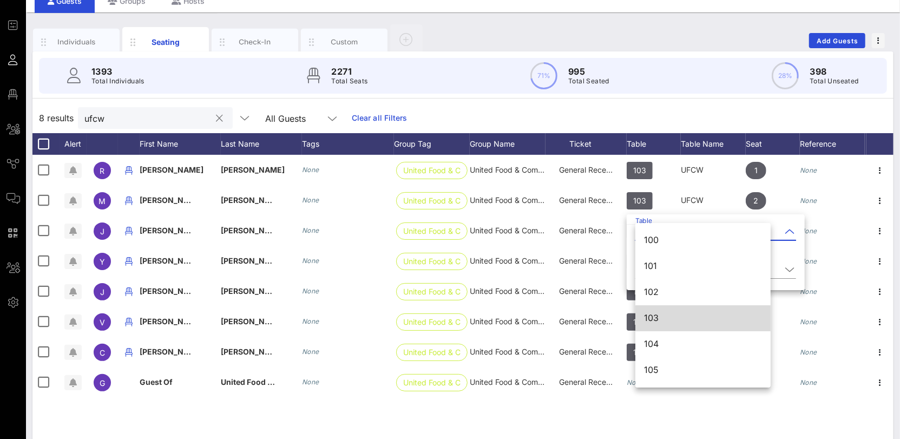
click at [657, 320] on div "103" at bounding box center [703, 318] width 118 height 10
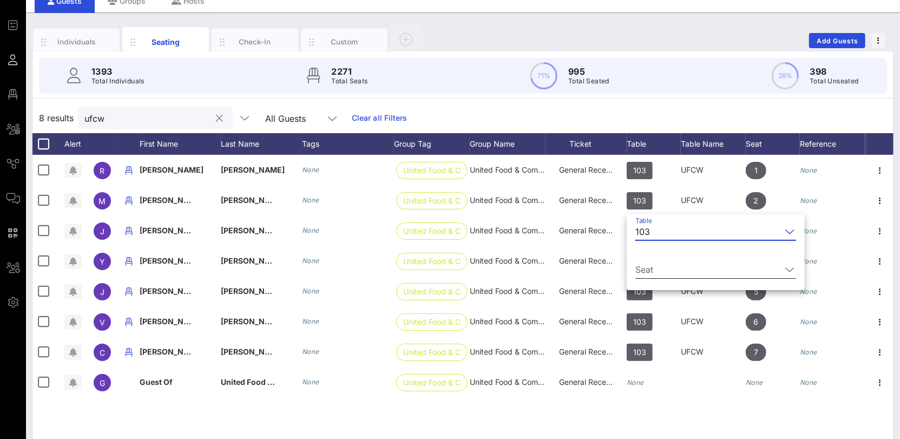
click at [654, 266] on input "Seat" at bounding box center [708, 269] width 146 height 17
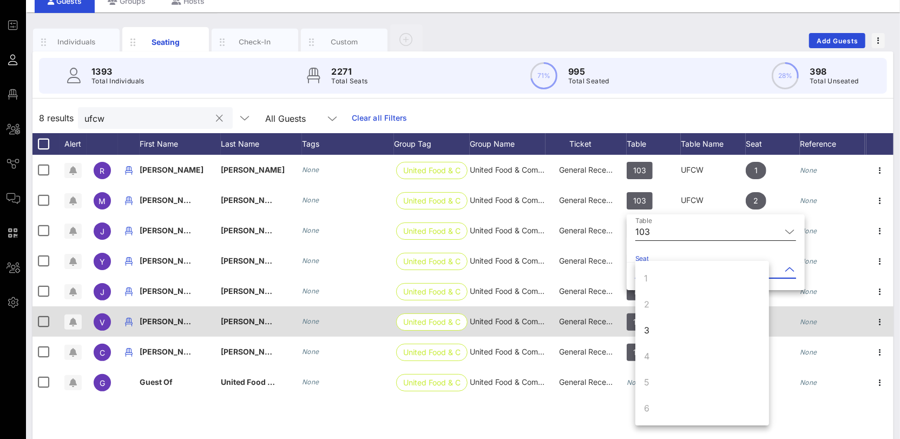
click at [670, 332] on div "3" at bounding box center [702, 330] width 134 height 26
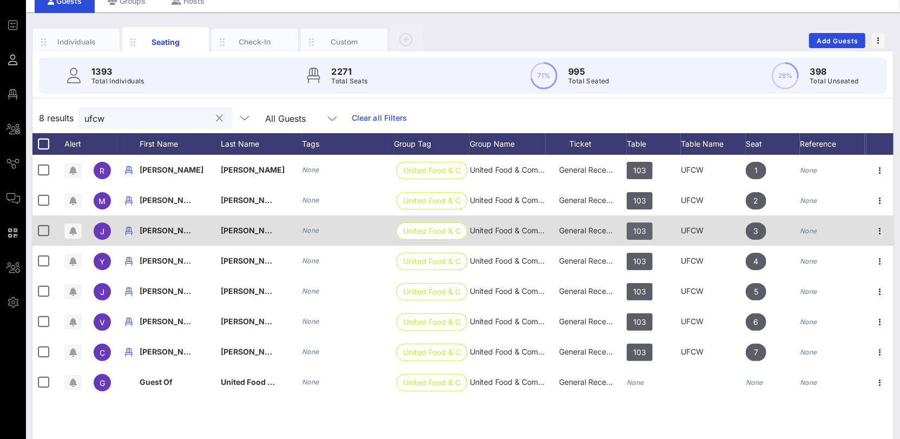
click at [639, 229] on span "103" at bounding box center [639, 230] width 13 height 17
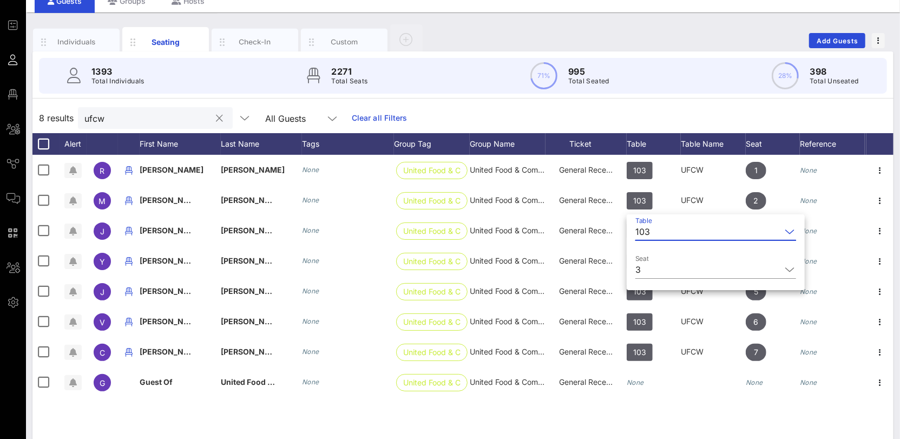
click at [647, 234] on div "103" at bounding box center [642, 232] width 15 height 10
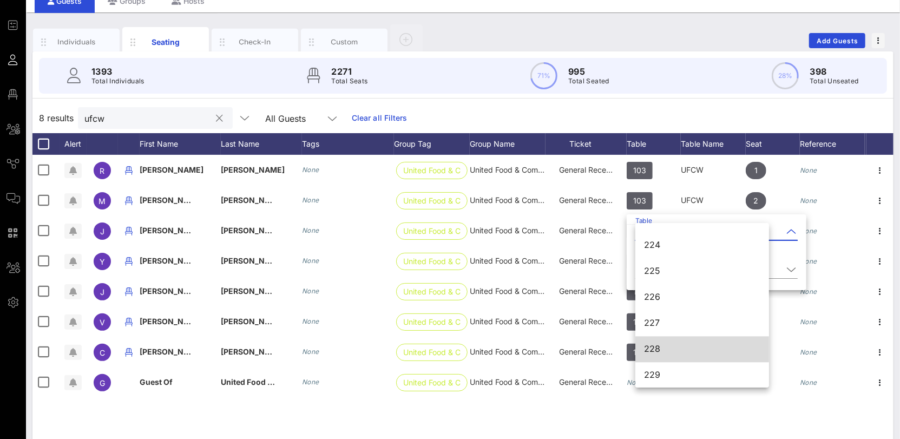
scroll to position [1814, 0]
click at [671, 347] on div "228" at bounding box center [702, 348] width 116 height 10
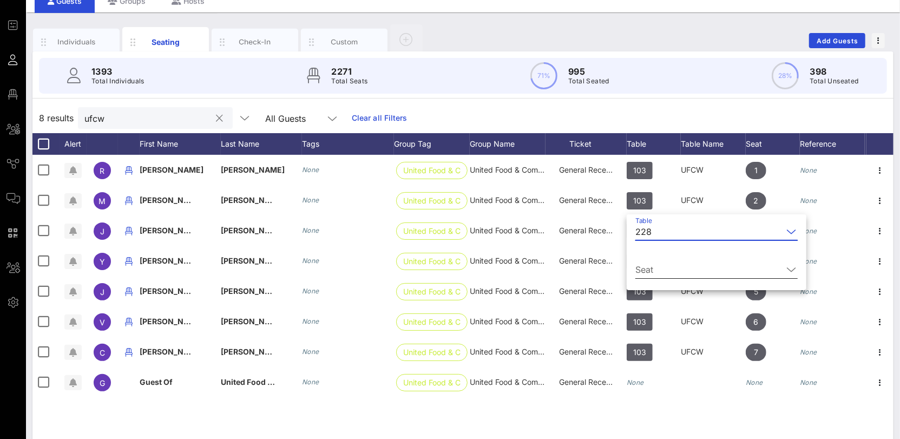
click at [652, 263] on input "Seat" at bounding box center [708, 269] width 147 height 17
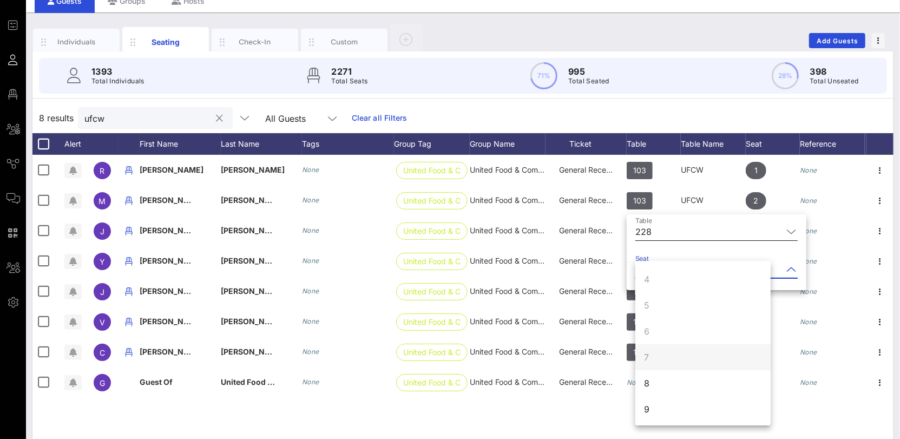
scroll to position [104, 0]
click at [671, 360] on div "8" at bounding box center [702, 356] width 135 height 26
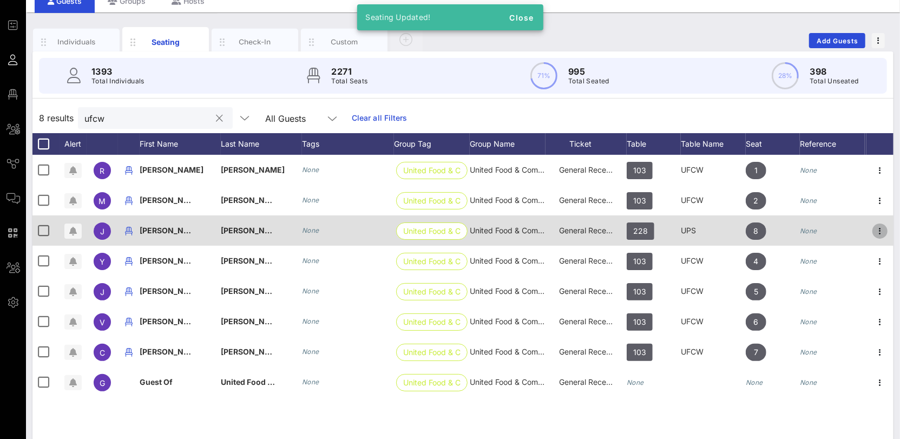
click at [878, 231] on icon "button" at bounding box center [880, 231] width 13 height 13
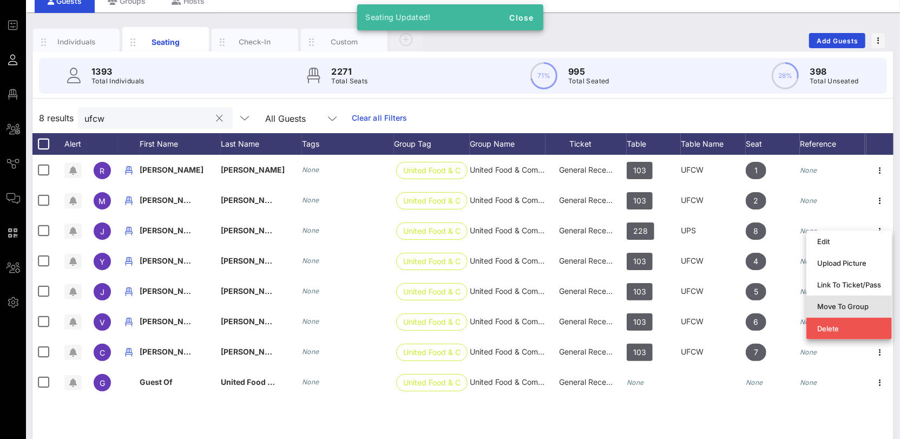
click at [857, 306] on div "Move To Group" at bounding box center [849, 306] width 64 height 9
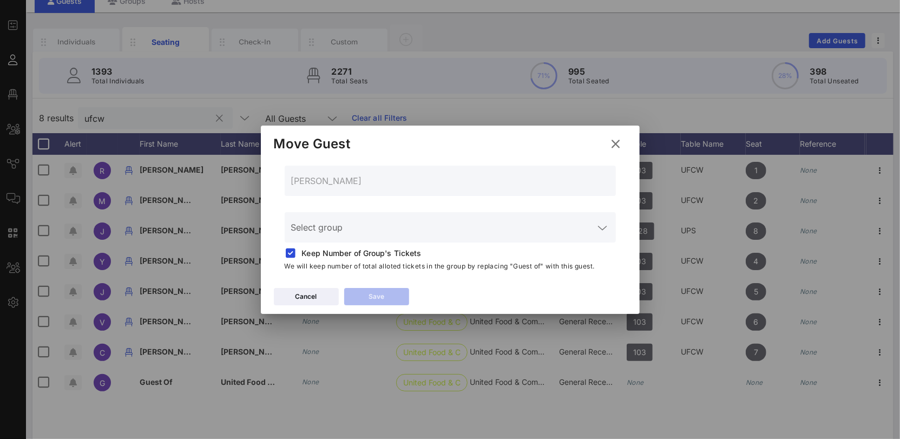
click at [324, 233] on input "Select group" at bounding box center [442, 233] width 303 height 17
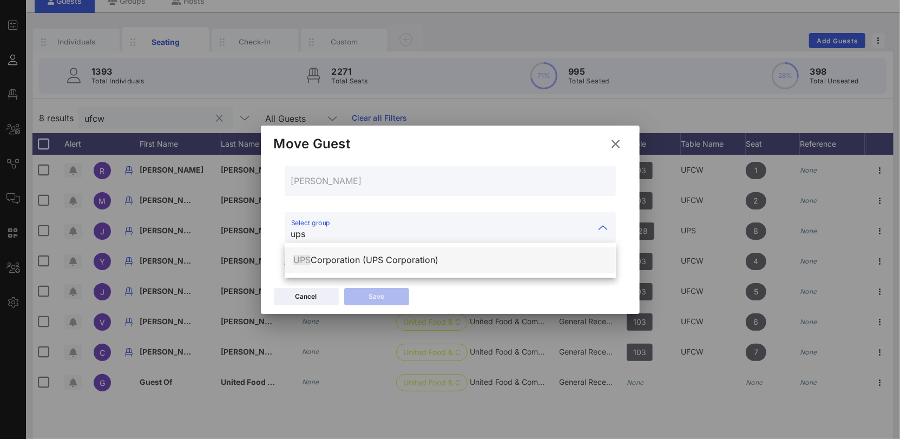
click at [334, 260] on div "UPS Corporation (UPS Corporation)" at bounding box center [450, 260] width 314 height 10
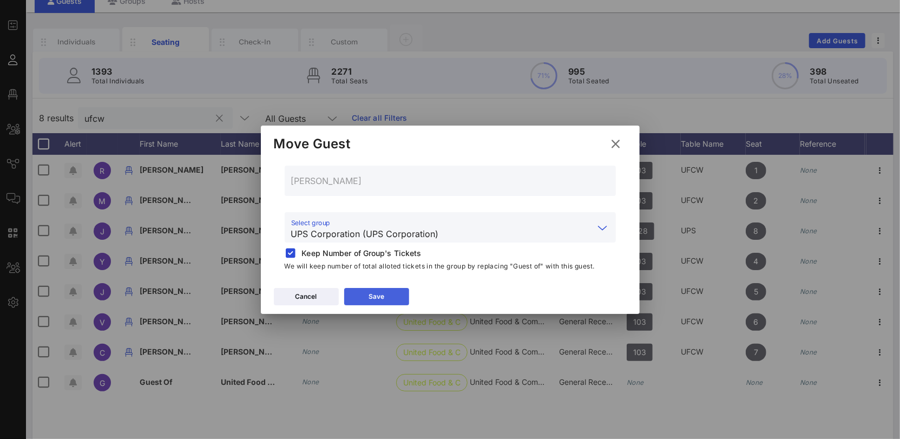
type input "UPS Corporation (UPS Corporation)"
click at [385, 295] on button "Save" at bounding box center [376, 296] width 65 height 17
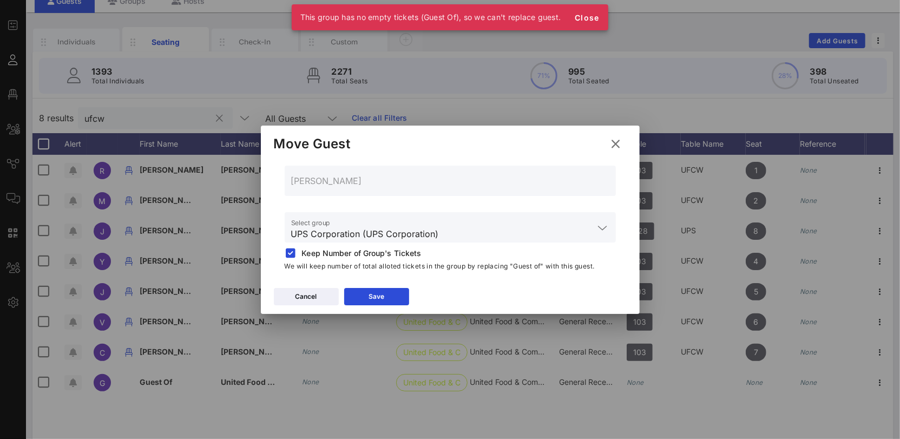
click at [618, 142] on icon at bounding box center [616, 143] width 15 height 13
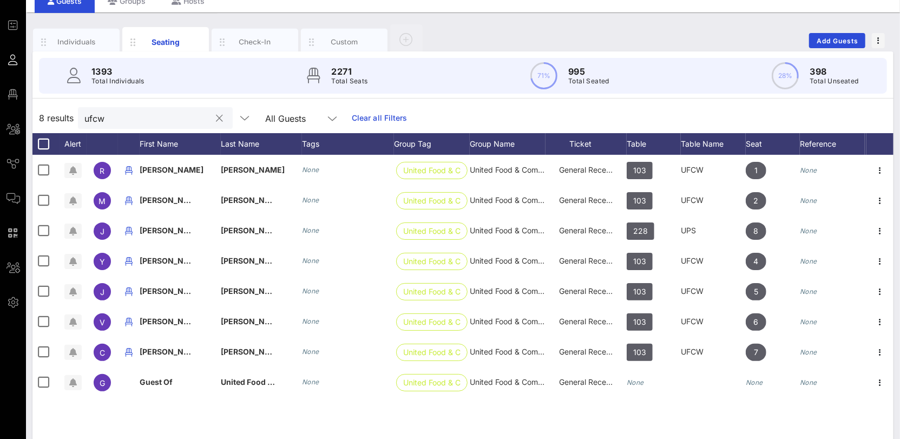
click at [95, 122] on input "ufcw" at bounding box center [147, 118] width 127 height 14
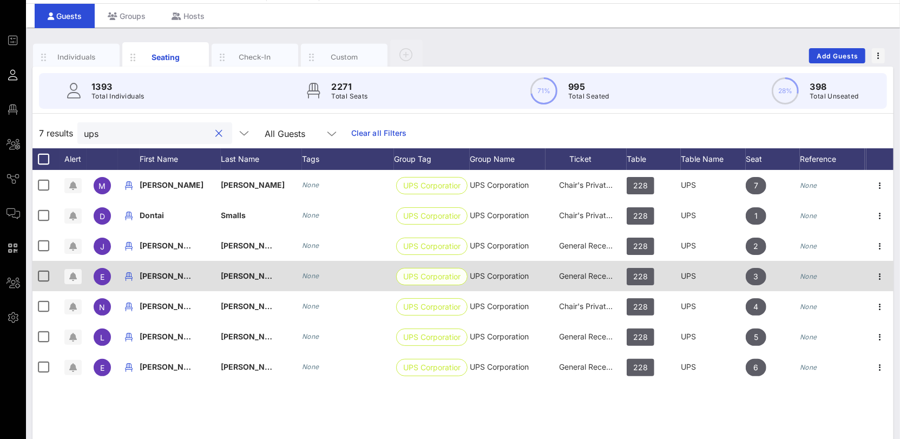
scroll to position [33, 0]
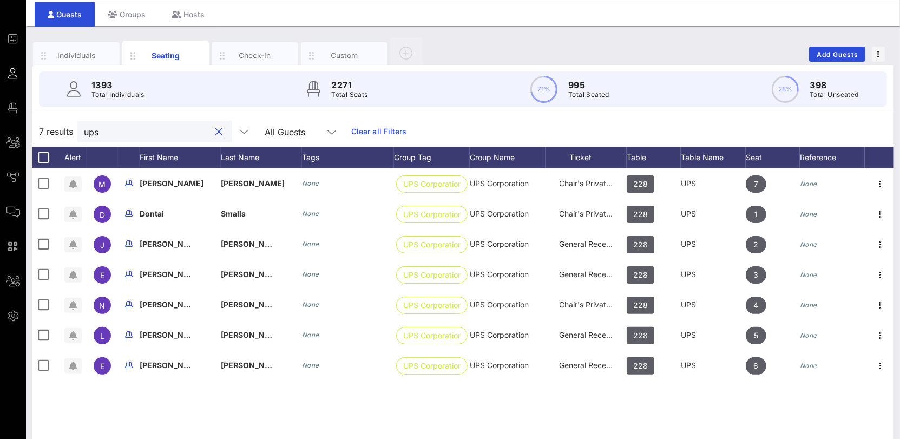
click at [98, 130] on input "ups" at bounding box center [147, 131] width 127 height 14
click at [97, 130] on input "ups" at bounding box center [147, 131] width 127 height 14
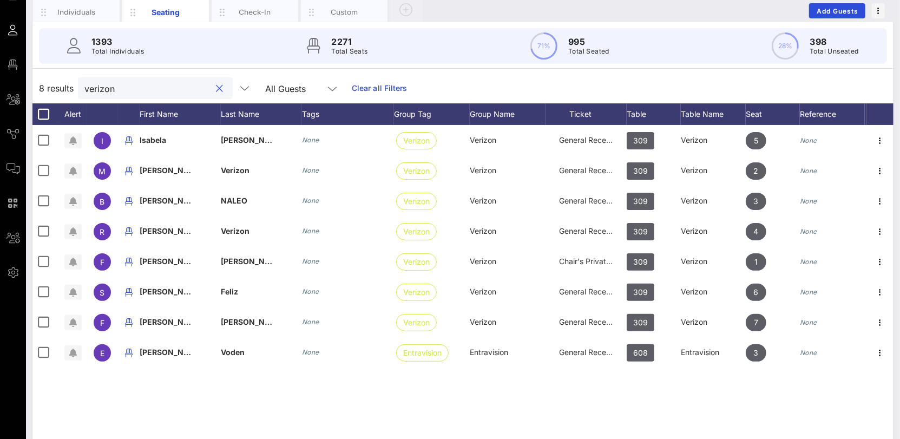
scroll to position [76, 0]
click at [99, 89] on input "verizon" at bounding box center [147, 89] width 127 height 14
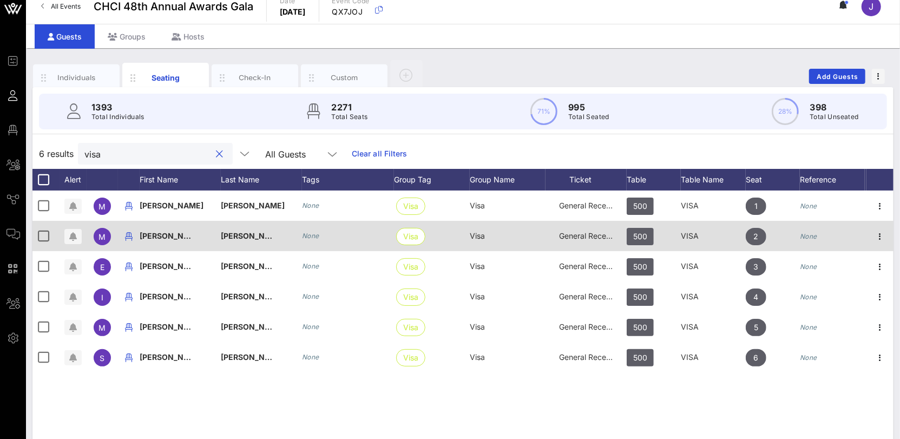
scroll to position [14, 0]
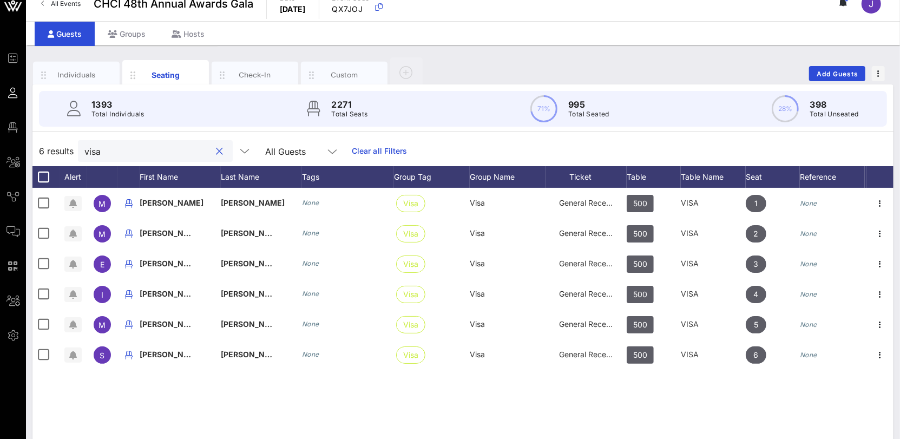
type input "visa"
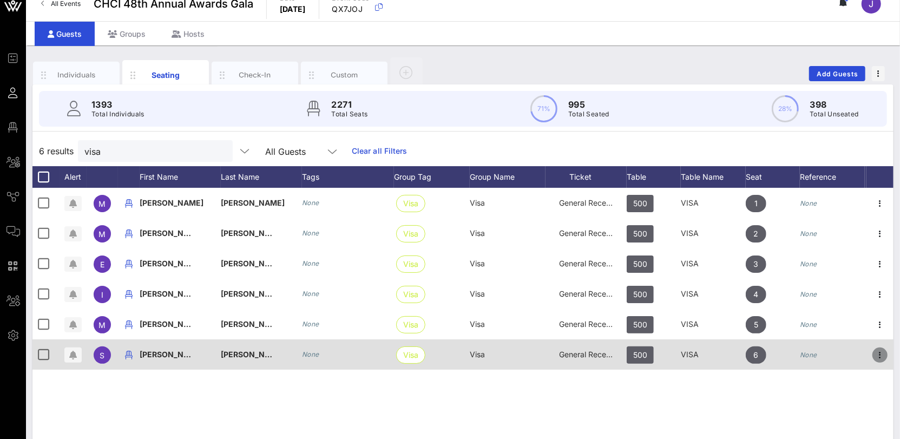
click at [879, 353] on icon "button" at bounding box center [880, 355] width 13 height 13
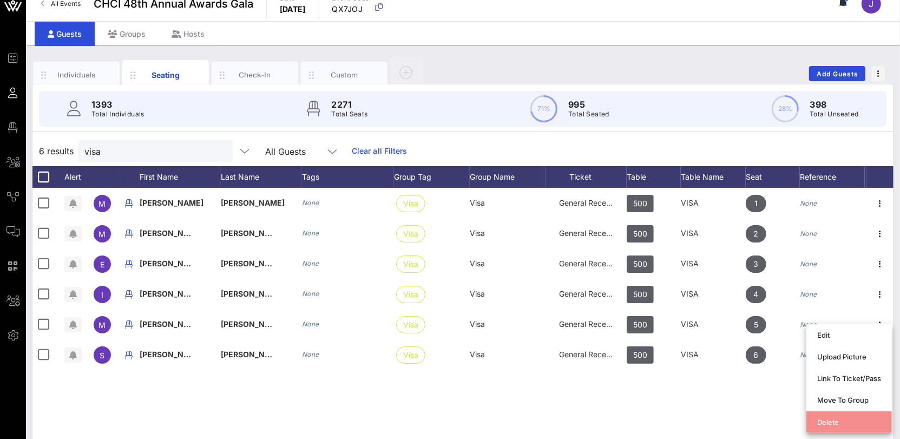
click at [846, 418] on div "Delete" at bounding box center [849, 422] width 64 height 9
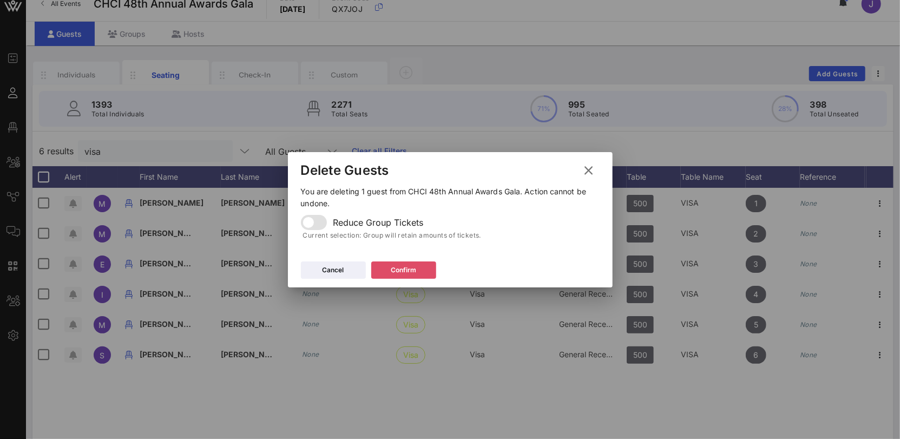
click at [426, 265] on button "Confirm" at bounding box center [403, 269] width 65 height 17
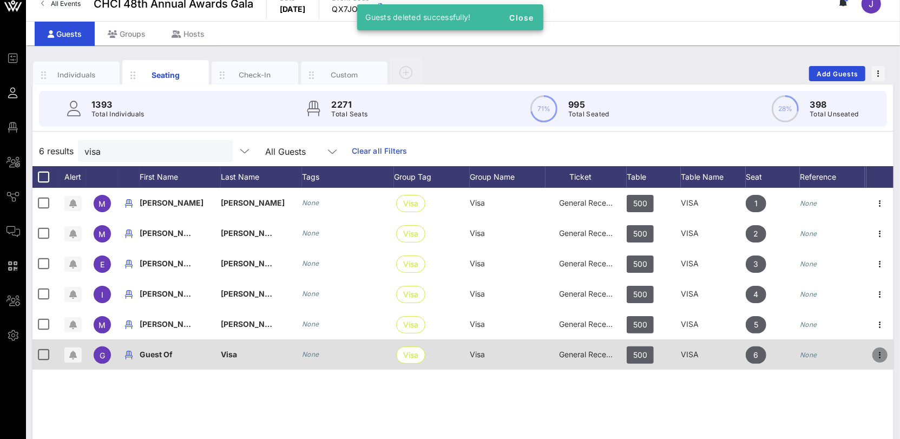
click at [879, 355] on icon "button" at bounding box center [880, 355] width 13 height 13
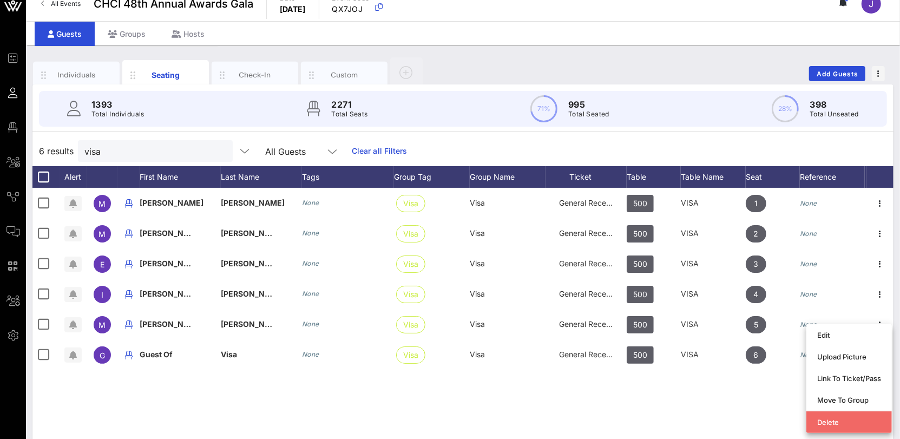
click at [844, 424] on div "Delete" at bounding box center [849, 422] width 64 height 9
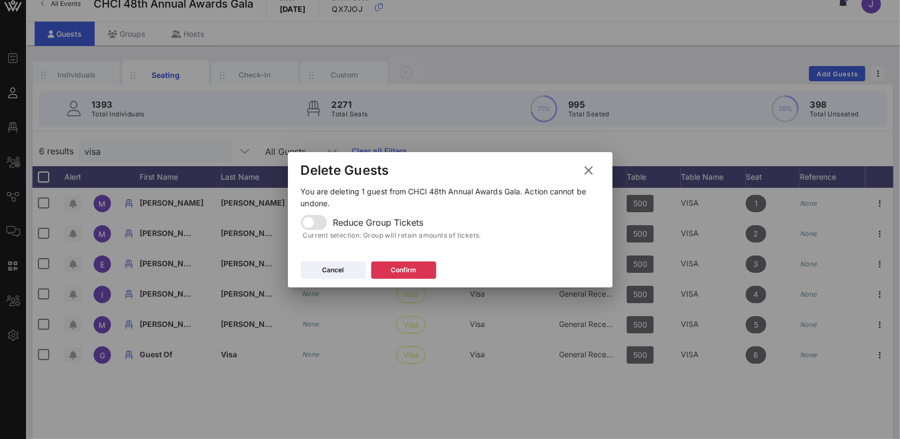
click at [405, 221] on span "Reduce Group Tickets" at bounding box center [378, 222] width 90 height 11
click at [409, 267] on div "Confirm" at bounding box center [403, 270] width 25 height 11
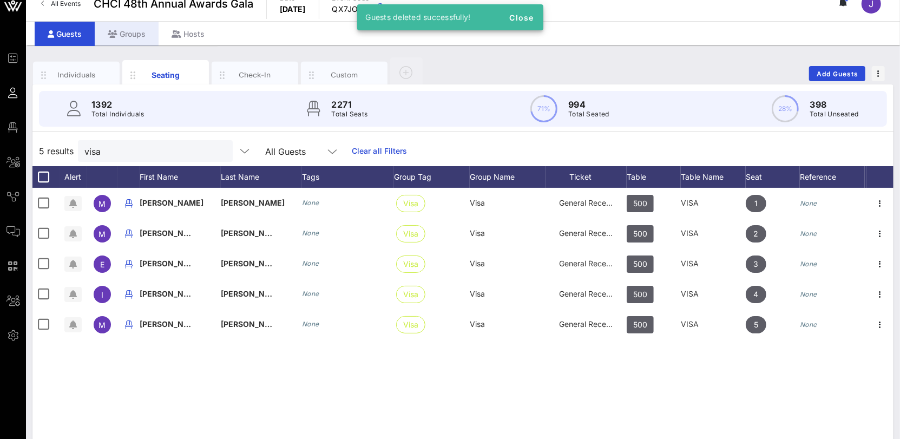
click at [145, 33] on div "Groups" at bounding box center [127, 34] width 64 height 24
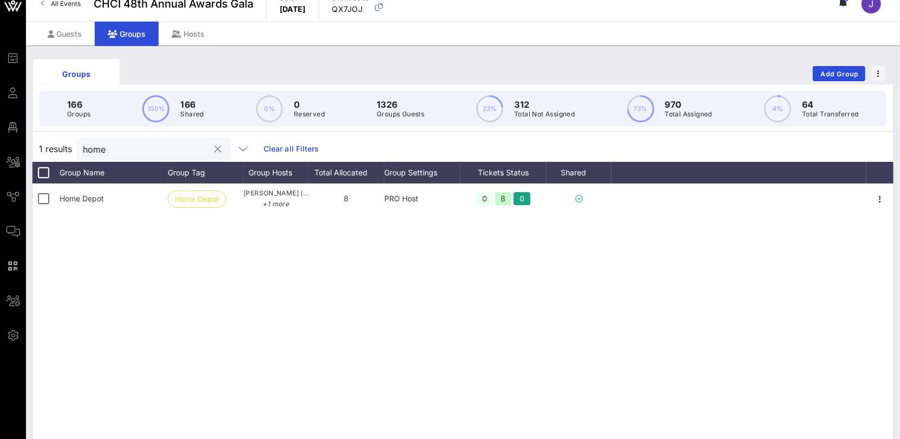
click at [100, 143] on input "home" at bounding box center [146, 149] width 127 height 14
click at [82, 153] on div "visa" at bounding box center [153, 149] width 155 height 22
click at [89, 150] on input "visa" at bounding box center [146, 149] width 127 height 14
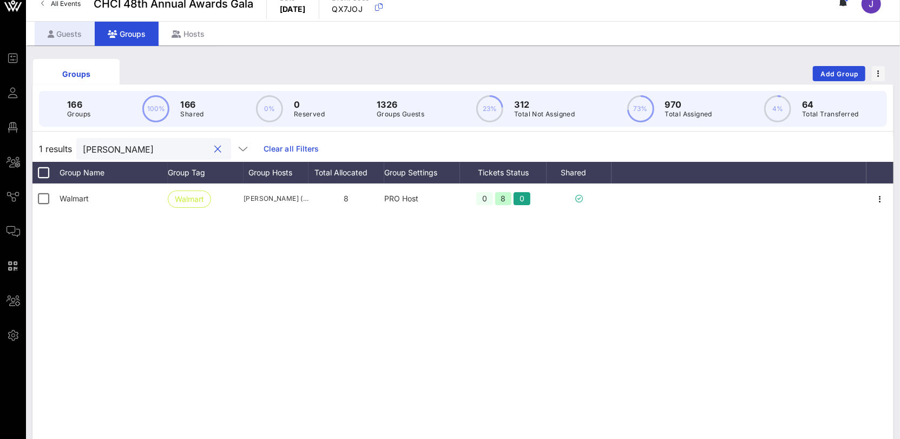
type input "walma"
click at [69, 32] on div "Guests" at bounding box center [65, 34] width 60 height 24
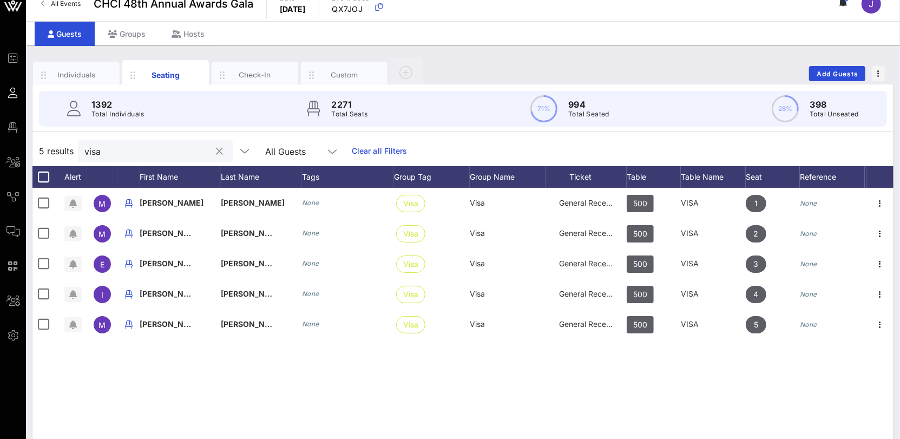
click at [97, 155] on input "visa" at bounding box center [147, 151] width 127 height 14
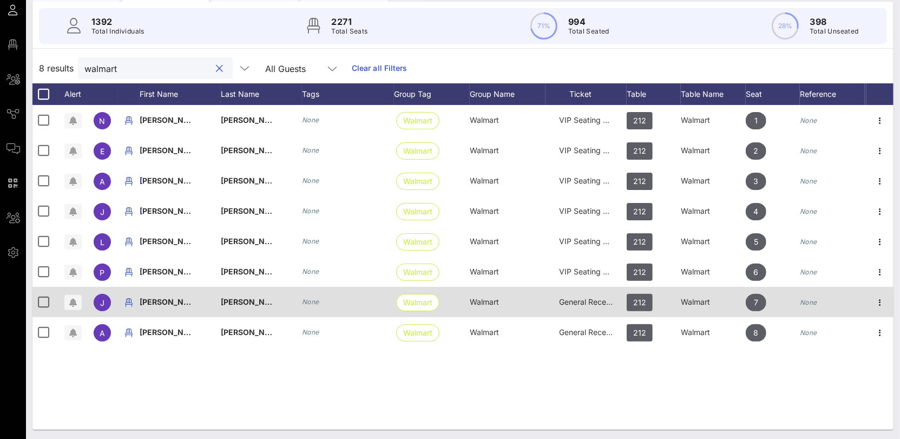
scroll to position [97, 0]
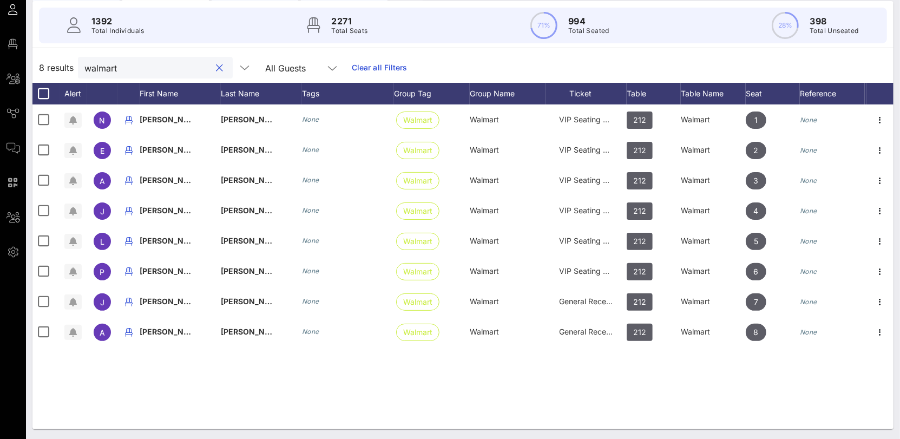
click at [100, 69] on input "walmart" at bounding box center [147, 68] width 127 height 14
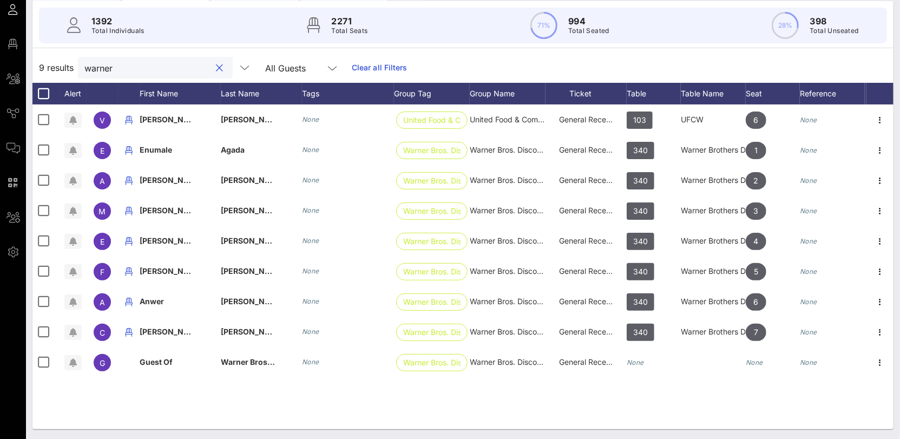
click at [101, 69] on input "warner" at bounding box center [147, 68] width 127 height 14
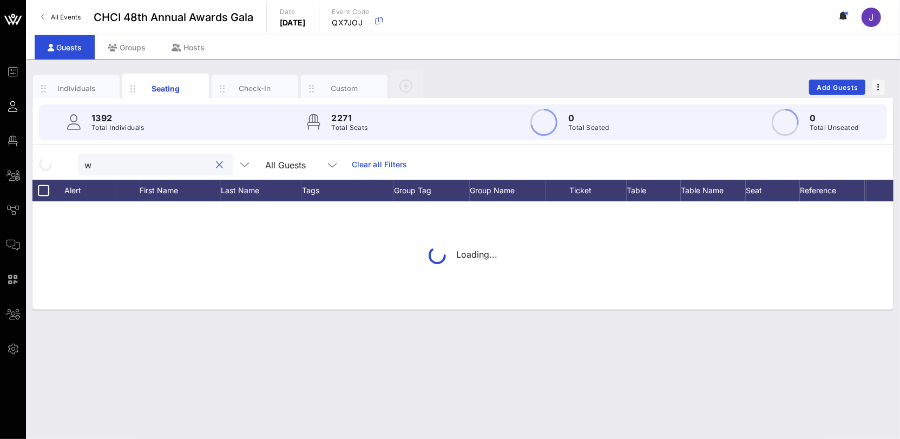
scroll to position [0, 0]
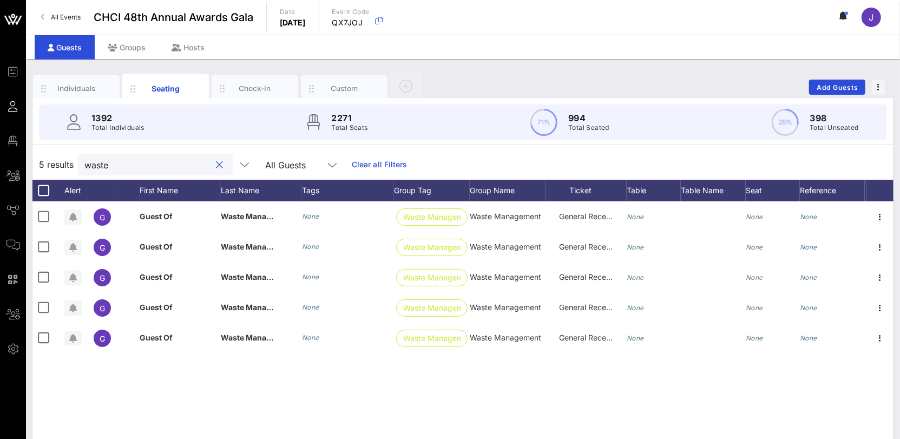
click at [116, 165] on input "waste" at bounding box center [147, 165] width 127 height 14
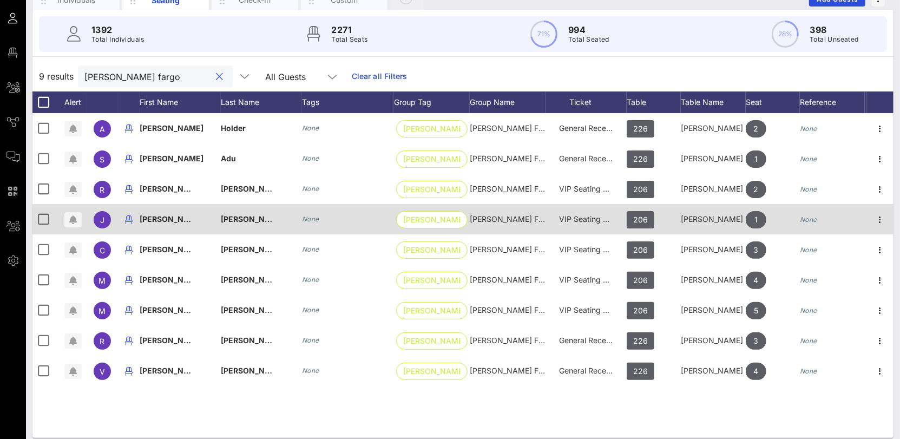
scroll to position [97, 0]
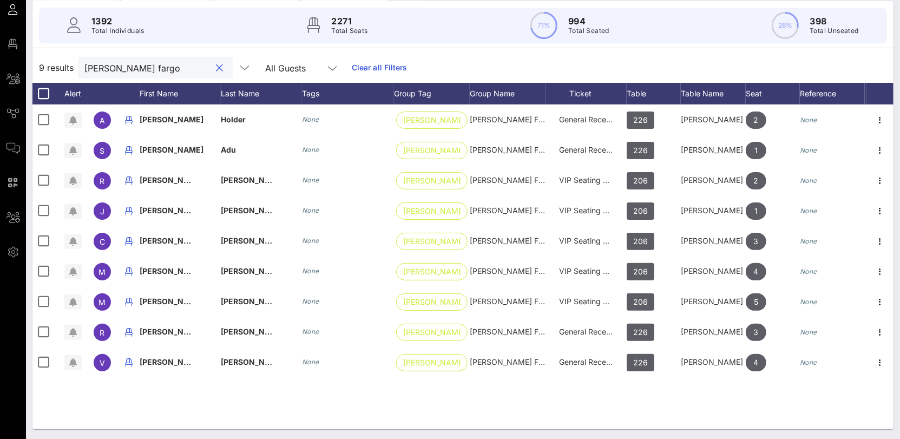
type input "wells fargo"
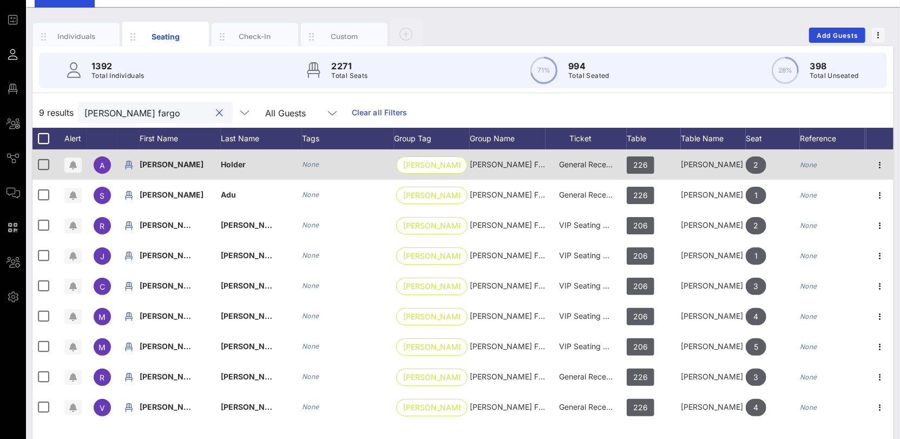
scroll to position [55, 0]
